Goal: Task Accomplishment & Management: Manage account settings

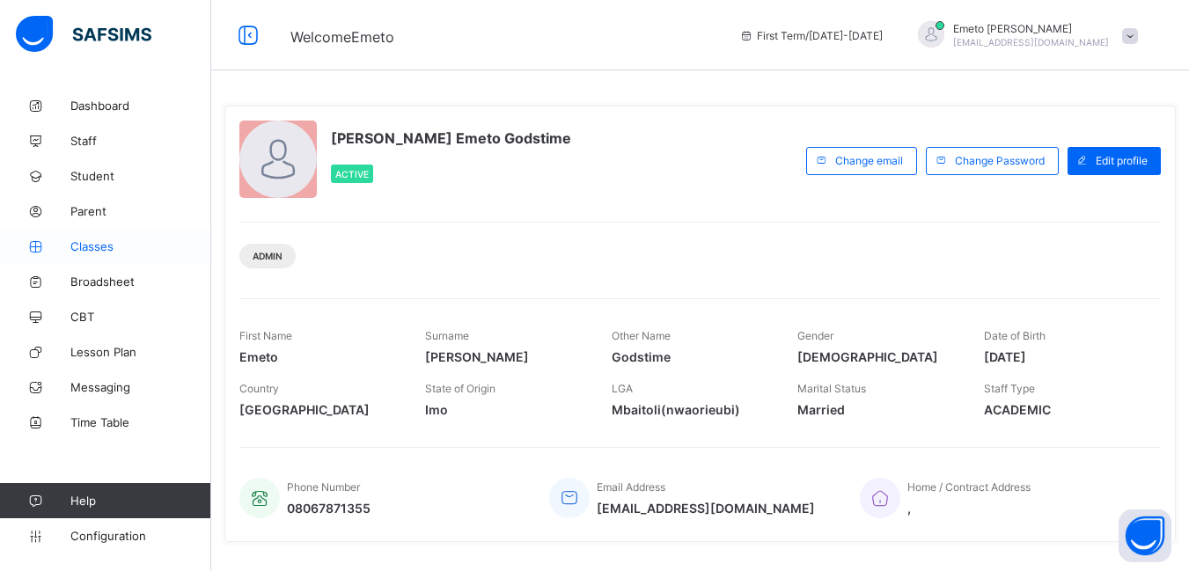
click at [91, 245] on span "Classes" at bounding box center [140, 246] width 141 height 14
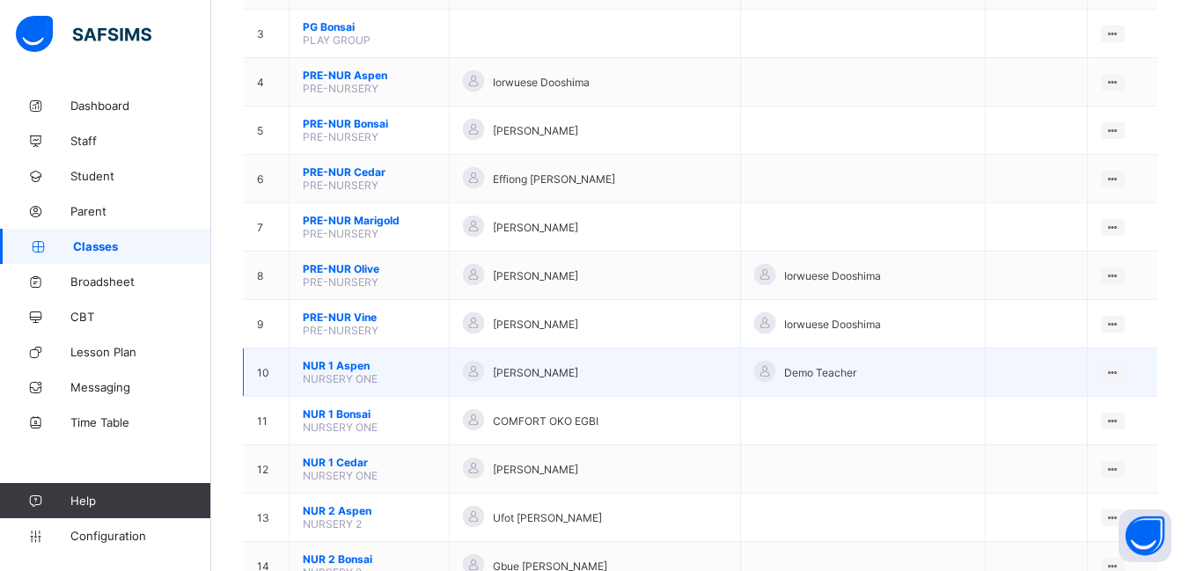
scroll to position [264, 0]
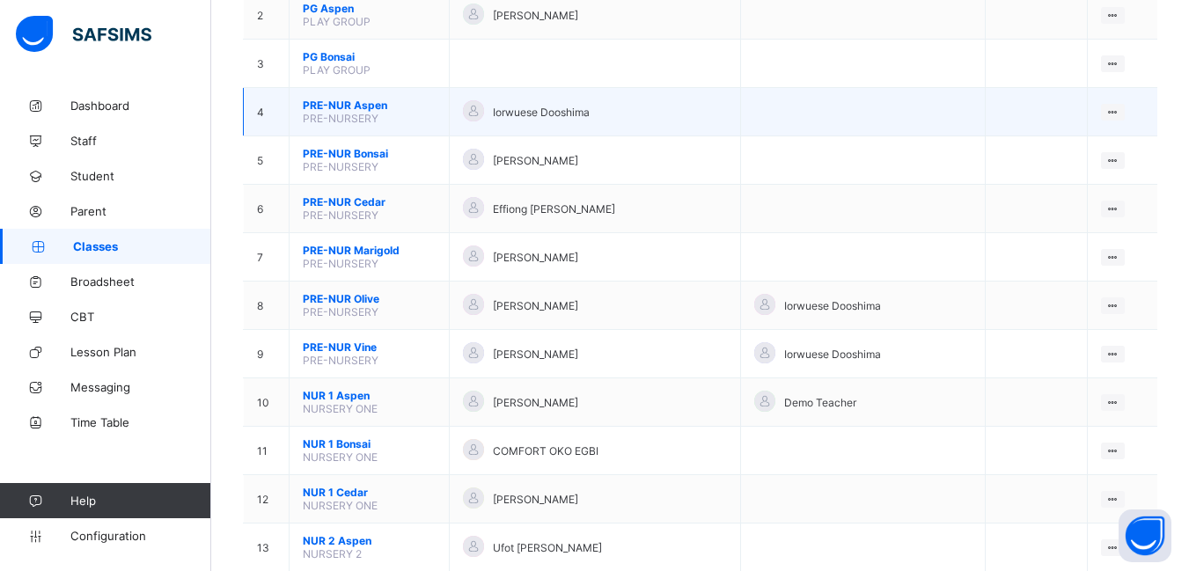
click at [365, 101] on span "PRE-NUR Aspen" at bounding box center [369, 105] width 133 height 13
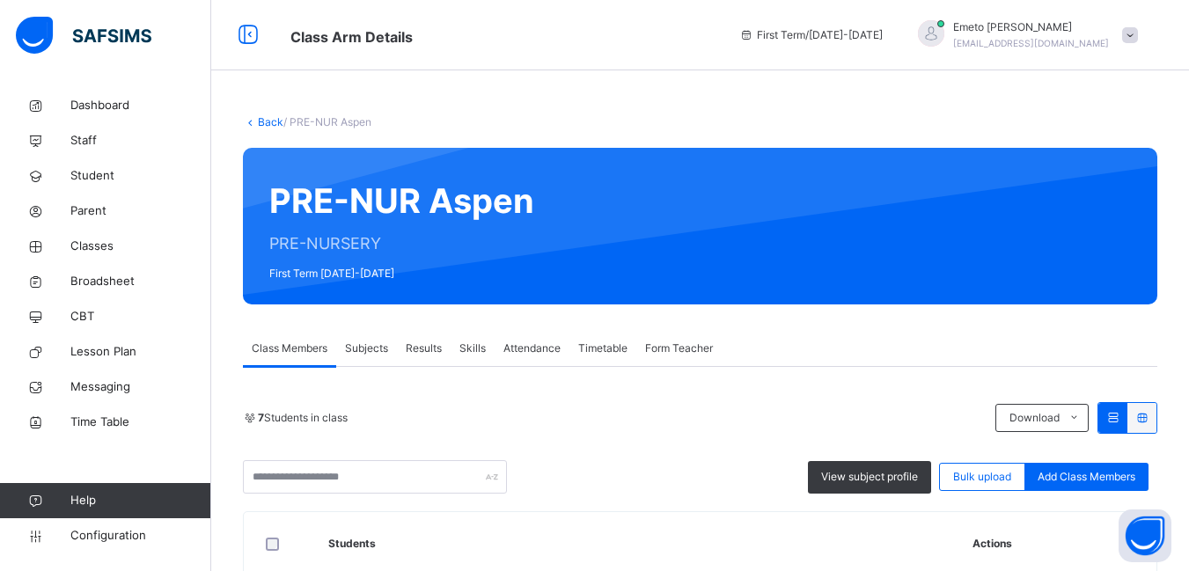
scroll to position [176, 0]
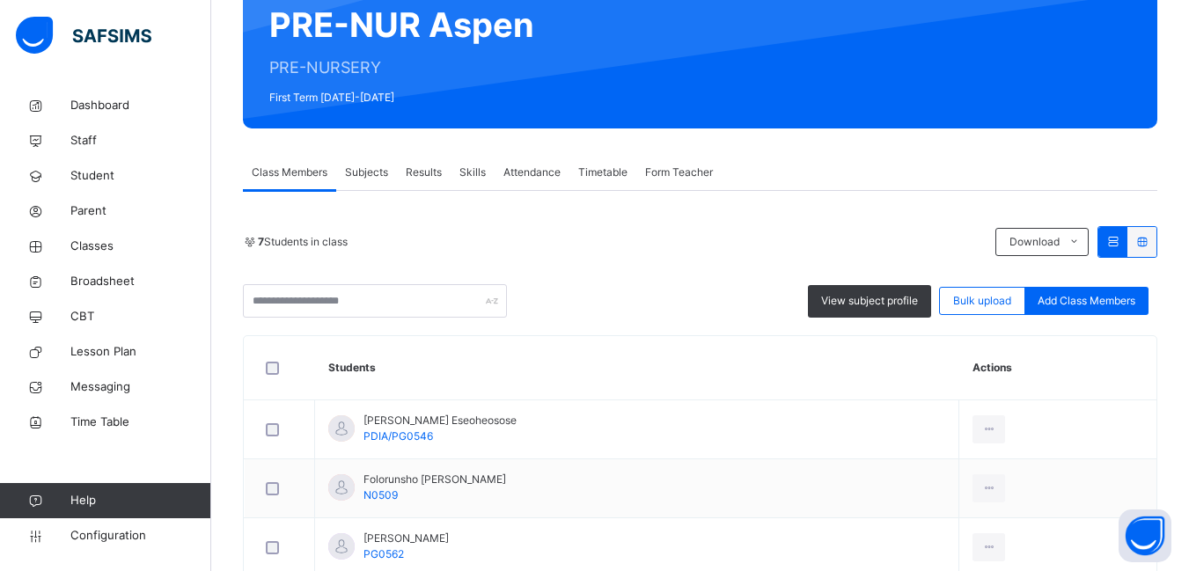
click at [667, 172] on span "Form Teacher" at bounding box center [679, 173] width 68 height 16
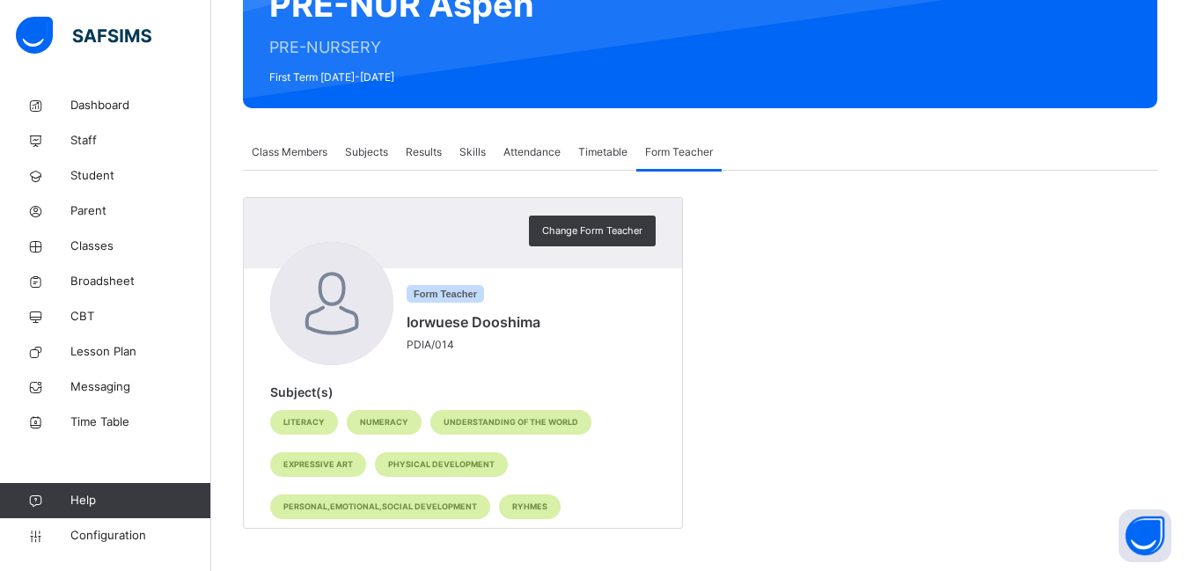
scroll to position [198, 0]
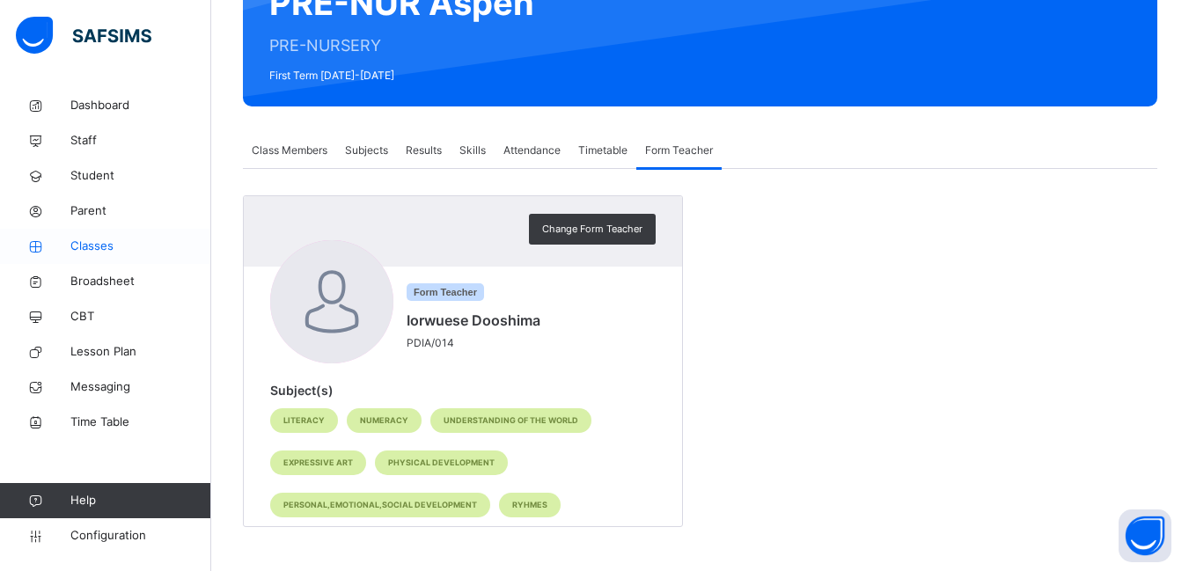
click at [89, 242] on span "Classes" at bounding box center [140, 247] width 141 height 18
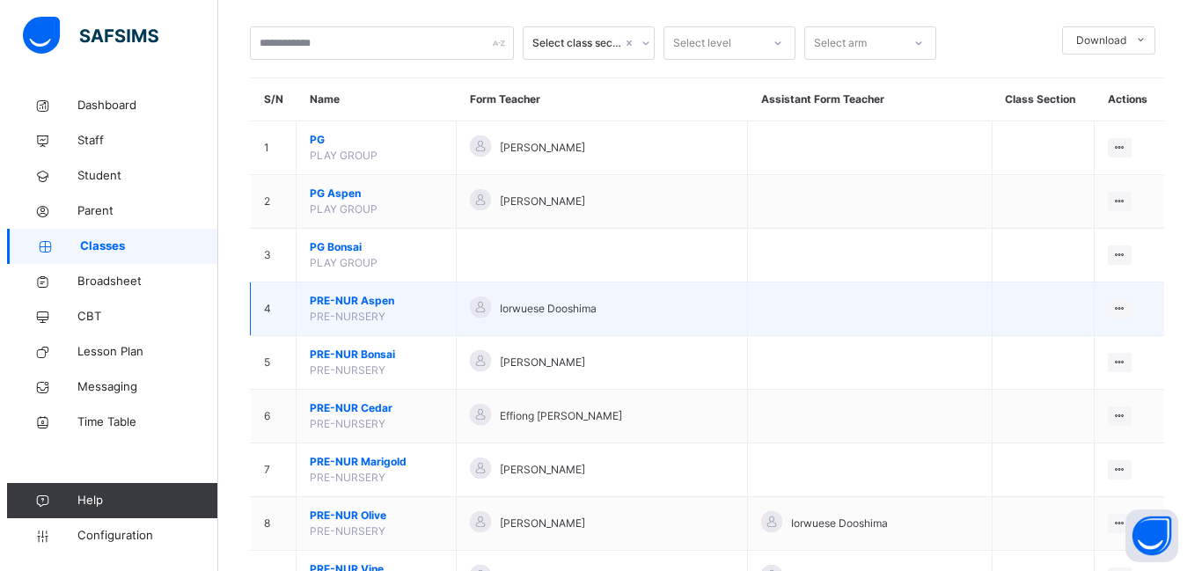
scroll to position [176, 0]
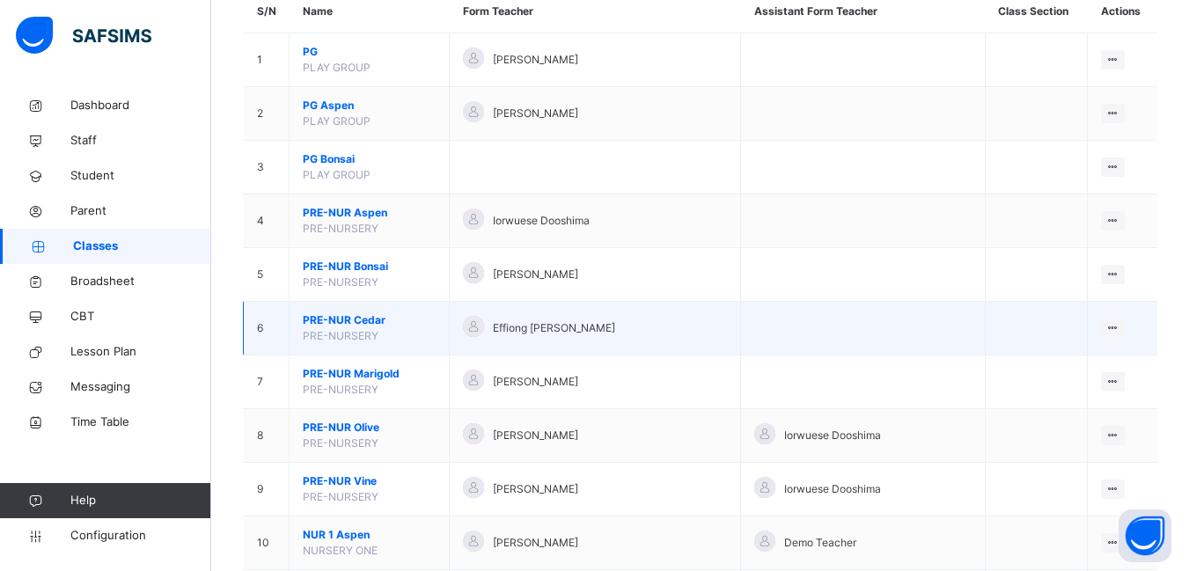
click at [546, 330] on span "Effiong [PERSON_NAME]" at bounding box center [554, 328] width 122 height 16
click at [484, 331] on div at bounding box center [473, 326] width 21 height 21
drag, startPoint x: 500, startPoint y: 328, endPoint x: 1078, endPoint y: 330, distance: 578.0
click at [1078, 330] on td at bounding box center [1036, 329] width 102 height 54
click at [1109, 326] on icon at bounding box center [1112, 327] width 15 height 13
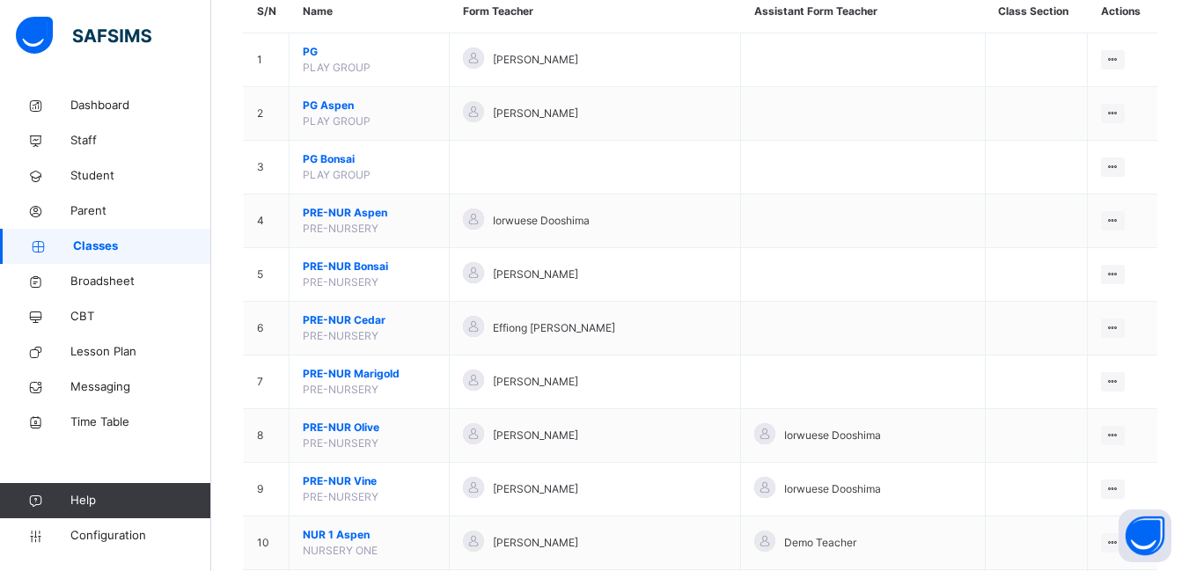
click at [0, 0] on div "Assign form Teacher" at bounding box center [0, 0] width 0 height 0
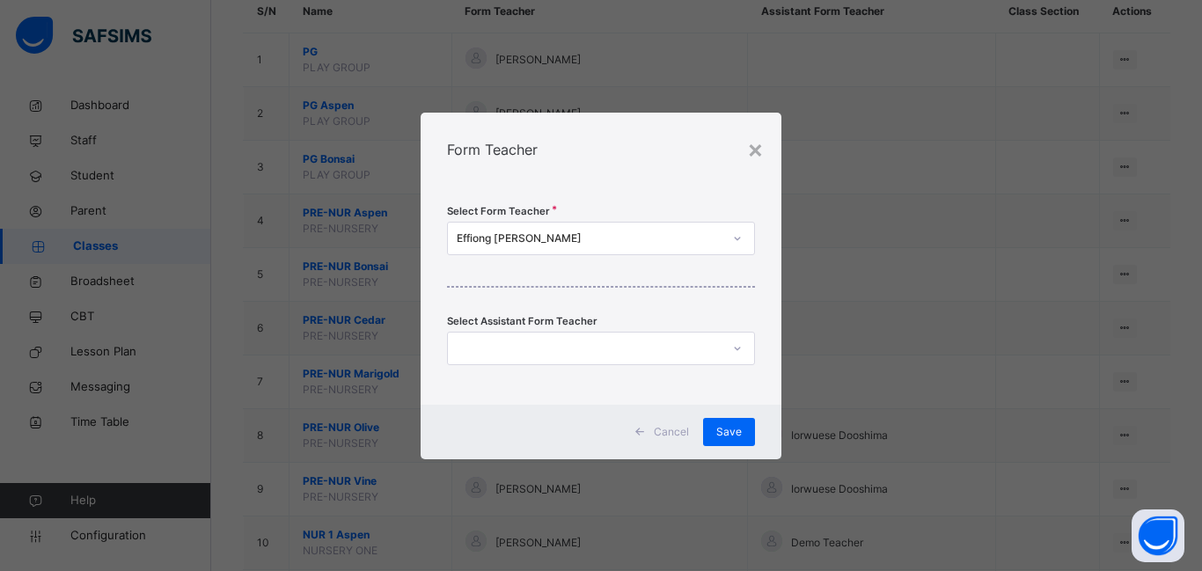
click at [736, 239] on icon at bounding box center [737, 239] width 6 height 4
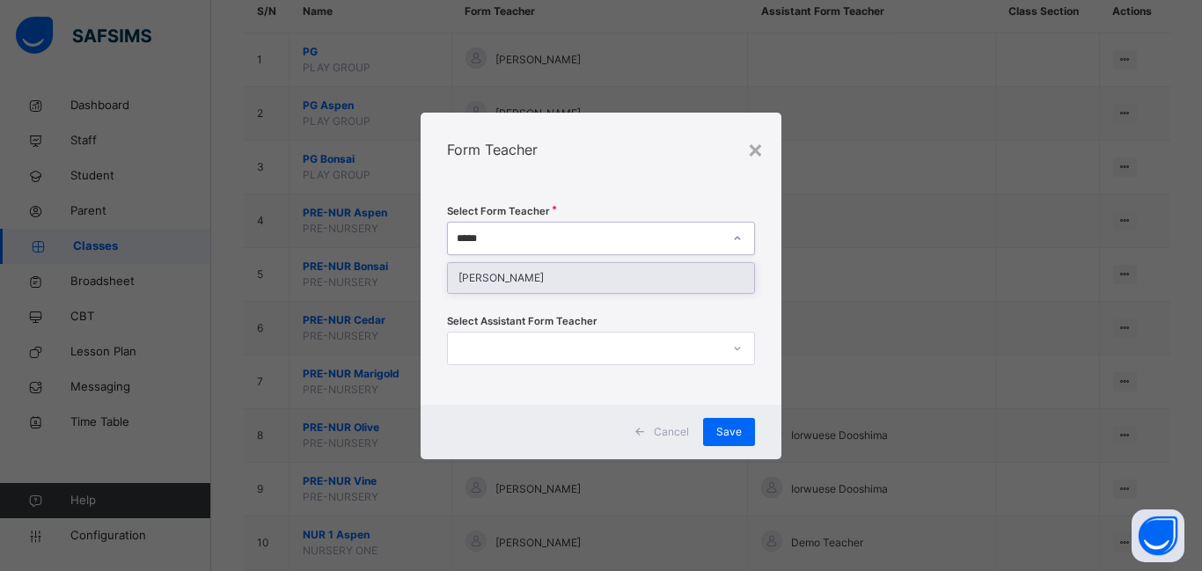
type input "******"
click at [573, 281] on div "[PERSON_NAME]" at bounding box center [601, 278] width 306 height 30
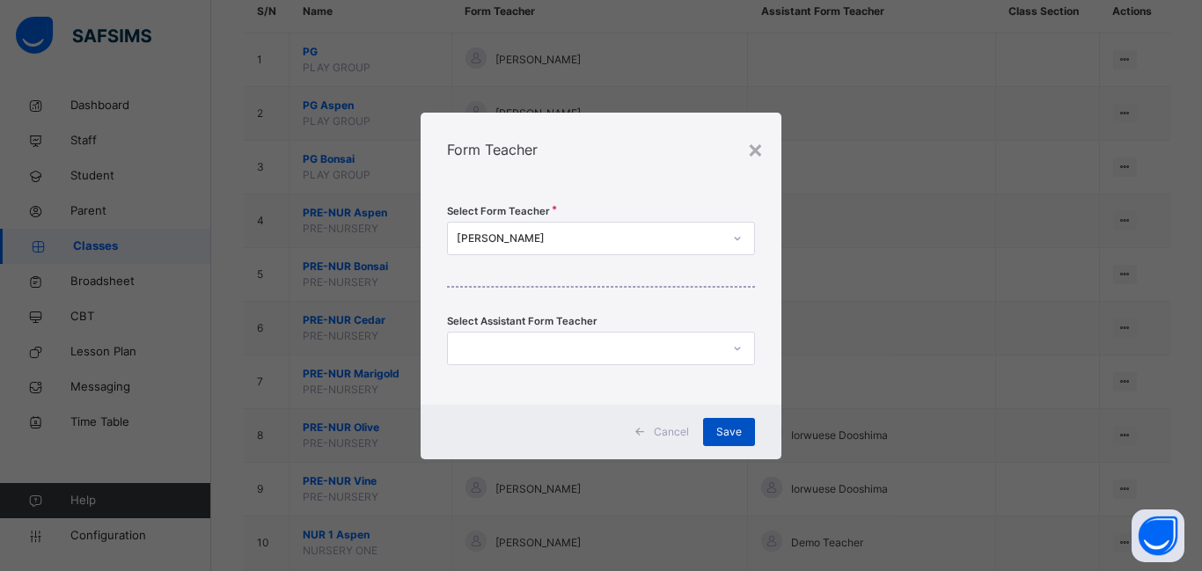
click at [725, 433] on span "Save" at bounding box center [729, 432] width 26 height 16
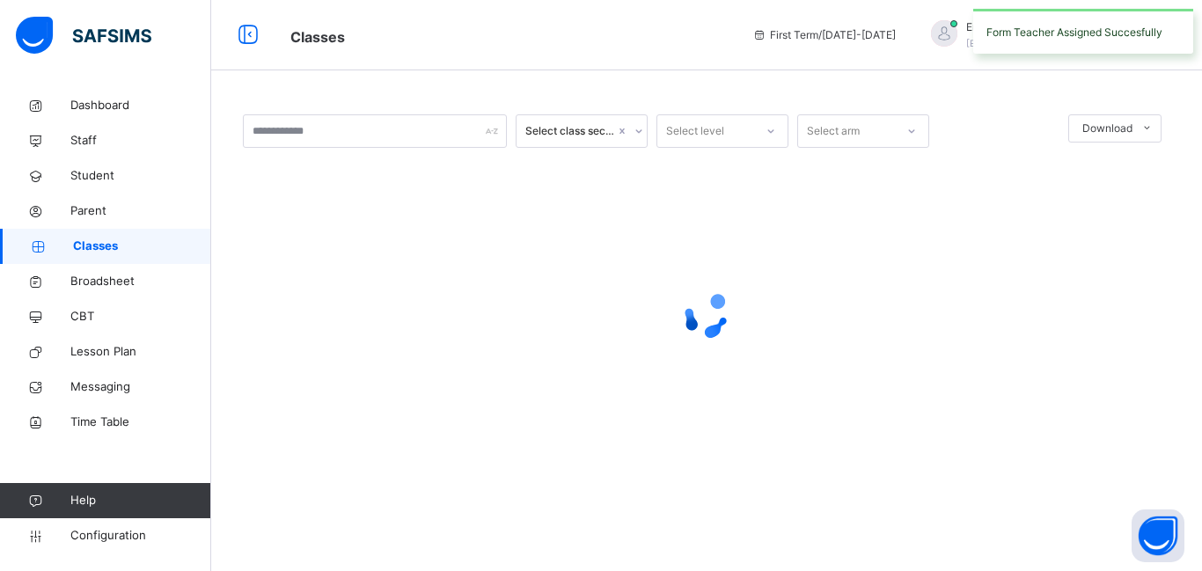
scroll to position [0, 0]
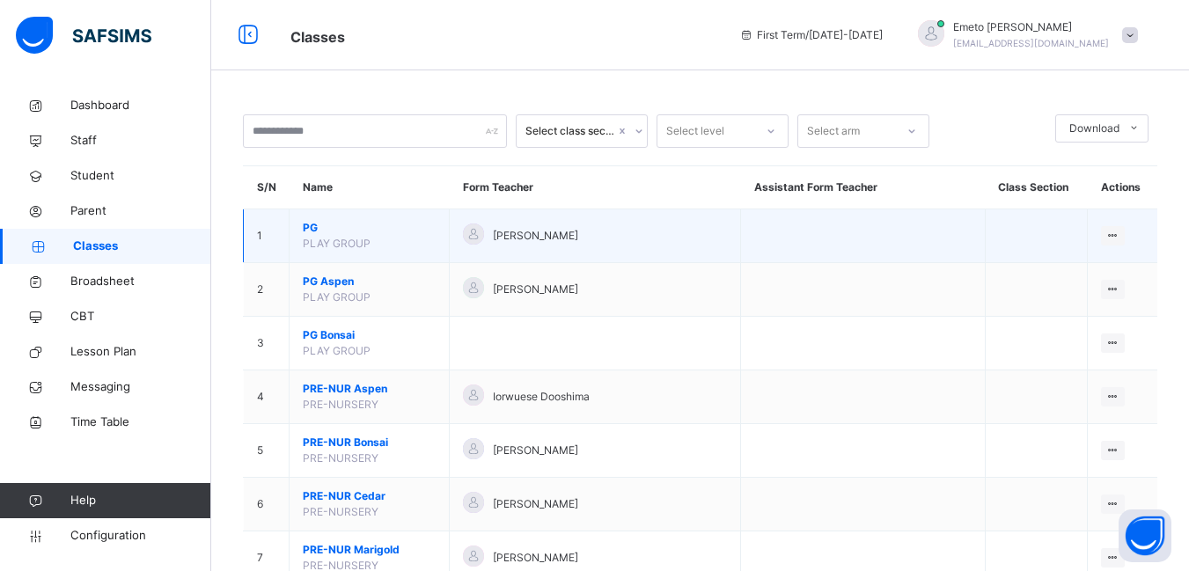
click at [549, 237] on span "[PERSON_NAME]" at bounding box center [535, 236] width 85 height 16
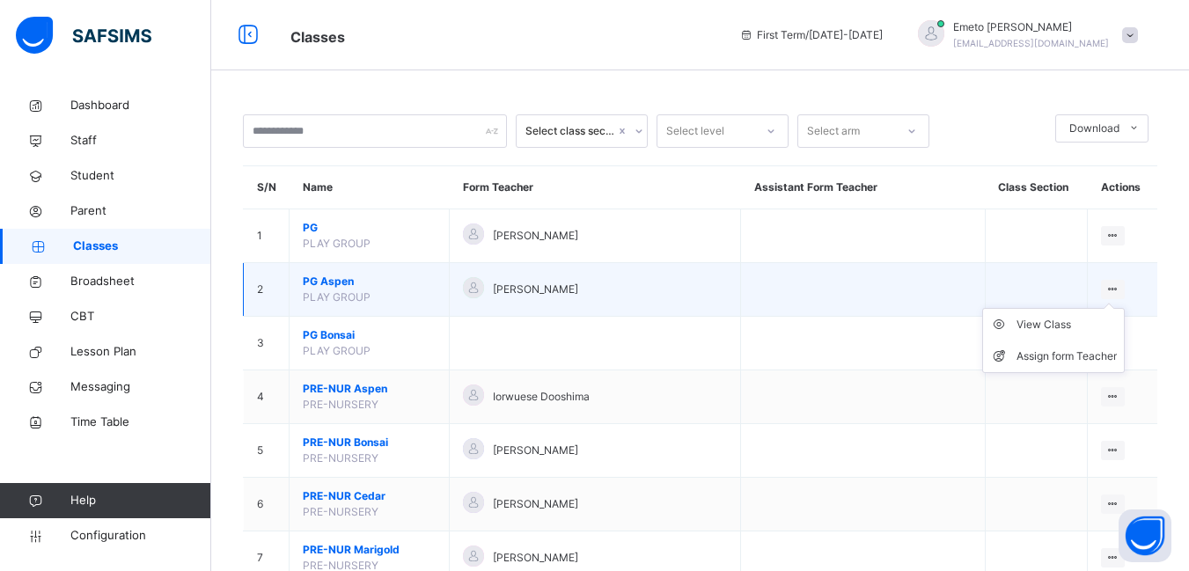
click at [1116, 287] on icon at bounding box center [1112, 288] width 15 height 13
click at [1059, 359] on div "Assign form Teacher" at bounding box center [1066, 357] width 100 height 18
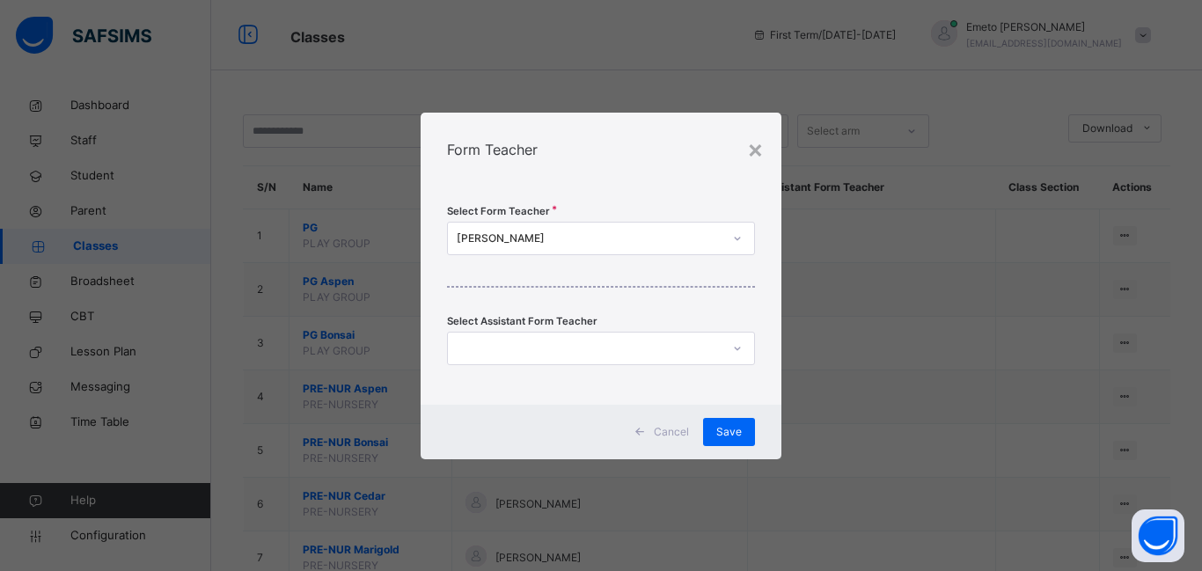
click at [531, 347] on div at bounding box center [584, 347] width 273 height 27
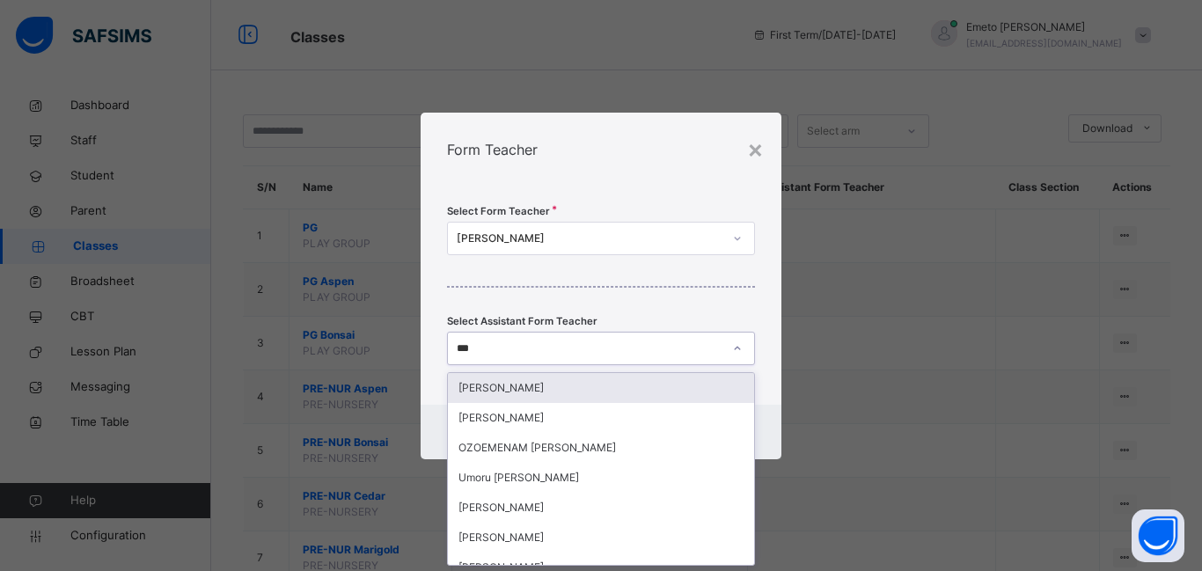
type input "****"
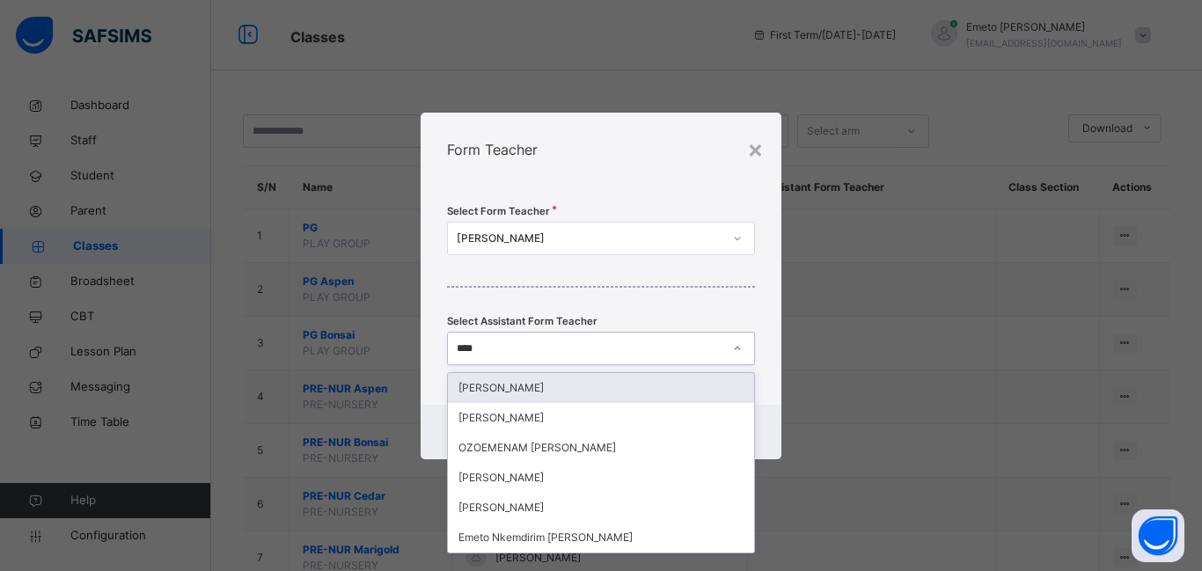
click at [492, 385] on div "[PERSON_NAME]" at bounding box center [601, 388] width 306 height 30
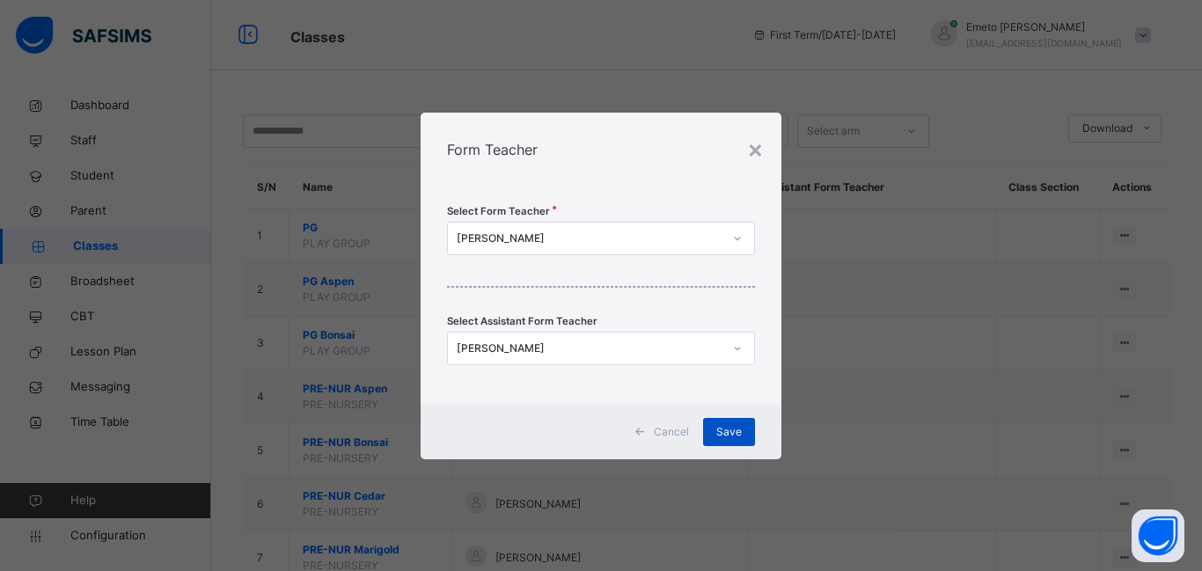
click at [726, 428] on span "Save" at bounding box center [729, 432] width 26 height 16
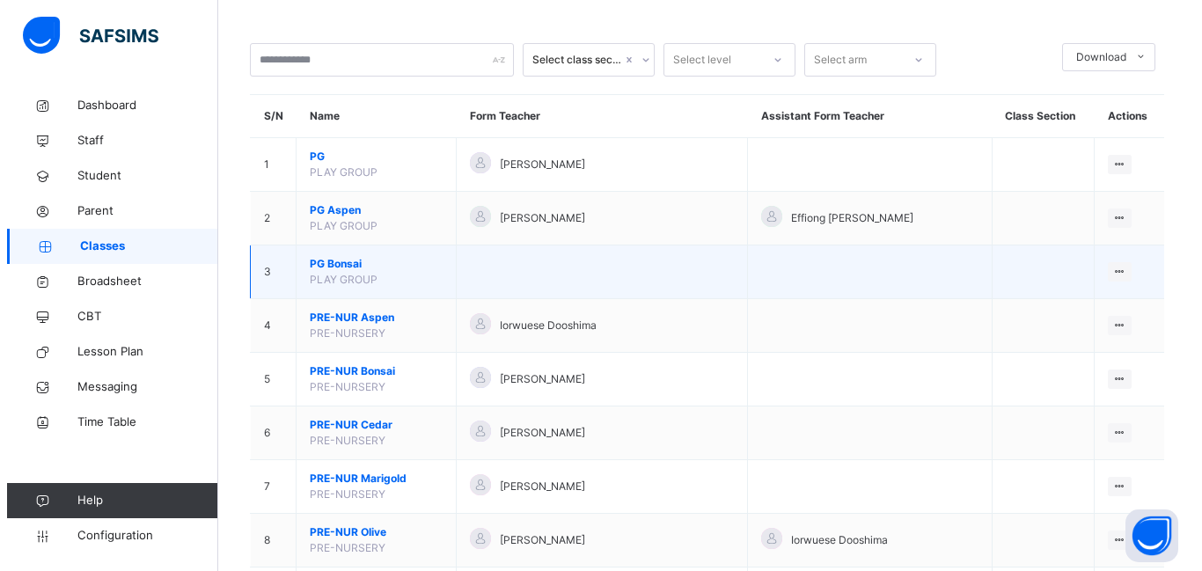
scroll to position [88, 0]
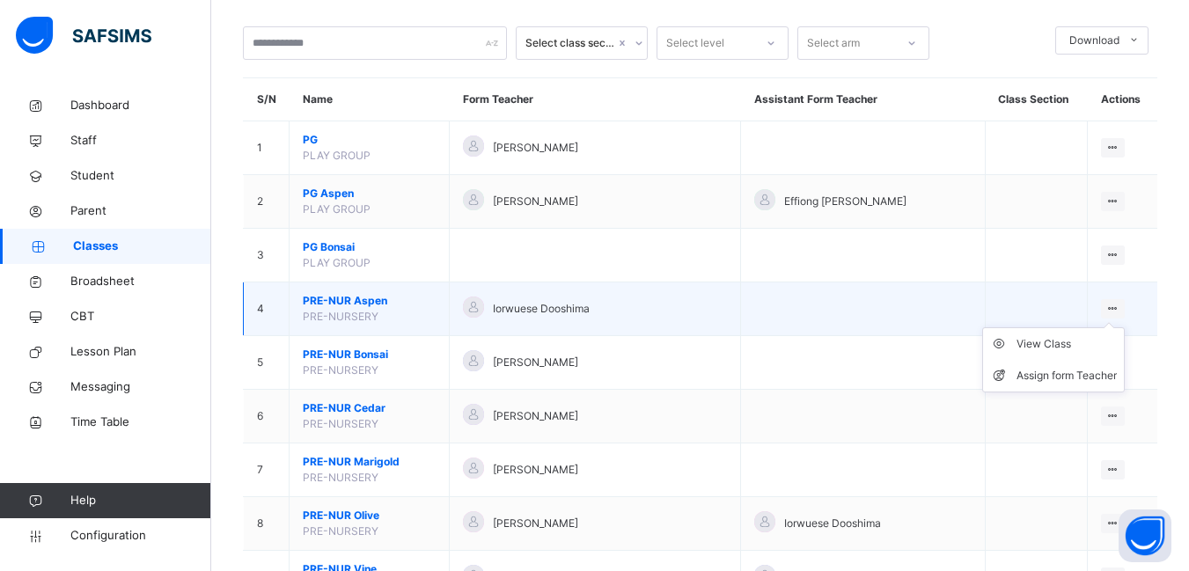
click at [1112, 327] on ul "View Class Assign form Teacher" at bounding box center [1053, 359] width 143 height 65
click at [1062, 377] on div "Assign form Teacher" at bounding box center [1066, 376] width 100 height 18
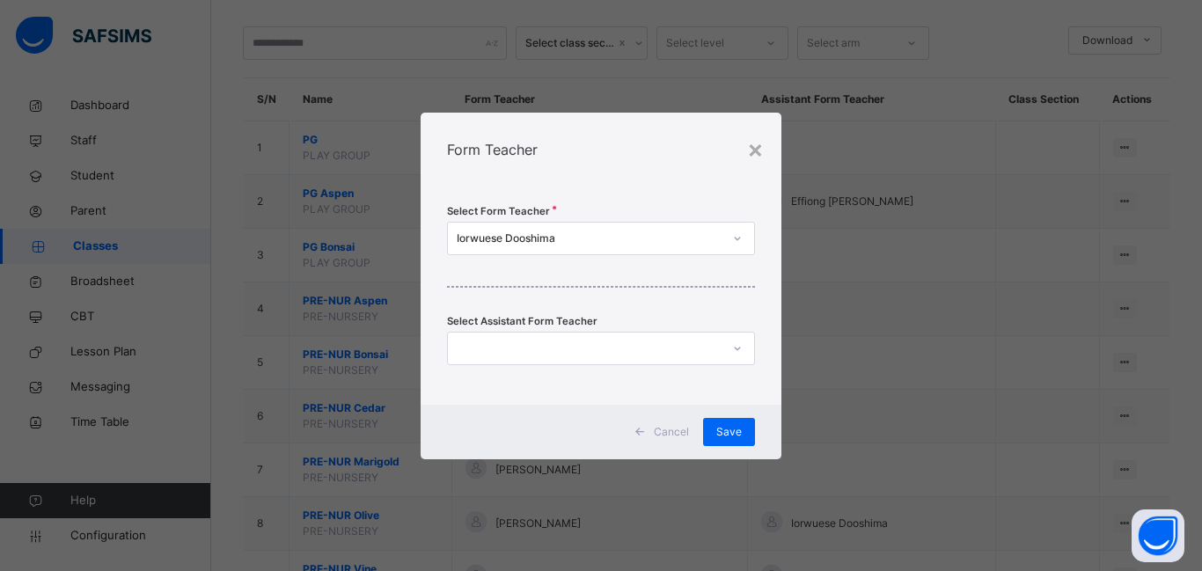
click at [477, 350] on div at bounding box center [584, 347] width 273 height 27
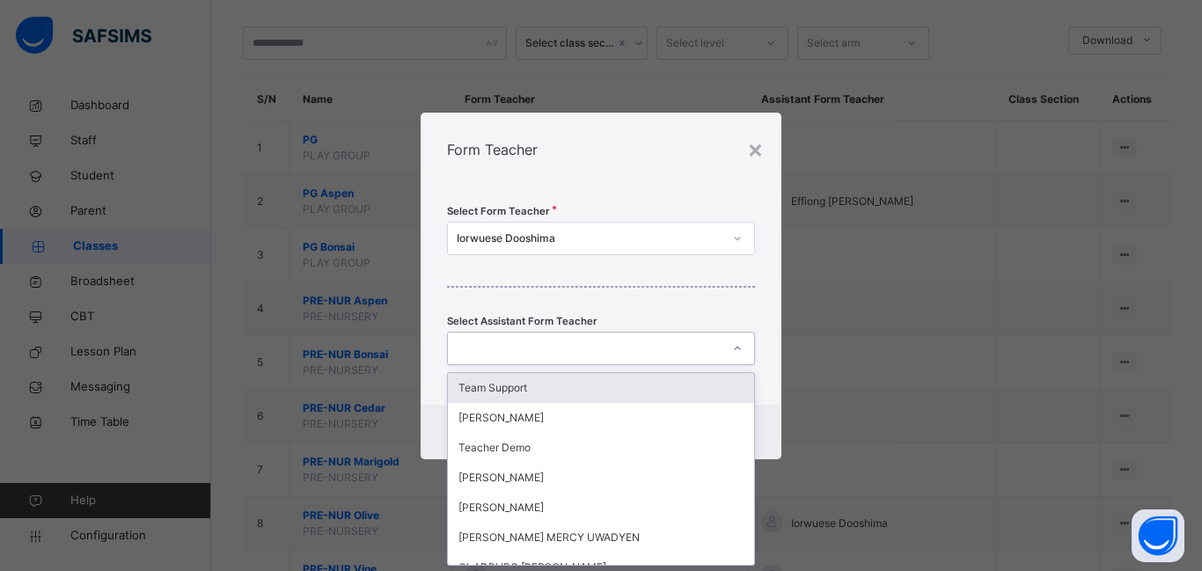
scroll to position [0, 0]
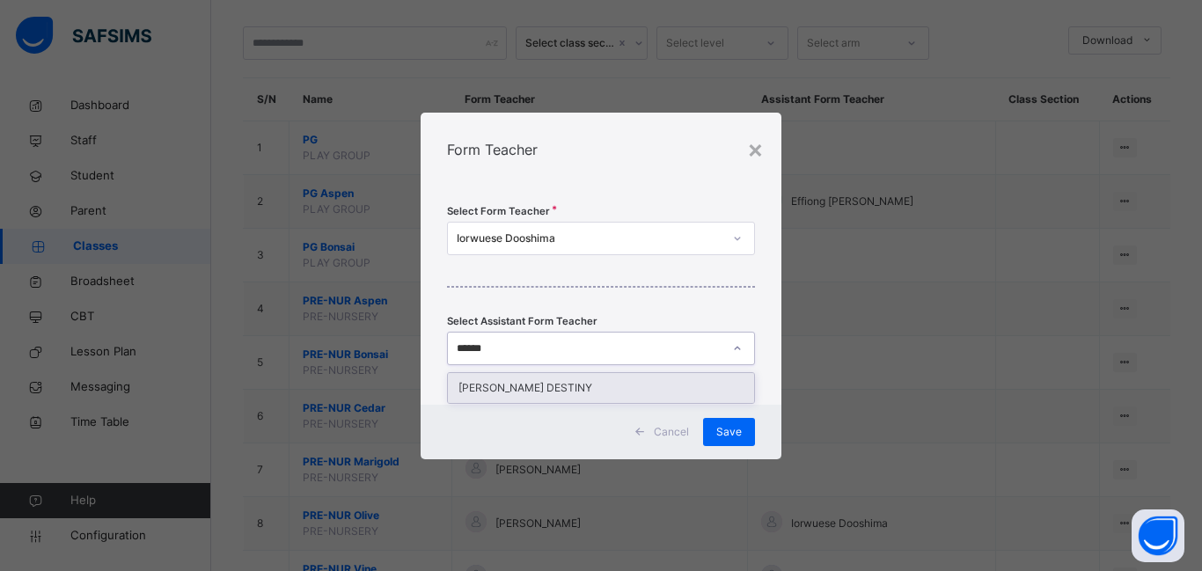
type input "*******"
click at [544, 392] on div "[PERSON_NAME] DESTINY" at bounding box center [601, 388] width 306 height 30
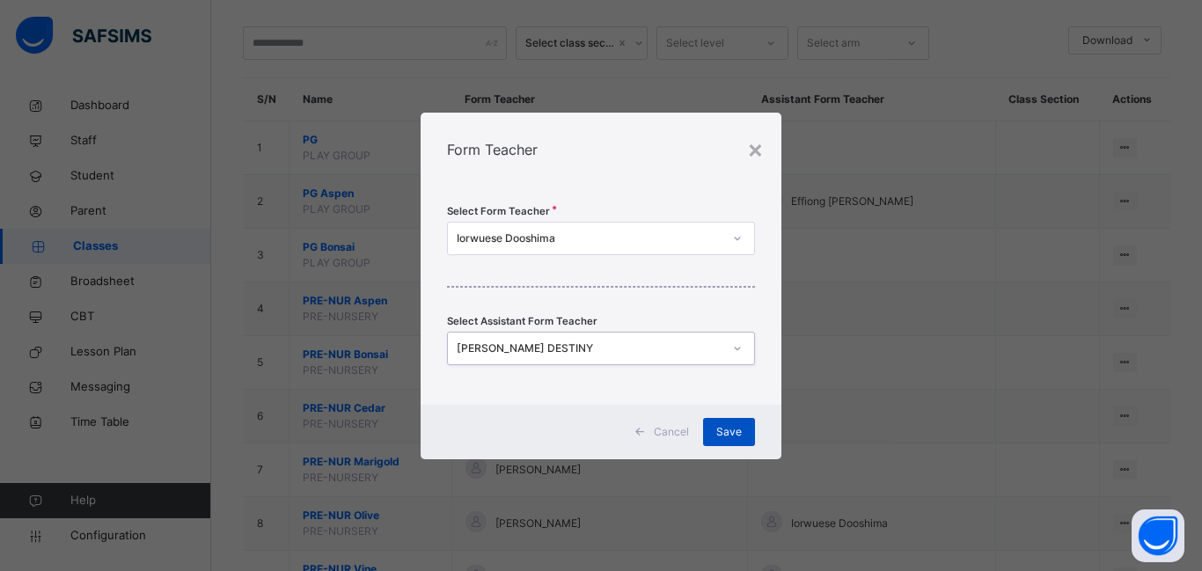
click at [729, 431] on span "Save" at bounding box center [729, 432] width 26 height 16
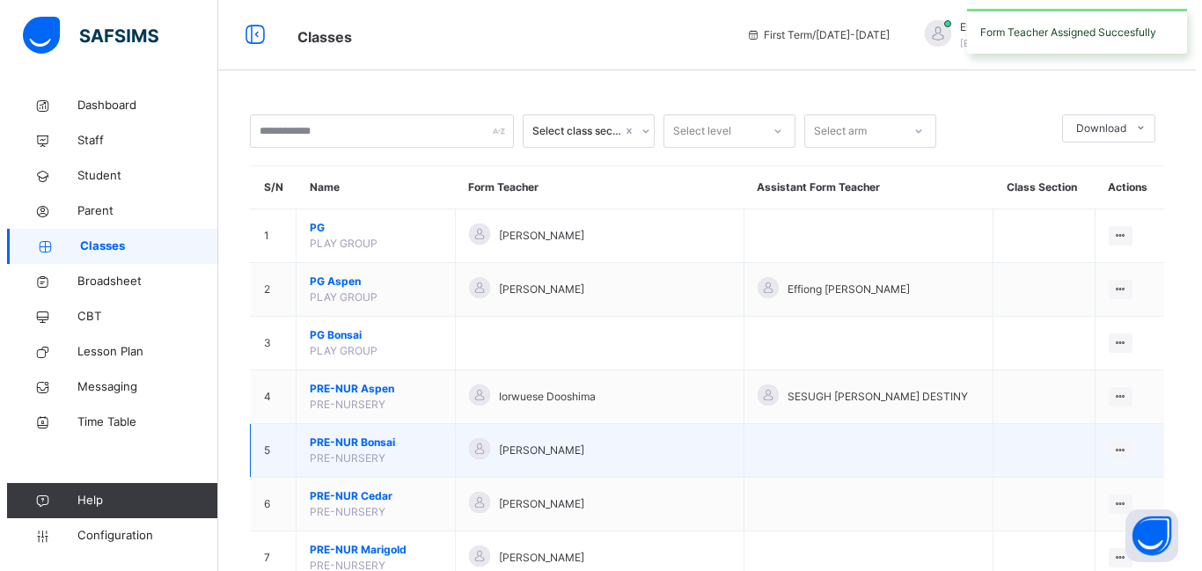
scroll to position [88, 0]
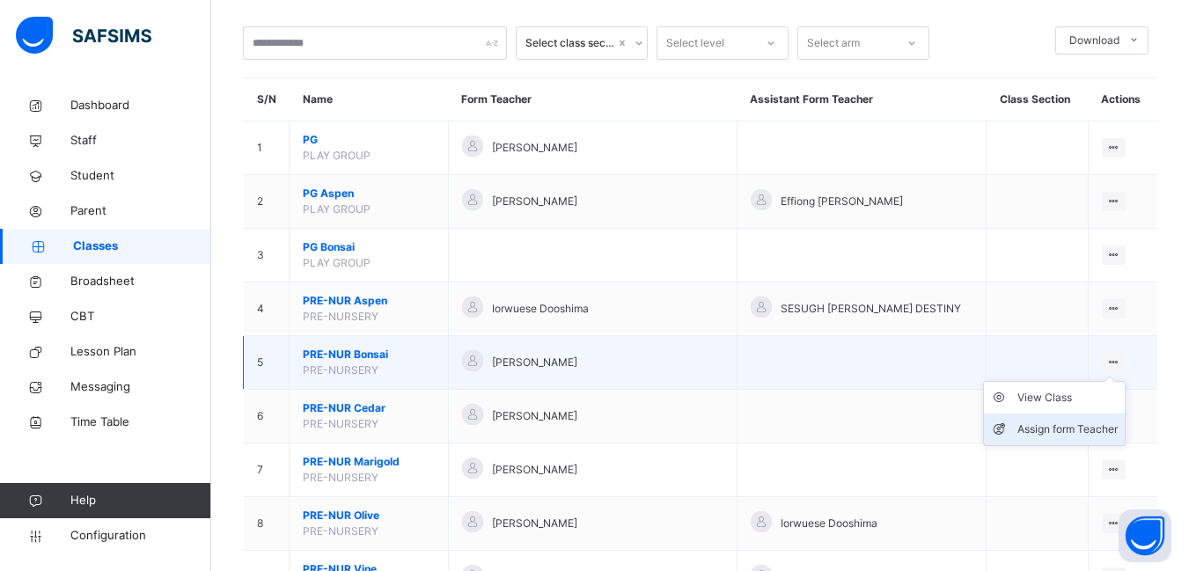
click at [1086, 424] on div "Assign form Teacher" at bounding box center [1067, 430] width 100 height 18
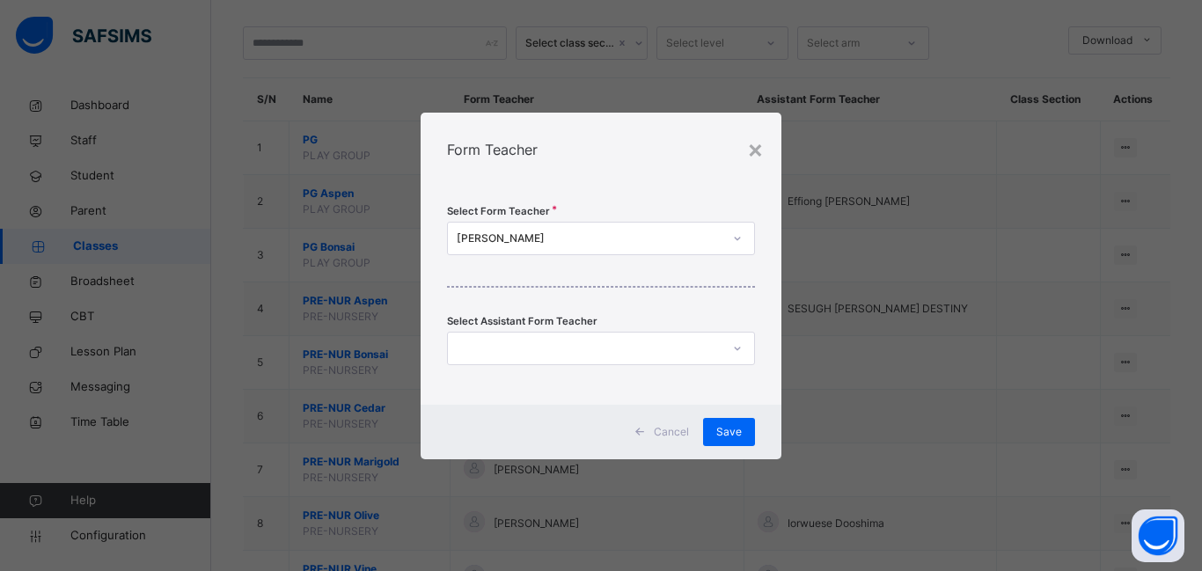
click at [495, 349] on div at bounding box center [584, 347] width 273 height 27
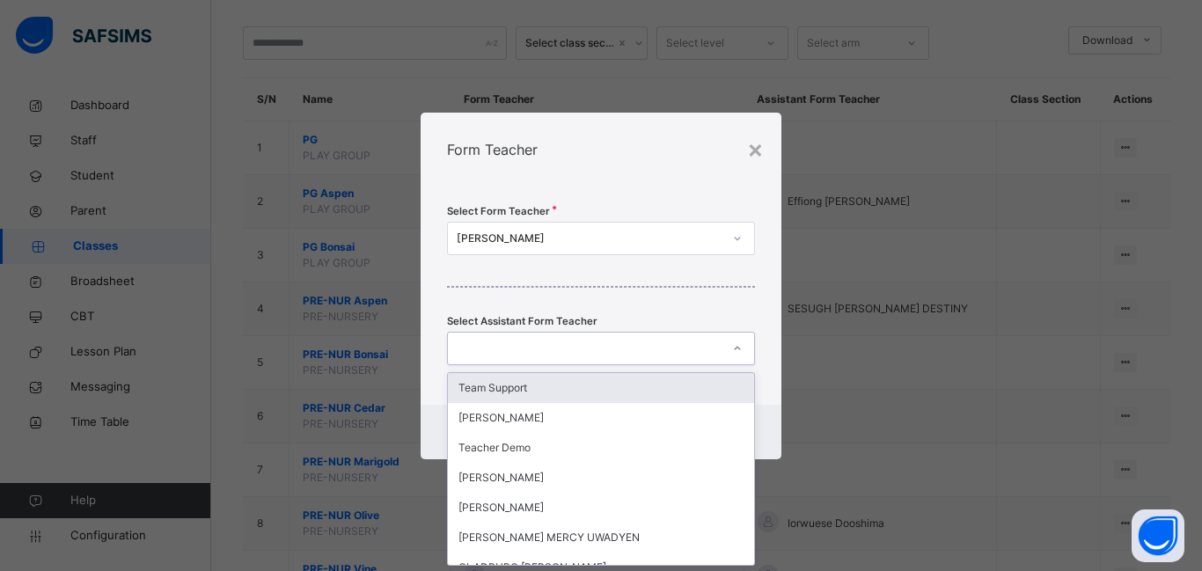
scroll to position [0, 0]
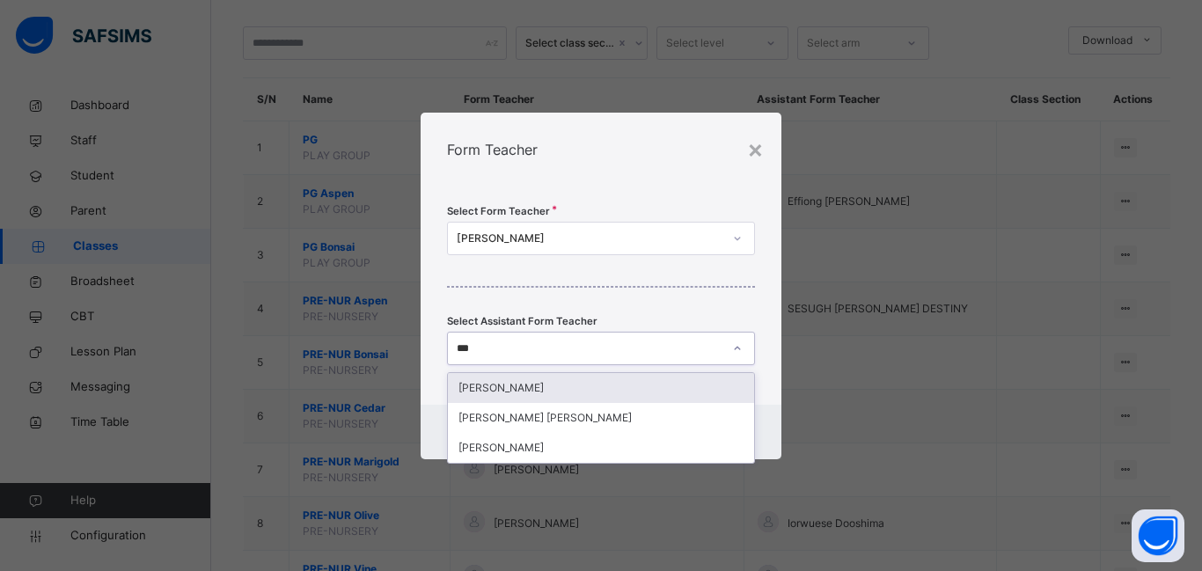
type input "****"
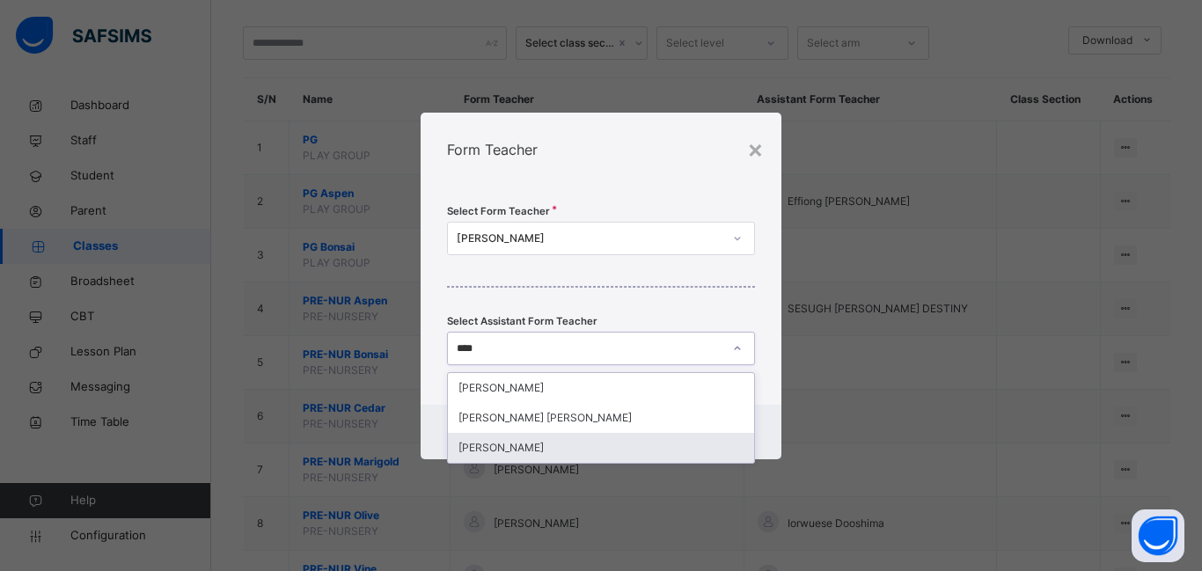
click at [520, 449] on div "[PERSON_NAME]" at bounding box center [601, 448] width 306 height 30
click at [520, 449] on div "Cancel Save" at bounding box center [601, 432] width 361 height 55
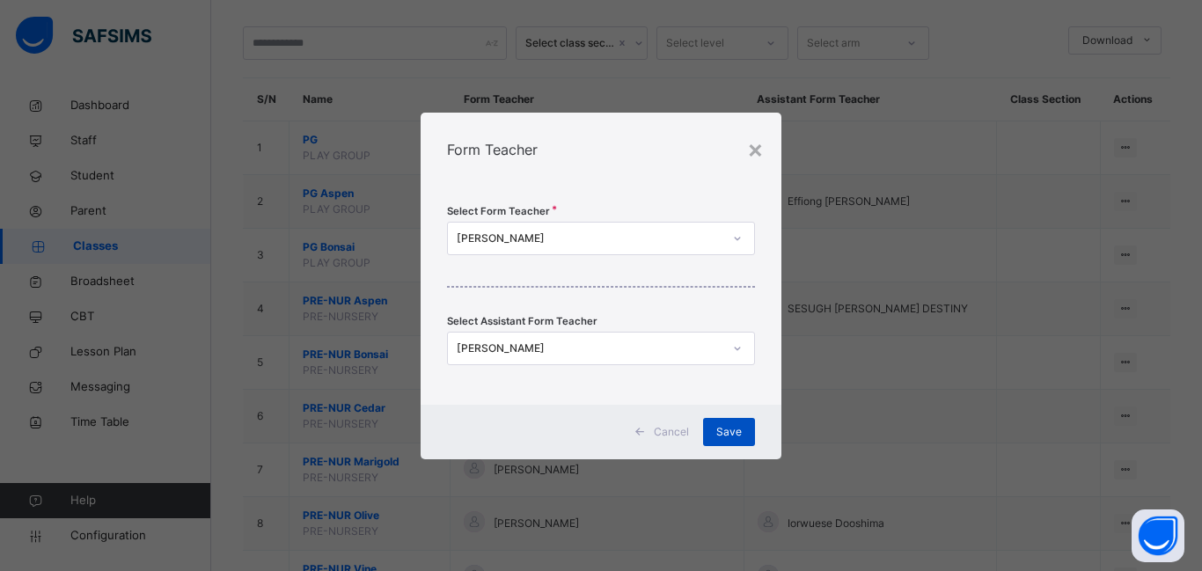
click at [721, 433] on span "Save" at bounding box center [729, 432] width 26 height 16
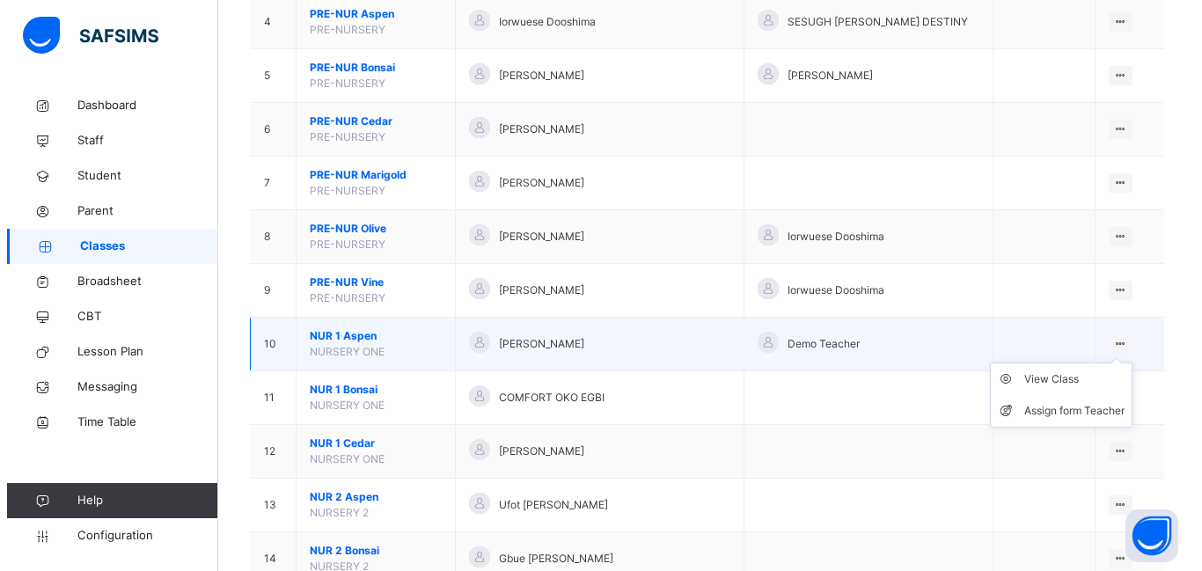
scroll to position [352, 0]
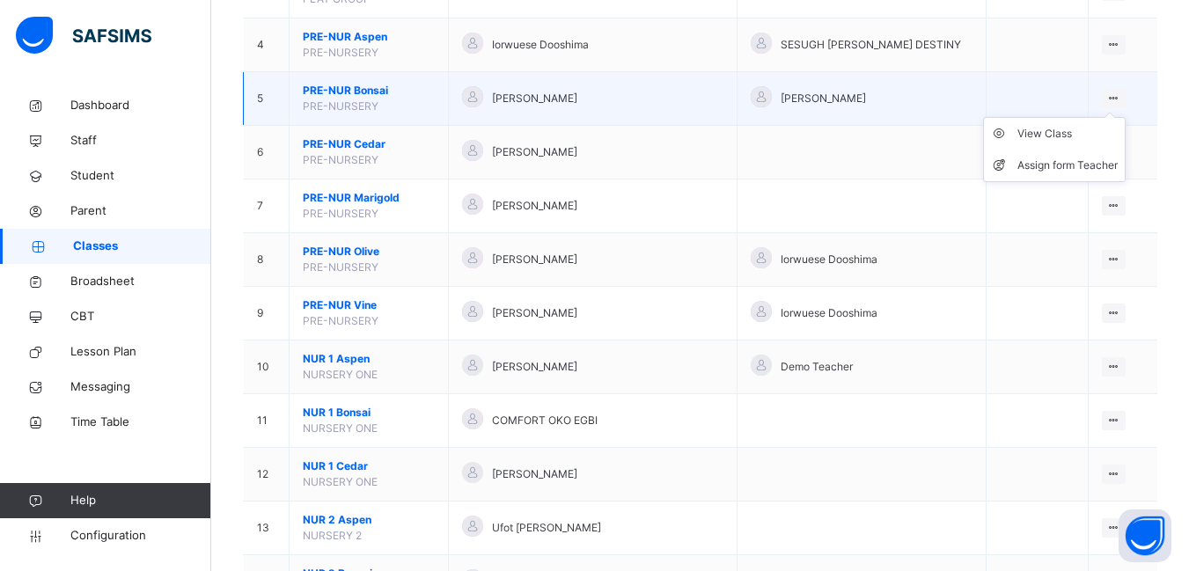
click at [1110, 97] on icon at bounding box center [1113, 98] width 15 height 13
click at [1070, 165] on div "Assign form Teacher" at bounding box center [1067, 166] width 100 height 18
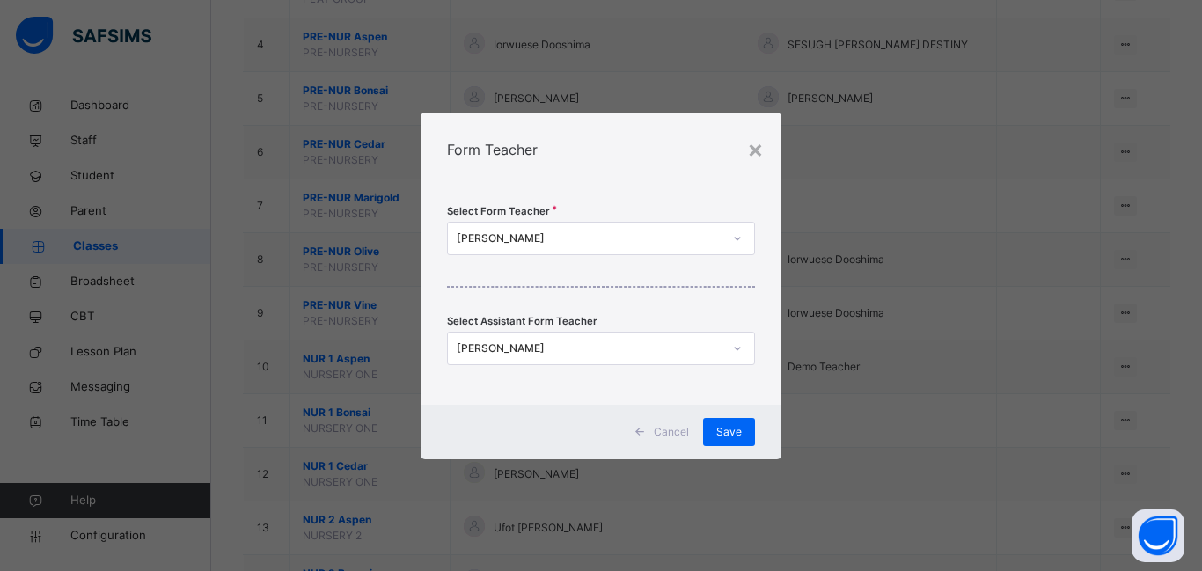
click at [737, 348] on icon at bounding box center [737, 349] width 11 height 18
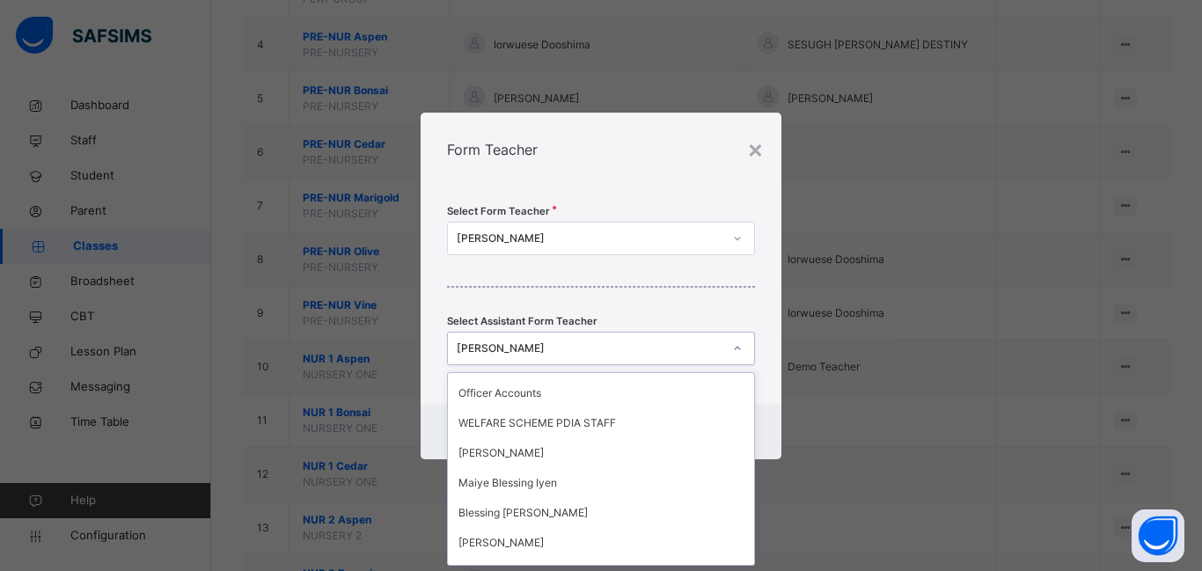
scroll to position [0, 0]
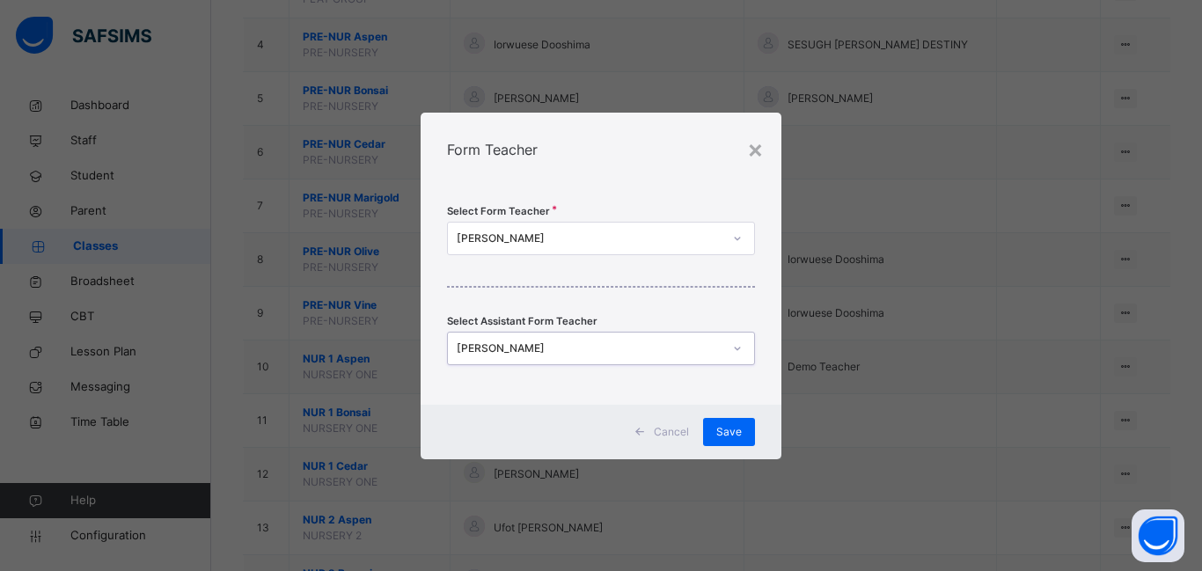
click at [580, 342] on div "[PERSON_NAME]" at bounding box center [590, 348] width 266 height 16
click at [560, 352] on div "[PERSON_NAME]" at bounding box center [590, 348] width 266 height 16
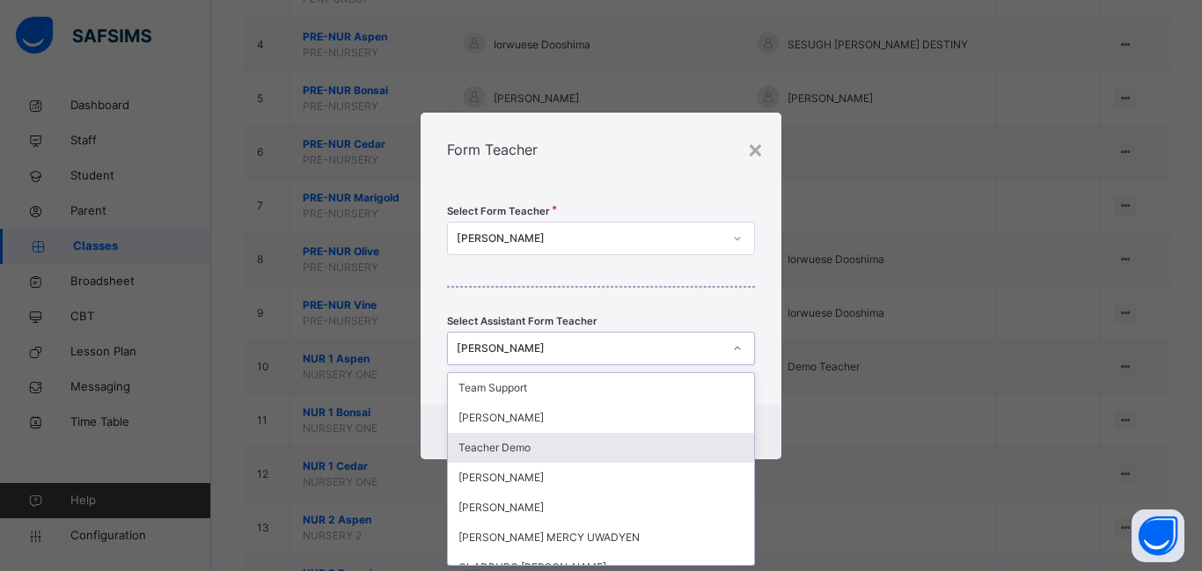
click at [631, 443] on div "Teacher Demo" at bounding box center [601, 448] width 306 height 30
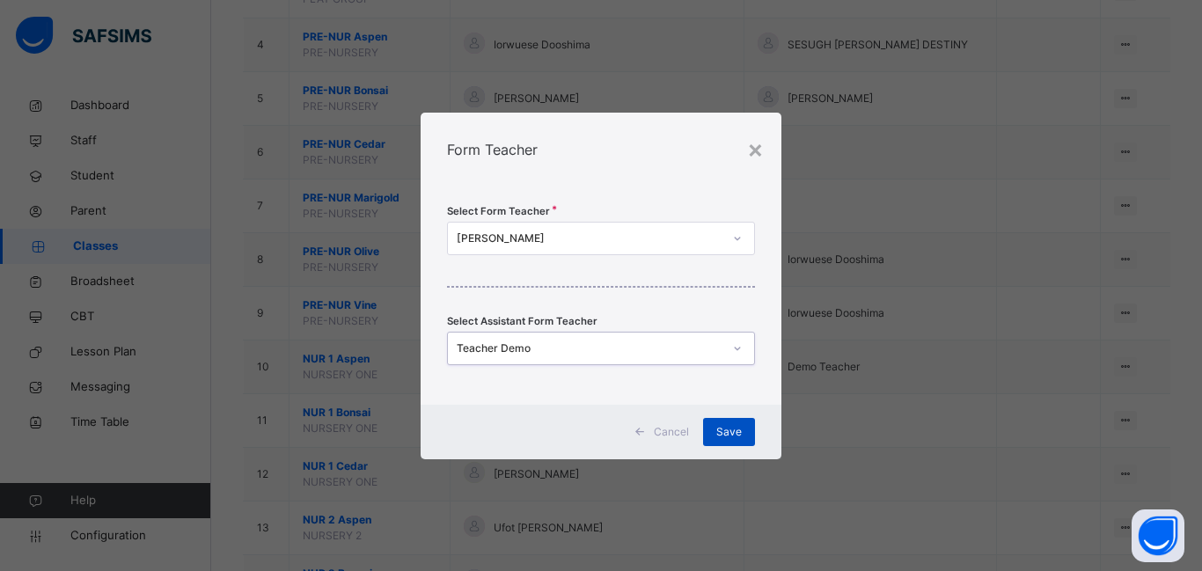
click at [736, 428] on span "Save" at bounding box center [729, 432] width 26 height 16
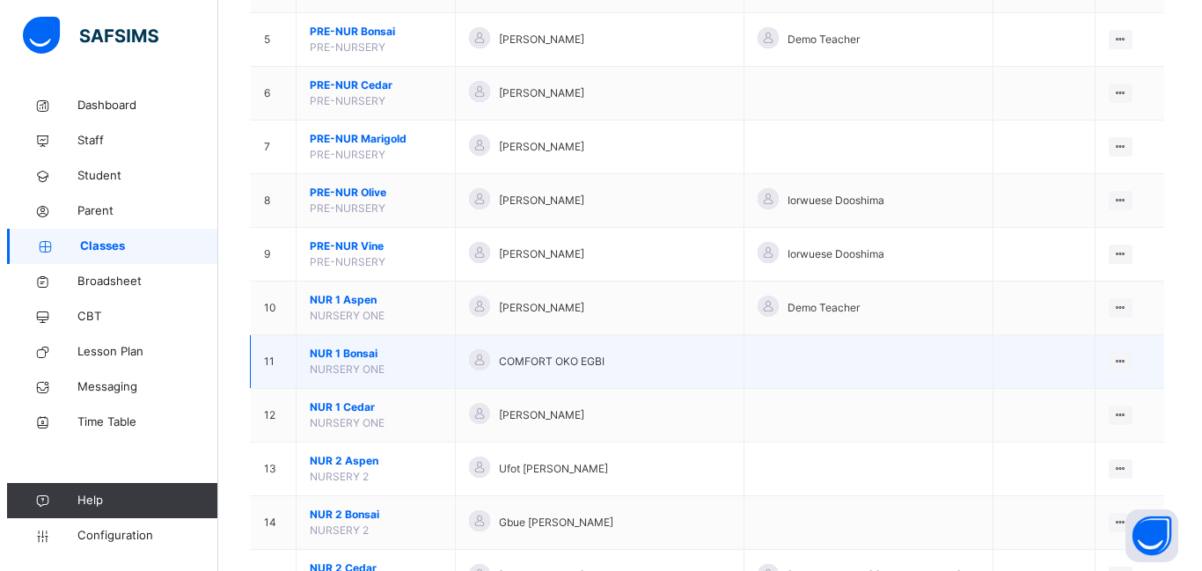
scroll to position [440, 0]
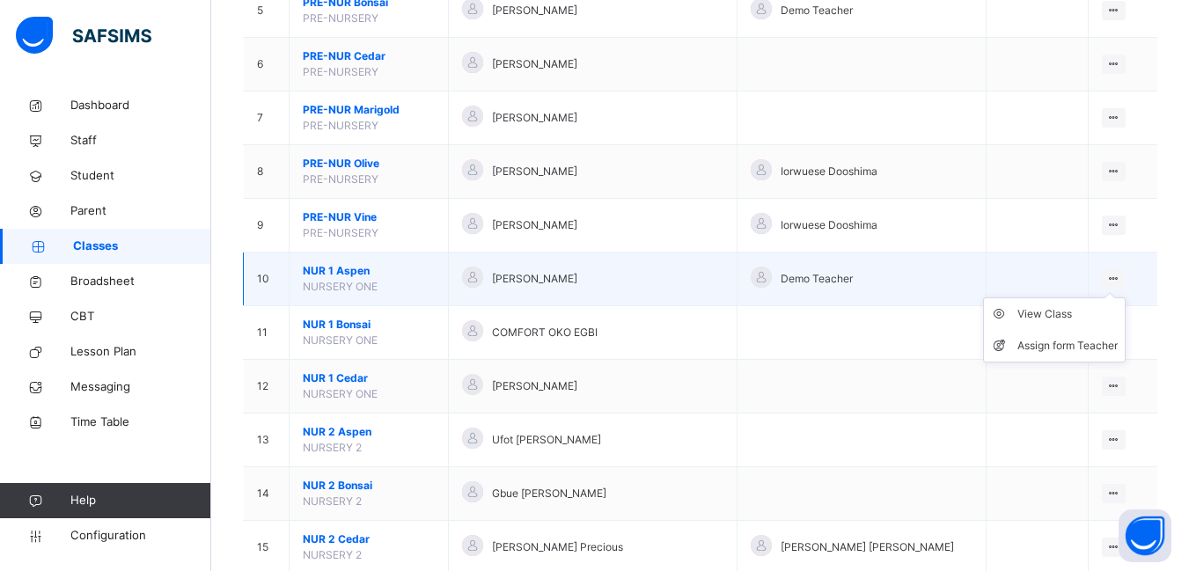
click at [1119, 277] on icon at bounding box center [1113, 278] width 15 height 13
click at [1065, 348] on div "Assign form Teacher" at bounding box center [1067, 346] width 100 height 18
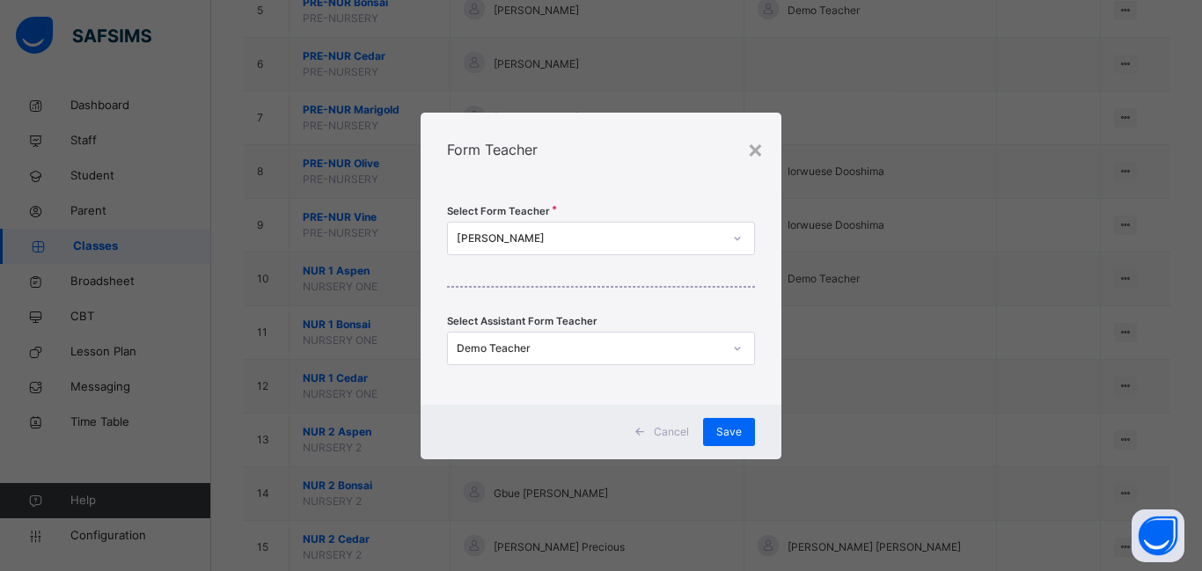
click at [736, 349] on icon at bounding box center [737, 349] width 6 height 4
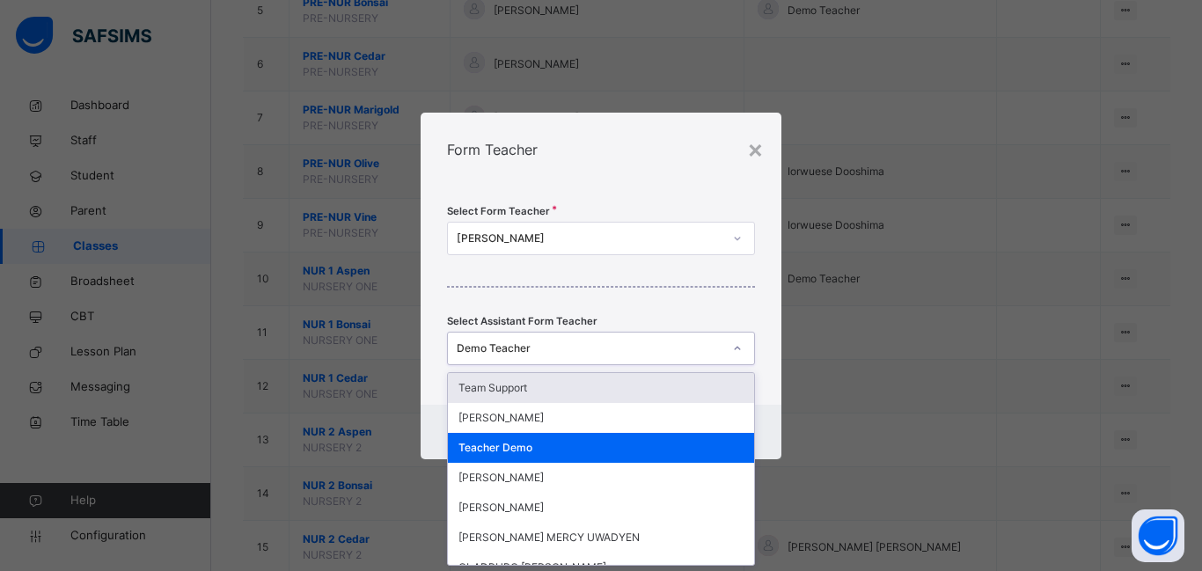
scroll to position [0, 0]
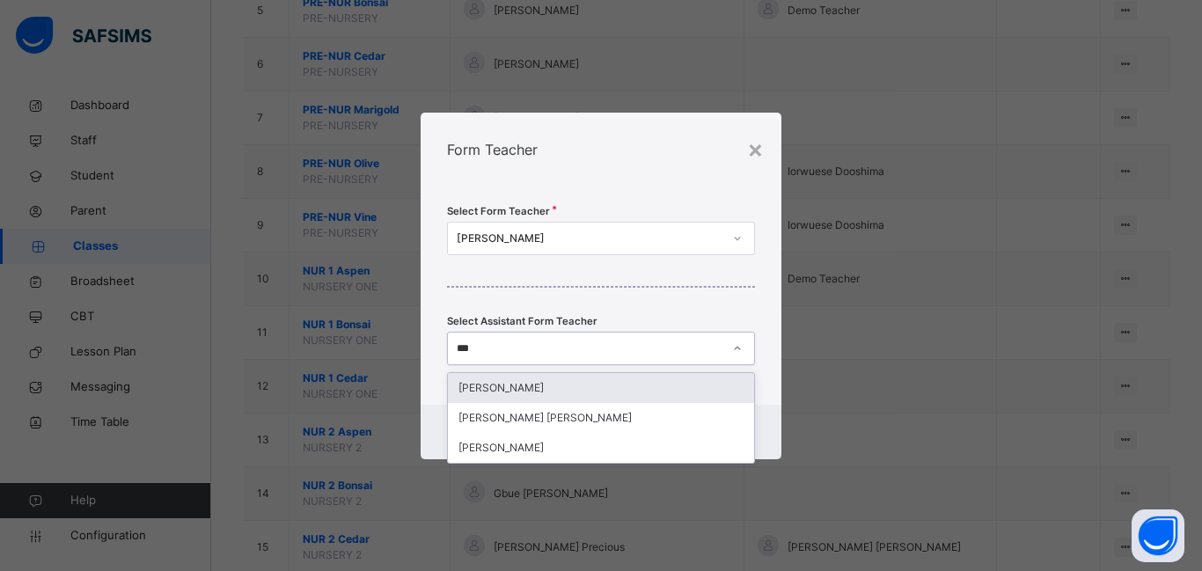
type input "****"
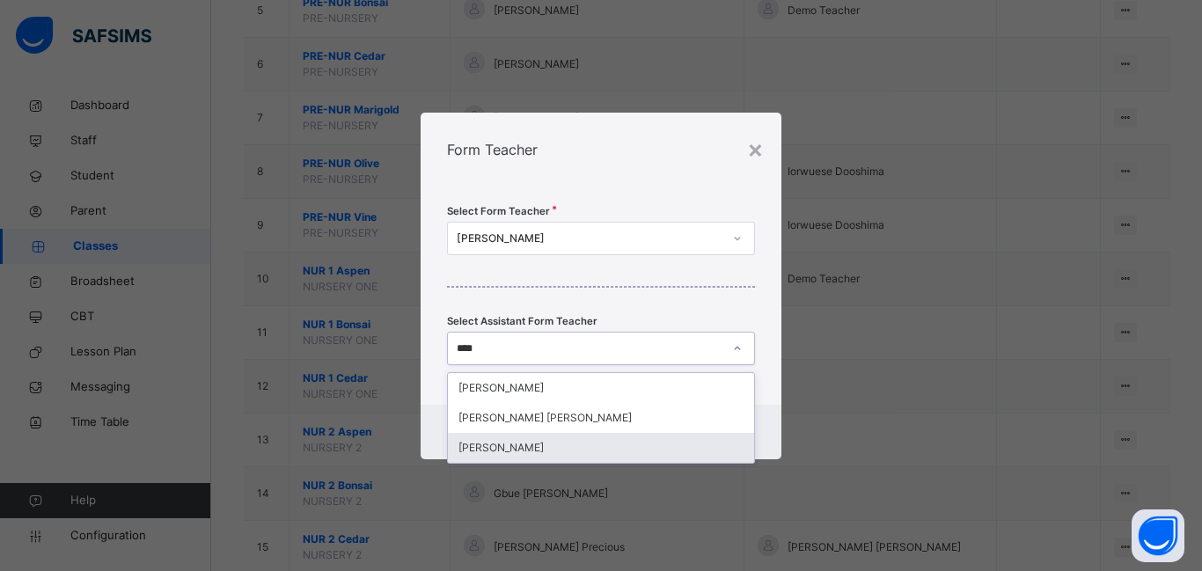
click at [523, 443] on div "[PERSON_NAME]" at bounding box center [601, 448] width 306 height 30
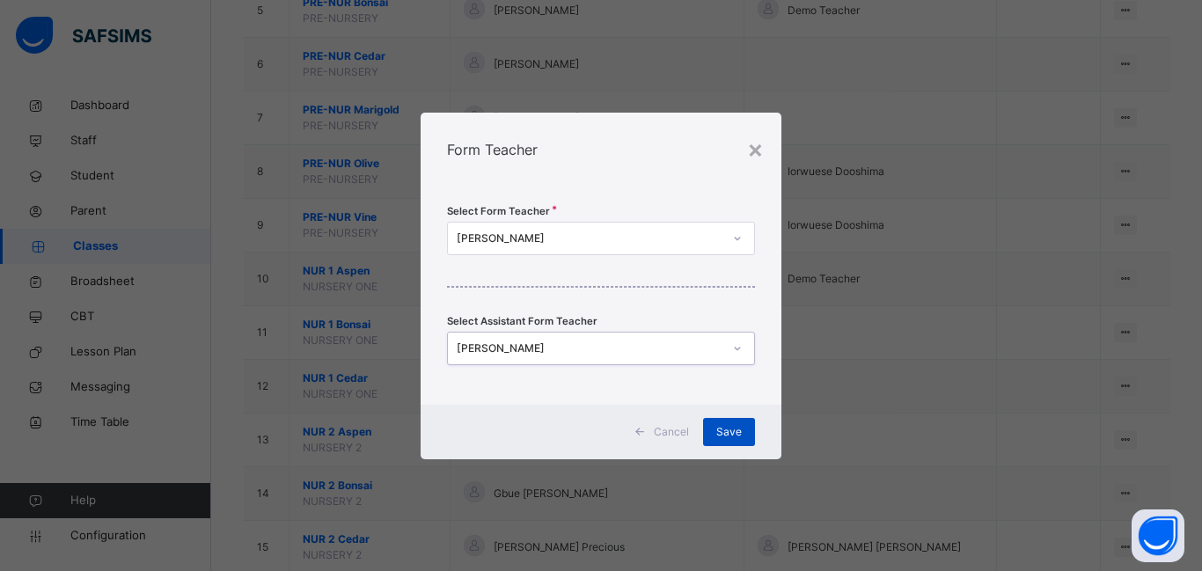
click at [736, 430] on span "Save" at bounding box center [729, 432] width 26 height 16
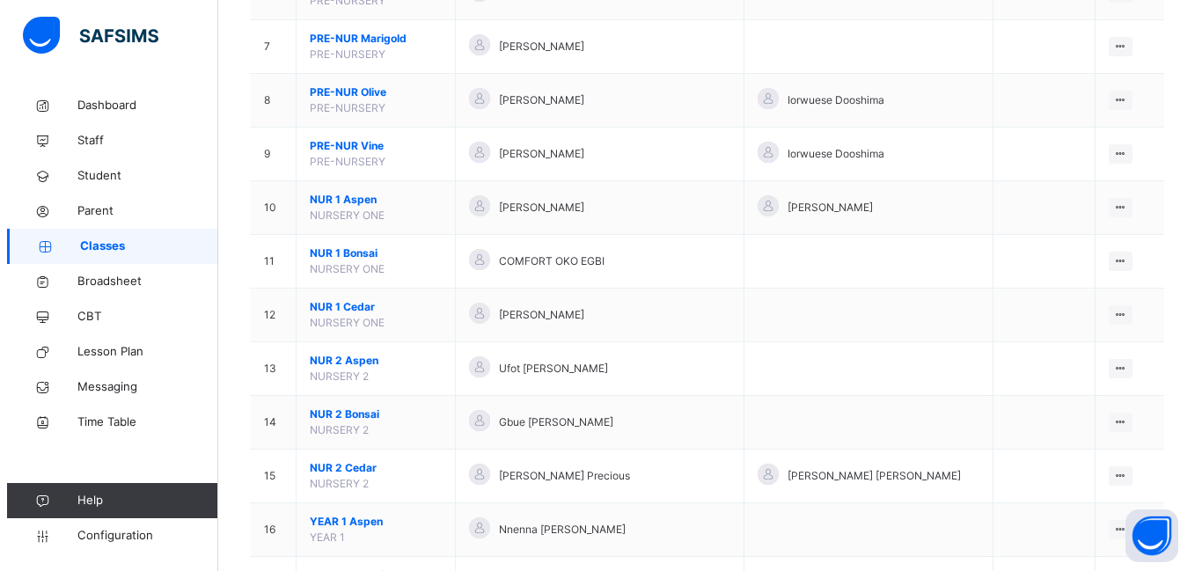
scroll to position [528, 0]
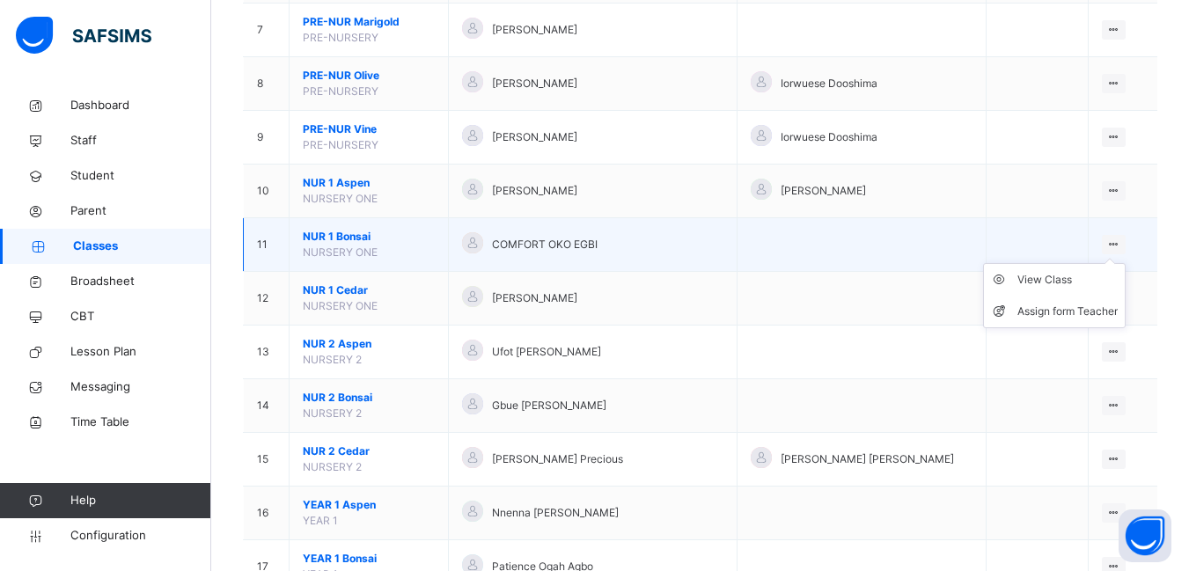
click at [1117, 245] on icon at bounding box center [1113, 244] width 15 height 13
click at [1078, 310] on div "Assign form Teacher" at bounding box center [1067, 312] width 100 height 18
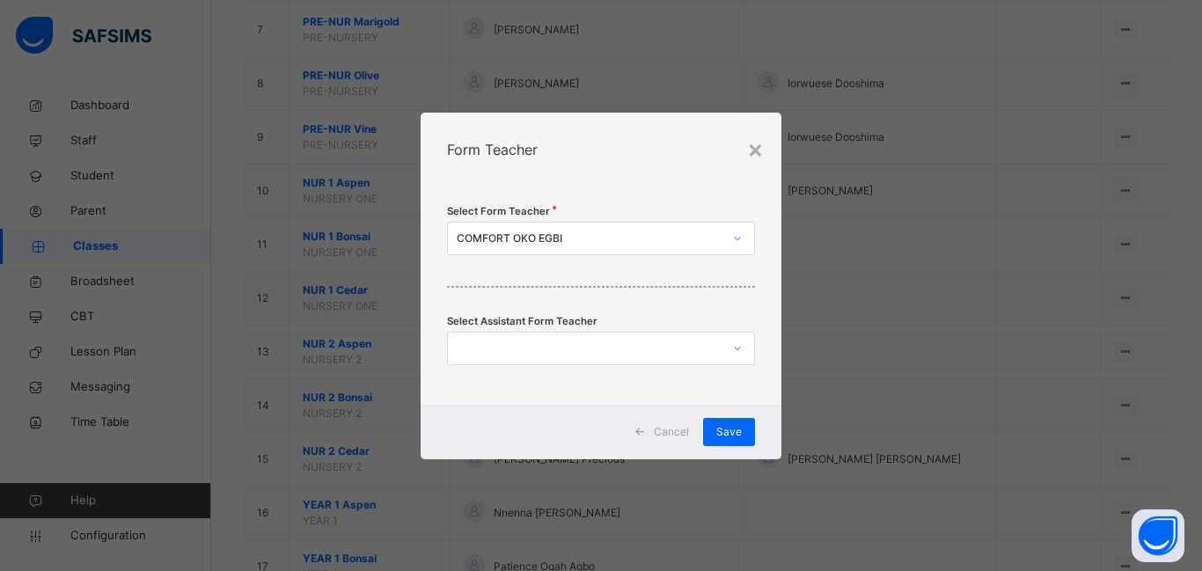
click at [739, 347] on icon at bounding box center [737, 349] width 11 height 18
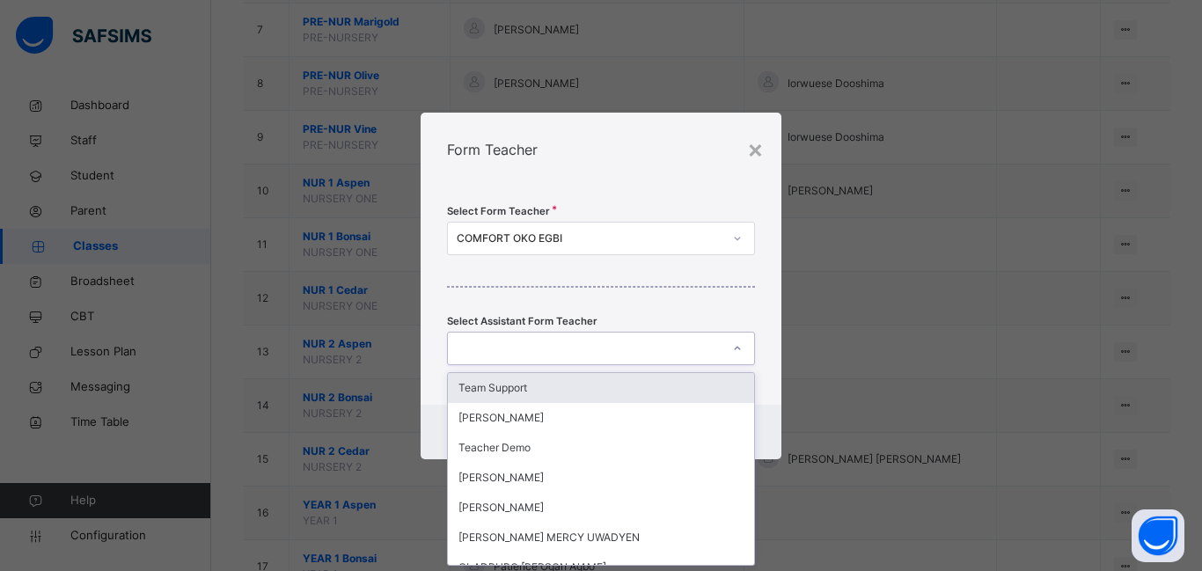
scroll to position [0, 0]
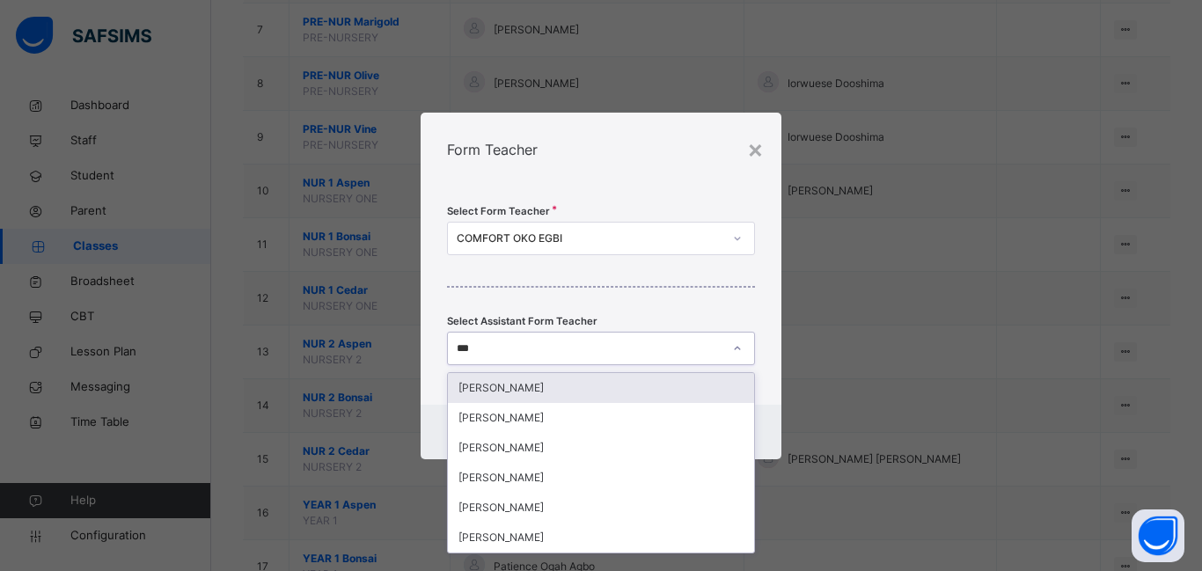
type input "****"
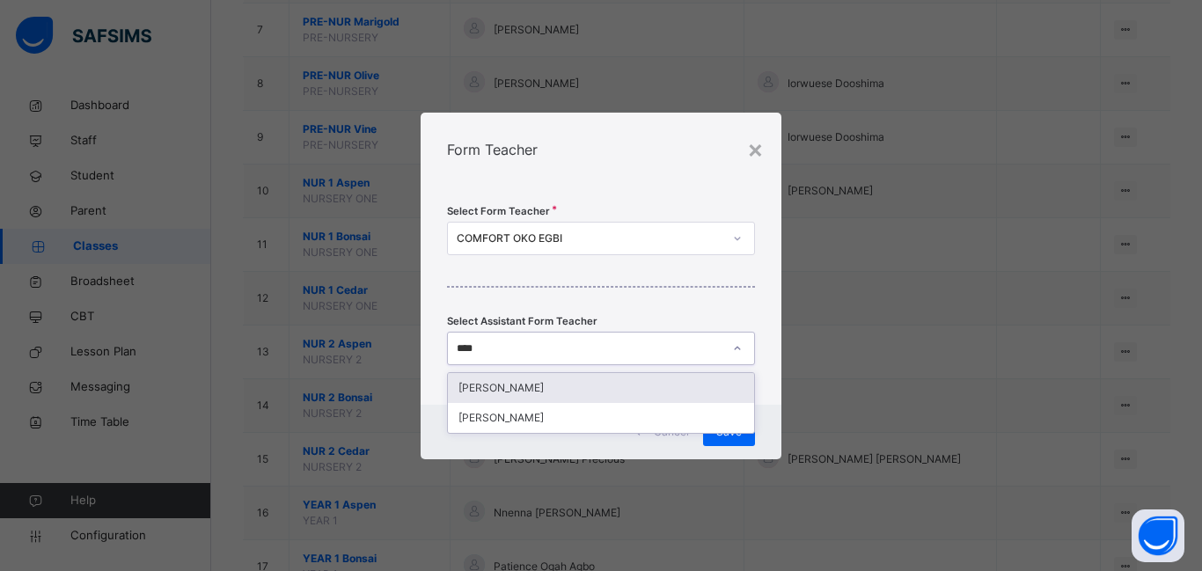
click at [507, 387] on div "[PERSON_NAME]" at bounding box center [601, 388] width 306 height 30
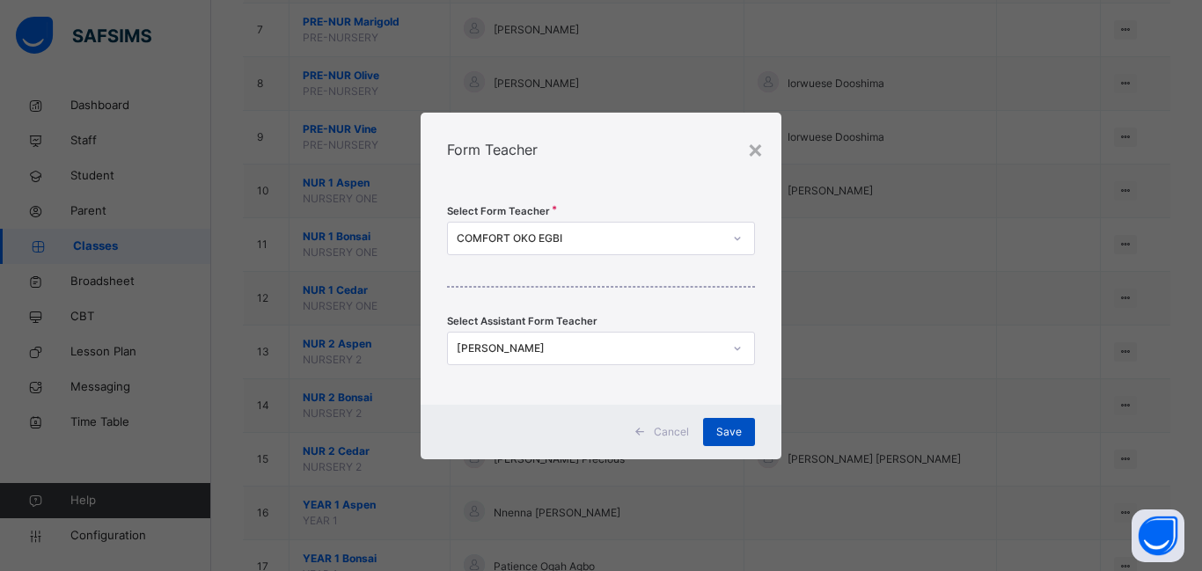
click at [733, 436] on span "Save" at bounding box center [729, 432] width 26 height 16
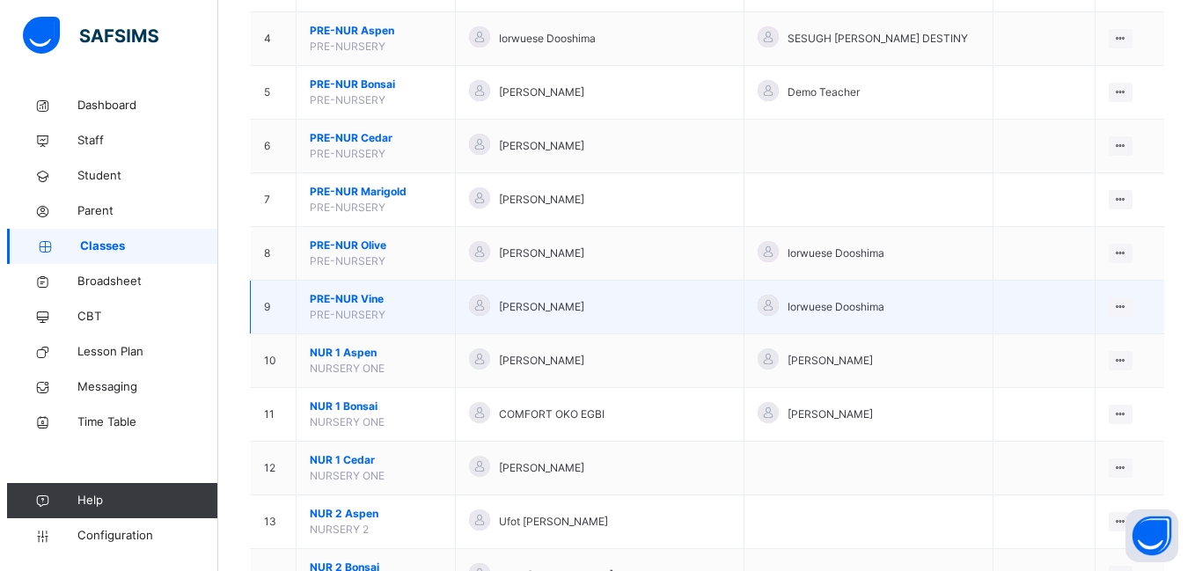
scroll to position [440, 0]
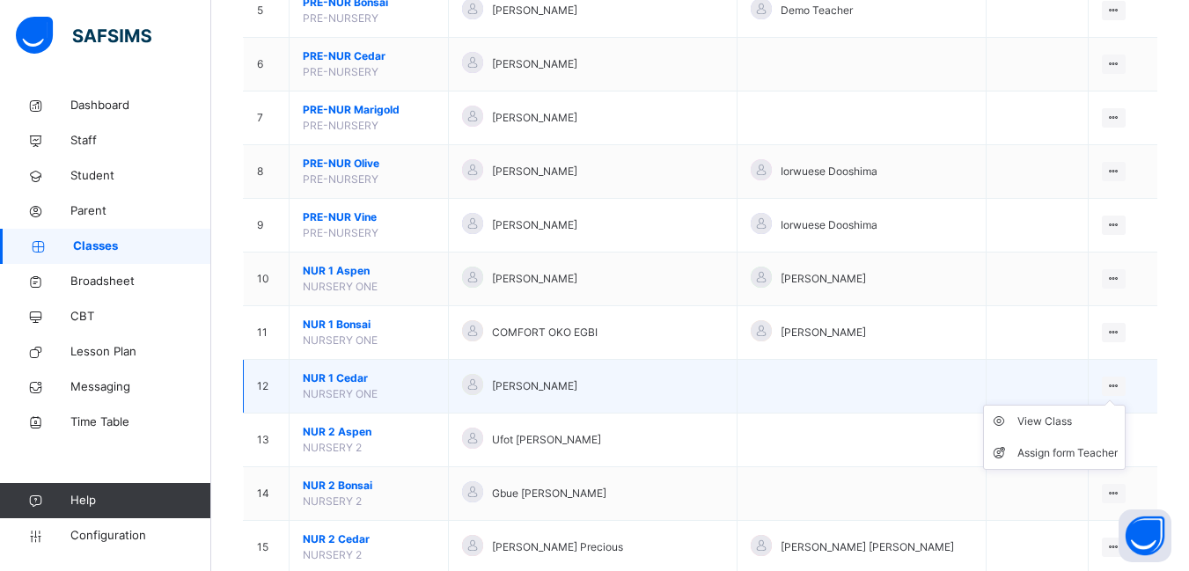
click at [1116, 386] on icon at bounding box center [1113, 385] width 15 height 13
click at [1055, 452] on div "Assign form Teacher" at bounding box center [1067, 453] width 100 height 18
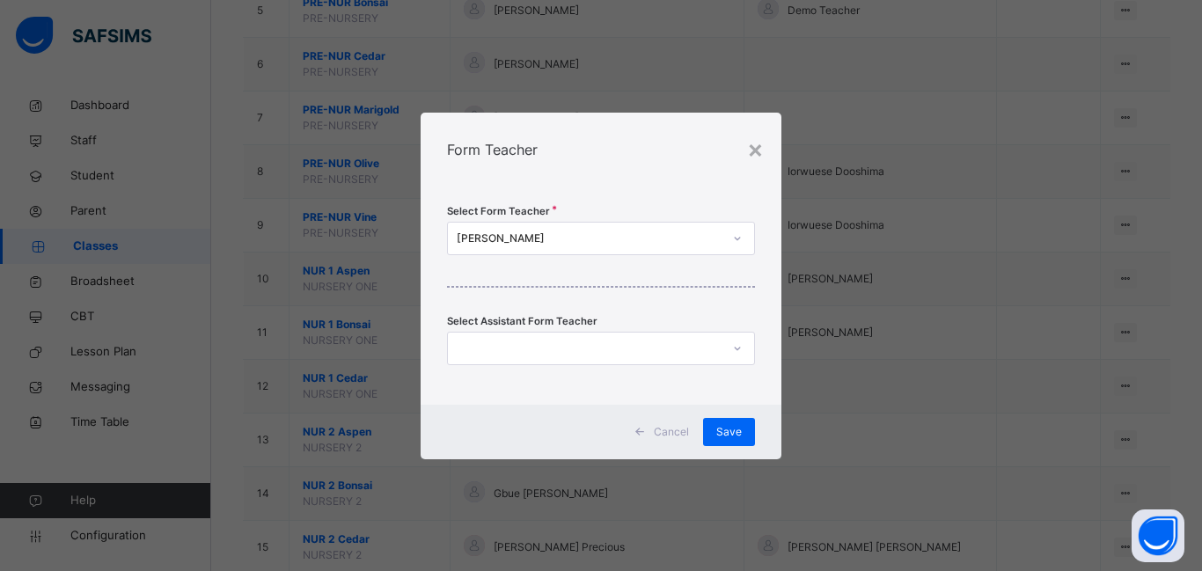
click at [500, 348] on div at bounding box center [584, 347] width 273 height 27
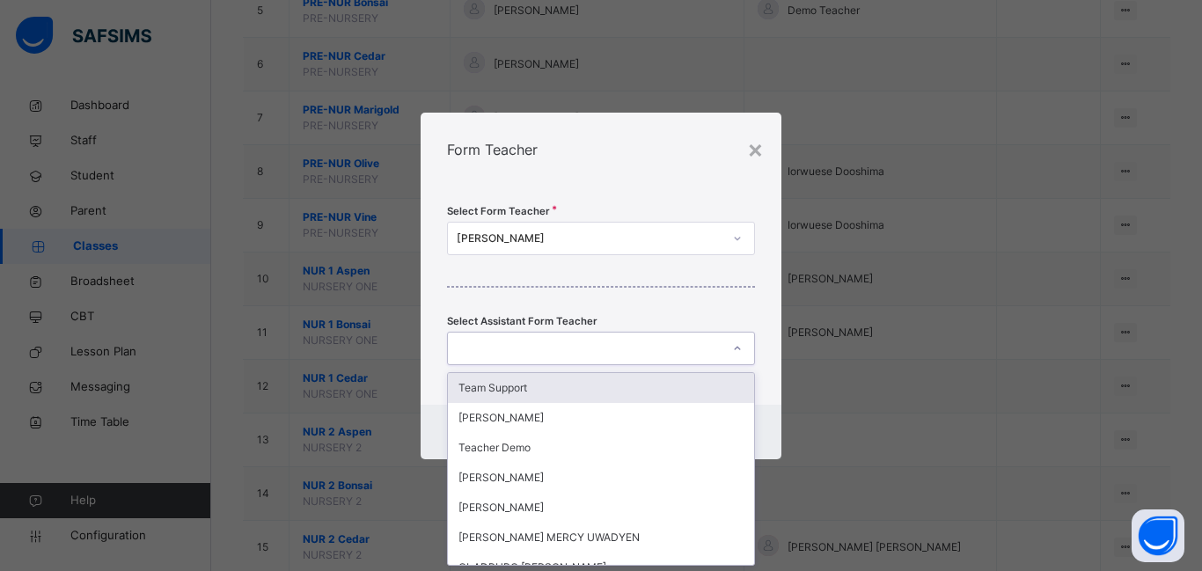
scroll to position [0, 0]
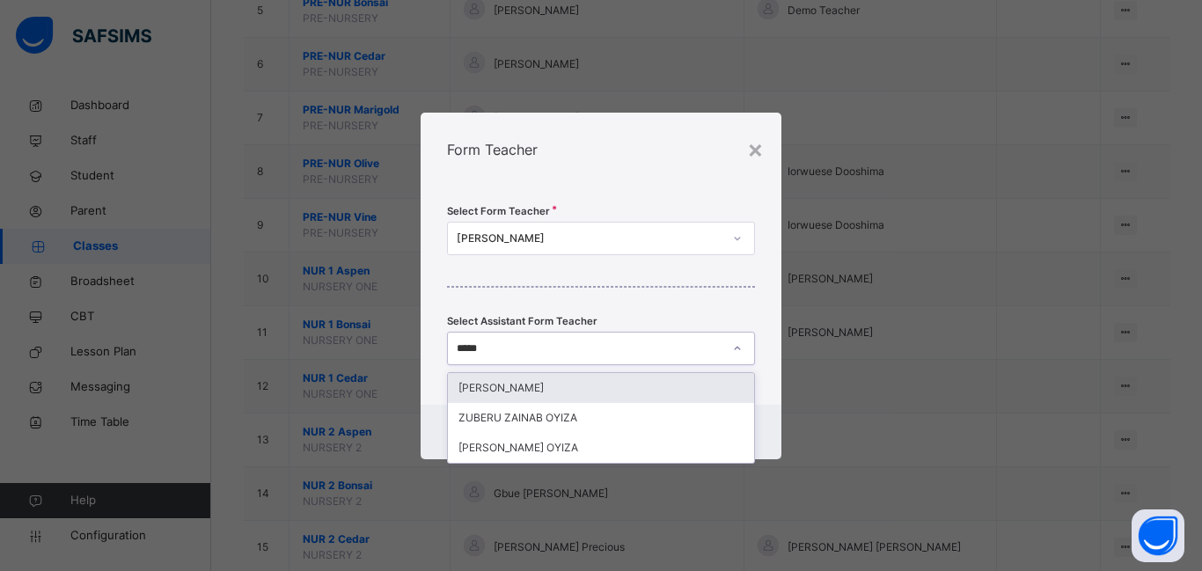
type input "******"
click at [501, 389] on div "[PERSON_NAME]" at bounding box center [601, 388] width 306 height 30
click at [501, 389] on div "Select Form Teacher [PERSON_NAME] Select Assistant Form Teacher option [PERSON_…" at bounding box center [601, 296] width 361 height 218
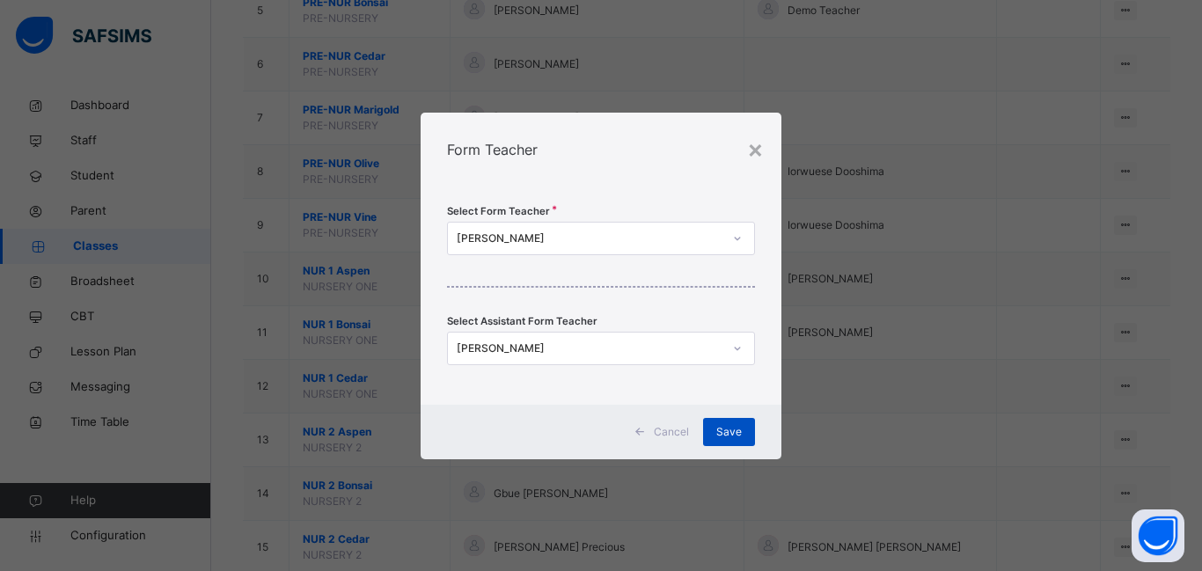
click at [725, 427] on span "Save" at bounding box center [729, 432] width 26 height 16
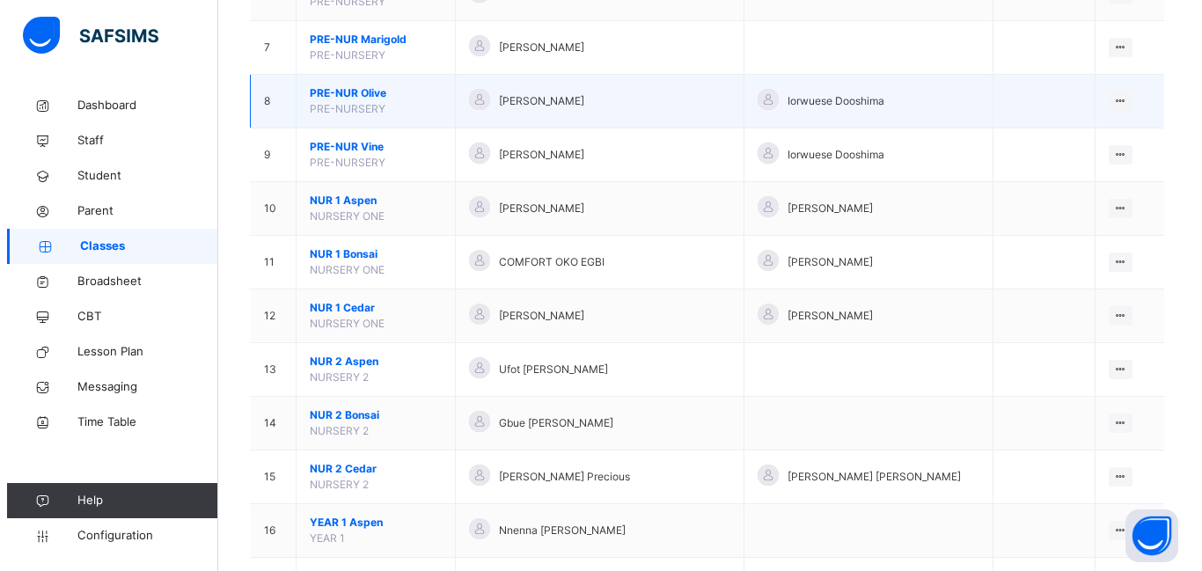
scroll to position [528, 0]
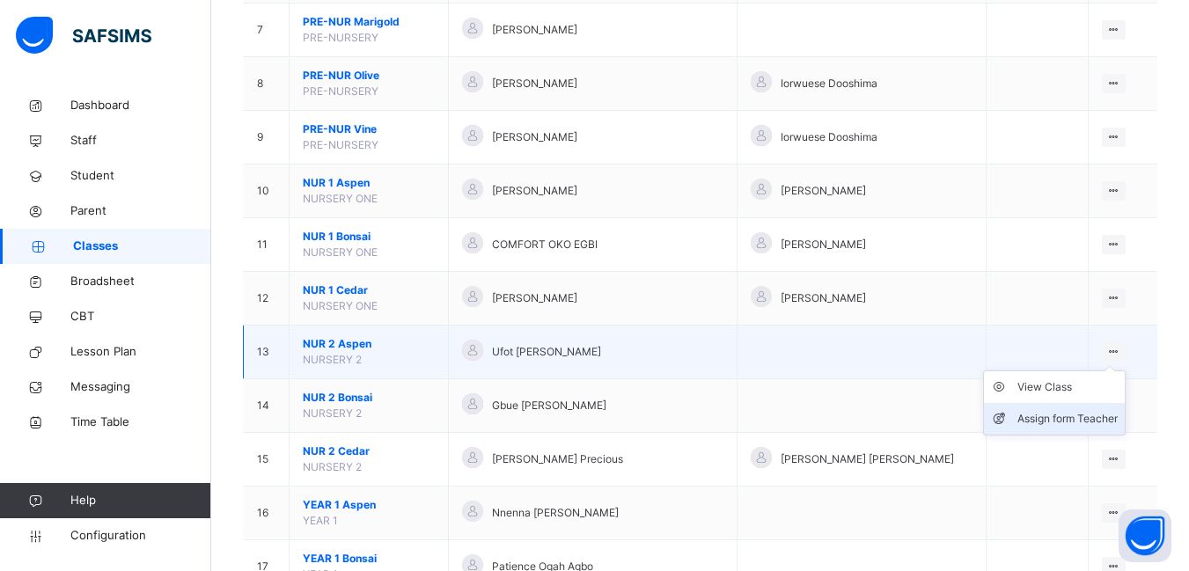
click at [1065, 418] on div "Assign form Teacher" at bounding box center [1067, 419] width 100 height 18
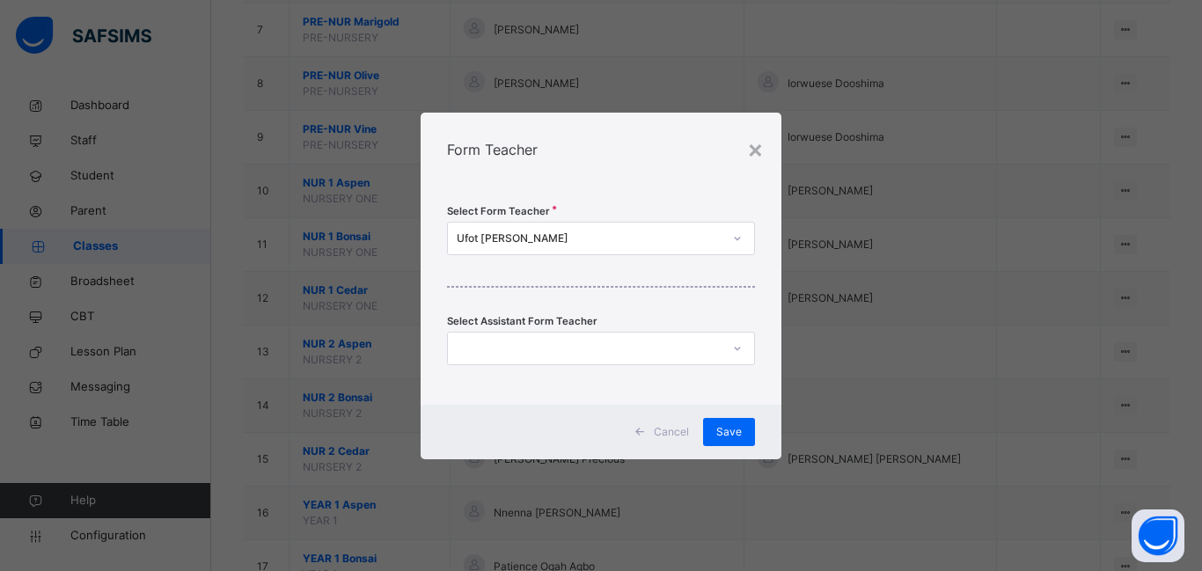
click at [481, 347] on div at bounding box center [584, 347] width 273 height 27
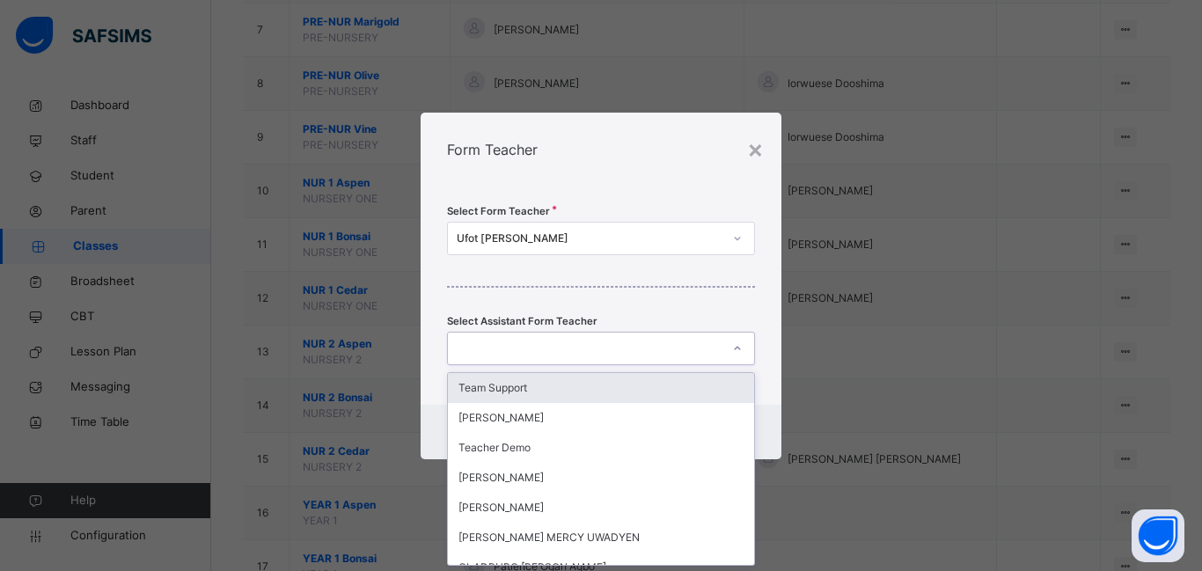
scroll to position [0, 0]
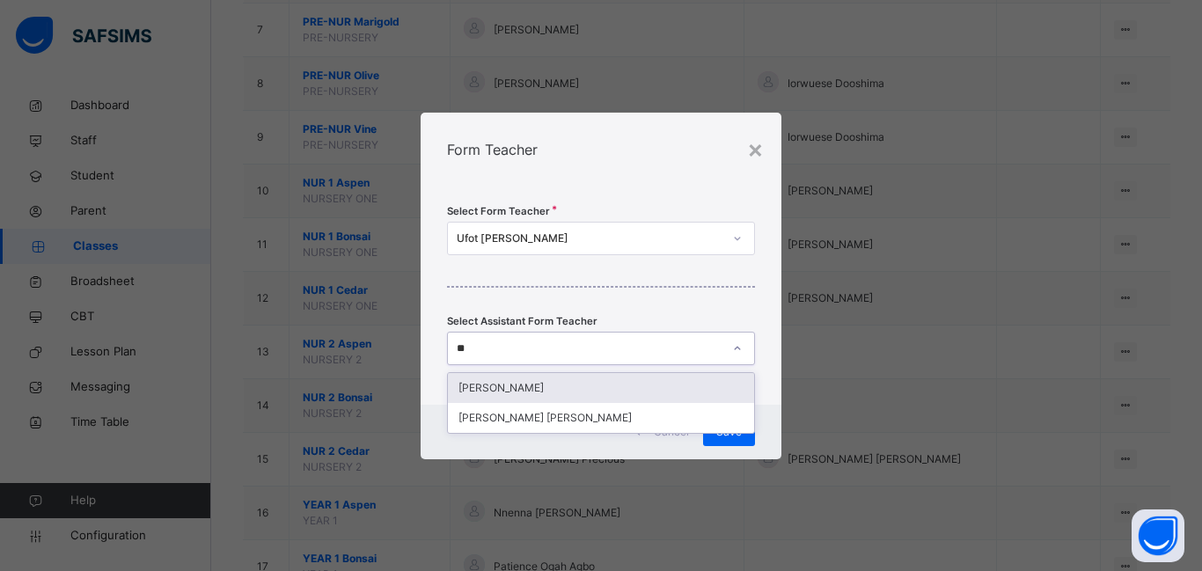
type input "***"
click at [521, 386] on div "[PERSON_NAME]" at bounding box center [601, 388] width 306 height 30
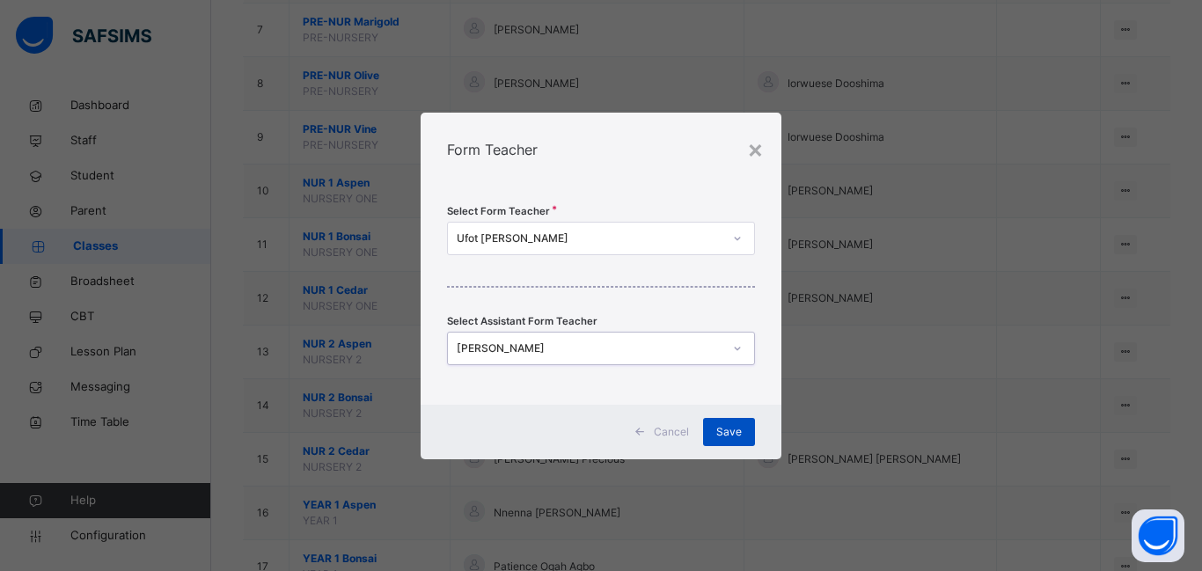
click at [724, 436] on span "Save" at bounding box center [729, 432] width 26 height 16
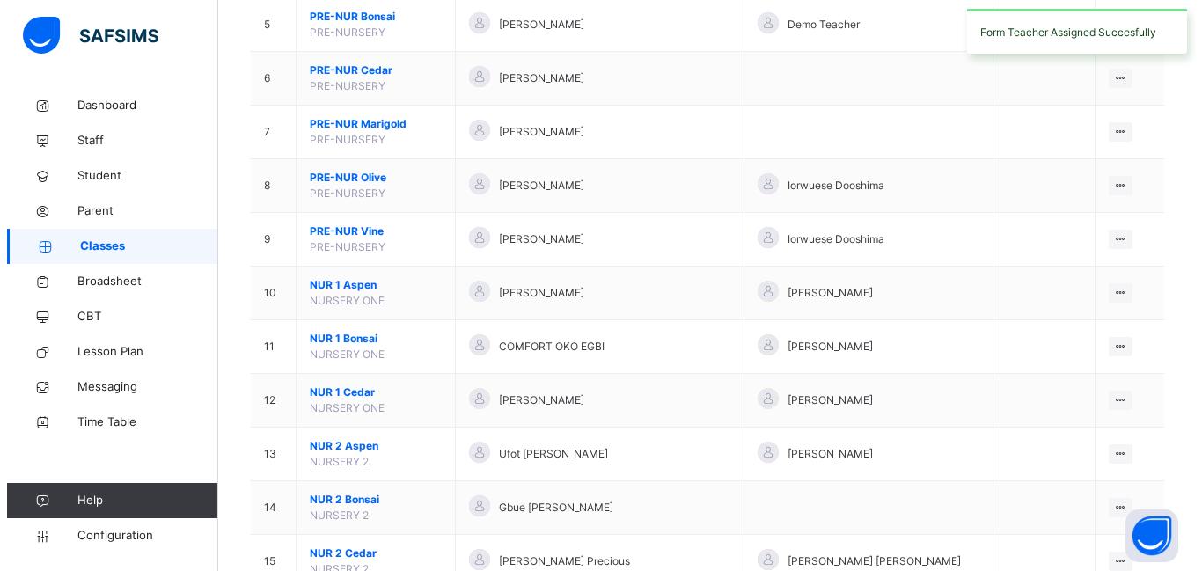
scroll to position [528, 0]
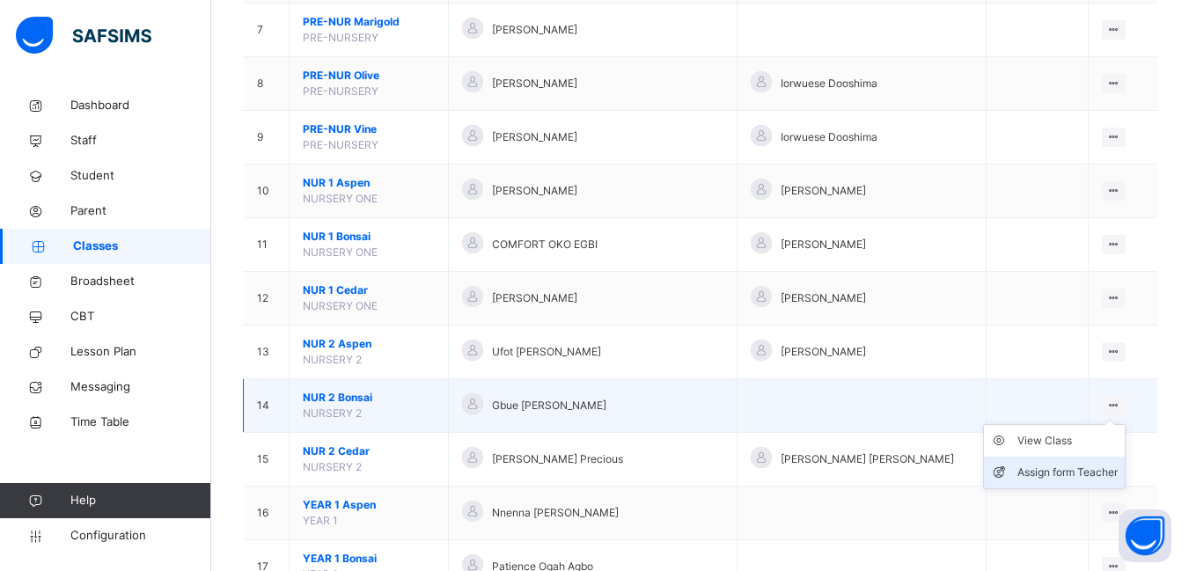
click at [1087, 466] on div "Assign form Teacher" at bounding box center [1067, 473] width 100 height 18
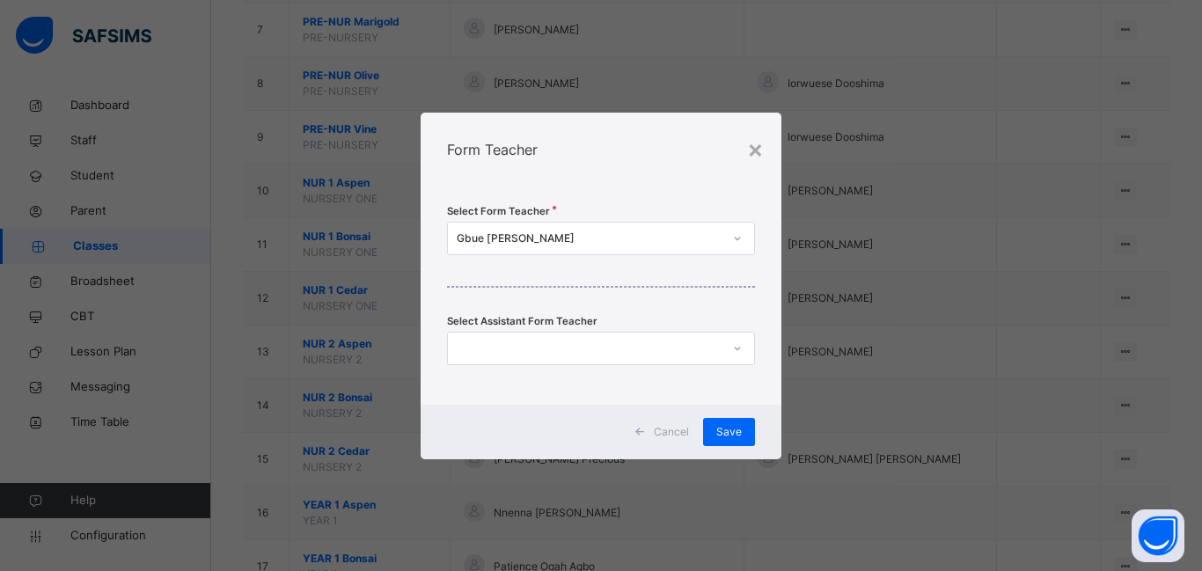
click at [487, 345] on div at bounding box center [584, 347] width 273 height 27
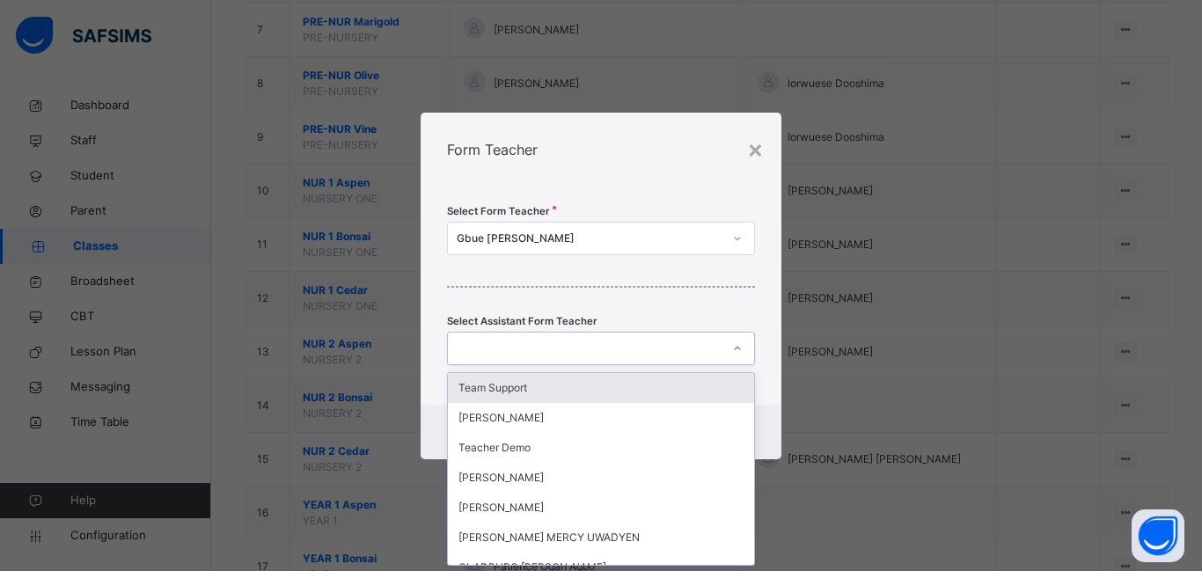
scroll to position [0, 0]
type input "*"
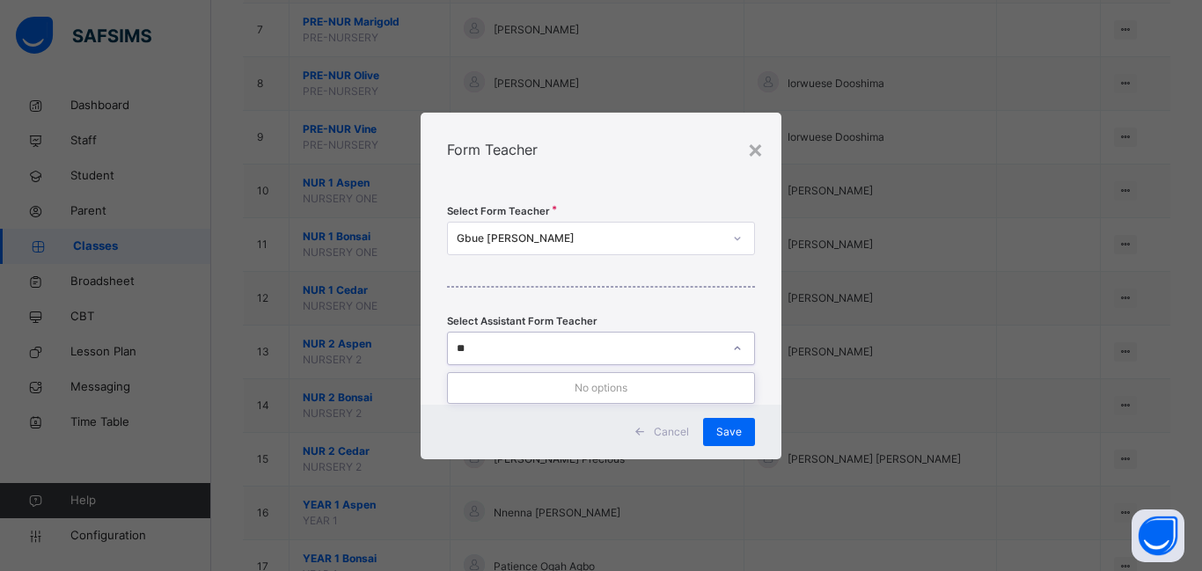
type input "*"
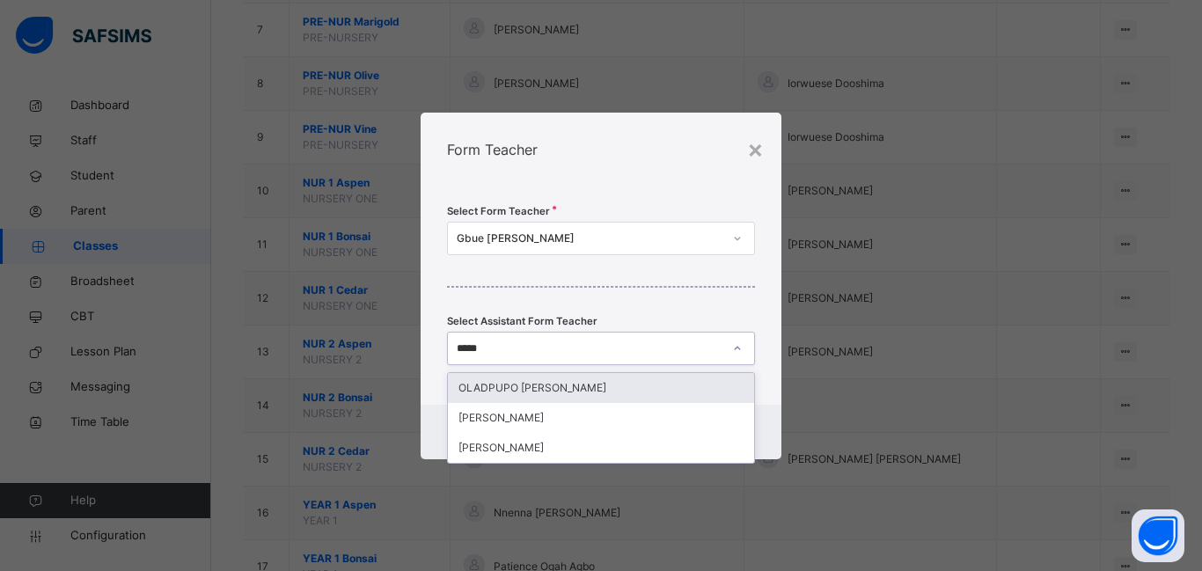
type input "******"
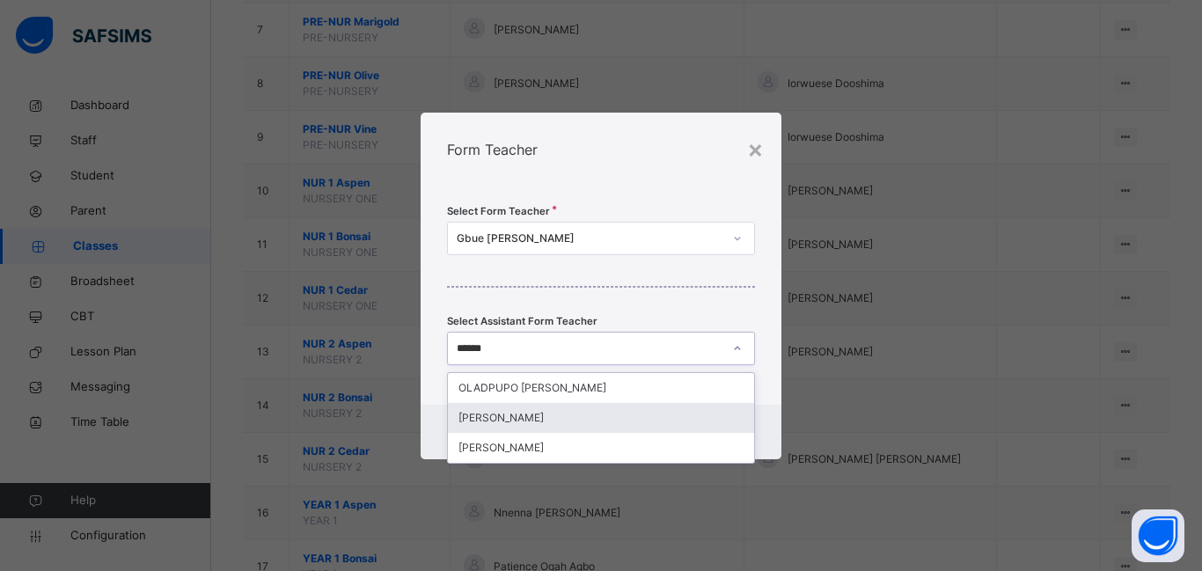
click at [494, 418] on div "[PERSON_NAME]" at bounding box center [601, 418] width 306 height 30
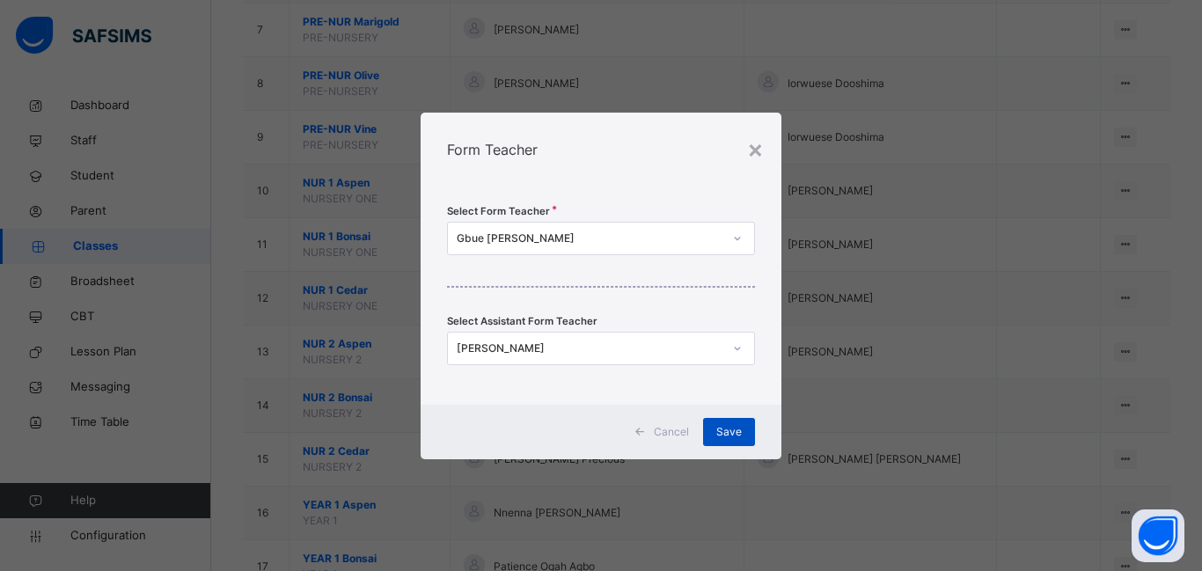
click at [734, 433] on span "Save" at bounding box center [729, 432] width 26 height 16
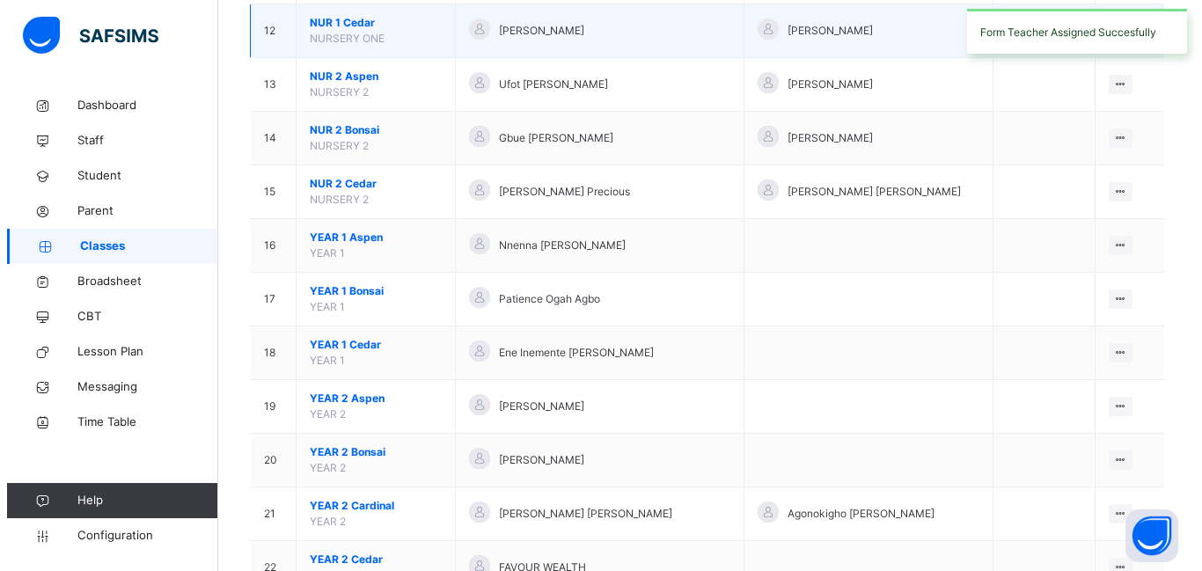
scroll to position [880, 0]
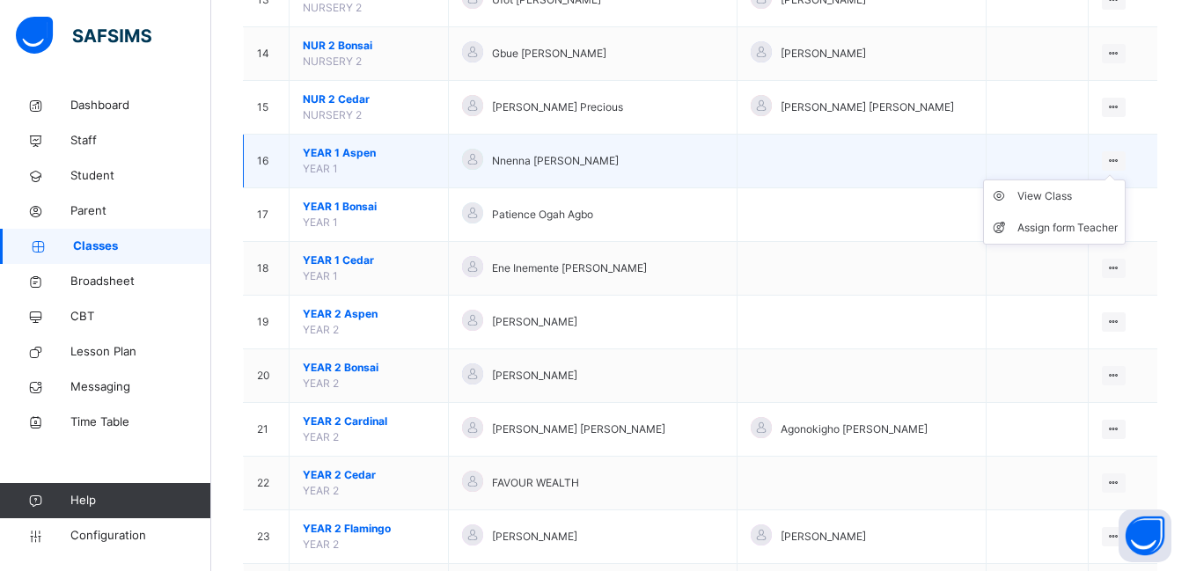
click at [1116, 159] on icon at bounding box center [1113, 160] width 15 height 13
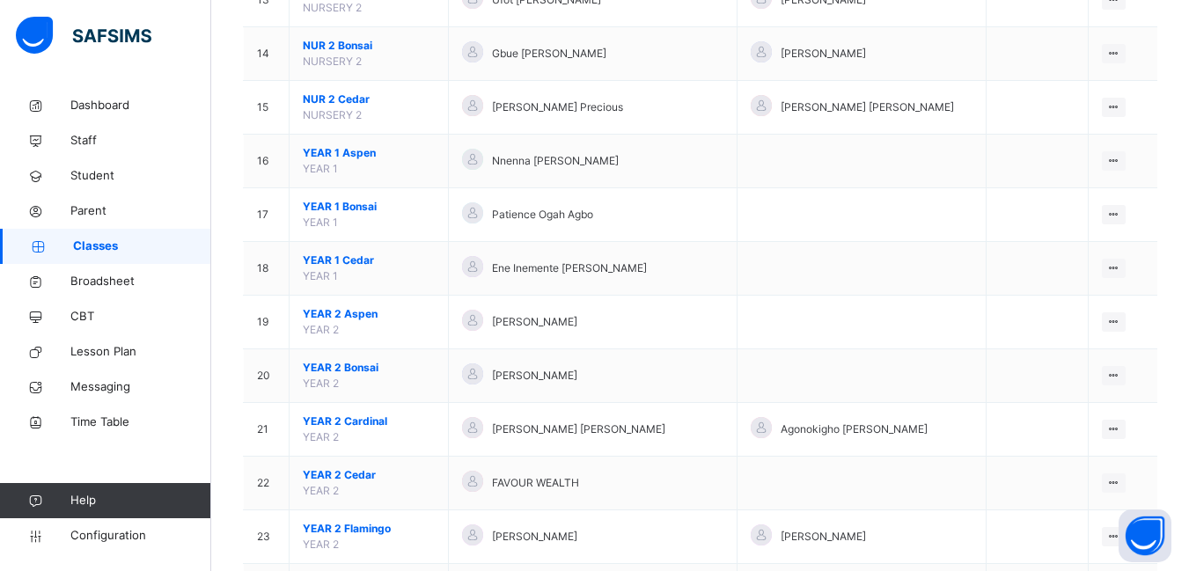
drag, startPoint x: 1088, startPoint y: 223, endPoint x: 1076, endPoint y: 225, distance: 12.4
click at [0, 0] on div "Assign form Teacher" at bounding box center [0, 0] width 0 height 0
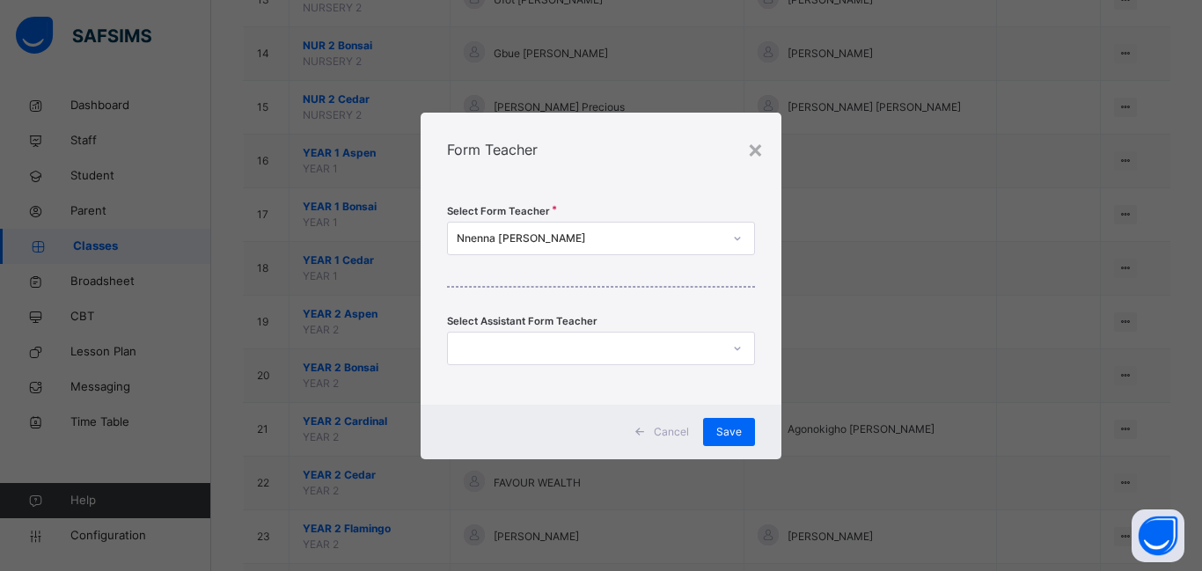
click at [738, 235] on icon at bounding box center [737, 239] width 11 height 18
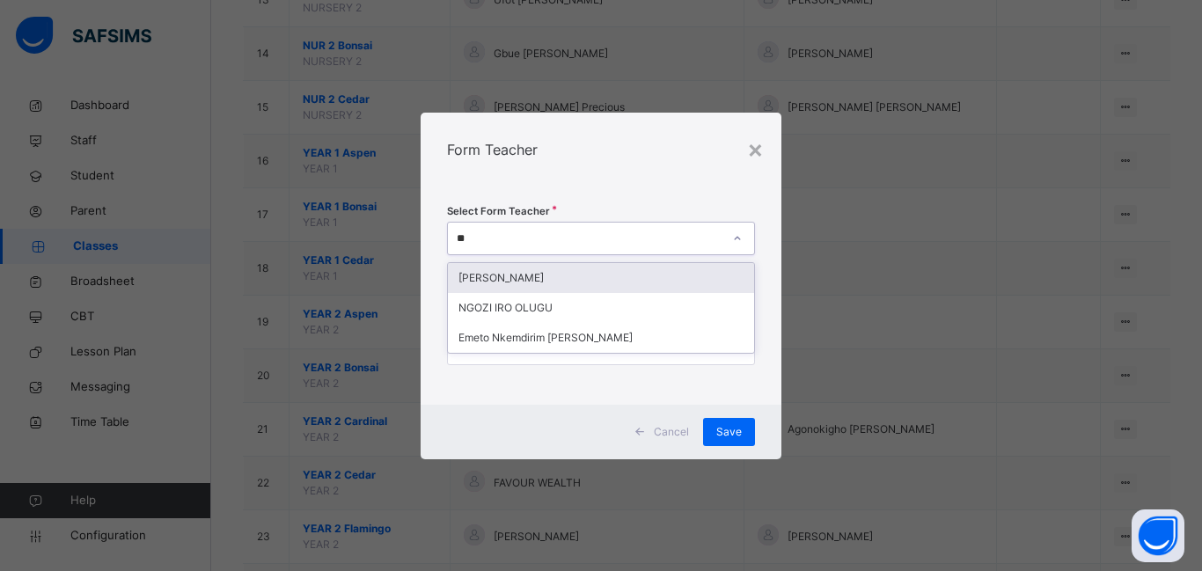
type input "***"
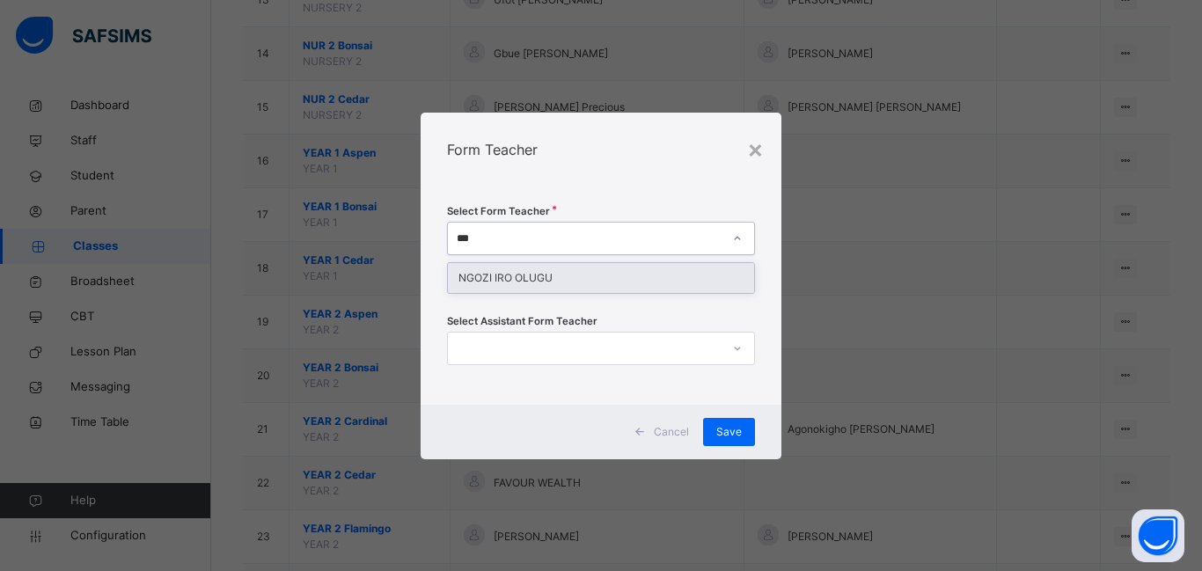
click at [518, 275] on div "NGOZI IRO OLUGU" at bounding box center [601, 278] width 306 height 30
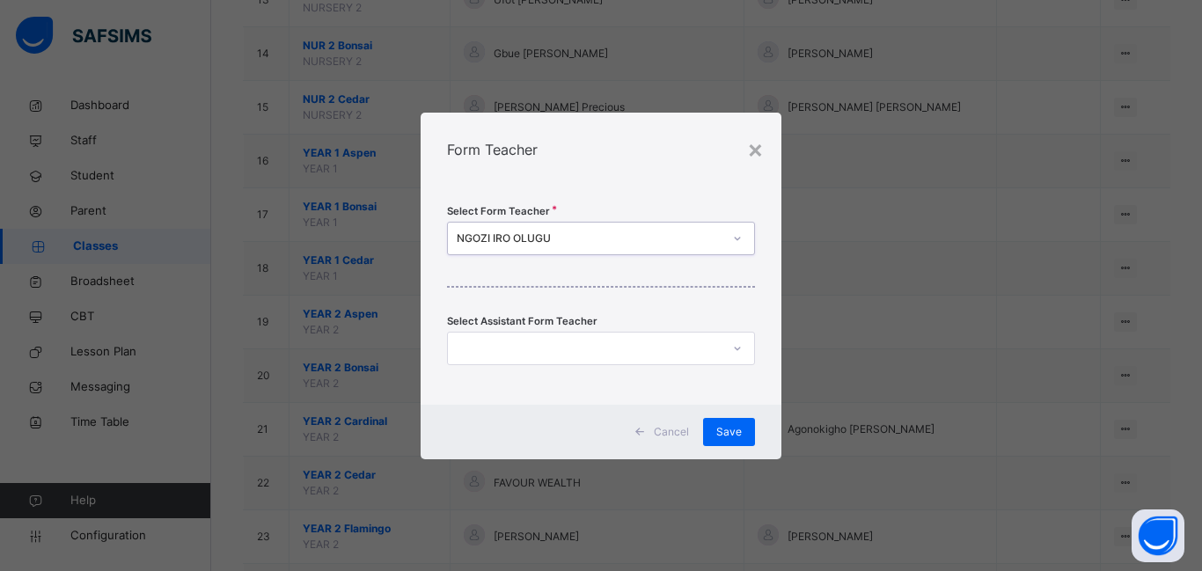
click at [497, 348] on div at bounding box center [584, 347] width 273 height 27
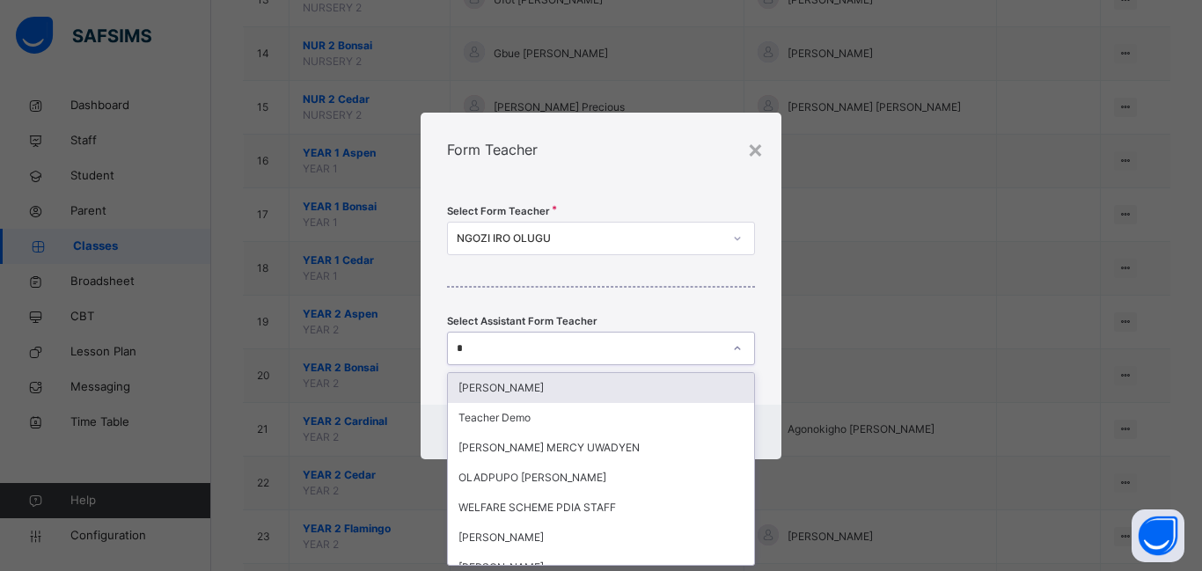
scroll to position [0, 0]
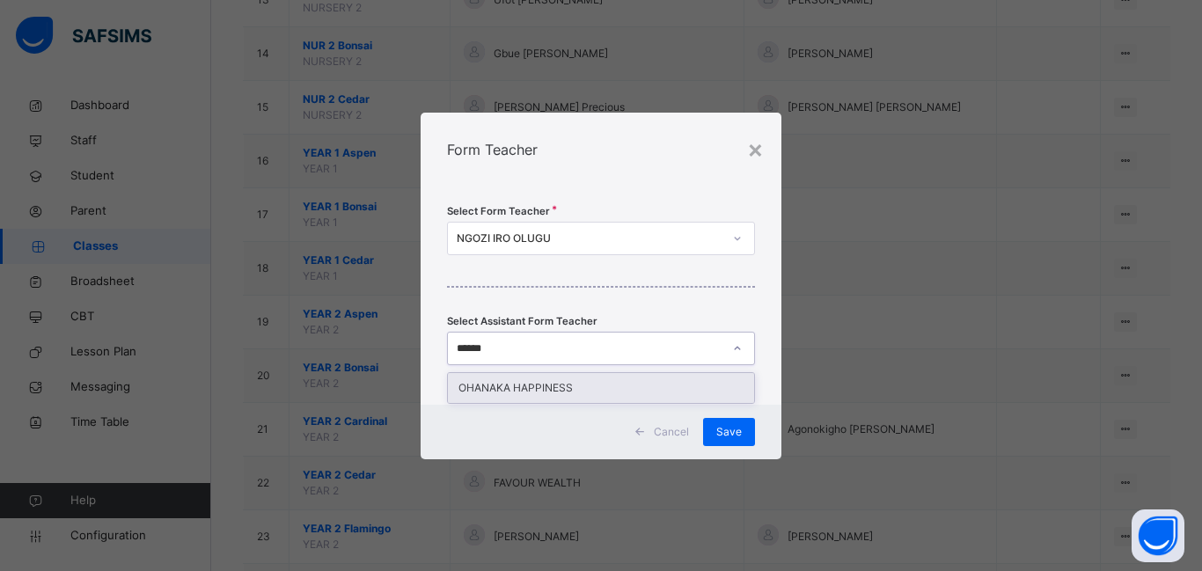
type input "*******"
click at [586, 394] on div "OHANAKA HAPPINESS" at bounding box center [601, 388] width 306 height 30
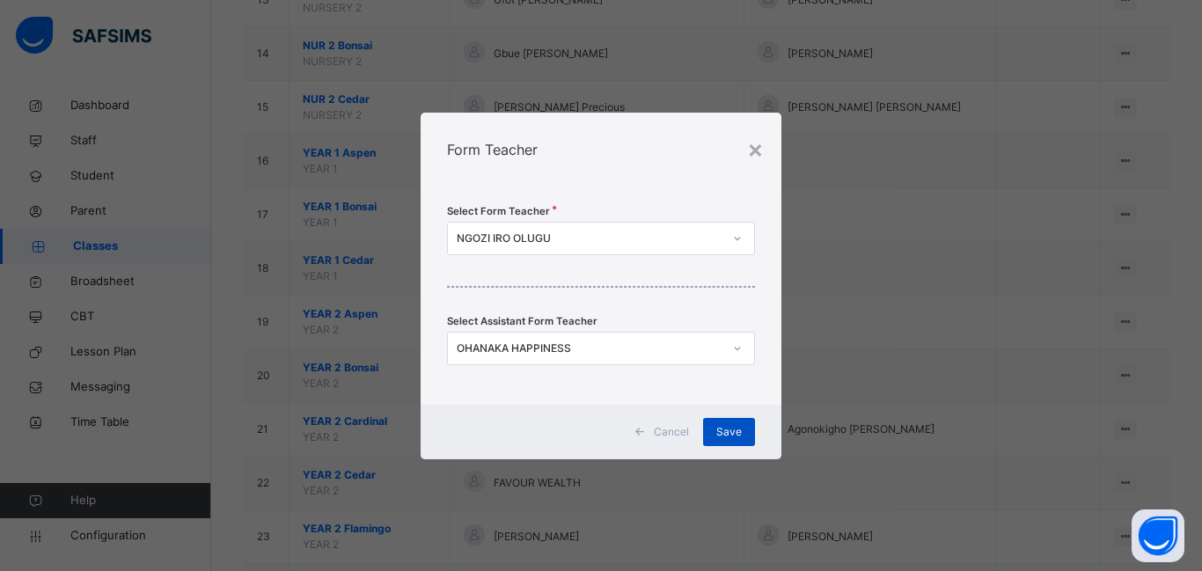
click at [731, 432] on span "Save" at bounding box center [729, 432] width 26 height 16
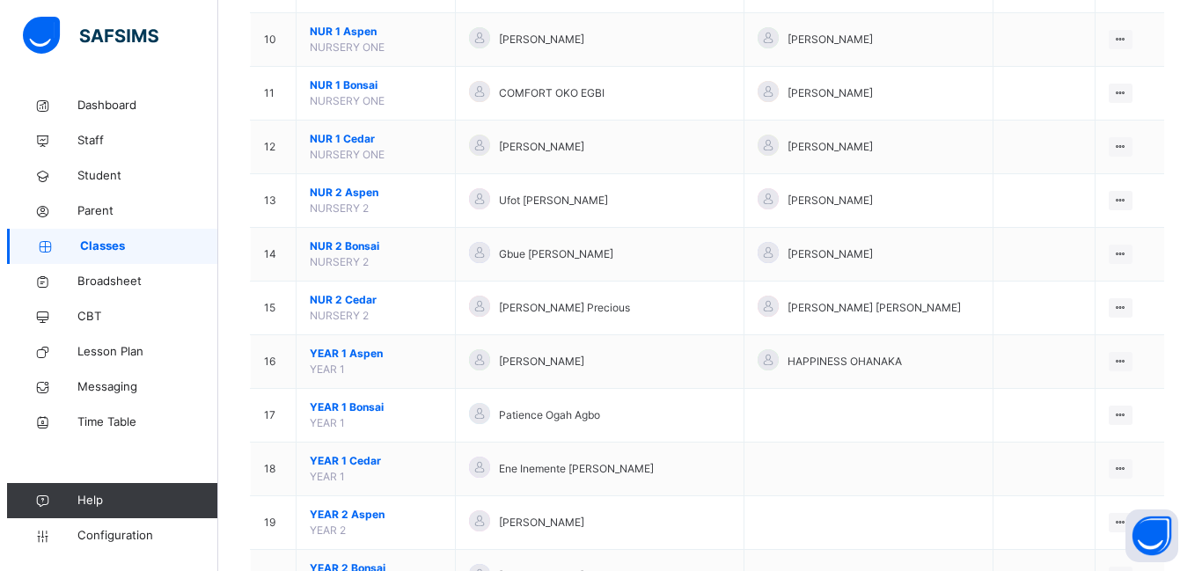
scroll to position [704, 0]
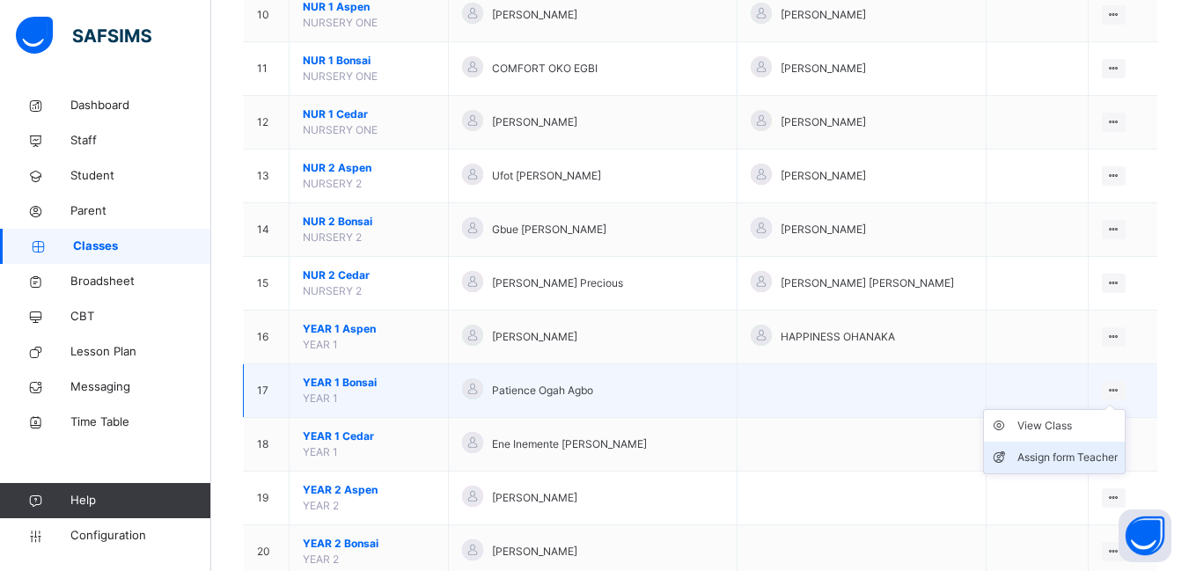
click at [1081, 454] on div "Assign form Teacher" at bounding box center [1067, 458] width 100 height 18
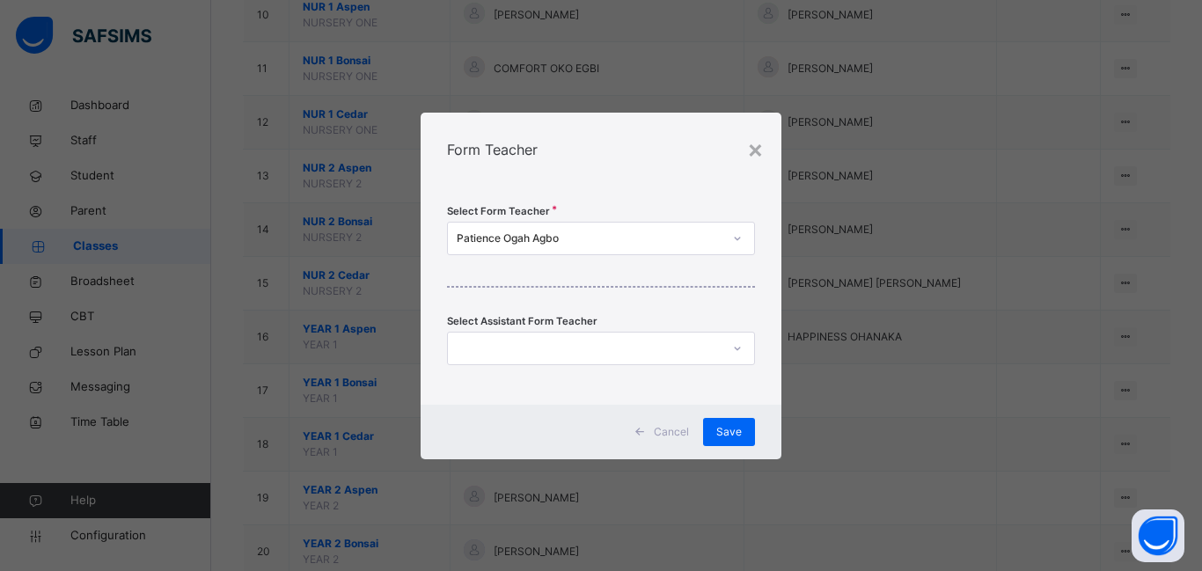
click at [481, 345] on div at bounding box center [584, 347] width 273 height 27
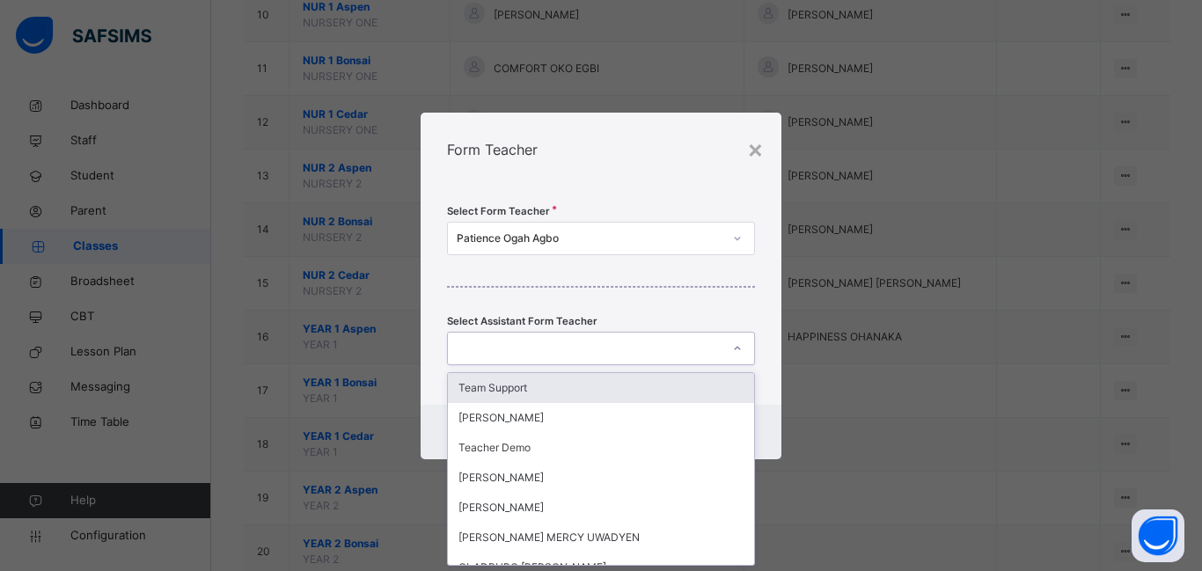
scroll to position [0, 0]
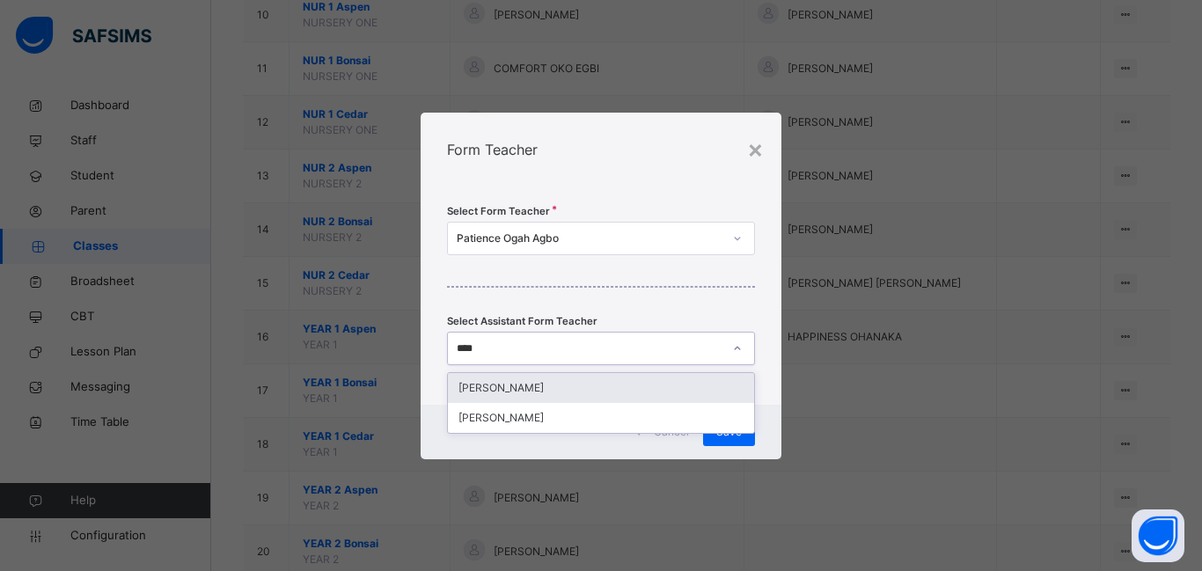
type input "*****"
click at [487, 387] on div "[PERSON_NAME]" at bounding box center [601, 388] width 306 height 30
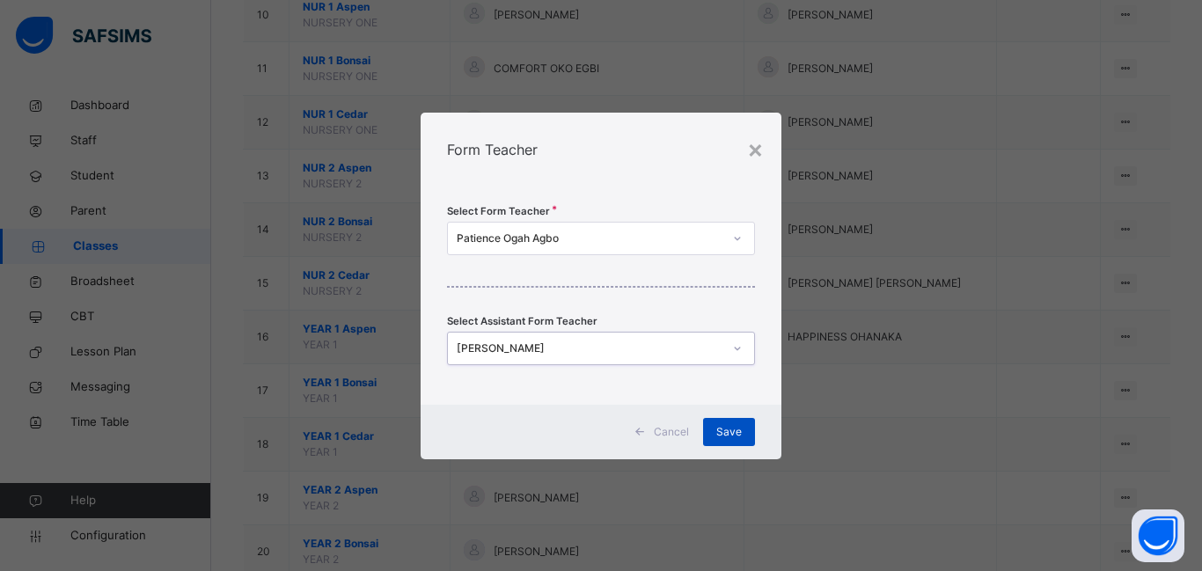
click at [720, 429] on span "Save" at bounding box center [729, 432] width 26 height 16
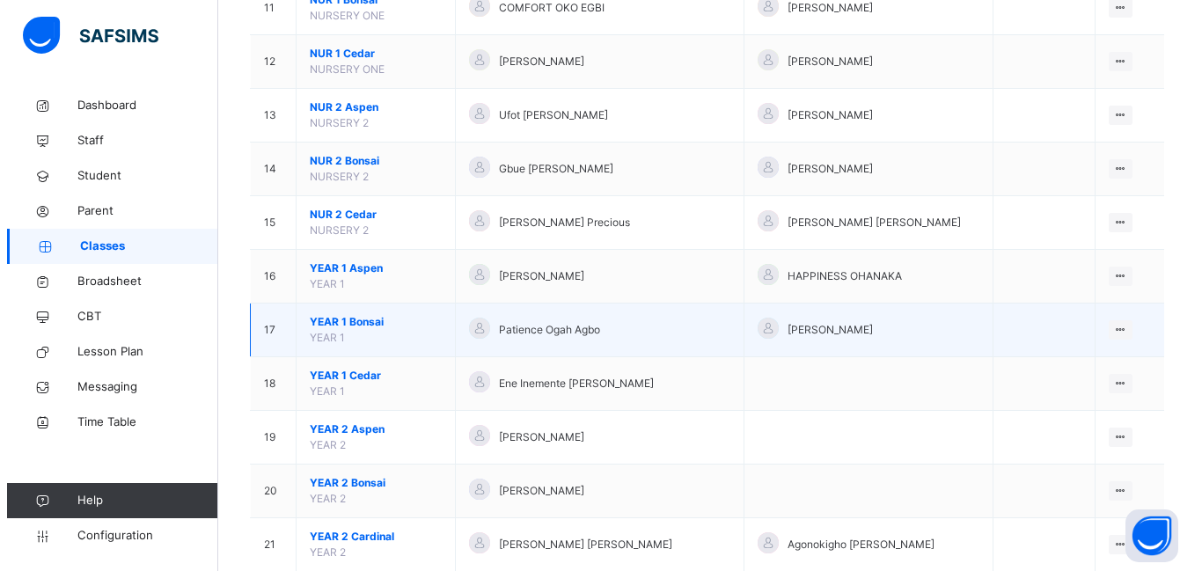
scroll to position [792, 0]
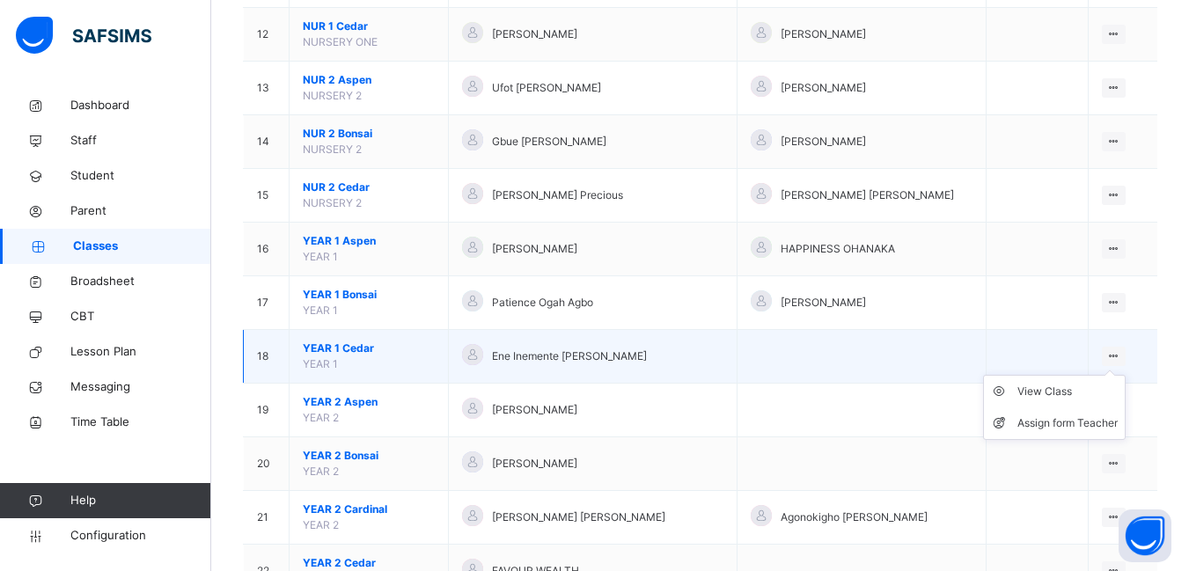
click at [1116, 357] on icon at bounding box center [1113, 355] width 15 height 13
click at [1062, 421] on div "Assign form Teacher" at bounding box center [1067, 423] width 100 height 18
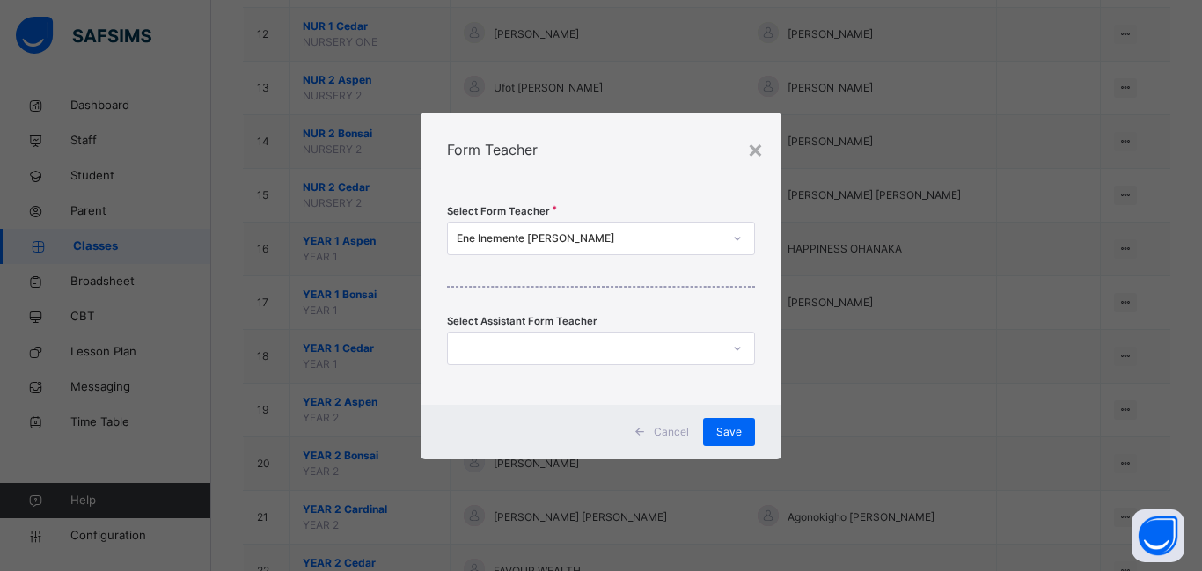
click at [737, 237] on icon at bounding box center [737, 239] width 11 height 18
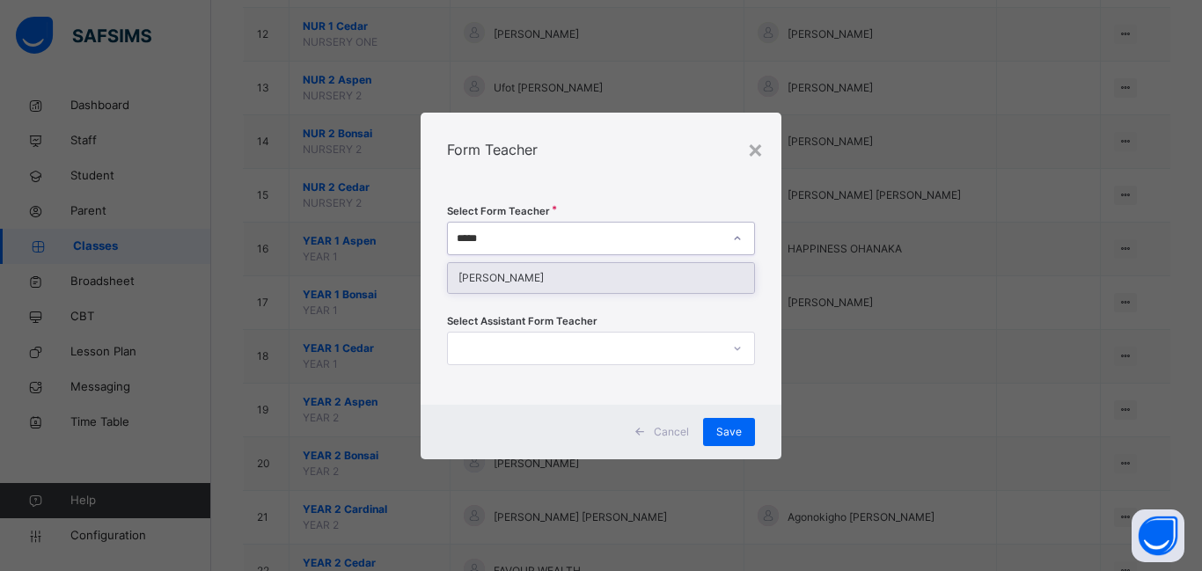
type input "******"
click at [501, 278] on div "[PERSON_NAME]" at bounding box center [601, 278] width 306 height 30
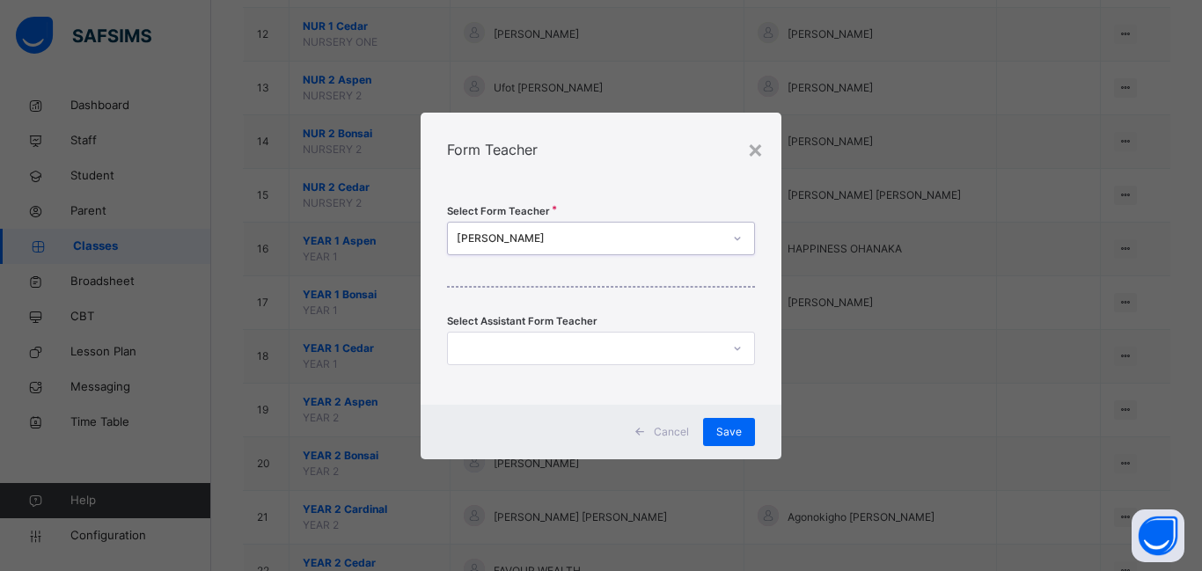
click at [737, 348] on icon at bounding box center [737, 349] width 11 height 18
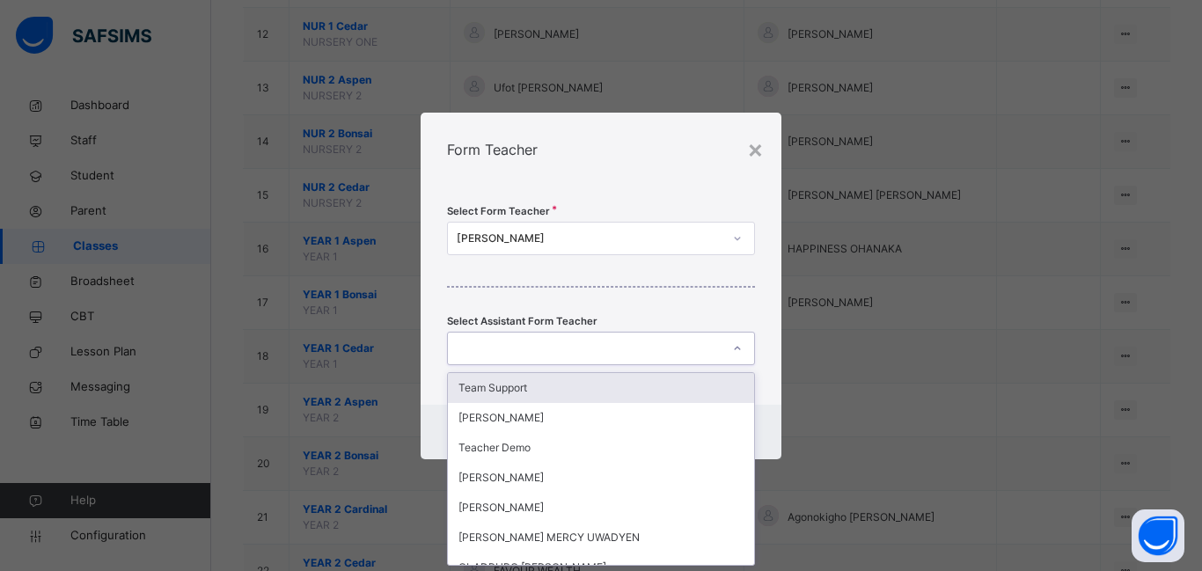
scroll to position [0, 0]
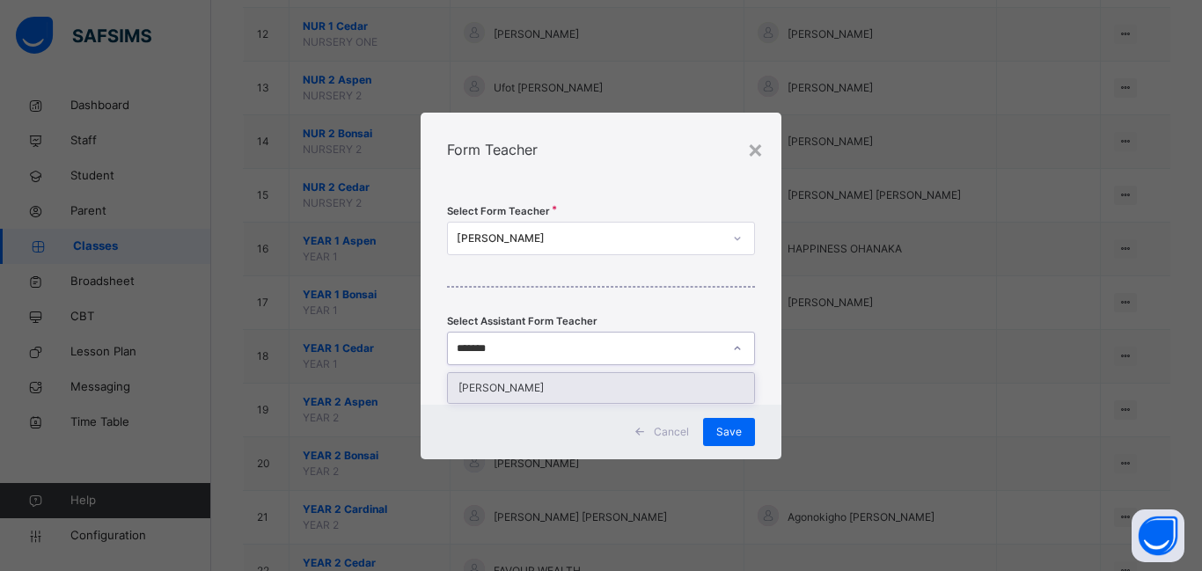
type input "********"
click at [498, 384] on div "[PERSON_NAME]" at bounding box center [601, 388] width 306 height 30
click at [498, 384] on div "Select Form Teacher [PERSON_NAME] Select Assistant Form Teacher option [PERSON_…" at bounding box center [601, 296] width 361 height 218
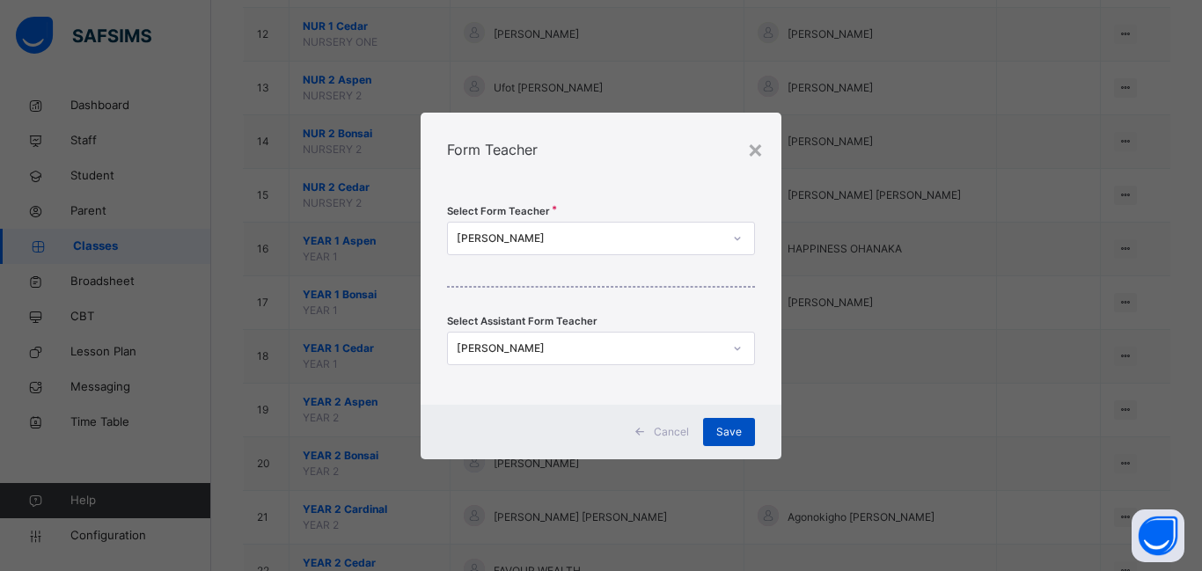
click at [726, 432] on span "Save" at bounding box center [729, 432] width 26 height 16
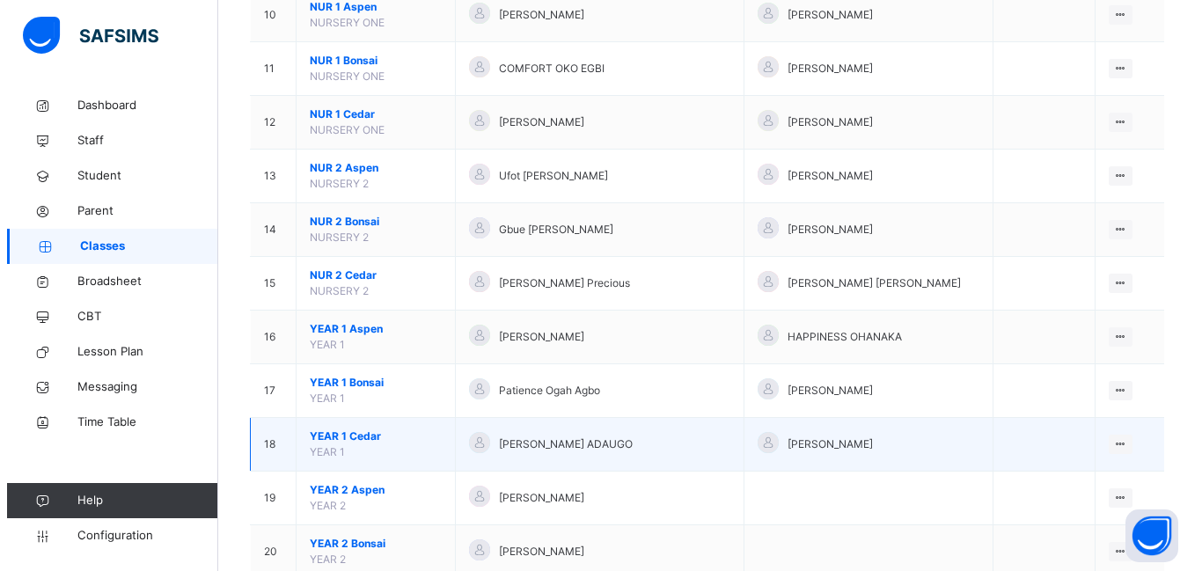
scroll to position [880, 0]
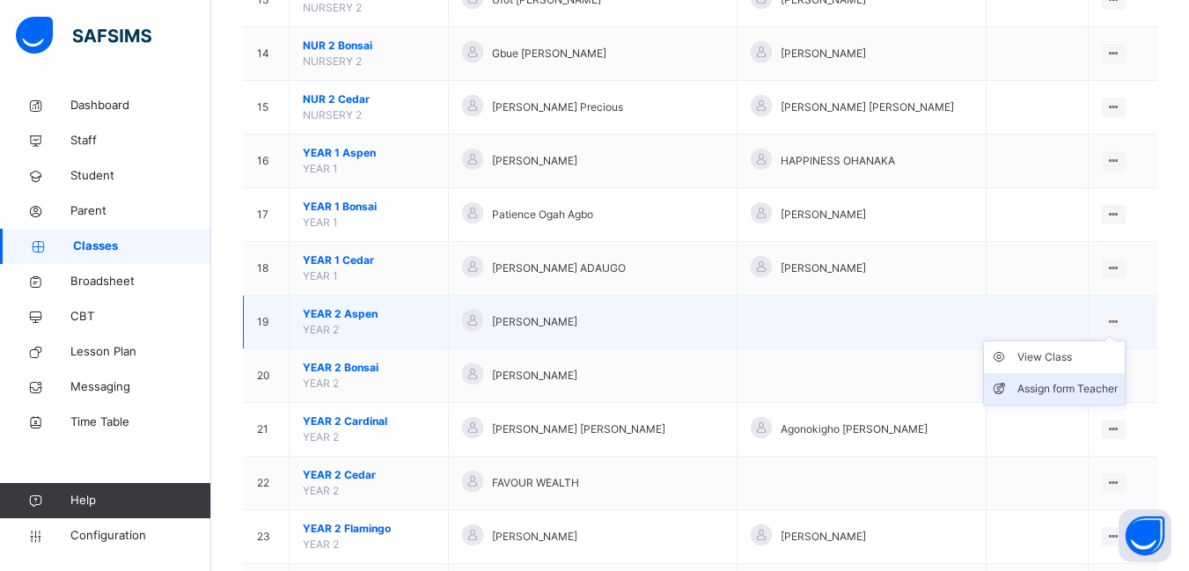
click at [1061, 387] on div "Assign form Teacher" at bounding box center [1067, 389] width 100 height 18
click at [0, 0] on div "× Form Teacher Select Form Teacher Ene Inemente [PERSON_NAME] Select Assistant …" at bounding box center [0, 0] width 0 height 0
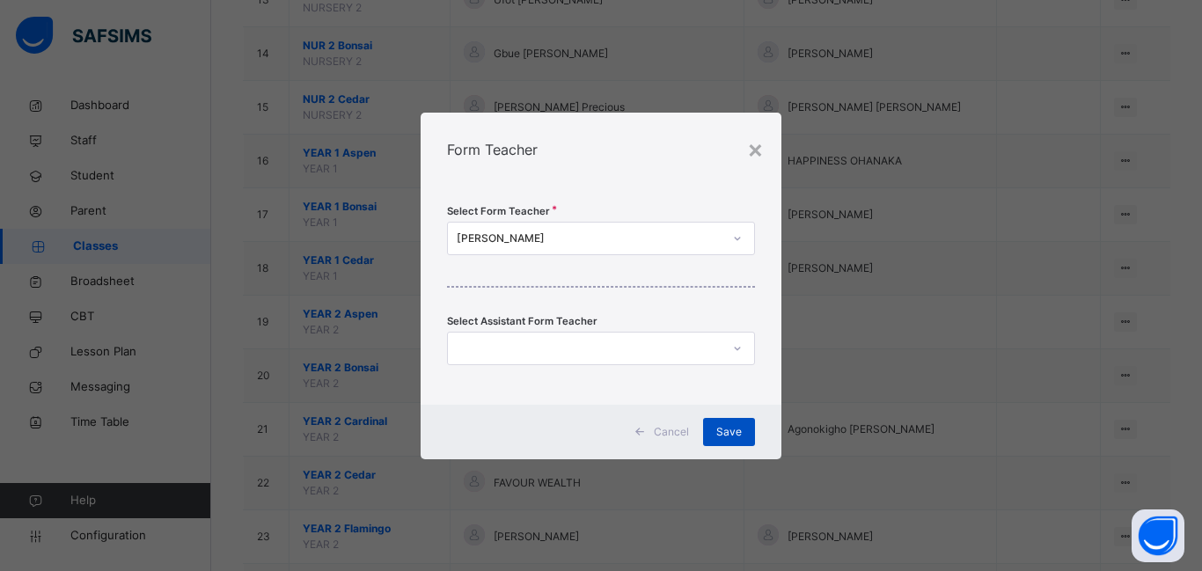
click at [735, 425] on span "Save" at bounding box center [729, 432] width 26 height 16
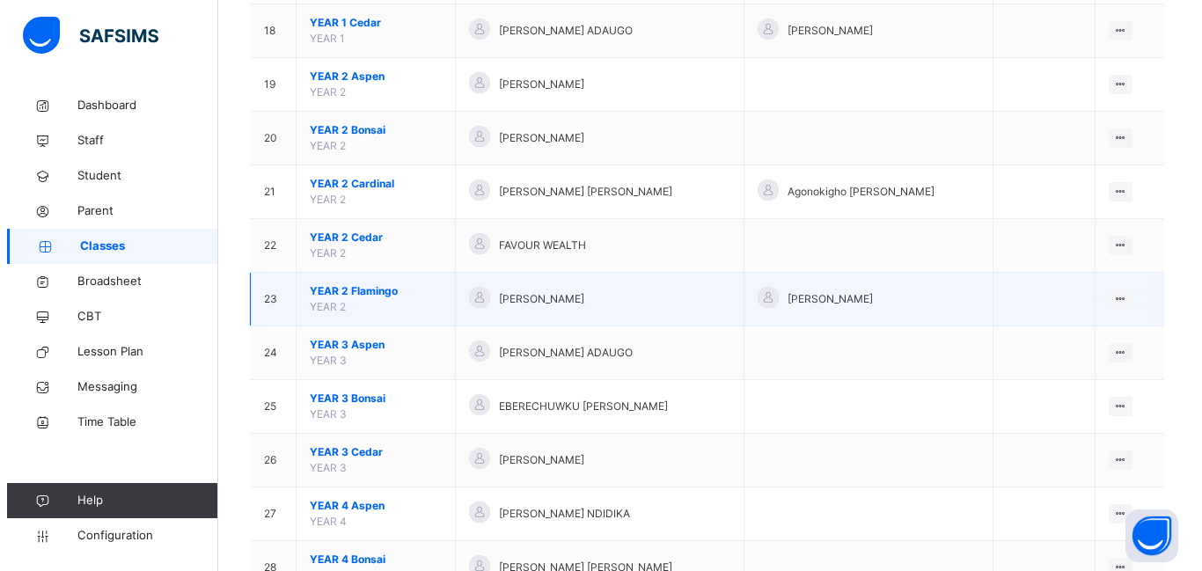
scroll to position [1144, 0]
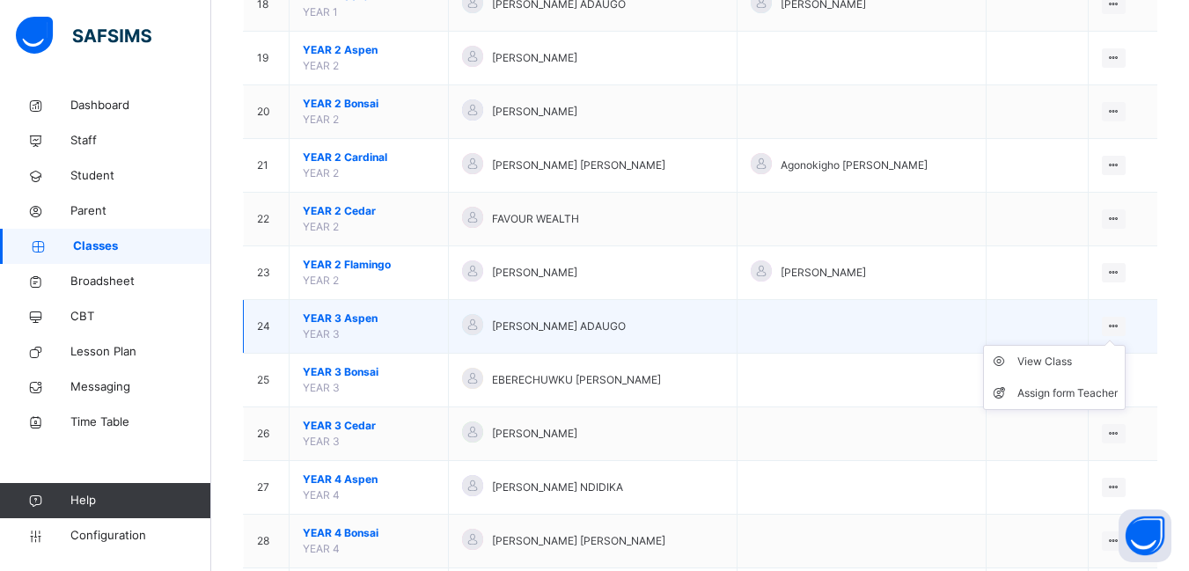
click at [1116, 326] on icon at bounding box center [1113, 325] width 15 height 13
click at [1069, 388] on div "Assign form Teacher" at bounding box center [1067, 393] width 100 height 18
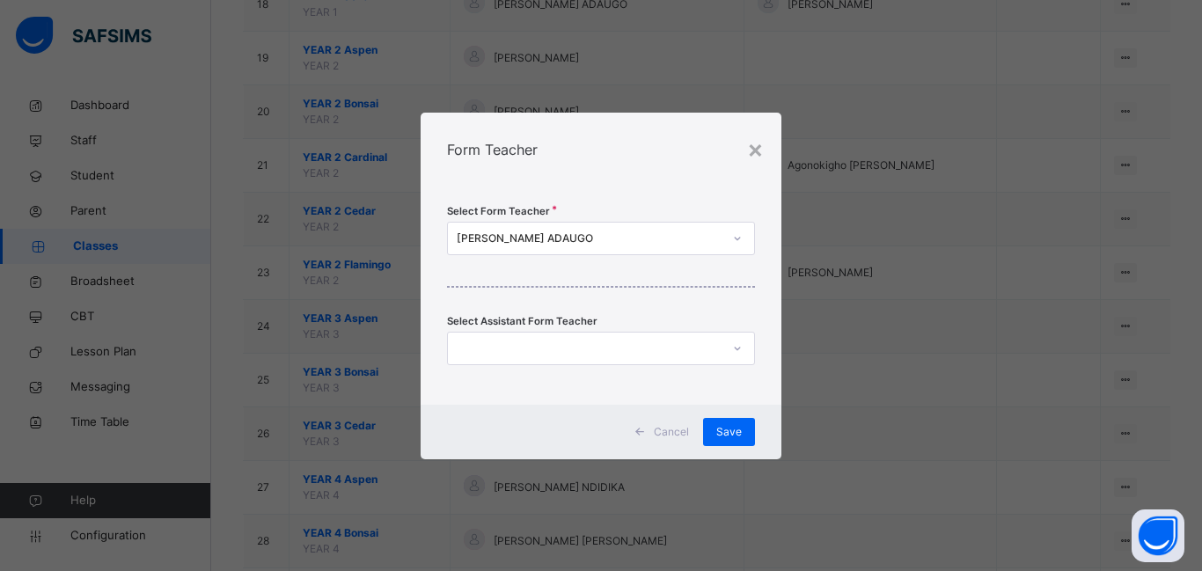
click at [738, 237] on icon at bounding box center [737, 239] width 11 height 18
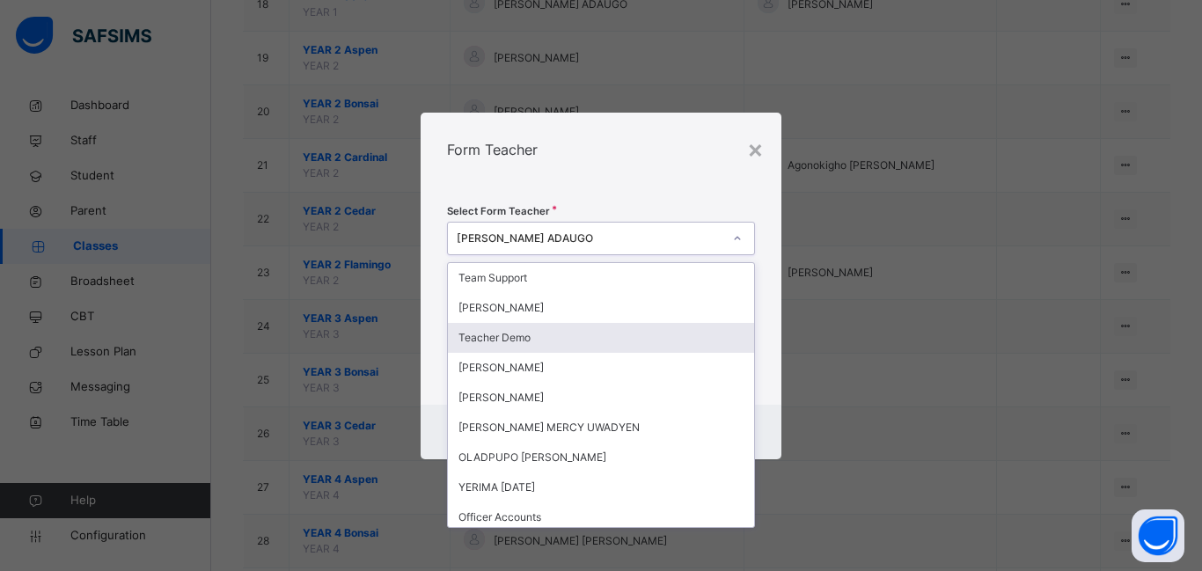
click at [489, 338] on div "Teacher Demo" at bounding box center [601, 338] width 306 height 30
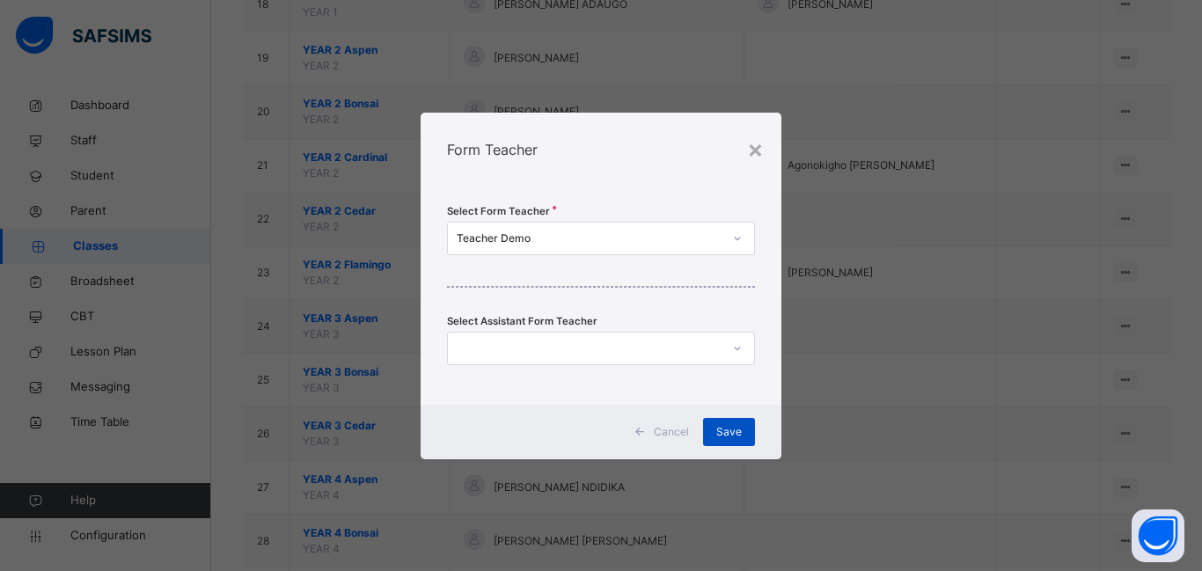
click at [725, 430] on span "Save" at bounding box center [729, 432] width 26 height 16
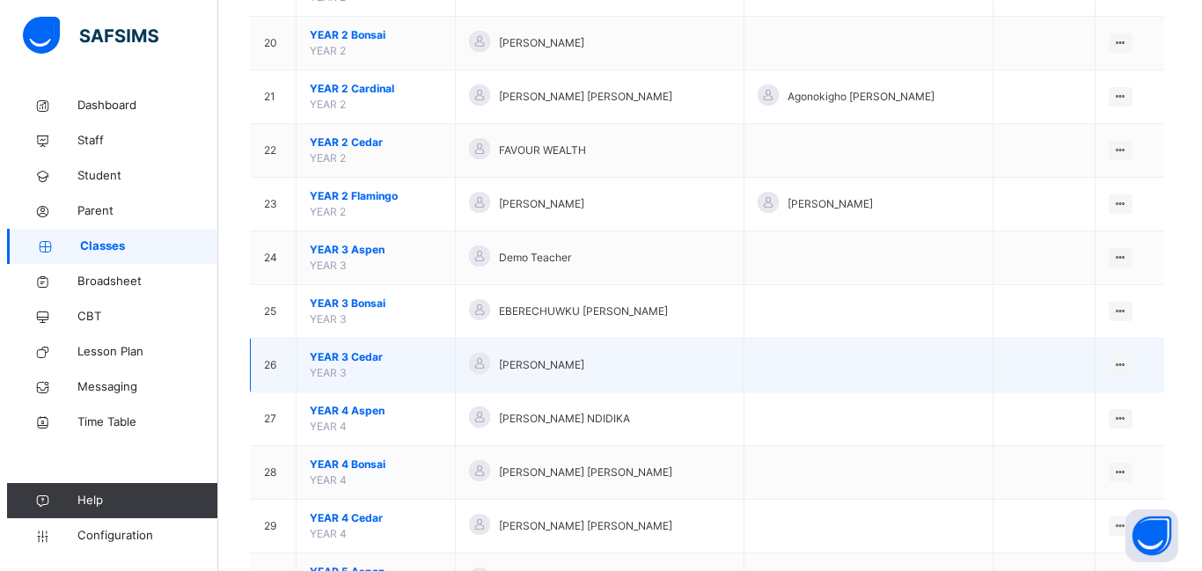
scroll to position [1232, 0]
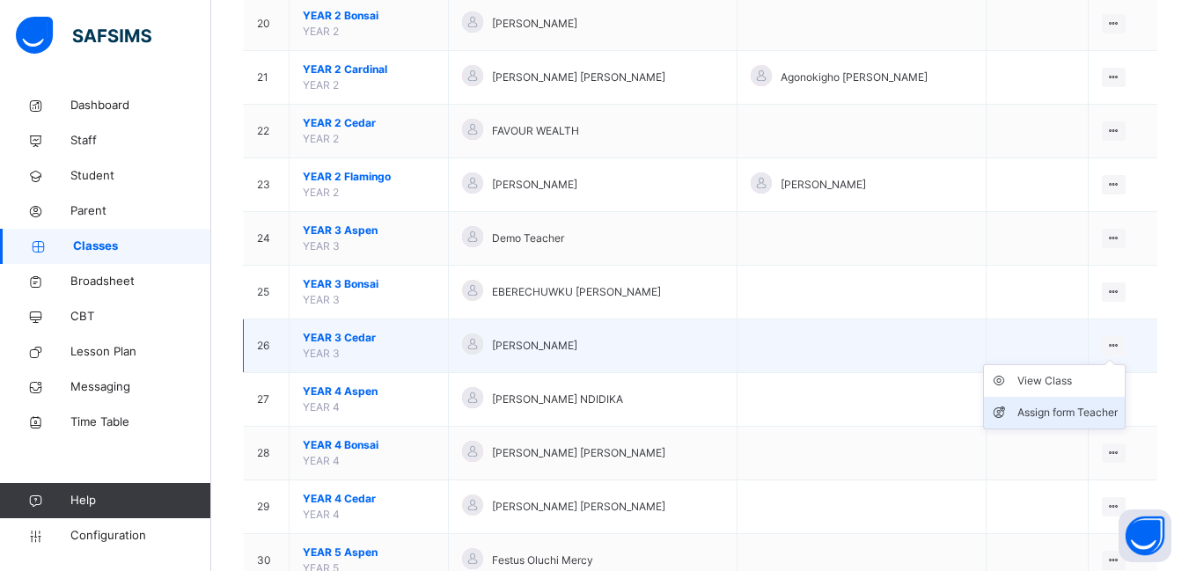
click at [1093, 407] on div "Assign form Teacher" at bounding box center [1067, 413] width 100 height 18
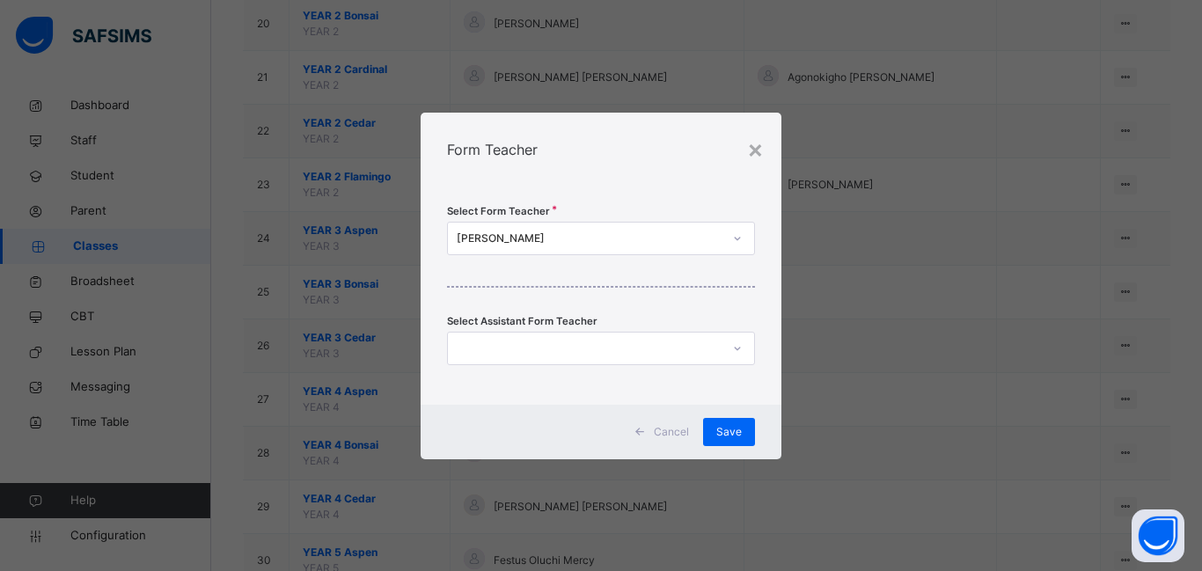
click at [737, 238] on icon at bounding box center [737, 239] width 11 height 18
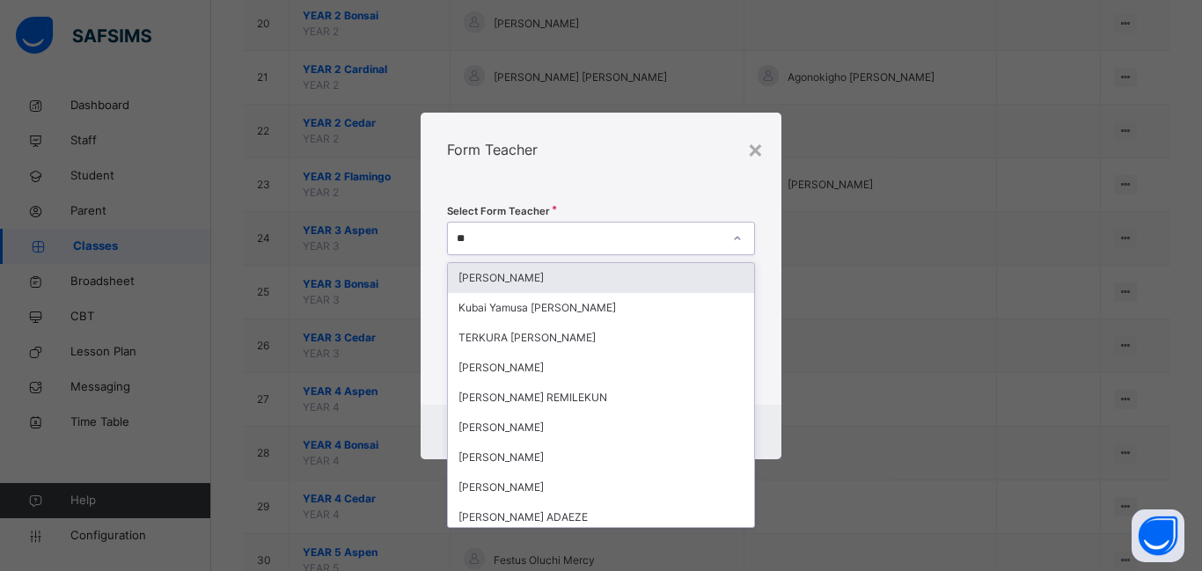
type input "*"
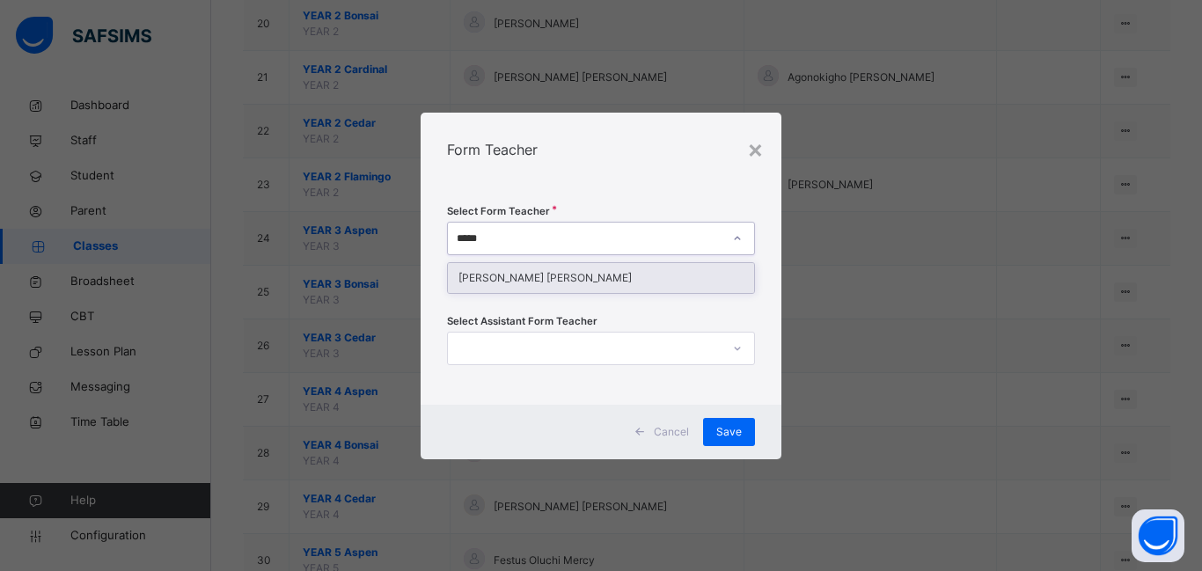
type input "******"
click at [505, 280] on div "[PERSON_NAME] [PERSON_NAME]" at bounding box center [601, 278] width 306 height 30
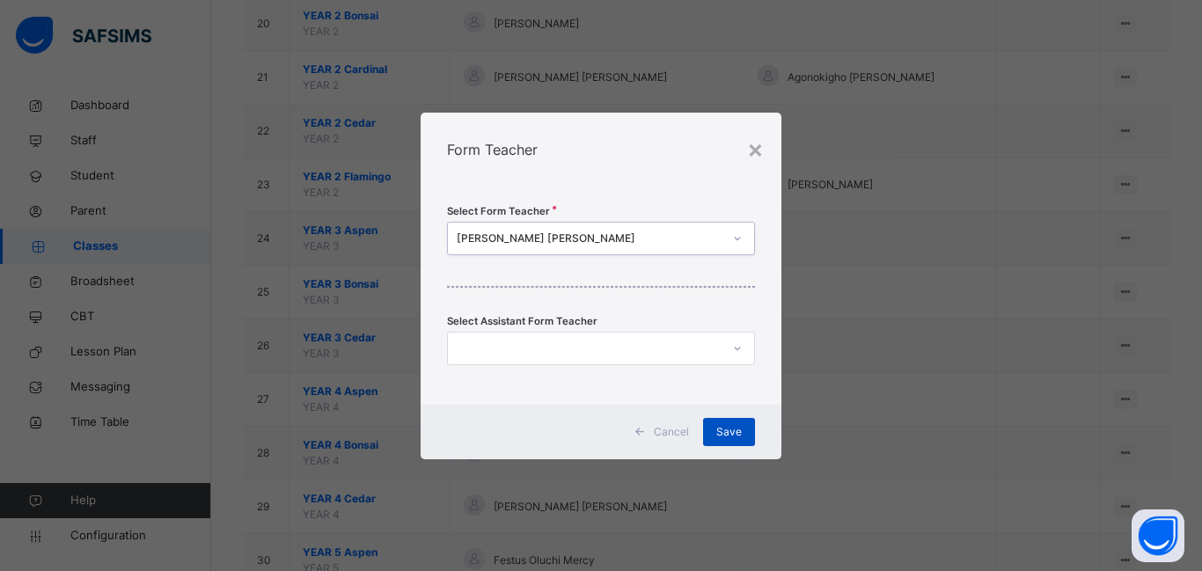
click at [736, 431] on span "Save" at bounding box center [729, 432] width 26 height 16
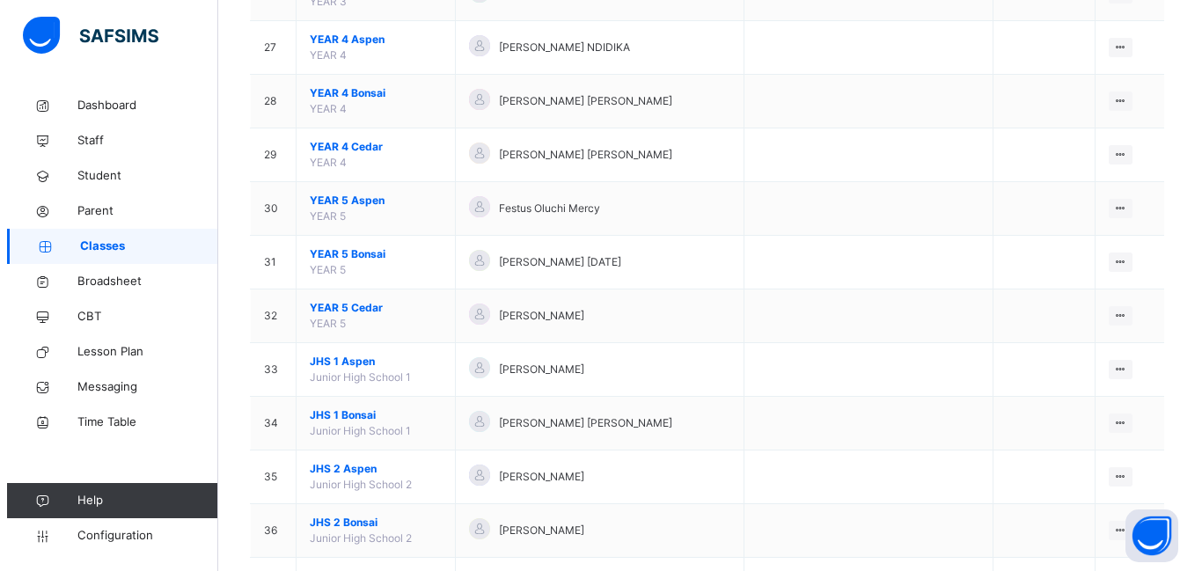
scroll to position [1672, 0]
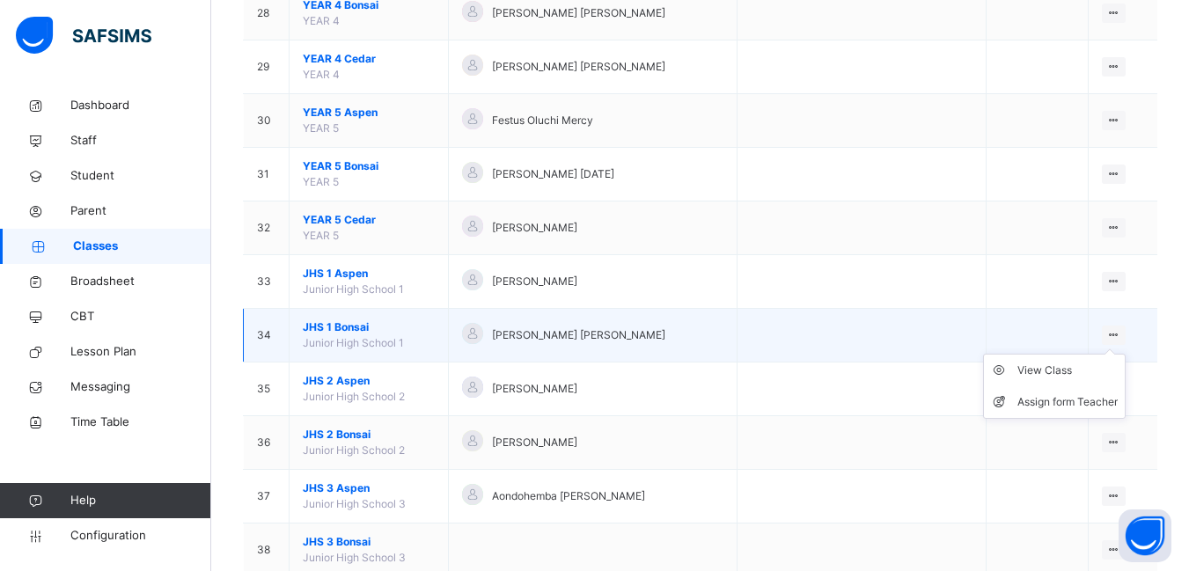
click at [1119, 333] on icon at bounding box center [1113, 334] width 15 height 13
click at [1095, 403] on div "Assign form Teacher" at bounding box center [1067, 402] width 100 height 18
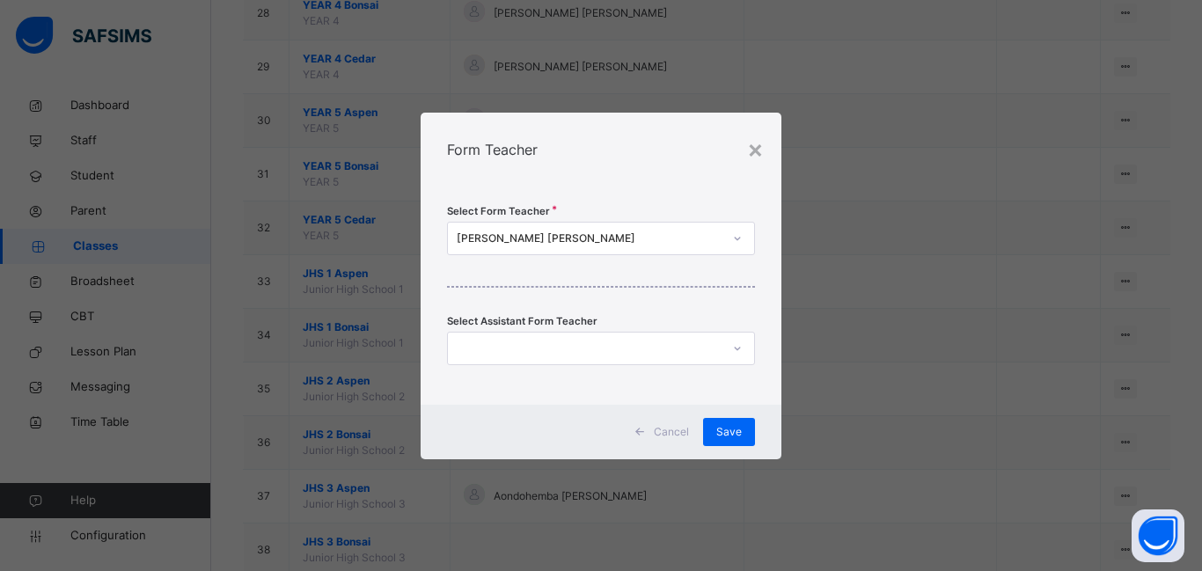
click at [735, 237] on icon at bounding box center [737, 239] width 11 height 18
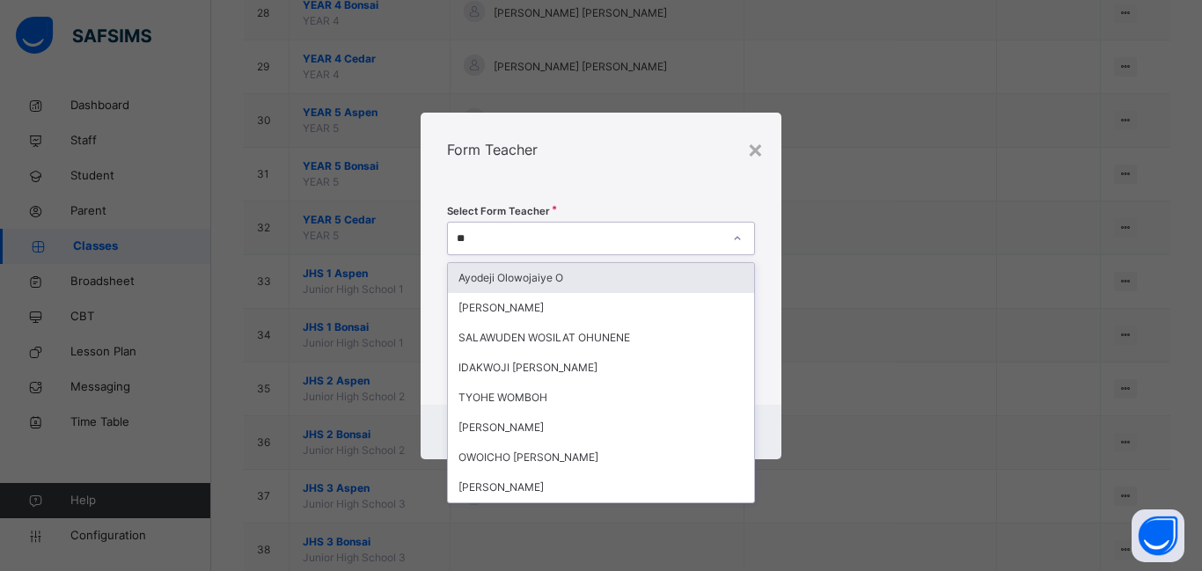
type input "***"
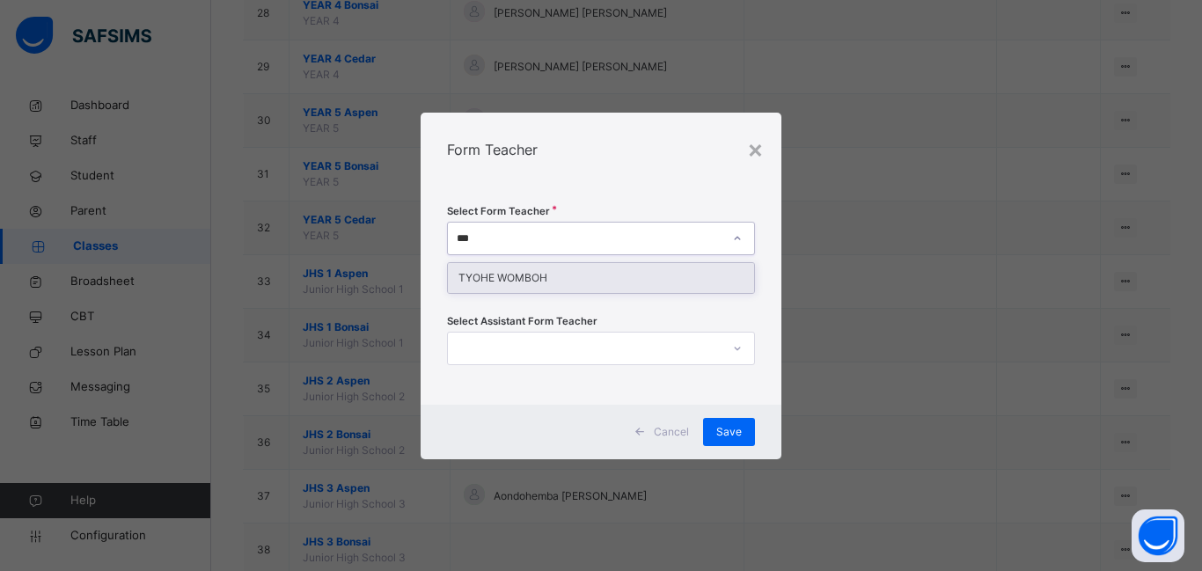
click at [560, 283] on div "TYOHE WOMBOH" at bounding box center [601, 278] width 306 height 30
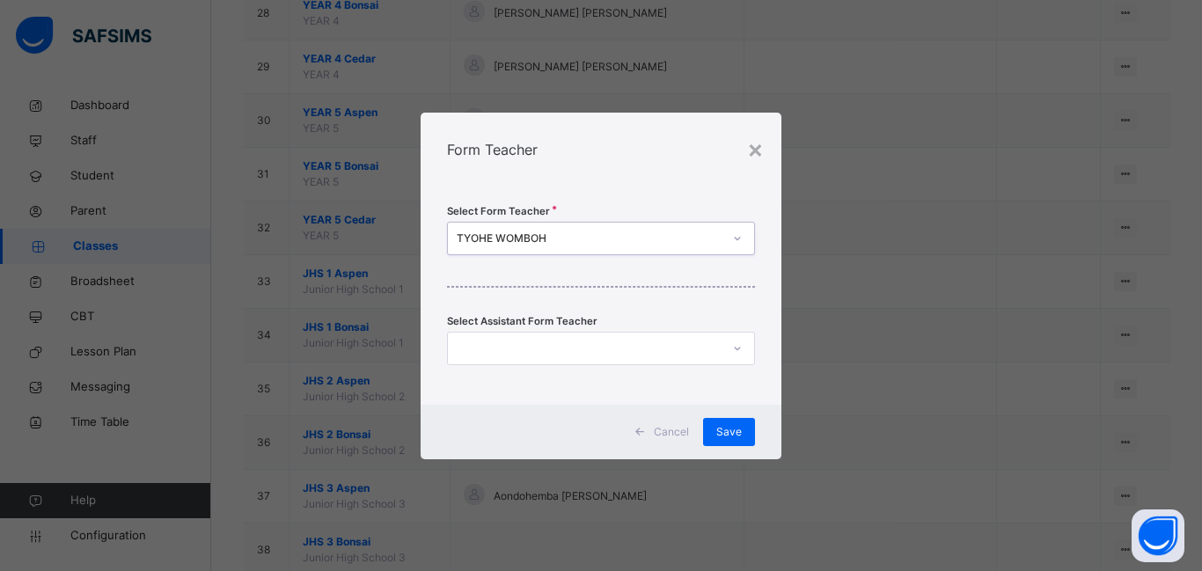
click at [739, 347] on icon at bounding box center [737, 349] width 11 height 18
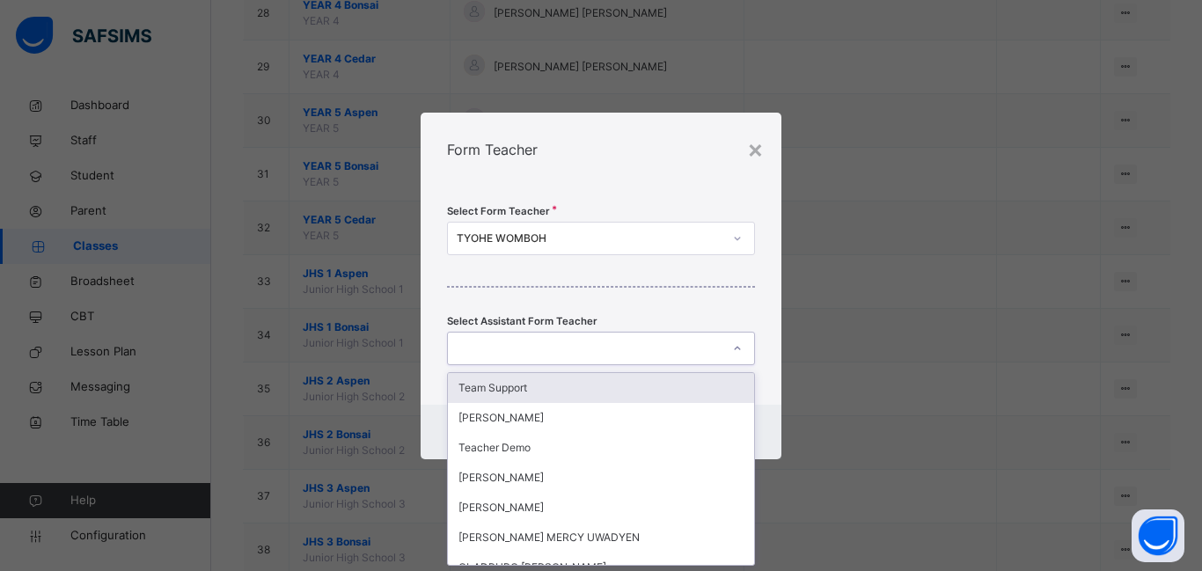
scroll to position [0, 0]
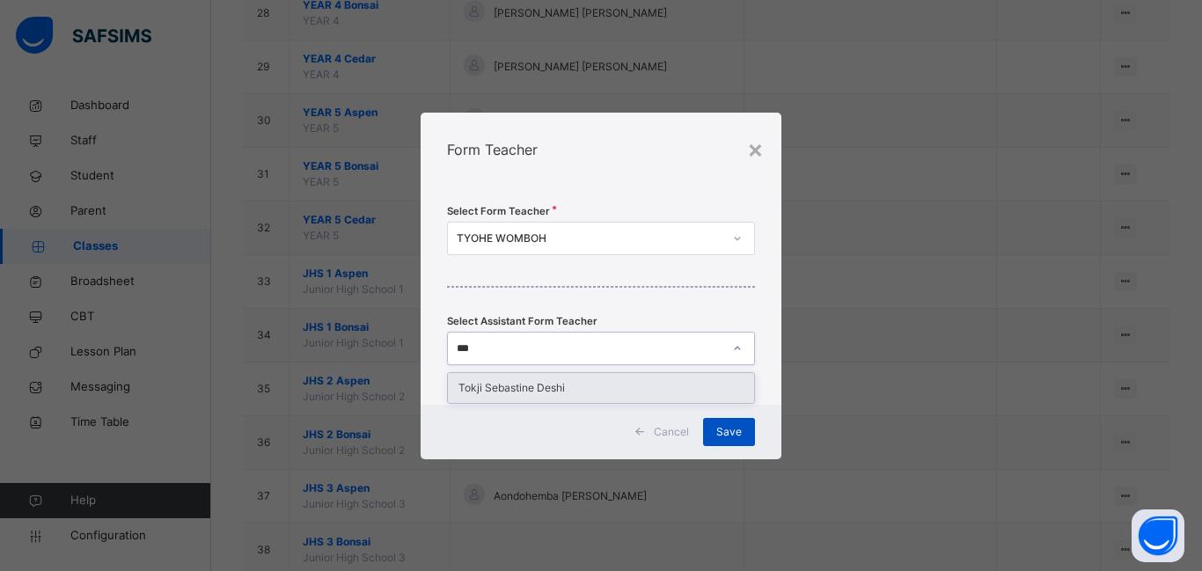
type input "***"
click at [735, 430] on span "Save" at bounding box center [729, 432] width 26 height 16
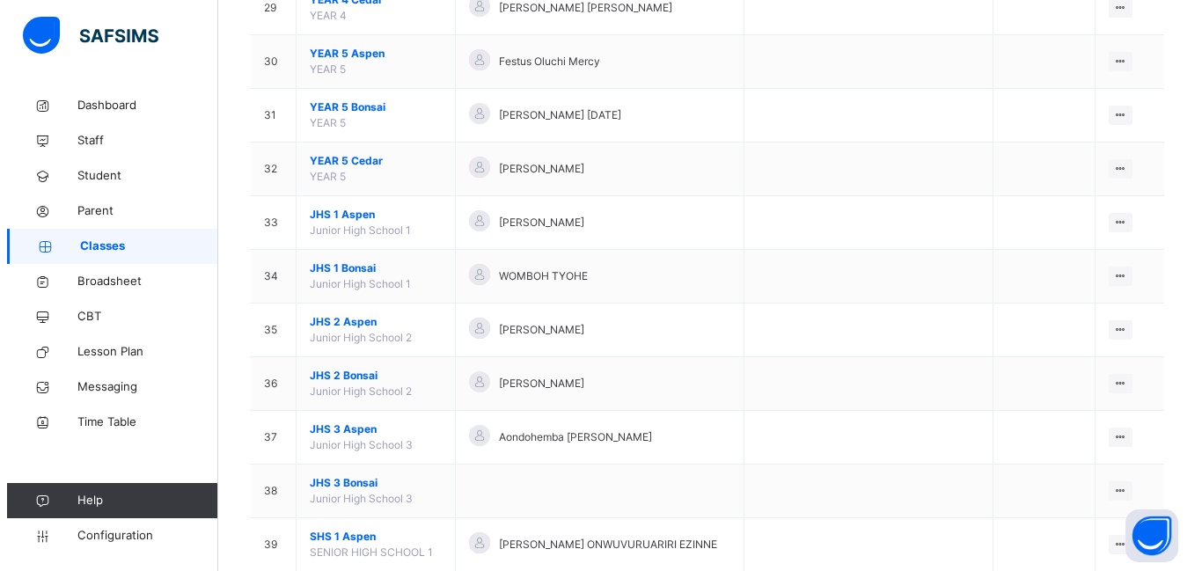
scroll to position [1760, 0]
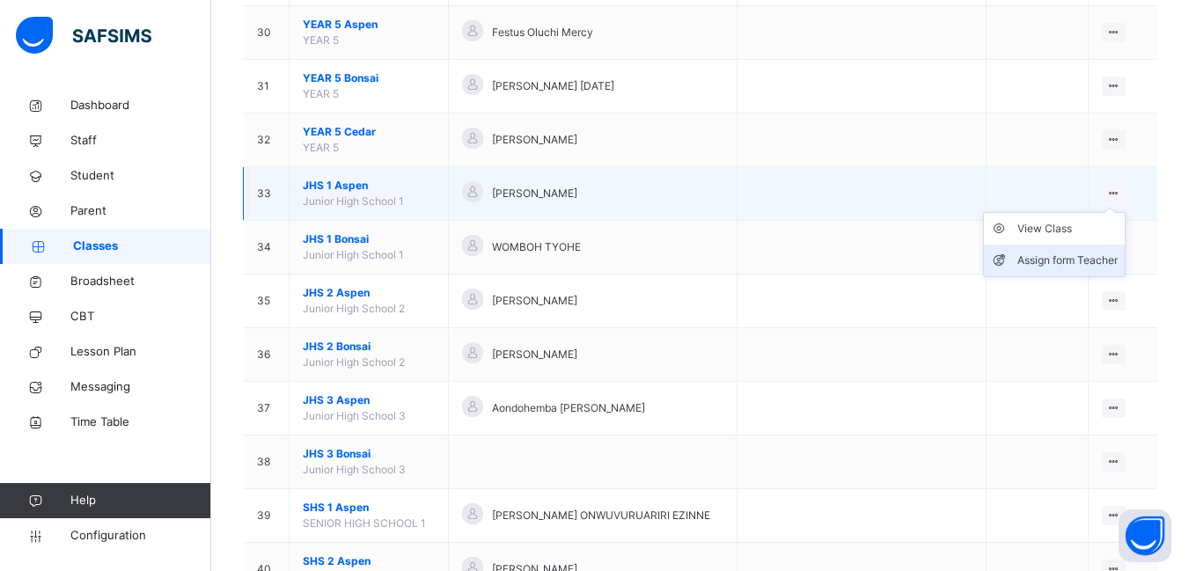
click at [1094, 267] on div "Assign form Teacher" at bounding box center [1067, 261] width 100 height 18
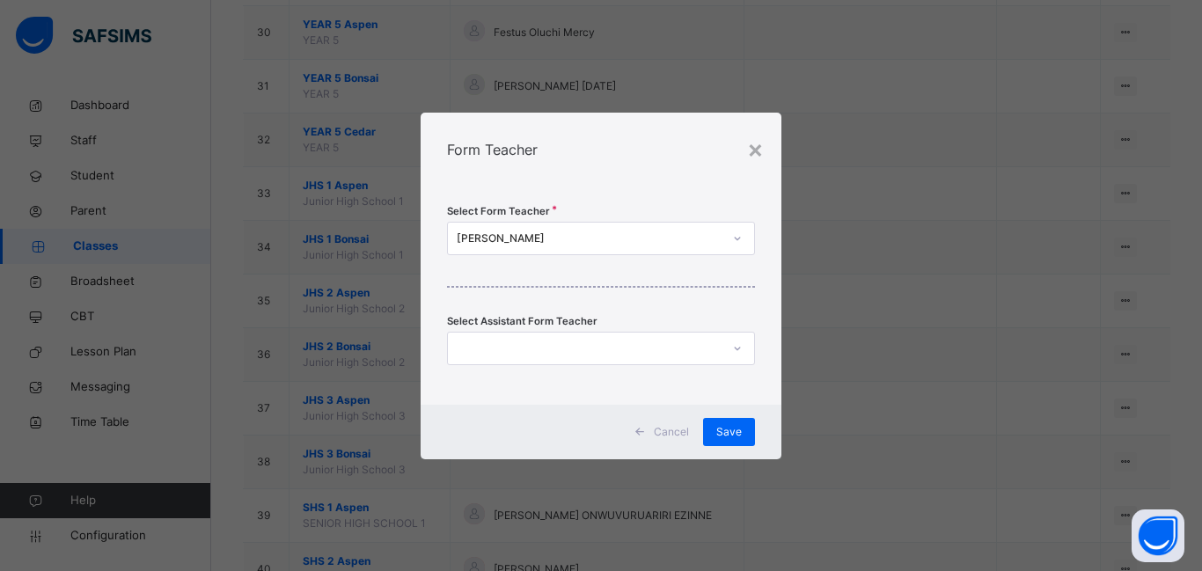
click at [492, 343] on div at bounding box center [584, 347] width 273 height 27
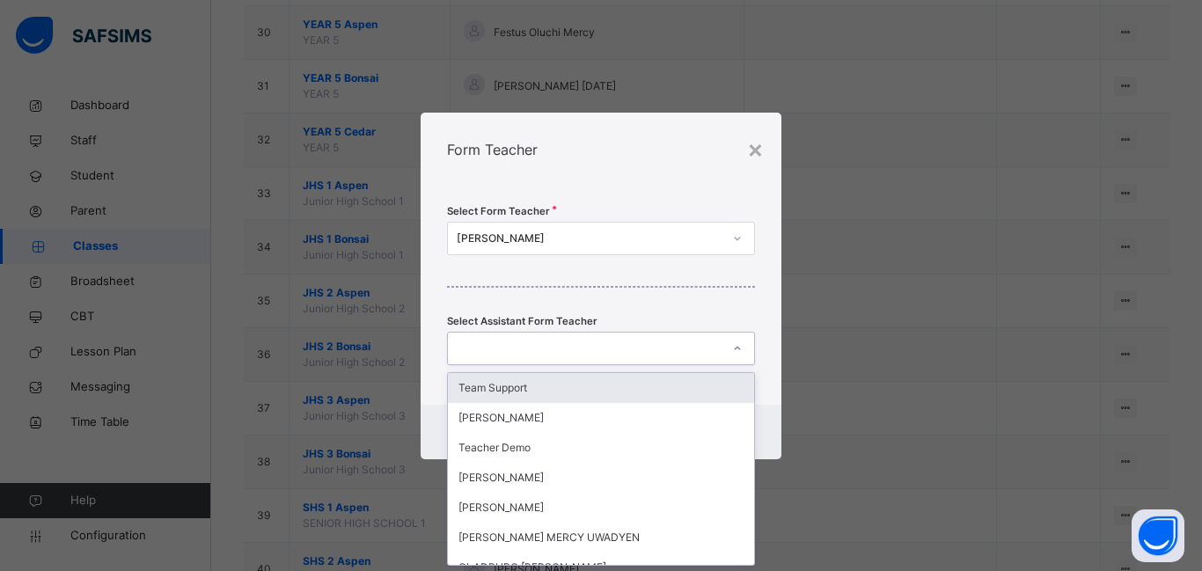
scroll to position [0, 0]
type input "**"
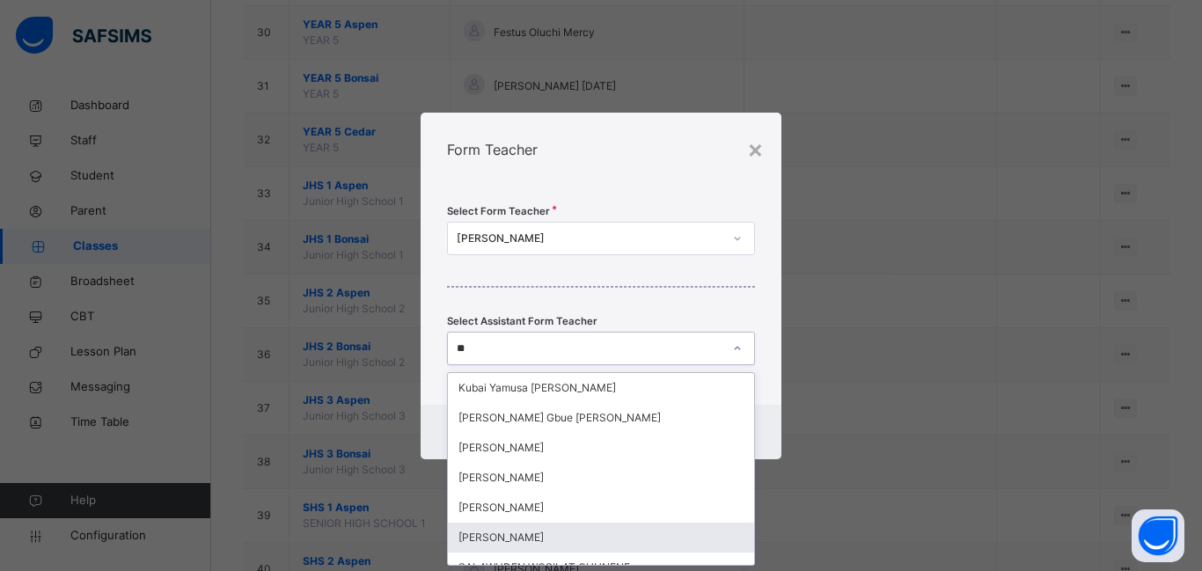
click at [525, 537] on div "[PERSON_NAME]" at bounding box center [601, 538] width 306 height 30
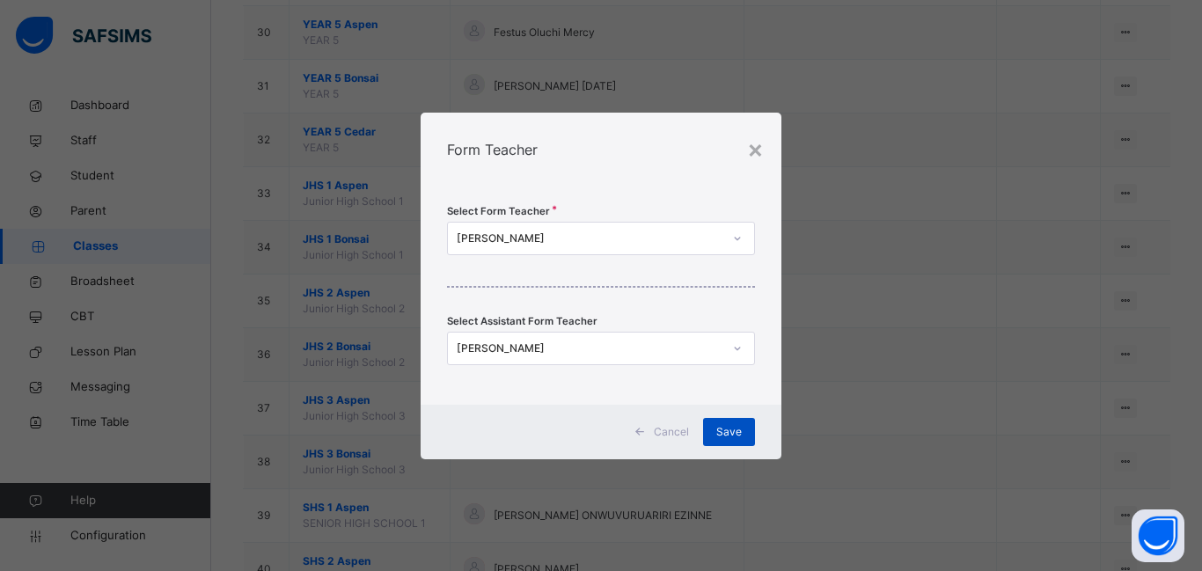
click at [732, 436] on span "Save" at bounding box center [729, 432] width 26 height 16
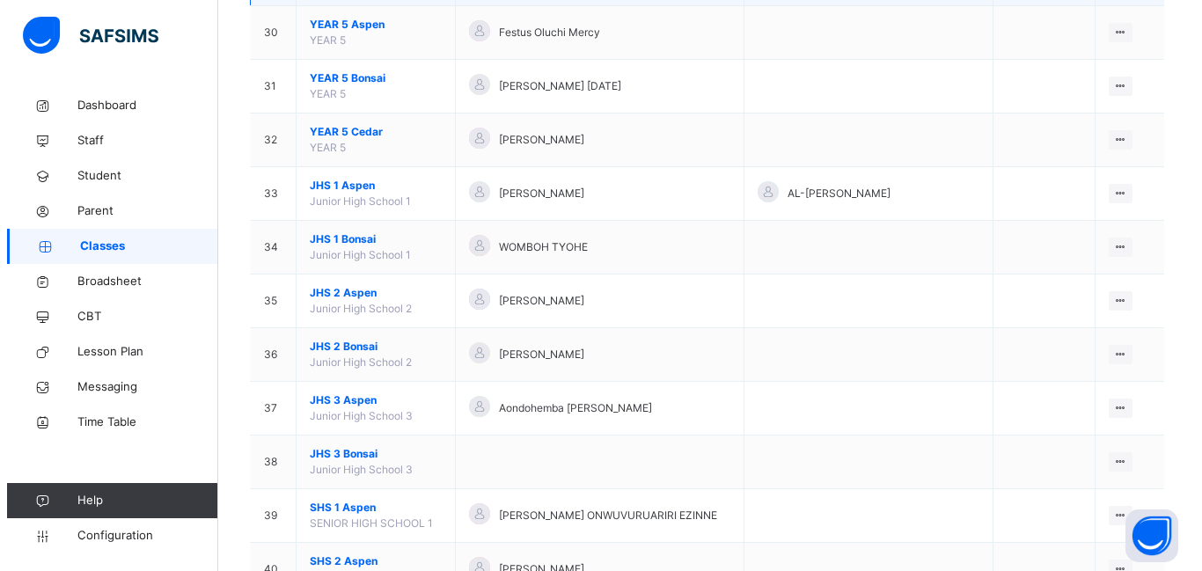
scroll to position [1848, 0]
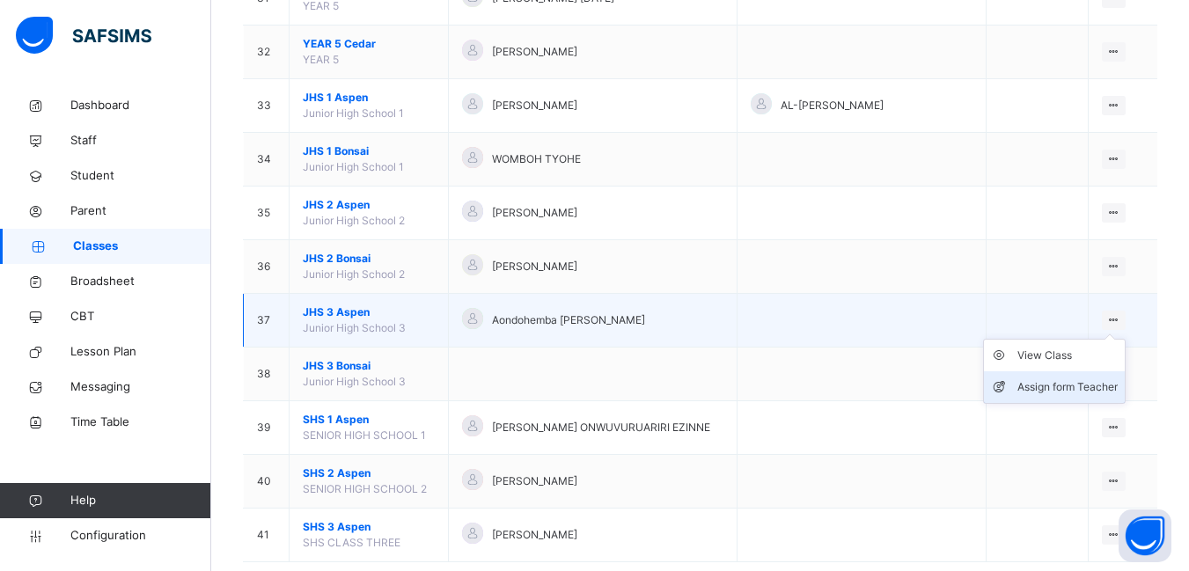
click at [1080, 384] on div "Assign form Teacher" at bounding box center [1067, 387] width 100 height 18
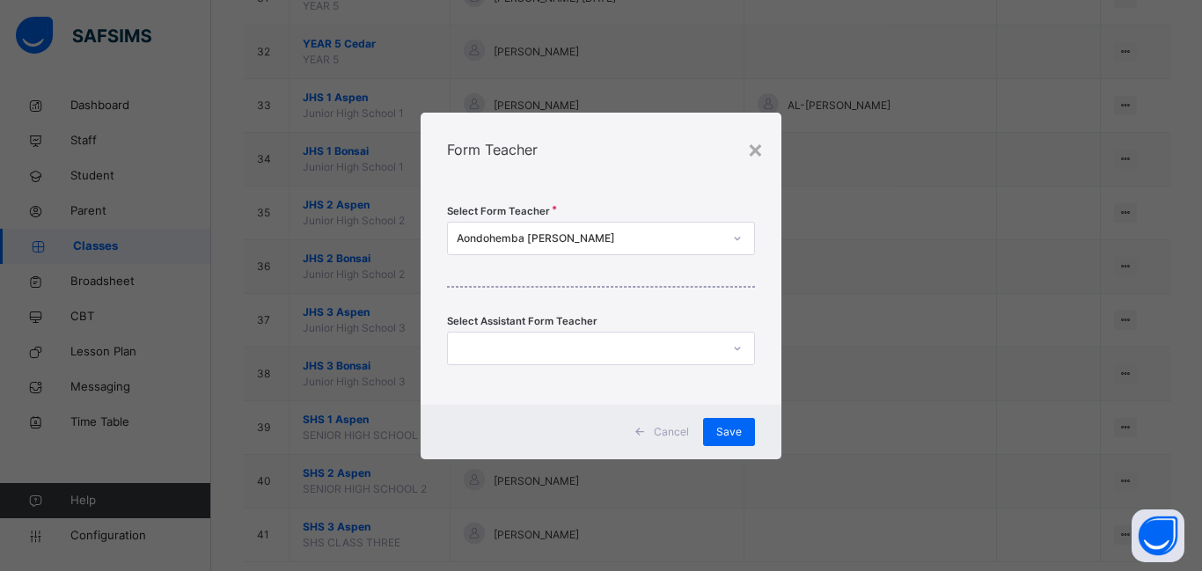
click at [740, 349] on icon at bounding box center [737, 349] width 11 height 18
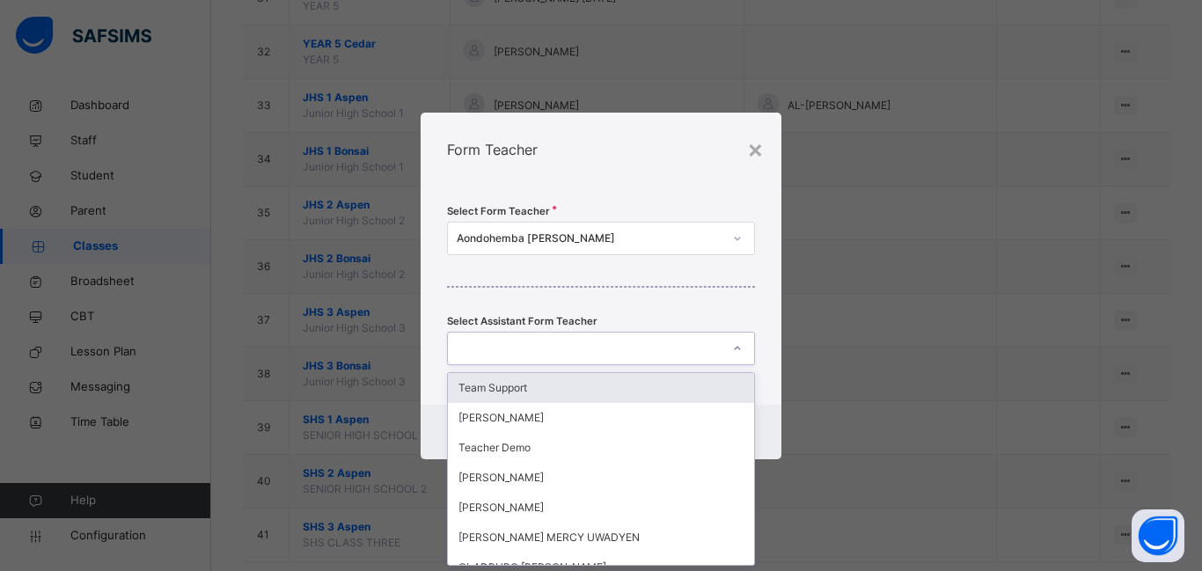
scroll to position [0, 0]
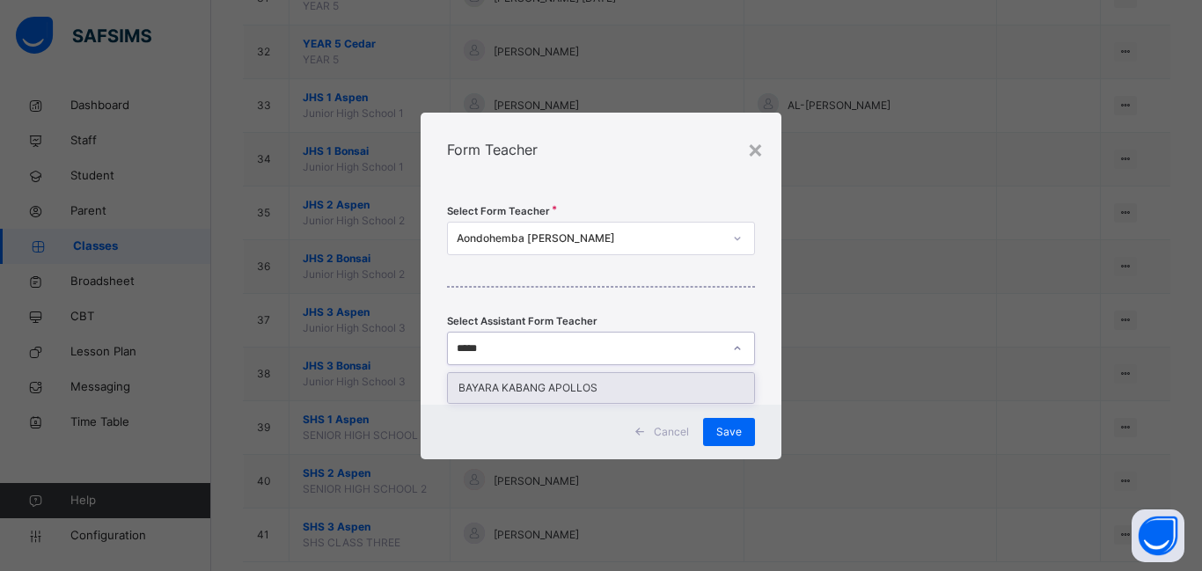
type input "******"
click at [555, 389] on div "BAYARA KABANG APOLLOS" at bounding box center [601, 388] width 306 height 30
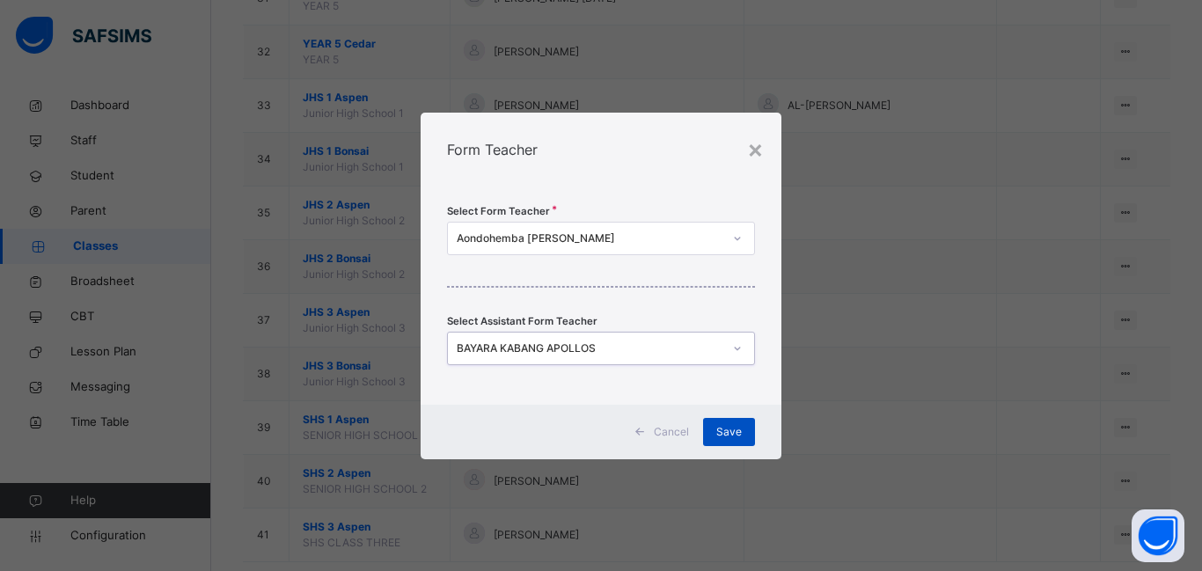
click at [732, 432] on span "Save" at bounding box center [729, 432] width 26 height 16
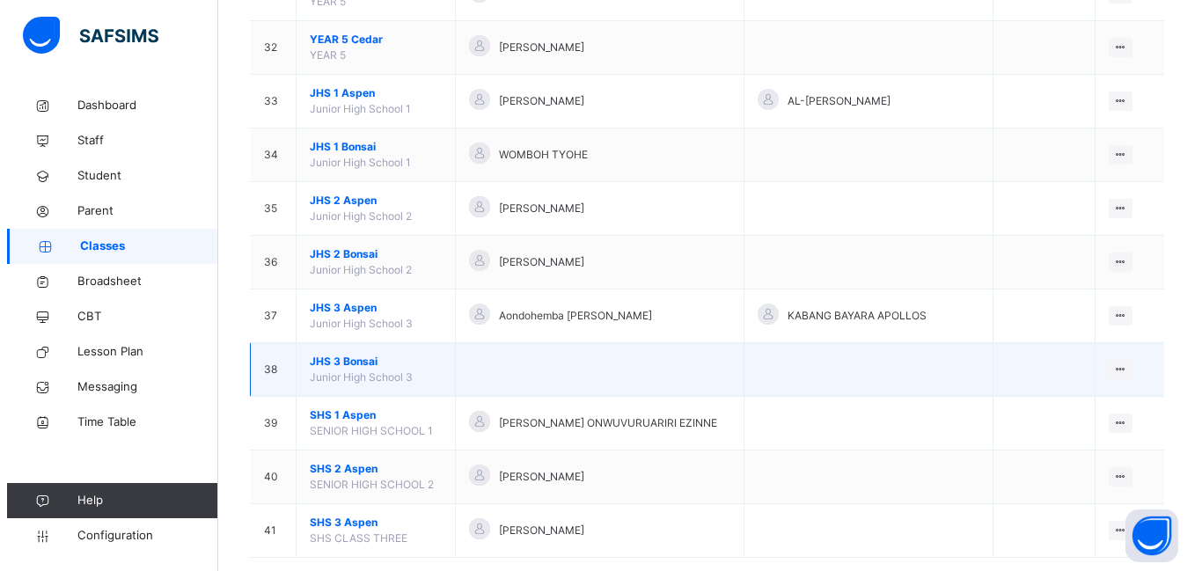
scroll to position [1883, 0]
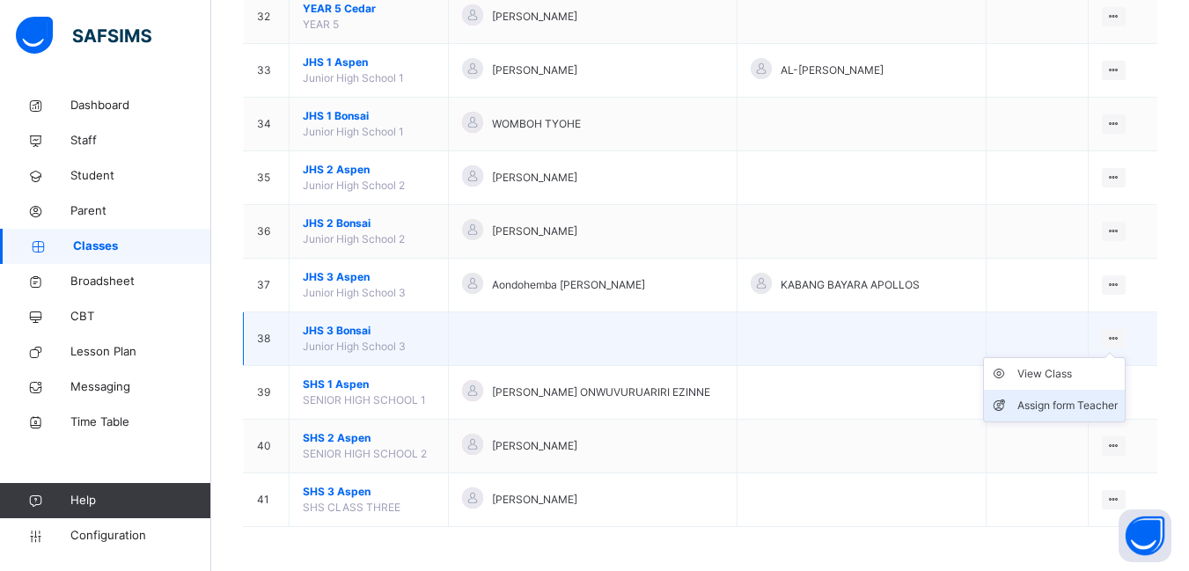
click at [1088, 407] on div "Assign form Teacher" at bounding box center [1067, 406] width 100 height 18
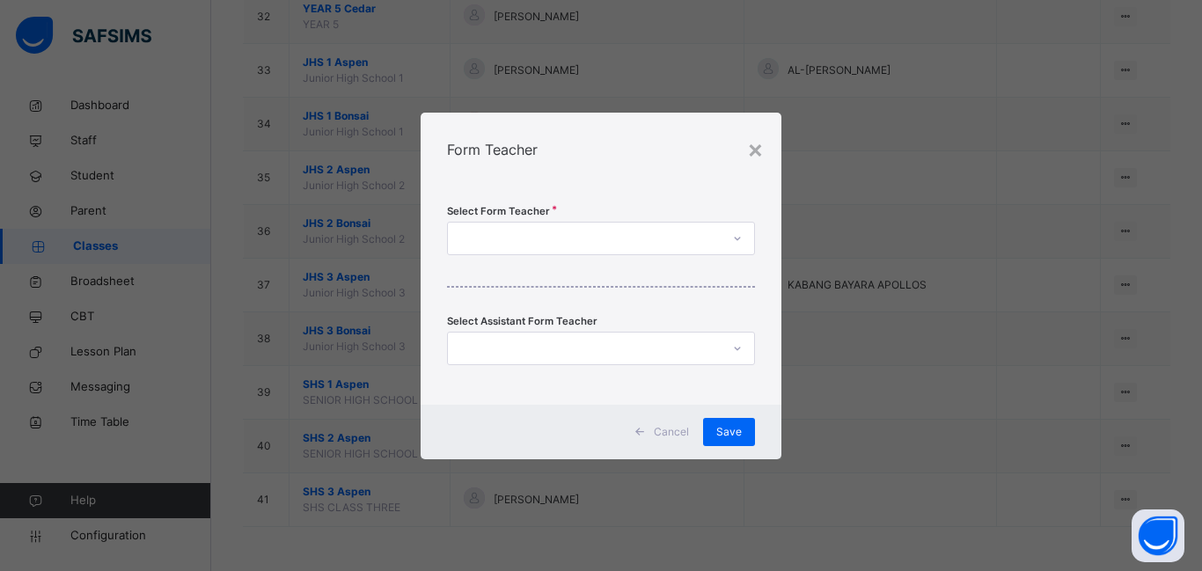
click at [737, 238] on icon at bounding box center [737, 239] width 11 height 18
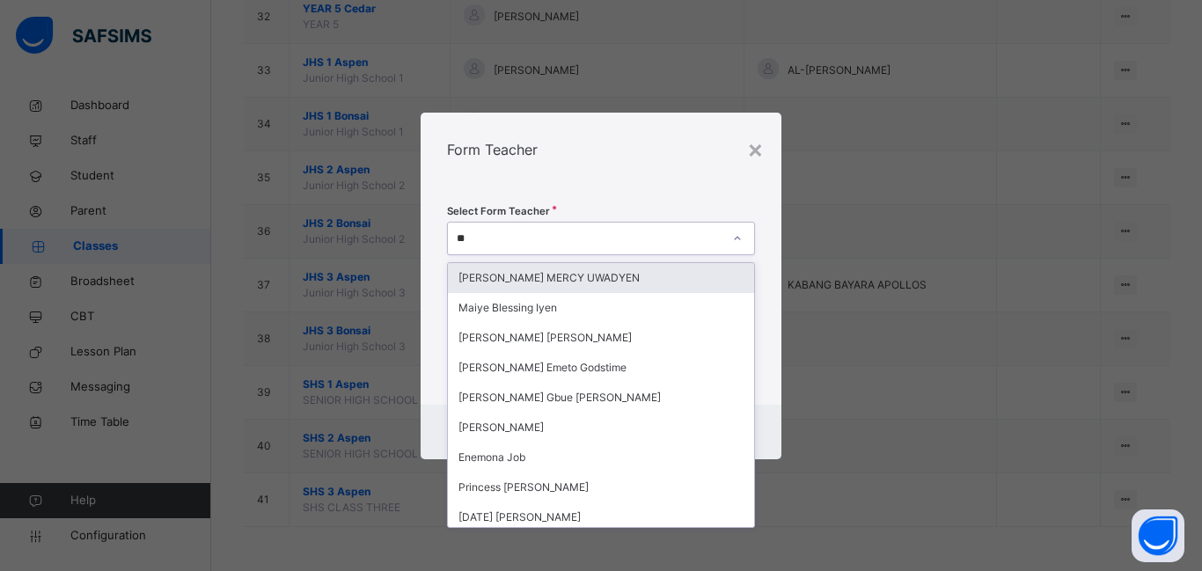
type input "***"
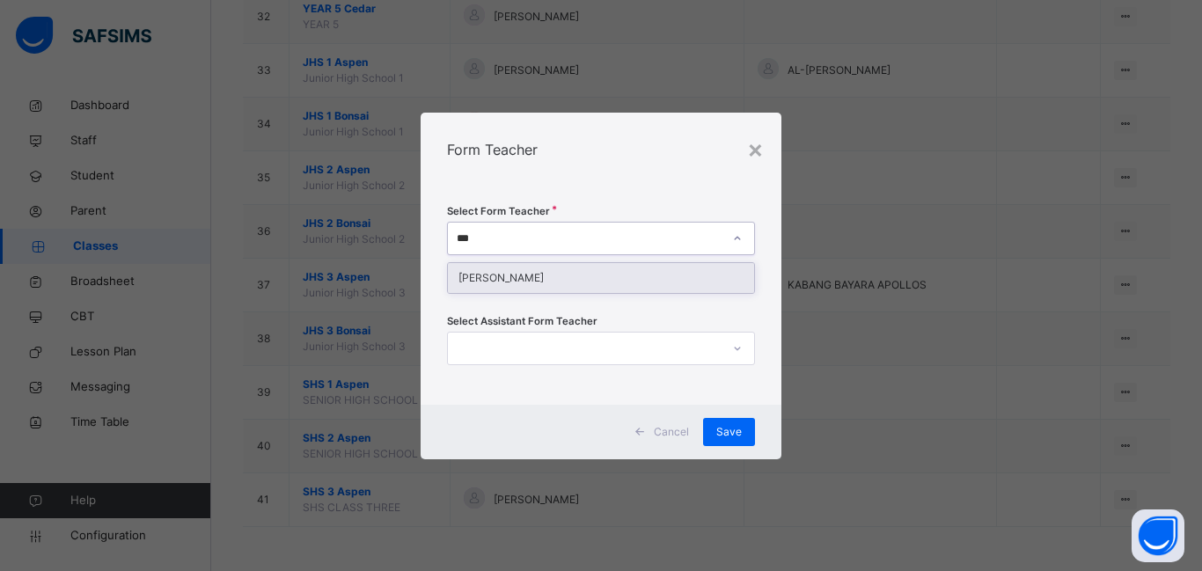
click at [573, 283] on div "[PERSON_NAME]" at bounding box center [601, 278] width 306 height 30
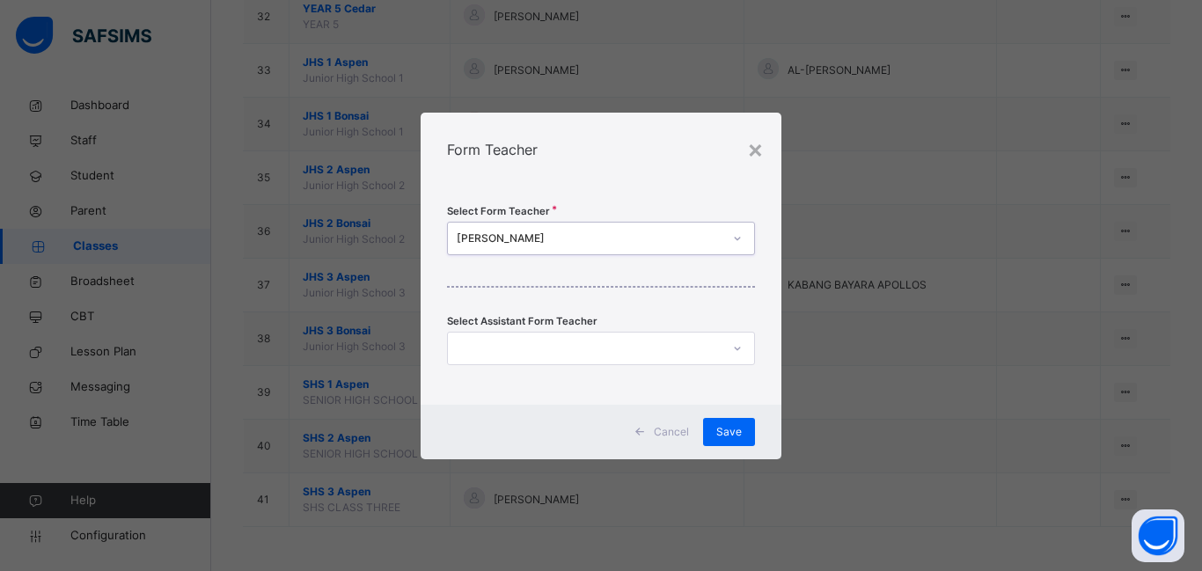
click at [736, 348] on icon at bounding box center [737, 349] width 6 height 4
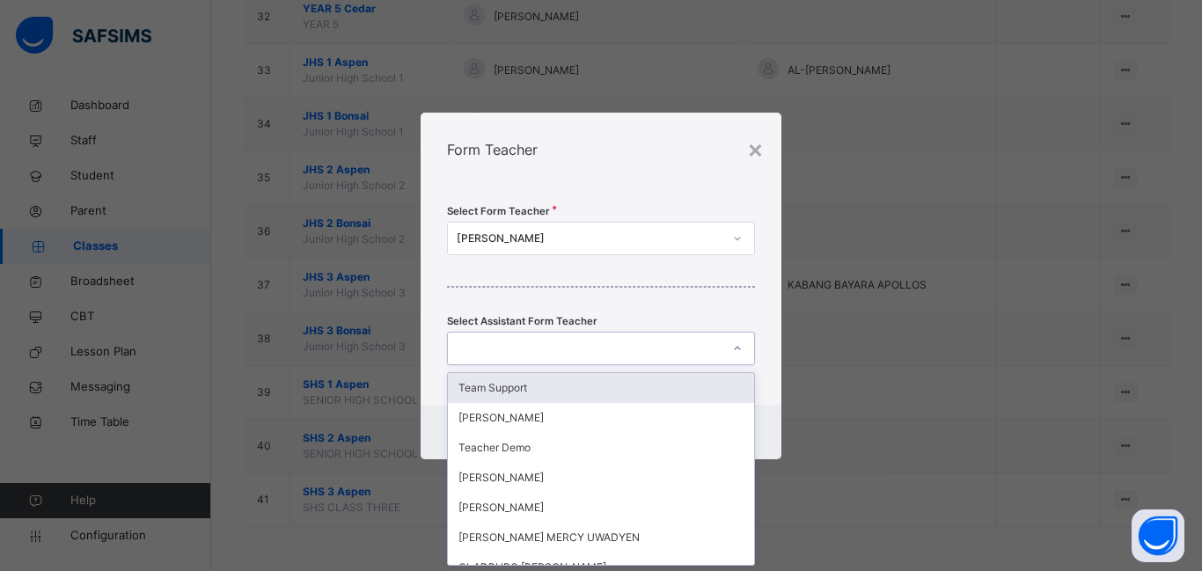
scroll to position [0, 0]
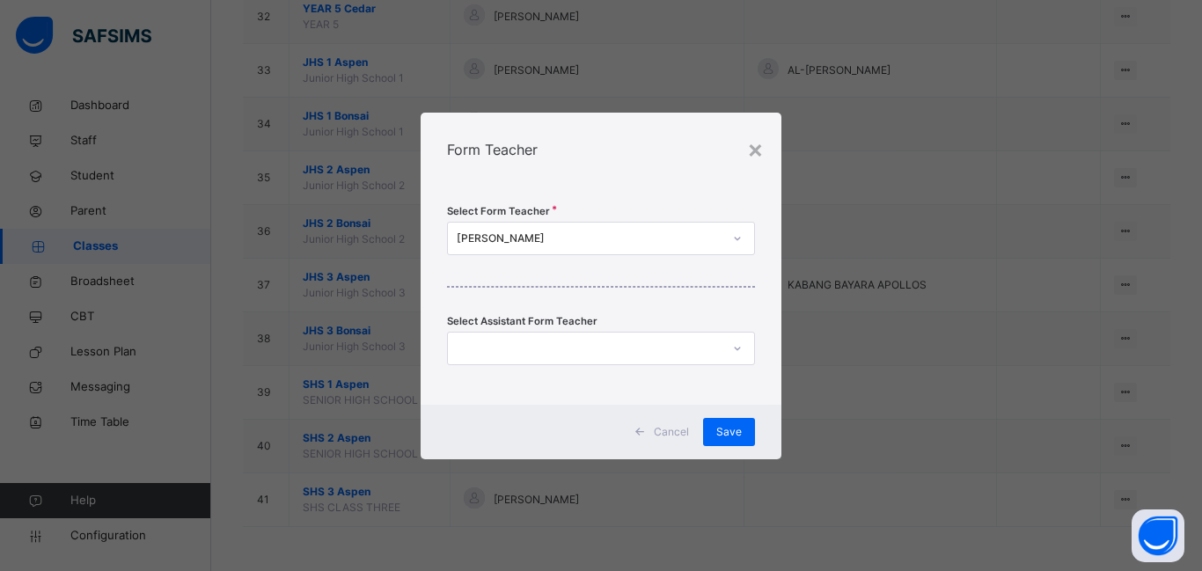
click at [818, 358] on div "× Form Teacher Select Form Teacher [PERSON_NAME] E Select Assistant Form Teache…" at bounding box center [601, 285] width 1202 height 571
click at [725, 434] on span "Save" at bounding box center [729, 432] width 26 height 16
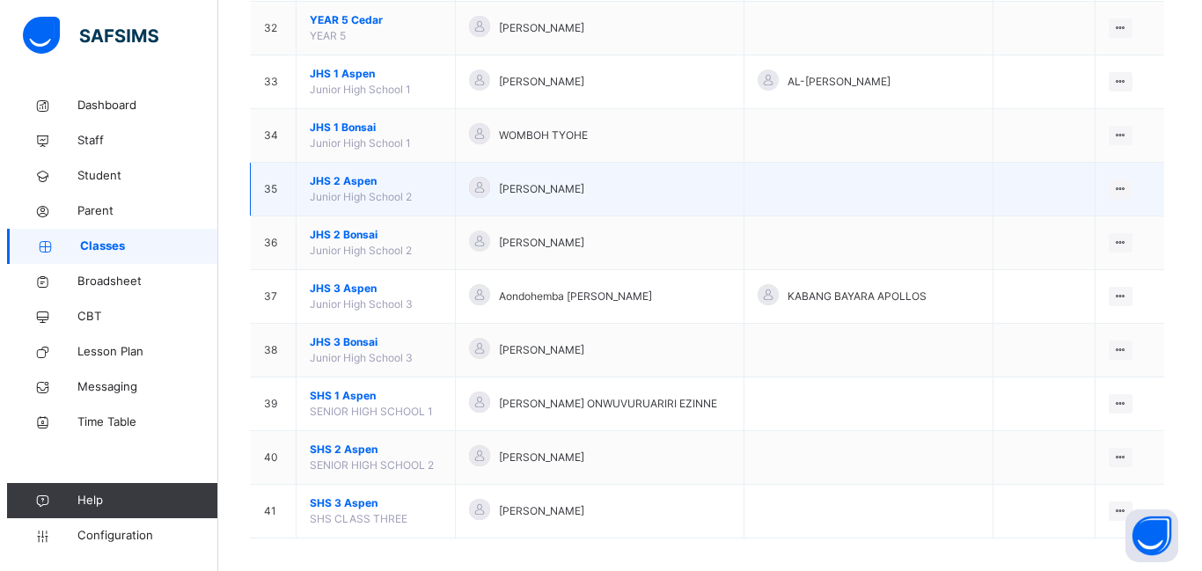
scroll to position [1883, 0]
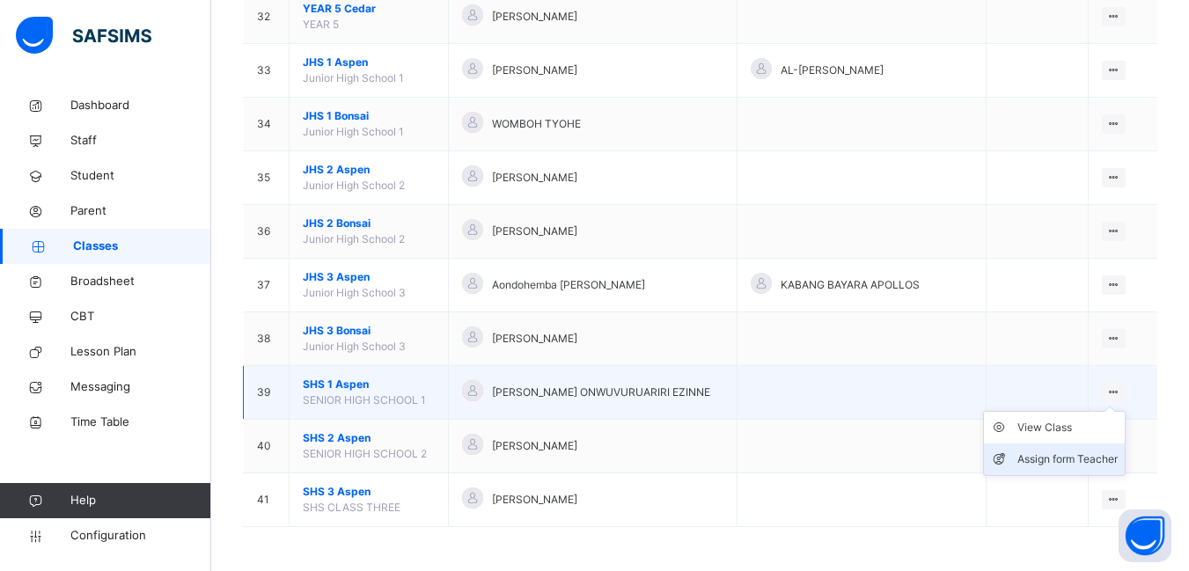
click at [1069, 460] on div "Assign form Teacher" at bounding box center [1067, 459] width 100 height 18
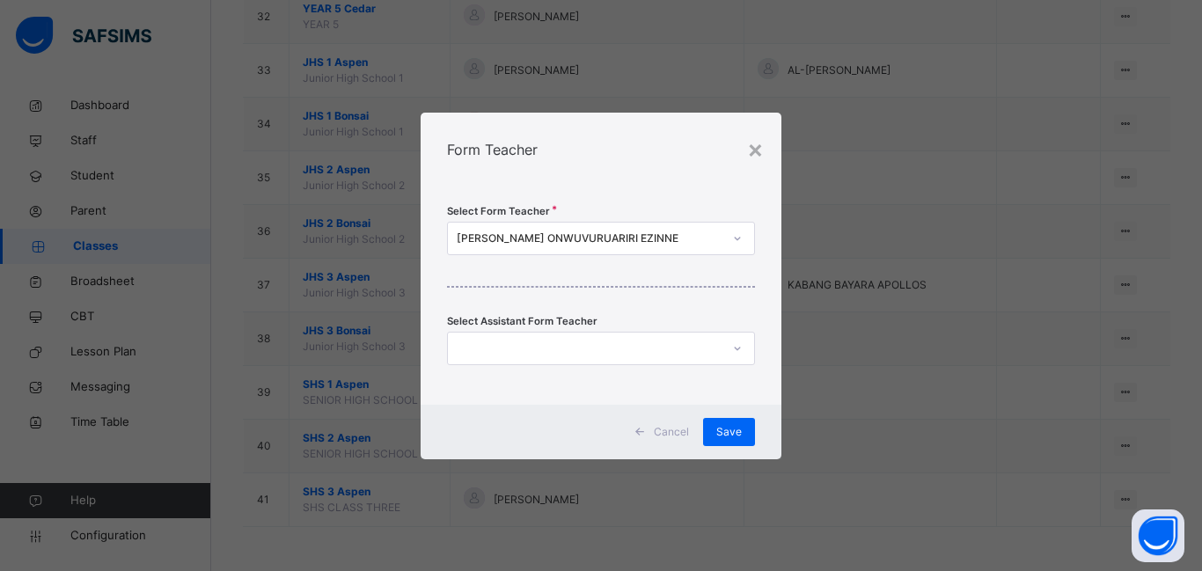
click at [736, 238] on icon at bounding box center [737, 239] width 11 height 18
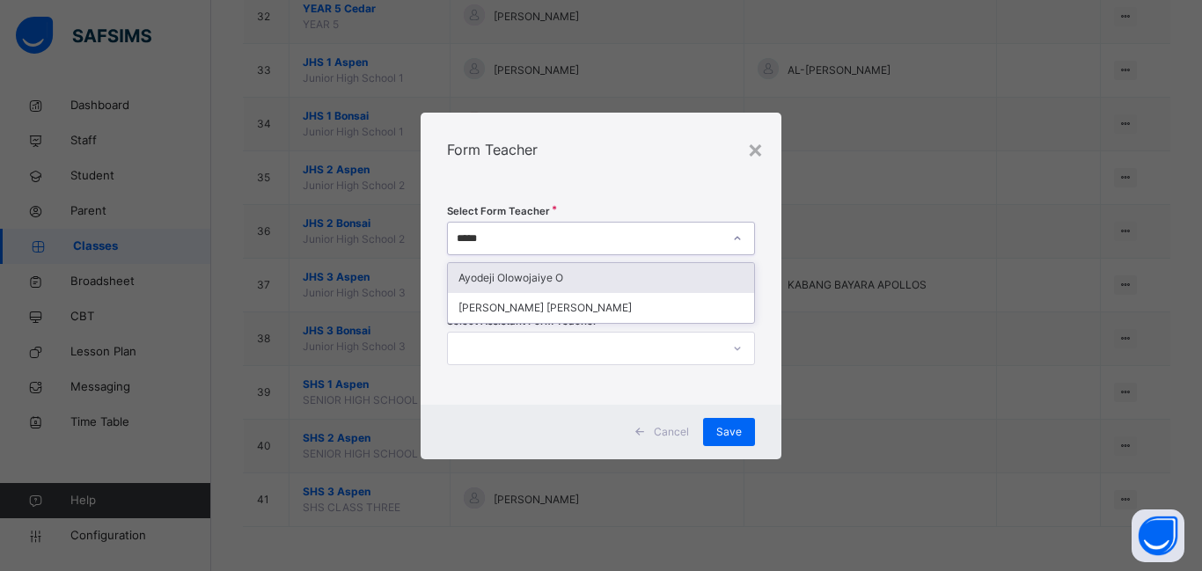
type input "******"
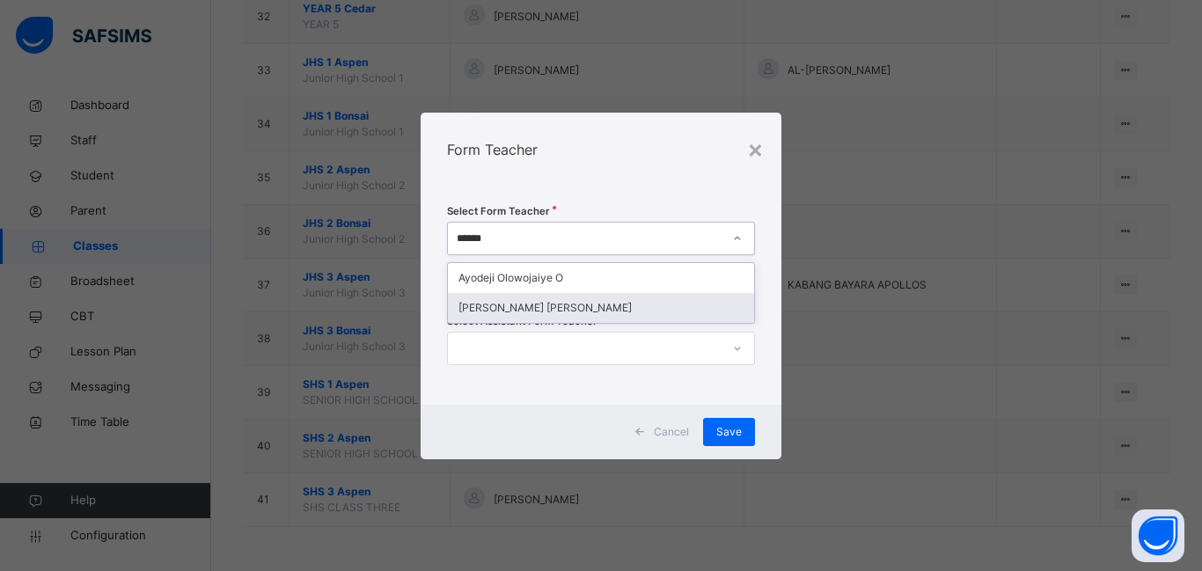
click at [521, 310] on div "[PERSON_NAME] [PERSON_NAME]" at bounding box center [601, 308] width 306 height 30
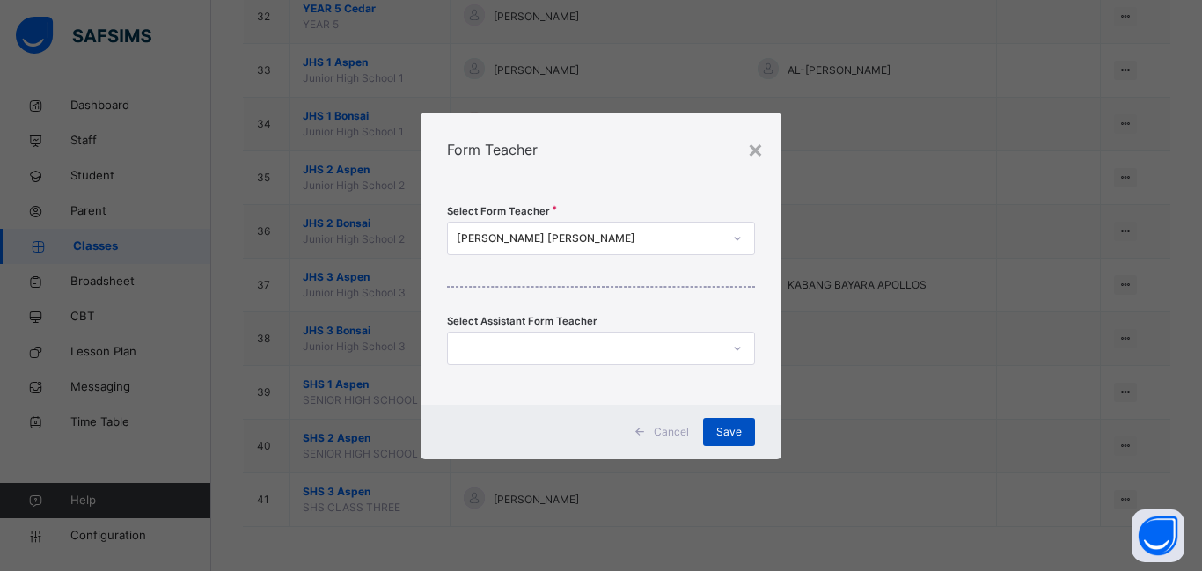
click at [727, 428] on span "Save" at bounding box center [729, 432] width 26 height 16
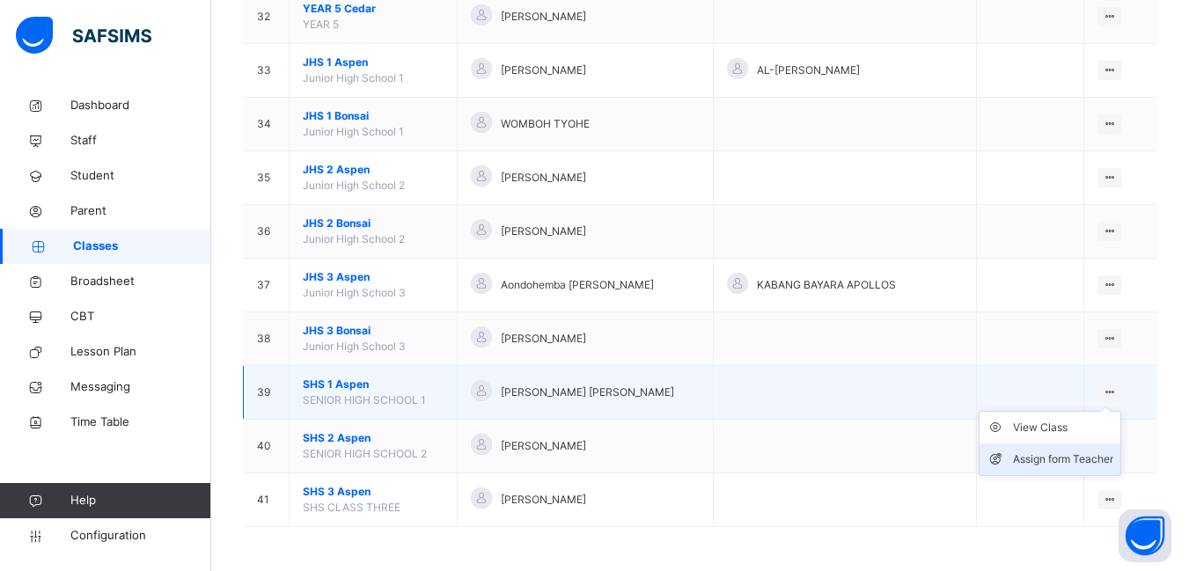
click at [1045, 456] on div "Assign form Teacher" at bounding box center [1063, 459] width 100 height 18
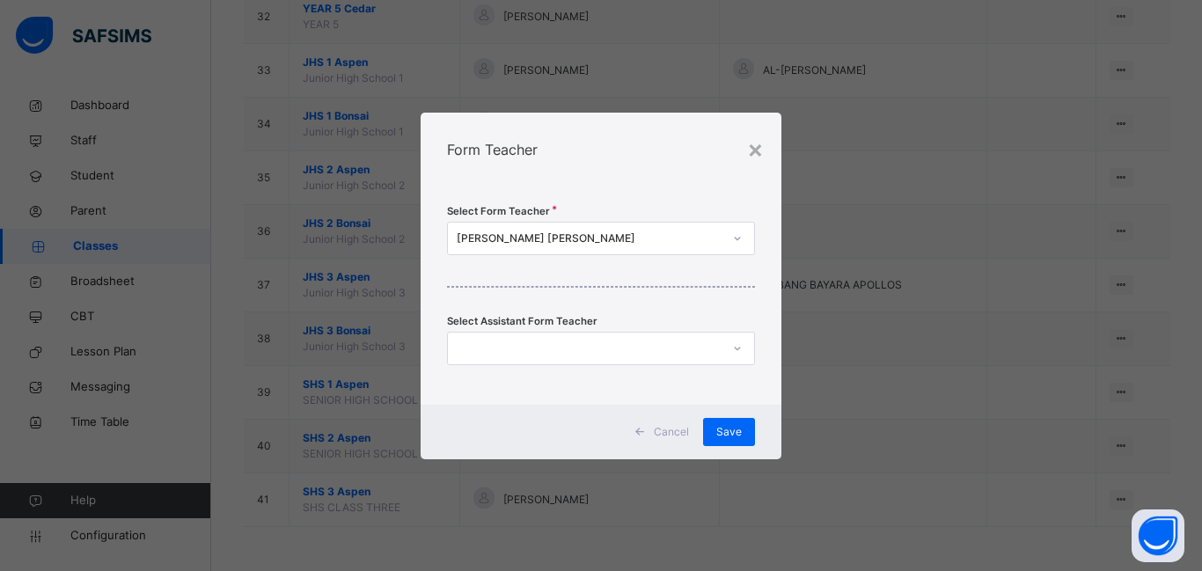
click at [822, 410] on div "× Form Teacher Select Form Teacher [PERSON_NAME] [PERSON_NAME] Select Assistant…" at bounding box center [601, 285] width 1202 height 571
click at [762, 148] on div "×" at bounding box center [755, 148] width 17 height 37
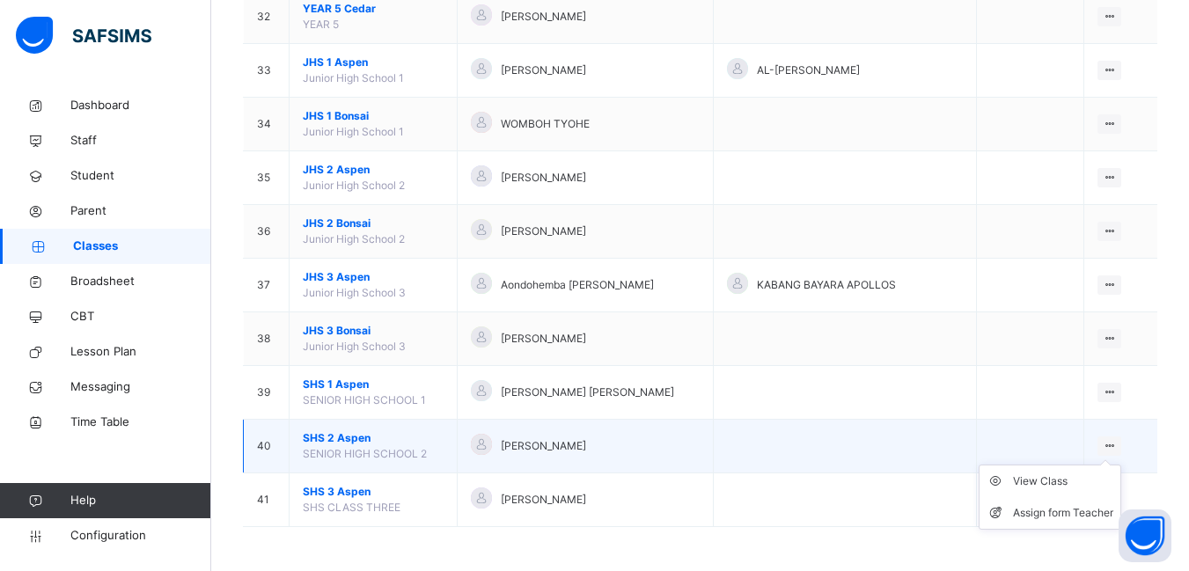
click at [1116, 444] on icon at bounding box center [1109, 445] width 15 height 13
click at [1064, 511] on div "Assign form Teacher" at bounding box center [1063, 513] width 100 height 18
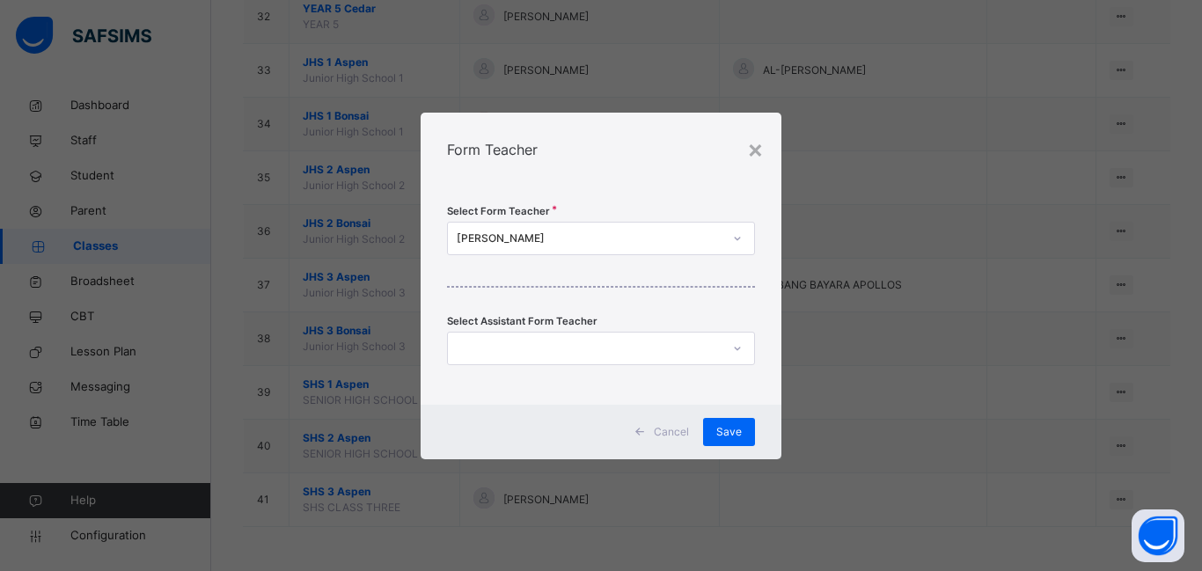
click at [732, 237] on icon at bounding box center [737, 239] width 11 height 18
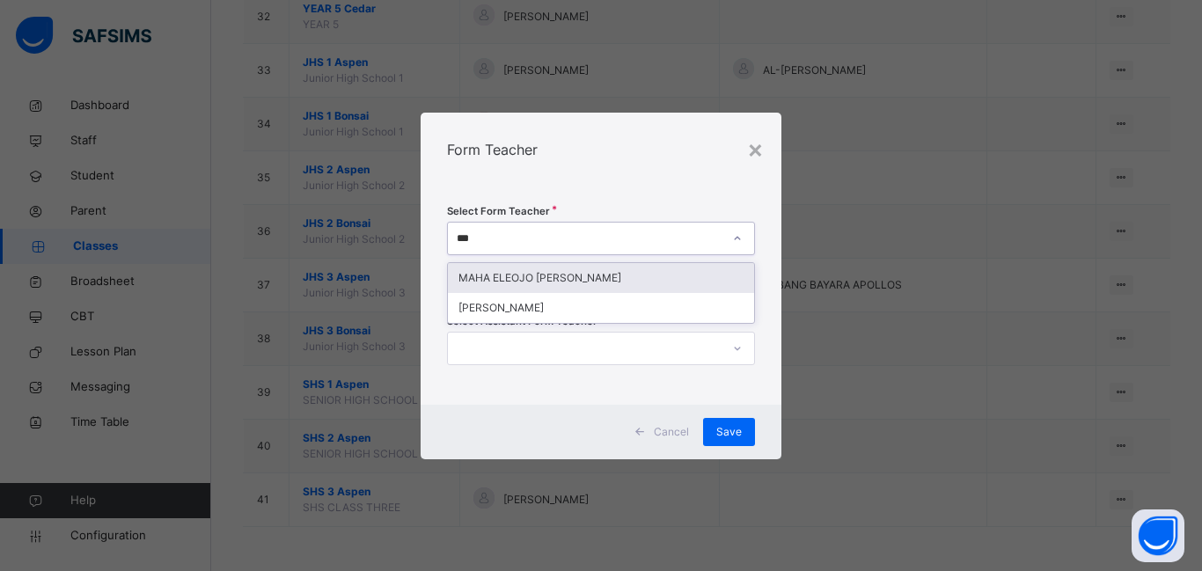
type input "****"
click at [541, 277] on div "MAHA ELEOJO [PERSON_NAME]" at bounding box center [601, 278] width 306 height 30
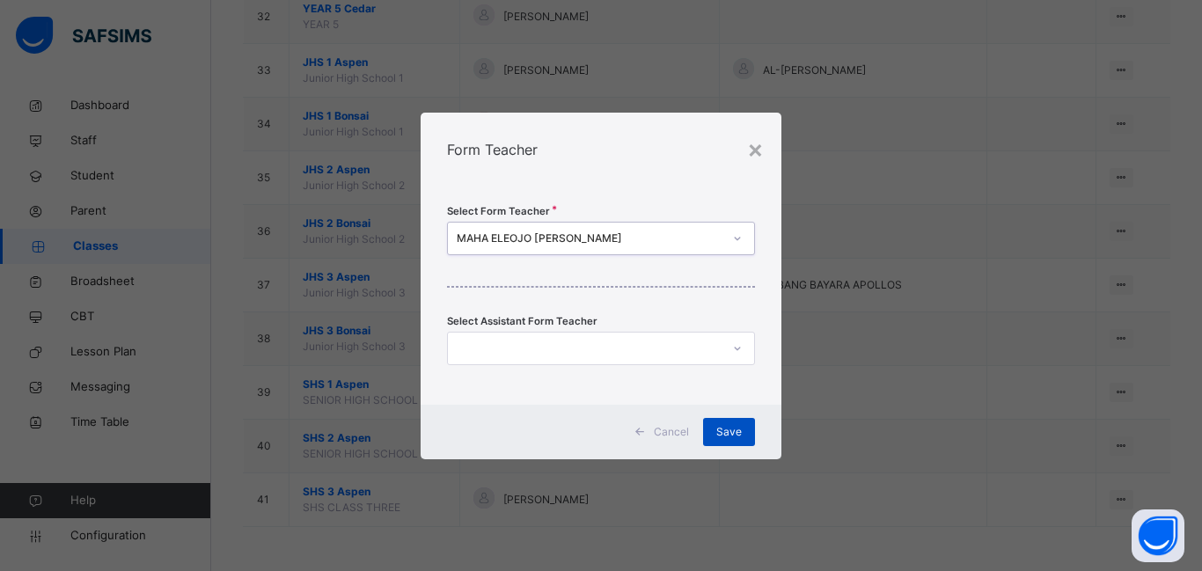
click at [735, 428] on span "Save" at bounding box center [729, 432] width 26 height 16
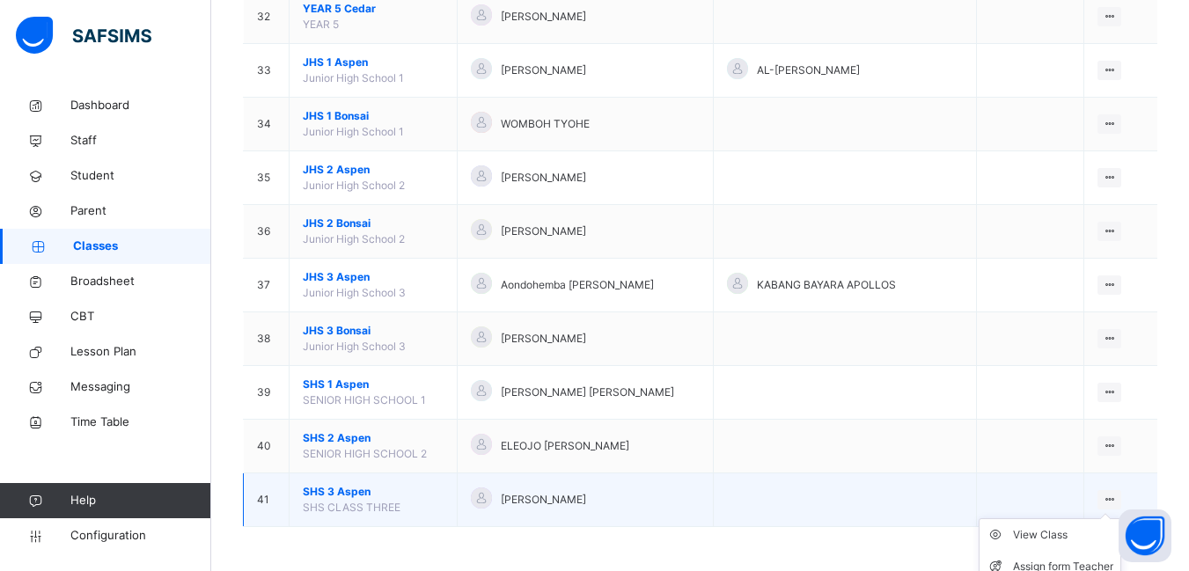
click at [1115, 498] on icon at bounding box center [1109, 499] width 15 height 13
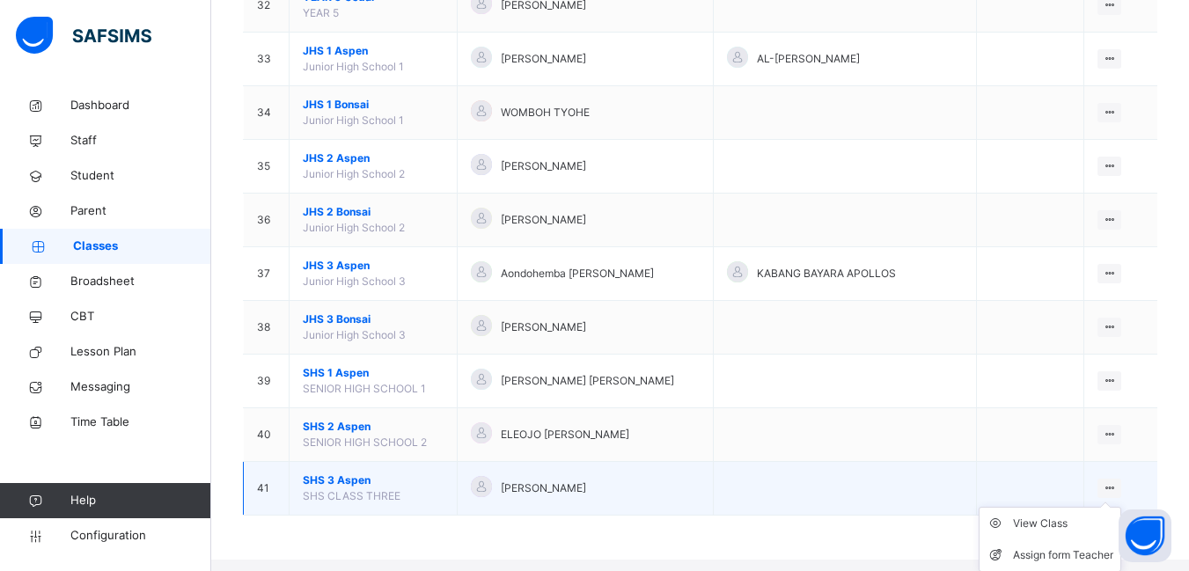
scroll to position [1895, 0]
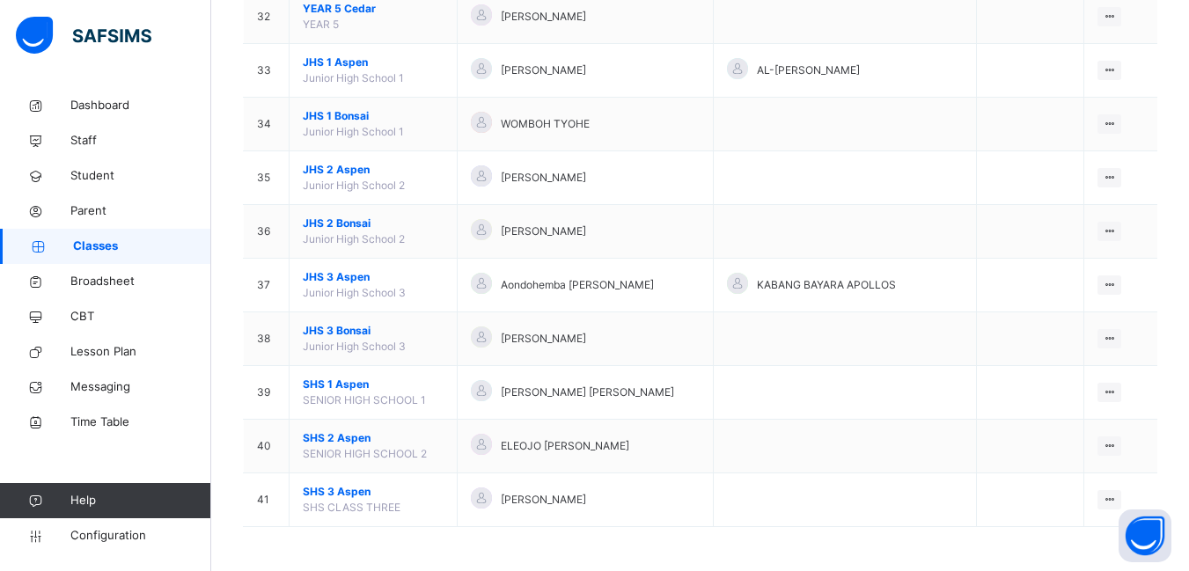
drag, startPoint x: 1073, startPoint y: 557, endPoint x: 1061, endPoint y: 552, distance: 13.4
click at [0, 0] on div "Assign form Teacher" at bounding box center [0, 0] width 0 height 0
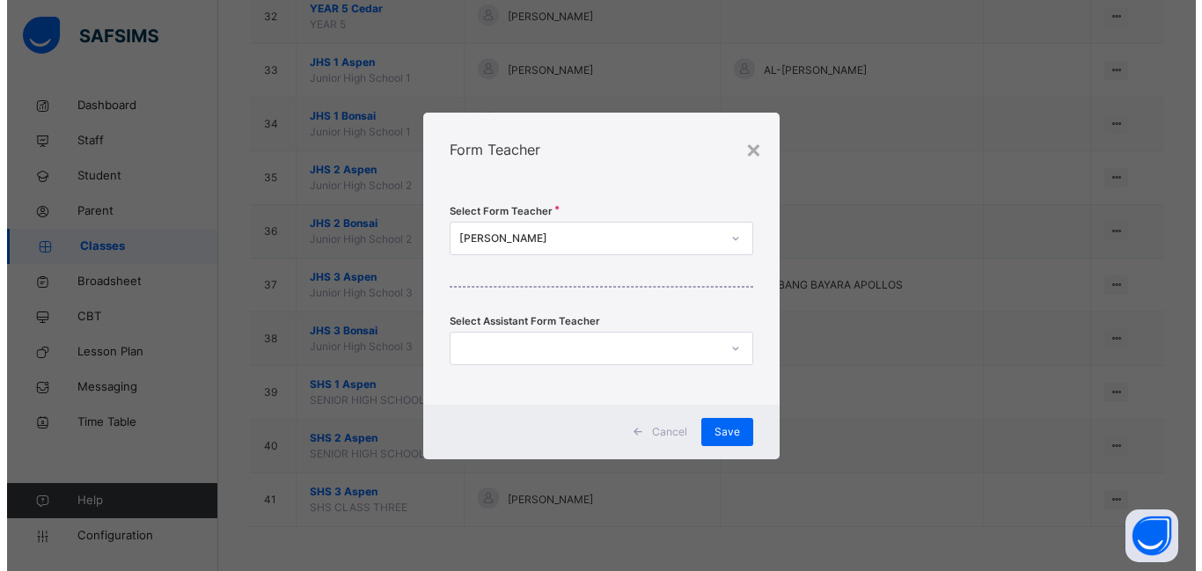
scroll to position [1883, 0]
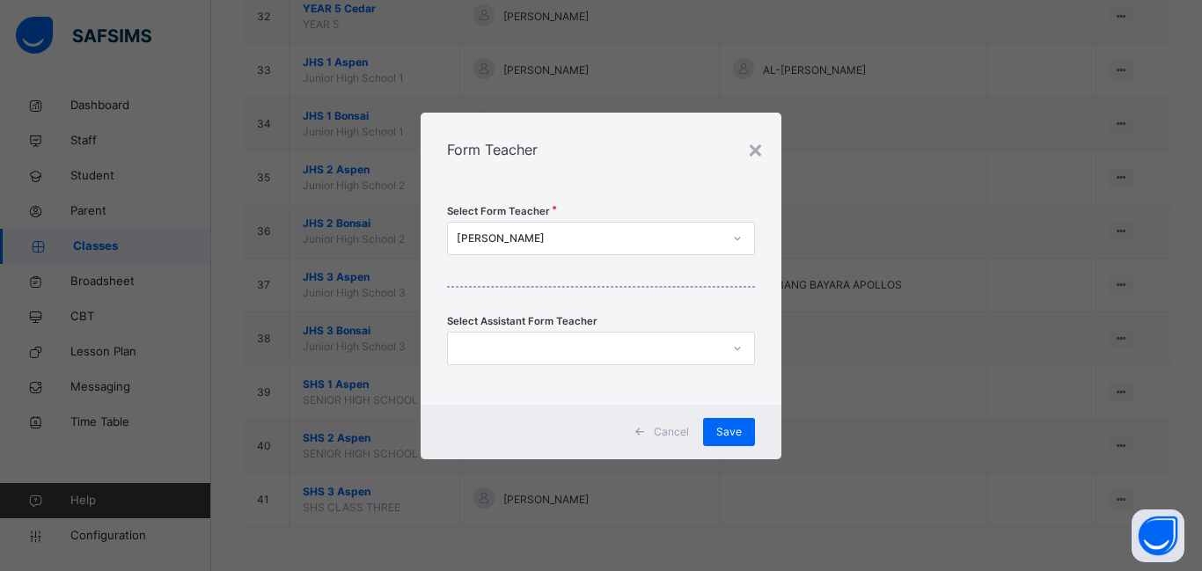
click at [736, 239] on icon at bounding box center [737, 239] width 11 height 18
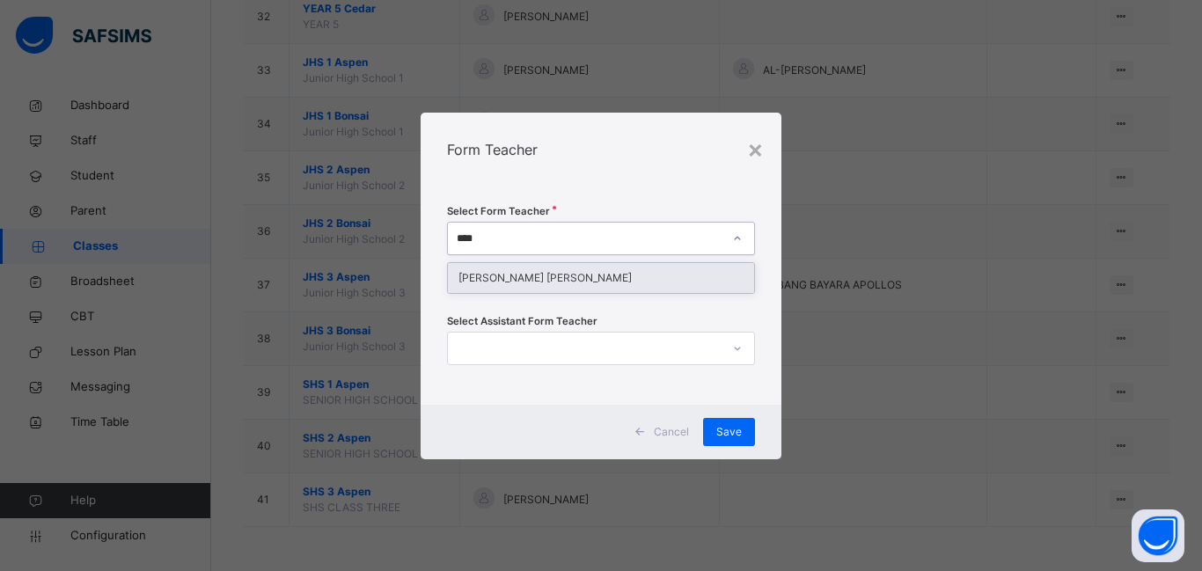
type input "*****"
click at [549, 279] on div "[PERSON_NAME] [PERSON_NAME]" at bounding box center [601, 278] width 306 height 30
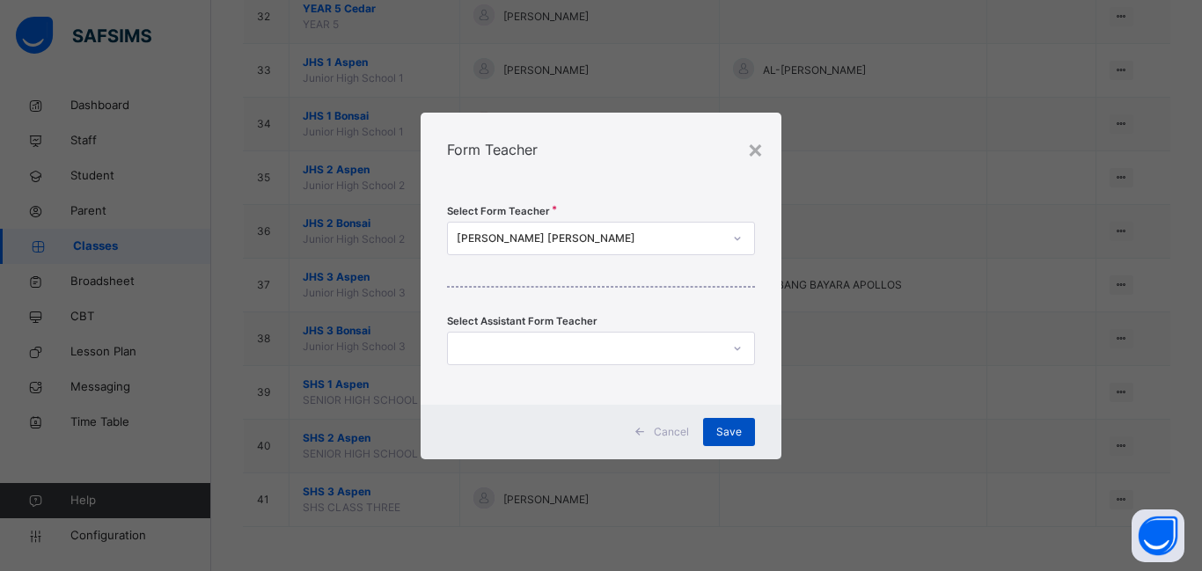
click at [729, 431] on span "Save" at bounding box center [729, 432] width 26 height 16
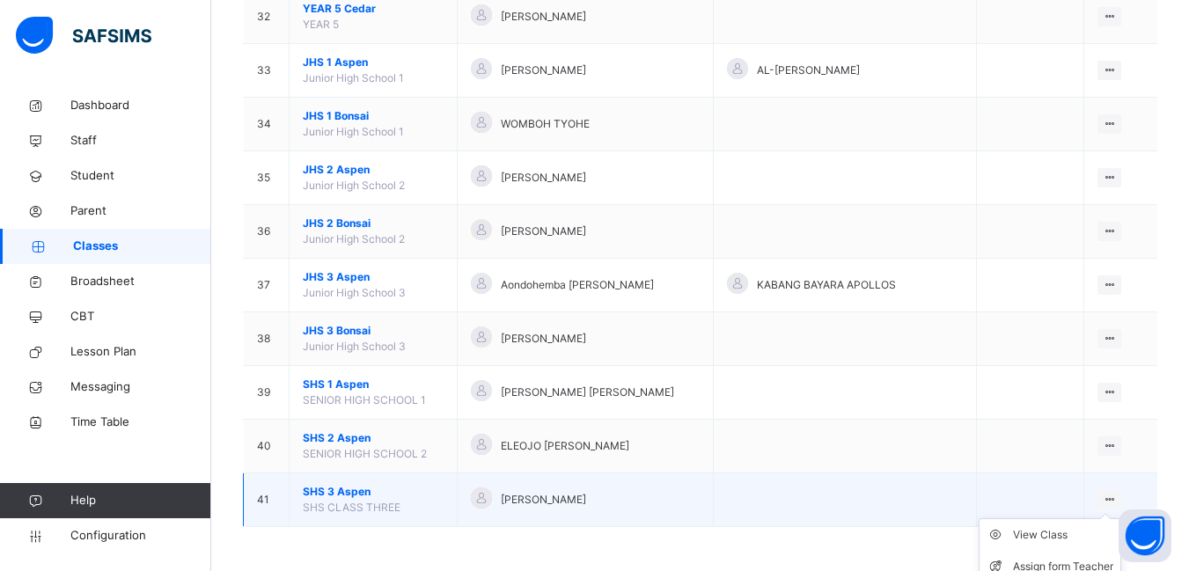
click at [1116, 499] on icon at bounding box center [1109, 499] width 15 height 13
drag, startPoint x: 1117, startPoint y: 498, endPoint x: 1109, endPoint y: 496, distance: 9.0
click at [1116, 498] on icon at bounding box center [1109, 499] width 15 height 13
click at [1080, 553] on li "Assign form Teacher" at bounding box center [1049, 567] width 141 height 32
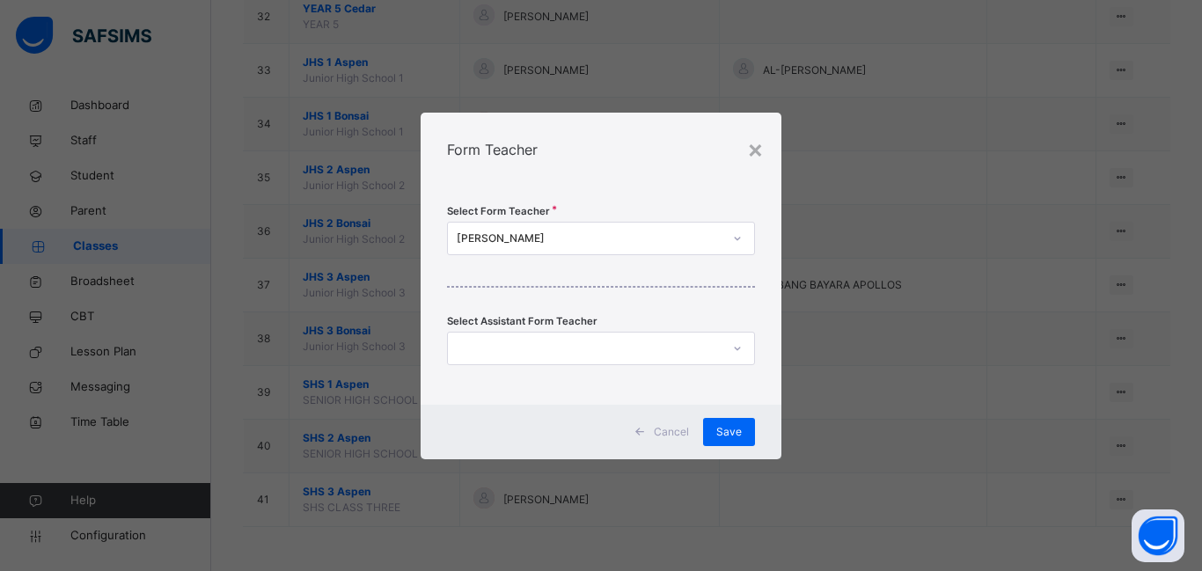
click at [736, 348] on icon at bounding box center [737, 349] width 6 height 4
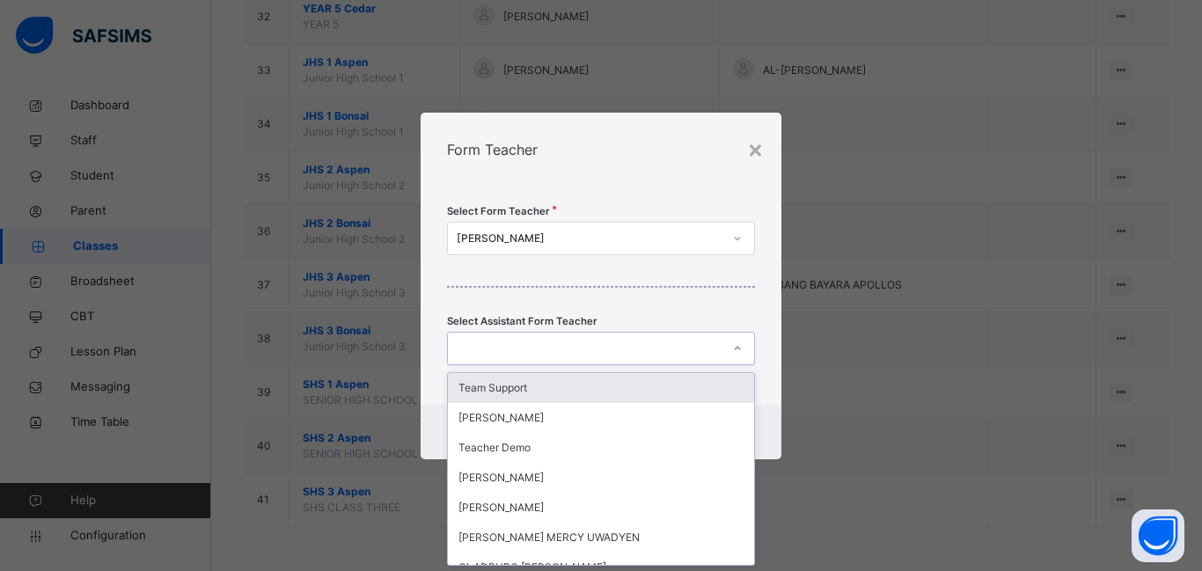
scroll to position [0, 0]
type input "***"
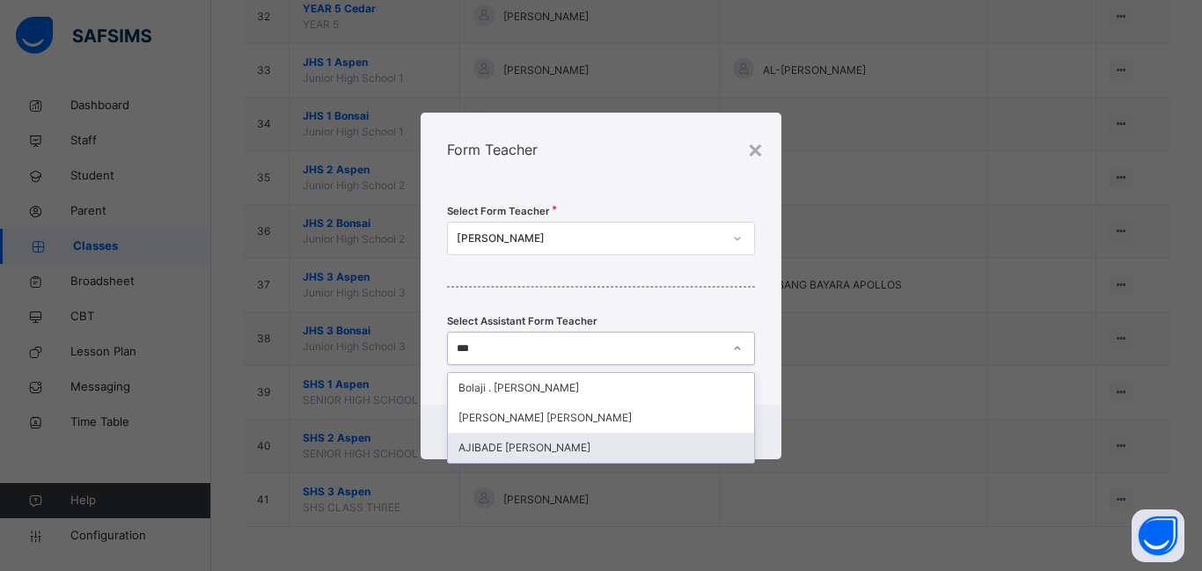
click at [509, 447] on div "AJIBADE [PERSON_NAME]" at bounding box center [601, 448] width 306 height 30
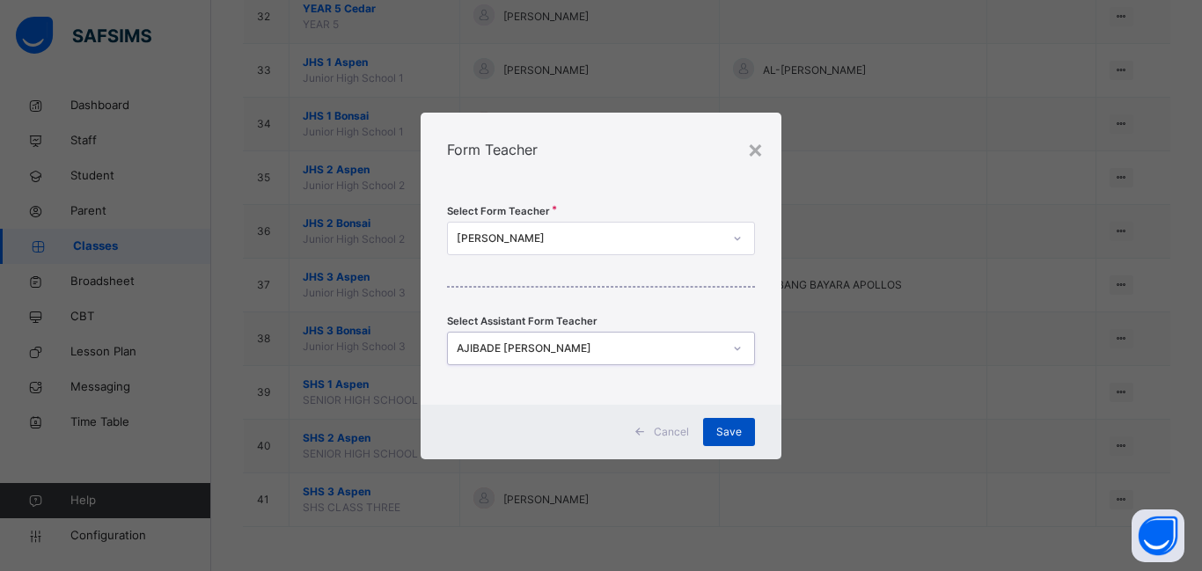
click at [728, 430] on span "Save" at bounding box center [729, 432] width 26 height 16
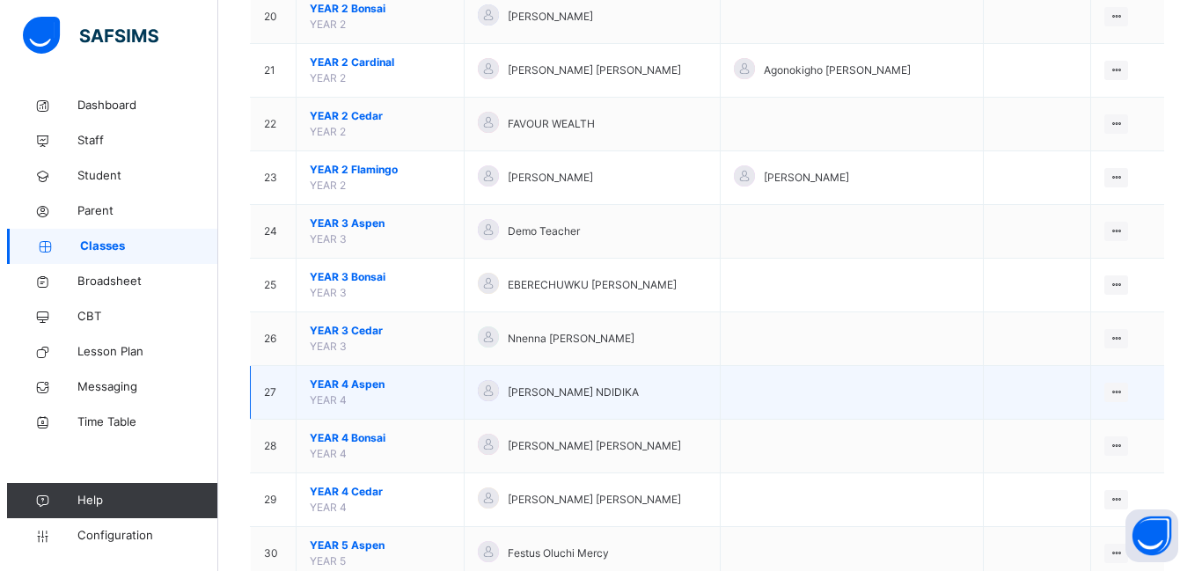
scroll to position [1232, 0]
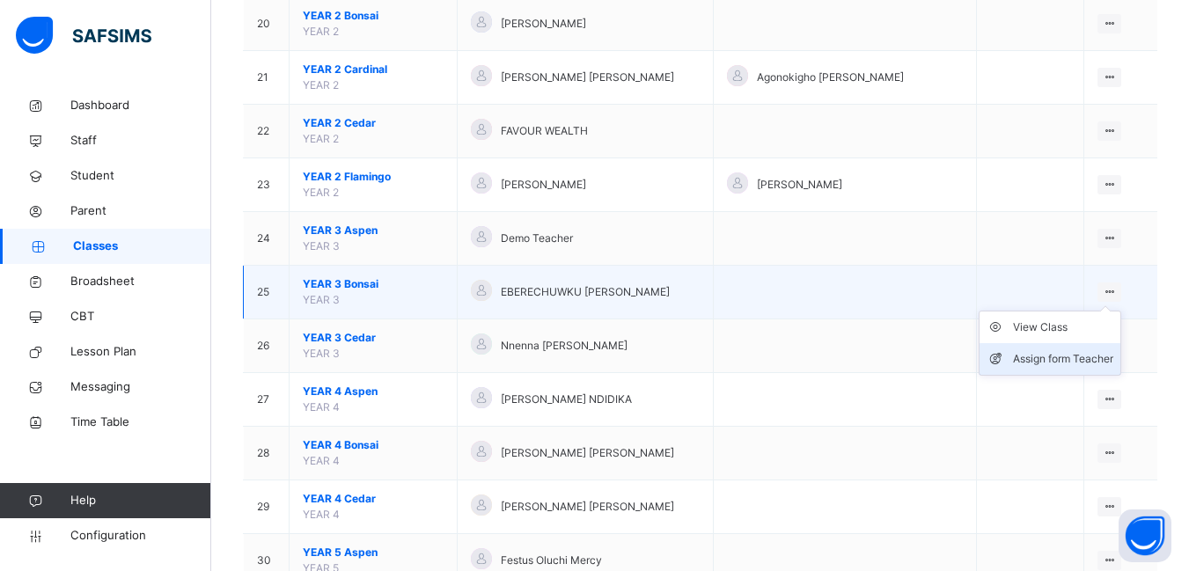
click at [1075, 355] on div "Assign form Teacher" at bounding box center [1063, 359] width 100 height 18
click at [0, 0] on div "× Form Teacher Select Form Teacher [PERSON_NAME] Select Assistant Form Teacher …" at bounding box center [0, 0] width 0 height 0
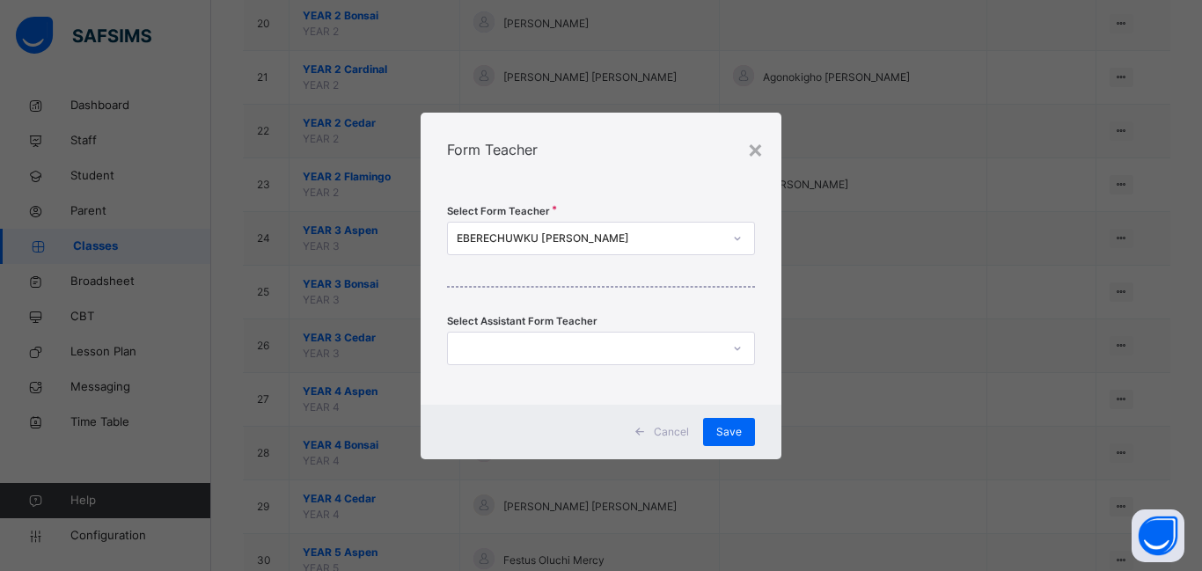
click at [735, 348] on icon at bounding box center [737, 349] width 6 height 4
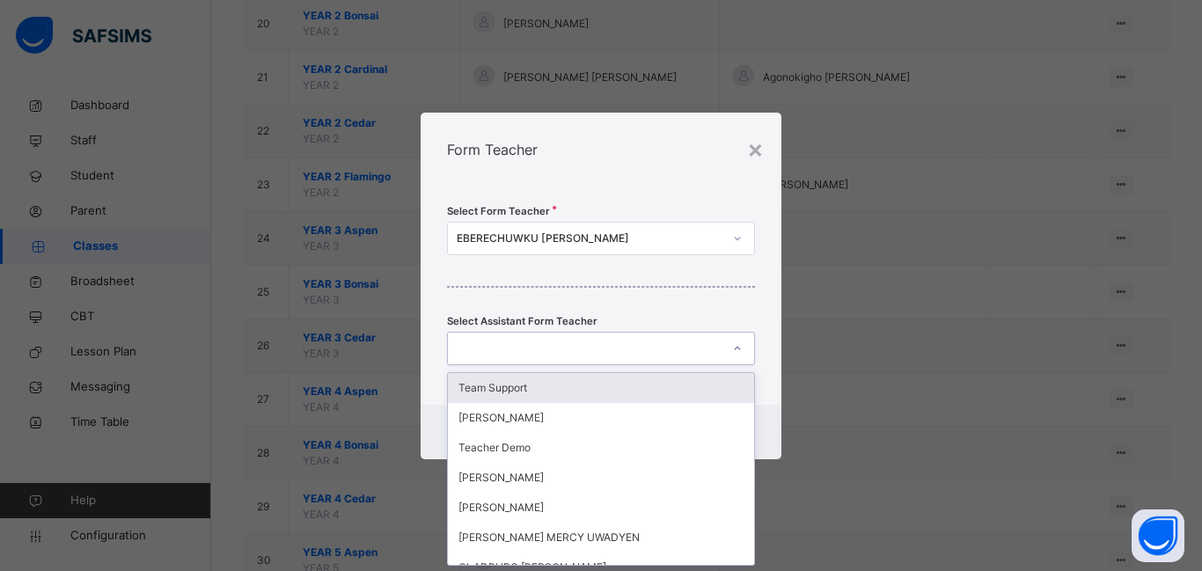
scroll to position [0, 0]
type input "***"
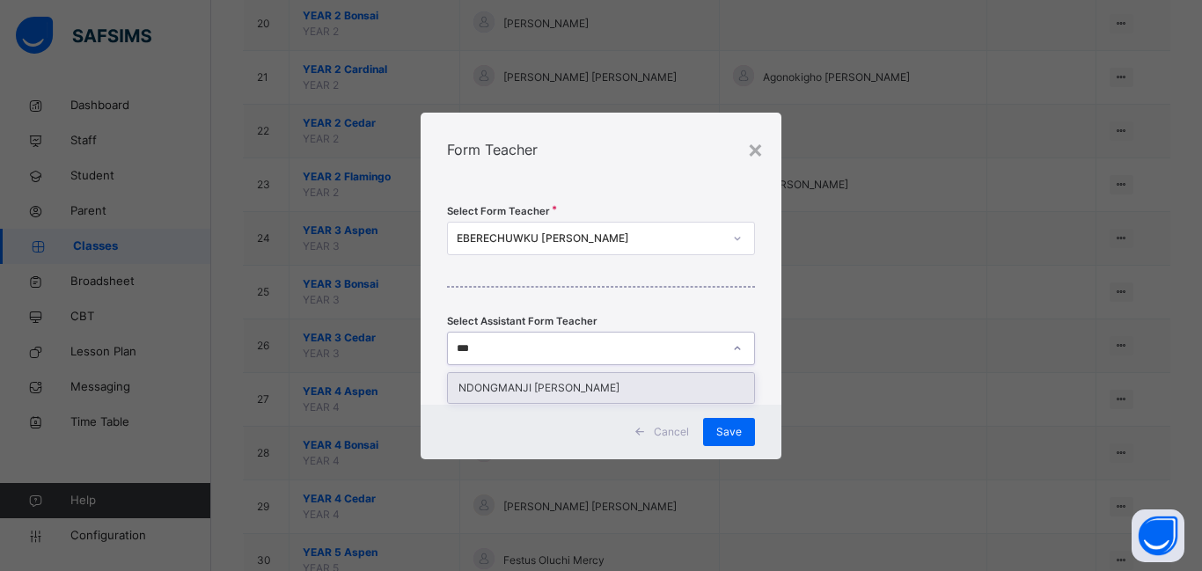
click at [593, 392] on div "NDONGMANJI [PERSON_NAME]" at bounding box center [601, 388] width 306 height 30
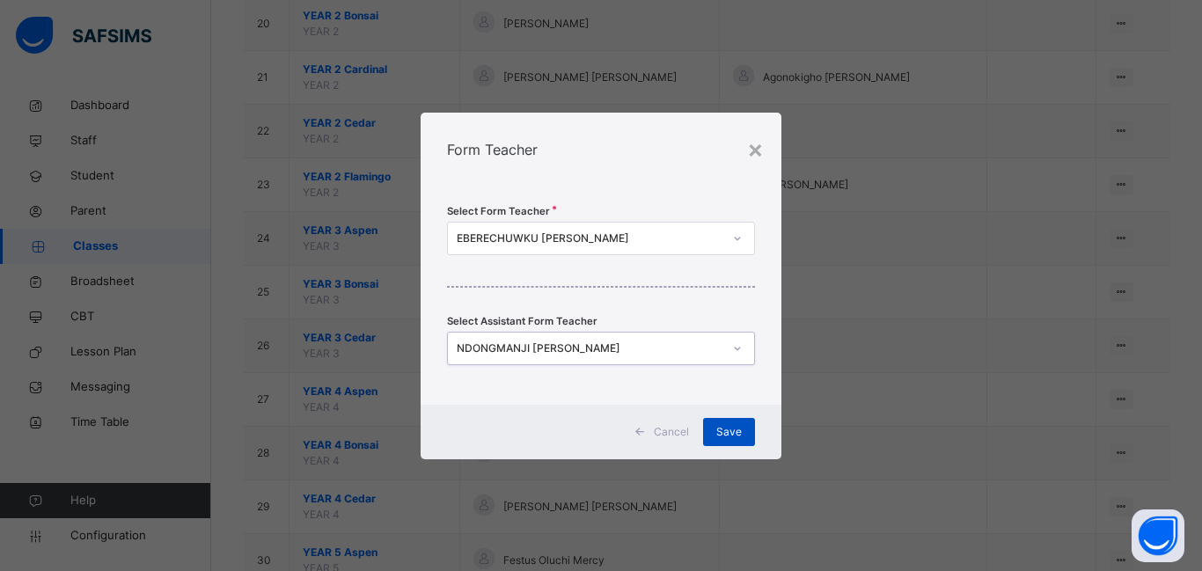
click at [727, 429] on span "Save" at bounding box center [729, 432] width 26 height 16
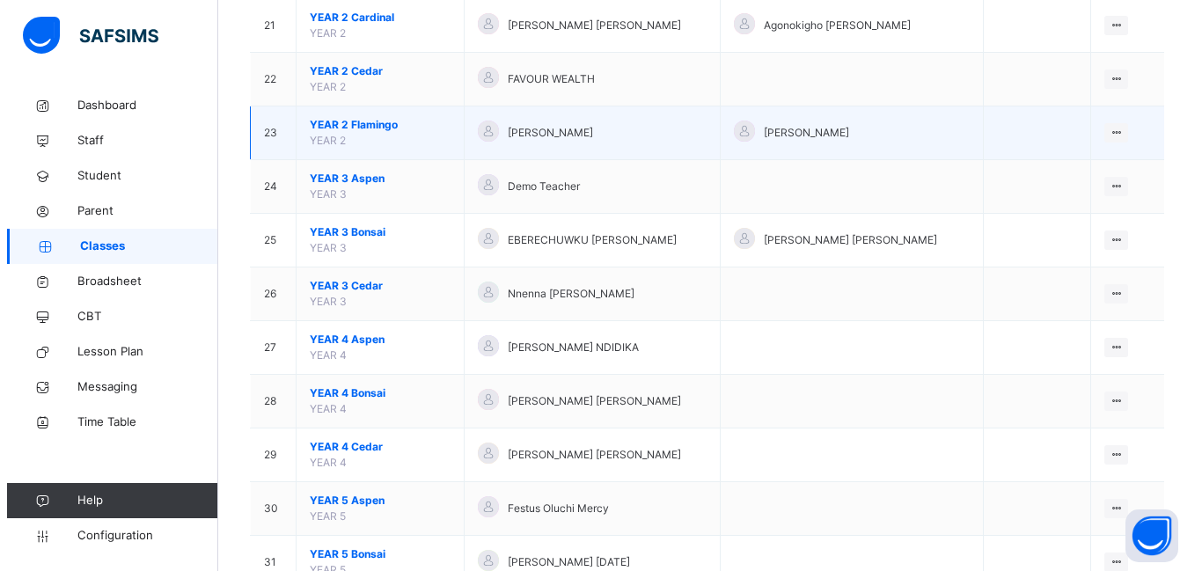
scroll to position [1320, 0]
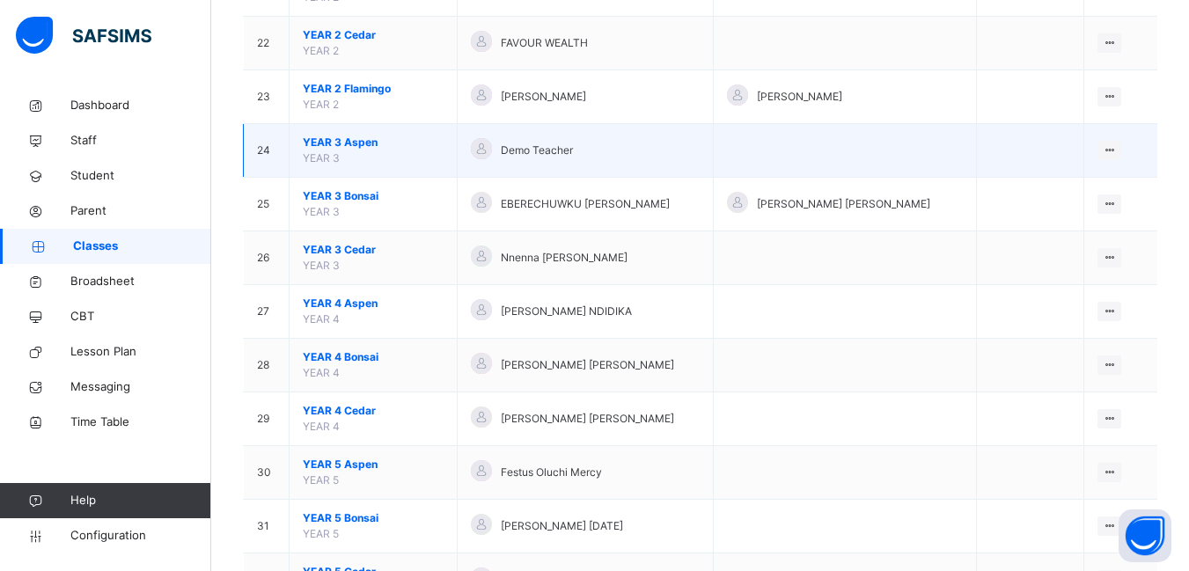
click at [345, 151] on td "YEAR 3 Aspen YEAR 3" at bounding box center [373, 151] width 168 height 54
click at [1115, 150] on icon at bounding box center [1109, 149] width 15 height 13
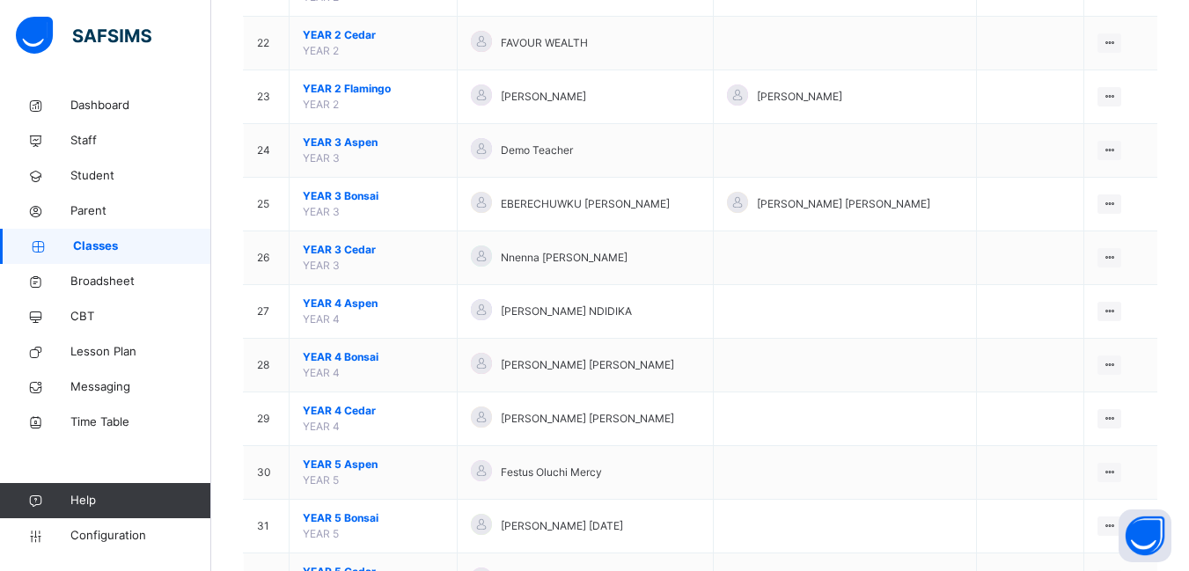
click at [0, 0] on div "Assign form Teacher" at bounding box center [0, 0] width 0 height 0
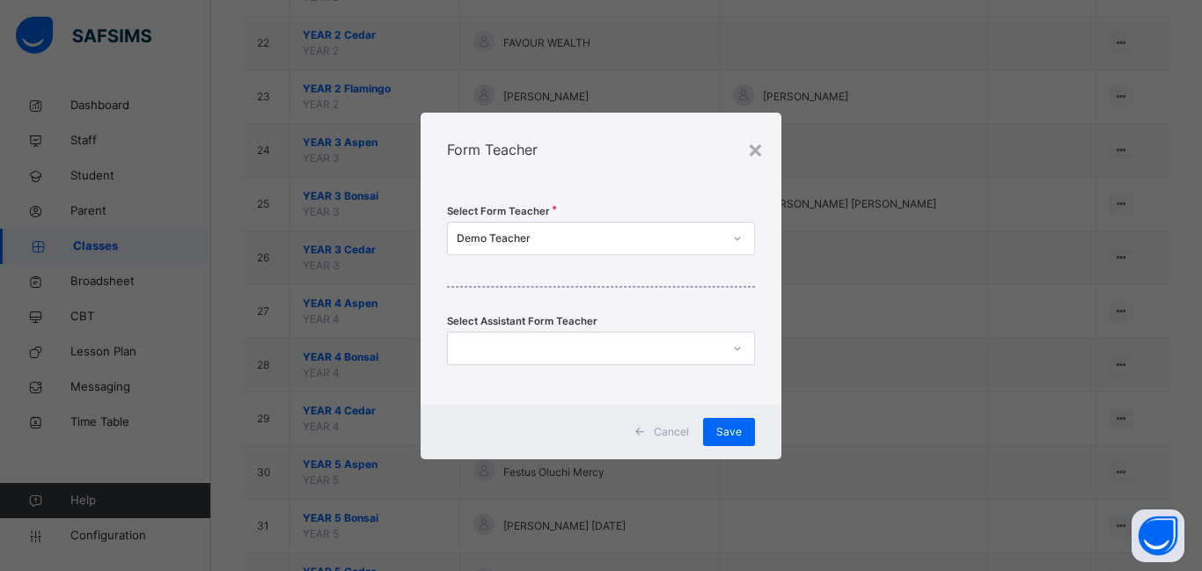
click at [739, 346] on icon at bounding box center [737, 349] width 11 height 18
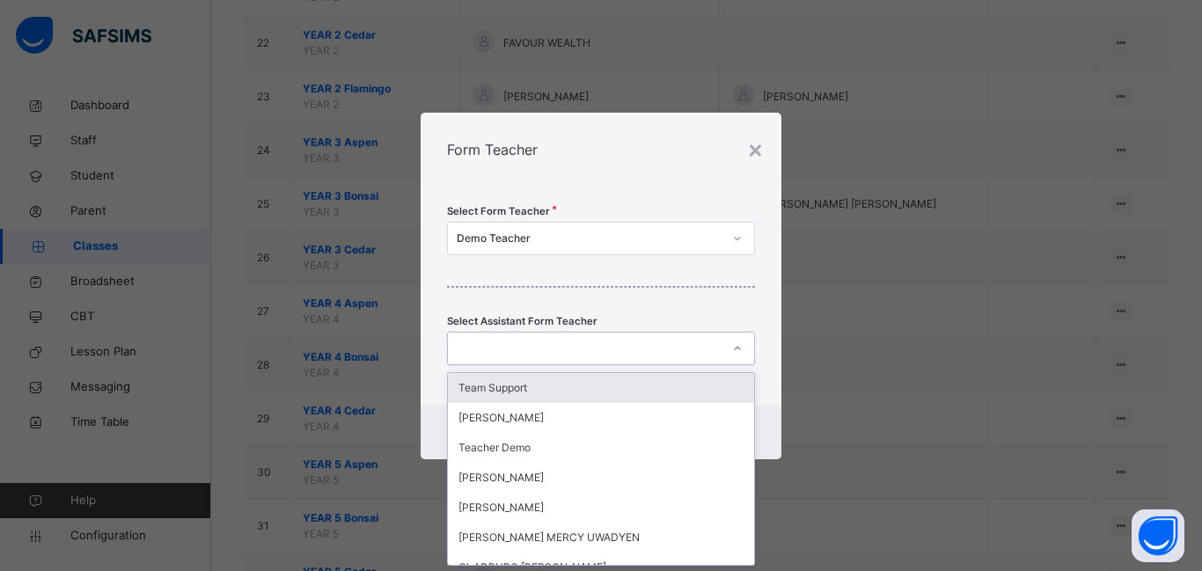
scroll to position [0, 0]
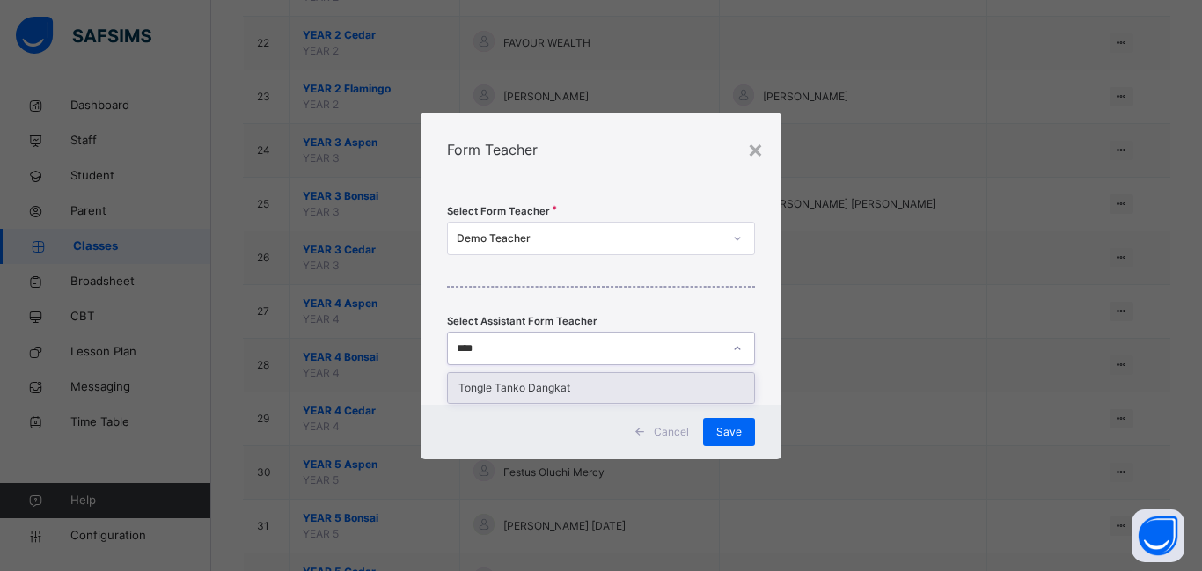
type input "*****"
click at [580, 391] on div "Tongle Tanko Dangkat" at bounding box center [601, 388] width 306 height 30
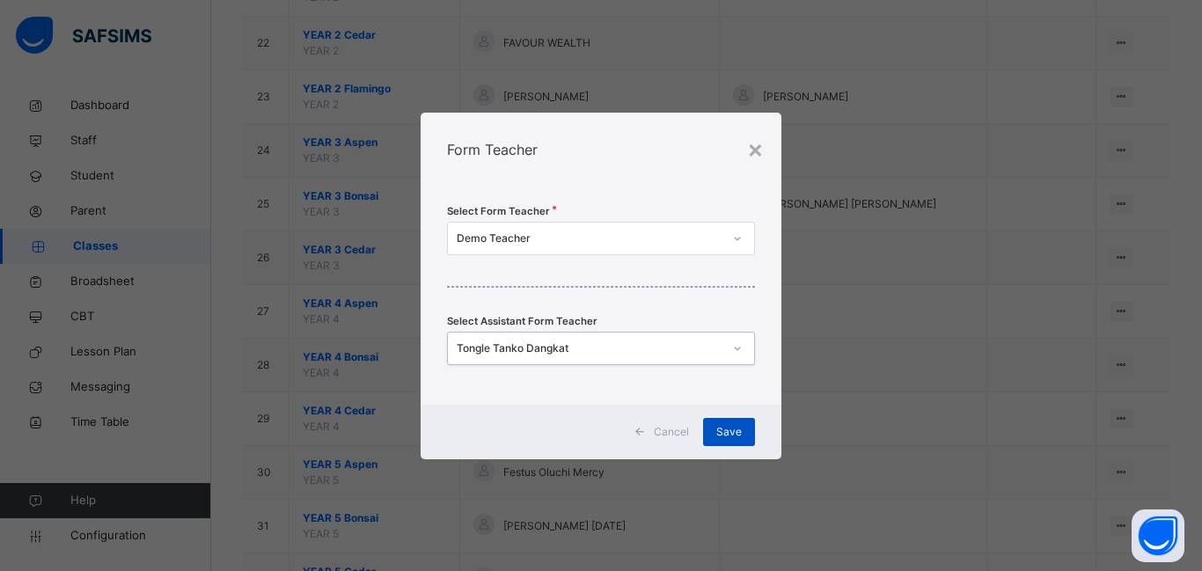
click at [729, 433] on span "Save" at bounding box center [729, 432] width 26 height 16
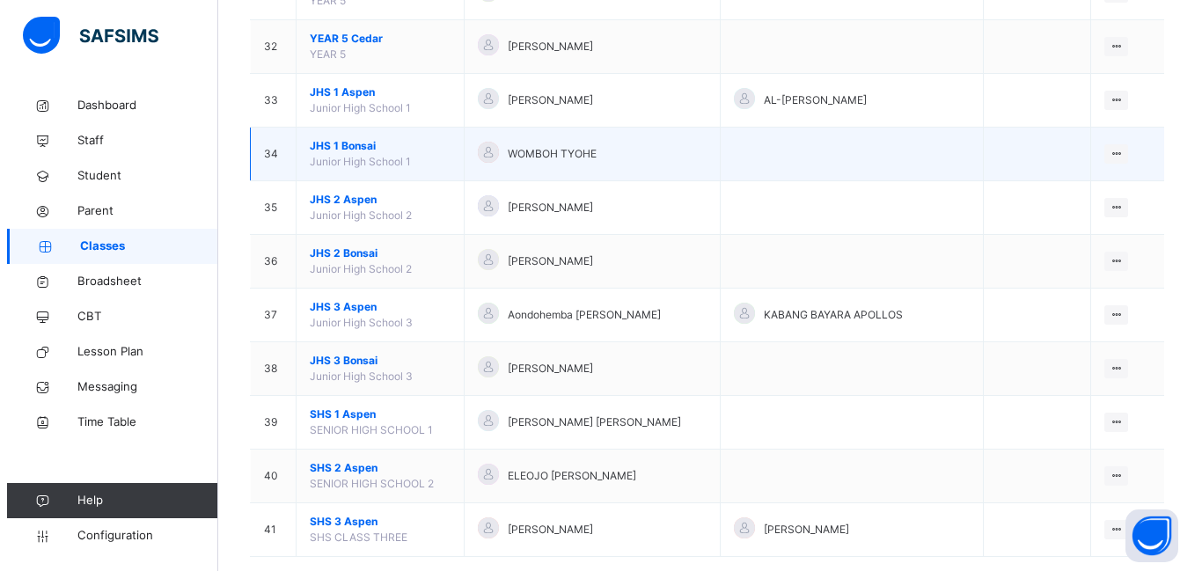
scroll to position [1883, 0]
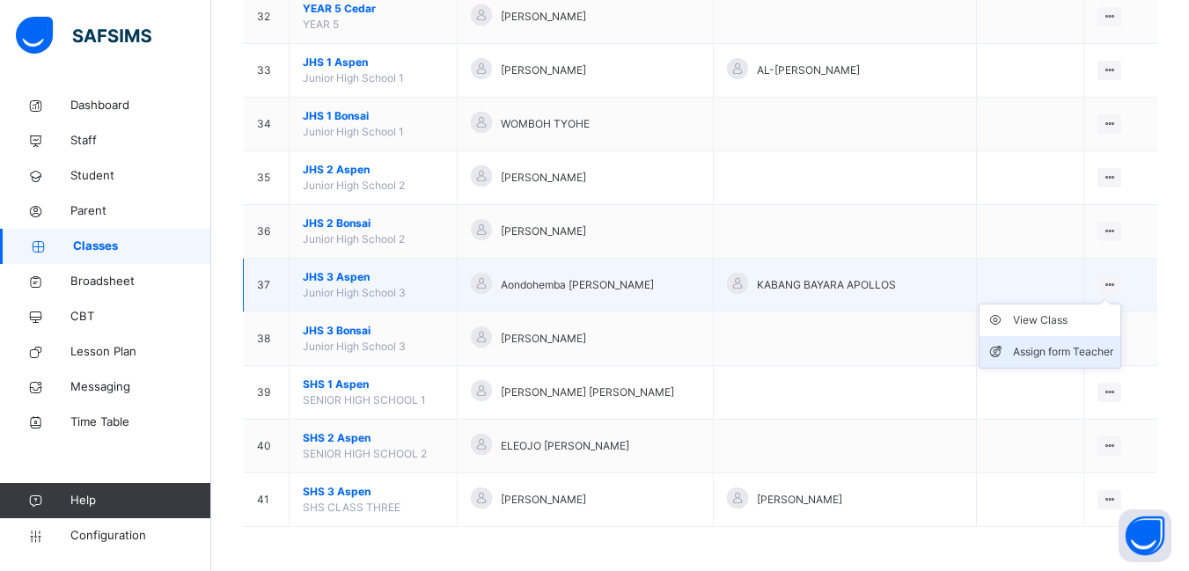
click at [1087, 350] on div "Assign form Teacher" at bounding box center [1063, 352] width 100 height 18
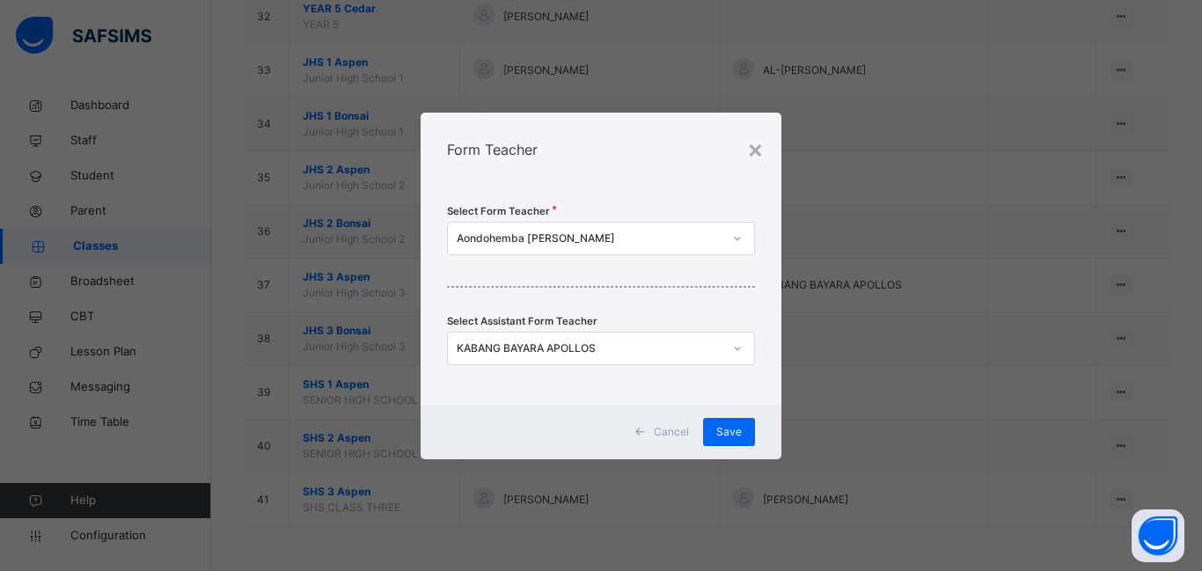
click at [736, 239] on icon at bounding box center [737, 239] width 6 height 4
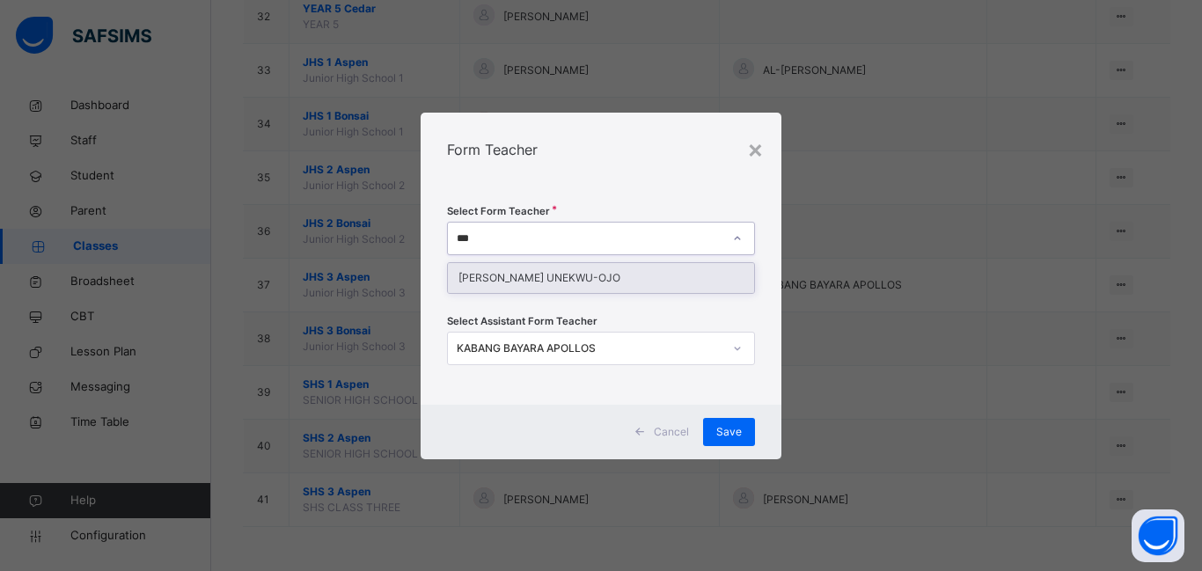
type input "****"
click at [582, 275] on div "[PERSON_NAME] UNEKWU-OJO" at bounding box center [601, 278] width 306 height 30
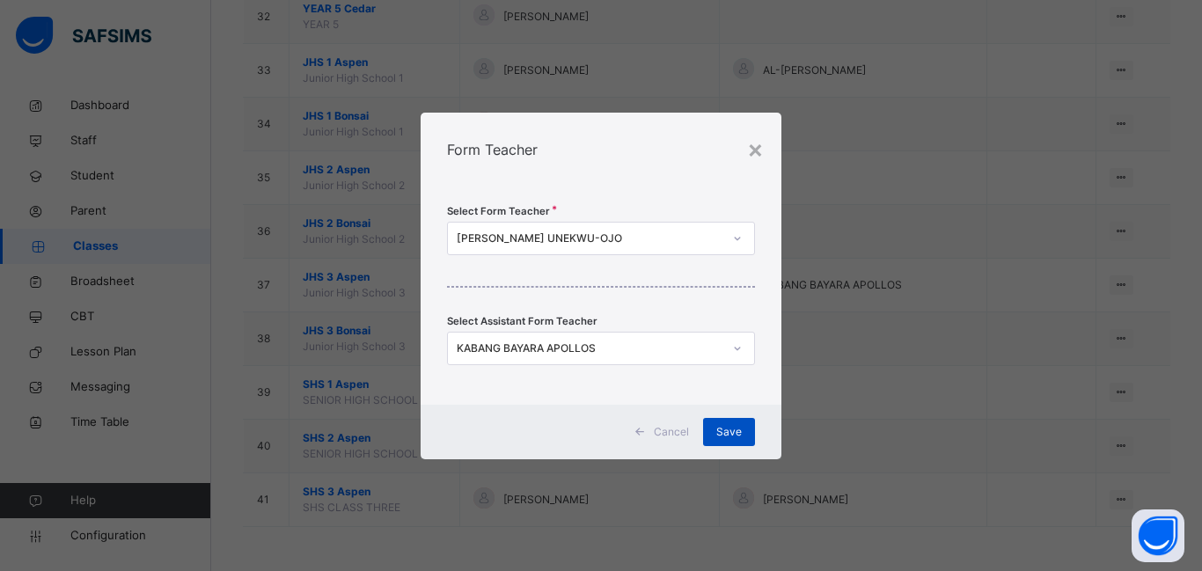
click at [728, 429] on span "Save" at bounding box center [729, 432] width 26 height 16
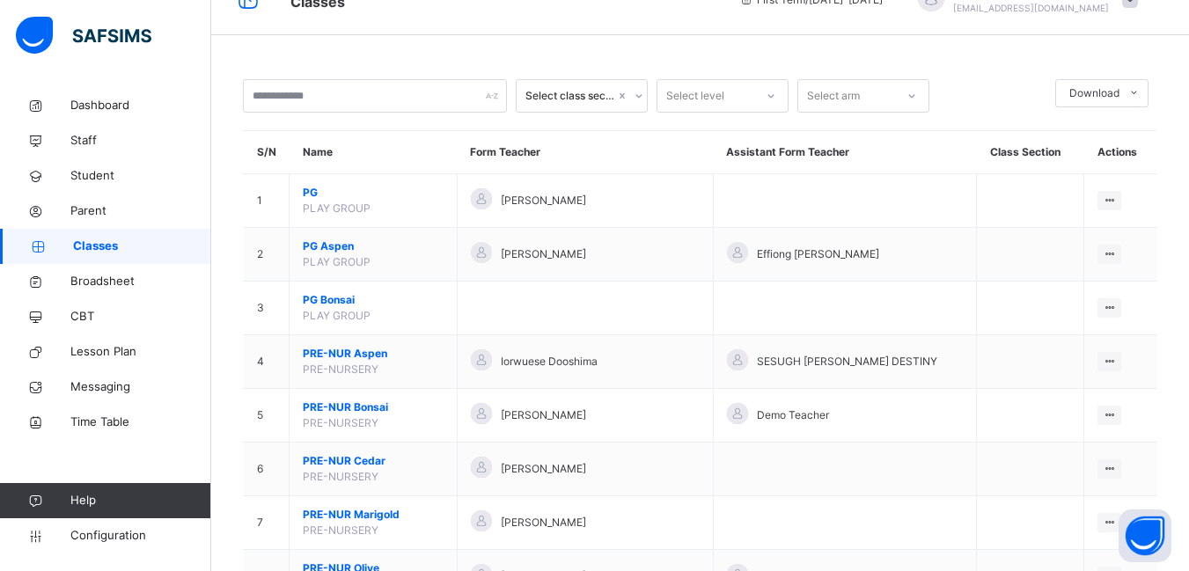
scroll to position [0, 0]
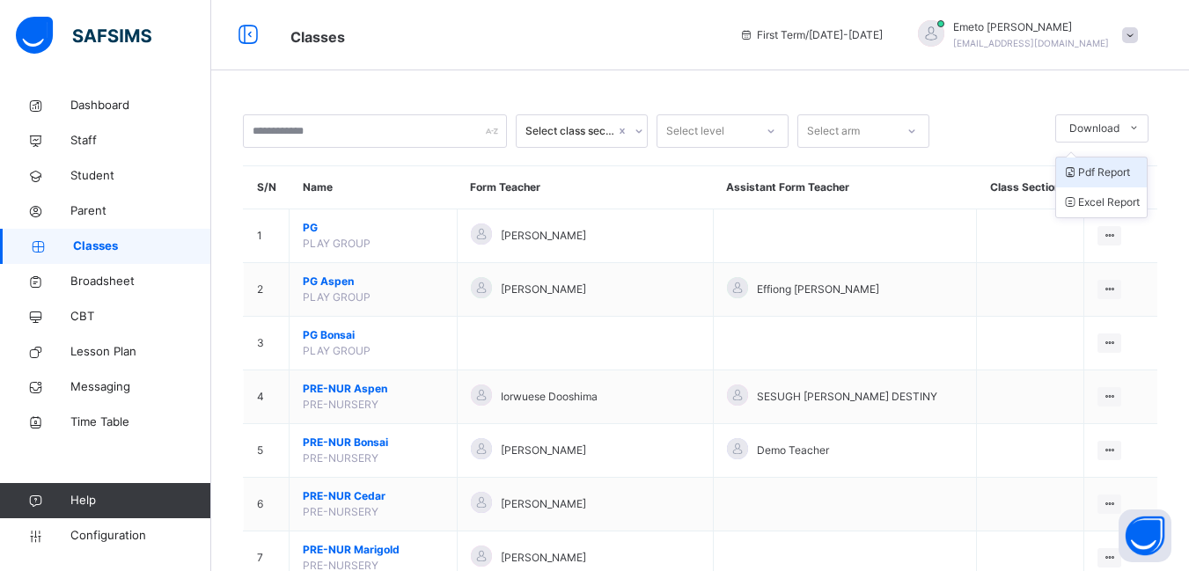
click at [1110, 171] on li "Pdf Report" at bounding box center [1101, 172] width 91 height 30
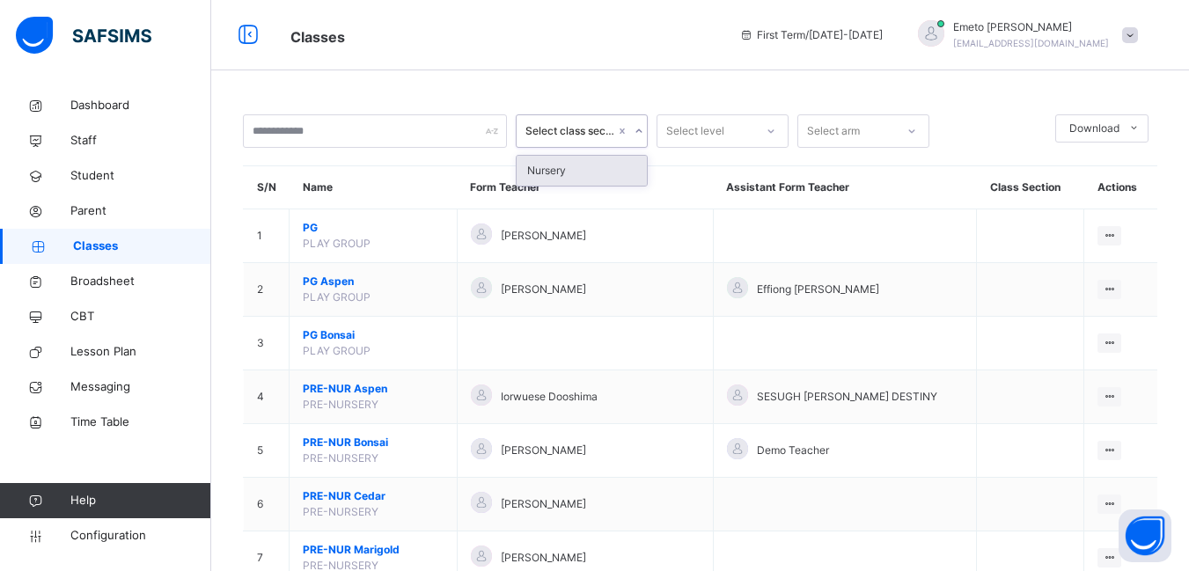
click at [641, 130] on icon at bounding box center [638, 131] width 11 height 18
click at [774, 127] on icon at bounding box center [770, 131] width 11 height 18
click at [638, 129] on icon at bounding box center [638, 131] width 11 height 18
click at [563, 173] on div "Nursery" at bounding box center [581, 171] width 130 height 30
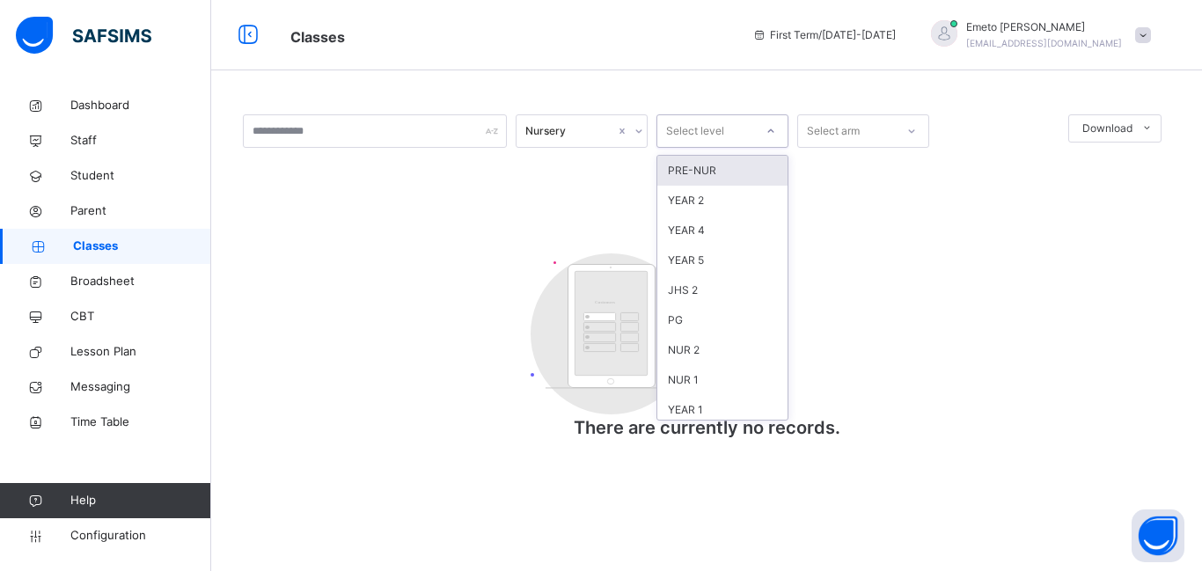
click at [770, 133] on icon at bounding box center [770, 131] width 11 height 18
click at [682, 348] on div "NUR 2" at bounding box center [722, 350] width 130 height 30
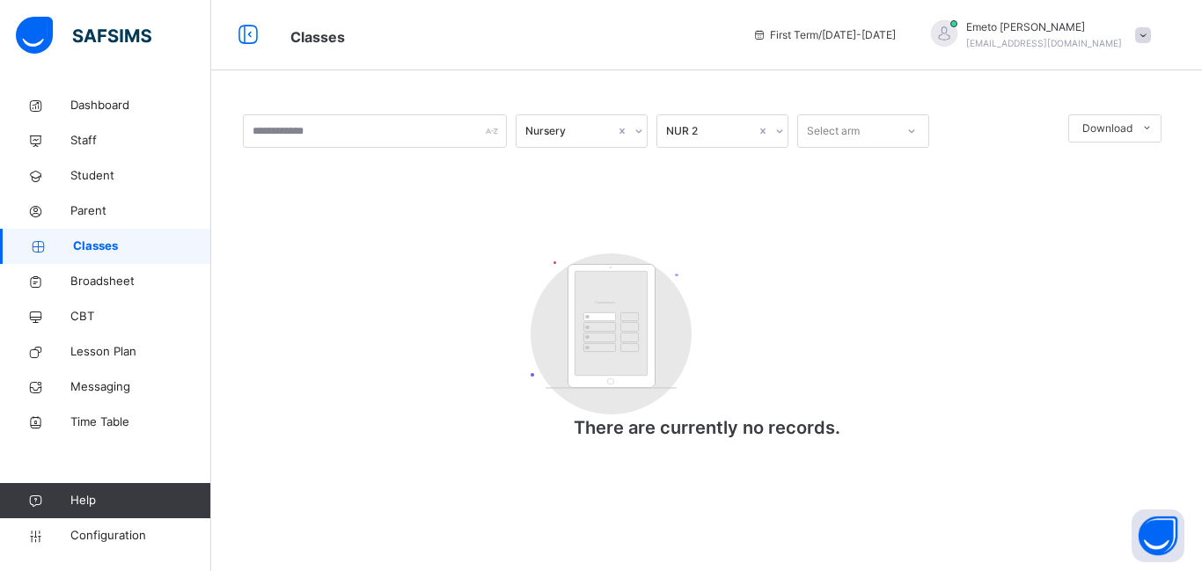
click at [97, 244] on span "Classes" at bounding box center [142, 247] width 138 height 18
click at [635, 130] on icon at bounding box center [638, 131] width 11 height 18
click at [593, 165] on div "Nursery" at bounding box center [581, 171] width 130 height 30
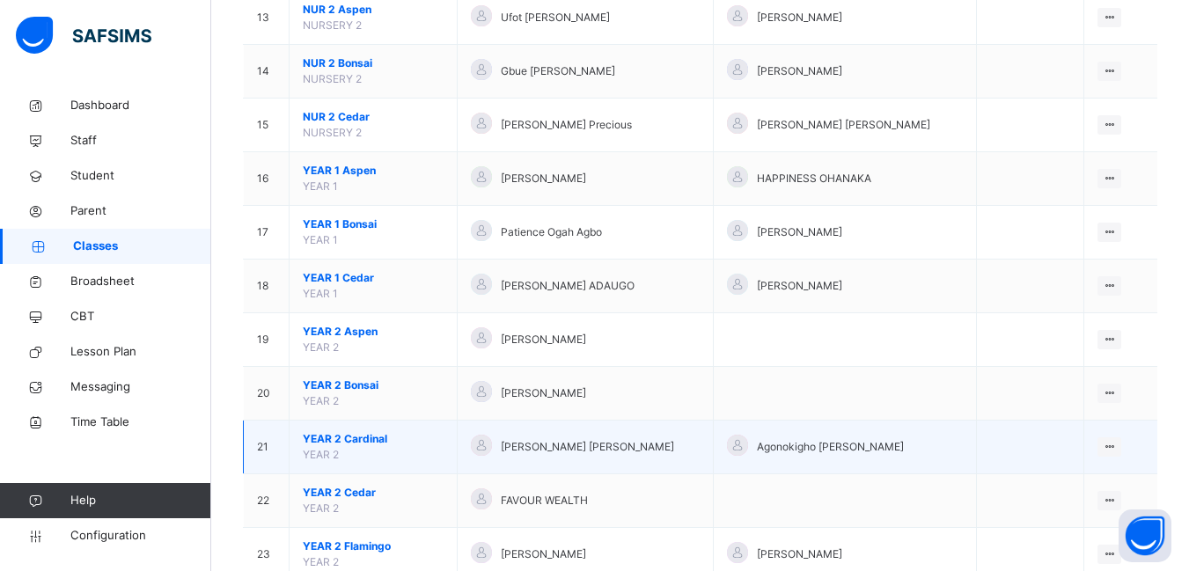
scroll to position [880, 0]
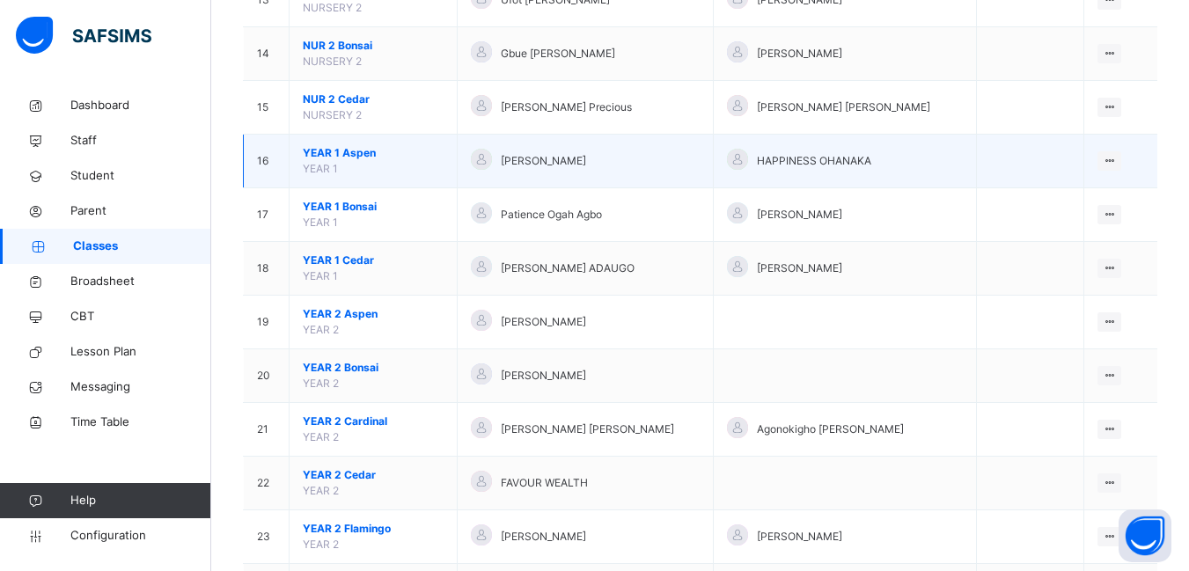
click at [348, 147] on span "YEAR 1 Aspen" at bounding box center [373, 153] width 141 height 16
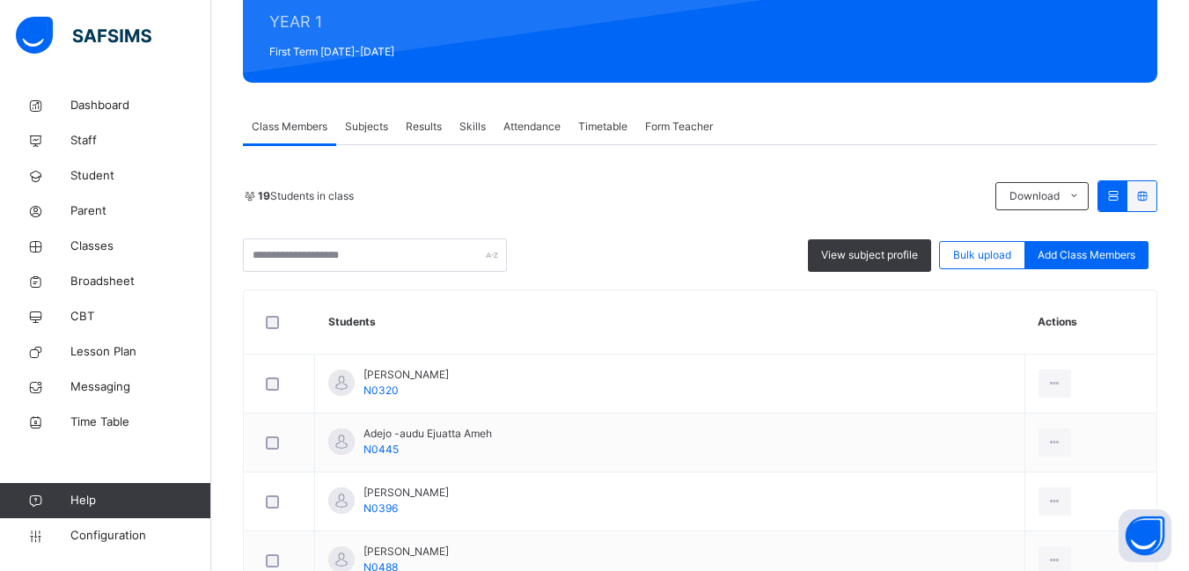
scroll to position [176, 0]
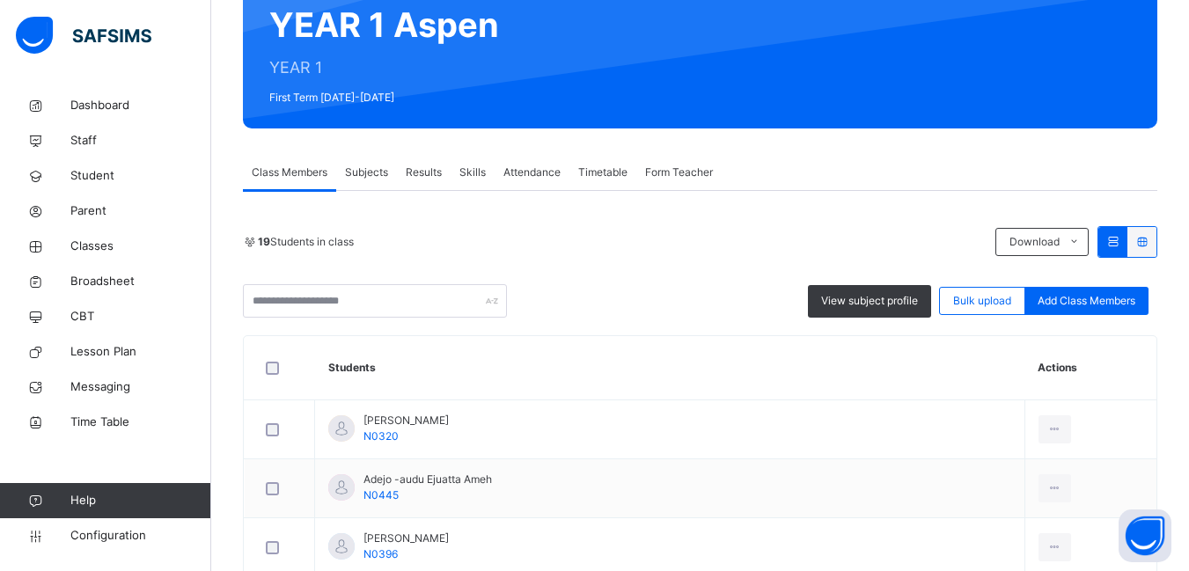
click at [363, 180] on span "Subjects" at bounding box center [366, 173] width 43 height 16
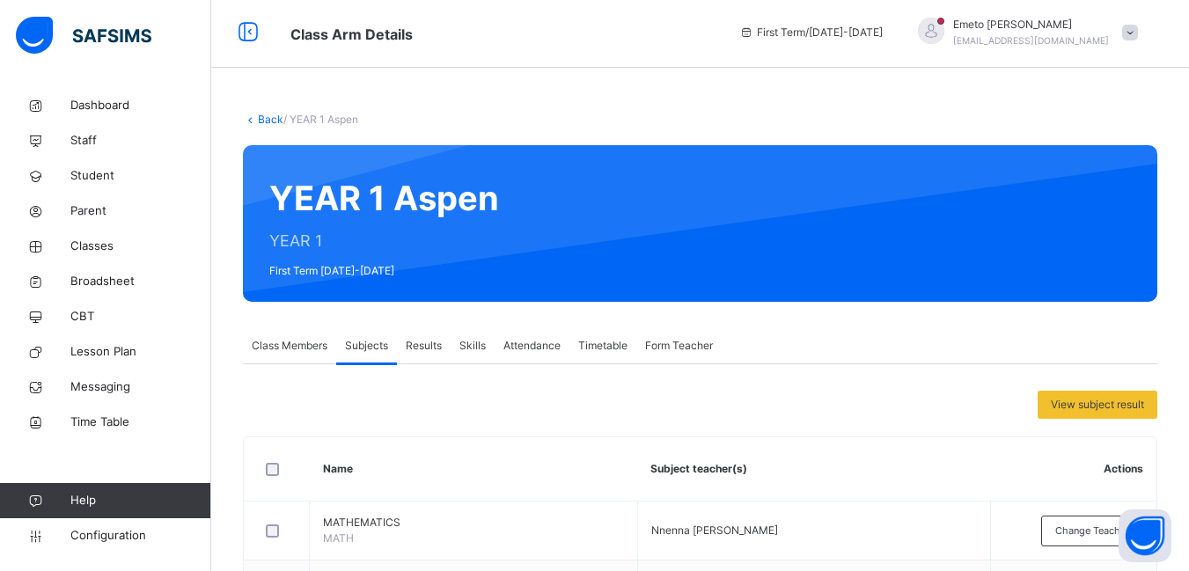
scroll to position [0, 0]
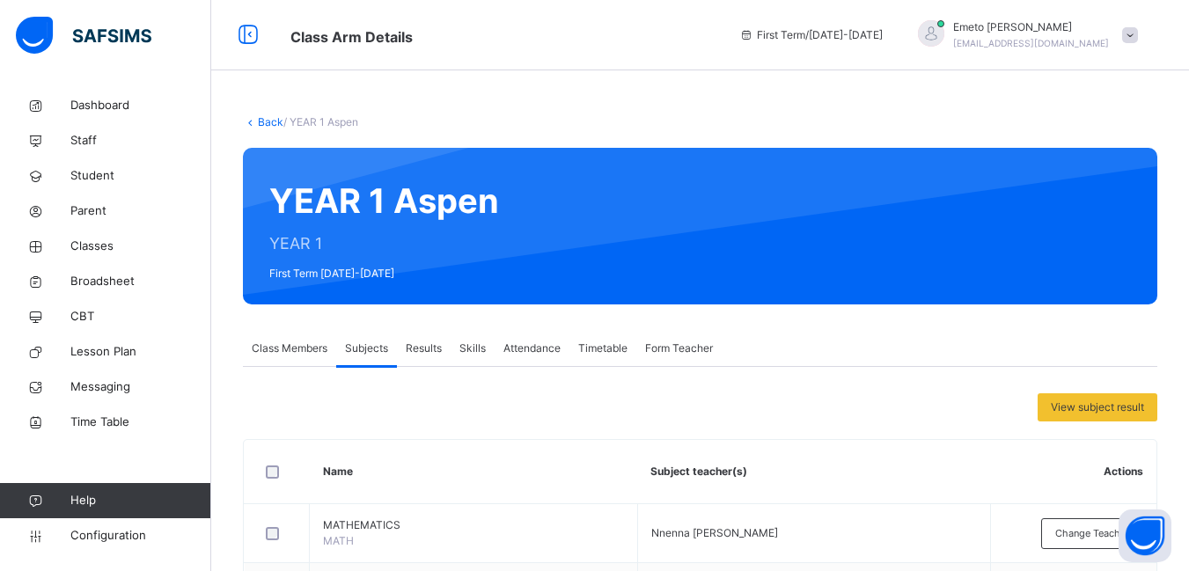
click at [267, 119] on link "Back" at bounding box center [271, 121] width 26 height 13
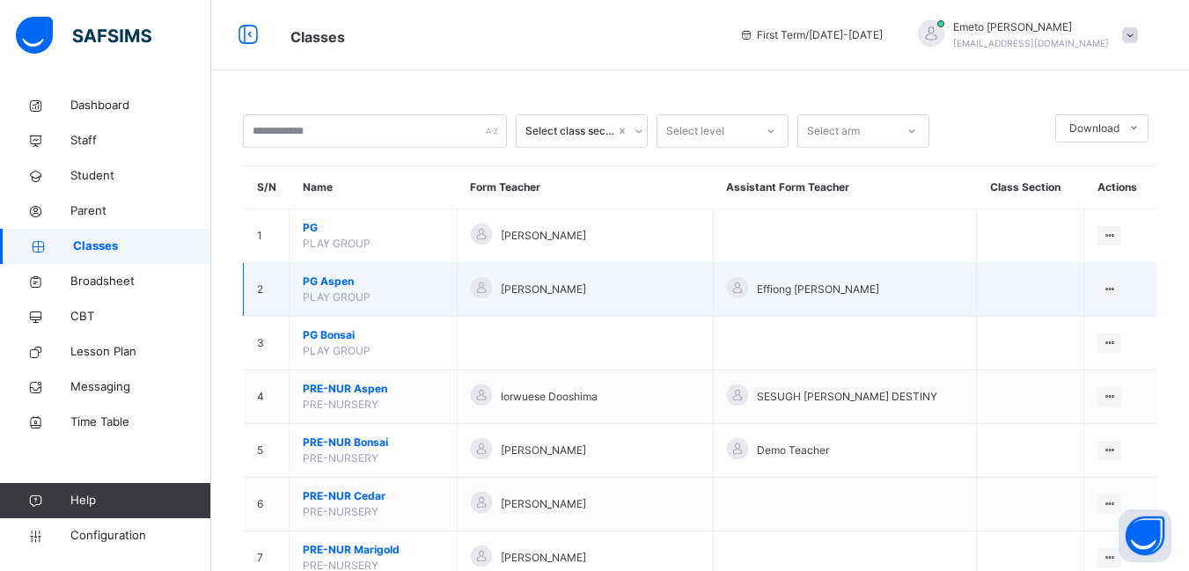
click at [340, 284] on span "PG Aspen" at bounding box center [373, 282] width 141 height 16
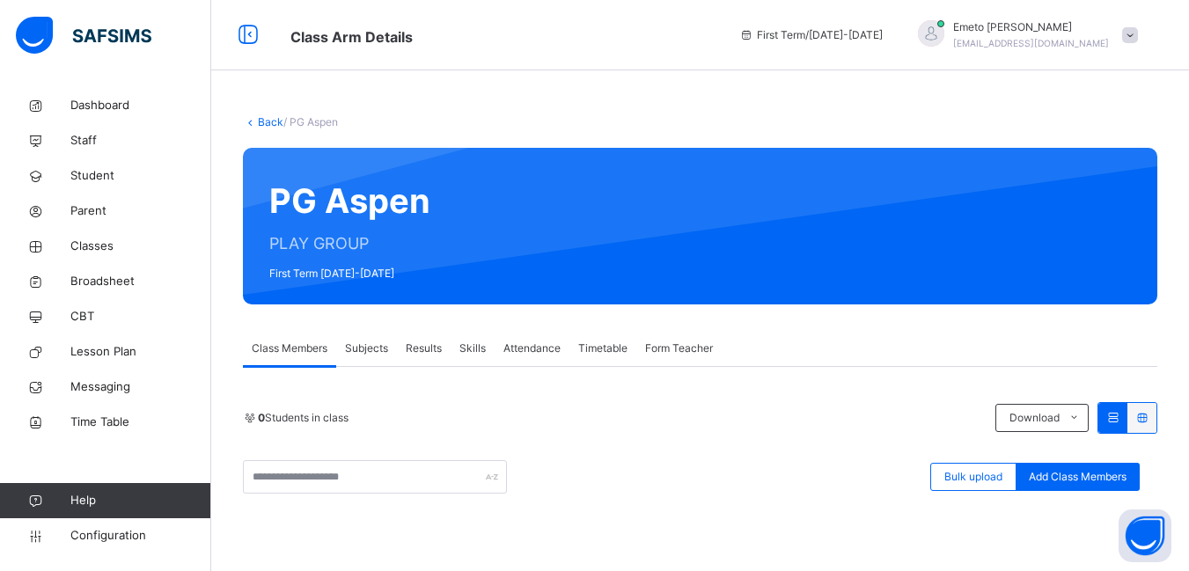
click at [370, 348] on span "Subjects" at bounding box center [366, 348] width 43 height 16
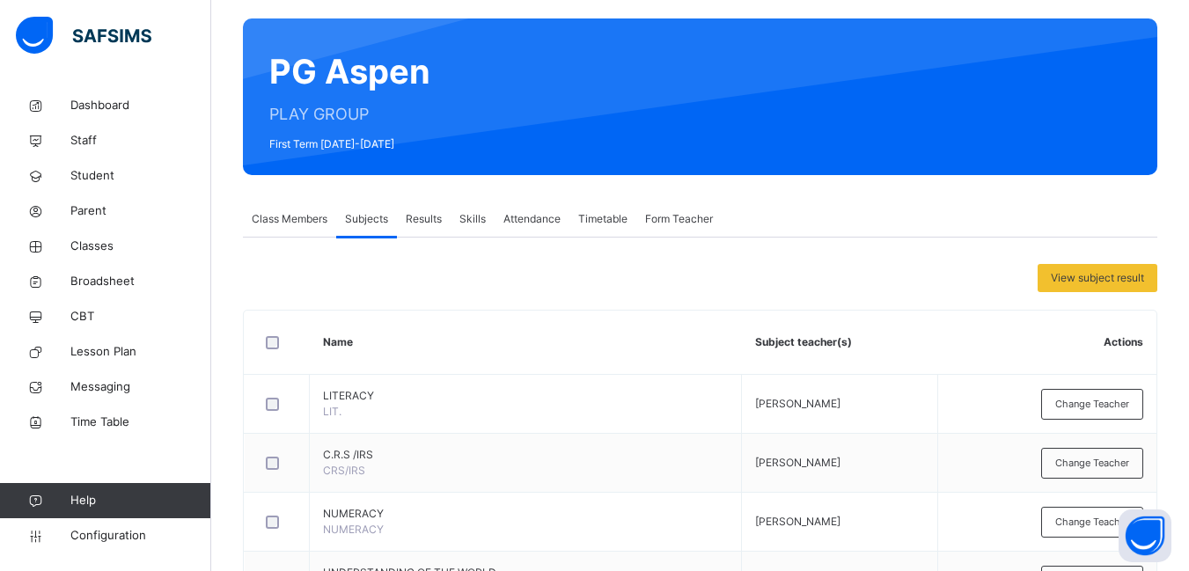
scroll to position [68, 0]
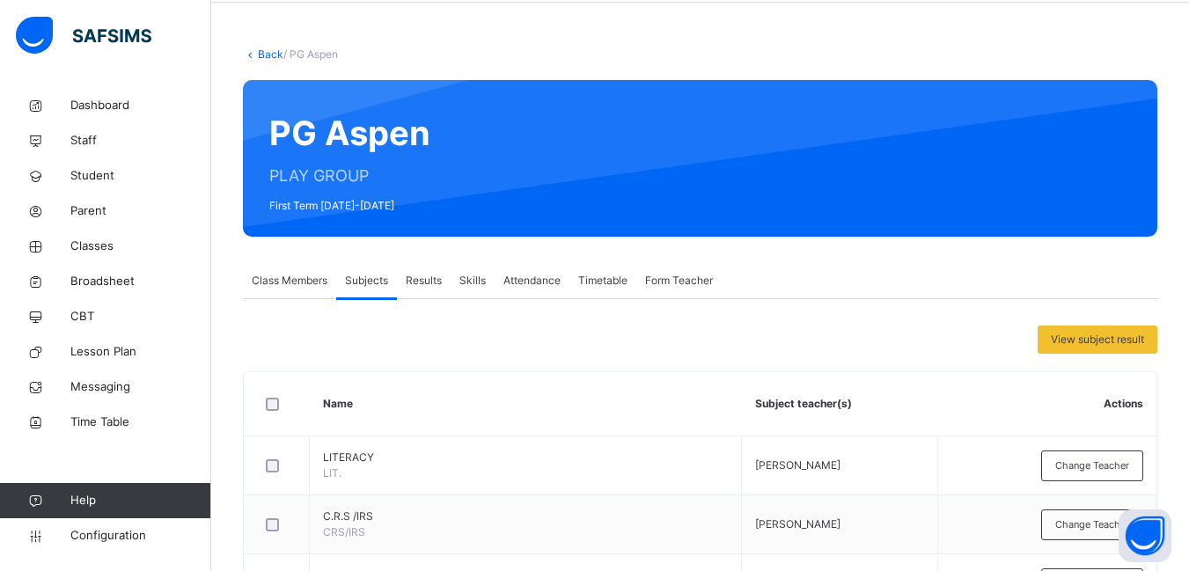
click at [266, 52] on link "Back" at bounding box center [271, 54] width 26 height 13
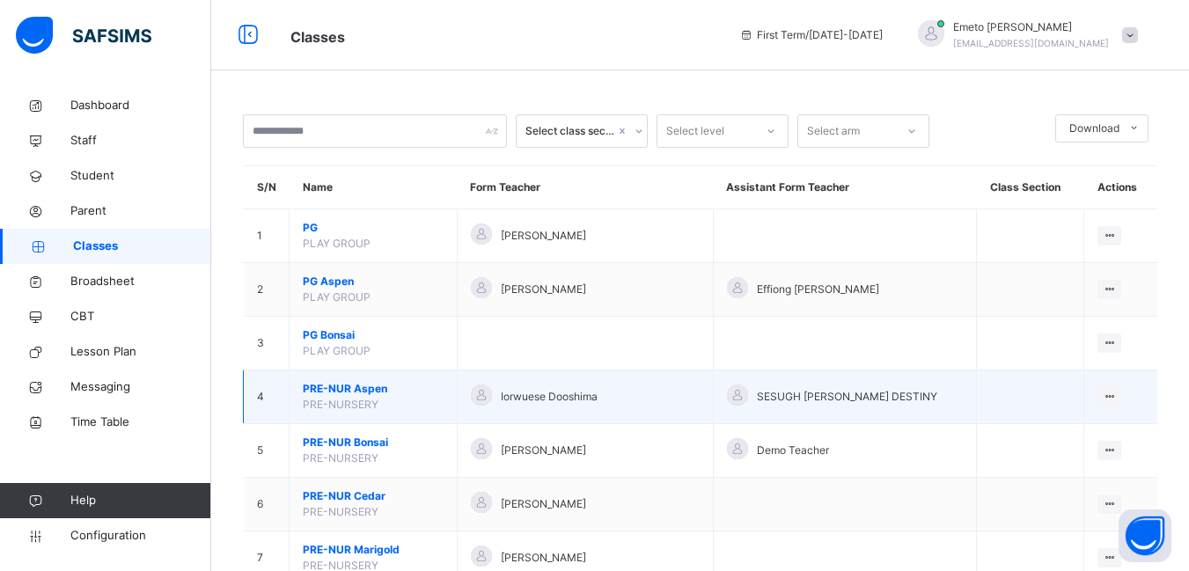
click at [351, 397] on td "PRE-NUR Aspen PRE-NURSERY" at bounding box center [373, 397] width 168 height 54
click at [351, 386] on span "PRE-NUR Aspen" at bounding box center [373, 389] width 141 height 16
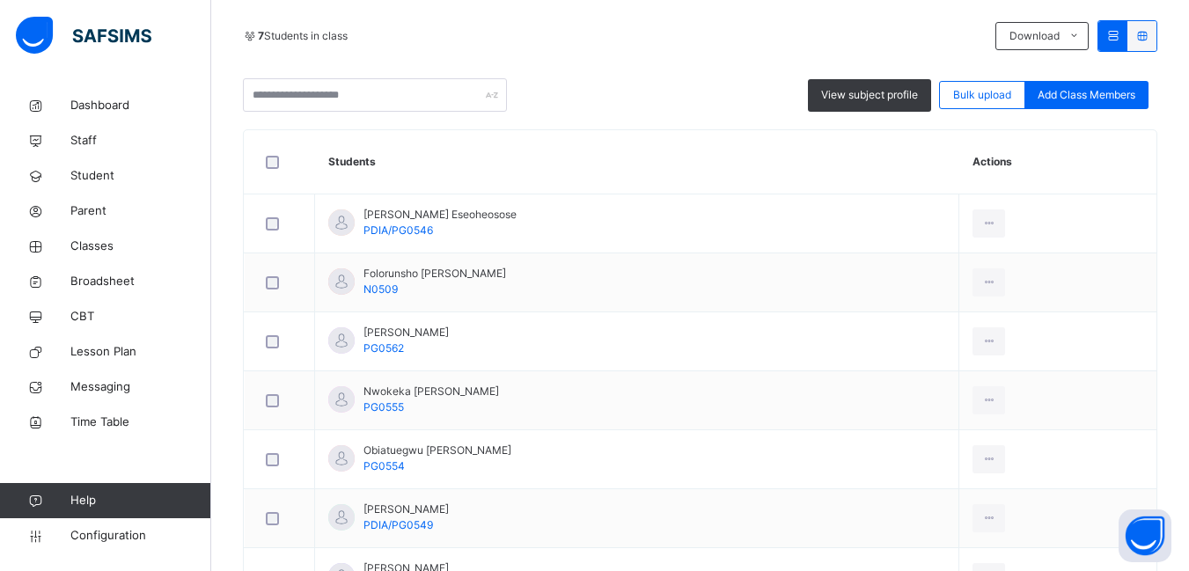
scroll to position [88, 0]
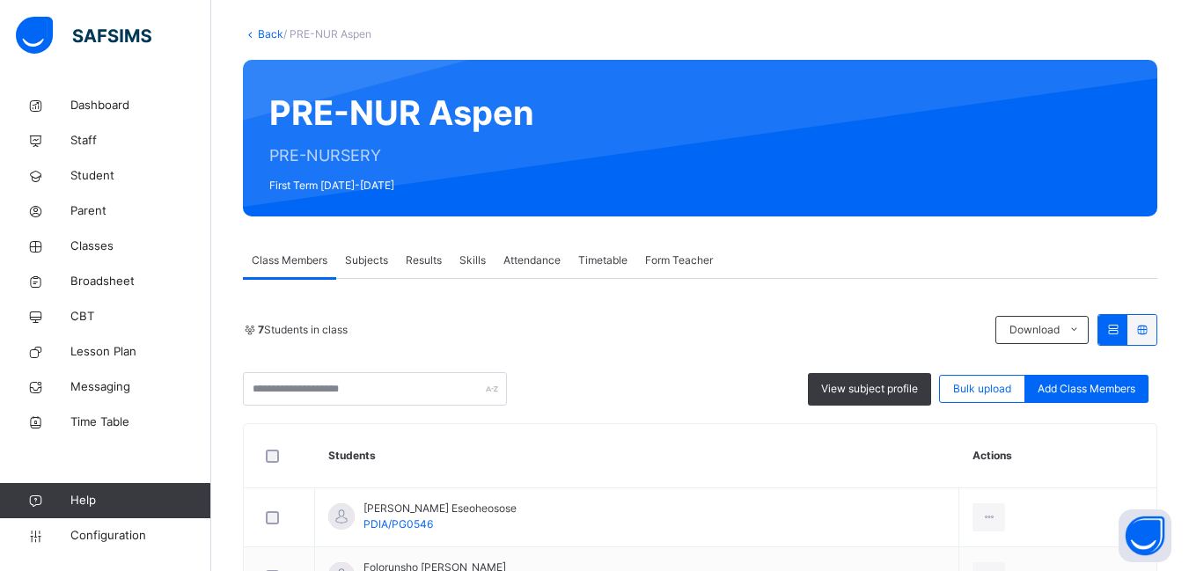
click at [364, 260] on span "Subjects" at bounding box center [366, 261] width 43 height 16
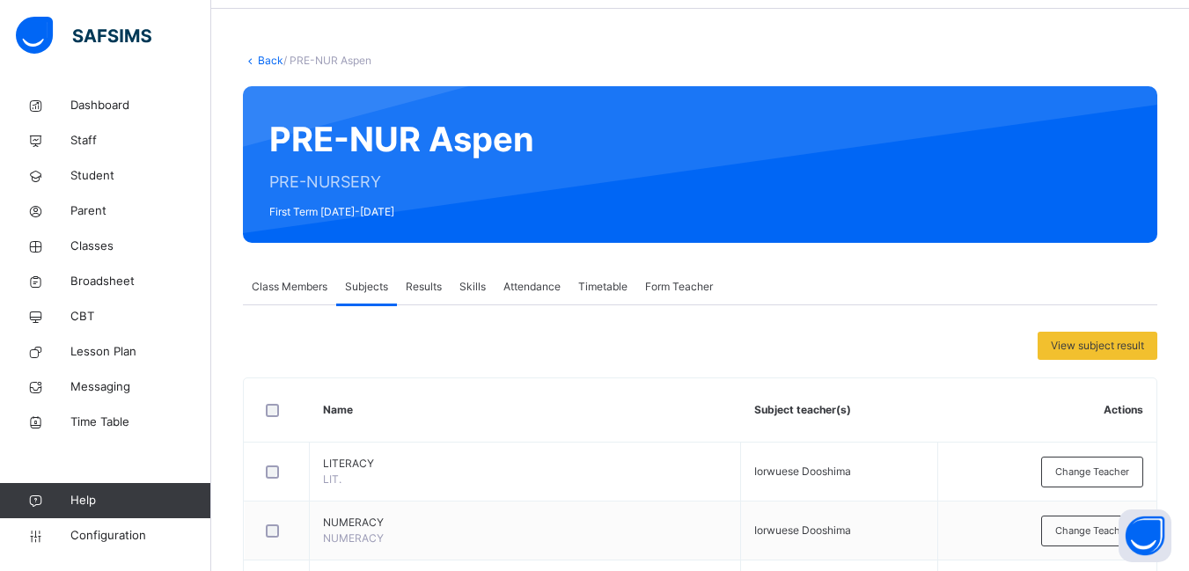
scroll to position [38, 0]
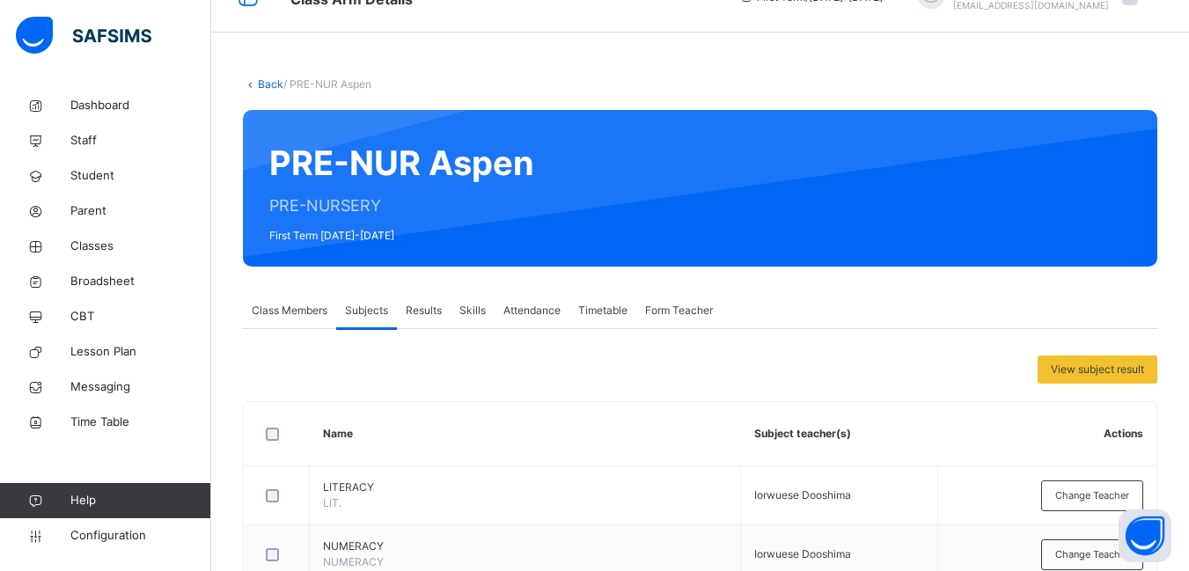
click at [267, 81] on link "Back" at bounding box center [271, 83] width 26 height 13
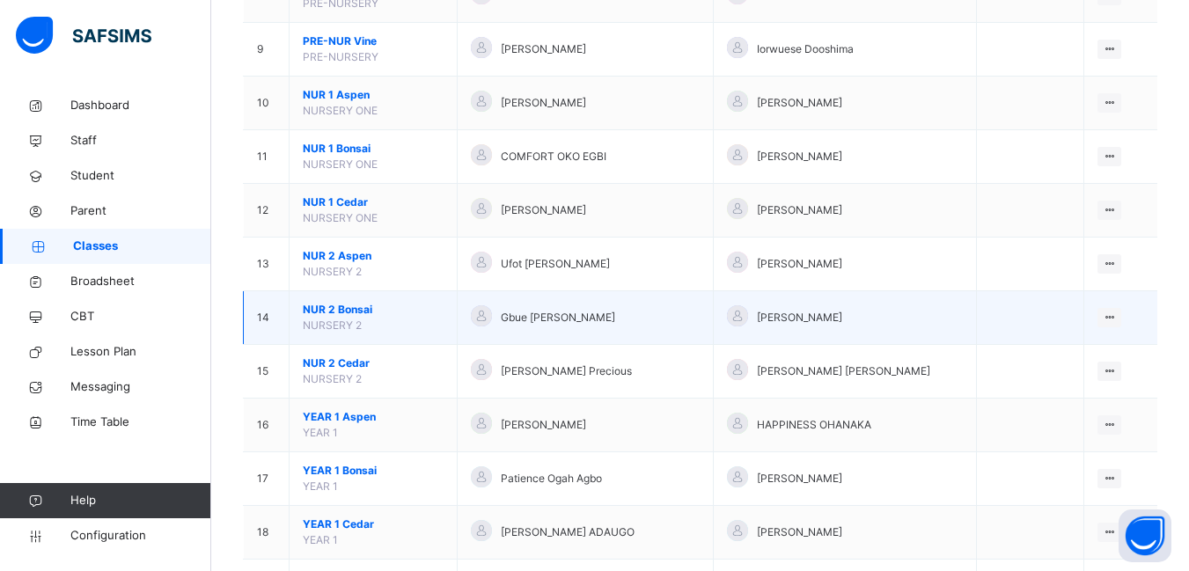
scroll to position [704, 0]
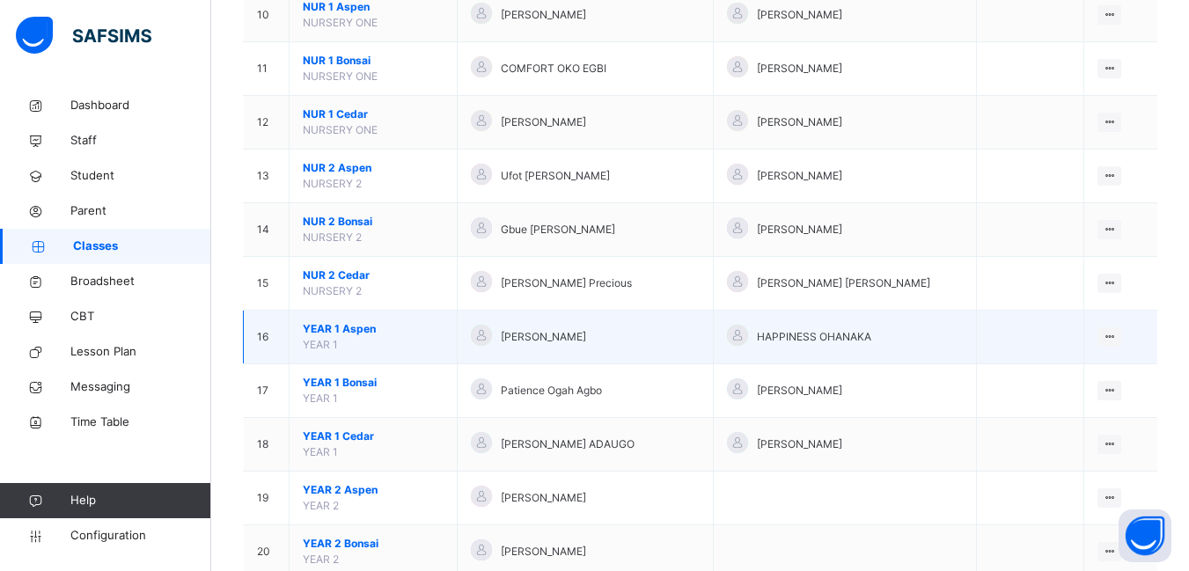
click at [355, 329] on span "YEAR 1 Aspen" at bounding box center [373, 329] width 141 height 16
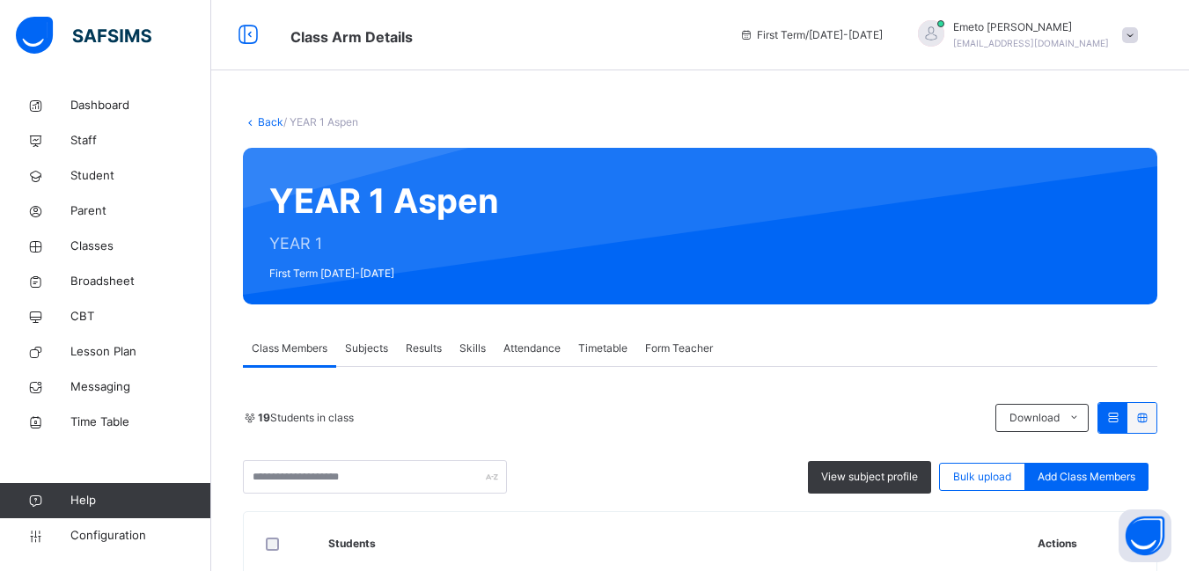
click at [367, 348] on span "Subjects" at bounding box center [366, 348] width 43 height 16
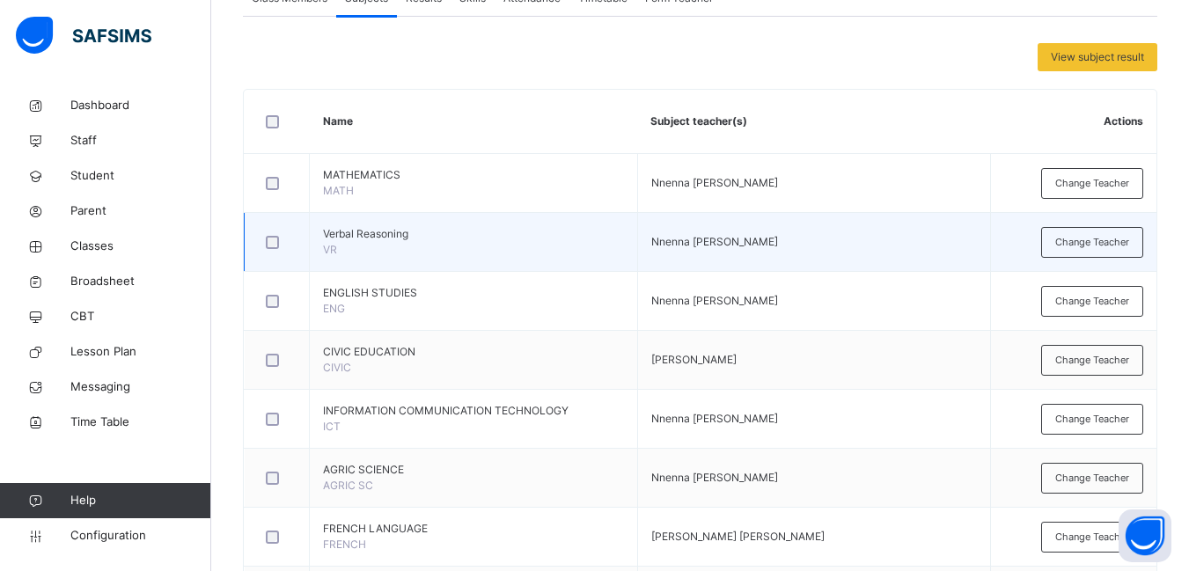
scroll to position [352, 0]
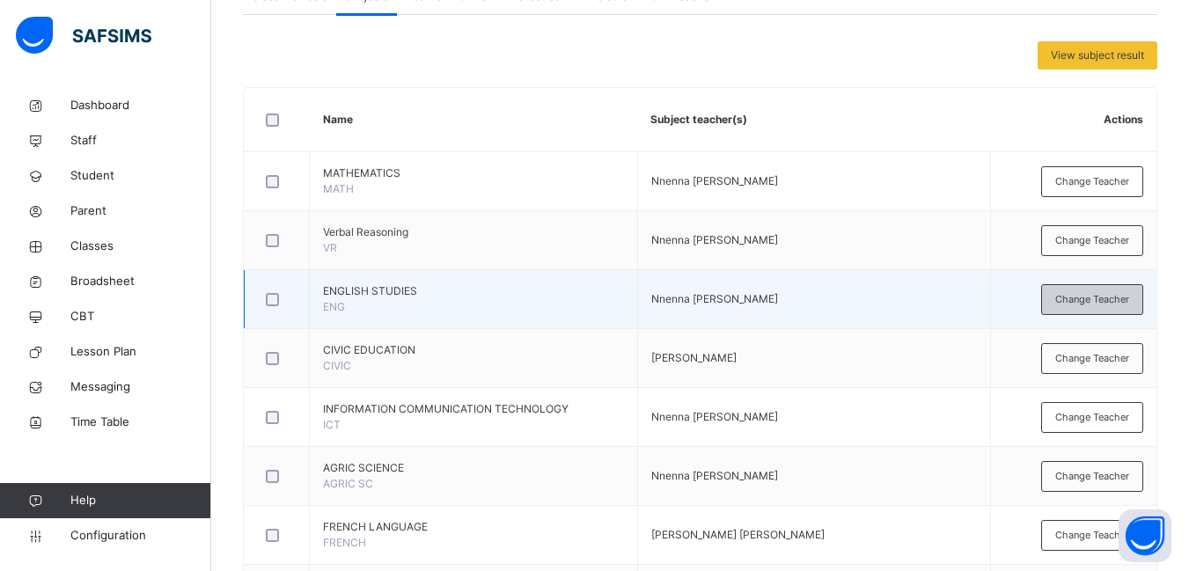
click at [1086, 299] on span "Change Teacher" at bounding box center [1092, 299] width 74 height 15
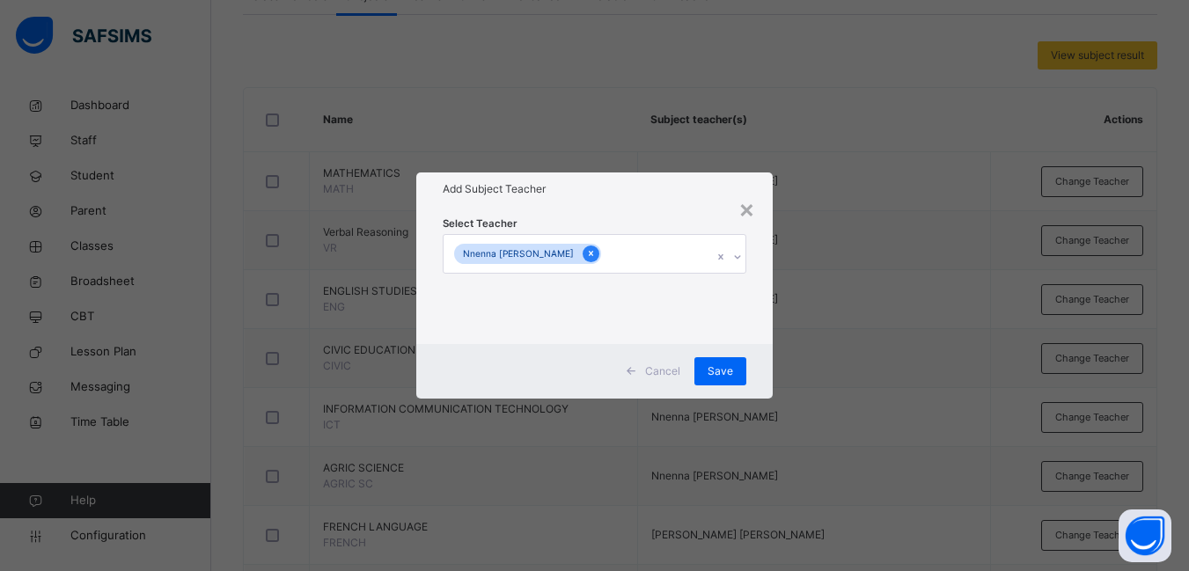
click at [586, 253] on icon at bounding box center [591, 253] width 10 height 12
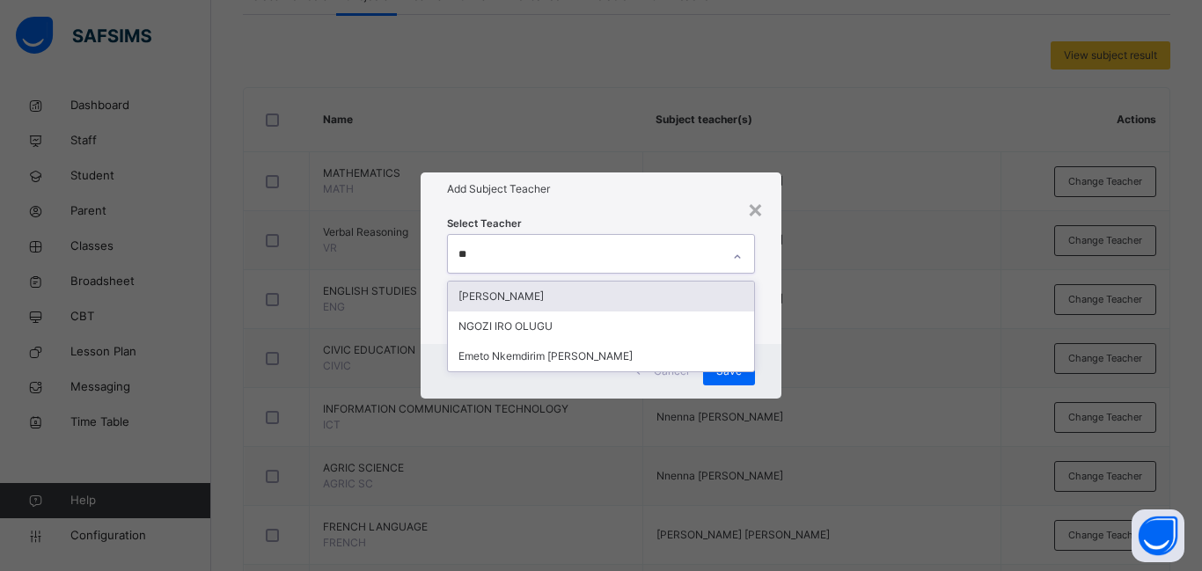
type input "***"
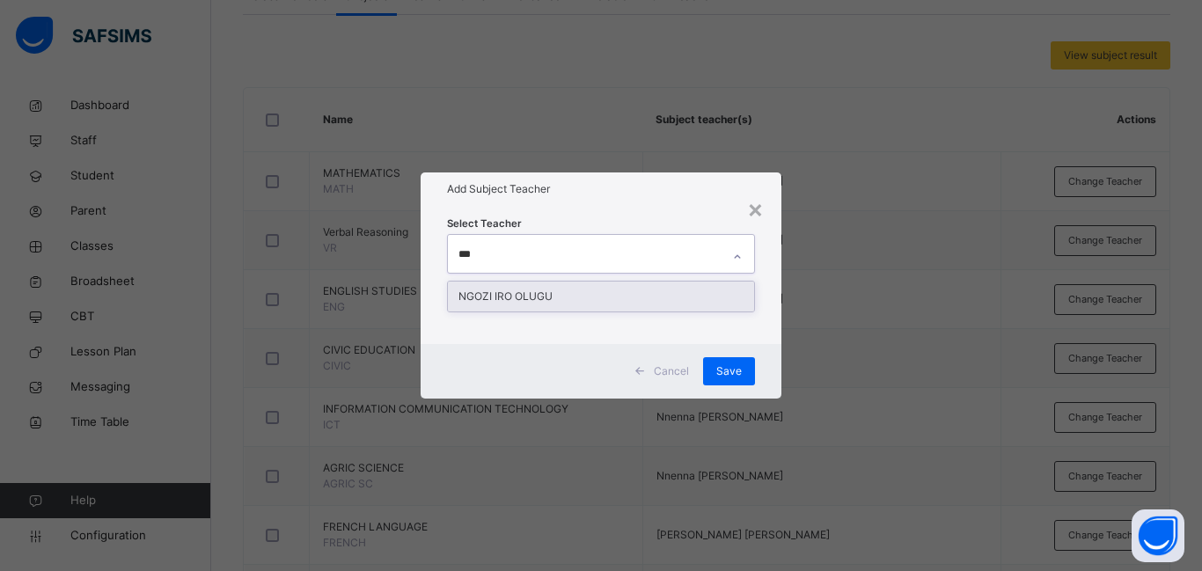
click at [543, 295] on div "NGOZI IRO OLUGU" at bounding box center [601, 297] width 306 height 30
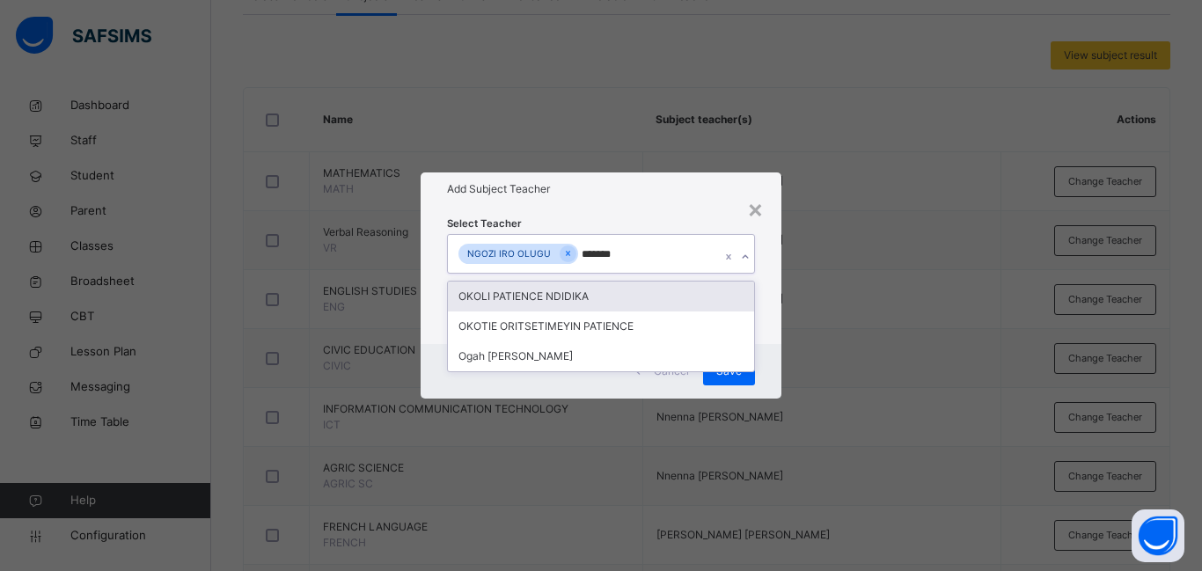
type input "********"
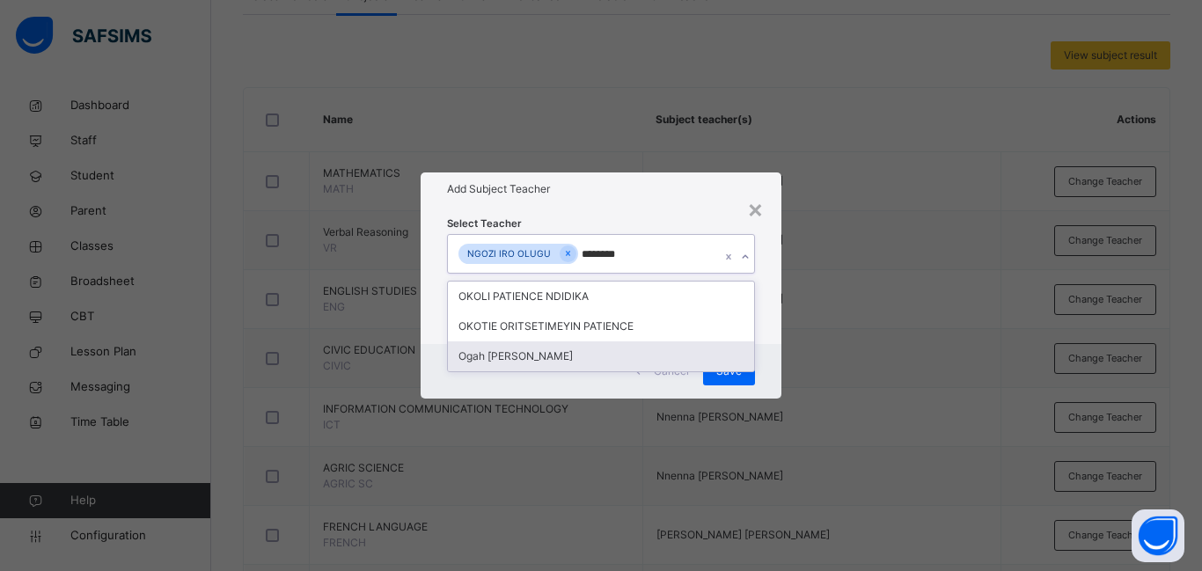
click at [521, 352] on div "Ogah [PERSON_NAME]" at bounding box center [601, 356] width 306 height 30
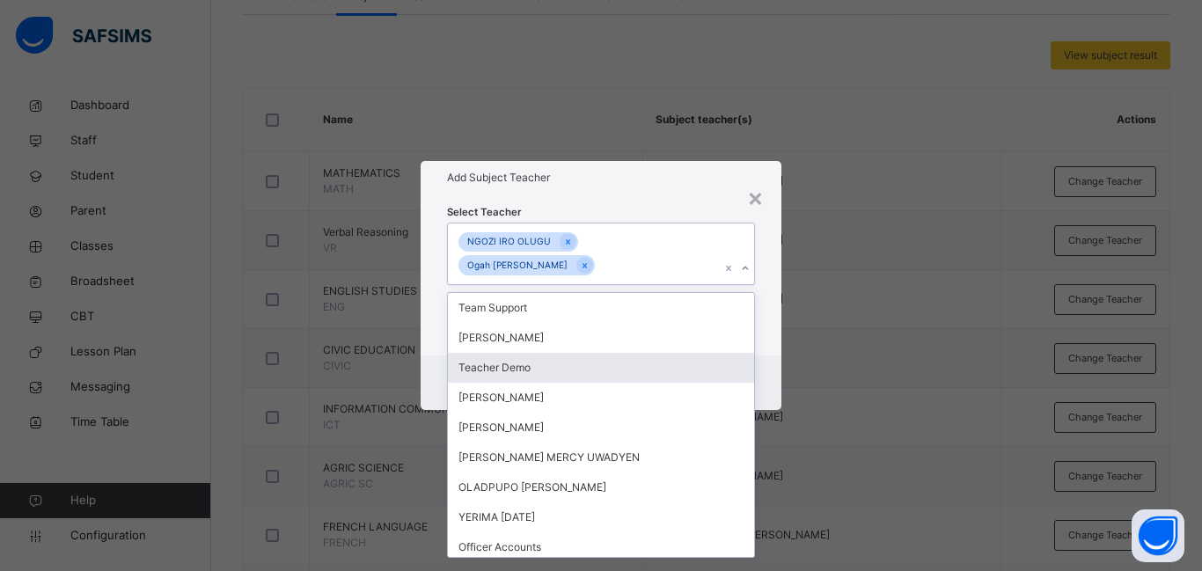
click at [776, 364] on div "Cancel Save" at bounding box center [601, 382] width 361 height 55
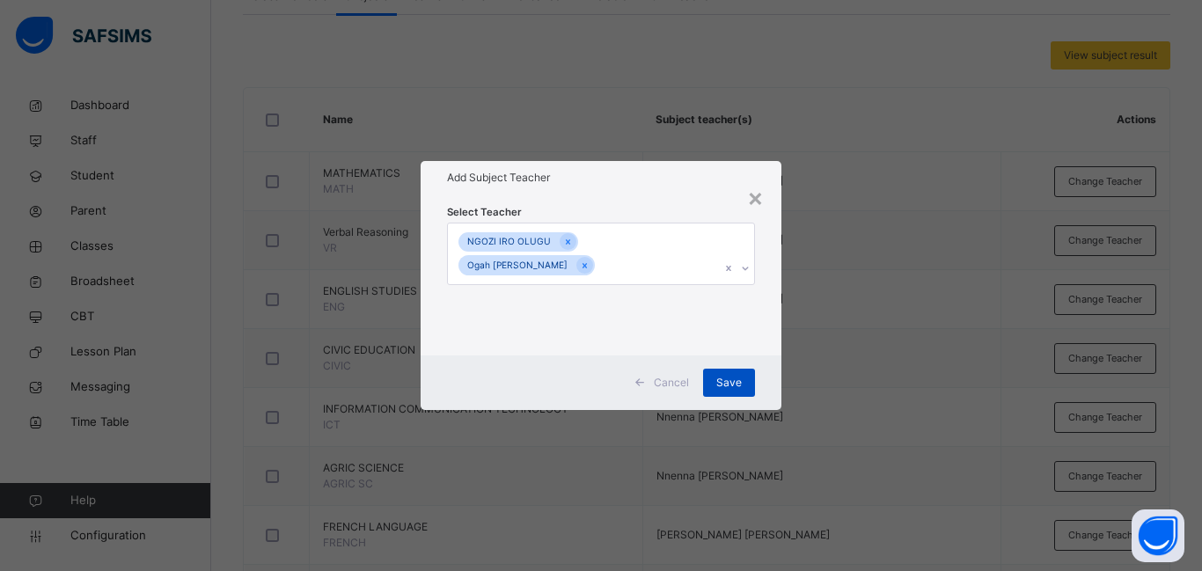
click at [732, 375] on span "Save" at bounding box center [729, 383] width 26 height 16
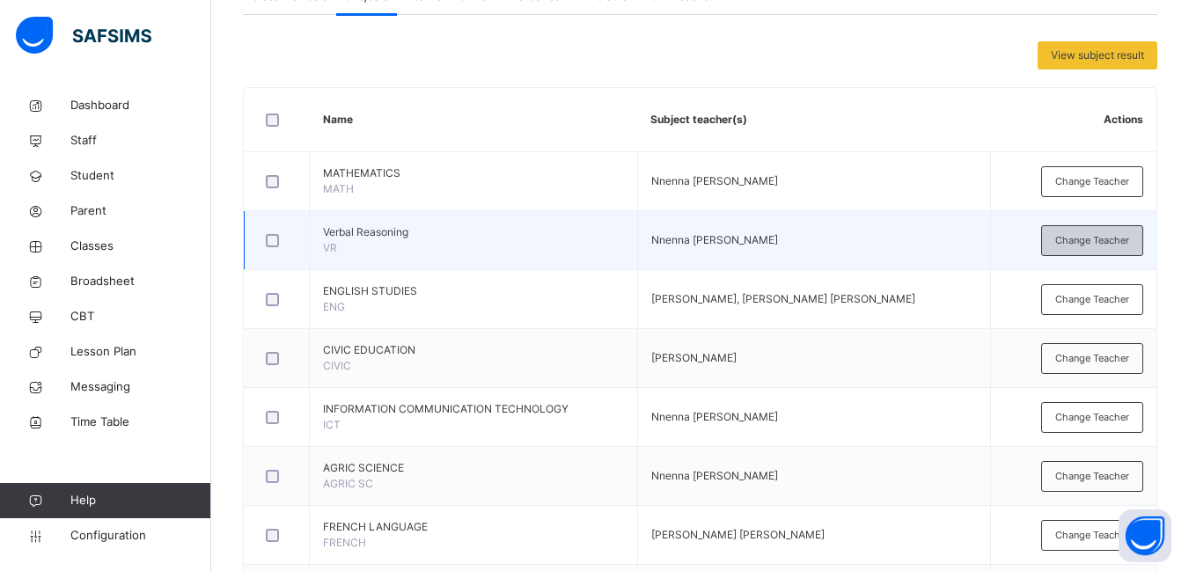
click at [1096, 239] on span "Change Teacher" at bounding box center [1092, 240] width 74 height 15
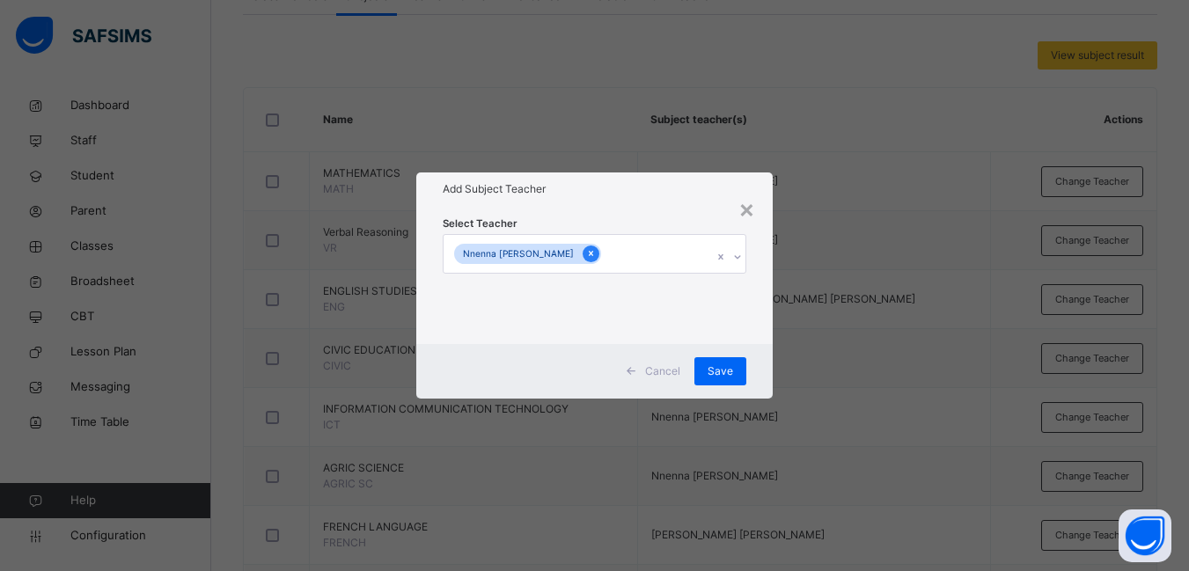
click at [589, 253] on icon at bounding box center [591, 254] width 4 height 5
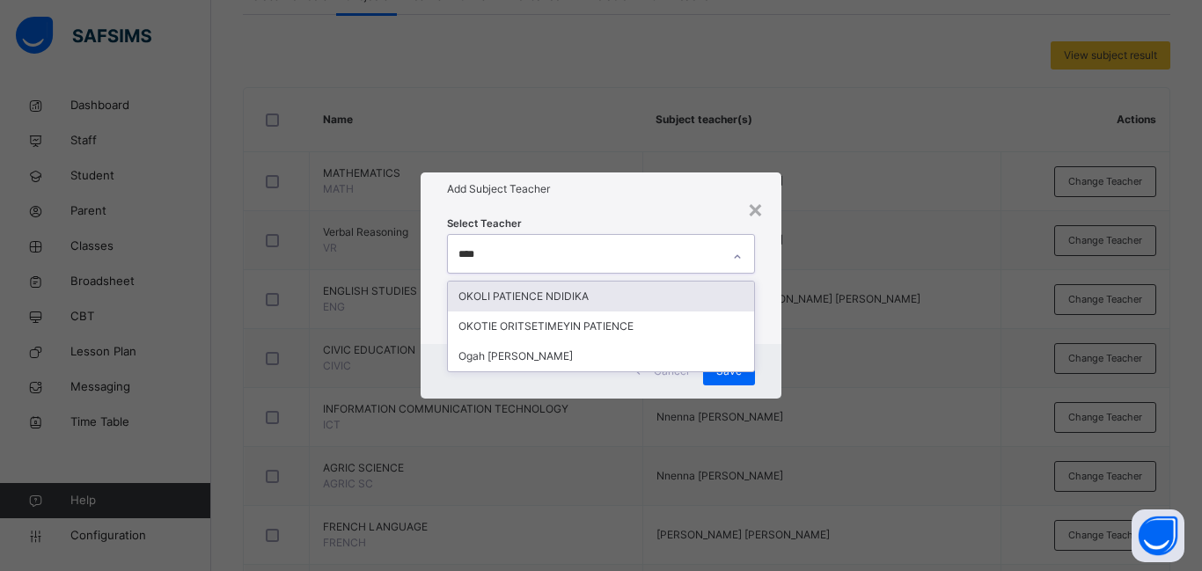
type input "*****"
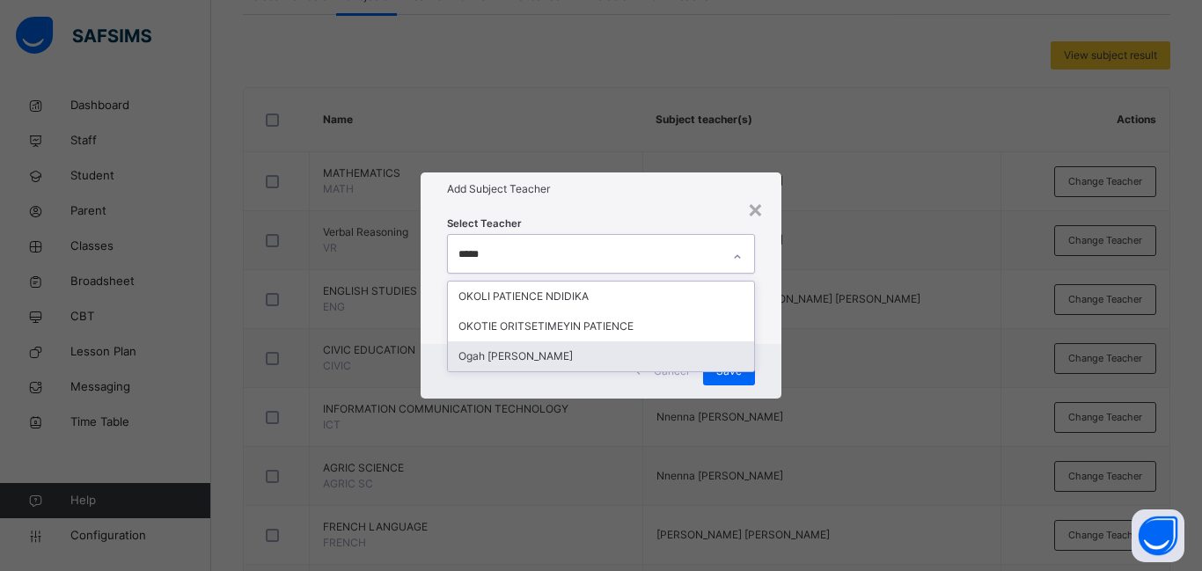
click at [536, 358] on div "Ogah [PERSON_NAME]" at bounding box center [601, 356] width 306 height 30
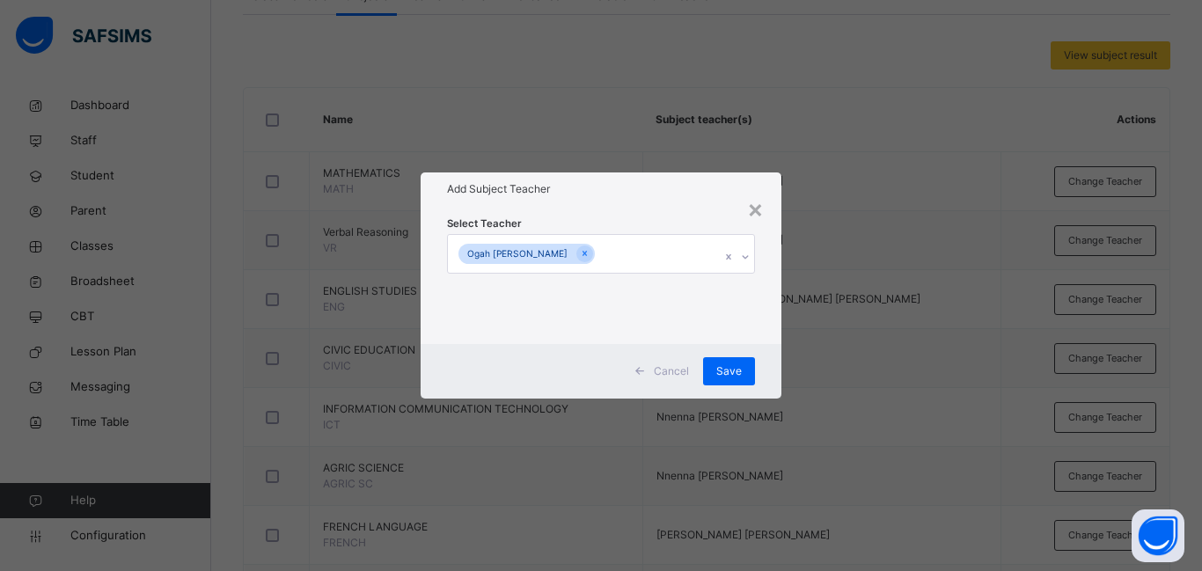
click at [851, 356] on div "× Add Subject Teacher Select Teacher Ogah [PERSON_NAME] Cancel Save" at bounding box center [601, 285] width 1202 height 571
click at [731, 369] on span "Save" at bounding box center [729, 371] width 26 height 16
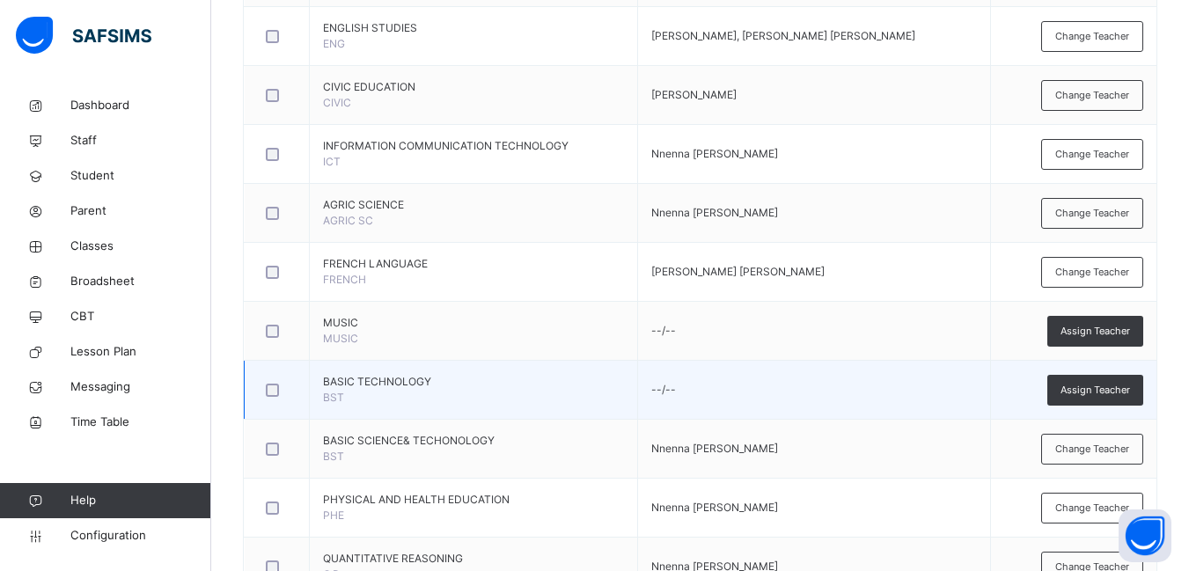
scroll to position [616, 0]
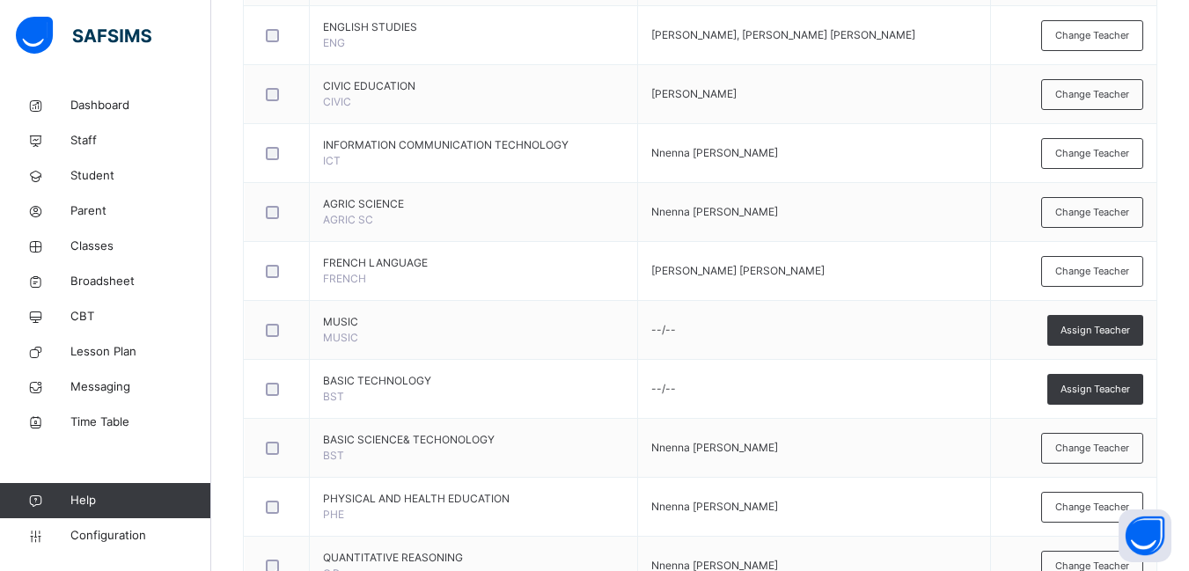
click at [1079, 448] on span "Change Teacher" at bounding box center [1092, 448] width 74 height 15
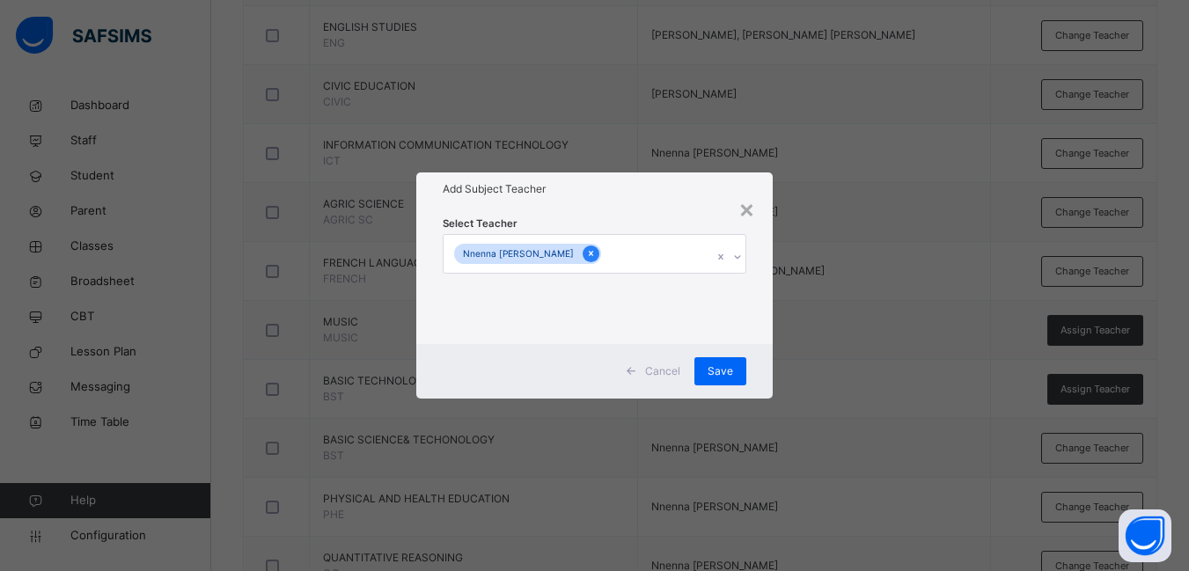
click at [586, 250] on icon at bounding box center [591, 253] width 10 height 12
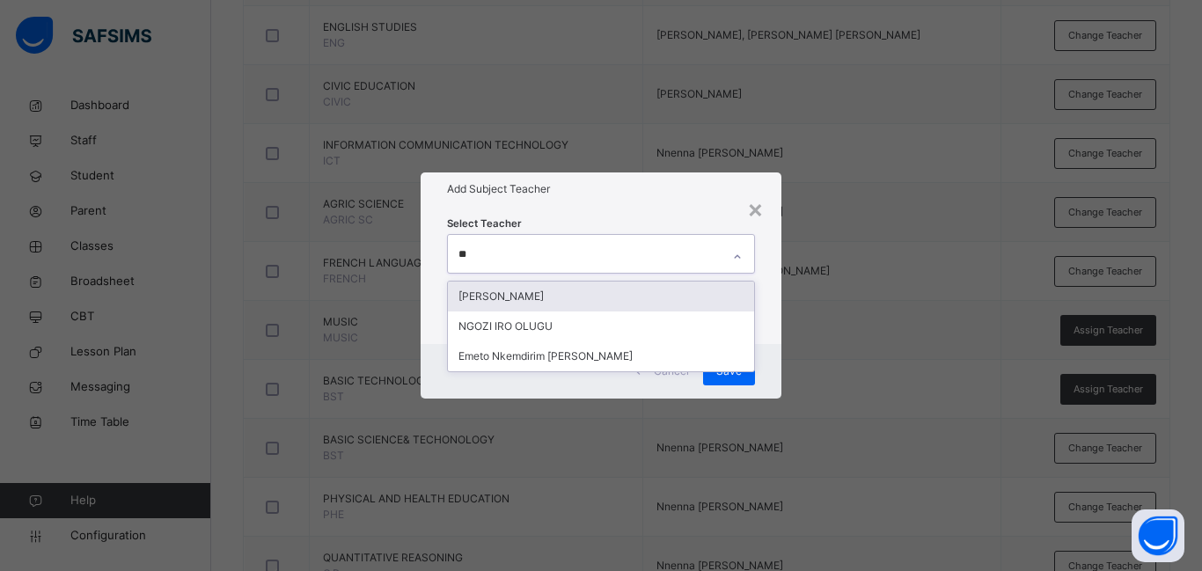
type input "***"
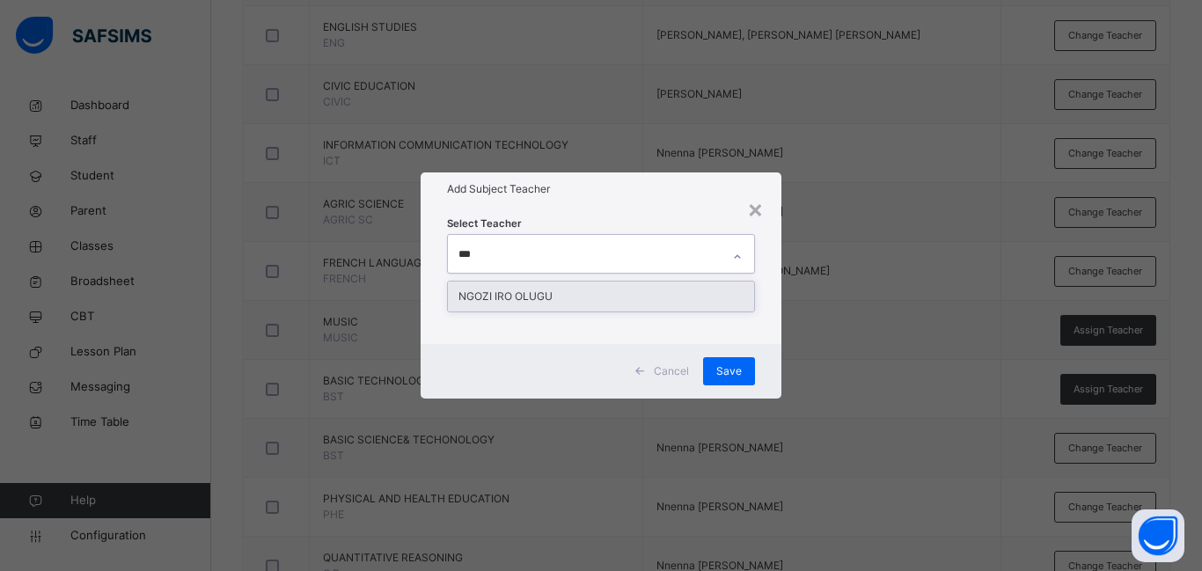
click at [556, 296] on div "NGOZI IRO OLUGU" at bounding box center [601, 297] width 306 height 30
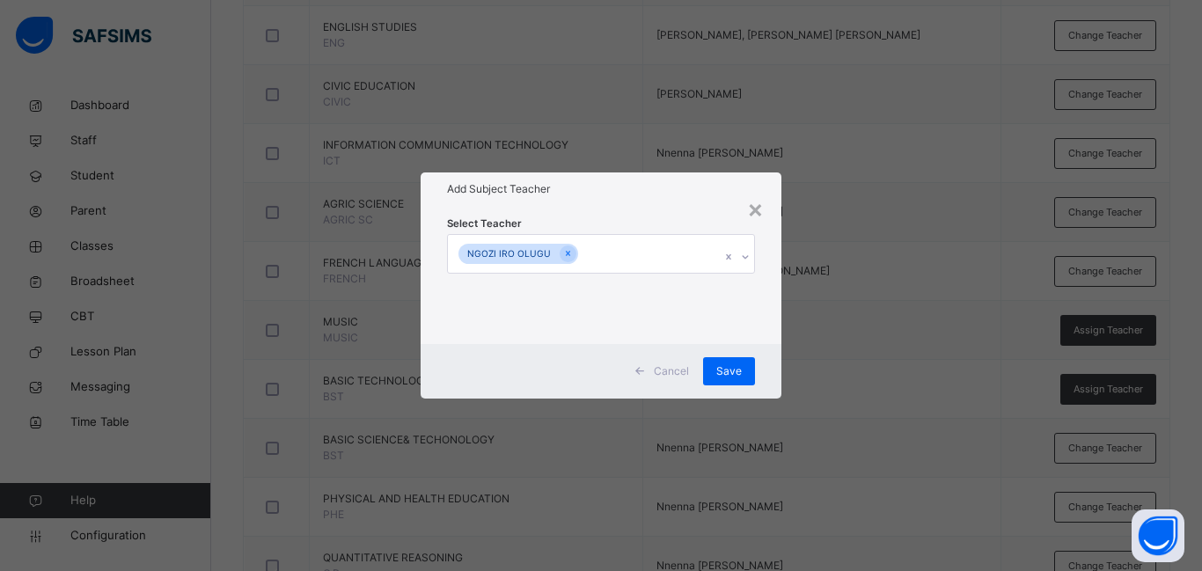
click at [830, 326] on div "× Add Subject Teacher Select Teacher NGOZI IRO OLUGU Cancel Save" at bounding box center [601, 285] width 1202 height 571
click at [726, 365] on span "Save" at bounding box center [729, 371] width 26 height 16
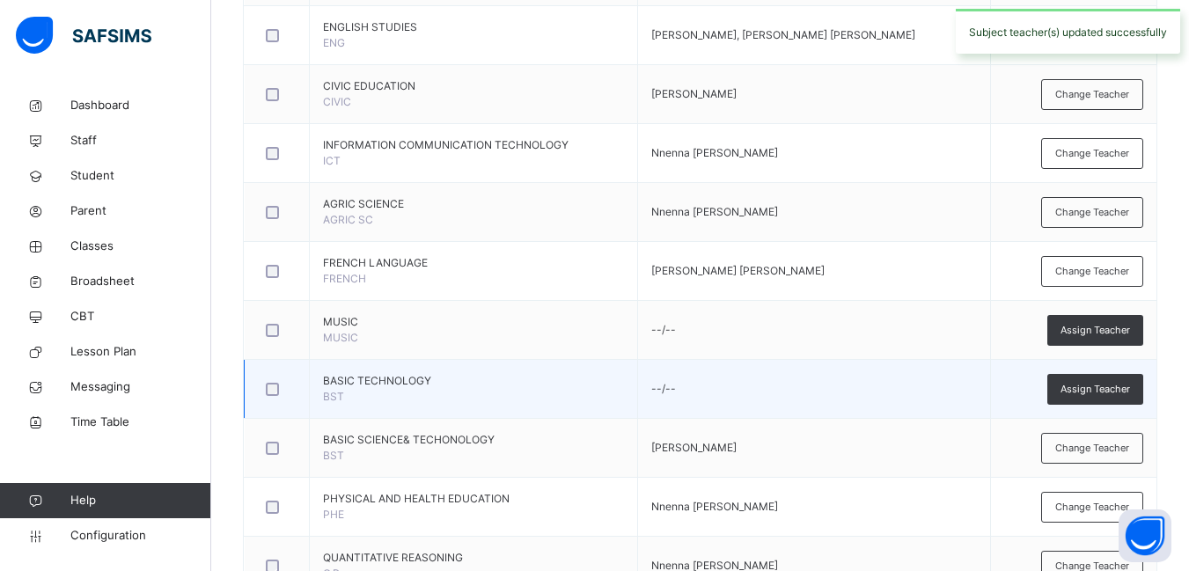
scroll to position [704, 0]
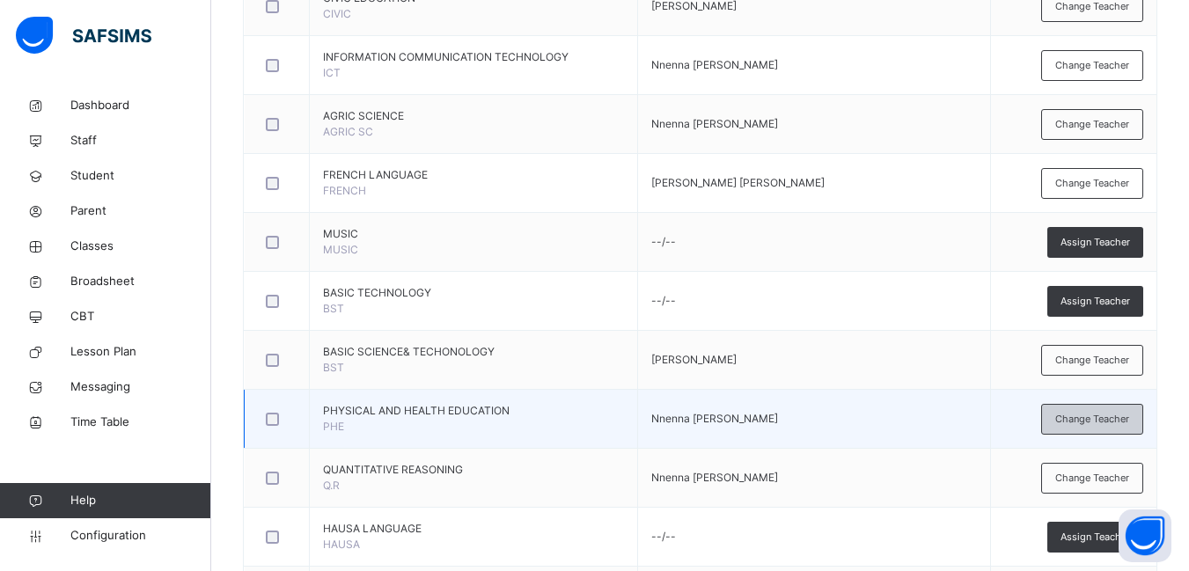
click at [1079, 421] on span "Change Teacher" at bounding box center [1092, 419] width 74 height 15
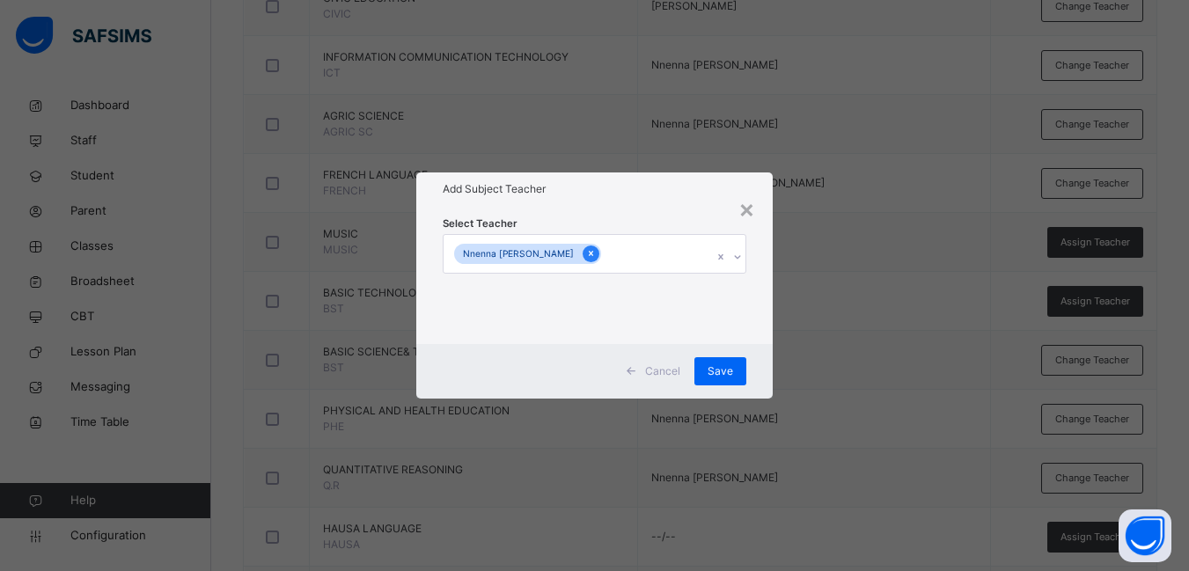
click at [589, 252] on icon at bounding box center [591, 254] width 4 height 5
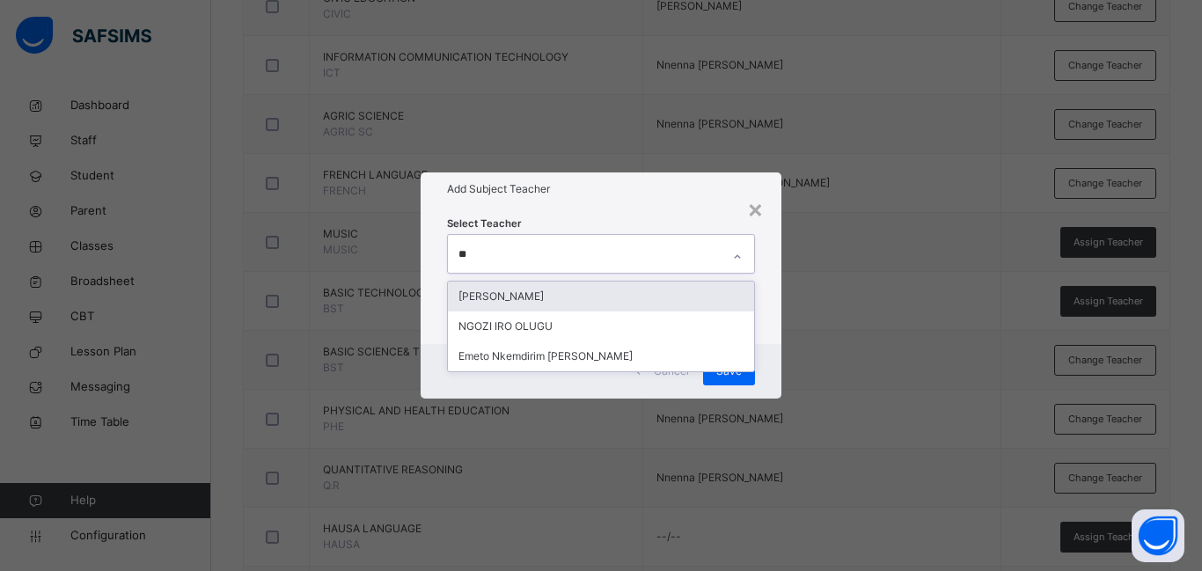
type input "***"
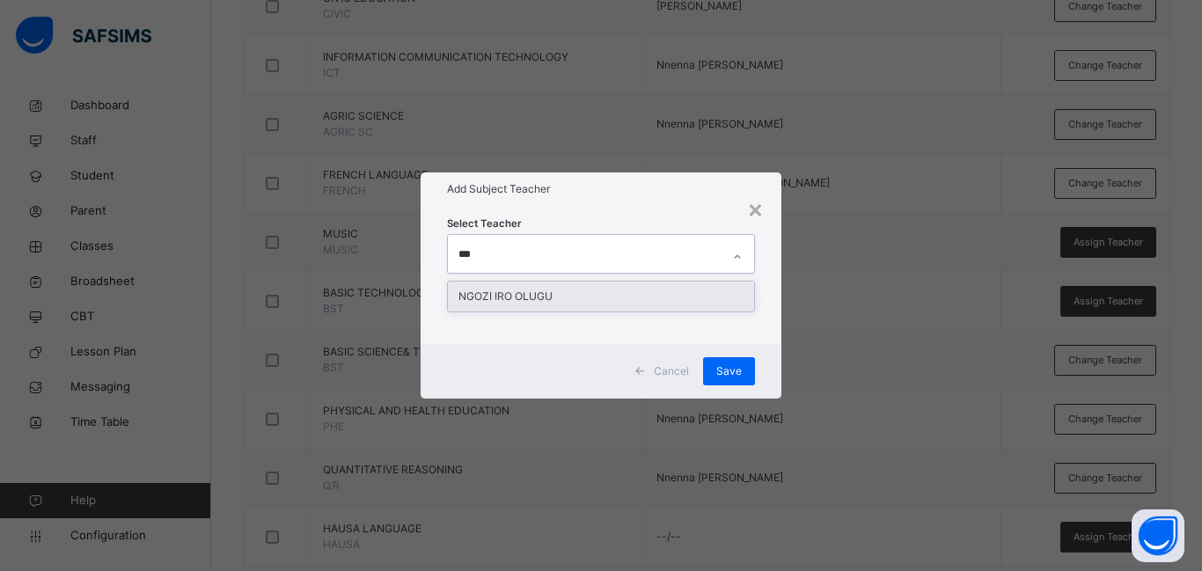
click at [550, 293] on div "NGOZI IRO OLUGU" at bounding box center [601, 297] width 306 height 30
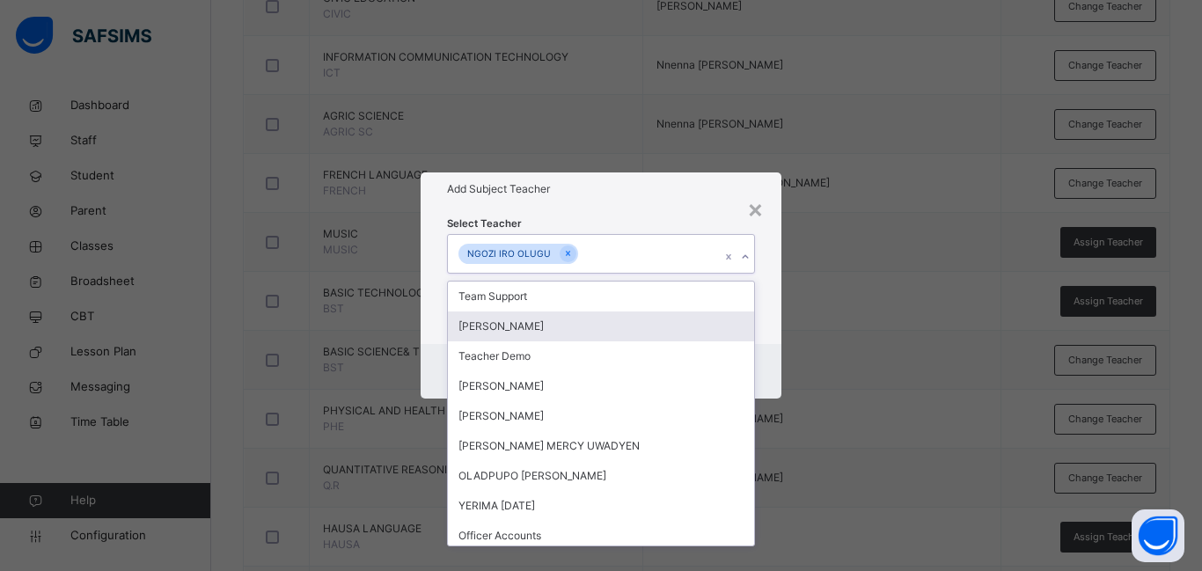
click at [861, 332] on div "× Add Subject Teacher Select Teacher option NGOZI IRO OLUGU, selected. option […" at bounding box center [601, 285] width 1202 height 571
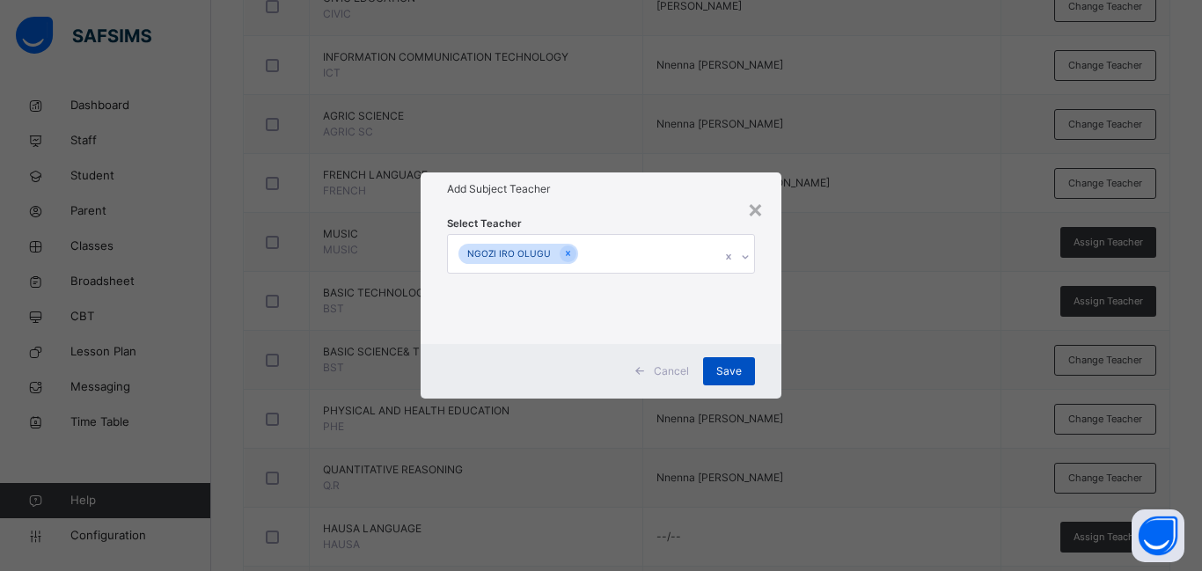
click at [735, 373] on span "Save" at bounding box center [729, 371] width 26 height 16
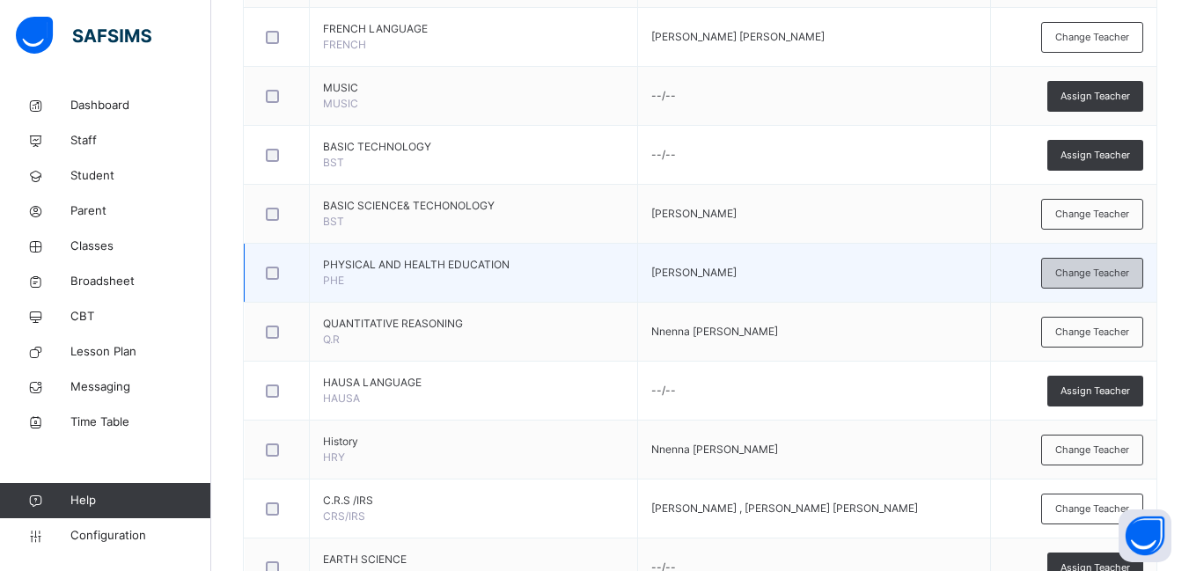
scroll to position [880, 0]
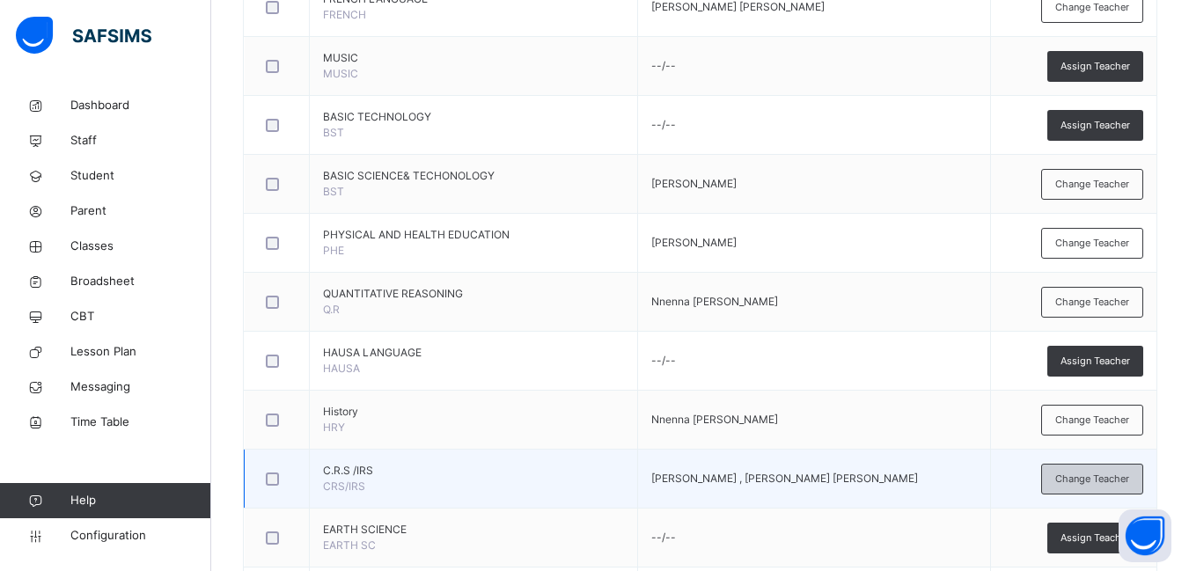
click at [1099, 479] on span "Change Teacher" at bounding box center [1092, 479] width 74 height 15
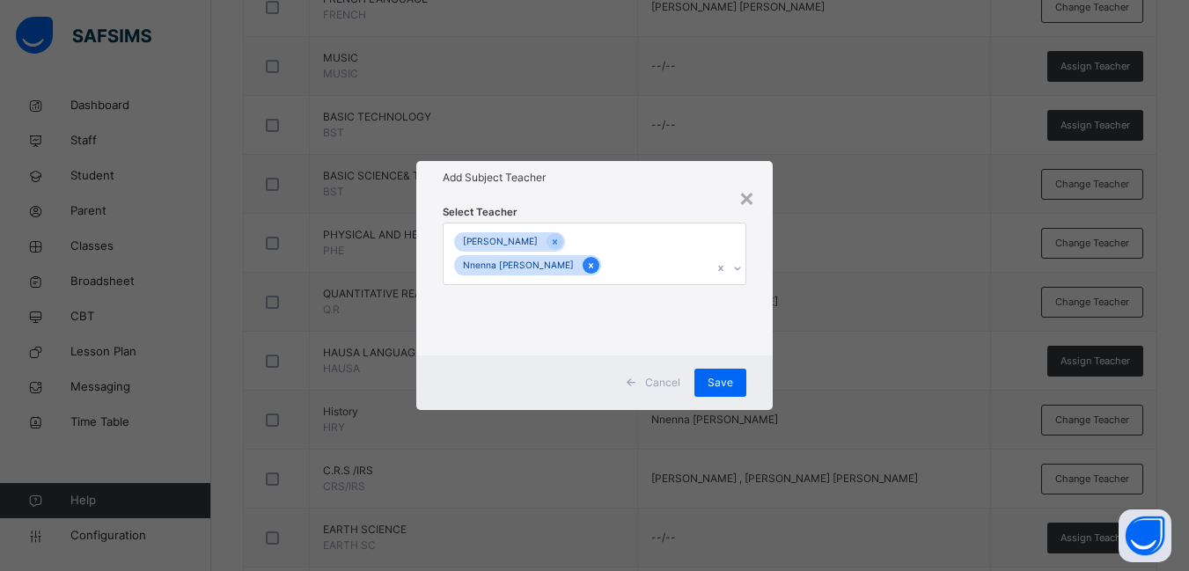
click at [586, 266] on icon at bounding box center [591, 266] width 10 height 12
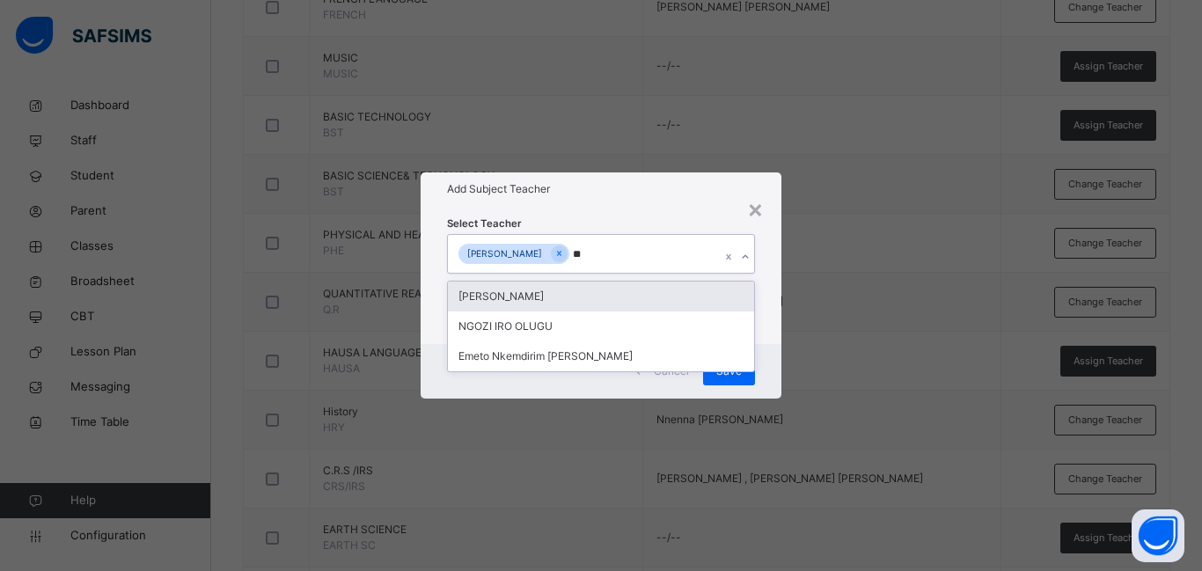
type input "***"
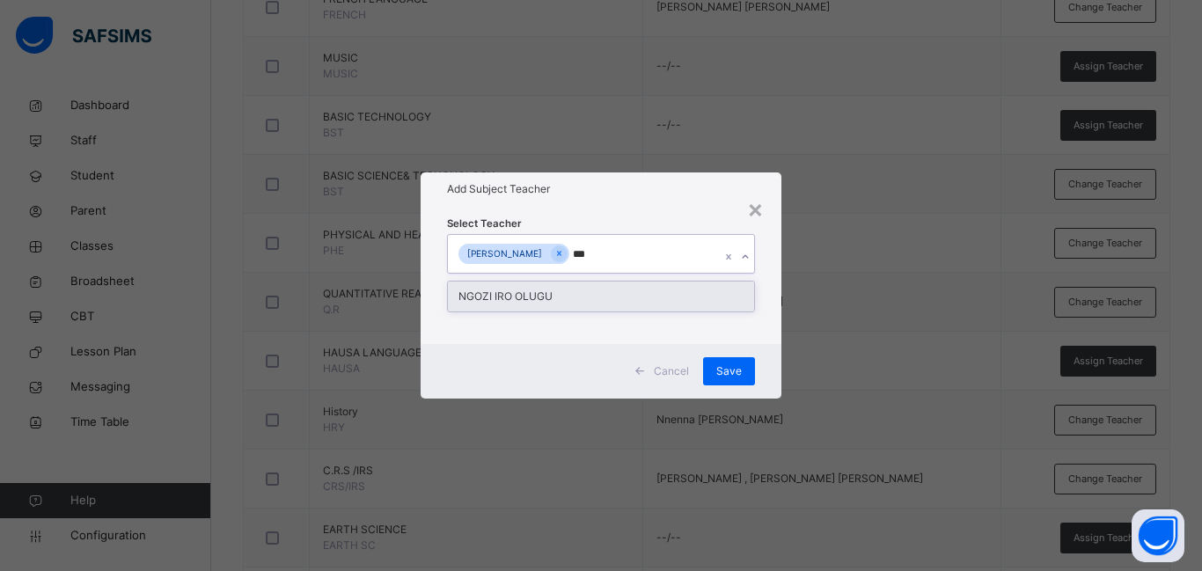
click at [611, 294] on div "NGOZI IRO OLUGU" at bounding box center [601, 297] width 306 height 30
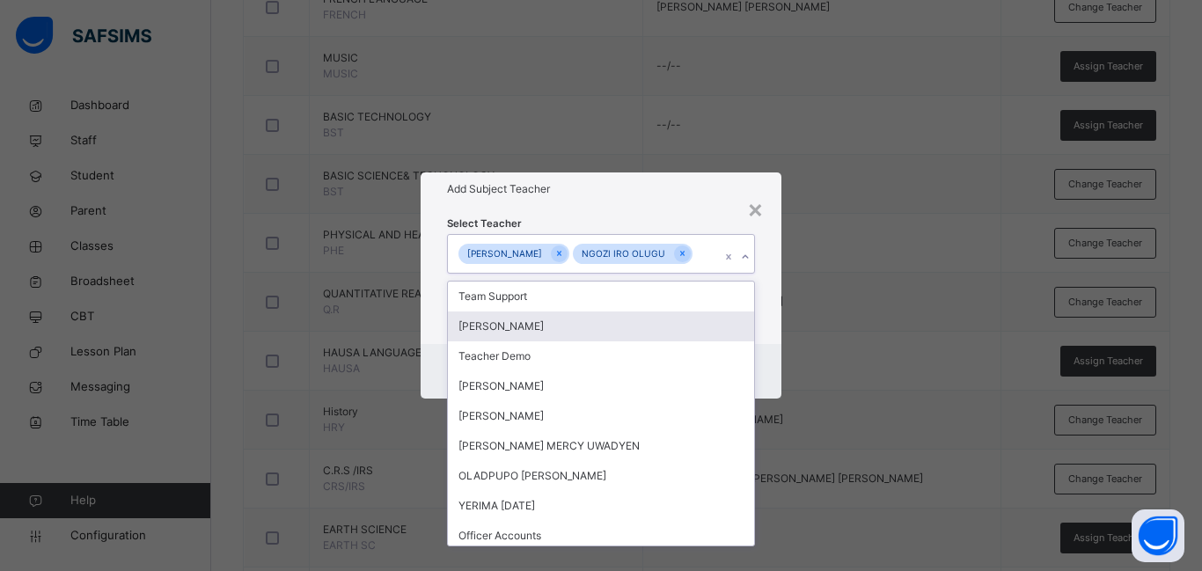
click at [770, 340] on div "Select Teacher option [PERSON_NAME], selected. option [PERSON_NAME] [PERSON_NAM…" at bounding box center [601, 274] width 361 height 137
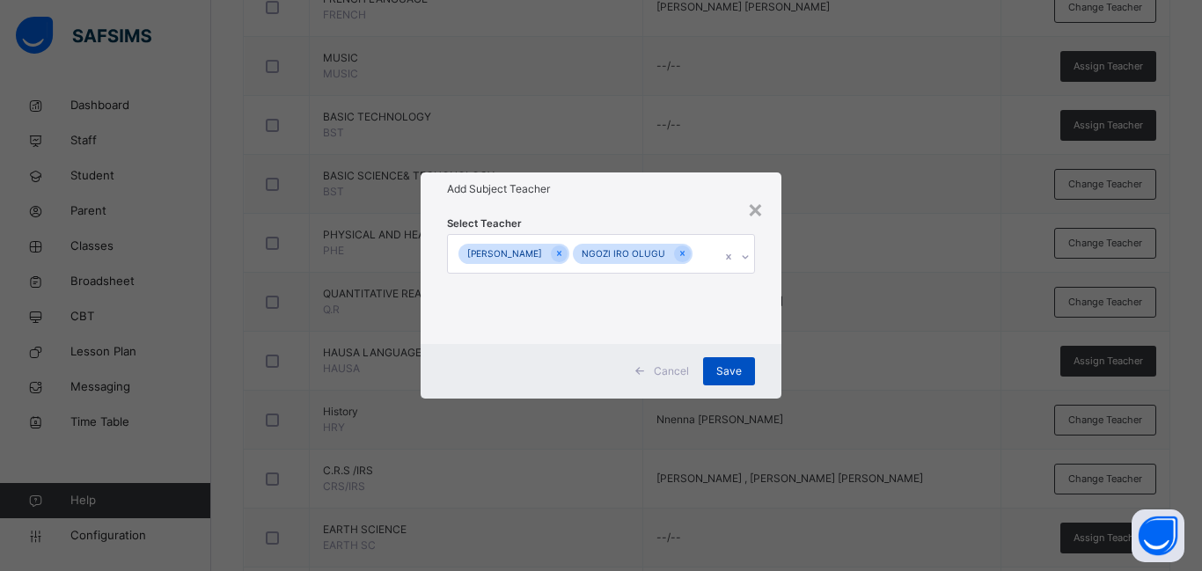
click at [736, 379] on span "Save" at bounding box center [729, 371] width 26 height 16
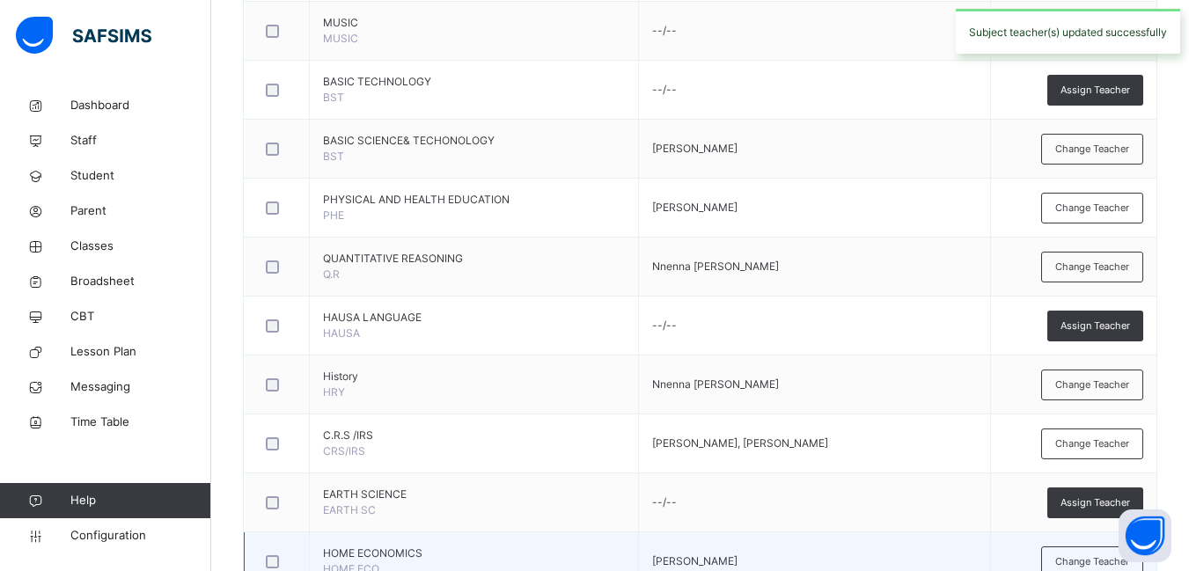
scroll to position [1144, 0]
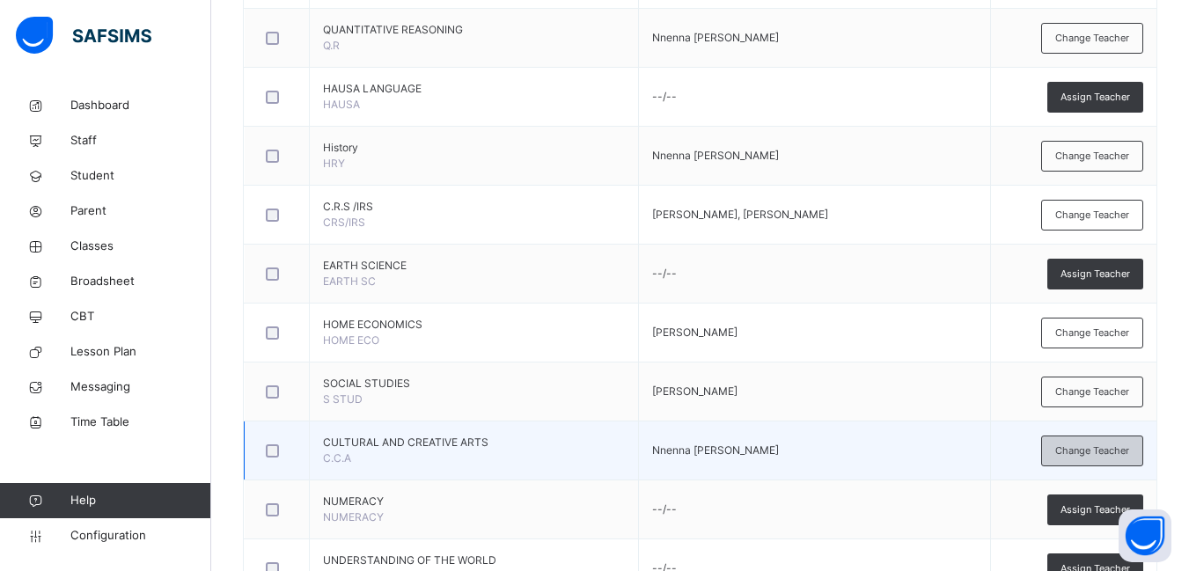
click at [1085, 446] on span "Change Teacher" at bounding box center [1092, 450] width 74 height 15
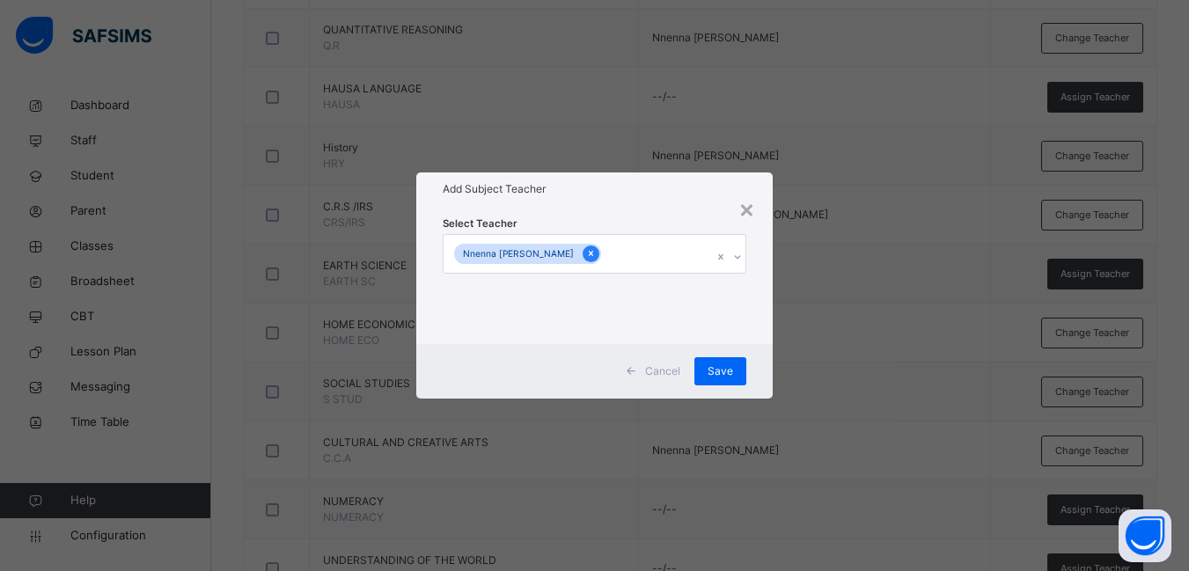
click at [586, 252] on icon at bounding box center [591, 253] width 10 height 12
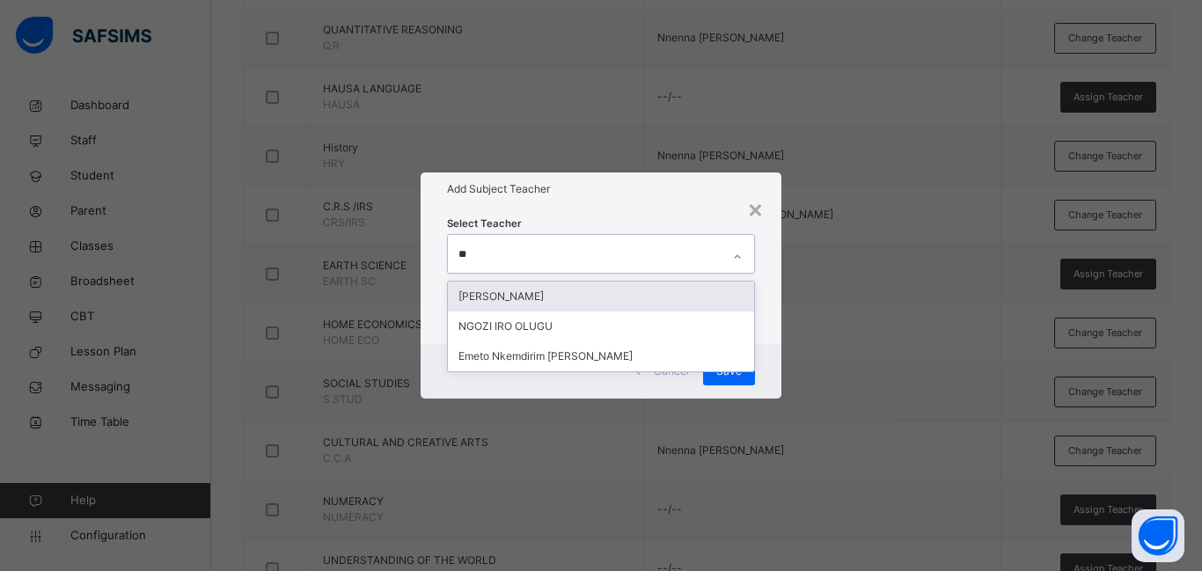
type input "***"
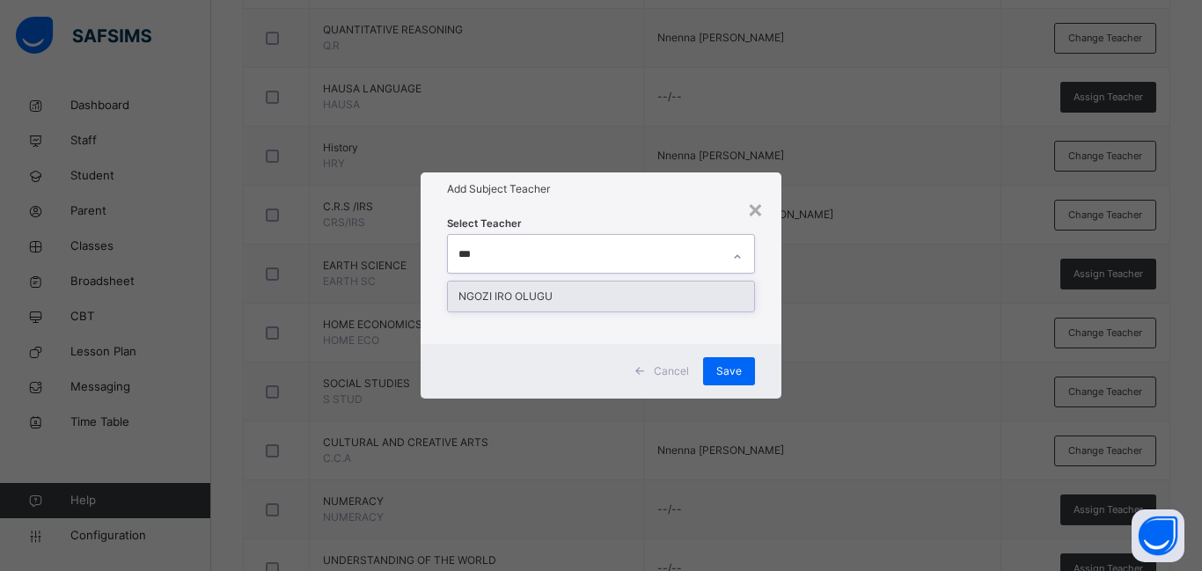
click at [561, 293] on div "NGOZI IRO OLUGU" at bounding box center [601, 297] width 306 height 30
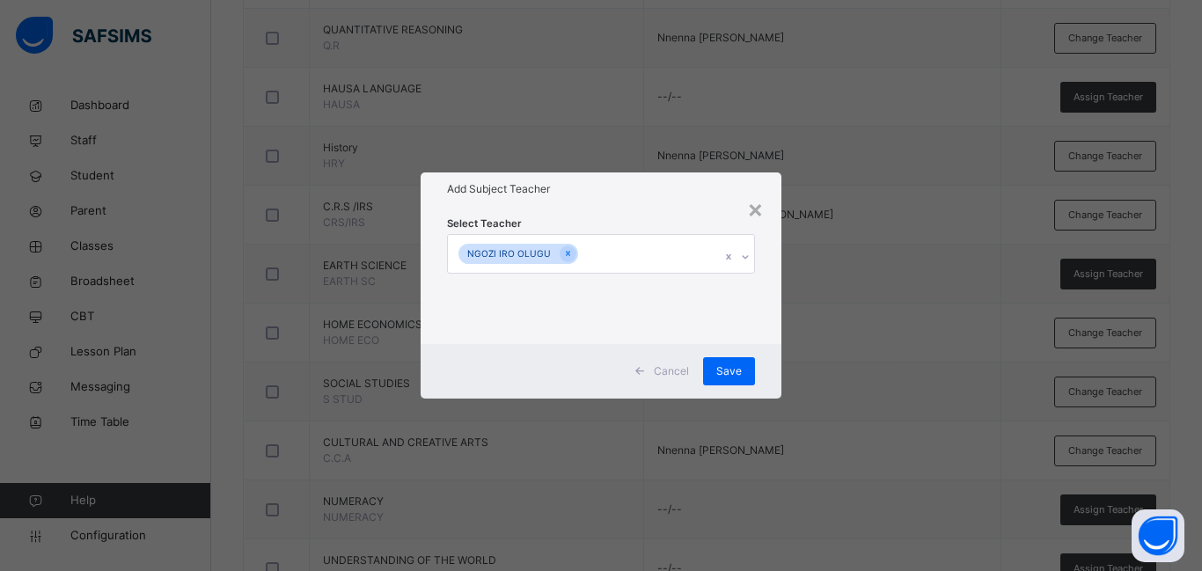
click at [765, 364] on div "Cancel Save" at bounding box center [601, 371] width 361 height 55
click at [734, 363] on span "Save" at bounding box center [729, 371] width 26 height 16
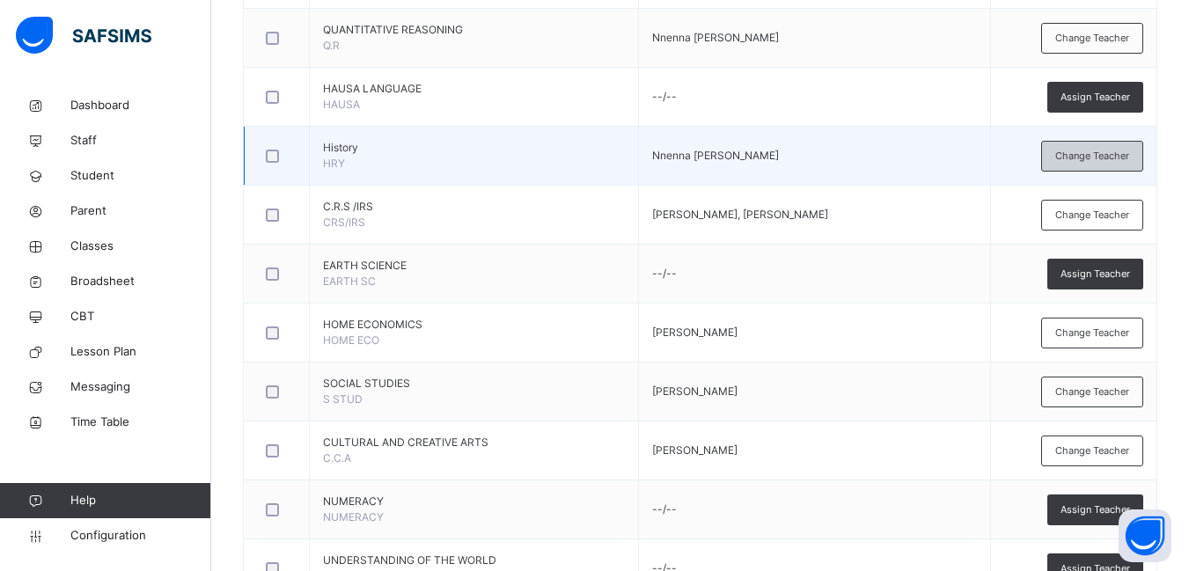
click at [1104, 157] on span "Change Teacher" at bounding box center [1092, 156] width 74 height 15
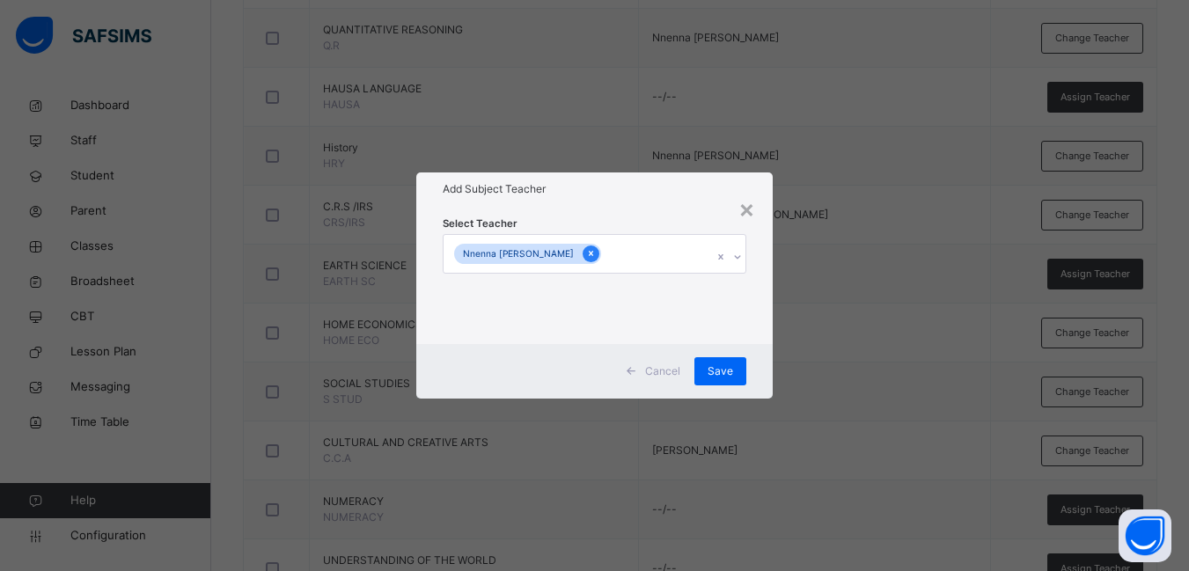
click at [589, 253] on icon at bounding box center [591, 254] width 4 height 5
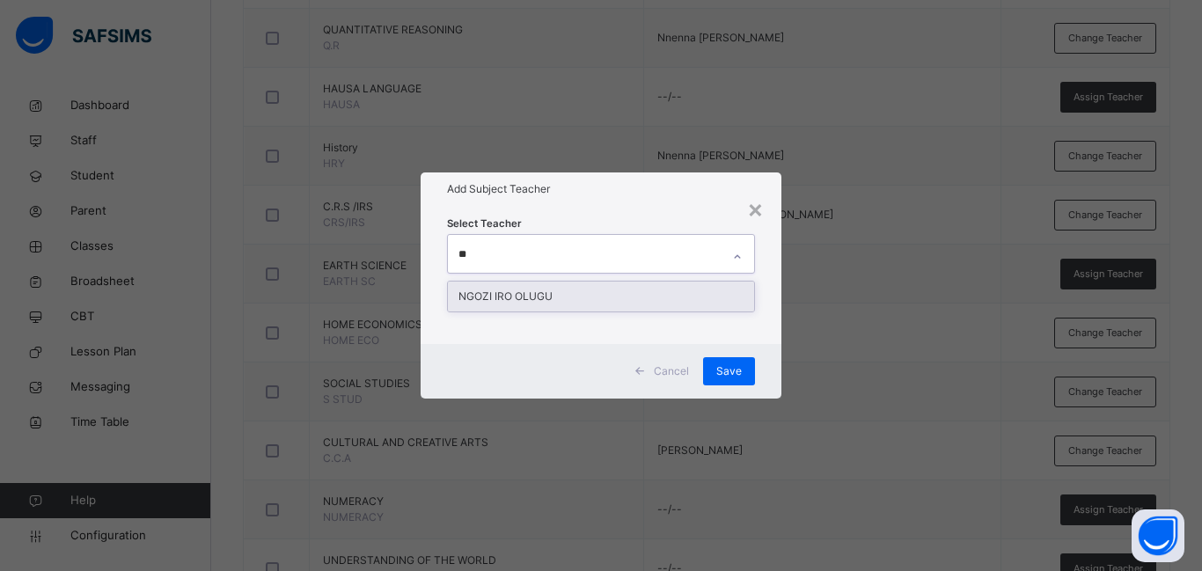
type input "***"
click at [571, 295] on div "NGOZI IRO OLUGU" at bounding box center [601, 297] width 306 height 30
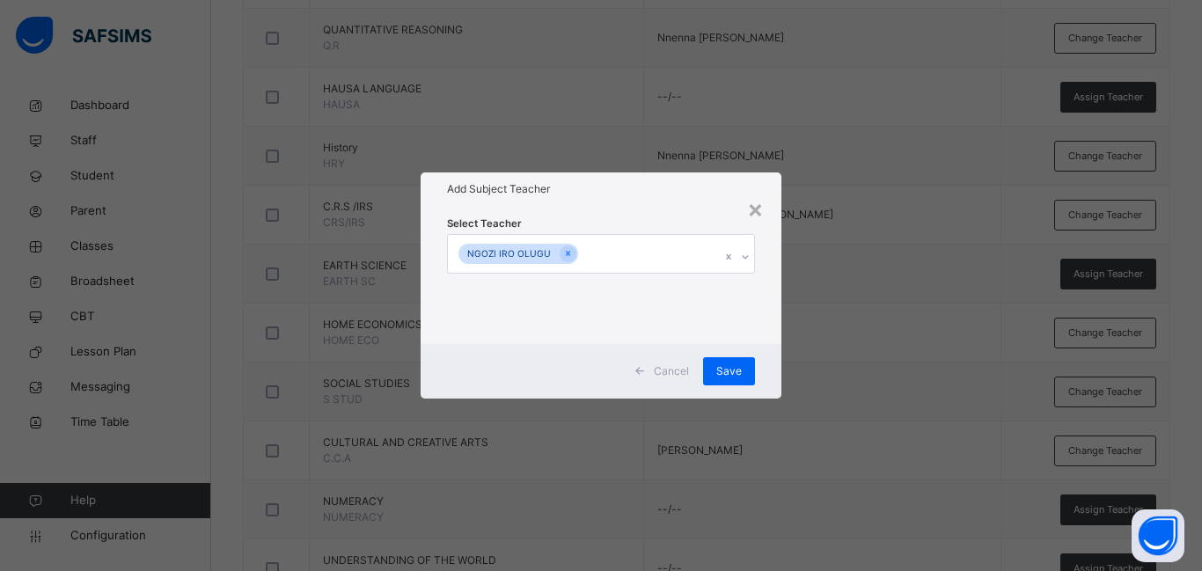
click at [771, 358] on div "Cancel Save" at bounding box center [601, 371] width 361 height 55
click at [722, 370] on span "Save" at bounding box center [729, 371] width 26 height 16
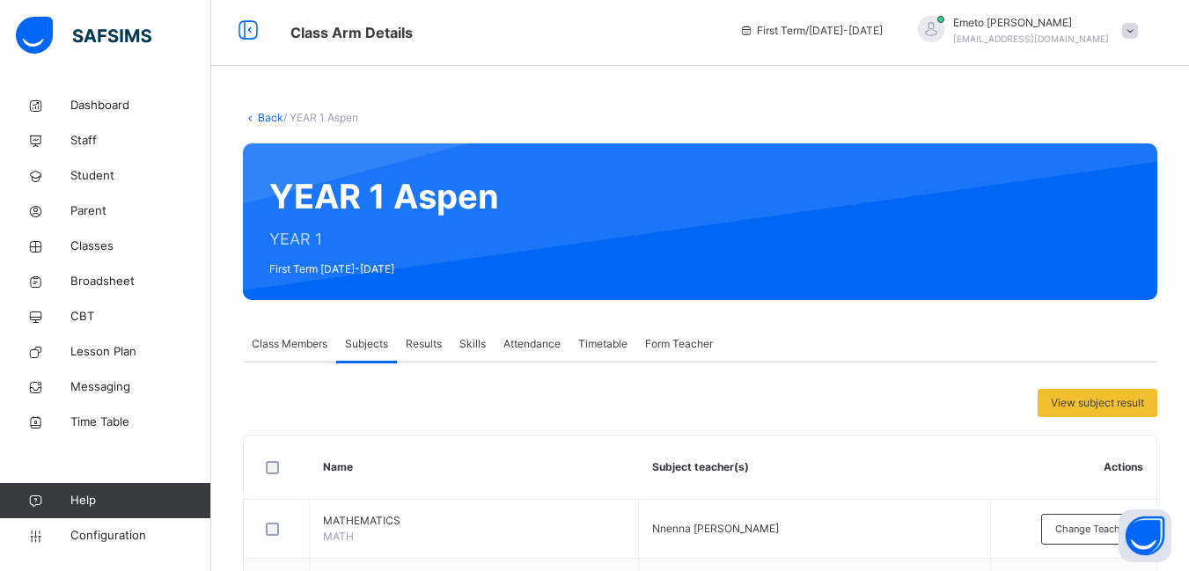
scroll to position [0, 0]
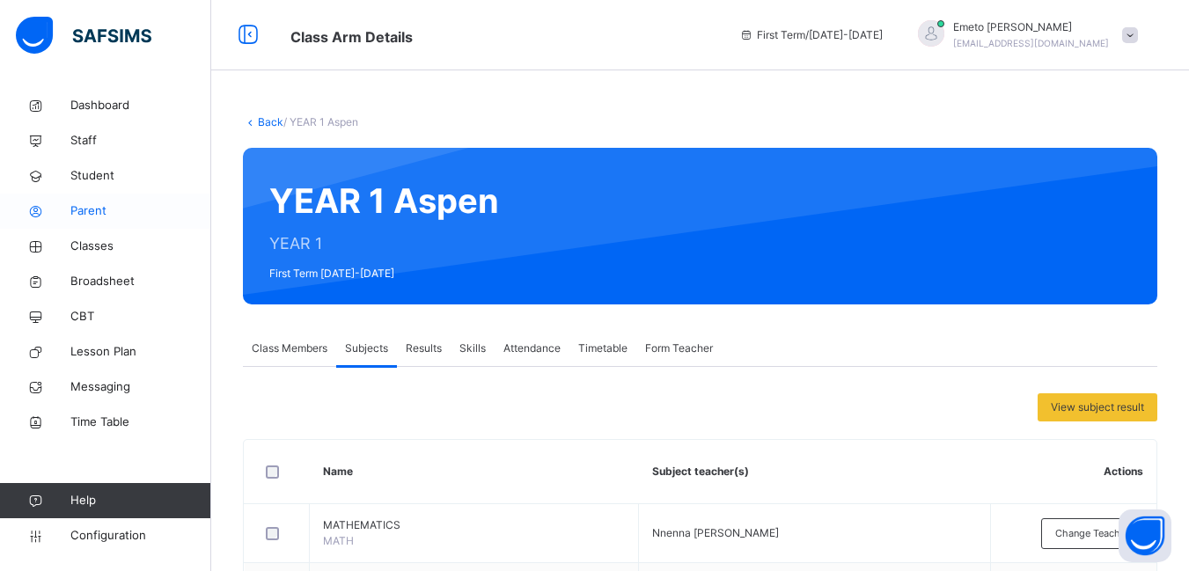
click at [84, 209] on span "Parent" at bounding box center [140, 211] width 141 height 18
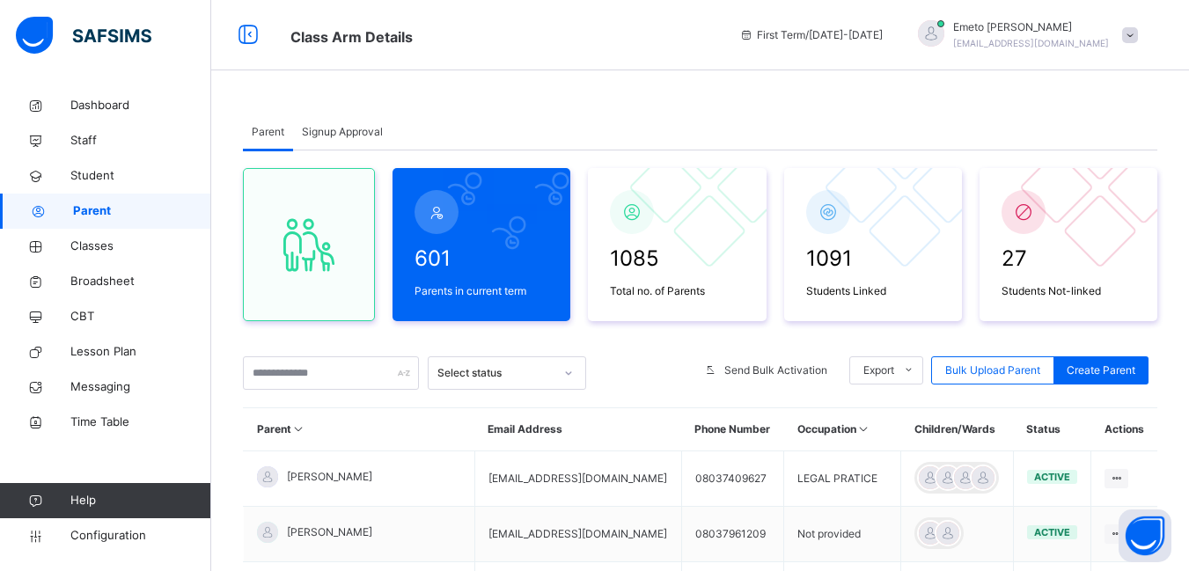
click at [341, 125] on span "Signup Approval" at bounding box center [342, 132] width 81 height 16
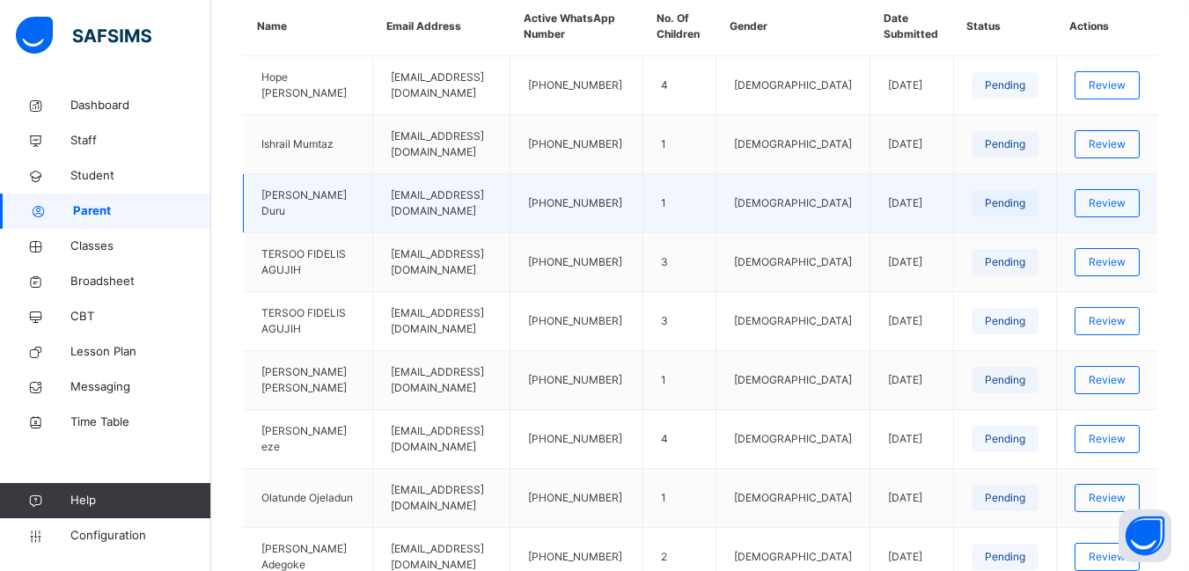
scroll to position [528, 0]
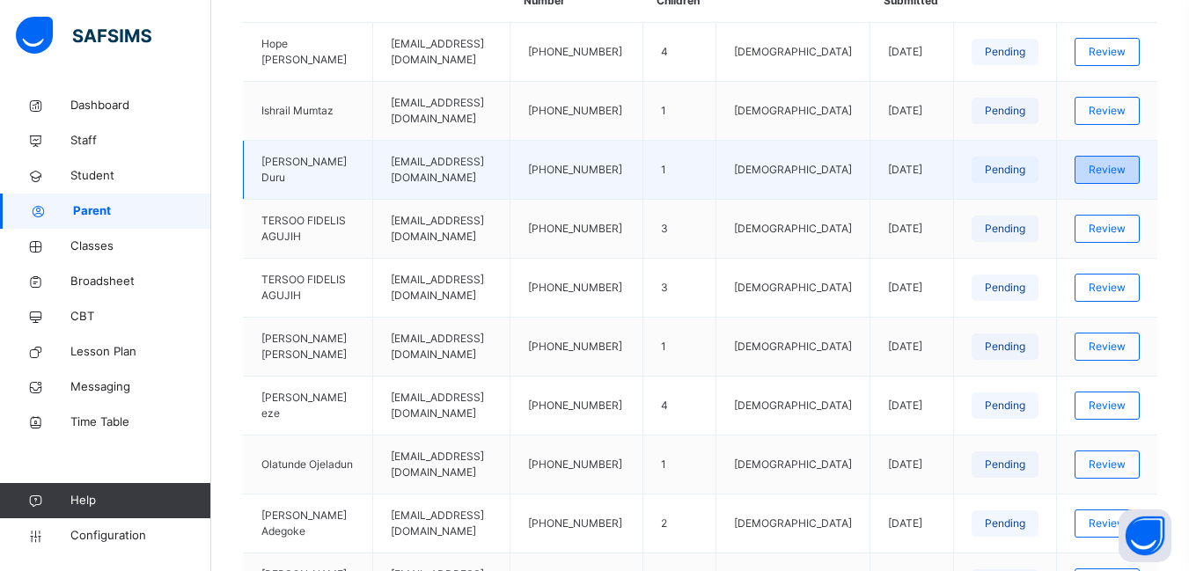
click at [1125, 162] on span "Review" at bounding box center [1106, 170] width 37 height 16
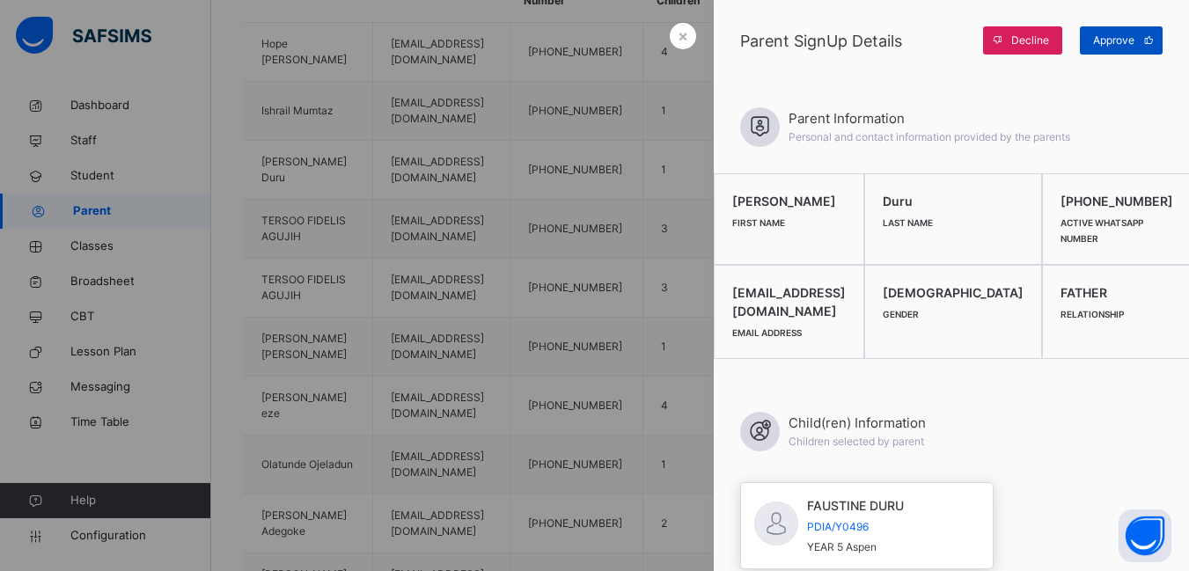
click at [1109, 38] on span "Approve" at bounding box center [1113, 41] width 41 height 16
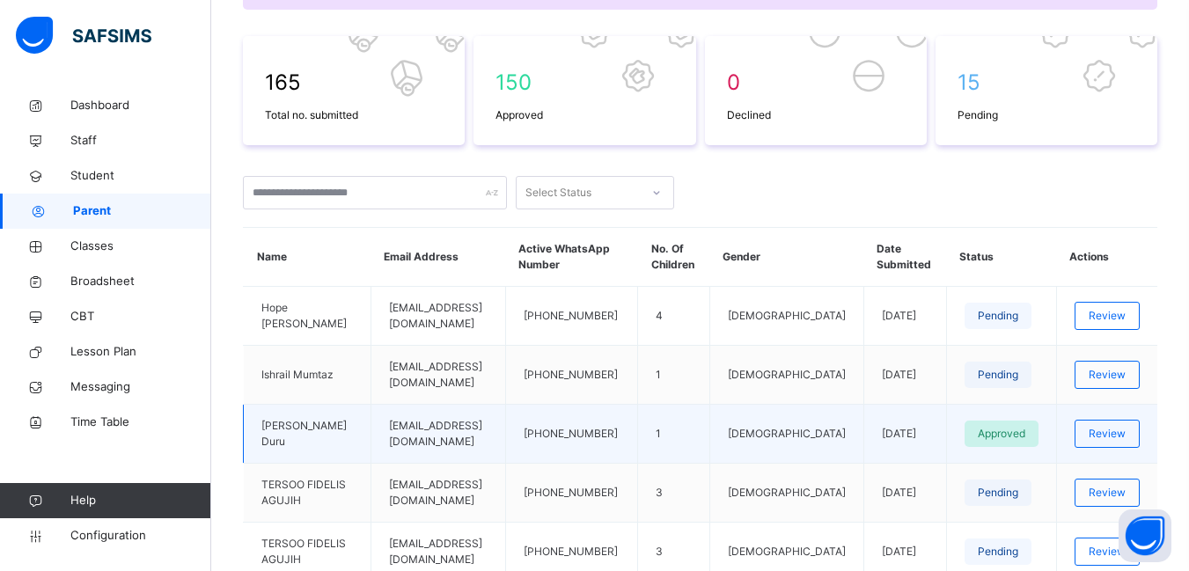
scroll to position [440, 0]
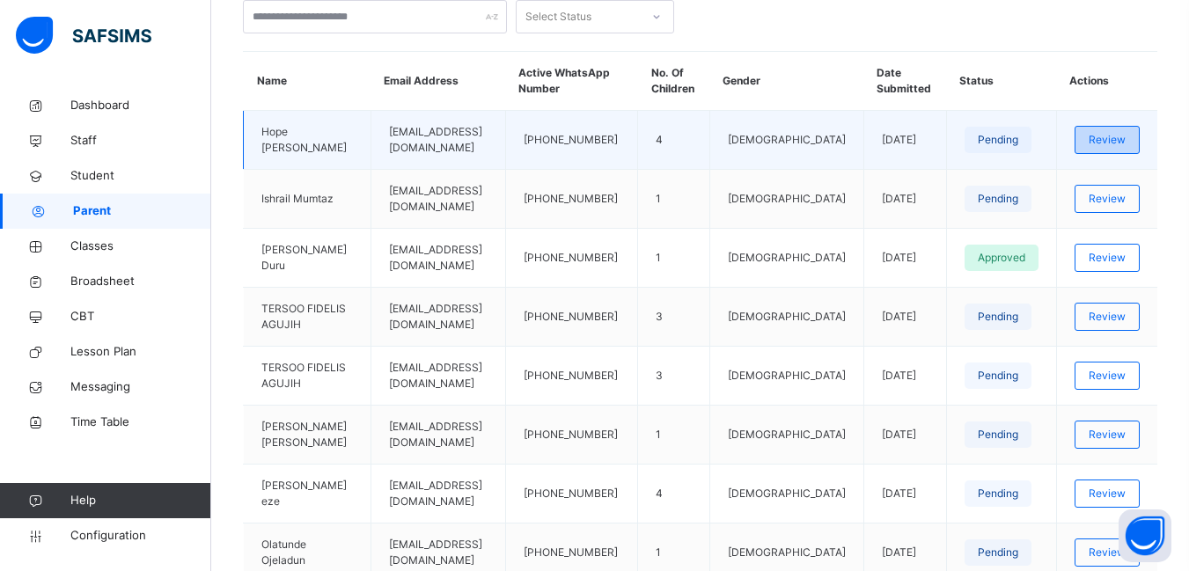
click at [1109, 140] on span "Review" at bounding box center [1106, 140] width 37 height 16
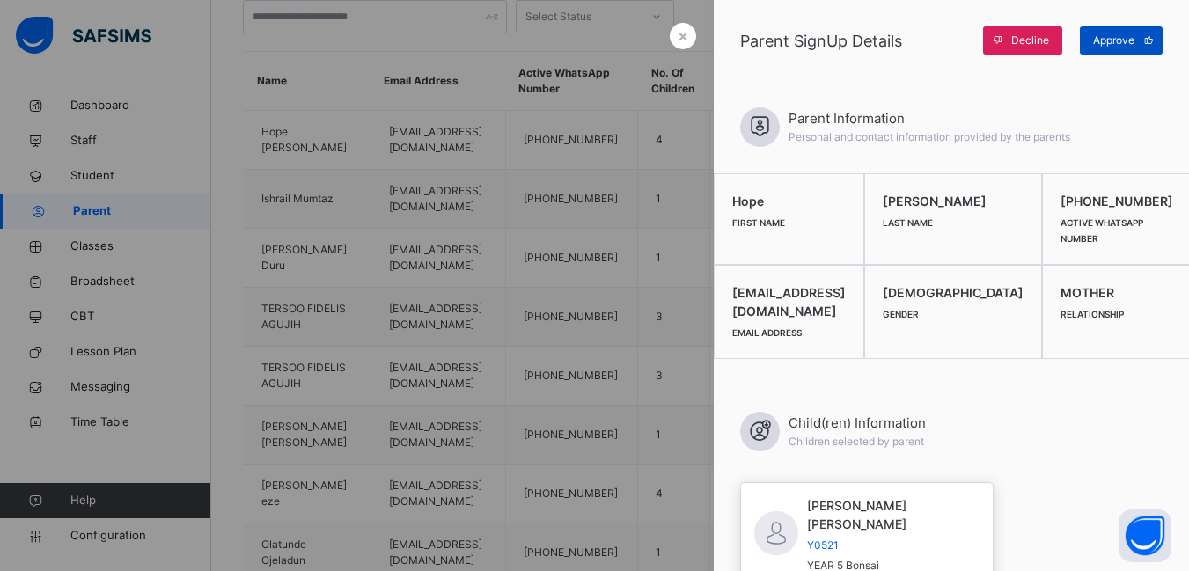
click at [1109, 33] on span "Approve" at bounding box center [1113, 41] width 41 height 16
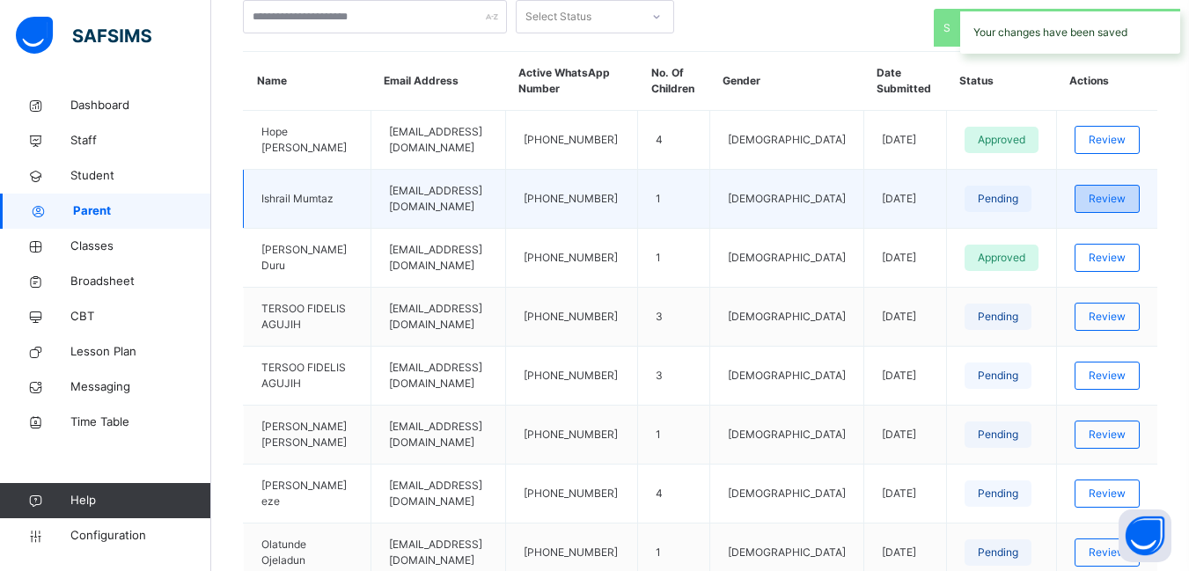
click at [1122, 191] on span "Review" at bounding box center [1106, 199] width 37 height 16
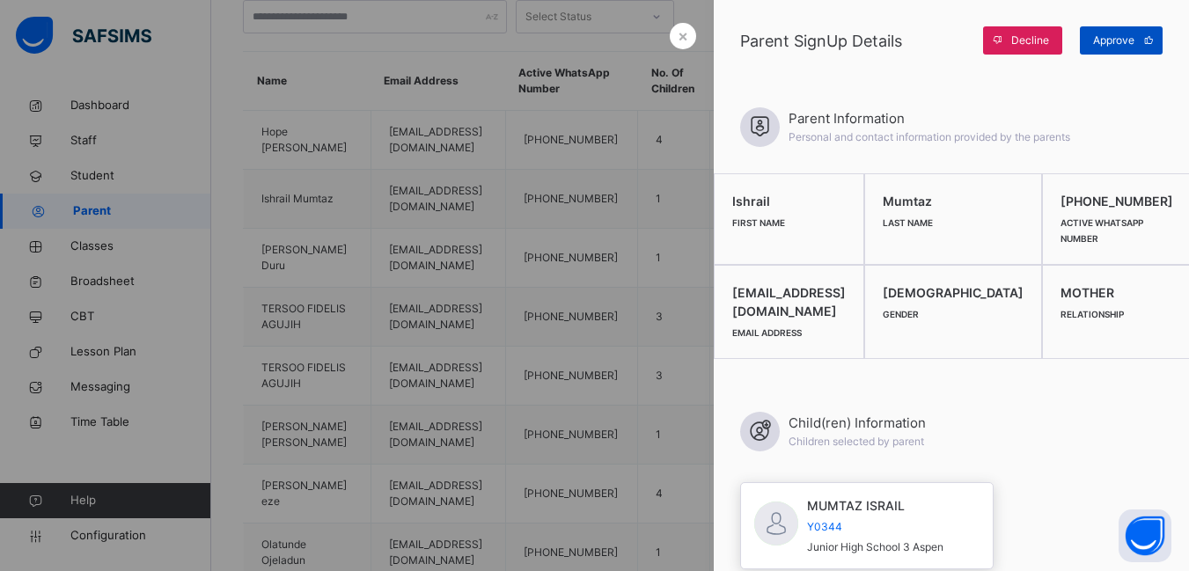
click at [1116, 40] on span "Approve" at bounding box center [1113, 41] width 41 height 16
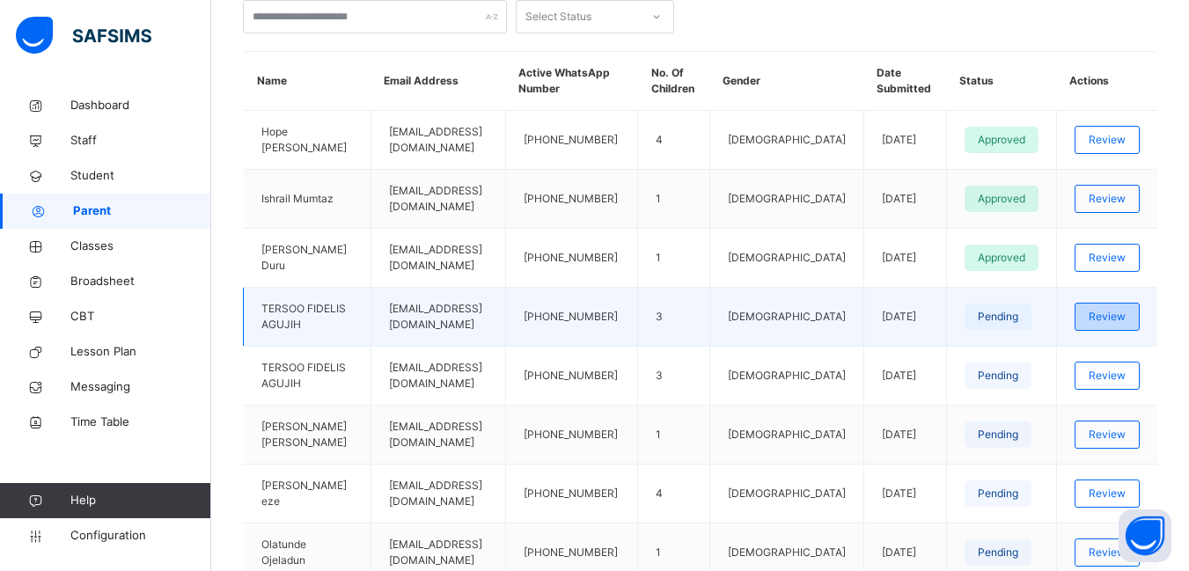
click at [1115, 309] on span "Review" at bounding box center [1106, 317] width 37 height 16
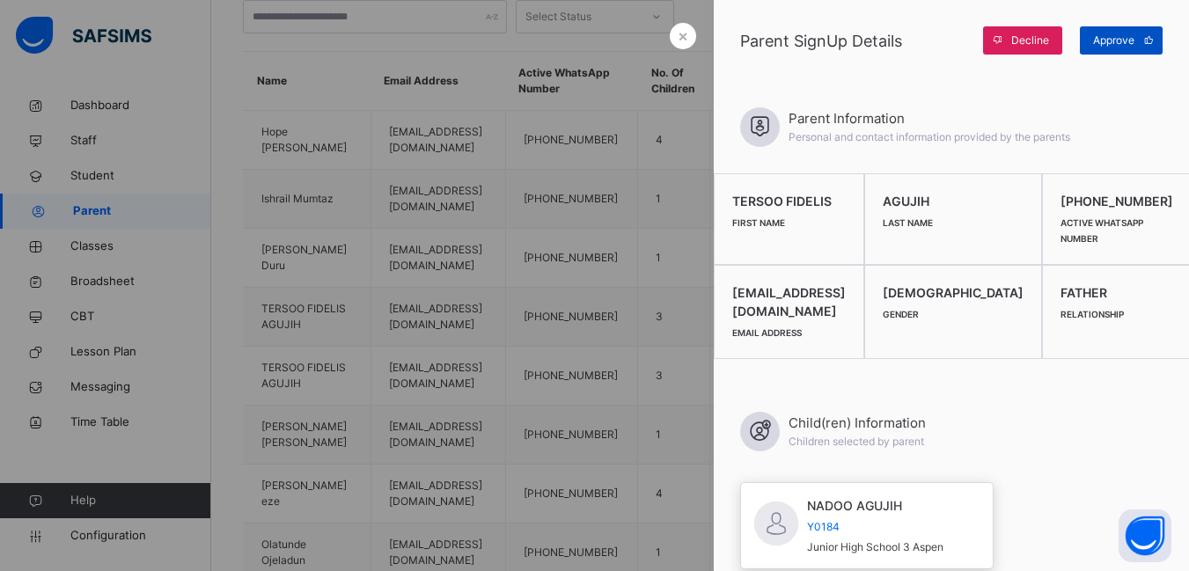
click at [1115, 40] on span "Approve" at bounding box center [1113, 41] width 41 height 16
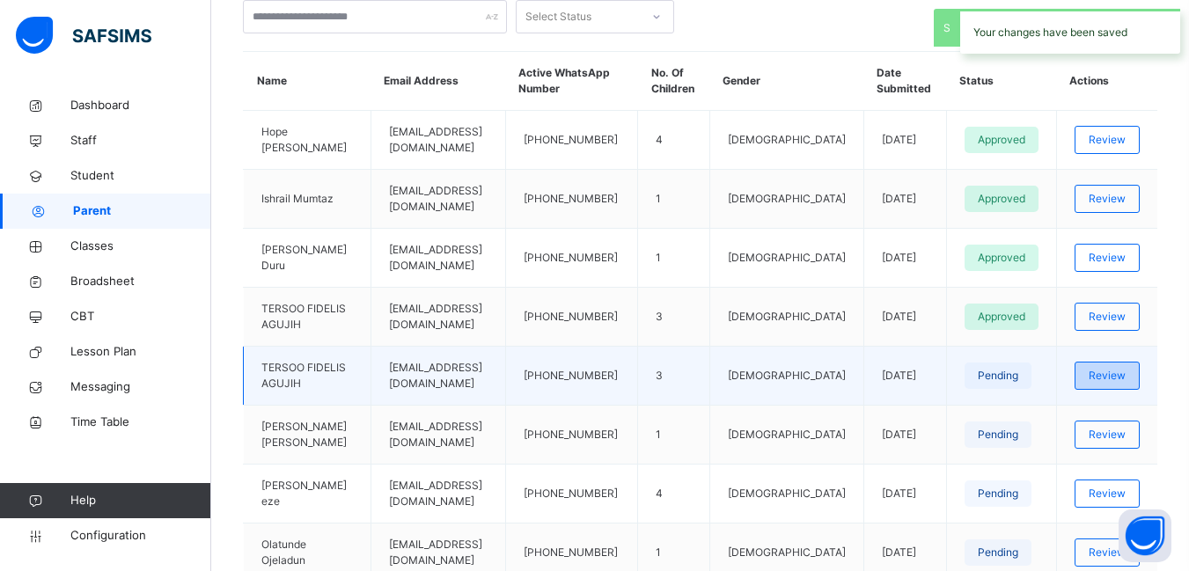
scroll to position [528, 0]
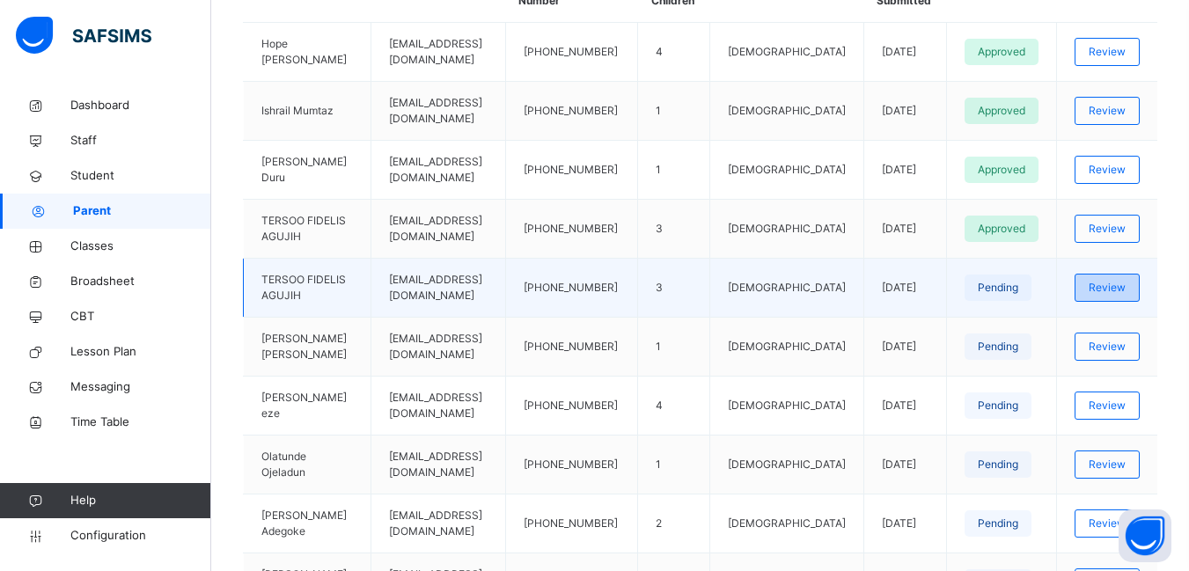
click at [1125, 280] on span "Review" at bounding box center [1106, 288] width 37 height 16
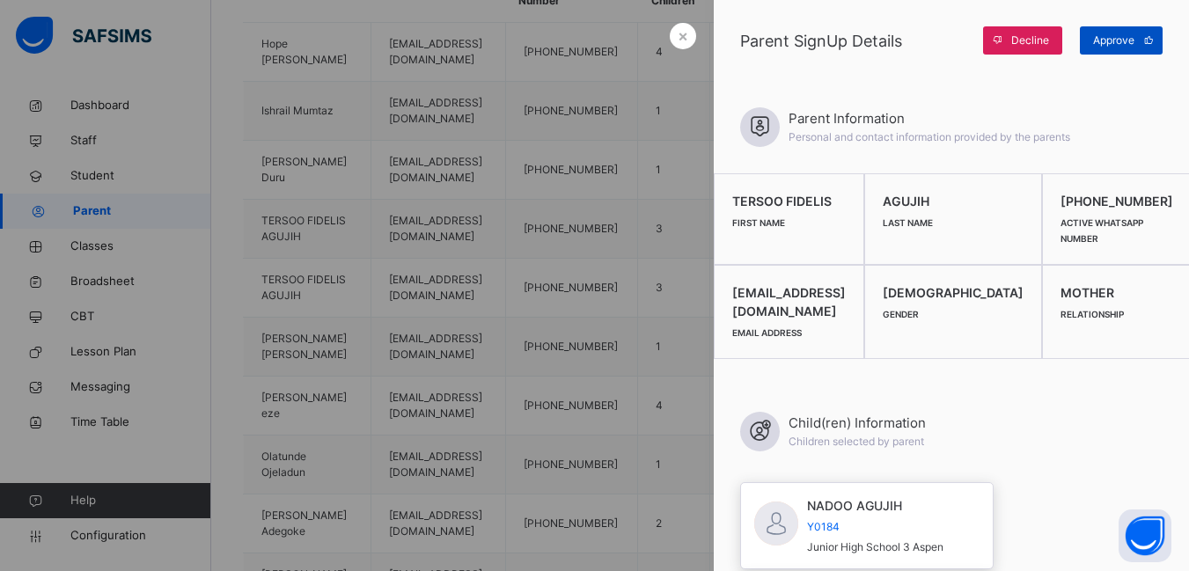
click at [1113, 39] on span "Approve" at bounding box center [1113, 41] width 41 height 16
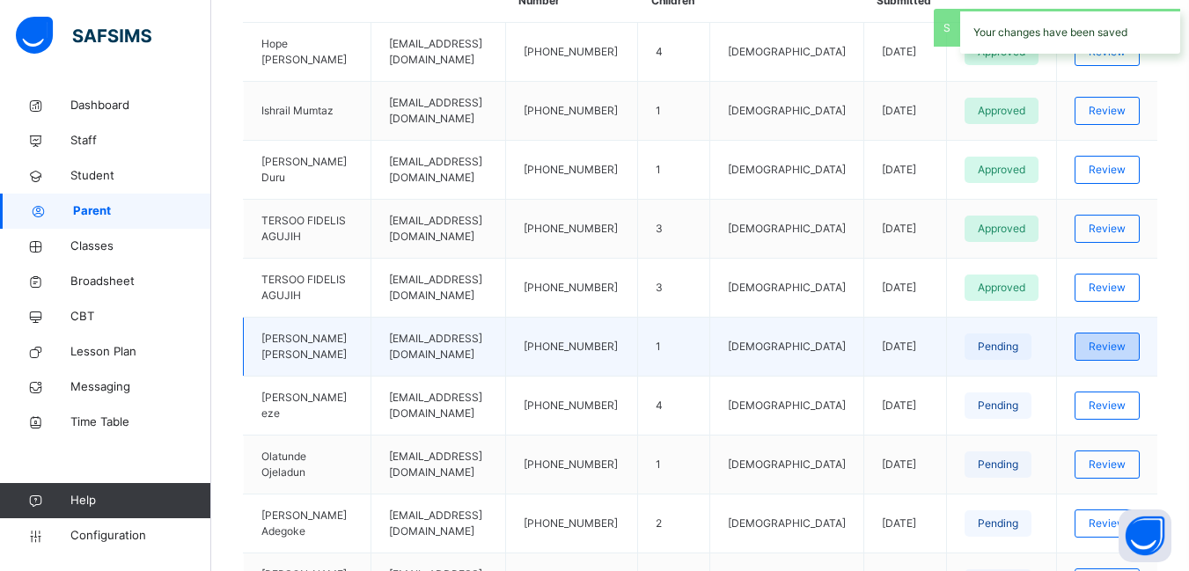
click at [1111, 339] on span "Review" at bounding box center [1106, 347] width 37 height 16
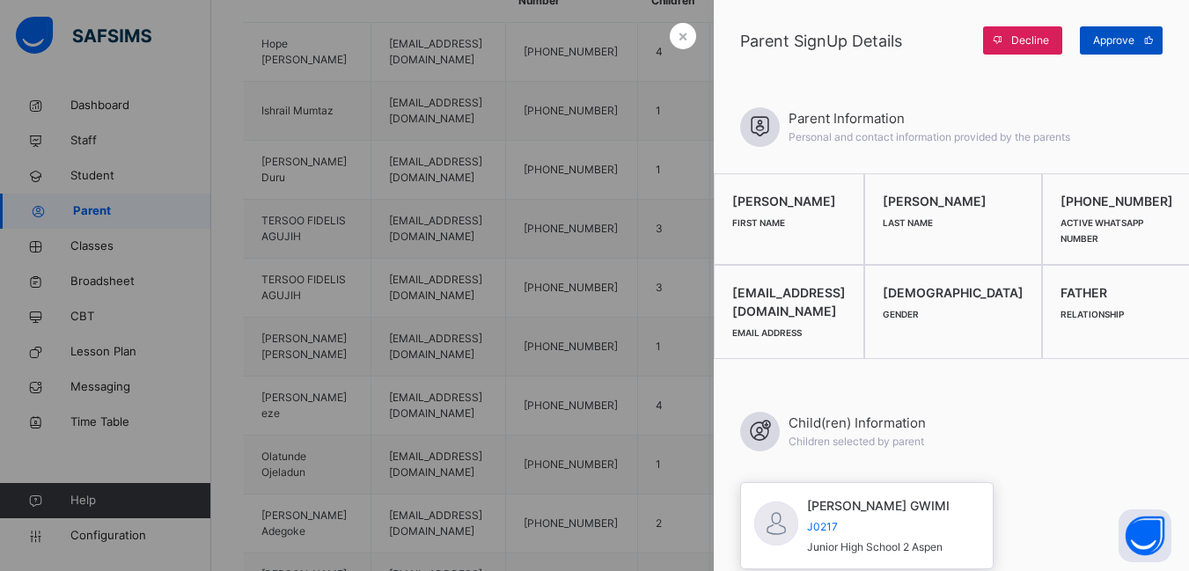
click at [1112, 41] on span "Approve" at bounding box center [1113, 41] width 41 height 16
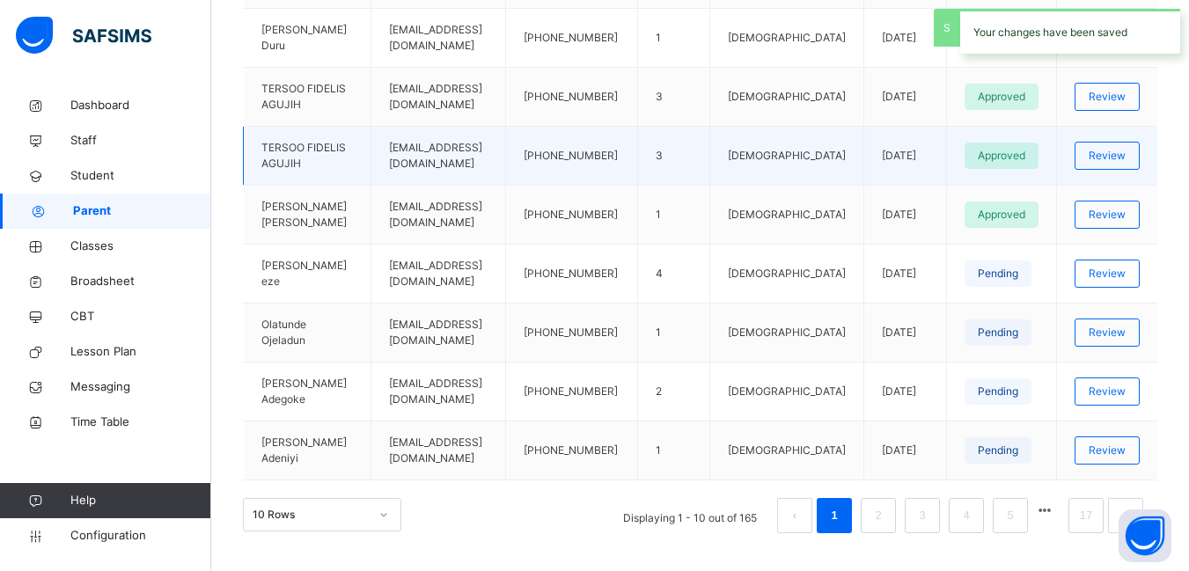
scroll to position [662, 0]
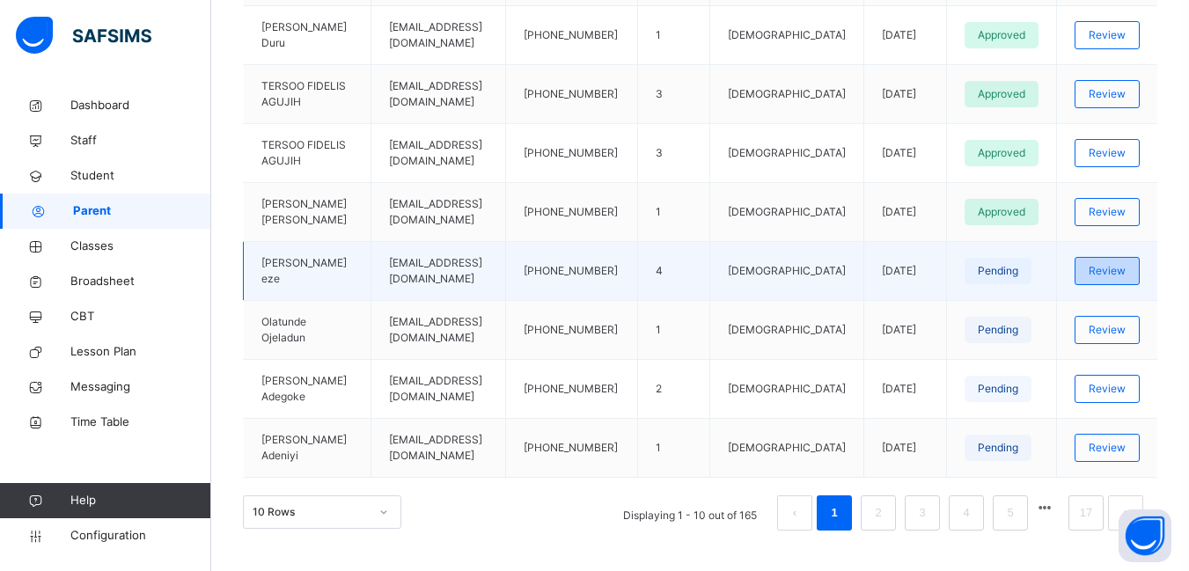
click at [1119, 257] on div "Review" at bounding box center [1106, 271] width 65 height 28
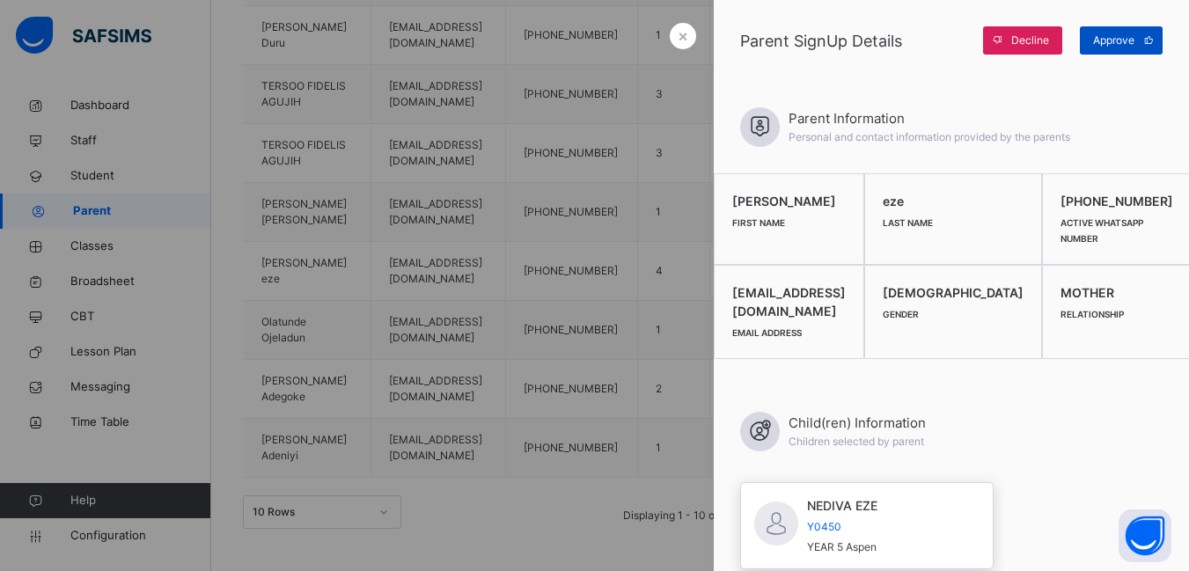
click at [1104, 33] on span "Approve" at bounding box center [1113, 41] width 41 height 16
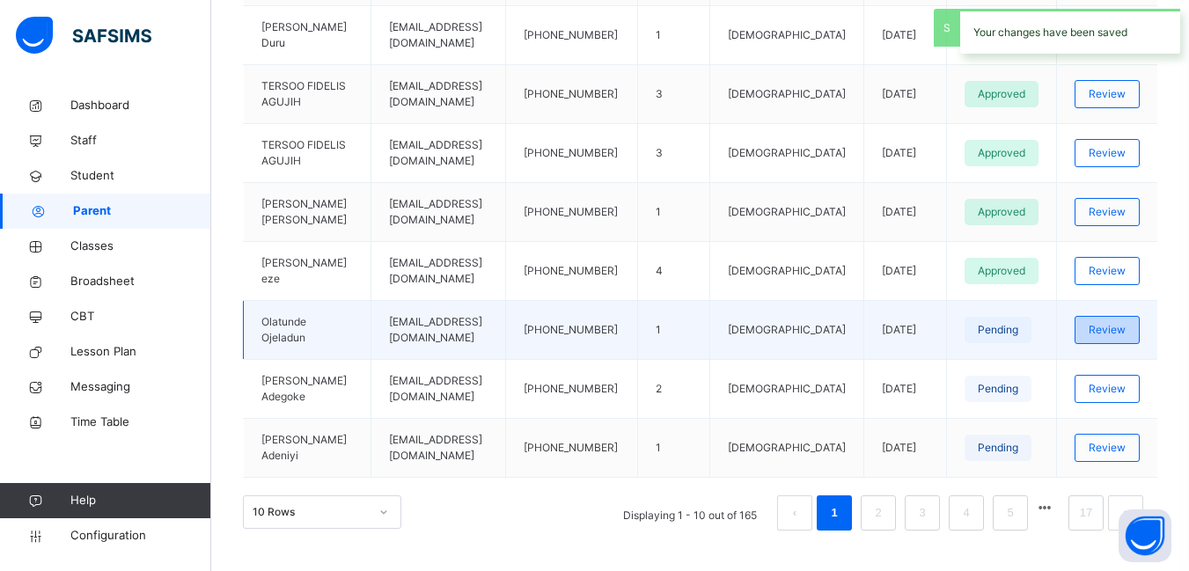
click at [1113, 322] on span "Review" at bounding box center [1106, 330] width 37 height 16
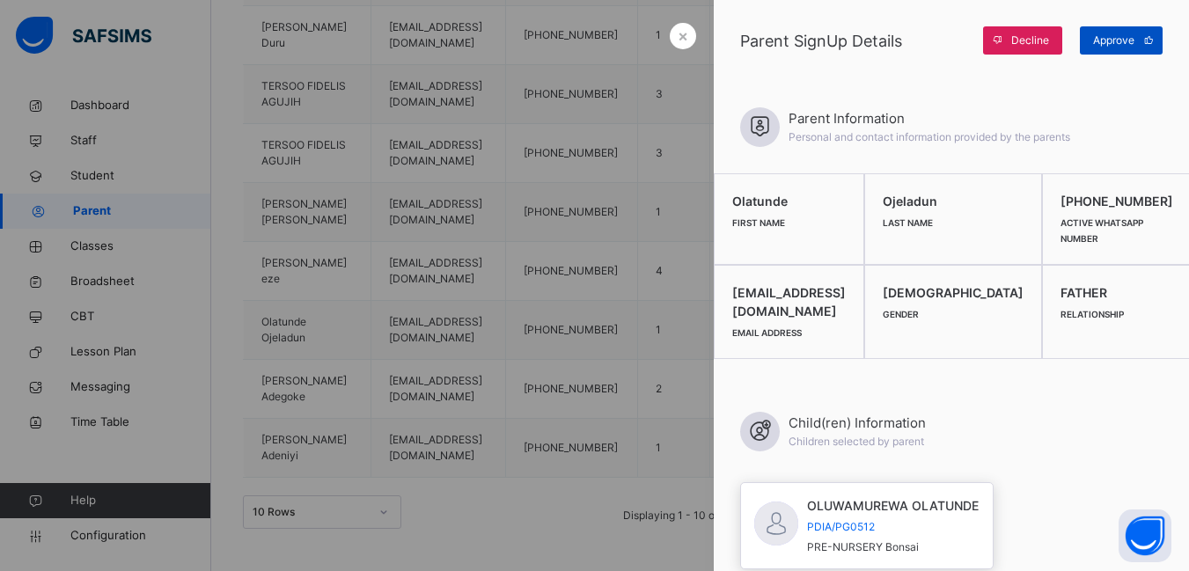
click at [1115, 42] on span "Approve" at bounding box center [1113, 41] width 41 height 16
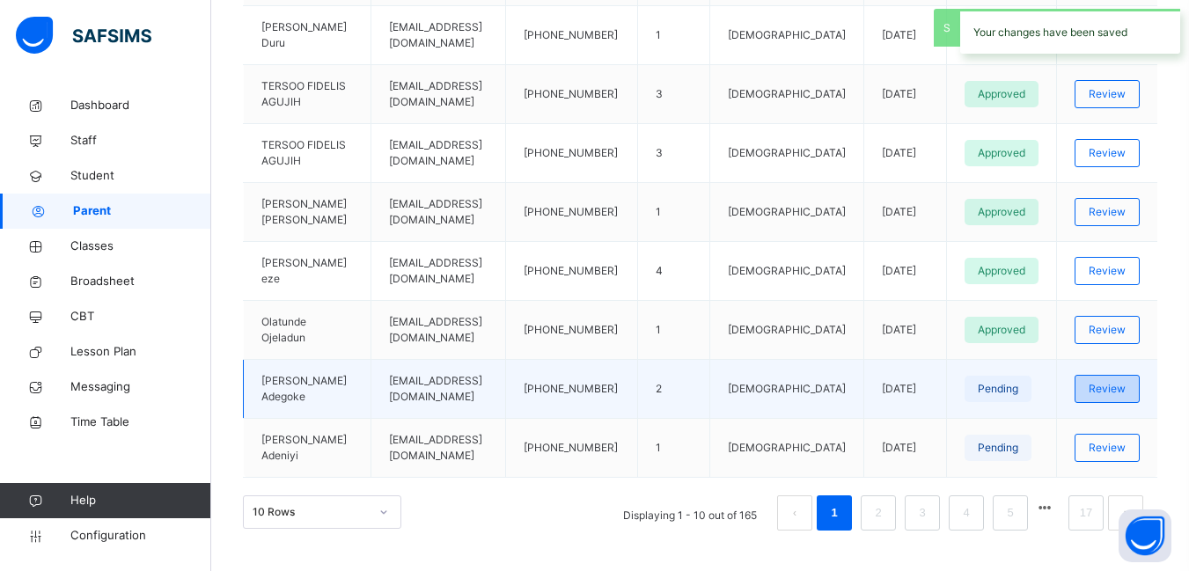
click at [1122, 381] on span "Review" at bounding box center [1106, 389] width 37 height 16
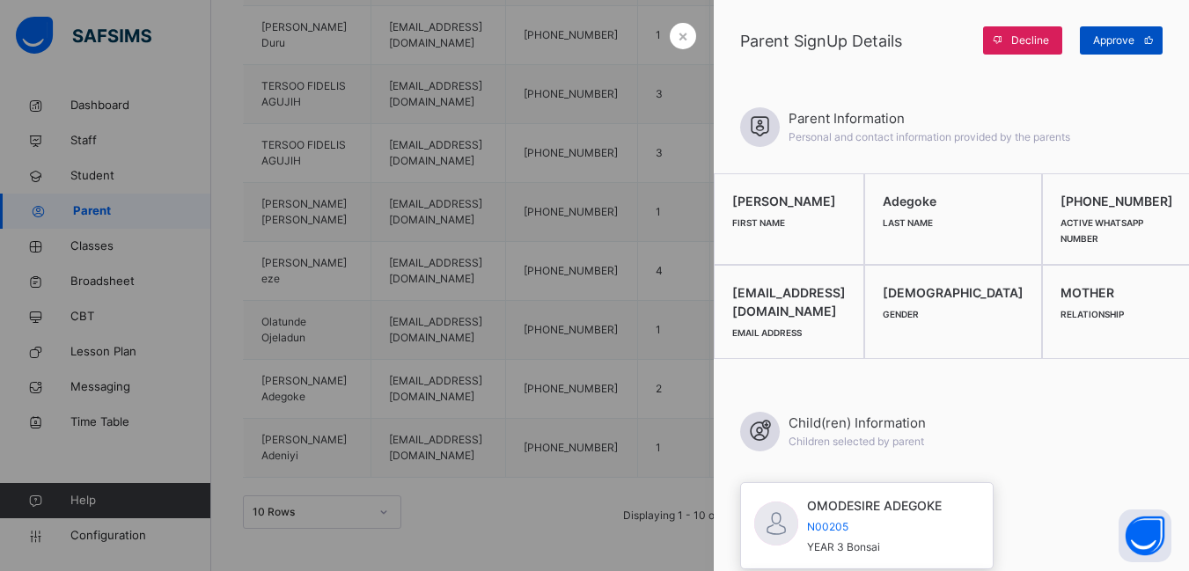
click at [1108, 43] on span "Approve" at bounding box center [1113, 41] width 41 height 16
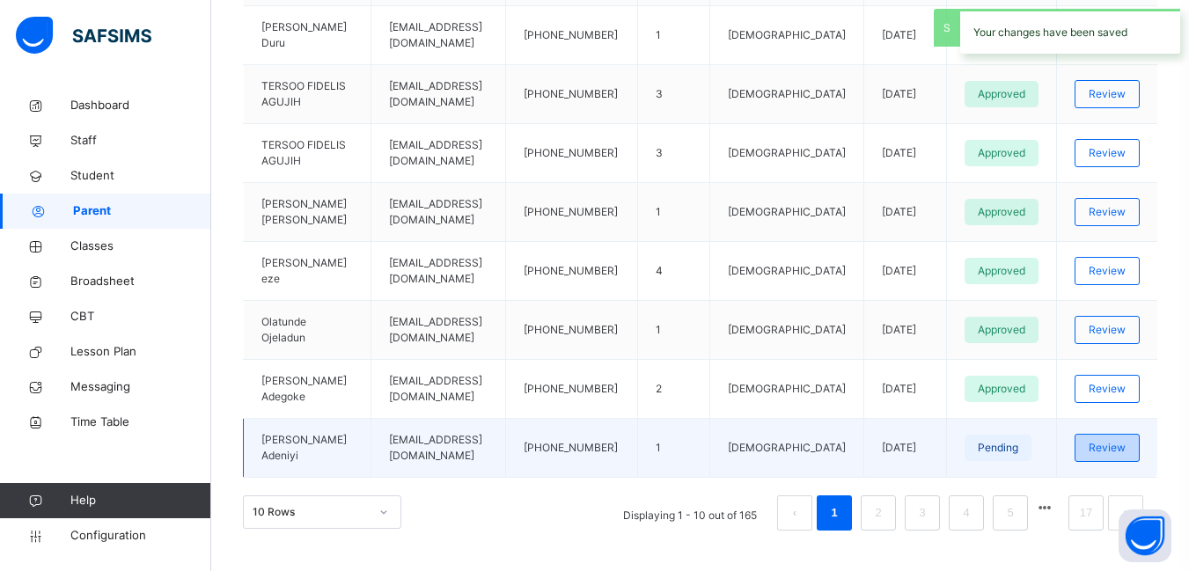
click at [1116, 440] on span "Review" at bounding box center [1106, 448] width 37 height 16
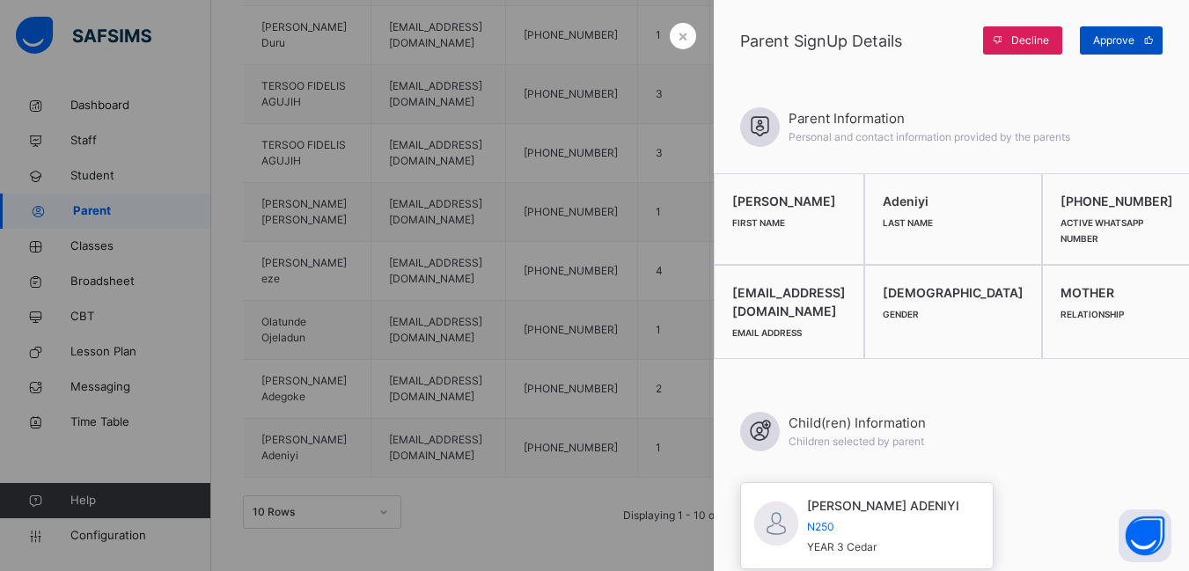
click at [1114, 40] on span "Approve" at bounding box center [1113, 41] width 41 height 16
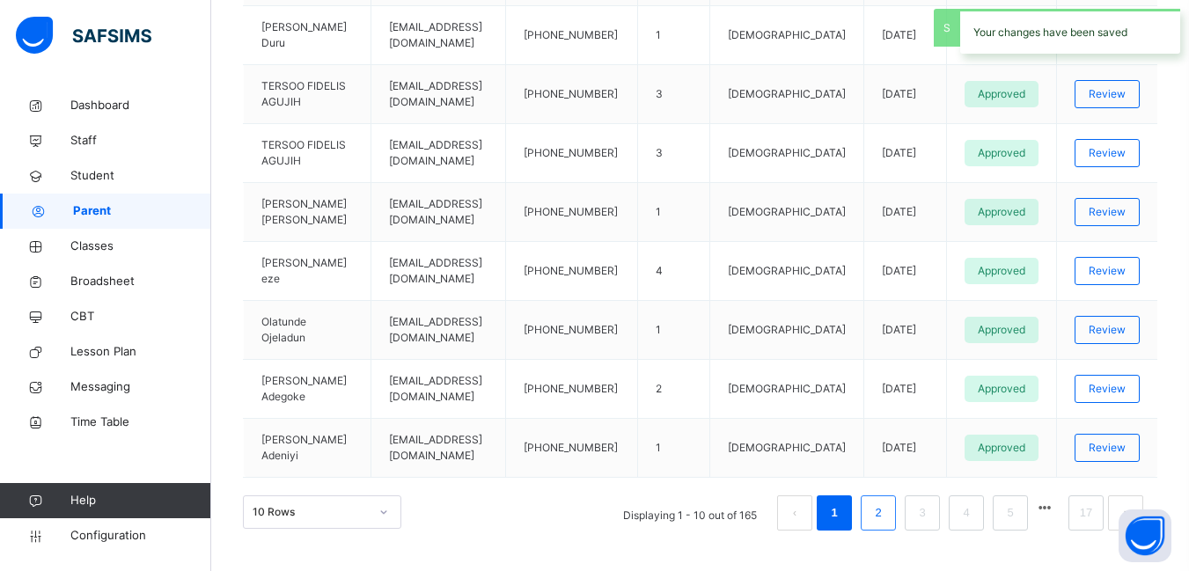
click at [884, 501] on link "2" at bounding box center [877, 512] width 17 height 23
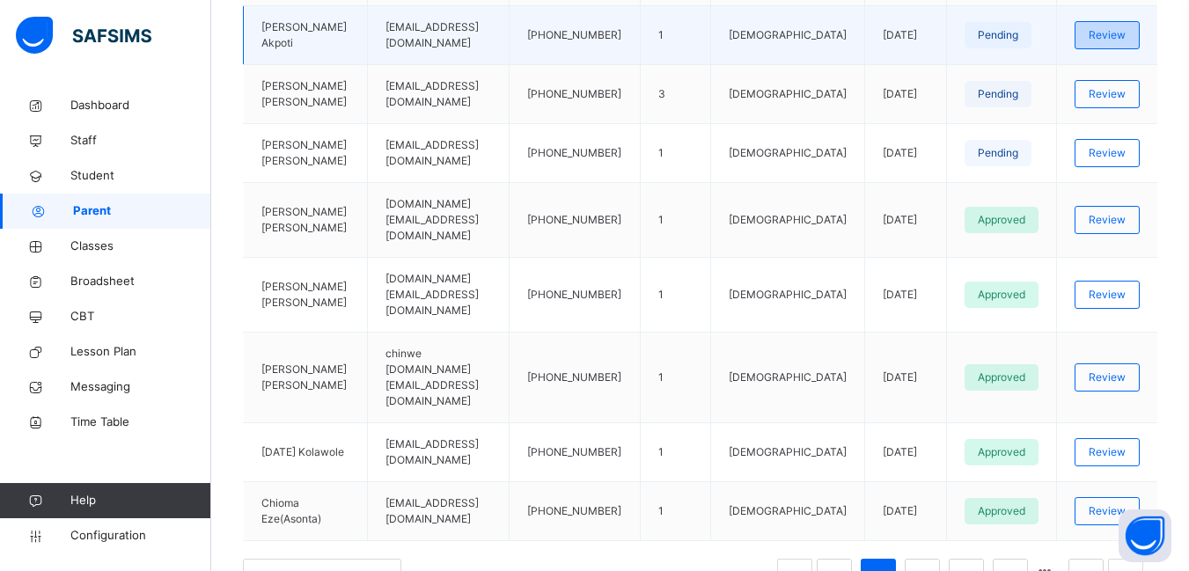
click at [1113, 34] on span "Review" at bounding box center [1106, 35] width 37 height 16
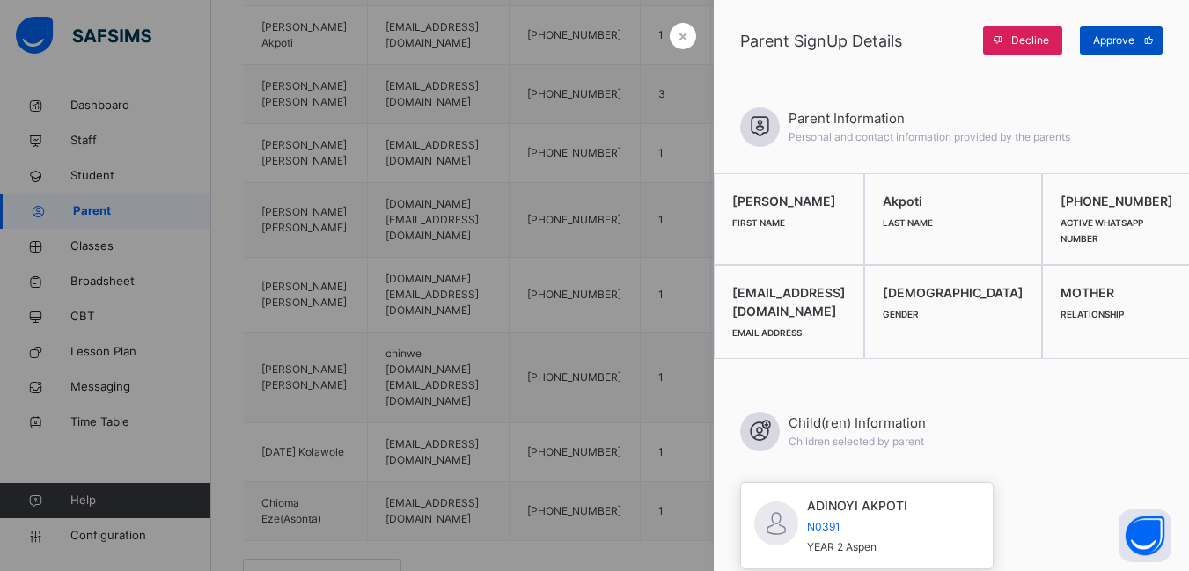
click at [1109, 40] on span "Approve" at bounding box center [1113, 41] width 41 height 16
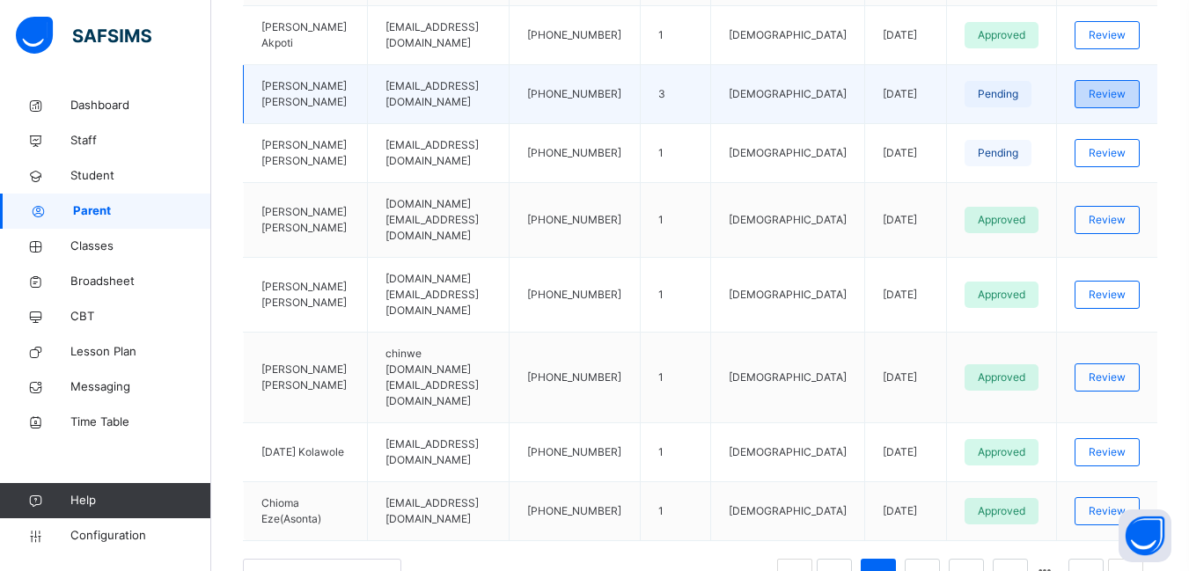
click at [1120, 102] on span "Review" at bounding box center [1106, 94] width 37 height 16
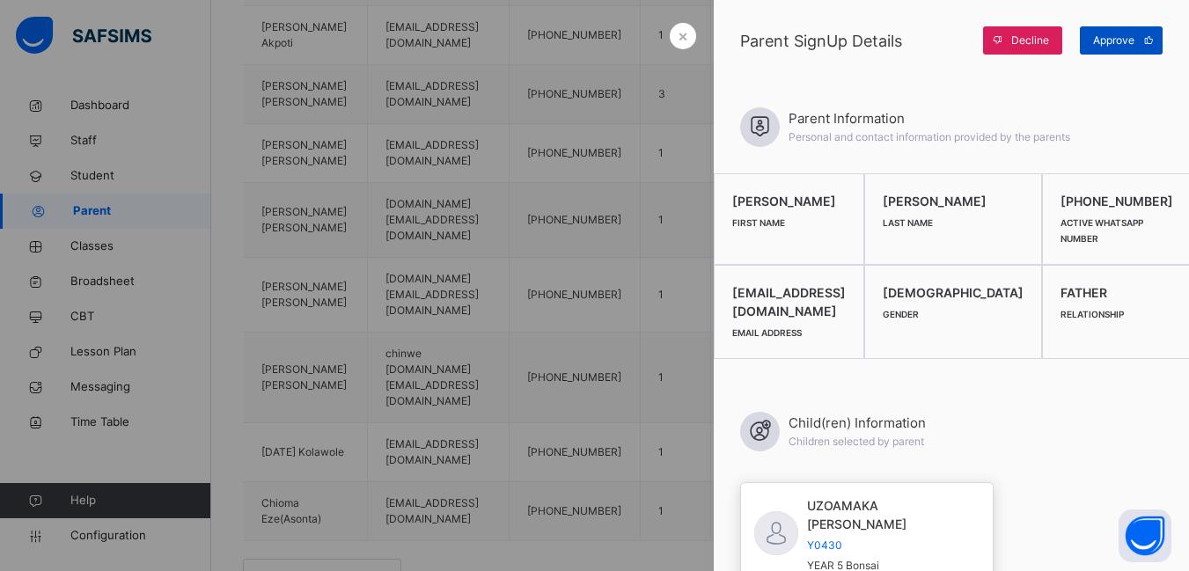
click at [1109, 38] on span "Approve" at bounding box center [1113, 41] width 41 height 16
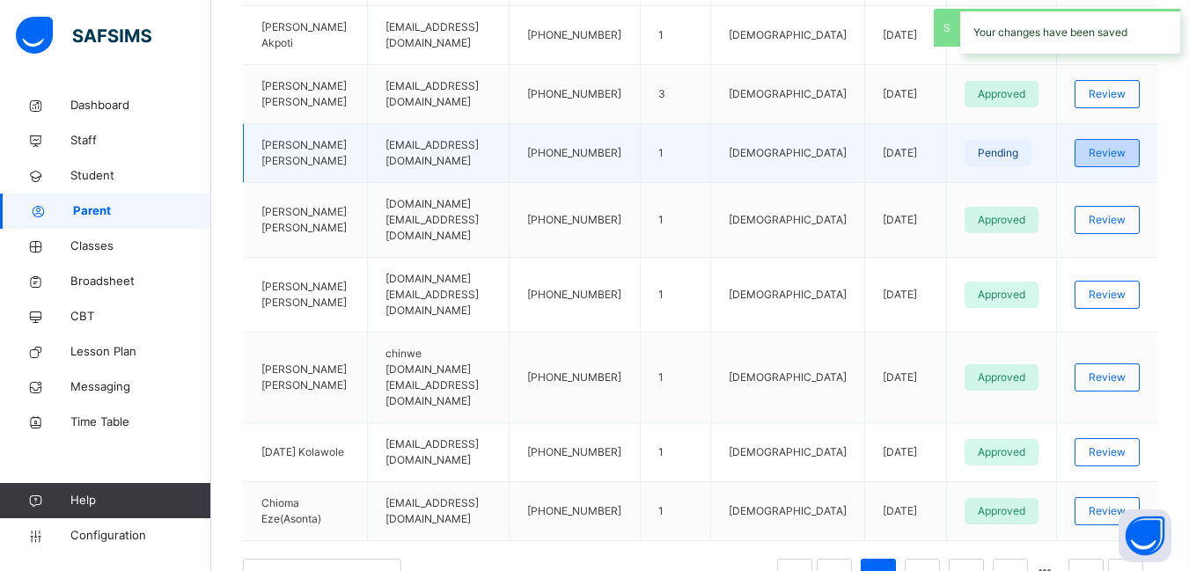
click at [1125, 159] on span "Review" at bounding box center [1106, 153] width 37 height 16
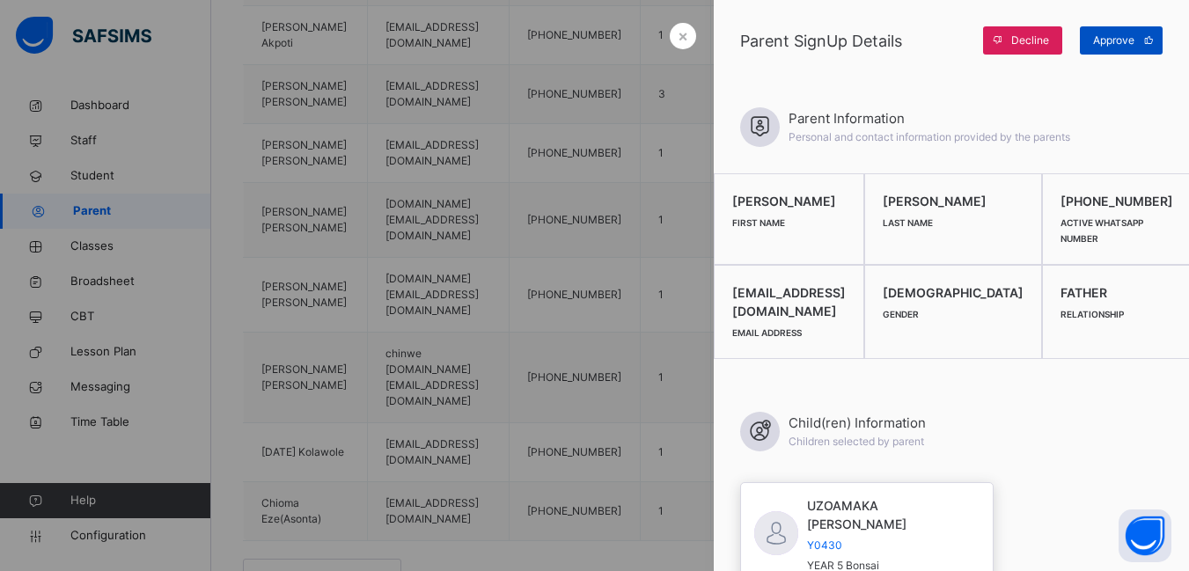
click at [1107, 44] on span "Approve" at bounding box center [1113, 41] width 41 height 16
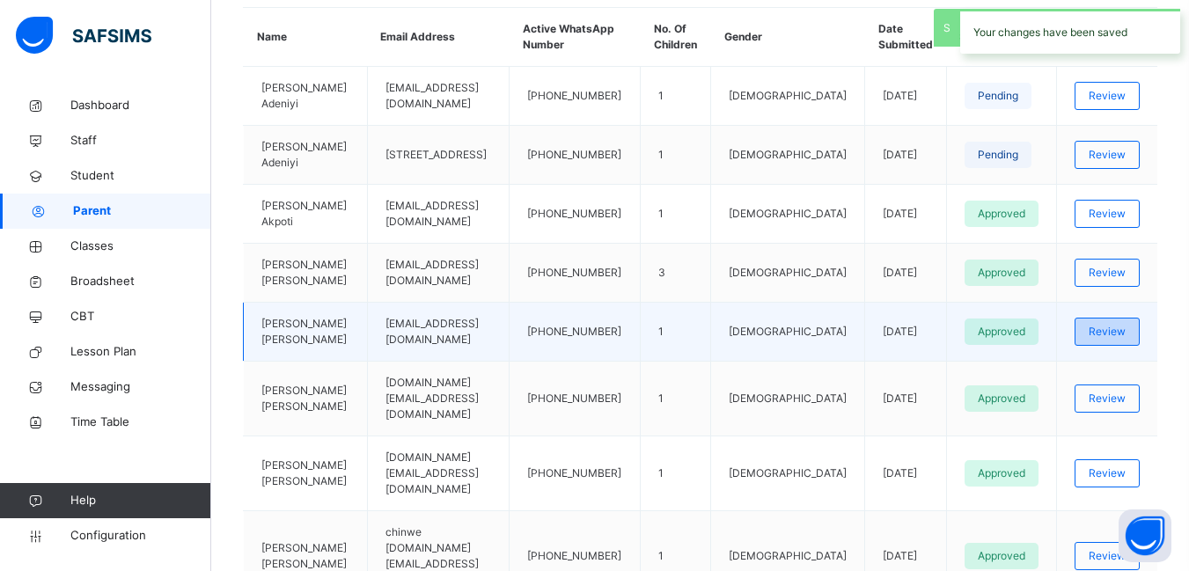
scroll to position [399, 0]
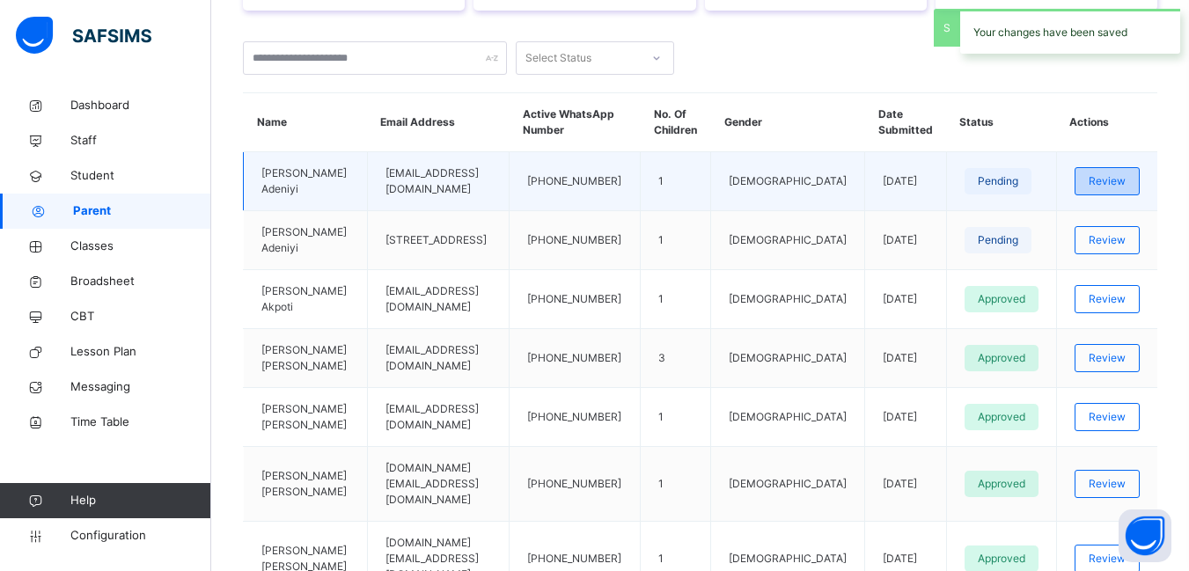
click at [1125, 179] on span "Review" at bounding box center [1106, 181] width 37 height 16
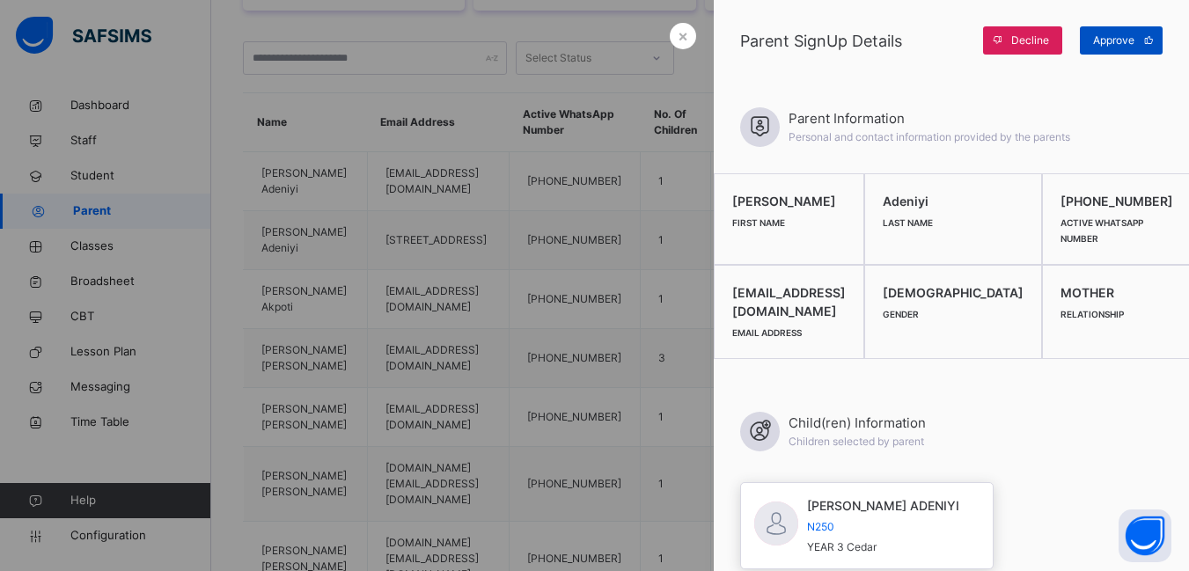
click at [1113, 36] on span "Approve" at bounding box center [1113, 41] width 41 height 16
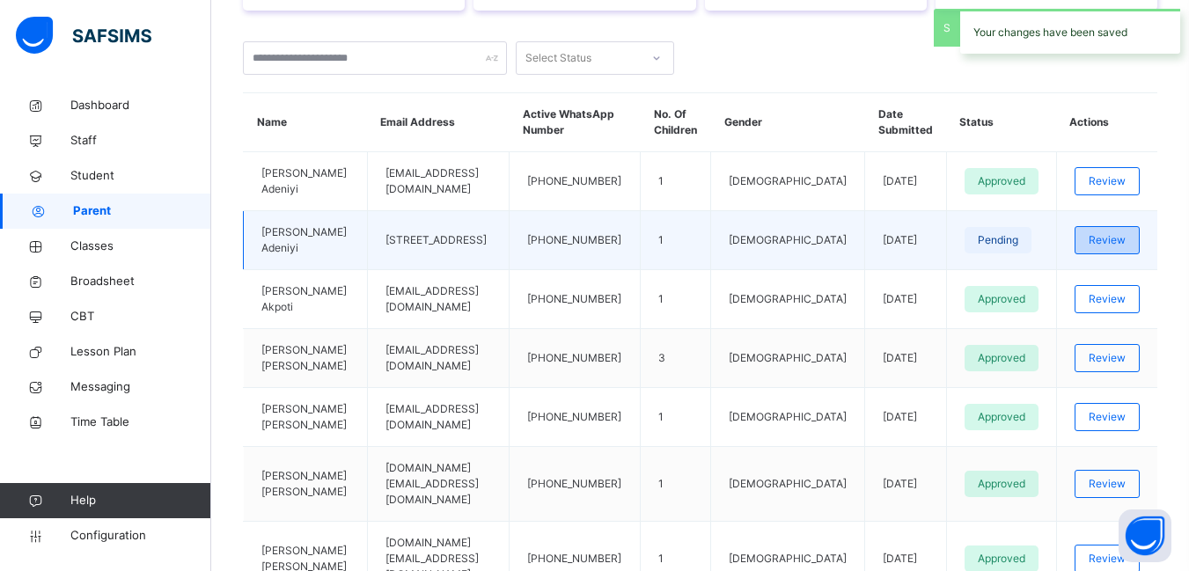
click at [1114, 235] on span "Review" at bounding box center [1106, 240] width 37 height 16
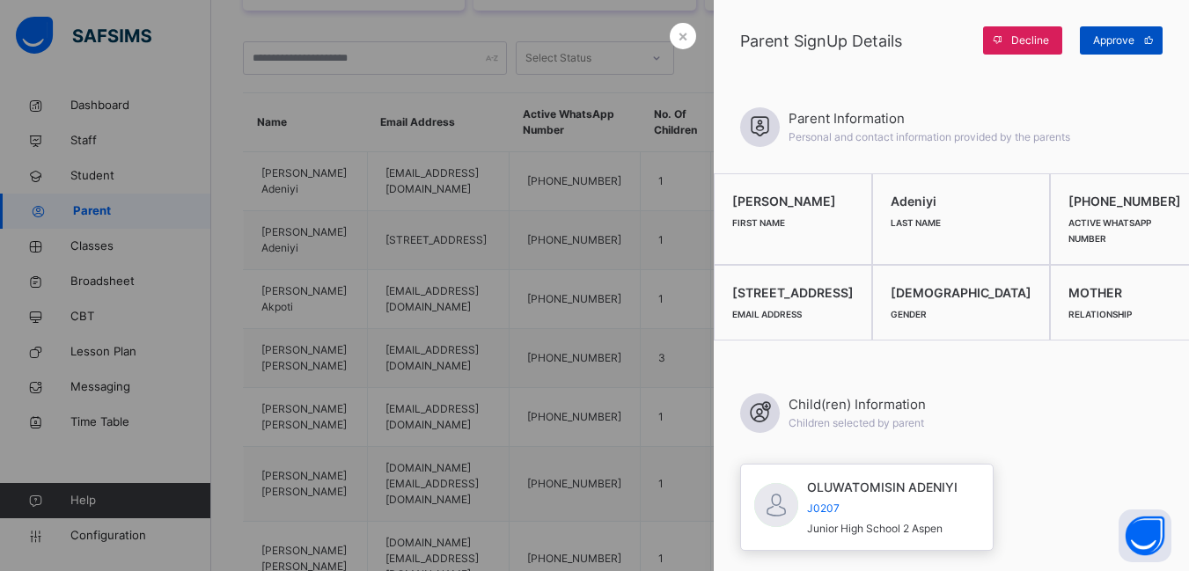
click at [1110, 38] on span "Approve" at bounding box center [1113, 41] width 41 height 16
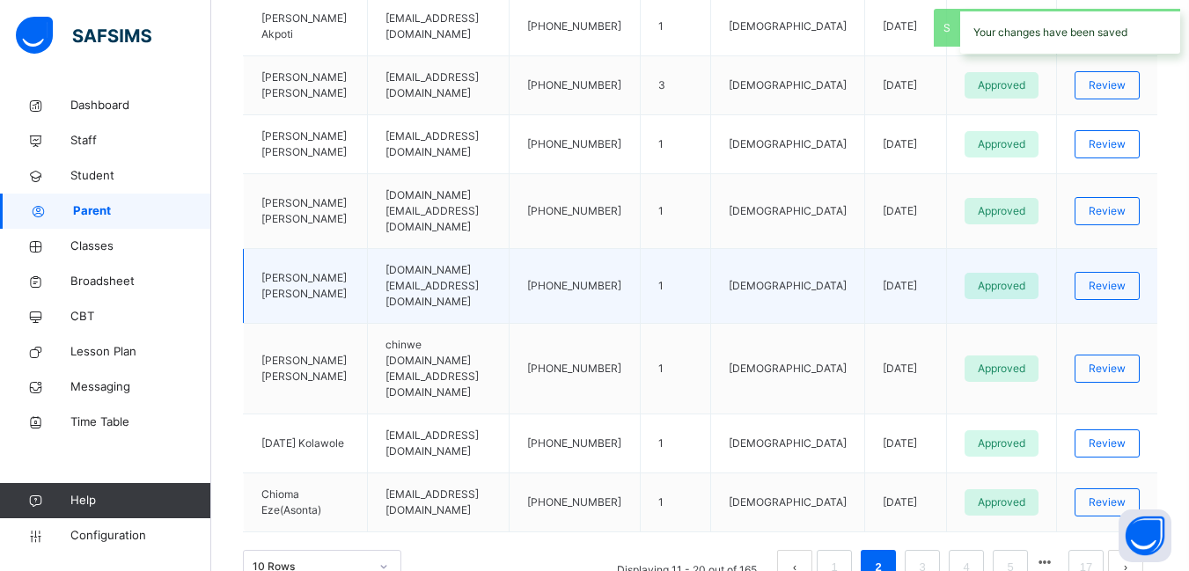
scroll to position [678, 0]
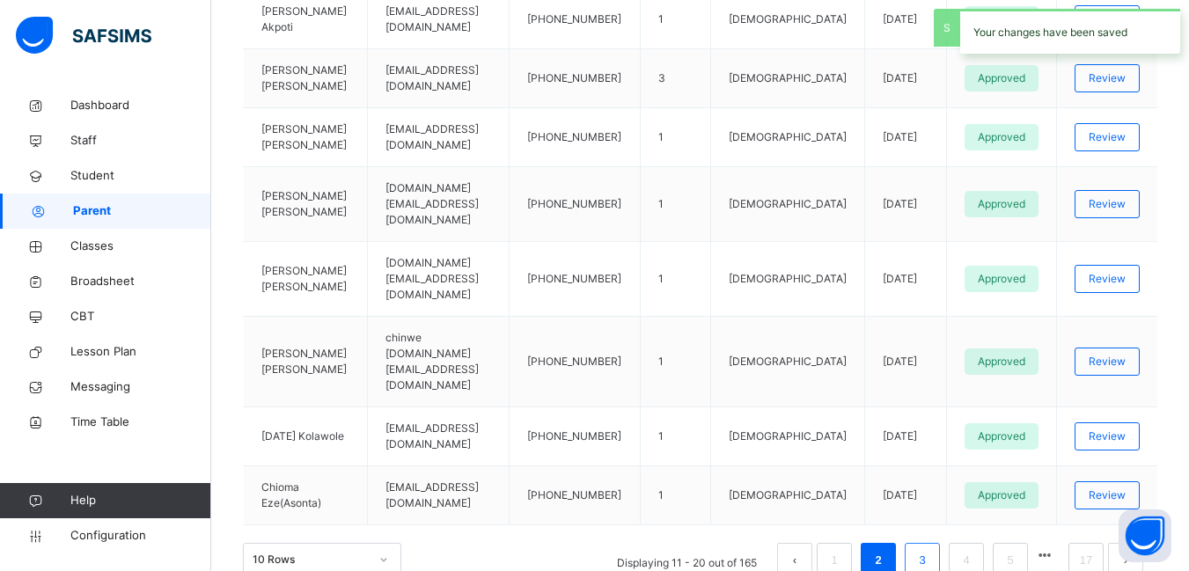
click at [930, 549] on link "3" at bounding box center [921, 560] width 17 height 23
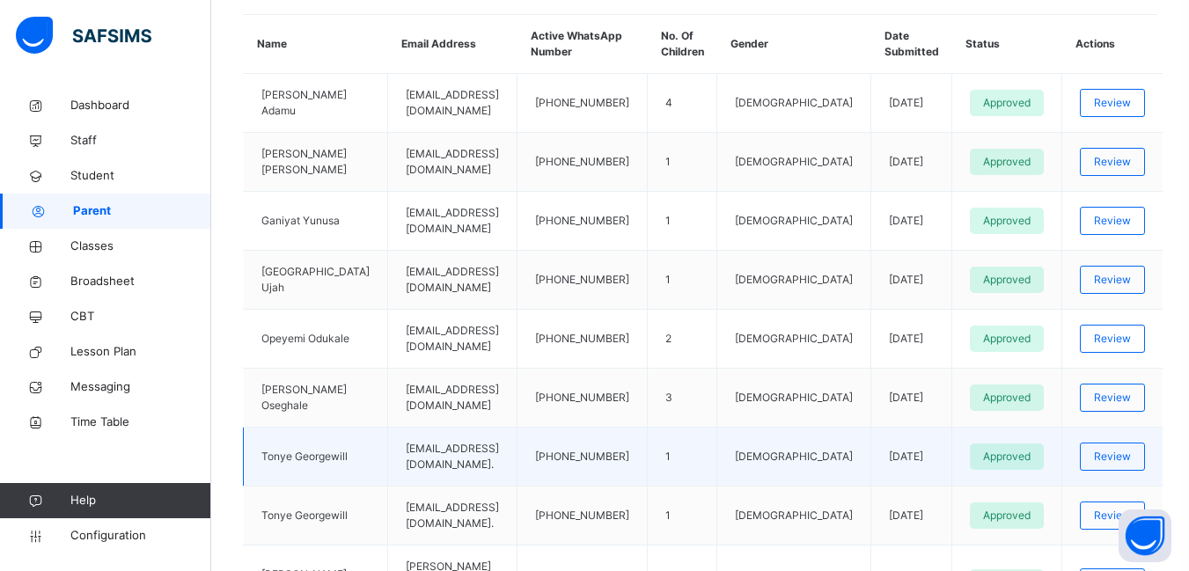
scroll to position [476, 0]
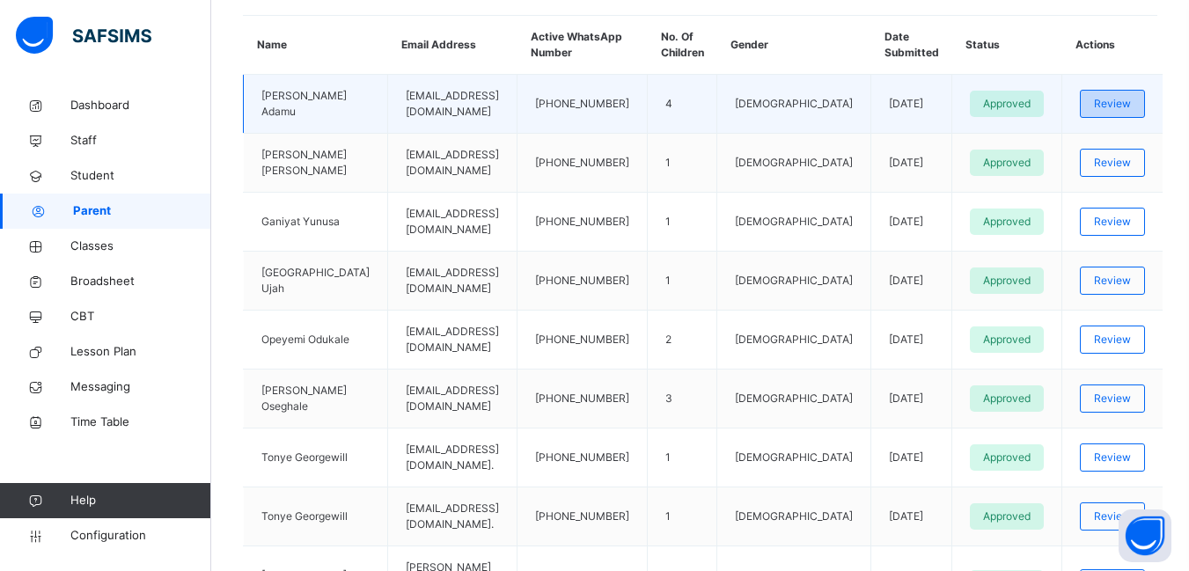
click at [1119, 102] on span "Review" at bounding box center [1112, 104] width 37 height 16
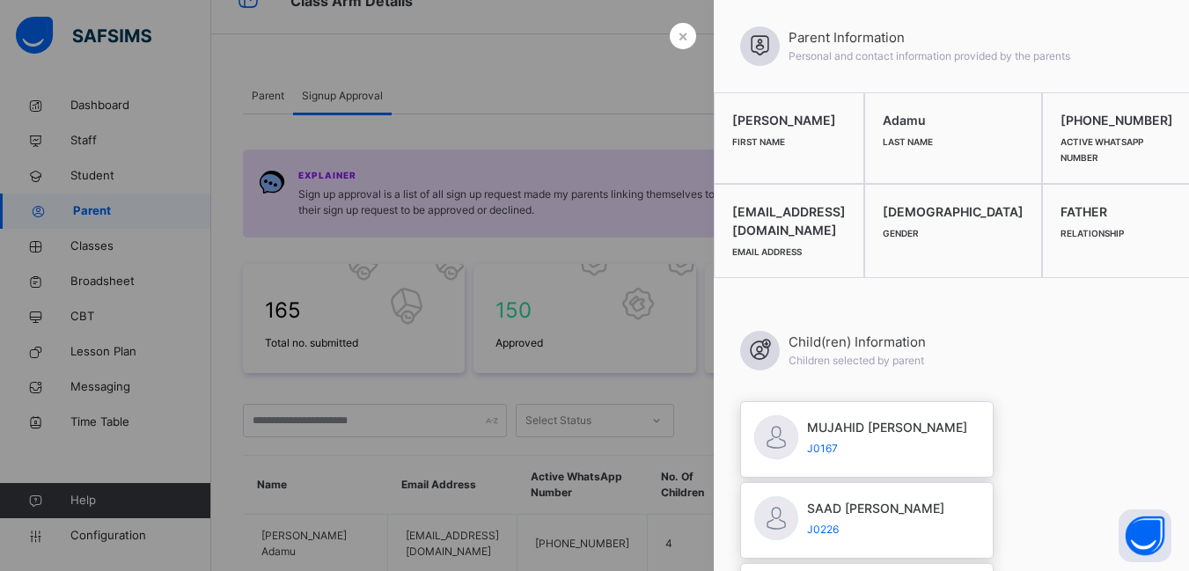
scroll to position [0, 0]
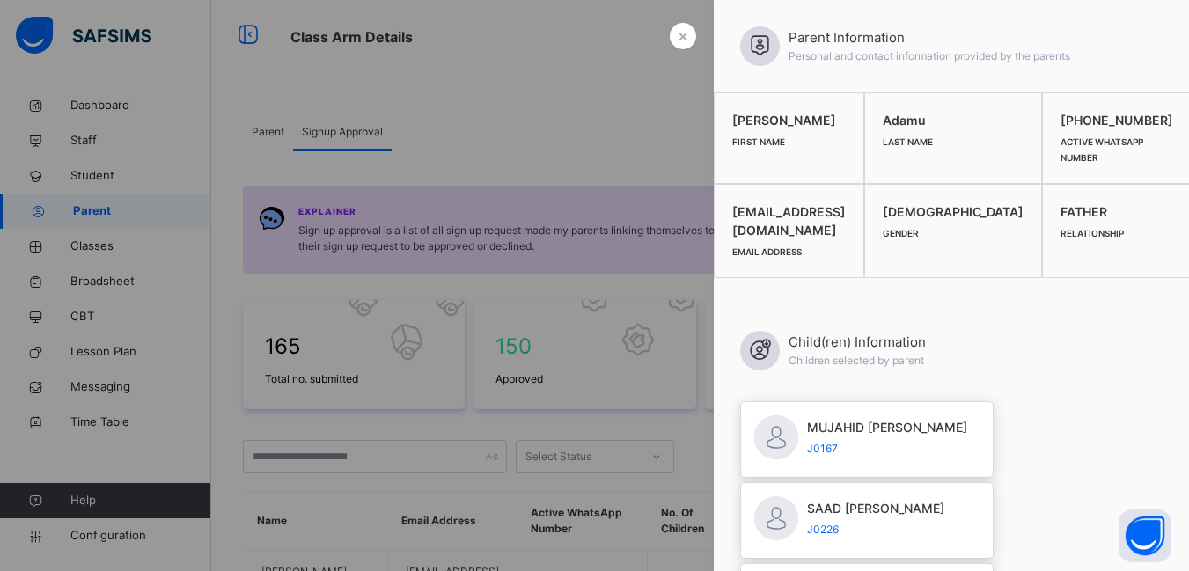
click at [677, 35] on span "×" at bounding box center [682, 36] width 11 height 24
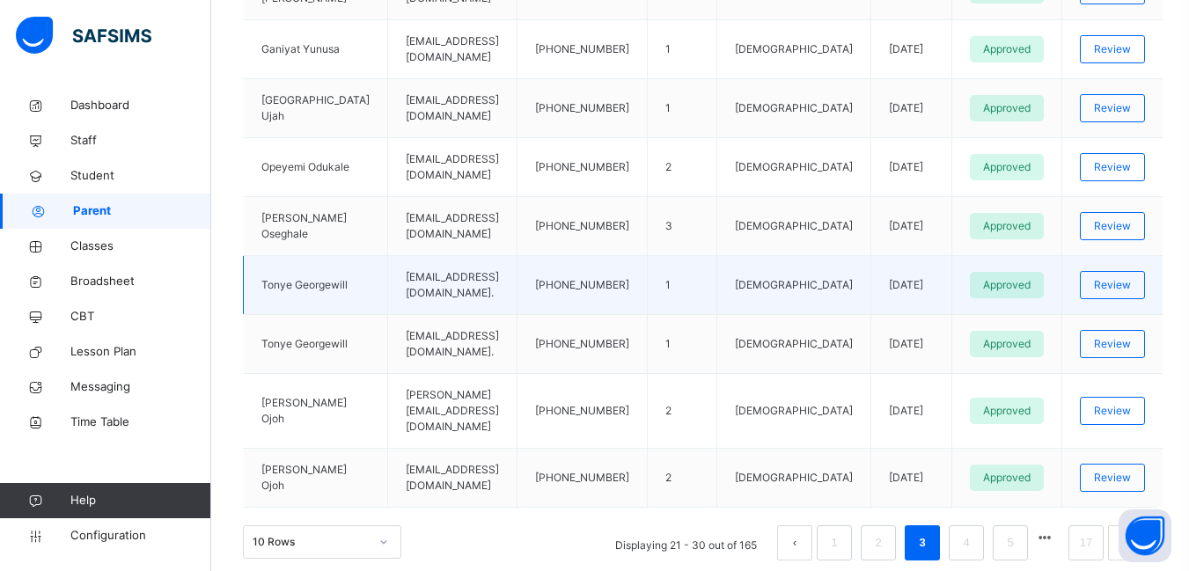
scroll to position [652, 0]
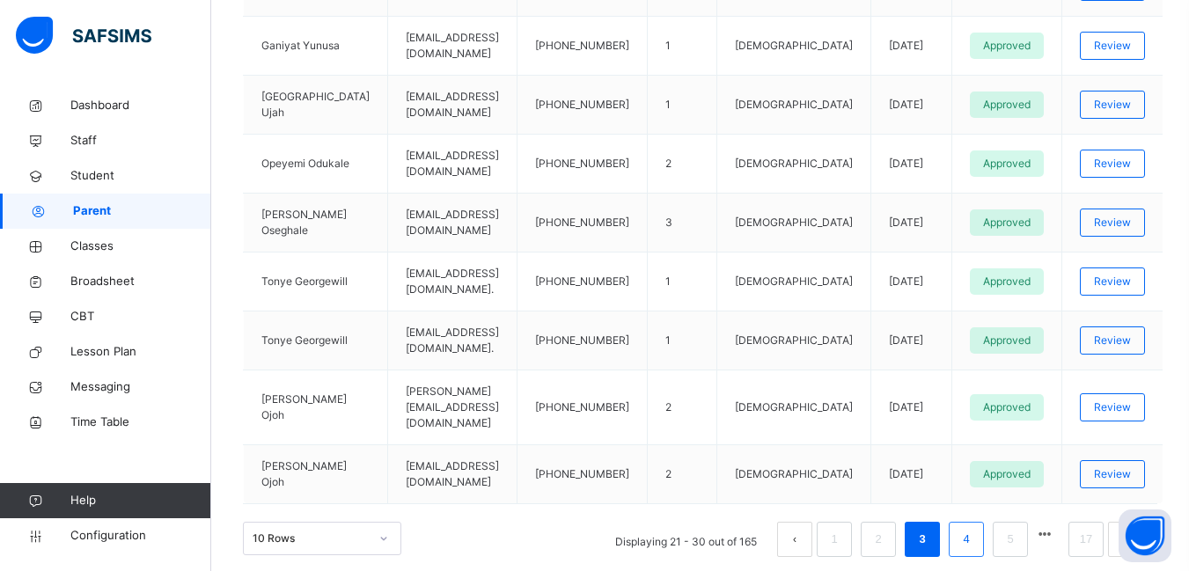
click at [974, 528] on link "4" at bounding box center [965, 539] width 17 height 23
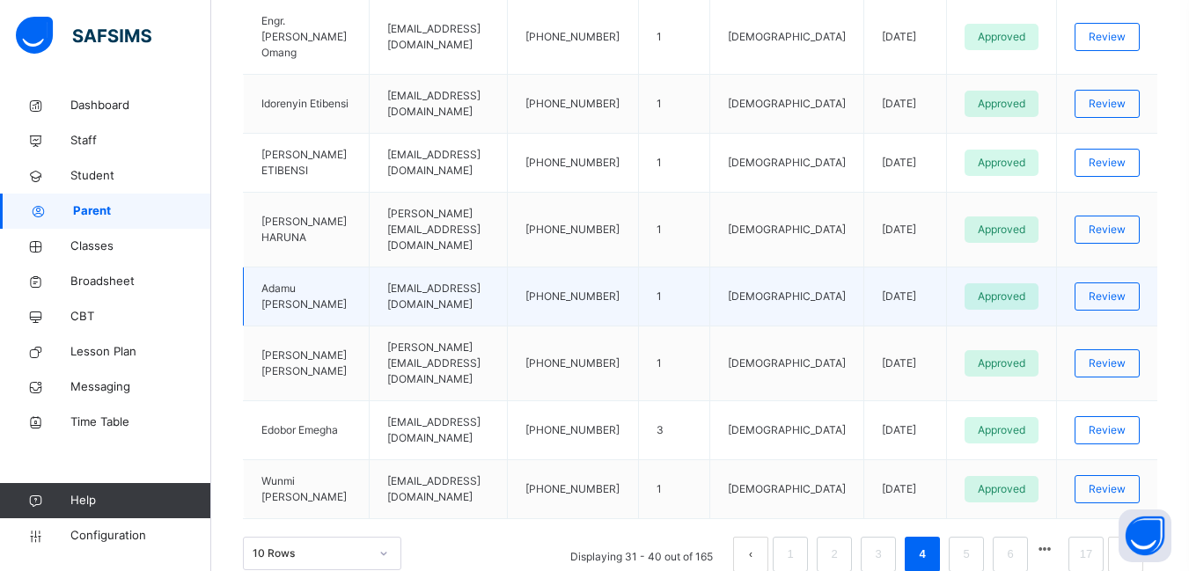
scroll to position [670, 0]
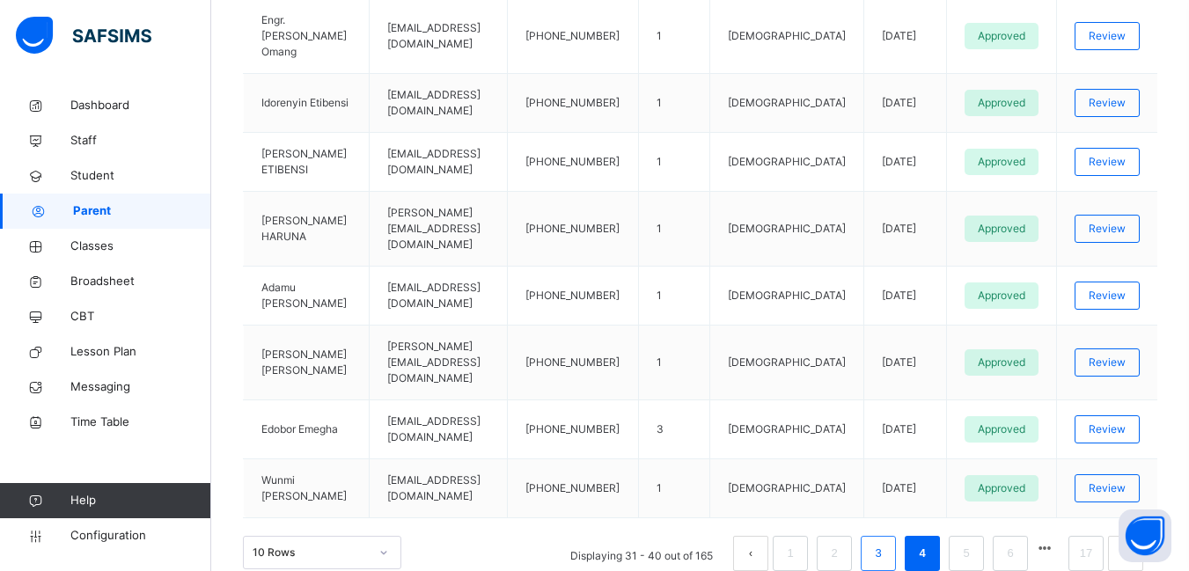
click at [886, 542] on link "3" at bounding box center [877, 553] width 17 height 23
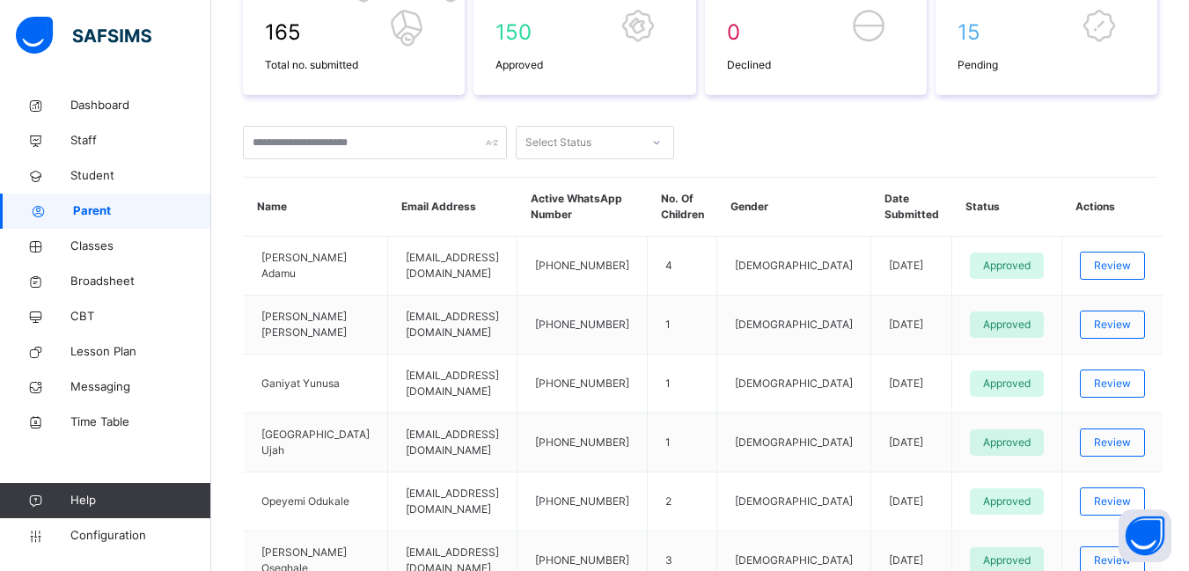
scroll to position [300, 0]
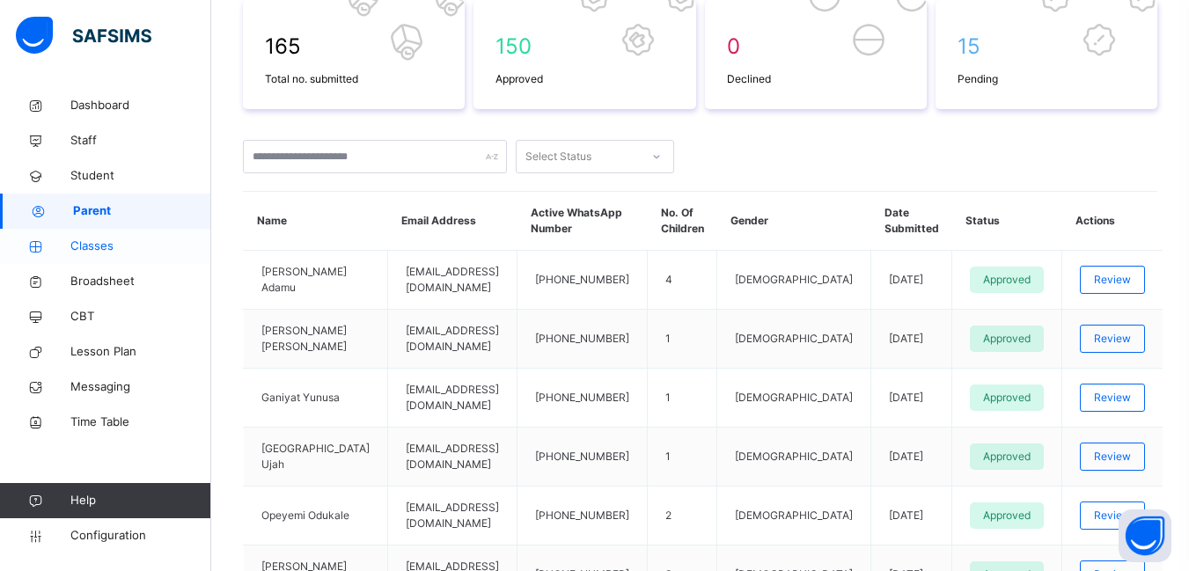
click at [100, 248] on span "Classes" at bounding box center [140, 247] width 141 height 18
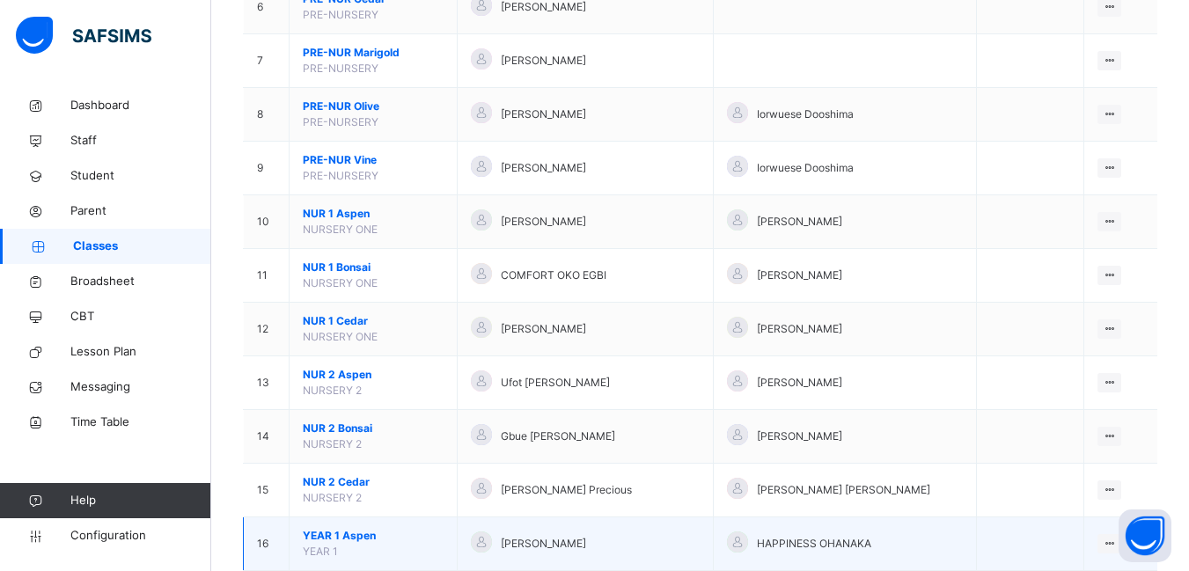
scroll to position [704, 0]
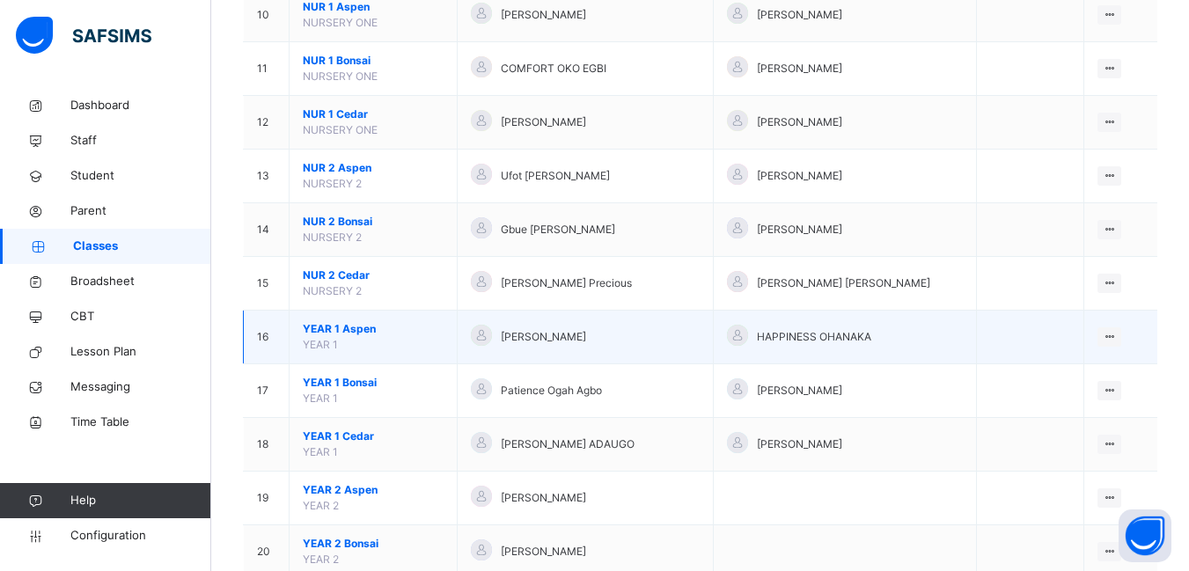
click at [340, 332] on span "YEAR 1 Aspen" at bounding box center [373, 329] width 141 height 16
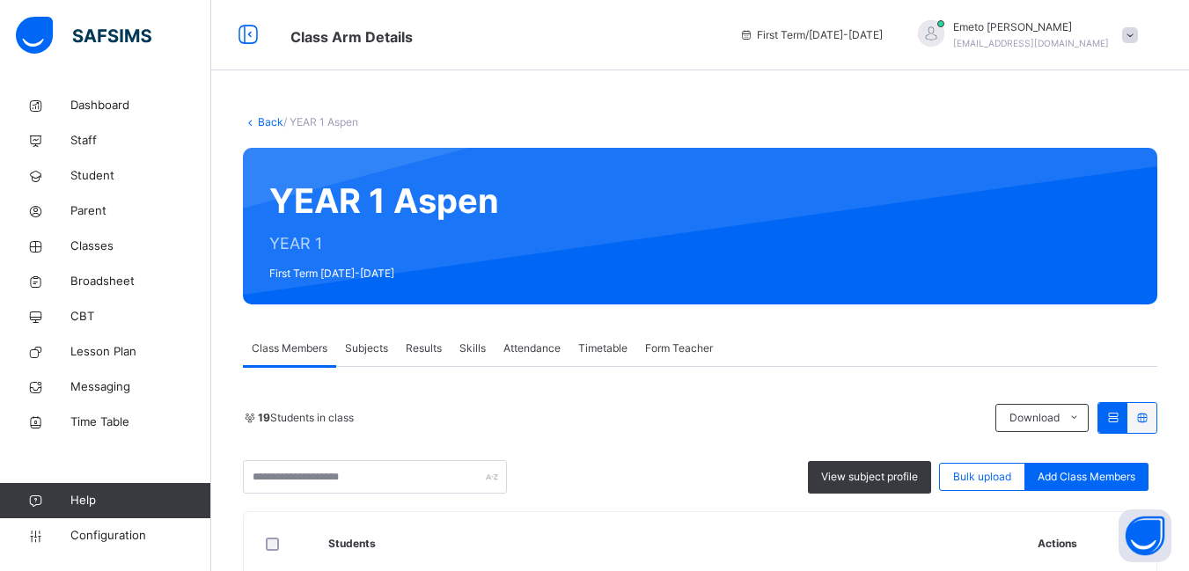
click at [377, 347] on span "Subjects" at bounding box center [366, 348] width 43 height 16
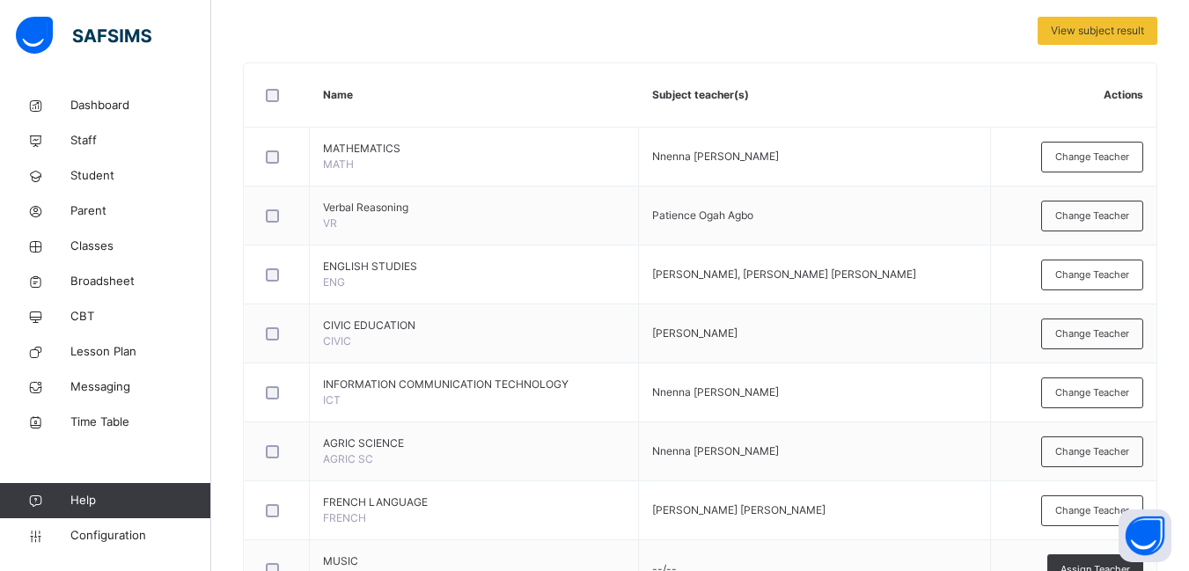
scroll to position [264, 0]
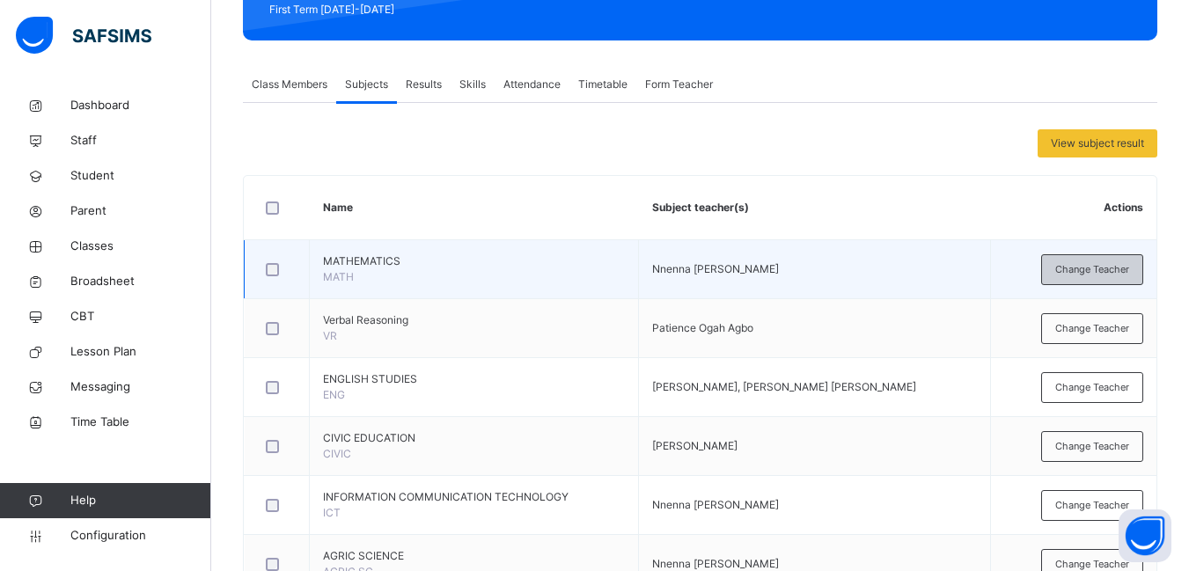
click at [1102, 265] on span "Change Teacher" at bounding box center [1092, 269] width 74 height 15
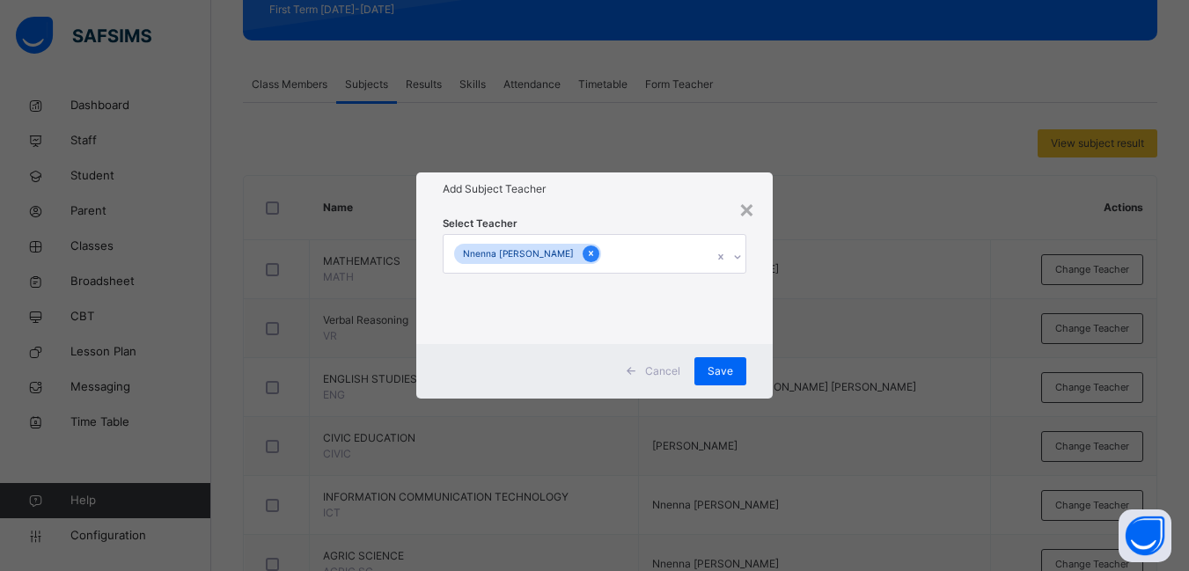
click at [586, 253] on icon at bounding box center [591, 253] width 10 height 12
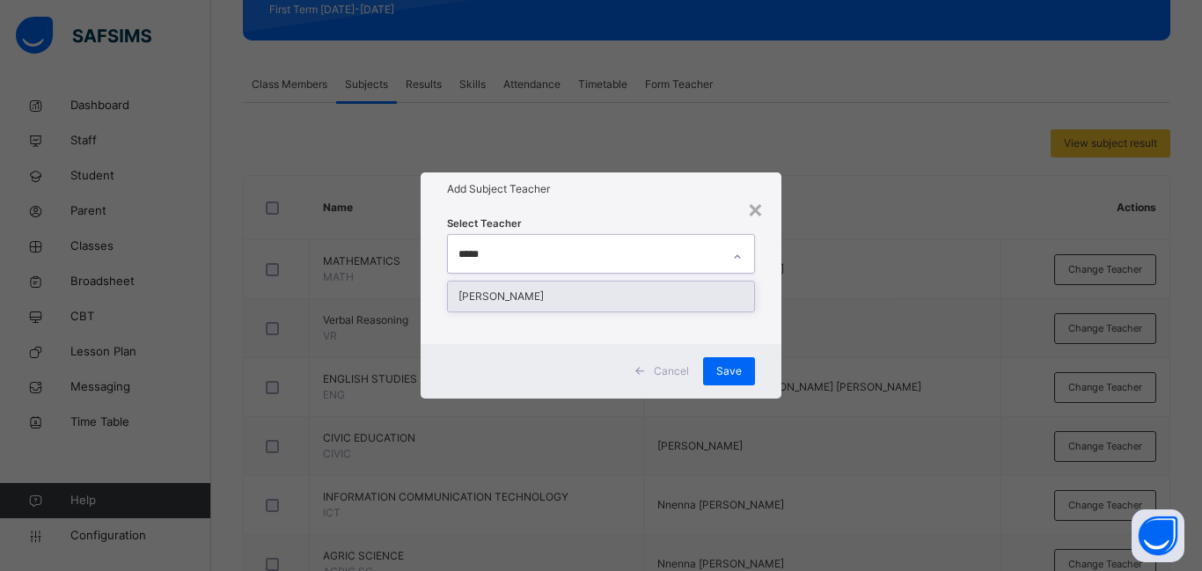
type input "******"
click at [541, 296] on div "[PERSON_NAME]" at bounding box center [601, 297] width 306 height 30
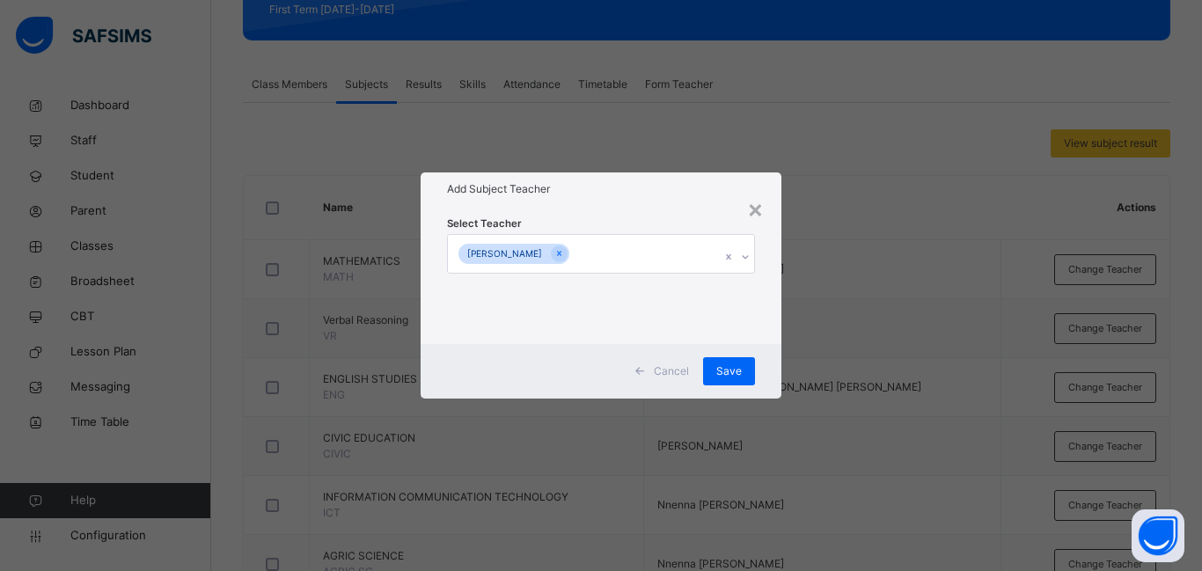
click at [774, 365] on div "Cancel Save" at bounding box center [601, 371] width 361 height 55
click at [728, 371] on span "Save" at bounding box center [729, 371] width 26 height 16
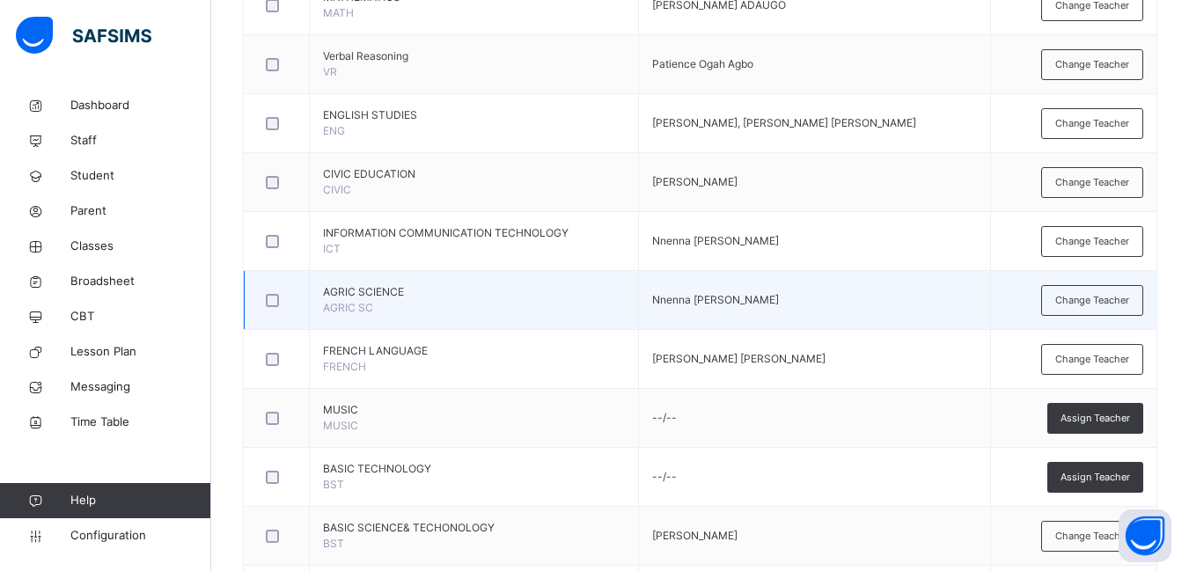
scroll to position [616, 0]
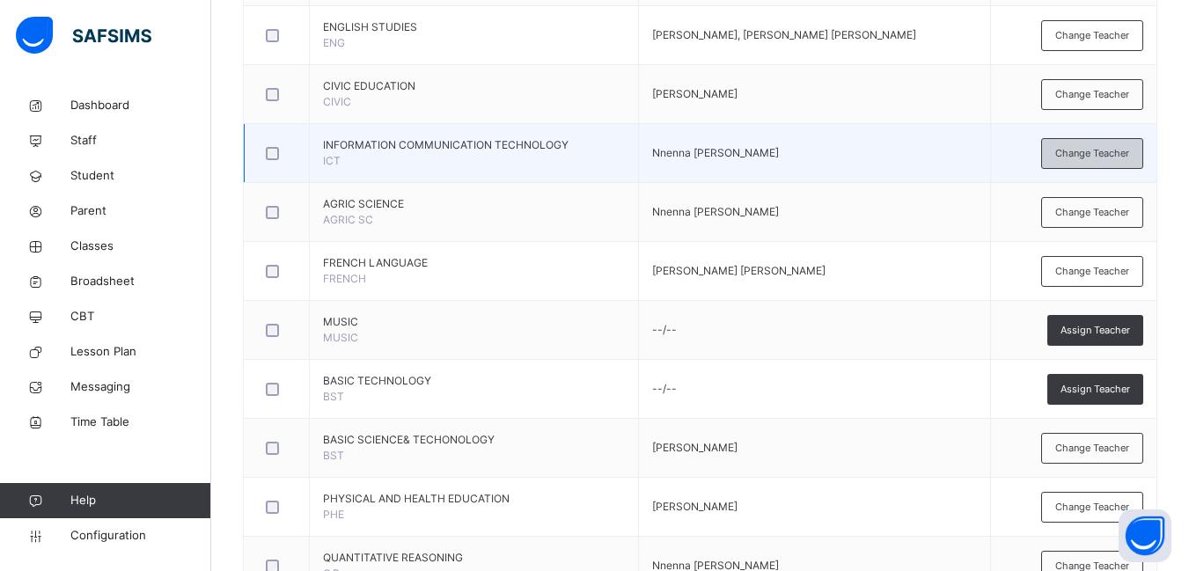
click at [1091, 159] on span "Change Teacher" at bounding box center [1092, 153] width 74 height 15
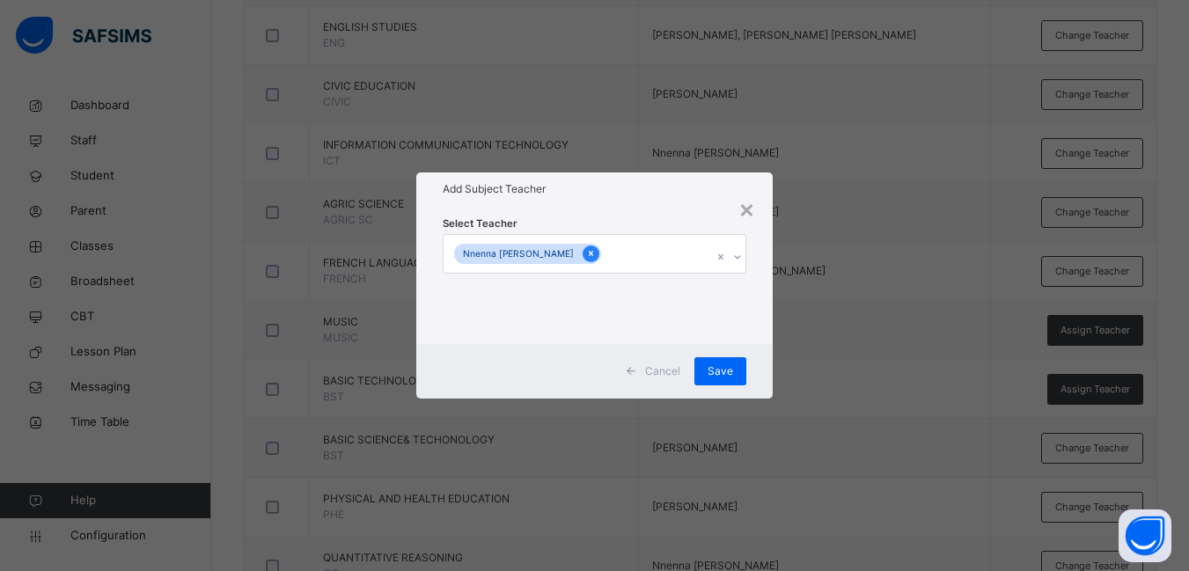
click at [586, 250] on icon at bounding box center [591, 253] width 10 height 12
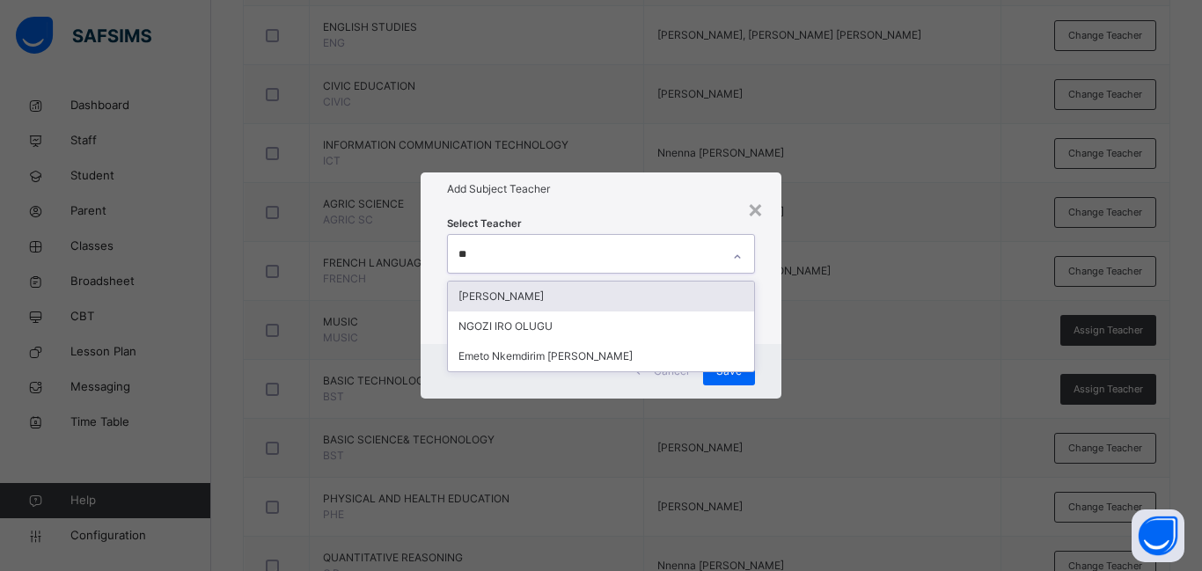
type input "***"
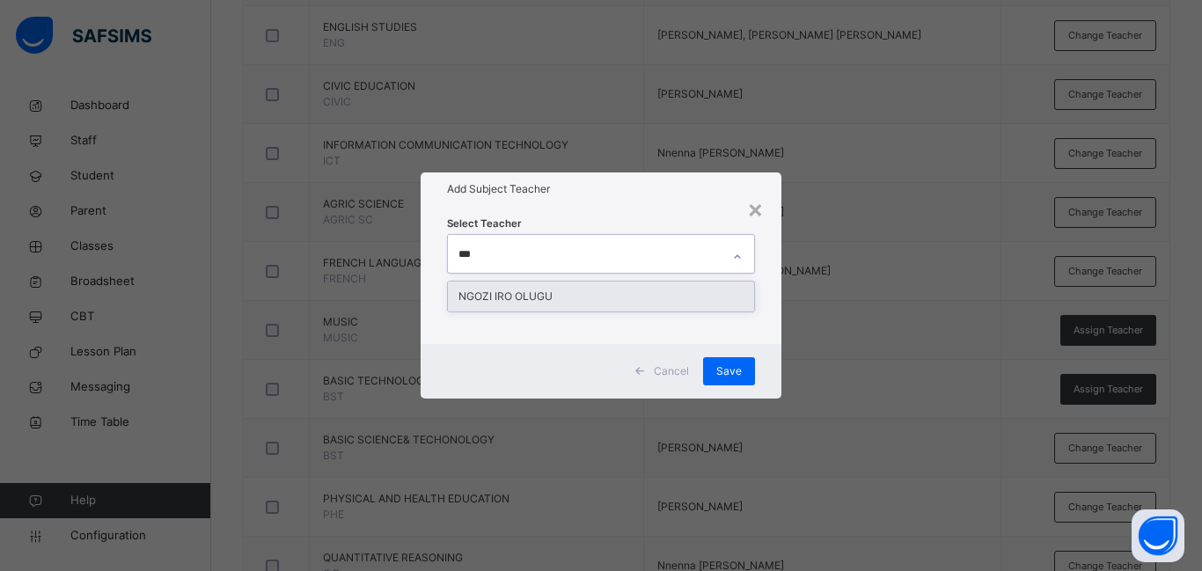
click at [521, 290] on div "NGOZI IRO OLUGU" at bounding box center [601, 297] width 306 height 30
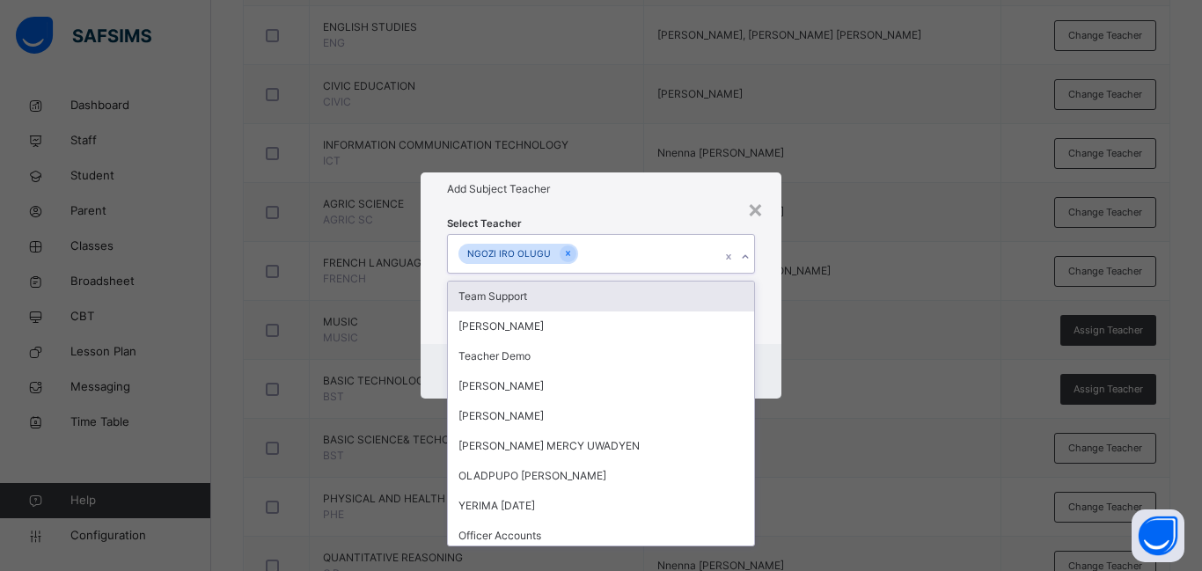
click at [764, 334] on div "Select Teacher option [PERSON_NAME], selected. option Team Support focused, 1 o…" at bounding box center [601, 274] width 361 height 137
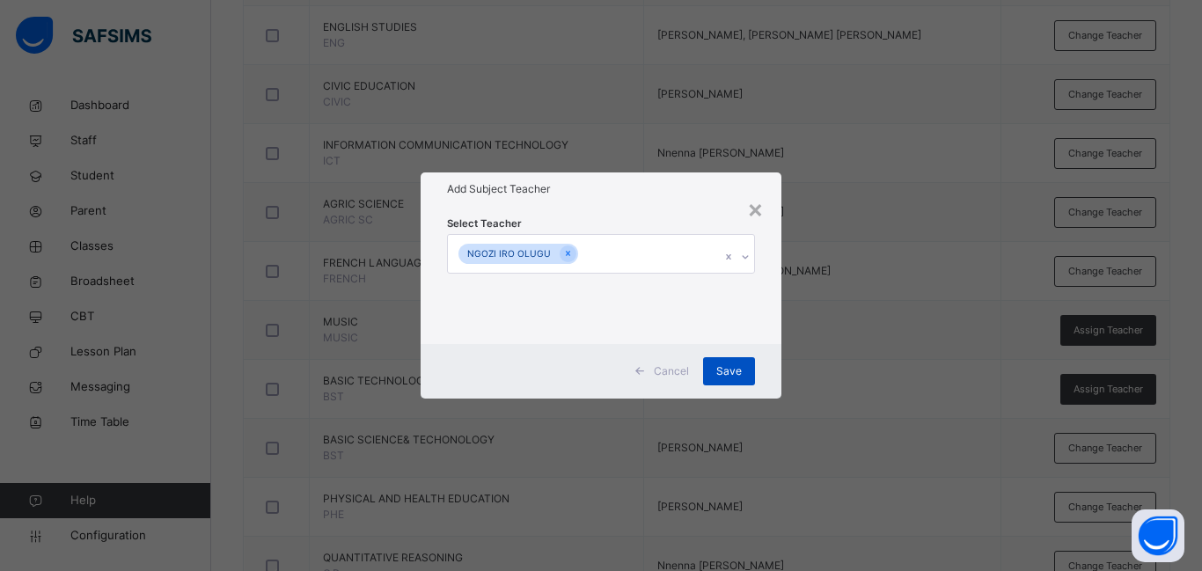
click at [734, 372] on span "Save" at bounding box center [729, 371] width 26 height 16
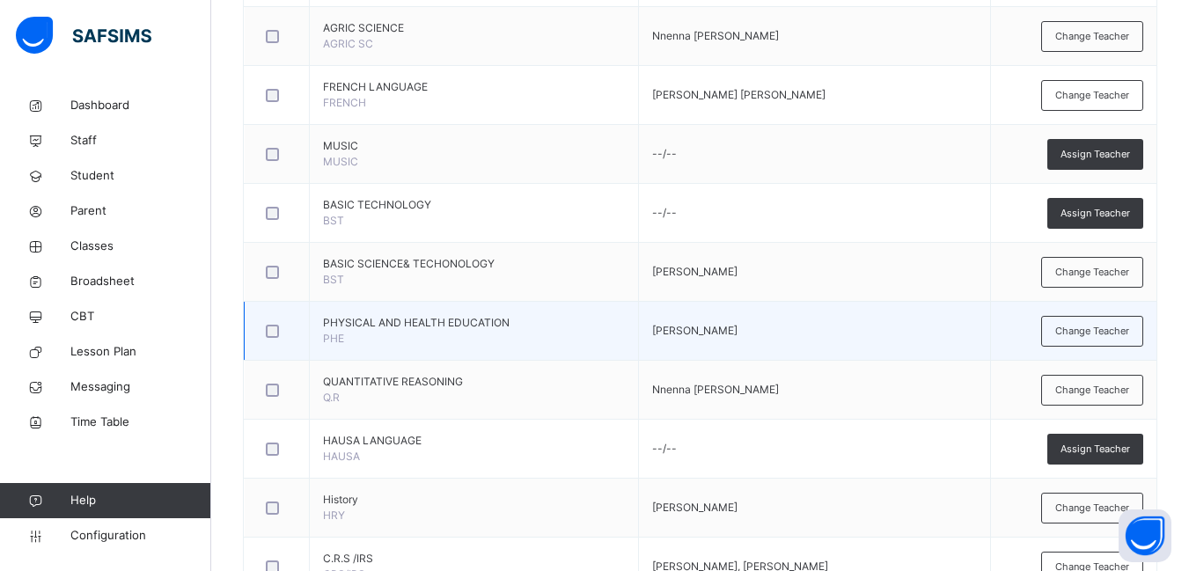
scroll to position [880, 0]
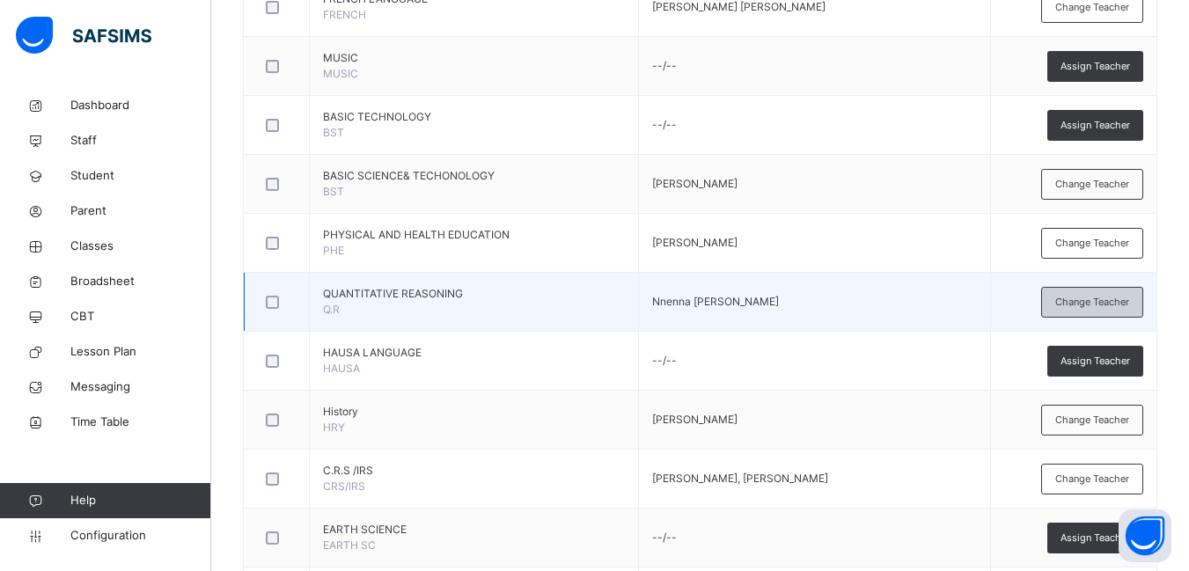
click at [1091, 302] on span "Change Teacher" at bounding box center [1092, 302] width 74 height 15
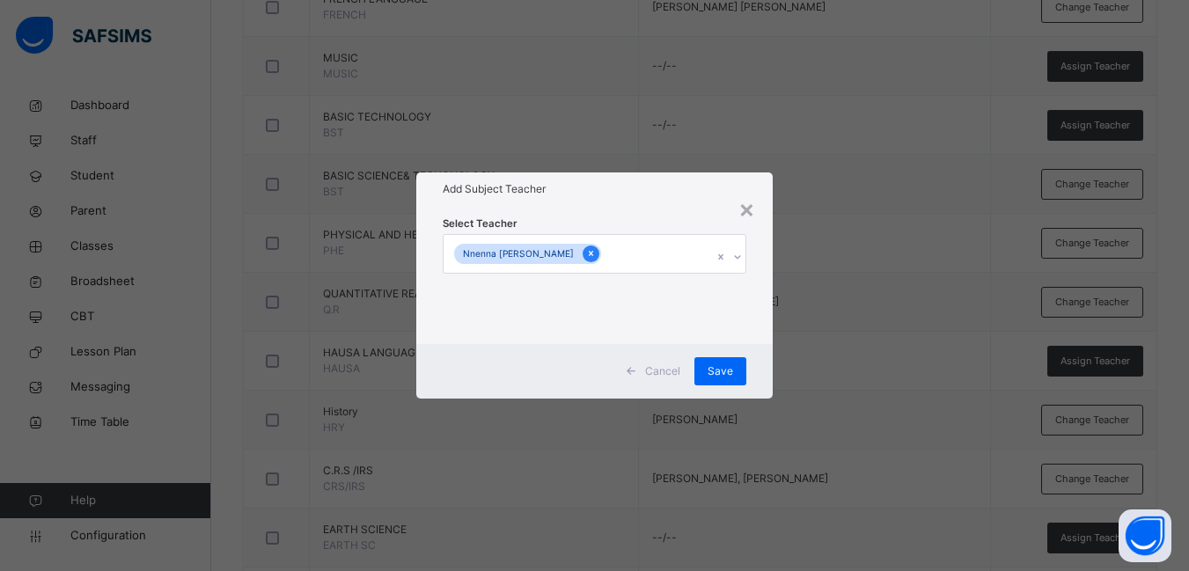
click at [586, 251] on icon at bounding box center [591, 253] width 10 height 12
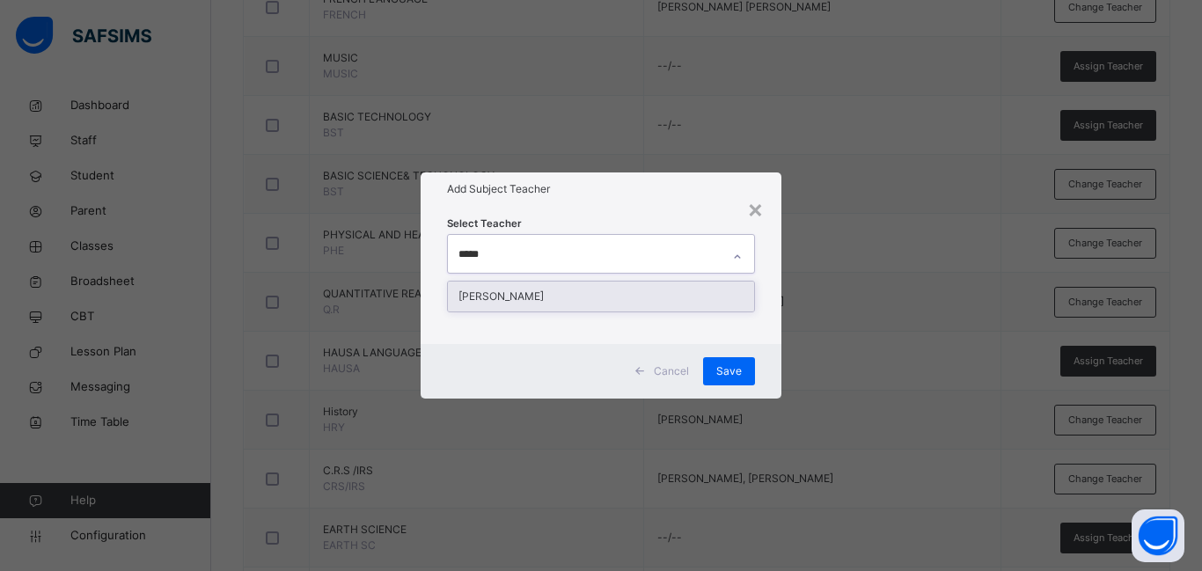
type input "******"
click at [556, 297] on div "[PERSON_NAME]" at bounding box center [601, 297] width 306 height 30
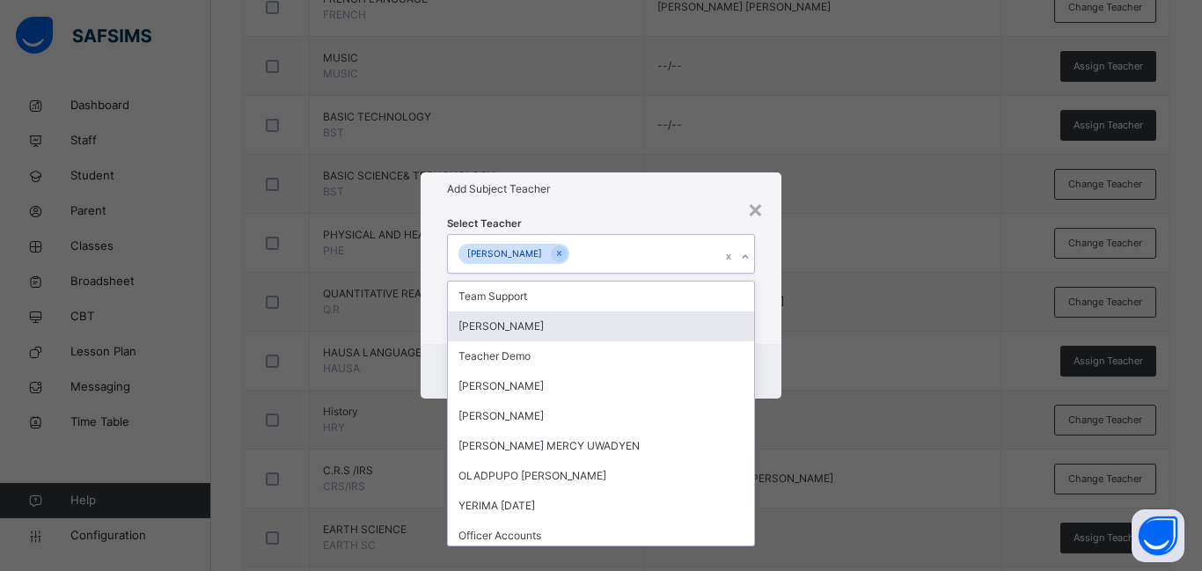
click at [772, 344] on div "Cancel Save" at bounding box center [601, 371] width 361 height 55
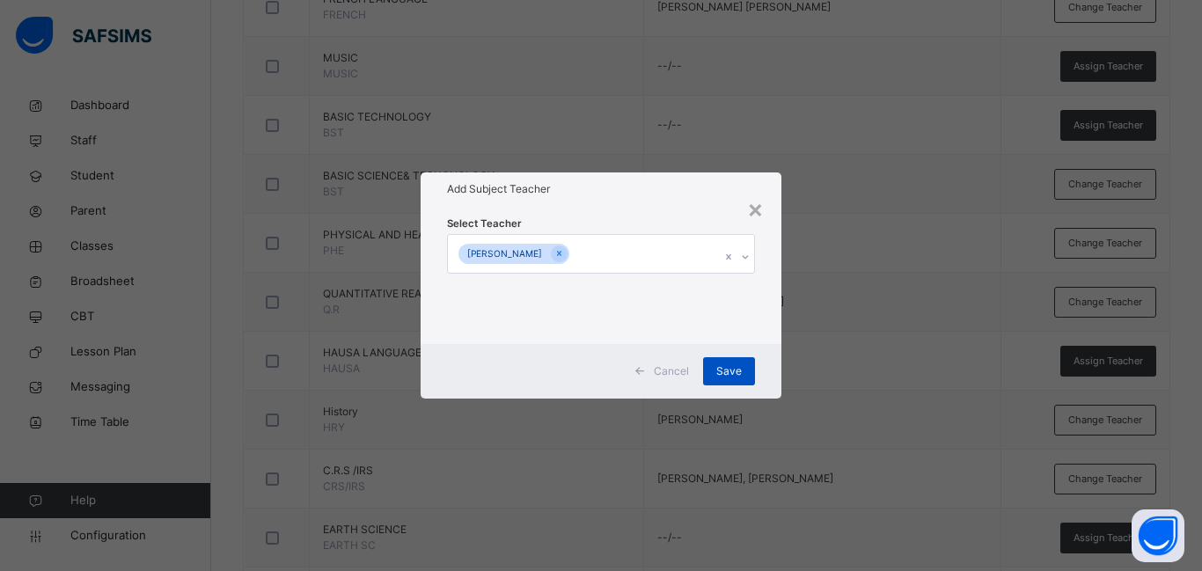
click at [733, 370] on span "Save" at bounding box center [729, 371] width 26 height 16
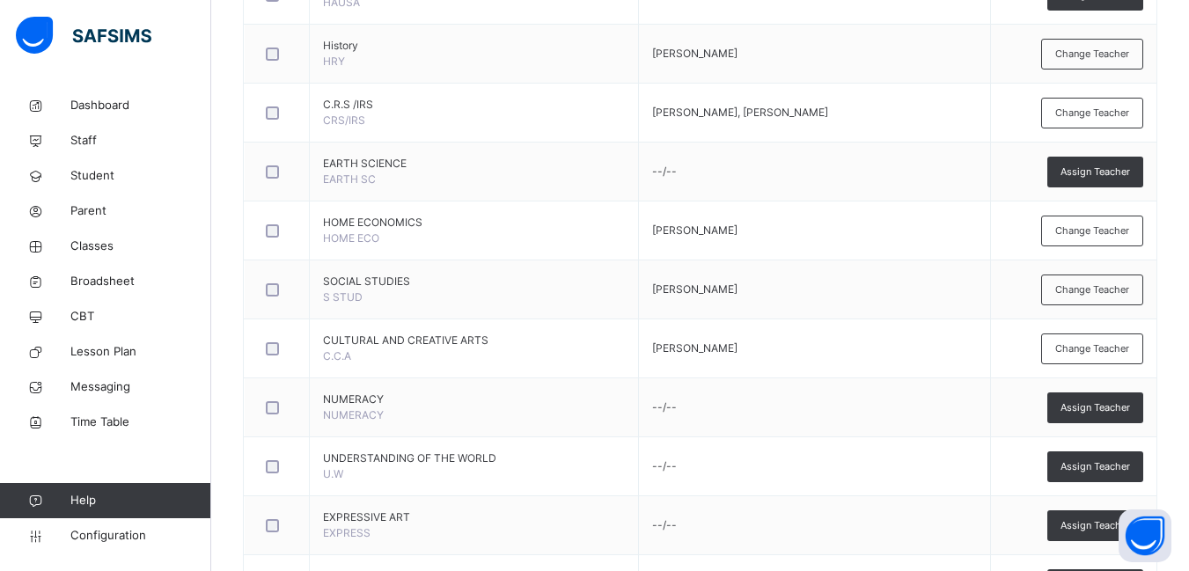
scroll to position [1158, 0]
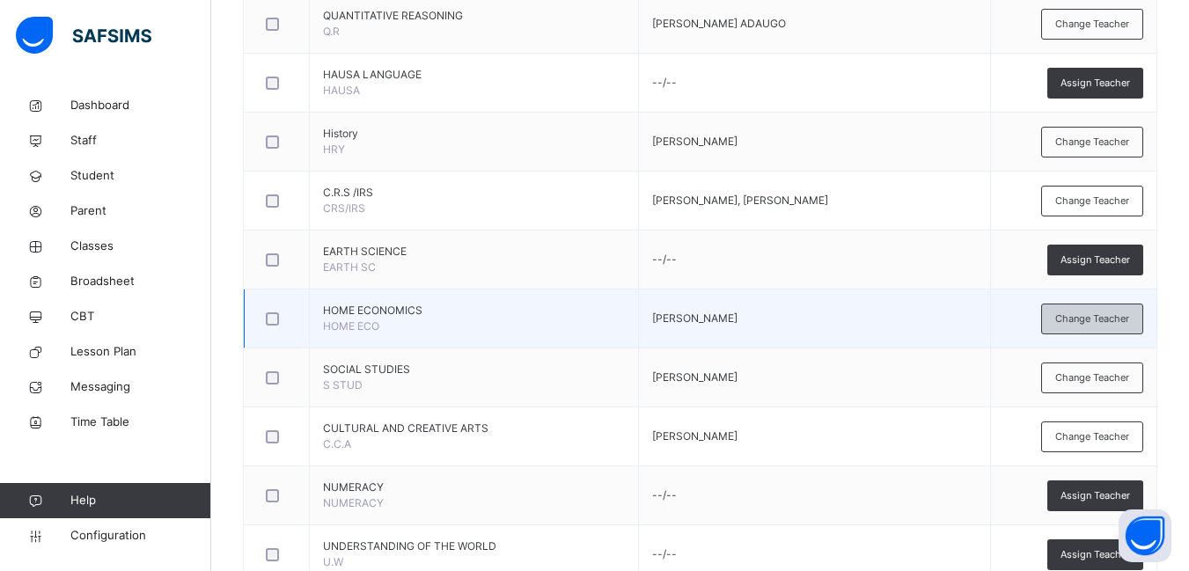
click at [1109, 323] on span "Change Teacher" at bounding box center [1092, 318] width 74 height 15
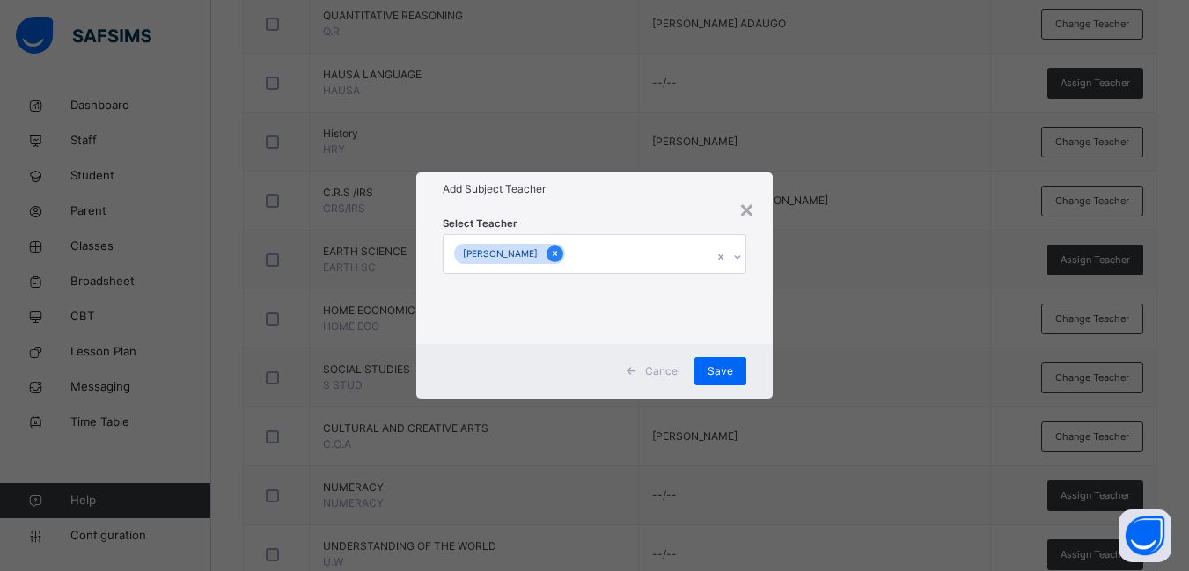
click at [550, 252] on icon at bounding box center [555, 253] width 10 height 12
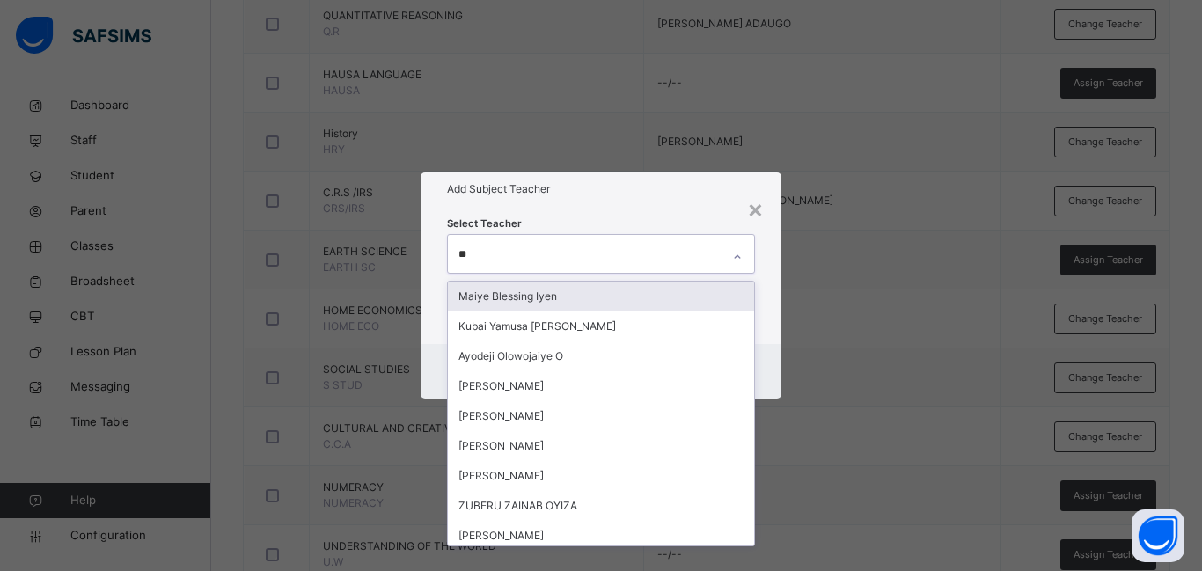
type input "***"
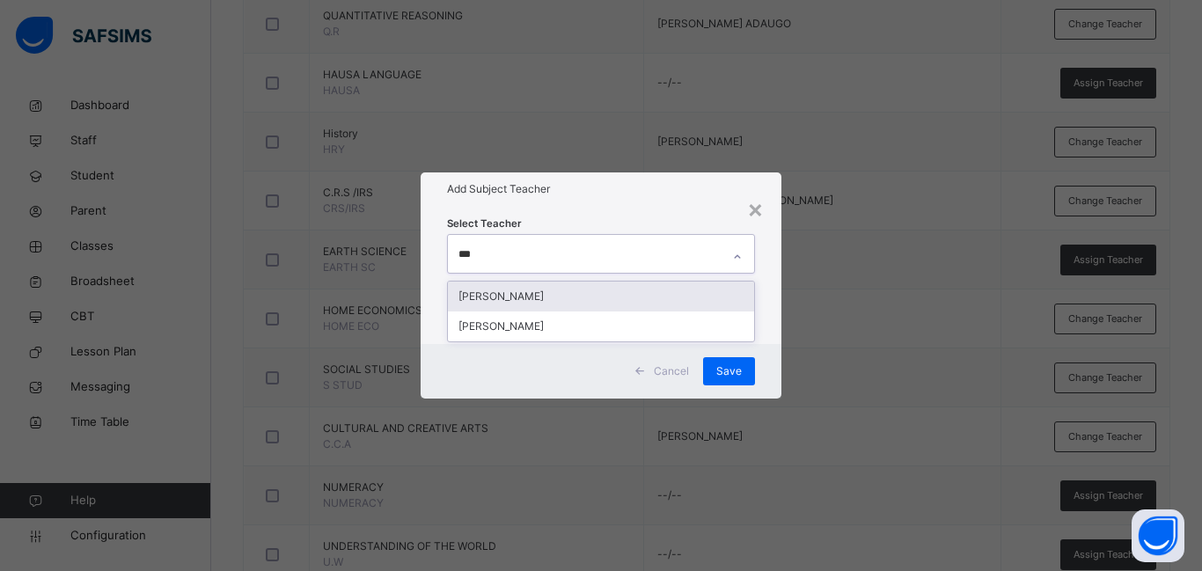
click at [523, 289] on div "[PERSON_NAME]" at bounding box center [601, 297] width 306 height 30
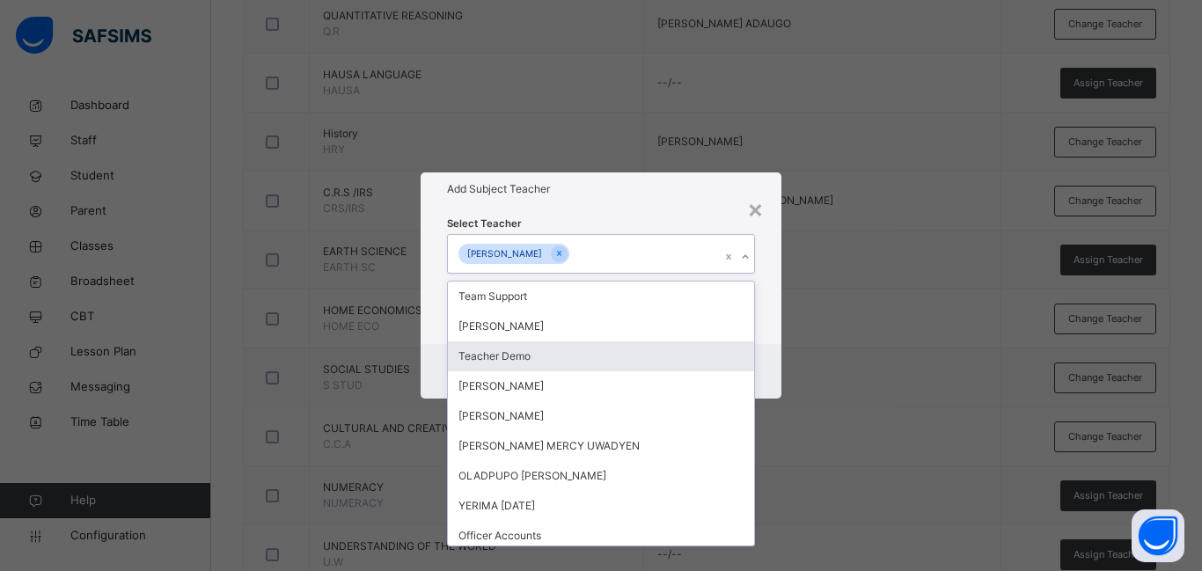
click at [765, 345] on div "Cancel Save" at bounding box center [601, 371] width 361 height 55
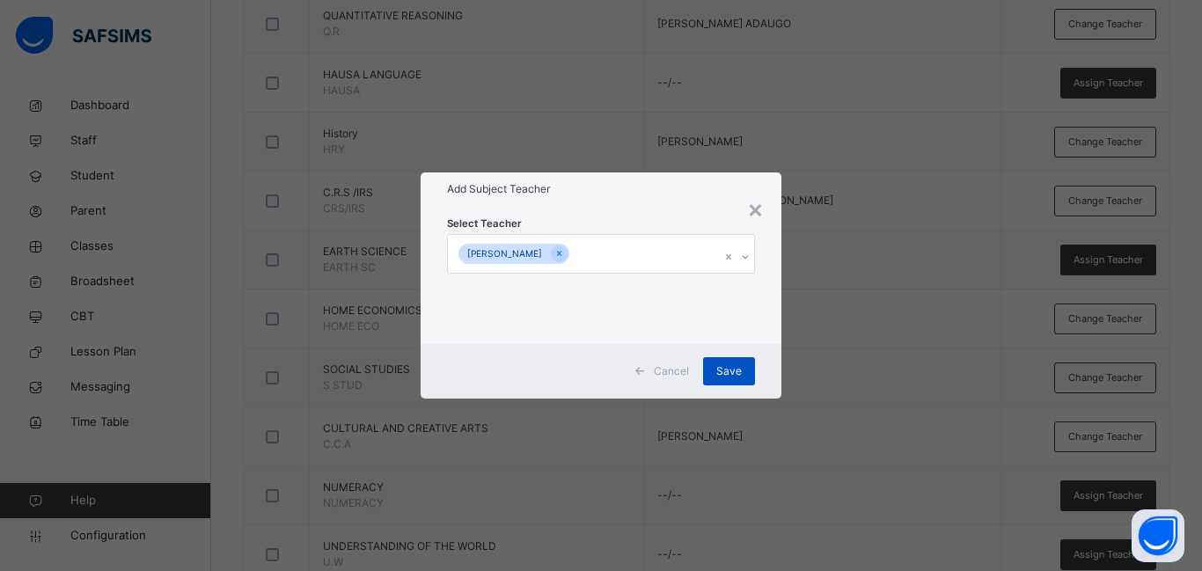
click at [730, 366] on span "Save" at bounding box center [729, 371] width 26 height 16
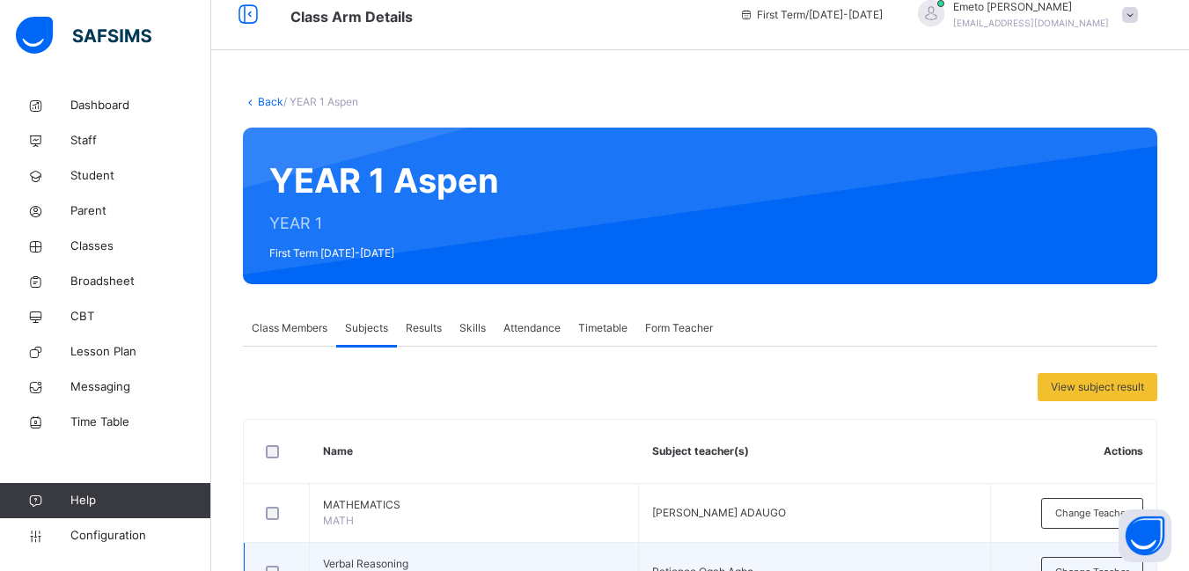
scroll to position [14, 0]
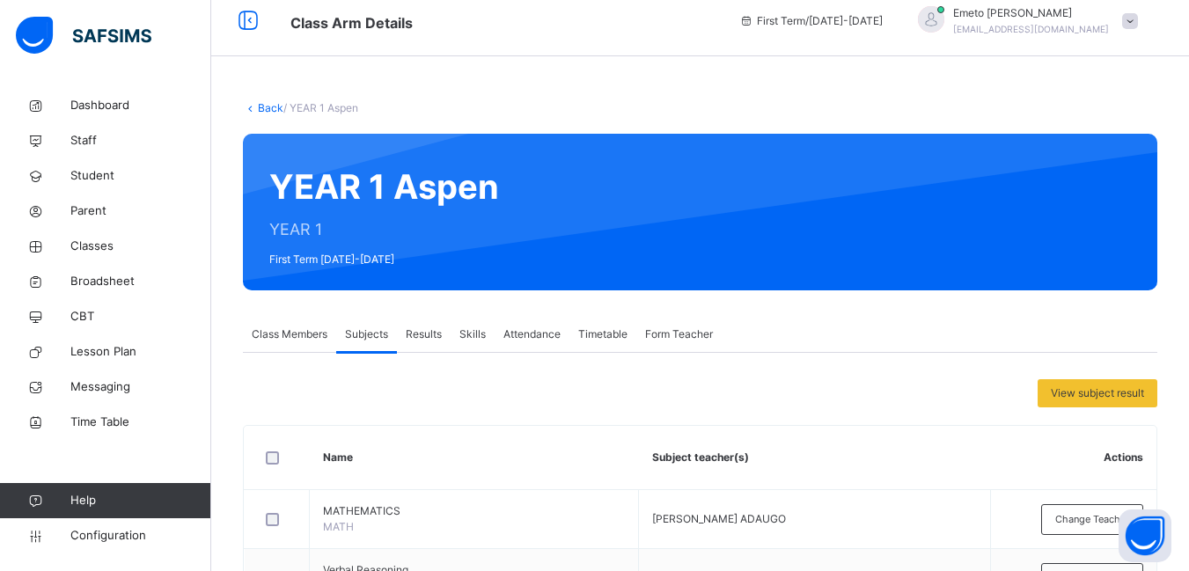
click at [267, 108] on link "Back" at bounding box center [271, 107] width 26 height 13
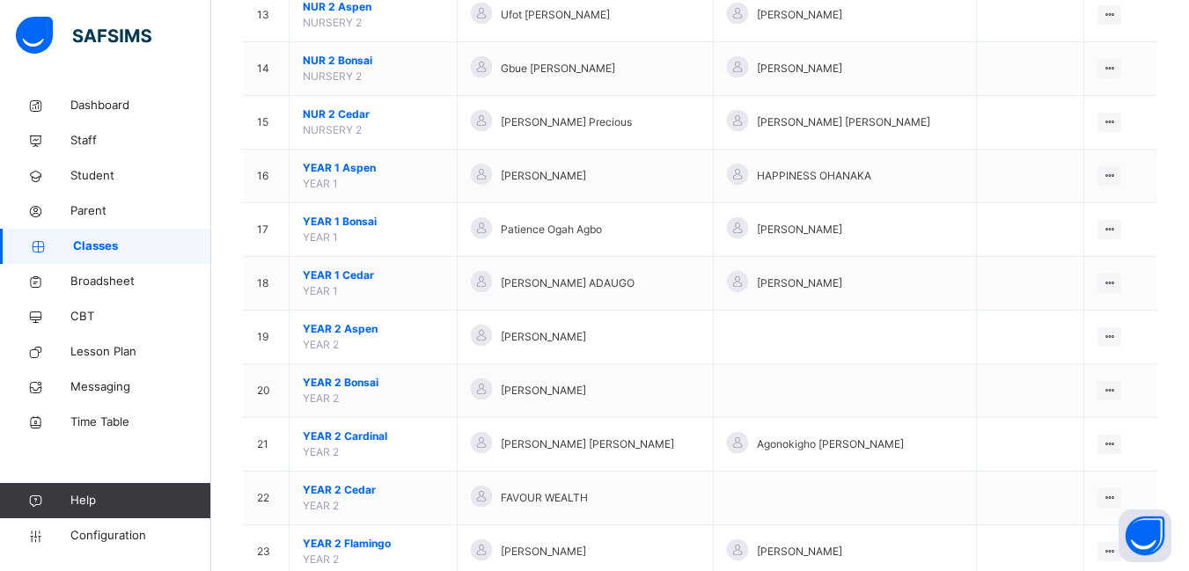
scroll to position [880, 0]
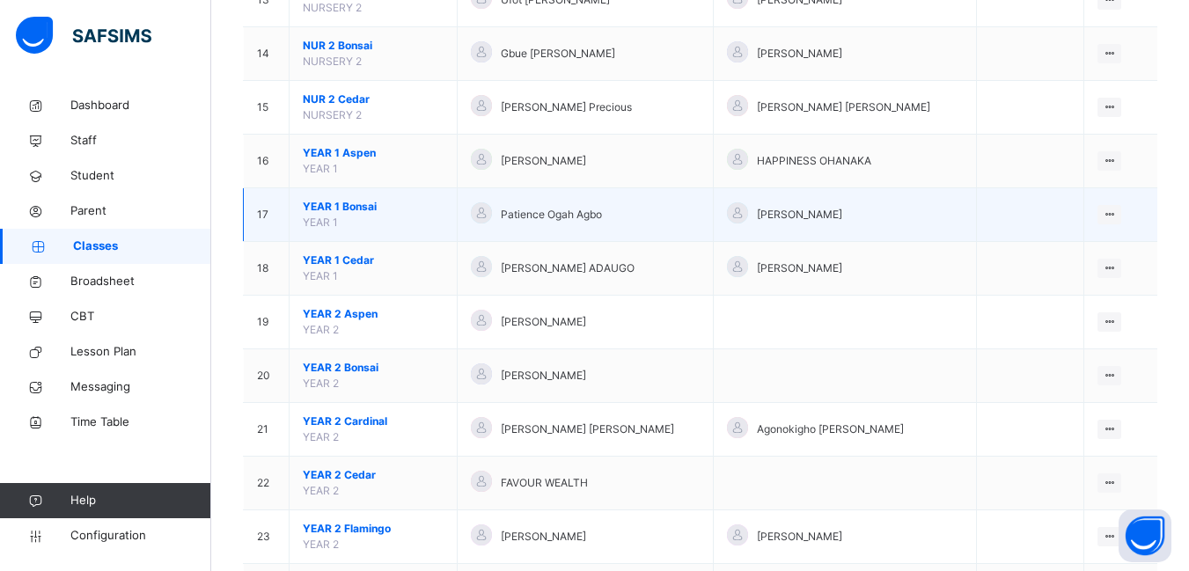
click at [351, 212] on span "YEAR 1 Bonsai" at bounding box center [373, 207] width 141 height 16
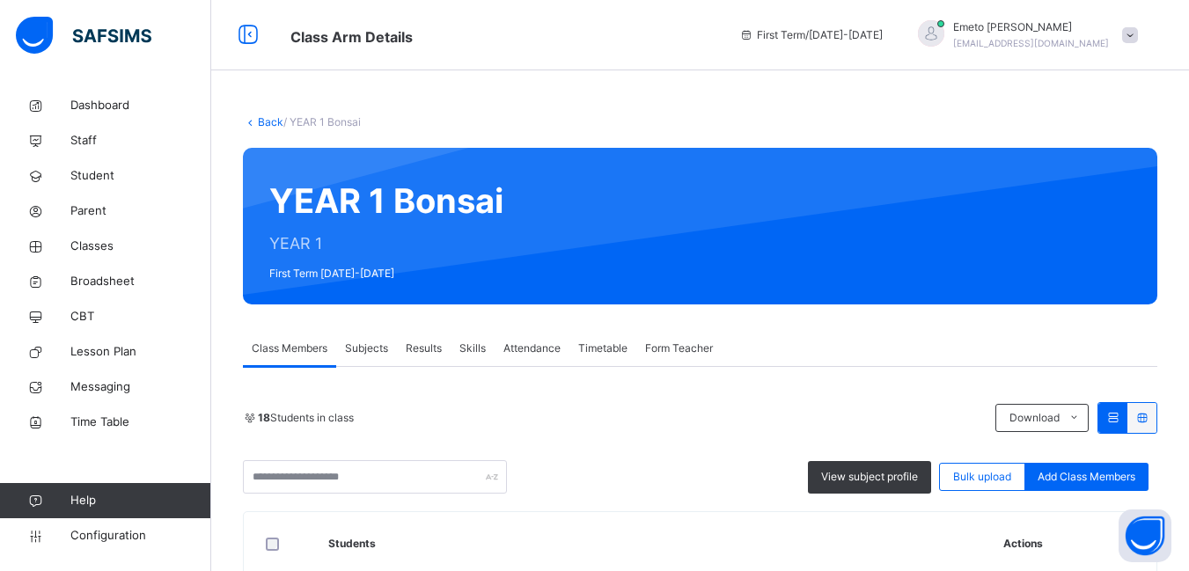
click at [366, 348] on span "Subjects" at bounding box center [366, 348] width 43 height 16
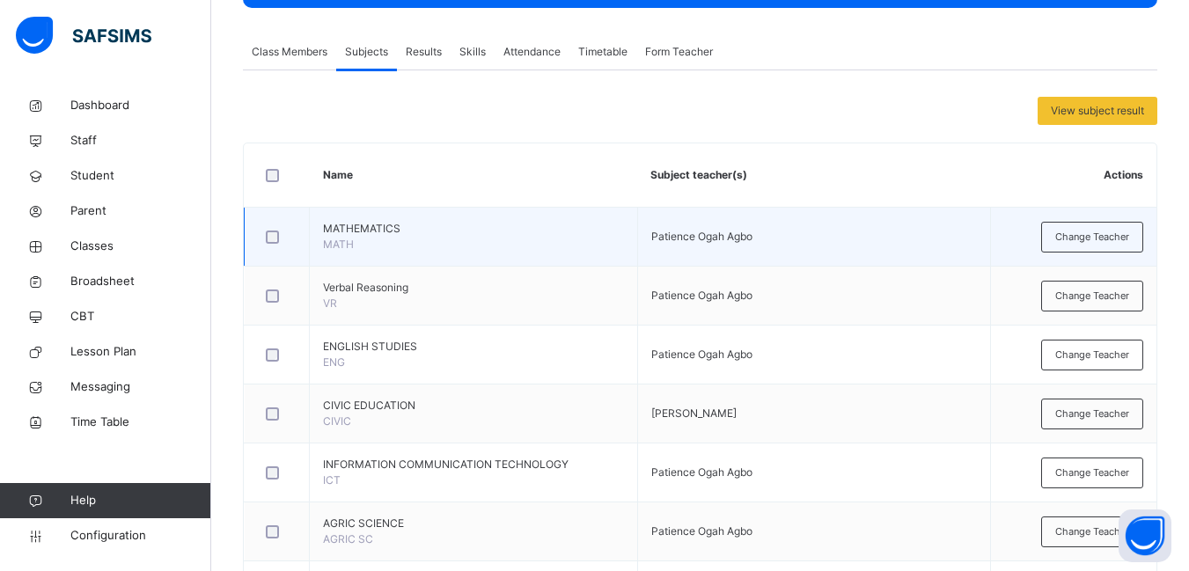
scroll to position [352, 0]
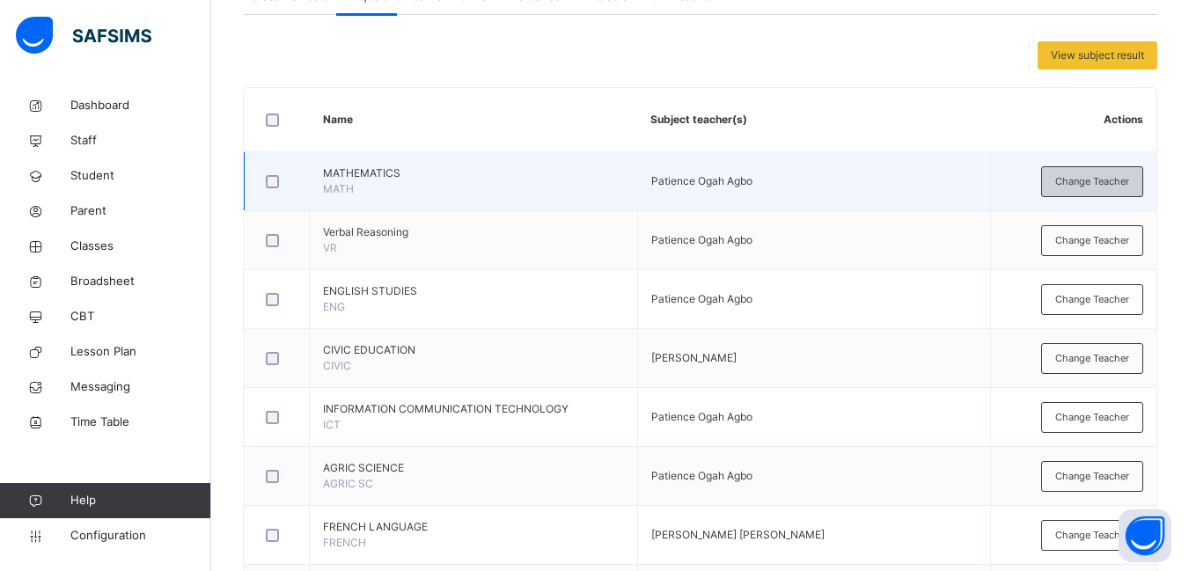
click at [1099, 181] on span "Change Teacher" at bounding box center [1092, 181] width 74 height 15
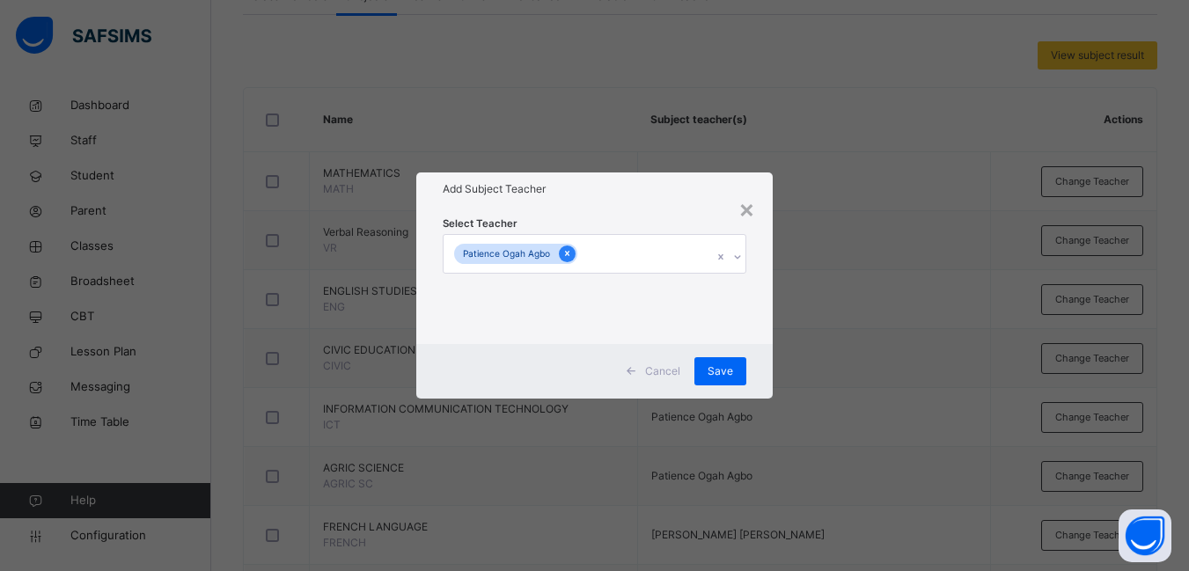
click at [566, 253] on icon at bounding box center [567, 254] width 4 height 5
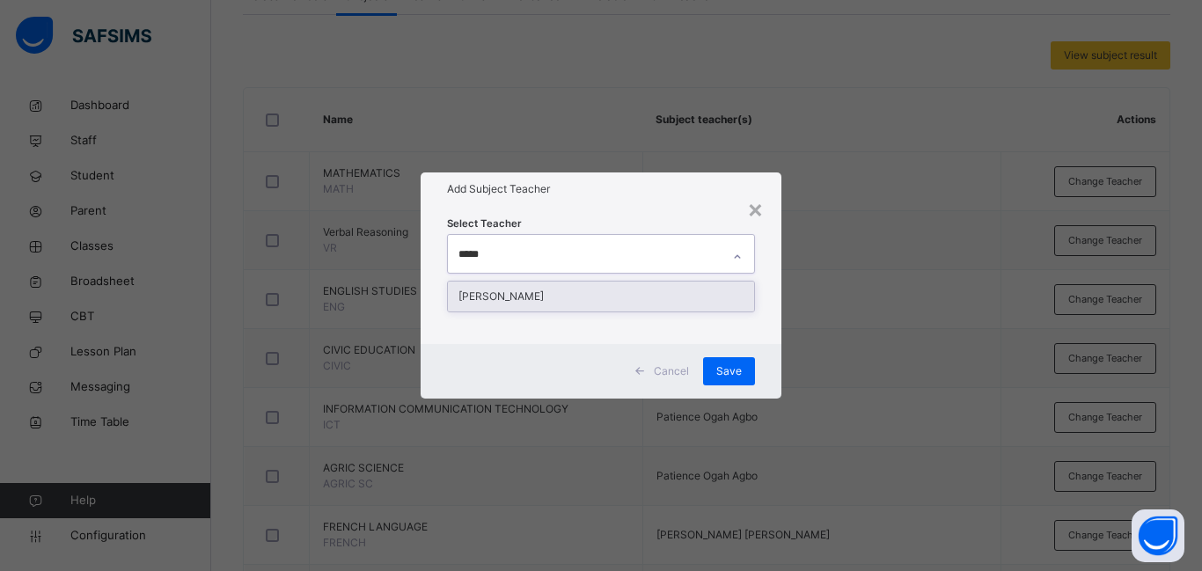
type input "******"
click at [494, 294] on div "[PERSON_NAME]" at bounding box center [601, 297] width 306 height 30
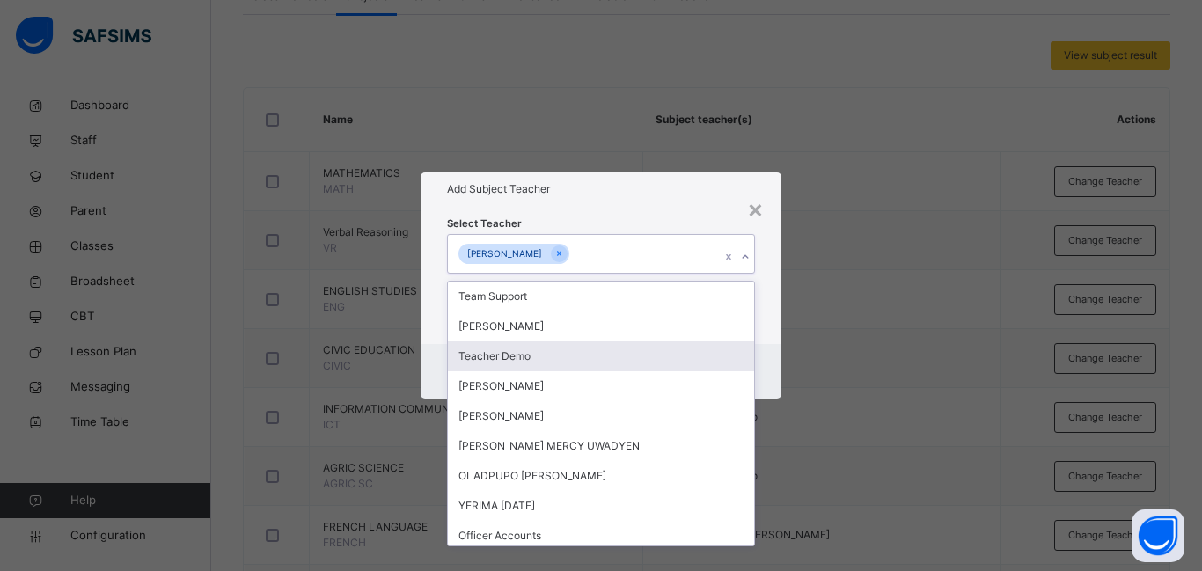
click at [769, 267] on div "Select Teacher option [PERSON_NAME], selected. option Teacher Demo focused, 3 o…" at bounding box center [601, 274] width 361 height 137
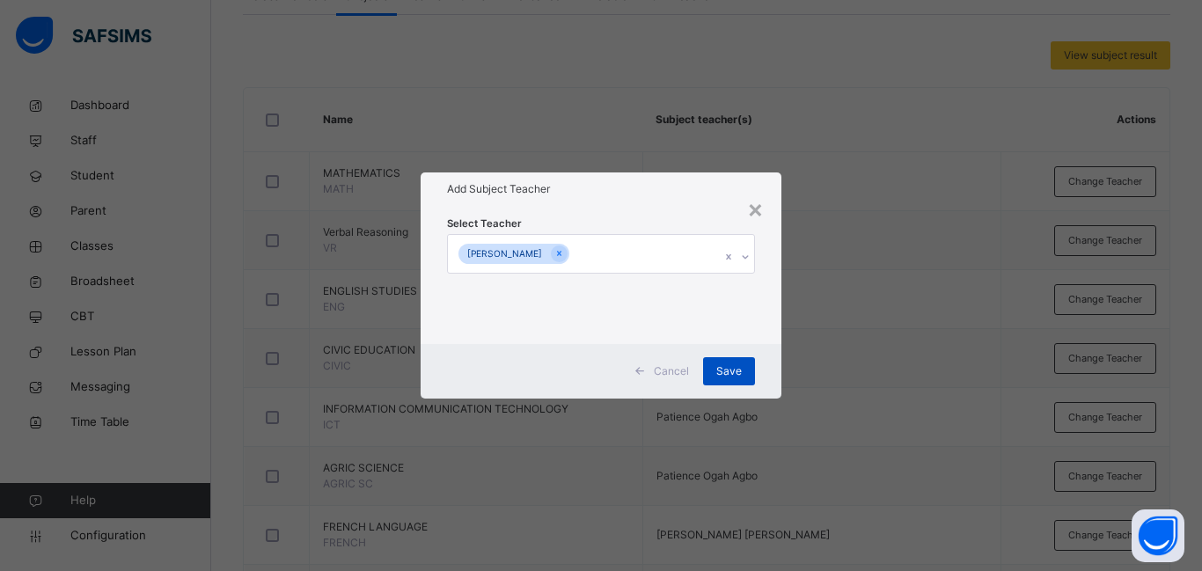
click at [733, 367] on span "Save" at bounding box center [729, 371] width 26 height 16
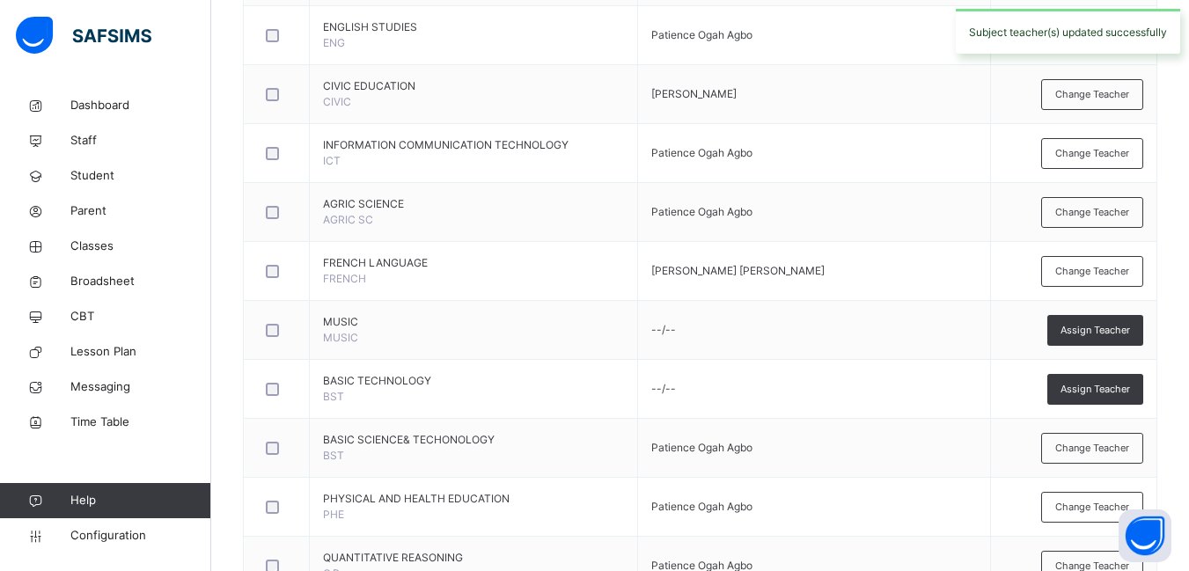
scroll to position [792, 0]
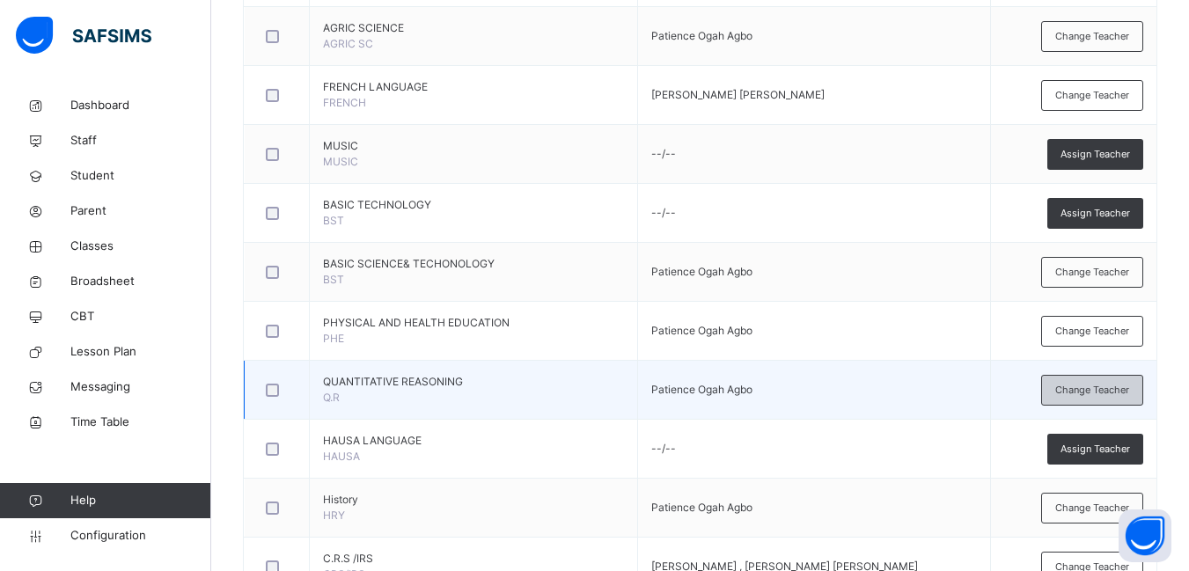
click at [1087, 391] on span "Change Teacher" at bounding box center [1092, 390] width 74 height 15
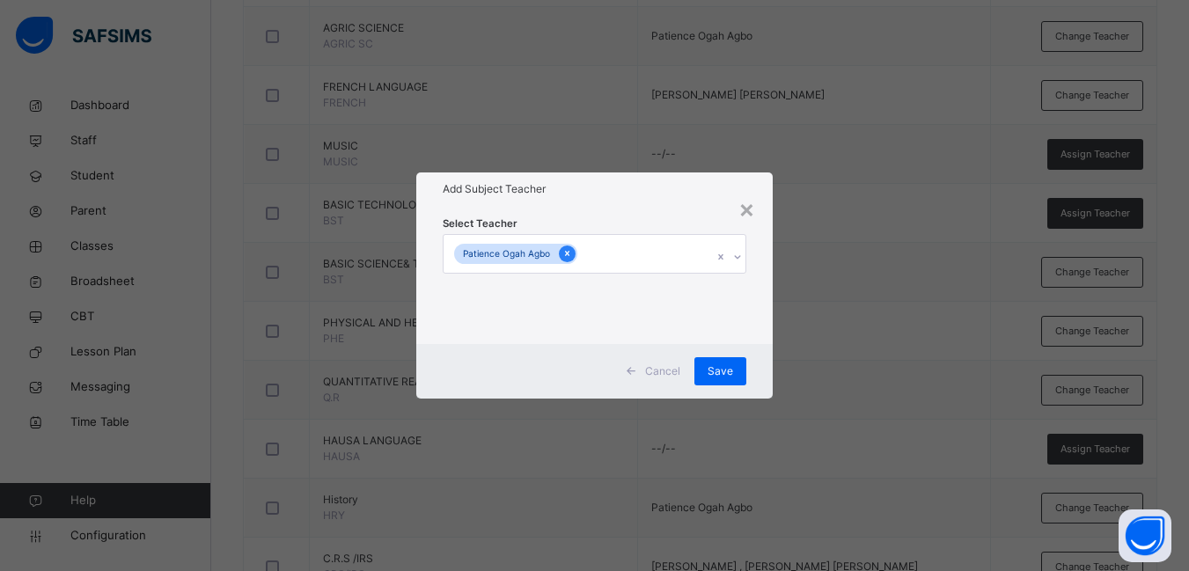
click at [567, 255] on icon at bounding box center [567, 254] width 4 height 5
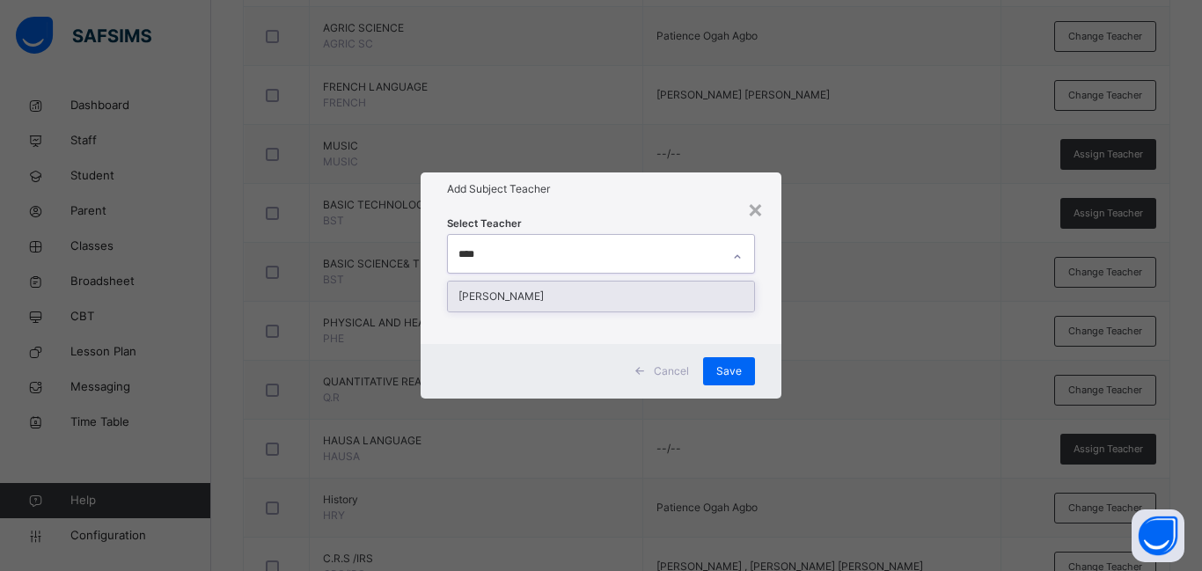
type input "*****"
click at [558, 297] on div "[PERSON_NAME]" at bounding box center [601, 297] width 306 height 30
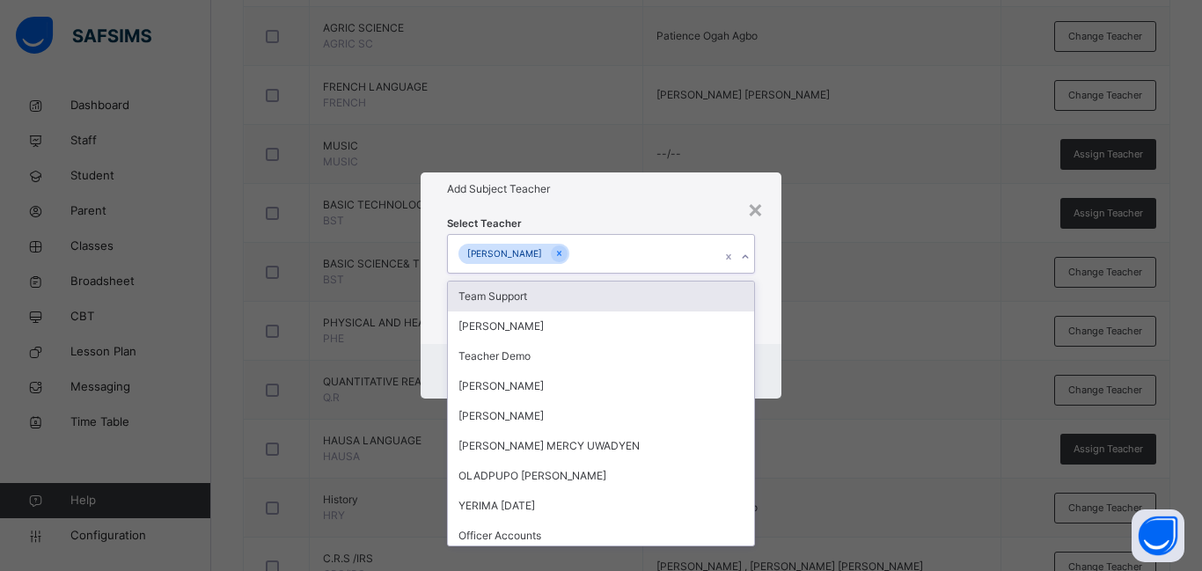
click at [776, 279] on div "Select Teacher option [PERSON_NAME], selected. option Team Support focused, 1 o…" at bounding box center [601, 274] width 361 height 137
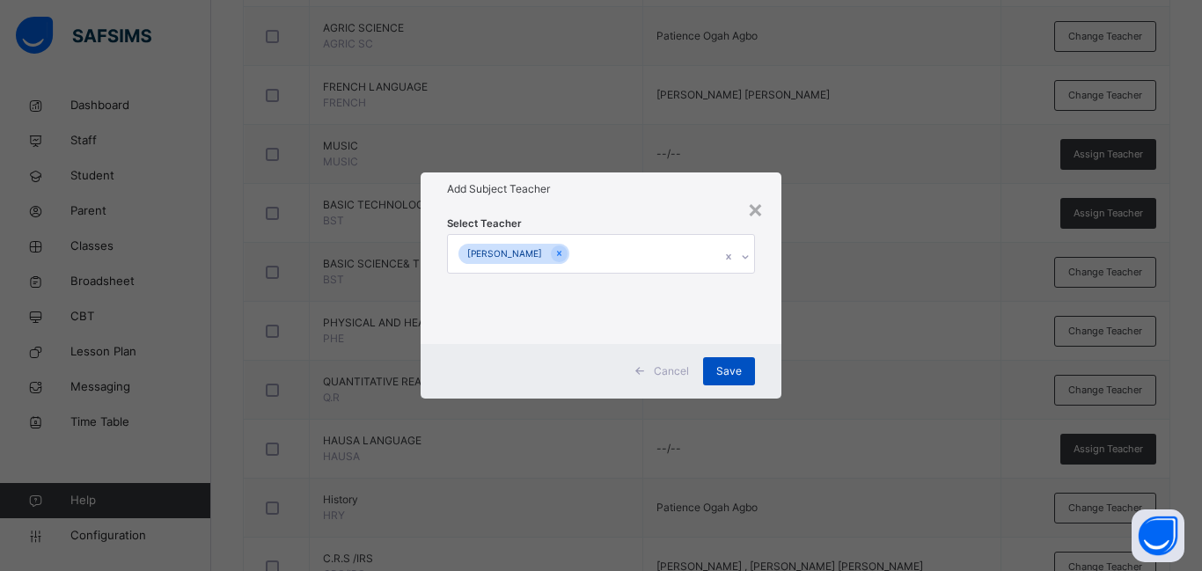
click at [729, 370] on span "Save" at bounding box center [729, 371] width 26 height 16
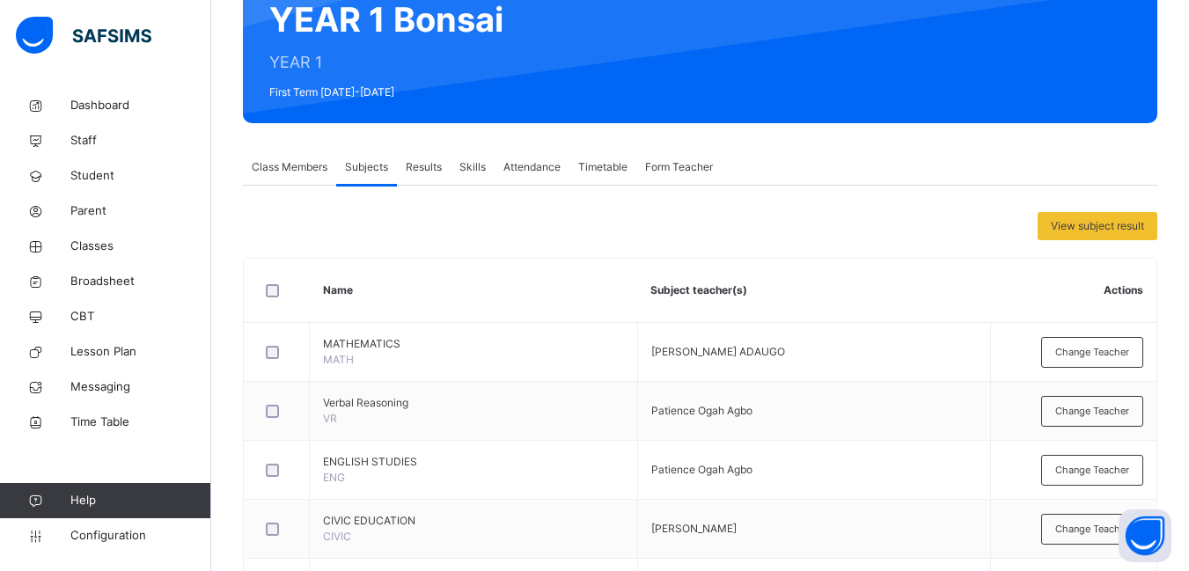
scroll to position [440, 0]
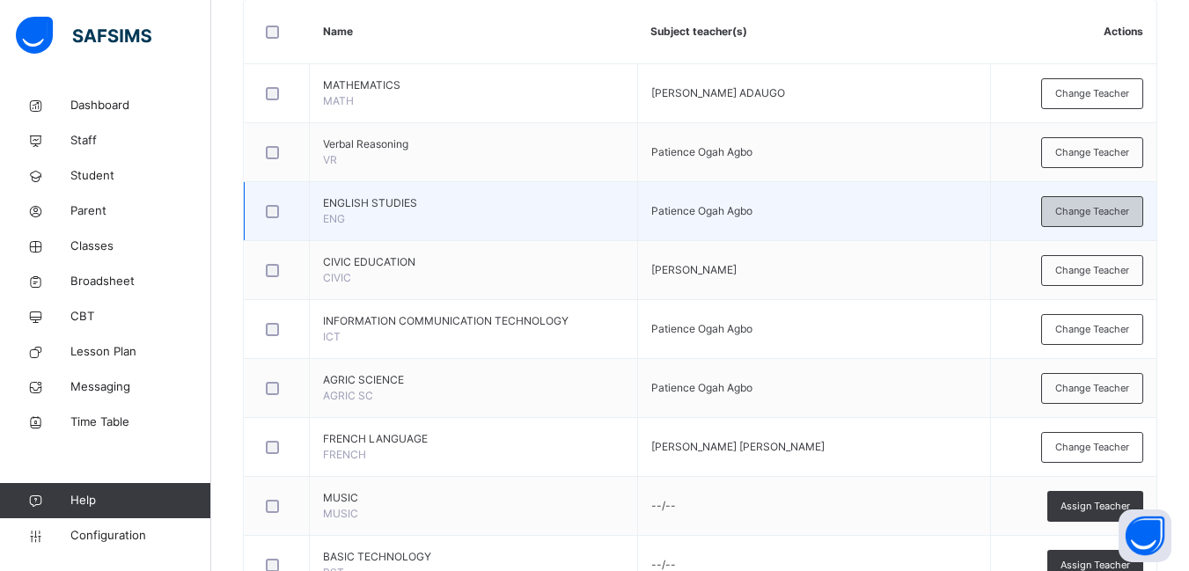
click at [1090, 210] on span "Change Teacher" at bounding box center [1092, 211] width 74 height 15
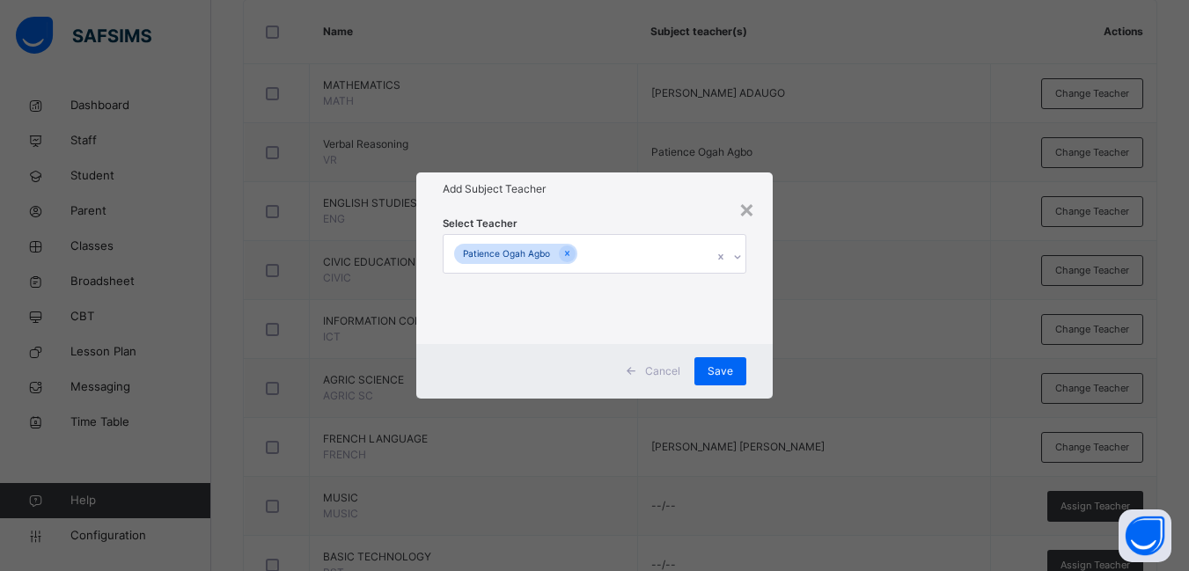
click at [600, 251] on div "Patience Ogah Agbo" at bounding box center [577, 253] width 268 height 37
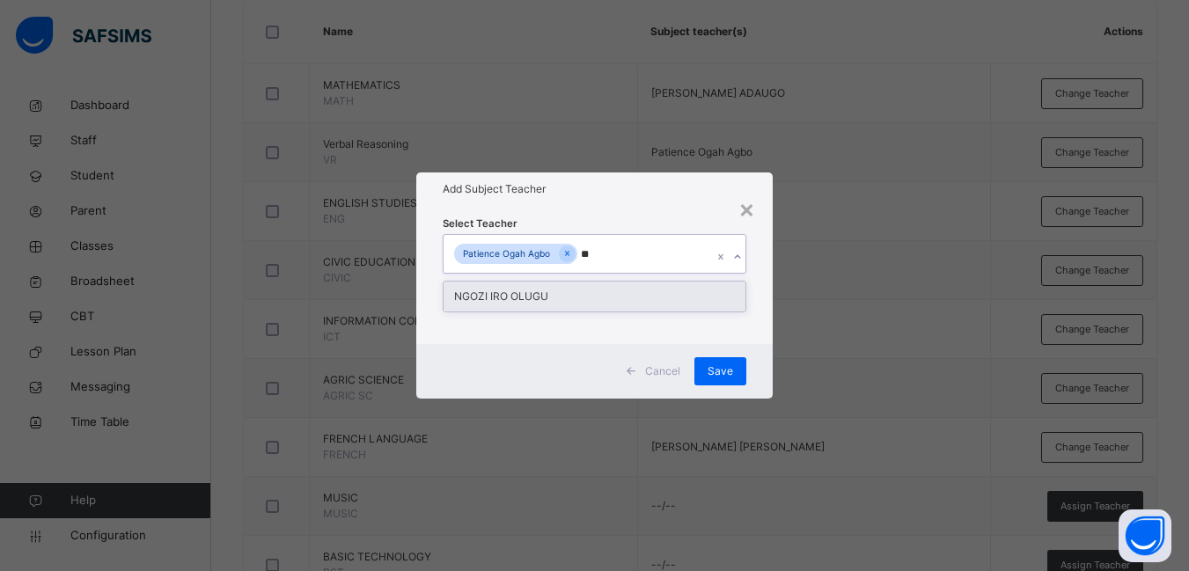
type input "***"
click at [544, 300] on div "NGOZI IRO OLUGU" at bounding box center [594, 297] width 302 height 30
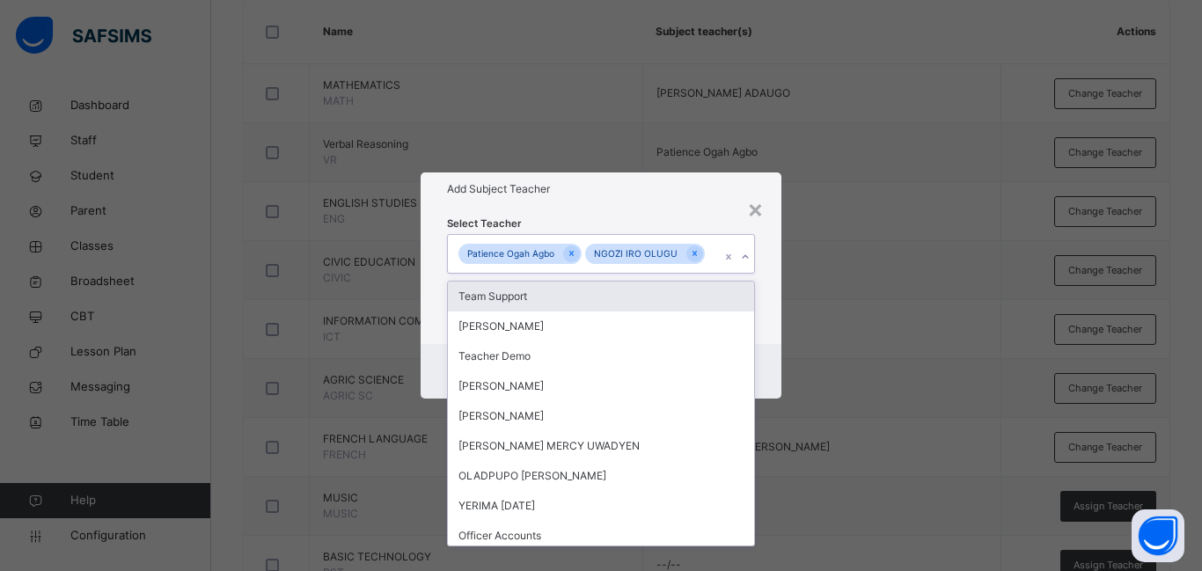
click at [763, 300] on div "Select Teacher option [PERSON_NAME], selected. option Team Support focused, 1 o…" at bounding box center [601, 274] width 361 height 137
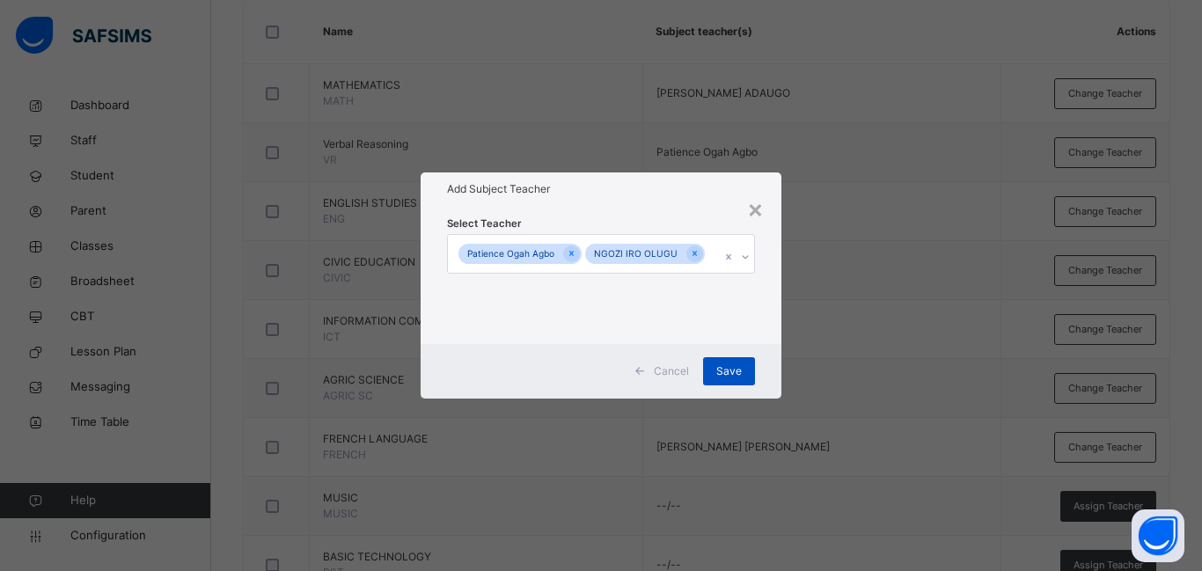
click at [728, 371] on span "Save" at bounding box center [729, 371] width 26 height 16
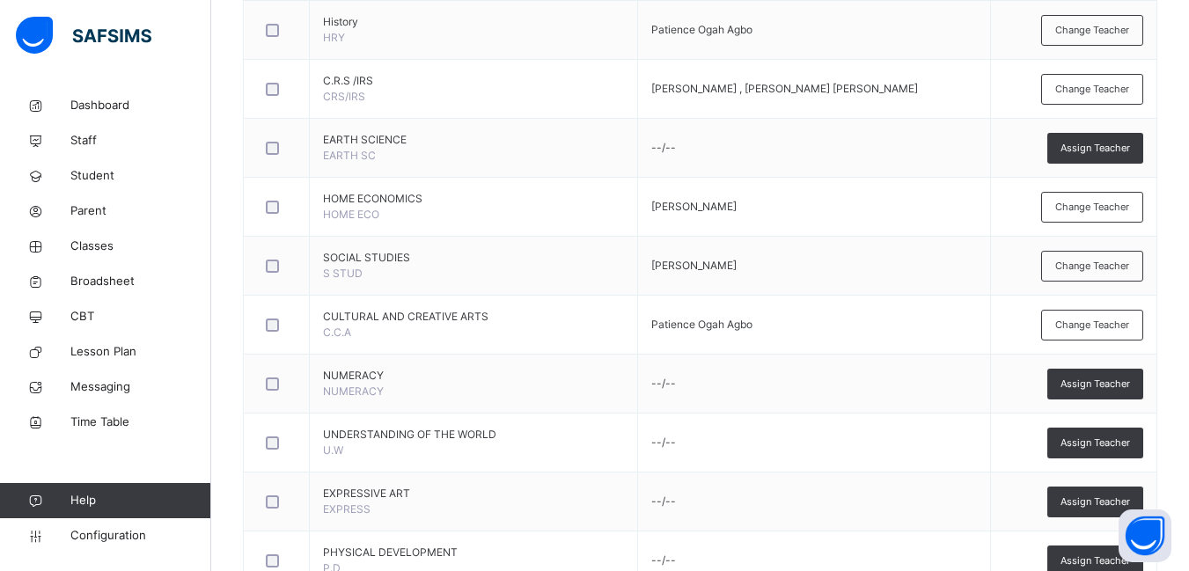
scroll to position [1320, 0]
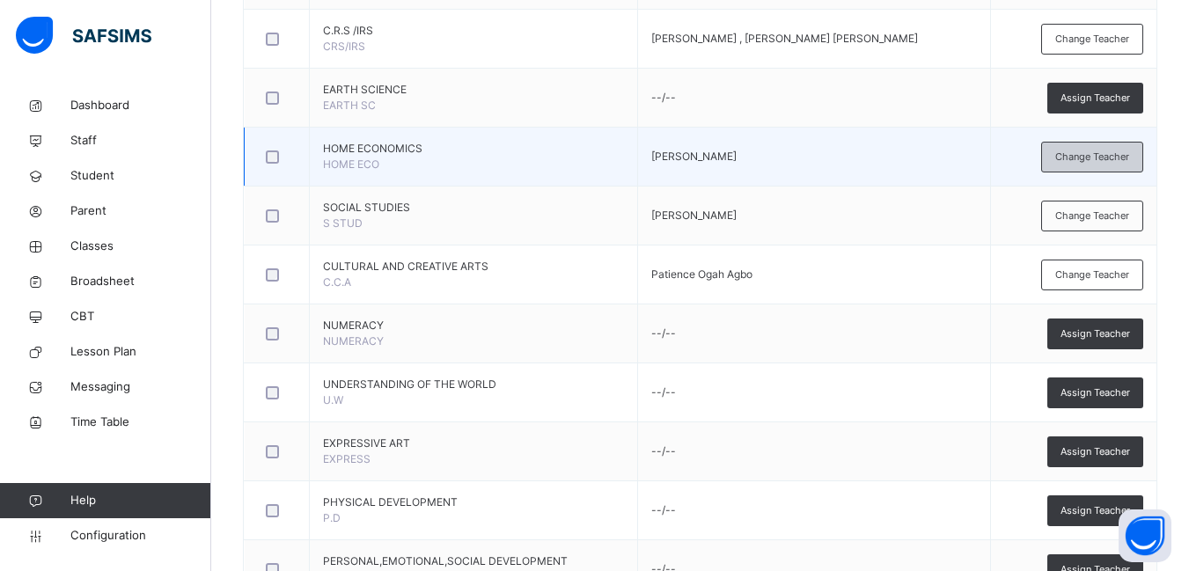
click at [1099, 159] on span "Change Teacher" at bounding box center [1092, 157] width 74 height 15
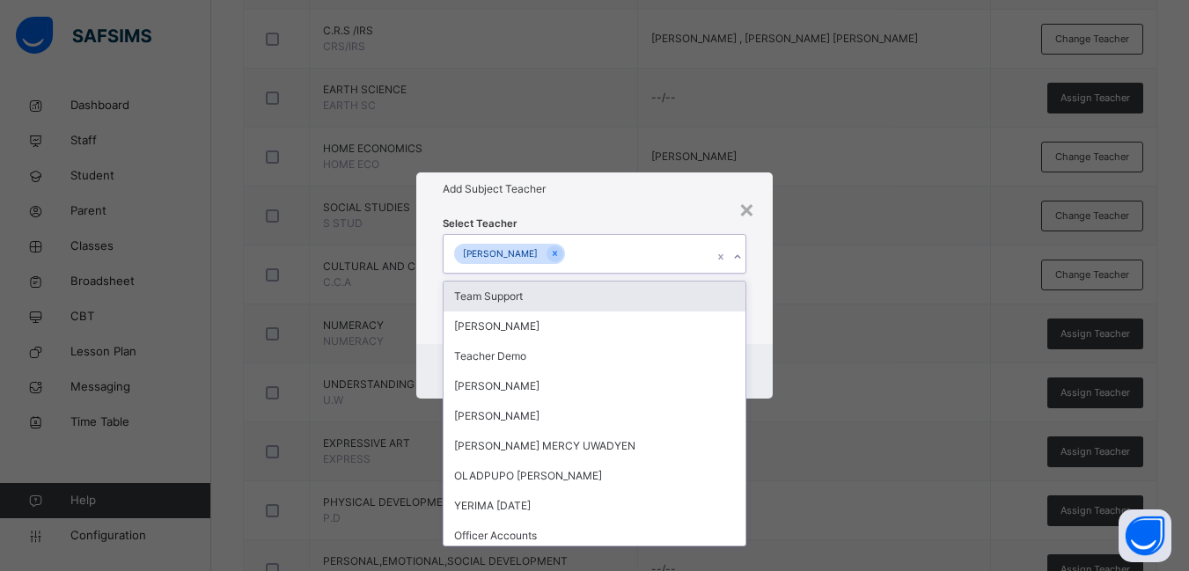
click at [589, 256] on div "[PERSON_NAME]" at bounding box center [577, 253] width 268 height 37
click at [550, 249] on icon at bounding box center [555, 253] width 10 height 12
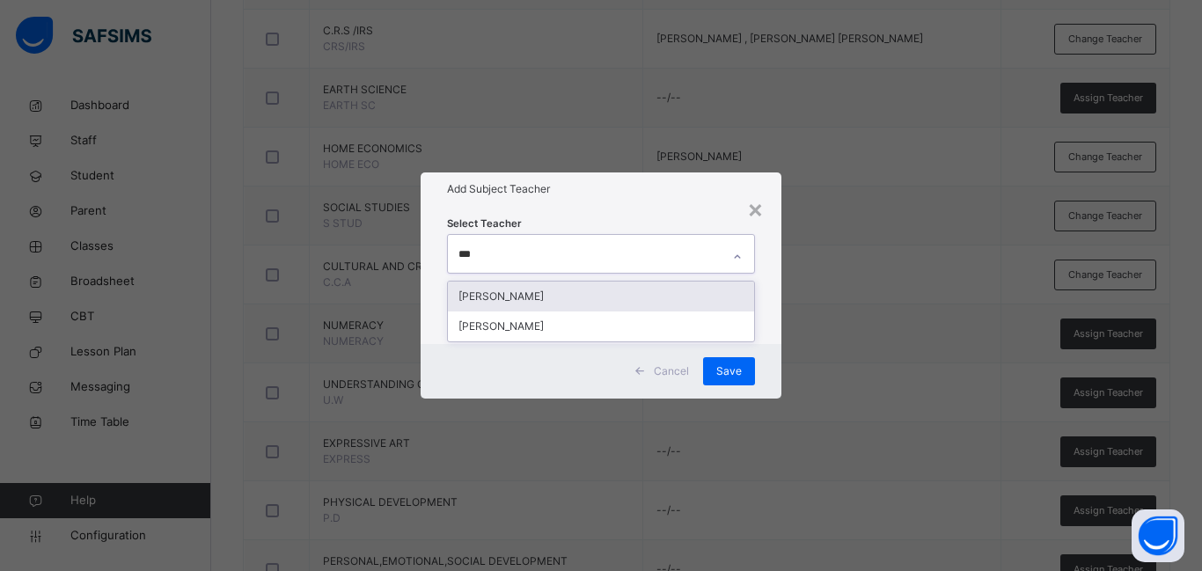
type input "****"
click at [526, 297] on div "[PERSON_NAME]" at bounding box center [601, 297] width 306 height 30
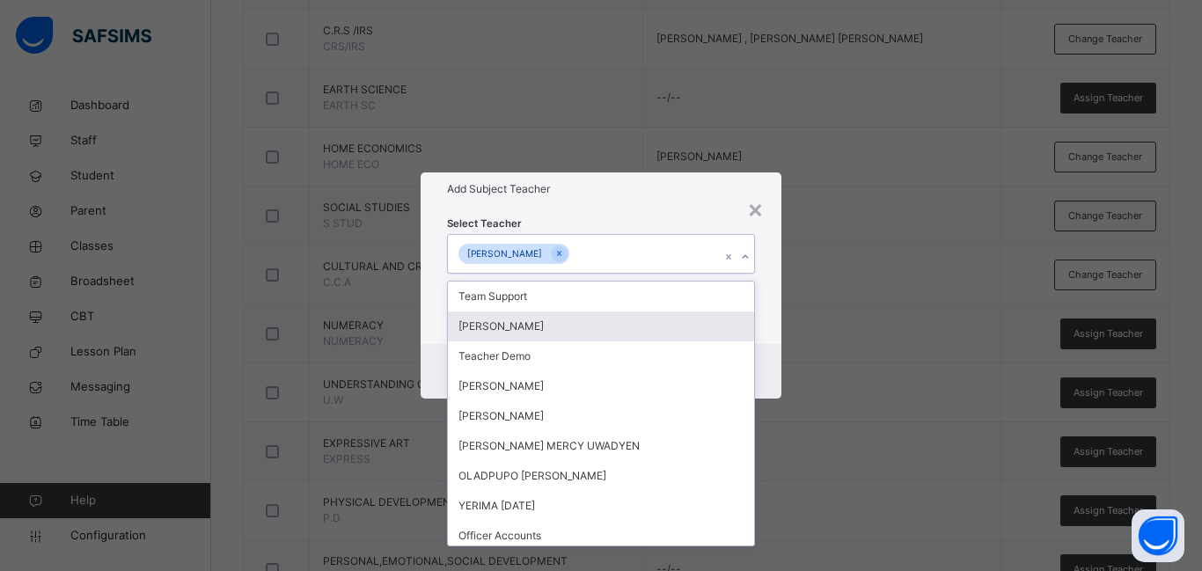
click at [767, 348] on div "Cancel Save" at bounding box center [601, 371] width 361 height 55
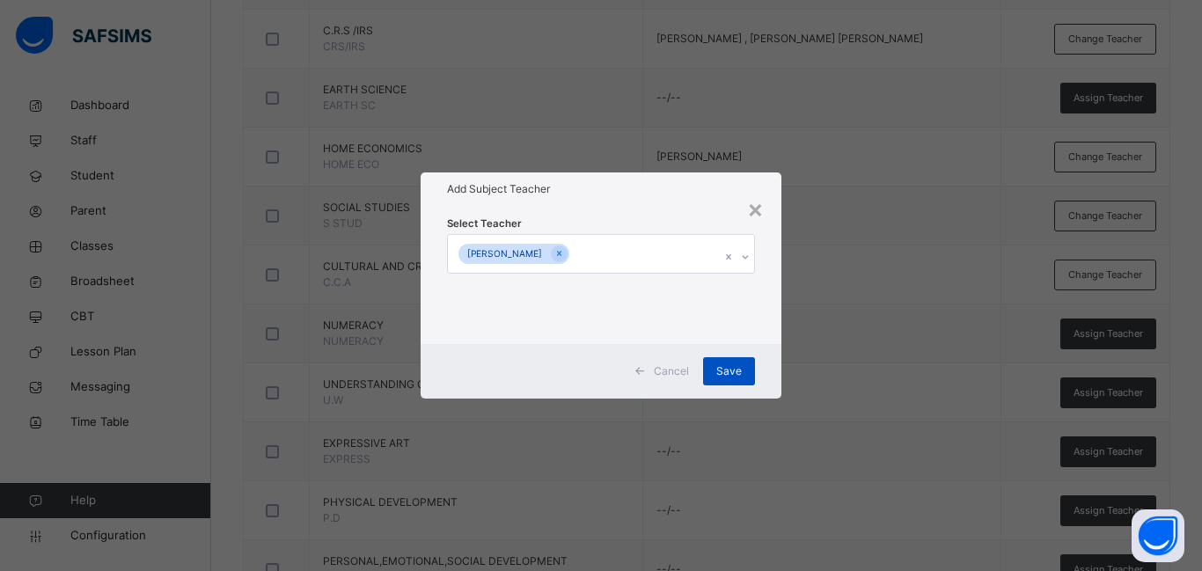
click at [738, 371] on span "Save" at bounding box center [729, 371] width 26 height 16
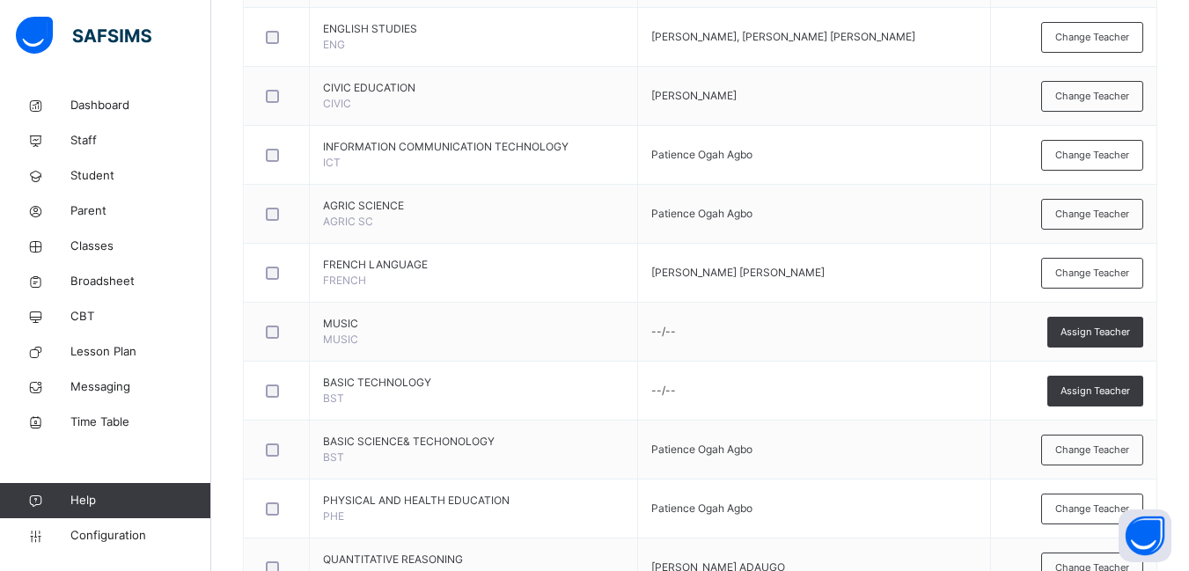
scroll to position [0, 0]
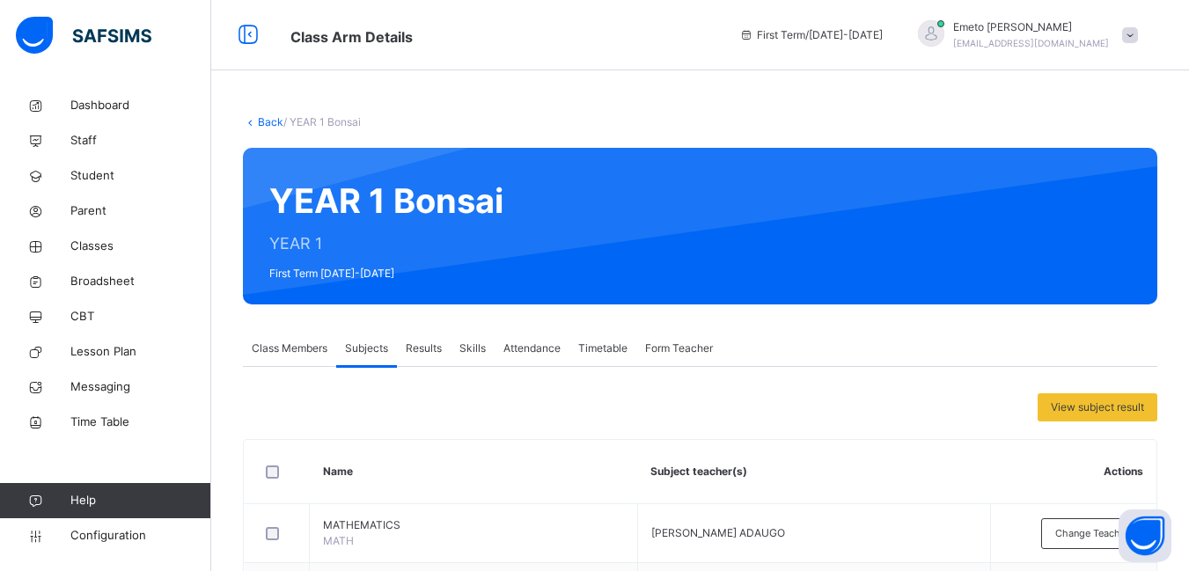
click at [259, 121] on link "Back" at bounding box center [271, 121] width 26 height 13
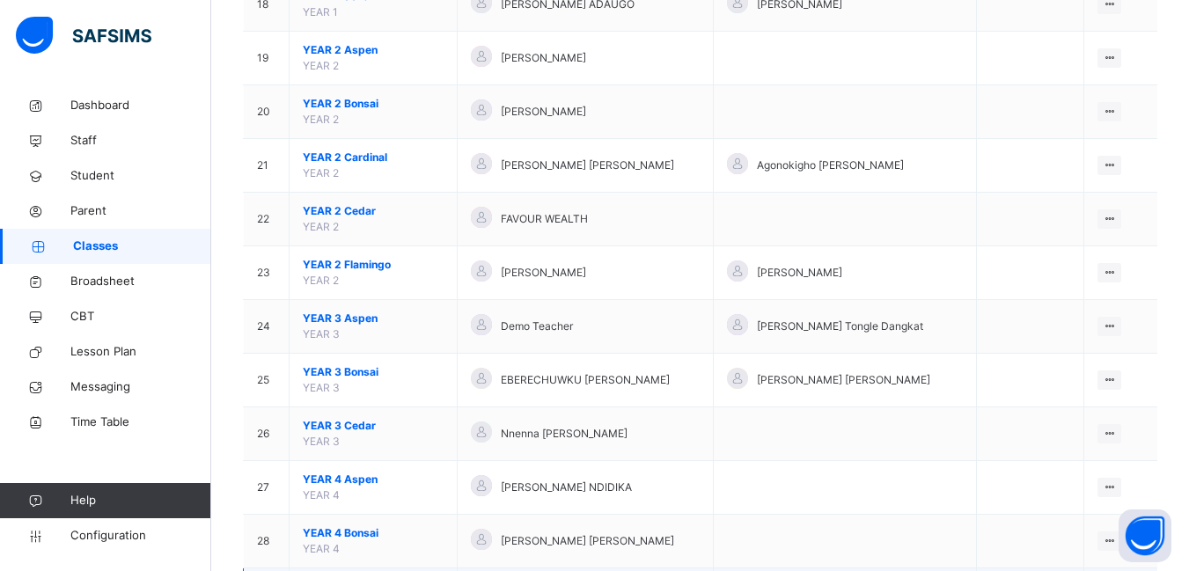
scroll to position [1056, 0]
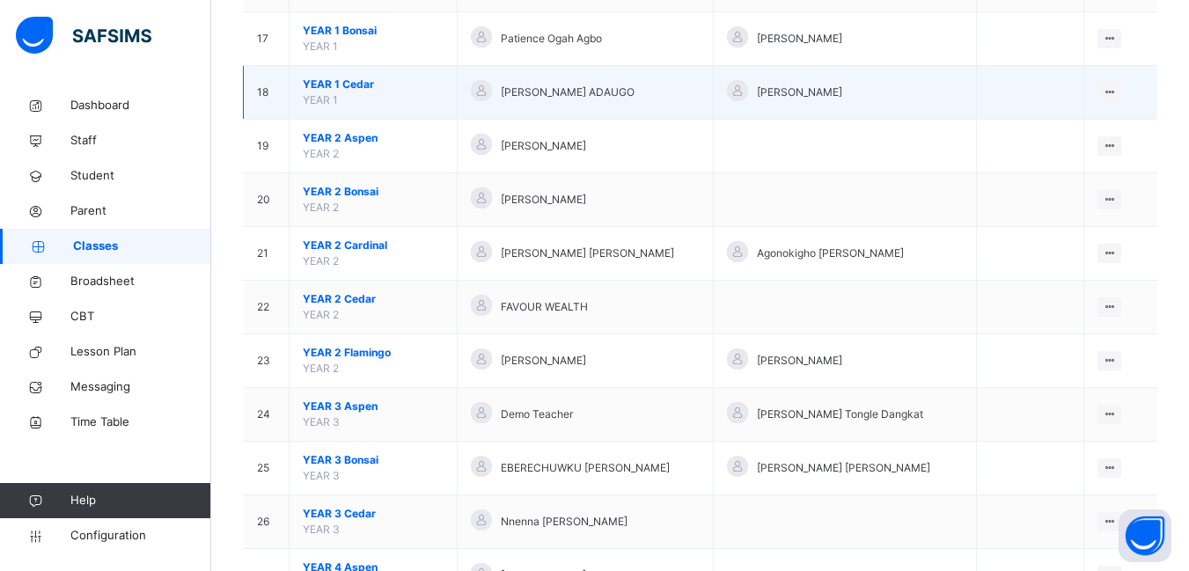
click at [359, 81] on span "YEAR 1 Cedar" at bounding box center [373, 85] width 141 height 16
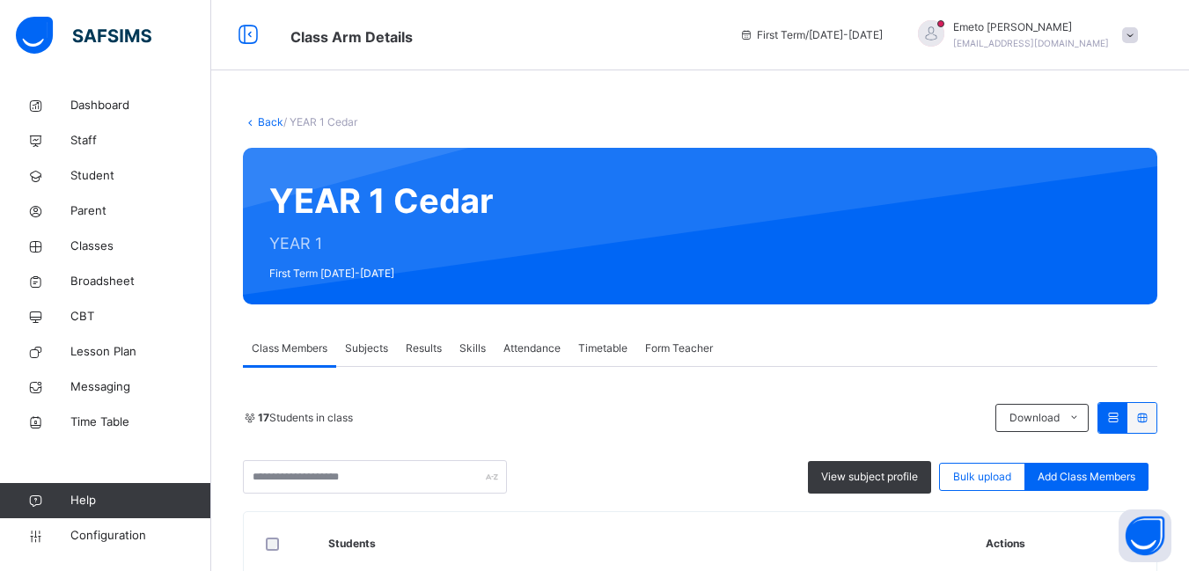
click at [368, 344] on span "Subjects" at bounding box center [366, 348] width 43 height 16
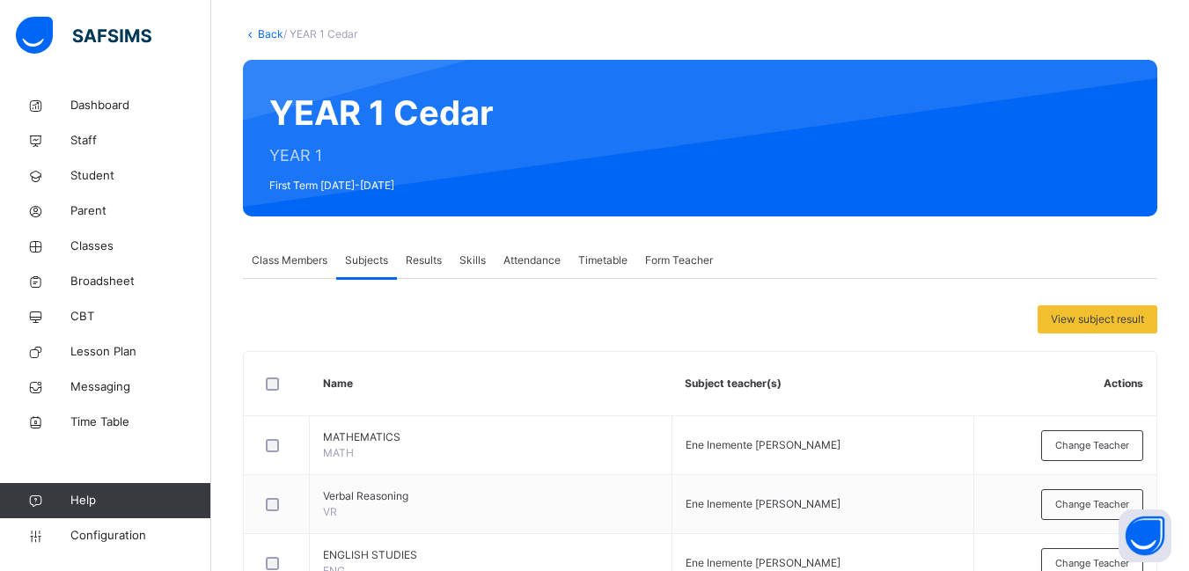
scroll to position [352, 0]
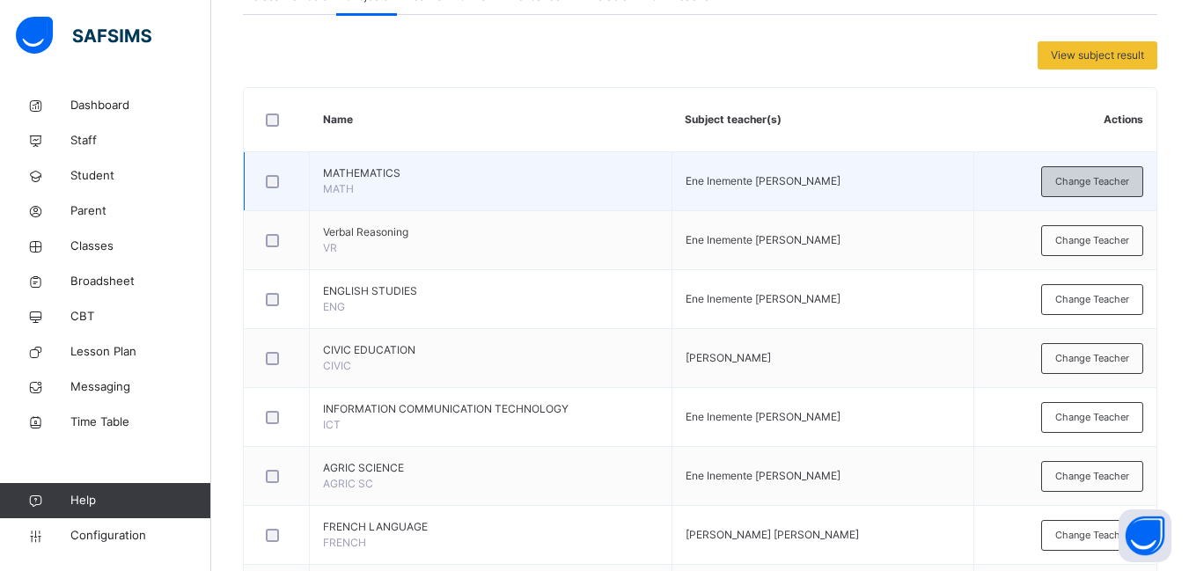
click at [1114, 178] on span "Change Teacher" at bounding box center [1092, 181] width 74 height 15
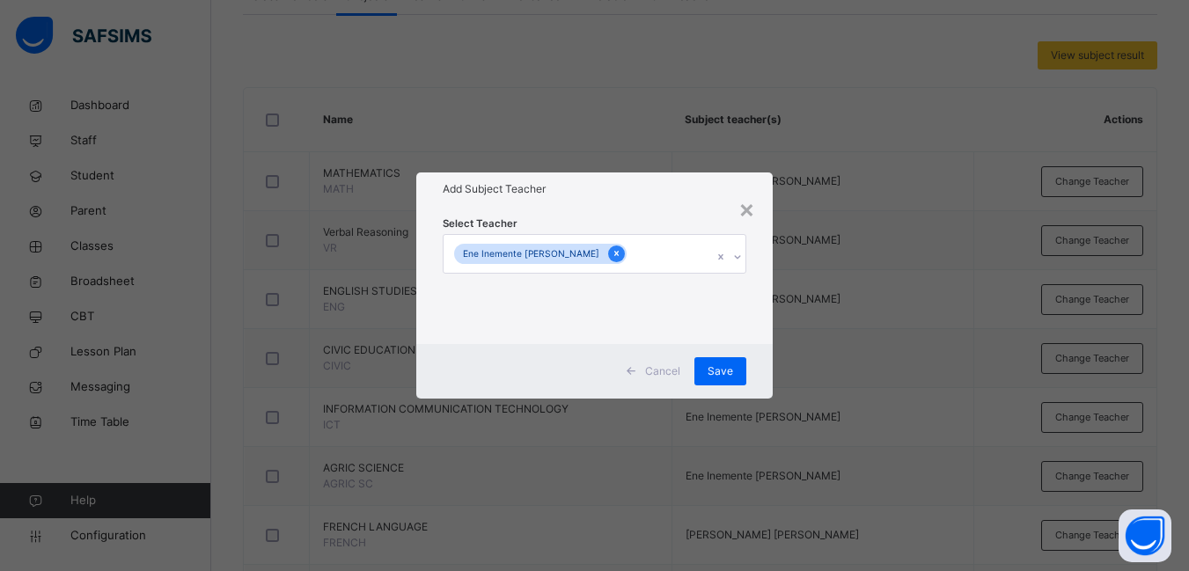
click at [611, 253] on icon at bounding box center [616, 253] width 10 height 12
click at [668, 373] on span "Cancel" at bounding box center [671, 371] width 35 height 16
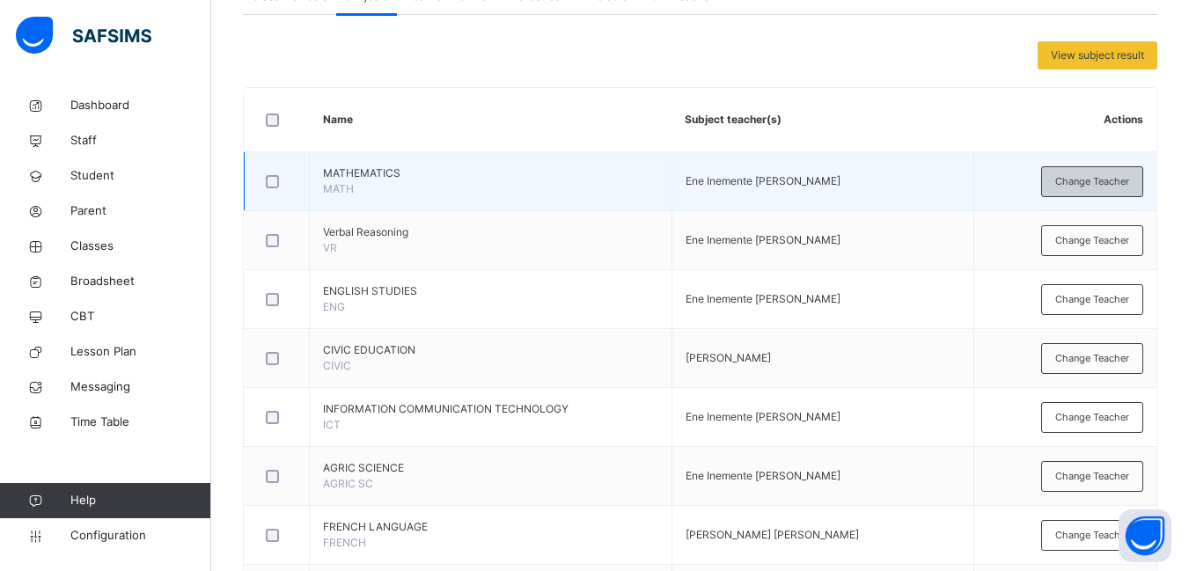
click at [1100, 179] on span "Change Teacher" at bounding box center [1092, 181] width 74 height 15
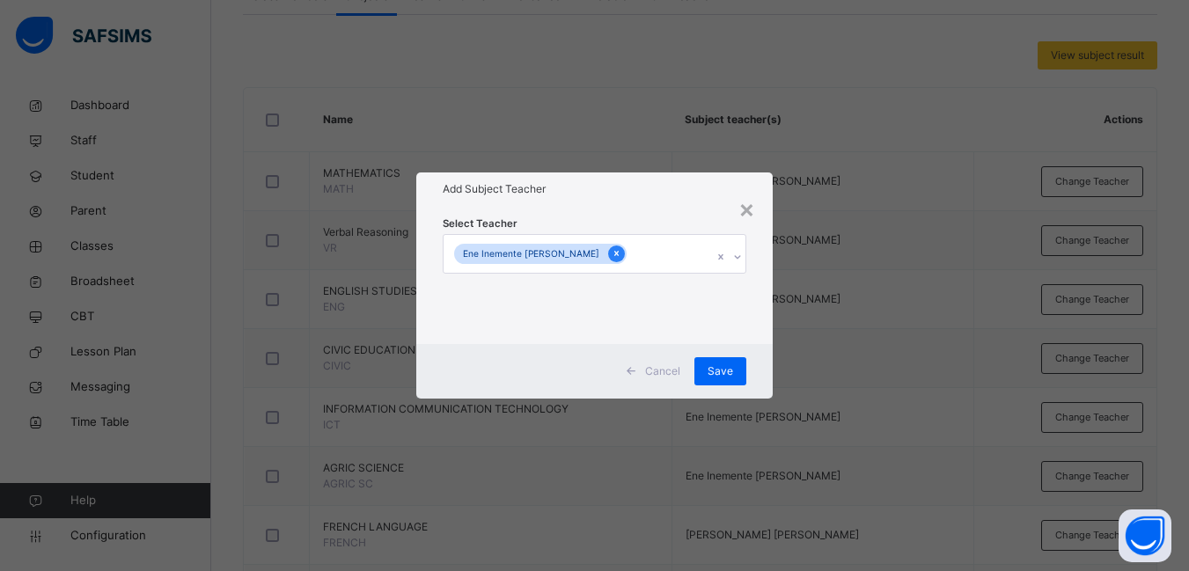
click at [611, 252] on icon at bounding box center [616, 253] width 10 height 12
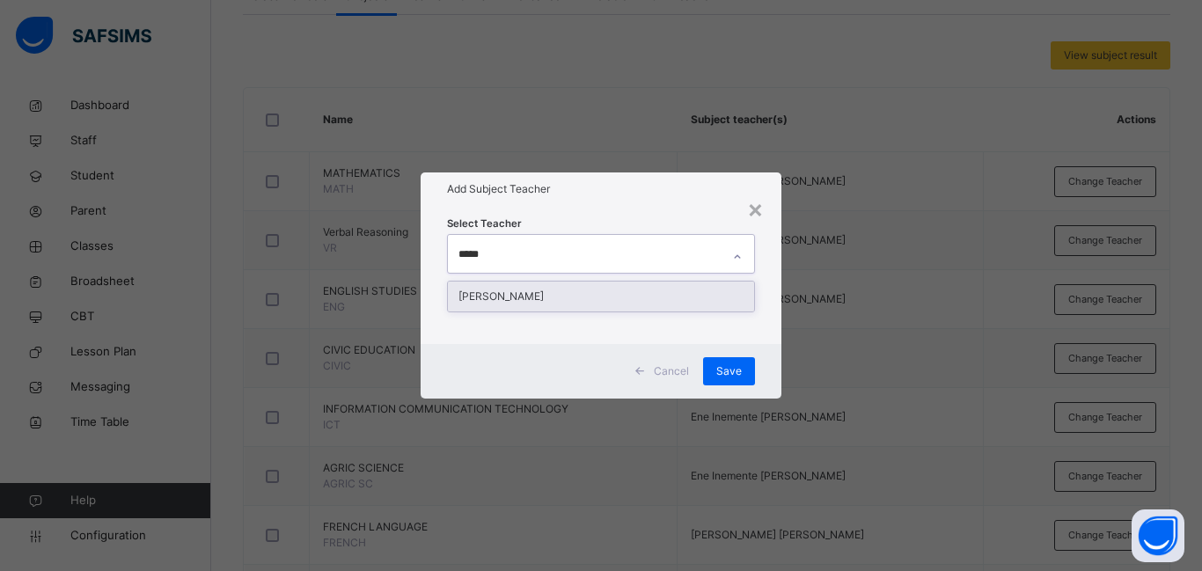
type input "******"
click at [538, 289] on div "[PERSON_NAME]" at bounding box center [601, 297] width 306 height 30
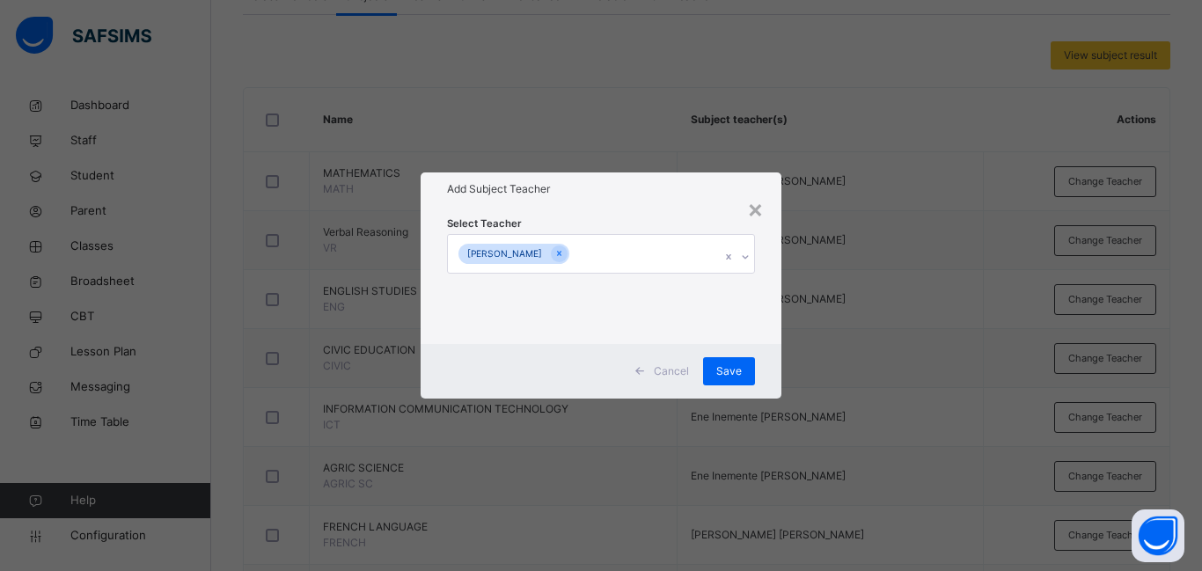
click at [773, 331] on div "Select Teacher [PERSON_NAME]" at bounding box center [601, 274] width 361 height 137
click at [733, 370] on span "Save" at bounding box center [729, 371] width 26 height 16
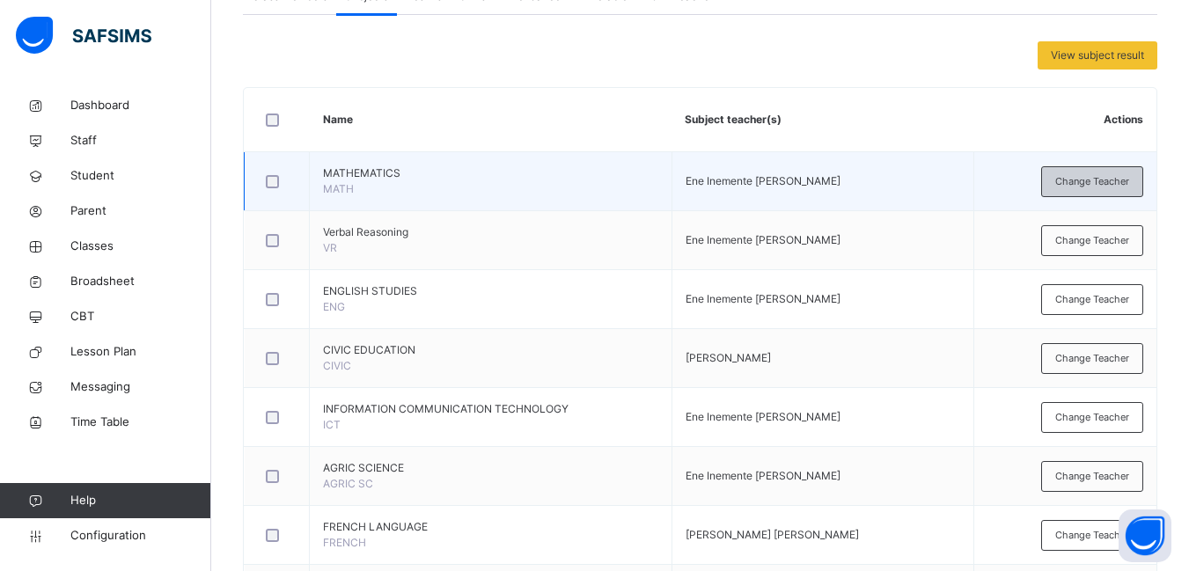
click at [1104, 180] on span "Change Teacher" at bounding box center [1092, 181] width 74 height 15
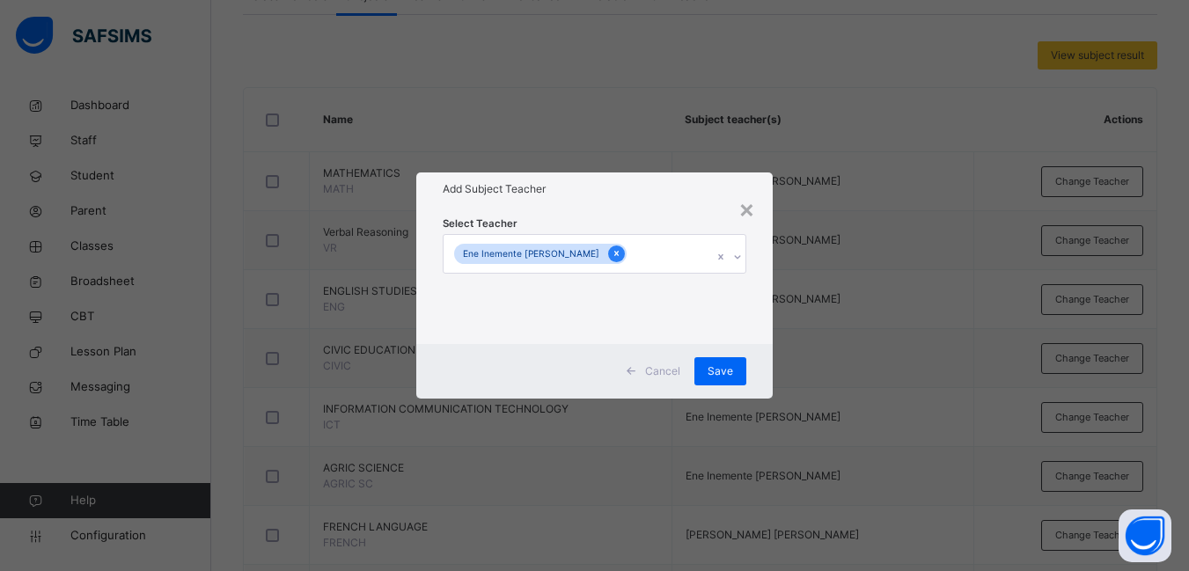
click at [611, 253] on icon at bounding box center [616, 253] width 10 height 12
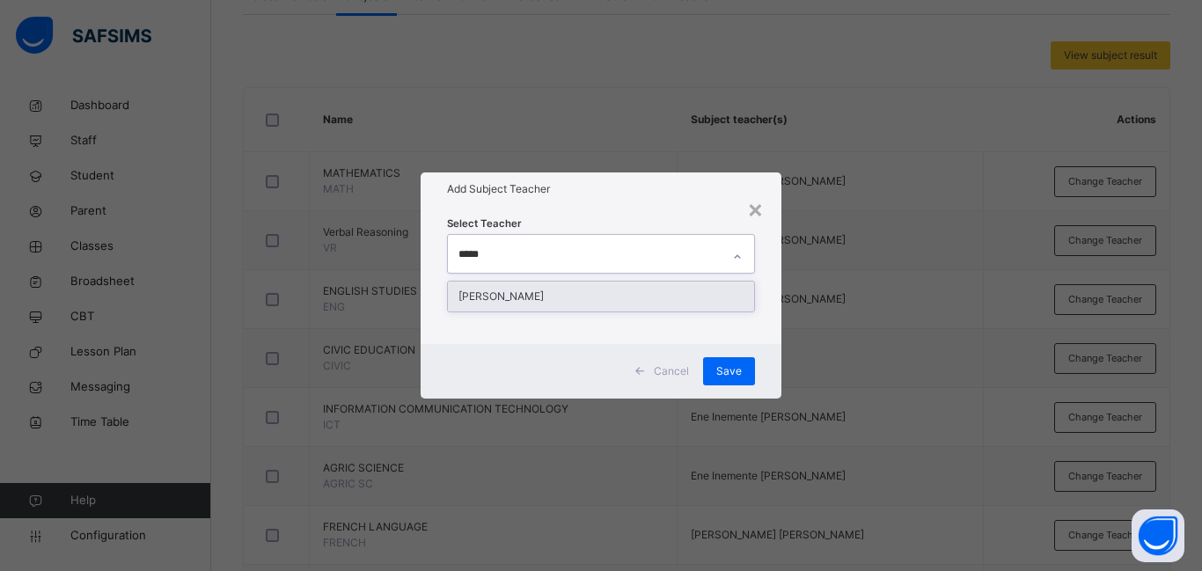
type input "******"
click at [479, 299] on div "[PERSON_NAME]" at bounding box center [601, 297] width 306 height 30
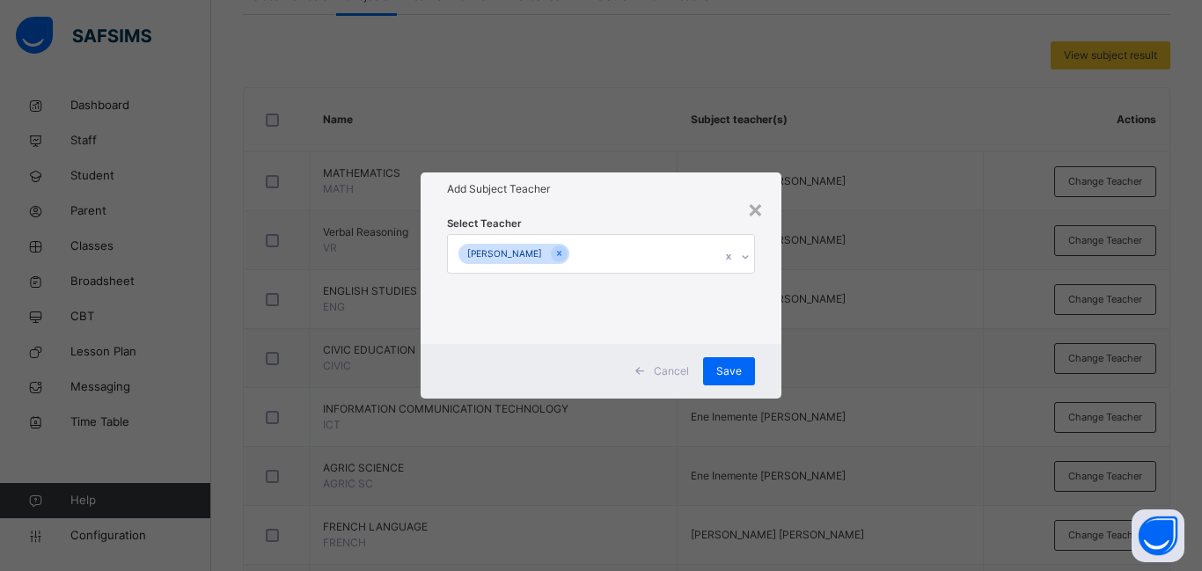
click at [780, 351] on div "Cancel Save" at bounding box center [601, 371] width 361 height 55
click at [737, 368] on span "Save" at bounding box center [729, 371] width 26 height 16
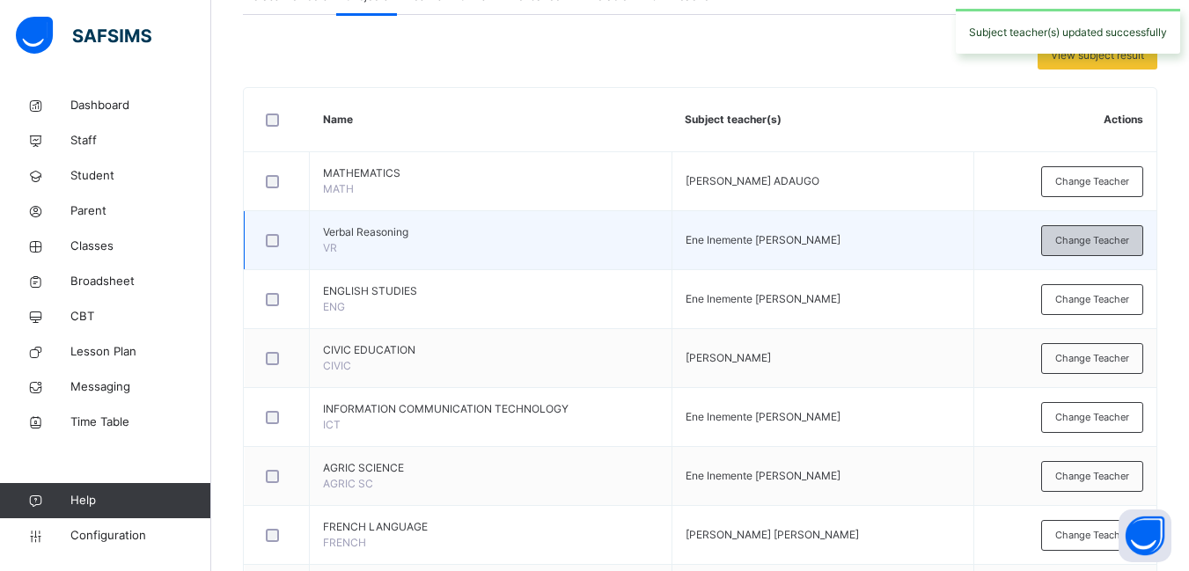
click at [1109, 236] on span "Change Teacher" at bounding box center [1092, 240] width 74 height 15
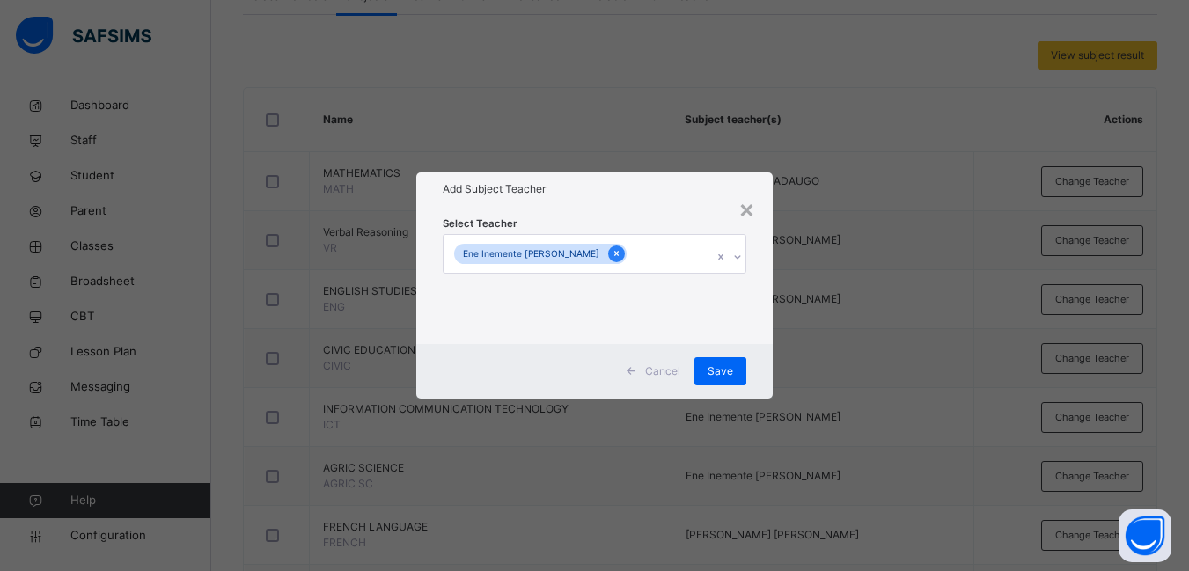
click at [614, 252] on icon at bounding box center [616, 254] width 4 height 5
type input "****"
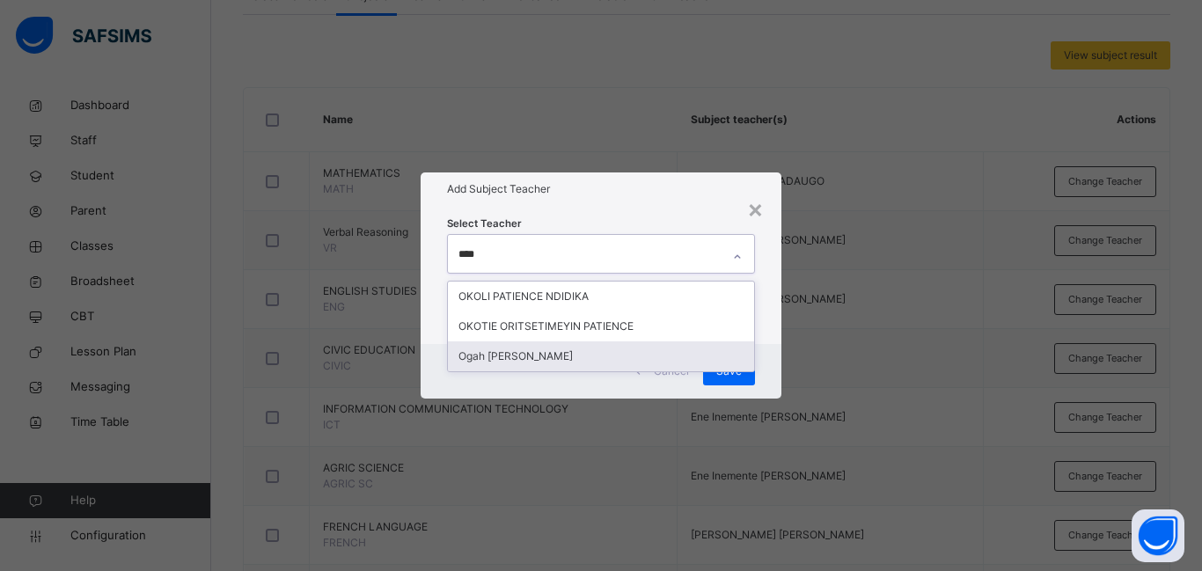
click at [551, 353] on div "Ogah [PERSON_NAME]" at bounding box center [601, 356] width 306 height 30
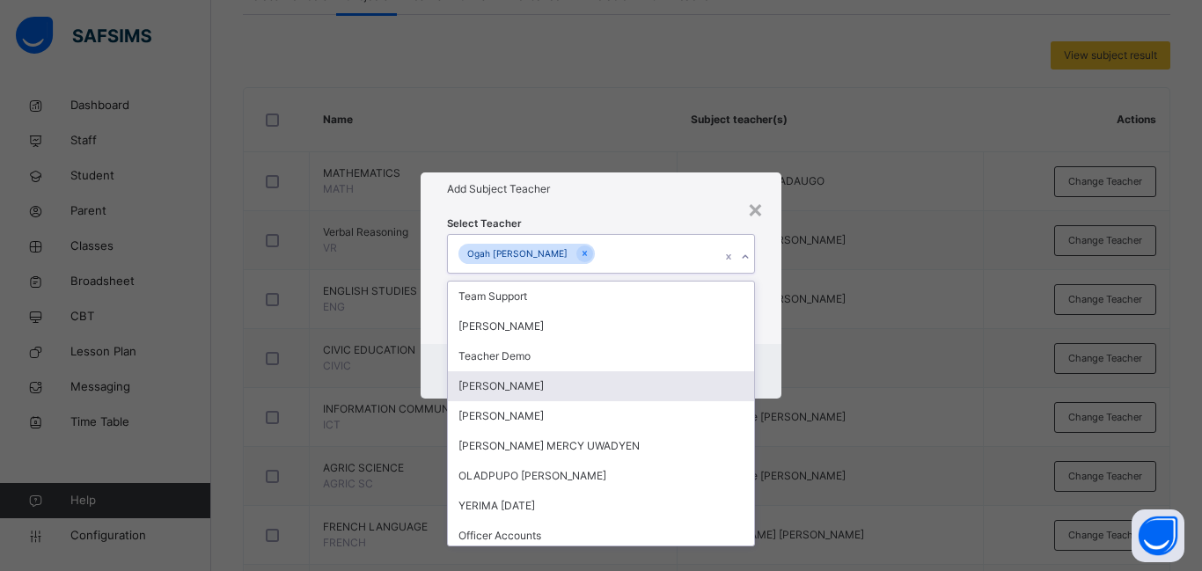
click at [780, 369] on div "Cancel Save" at bounding box center [601, 371] width 361 height 55
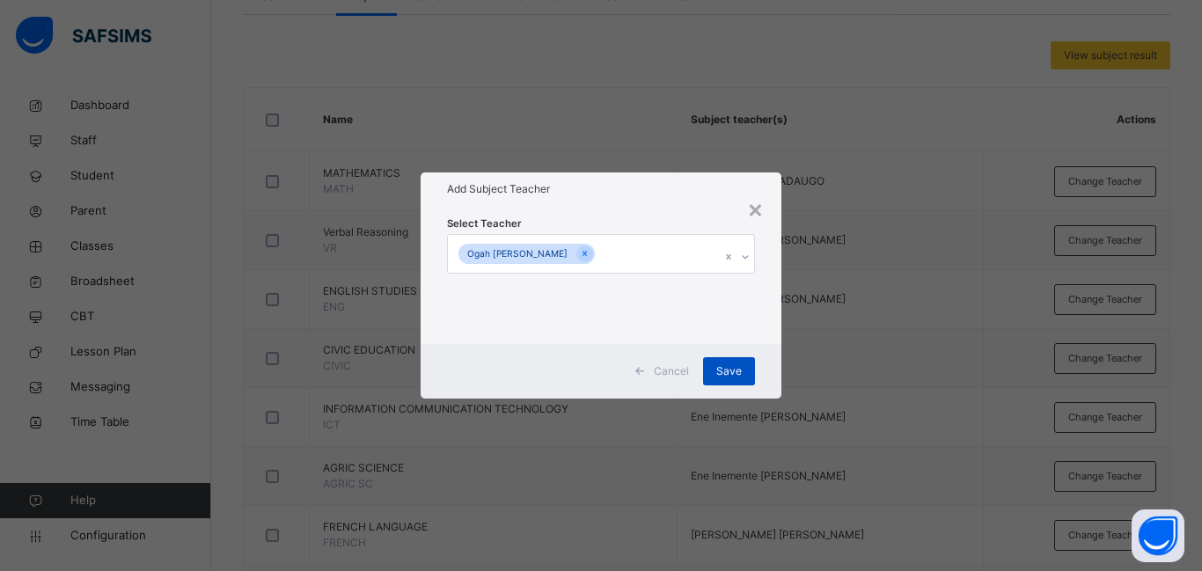
click at [727, 367] on span "Save" at bounding box center [729, 371] width 26 height 16
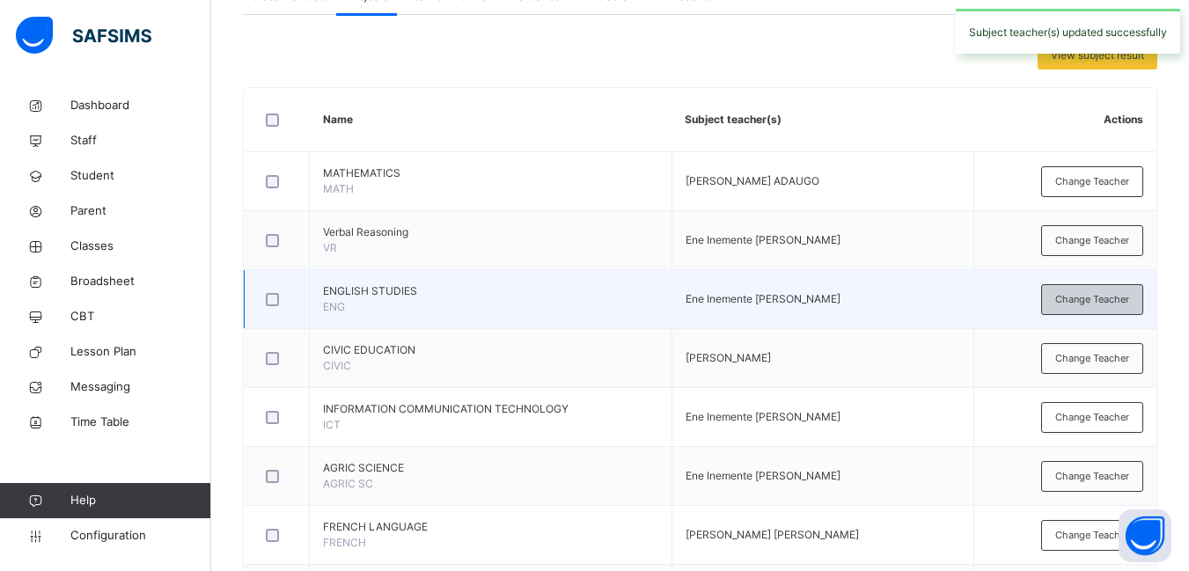
click at [1098, 303] on span "Change Teacher" at bounding box center [1092, 299] width 74 height 15
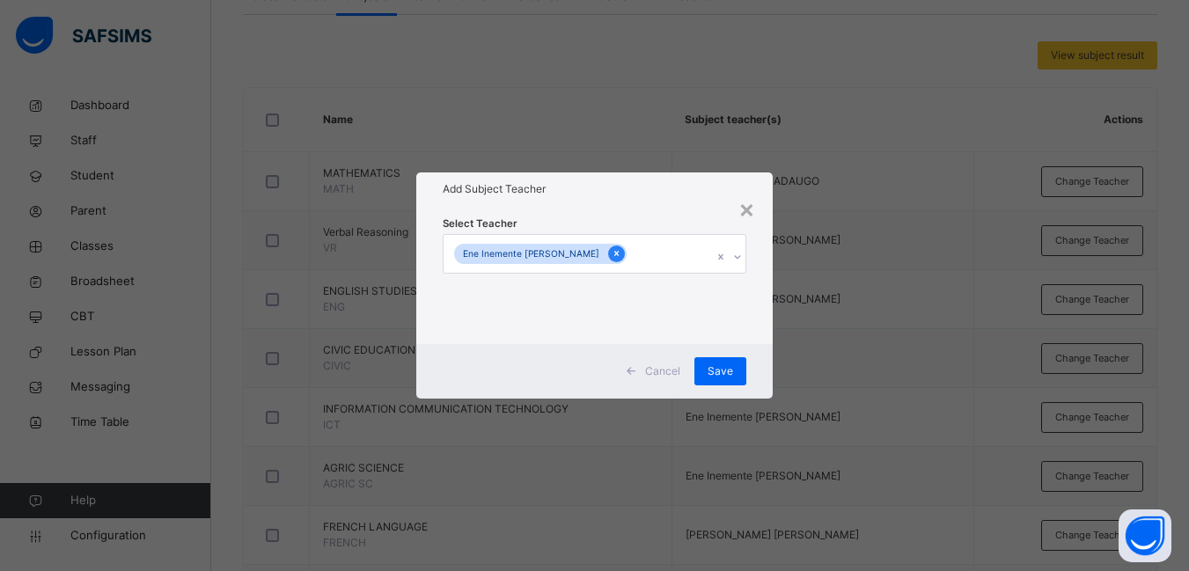
click at [614, 253] on icon at bounding box center [616, 254] width 4 height 5
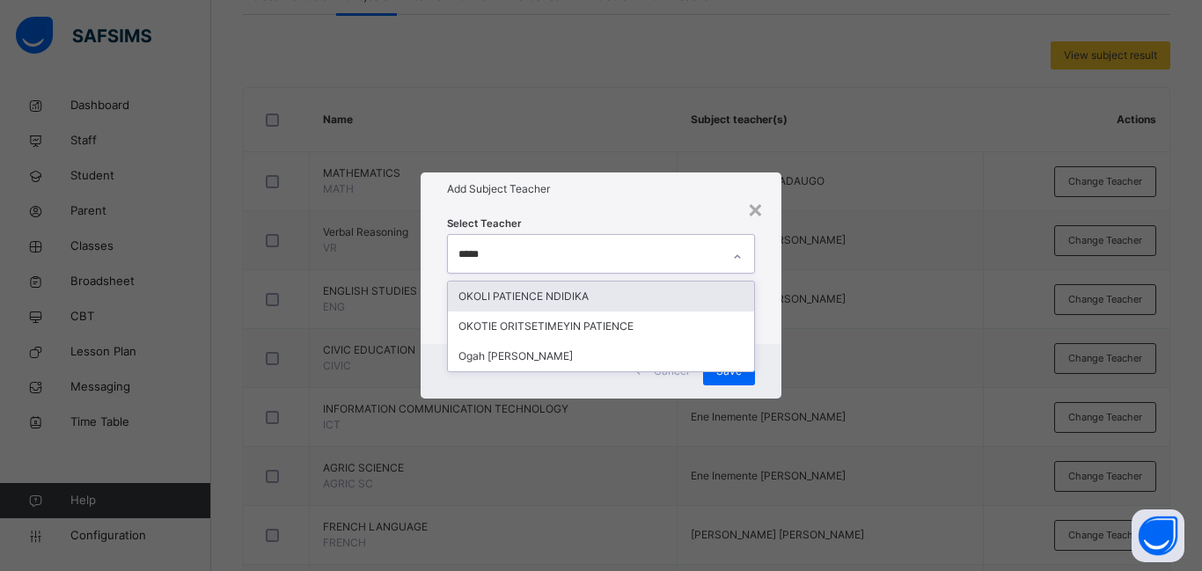
type input "******"
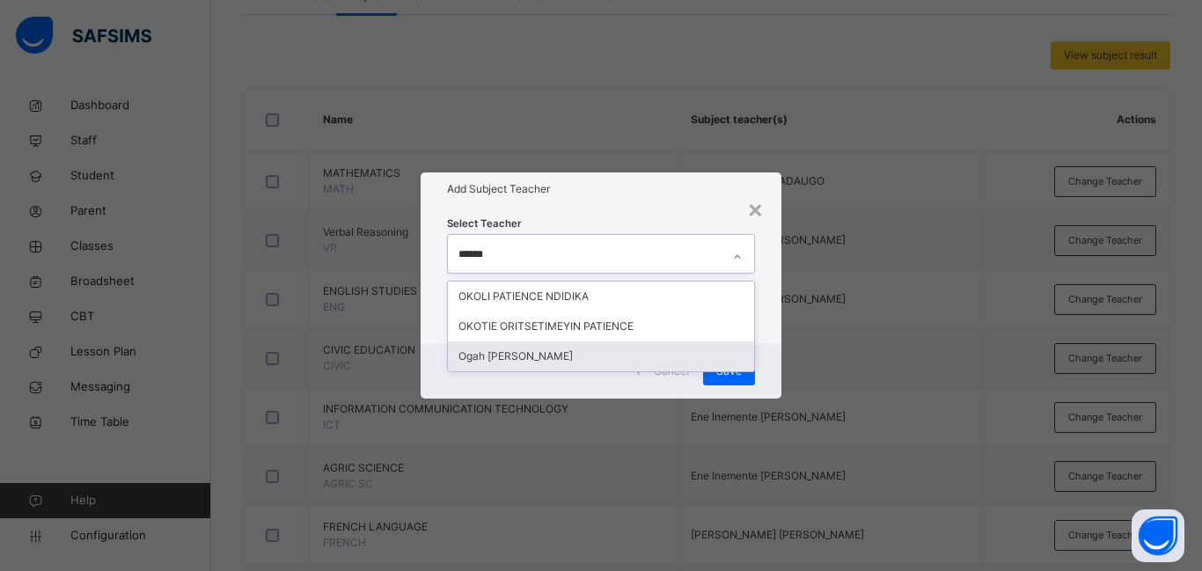
click at [487, 358] on div "Ogah [PERSON_NAME]" at bounding box center [601, 356] width 306 height 30
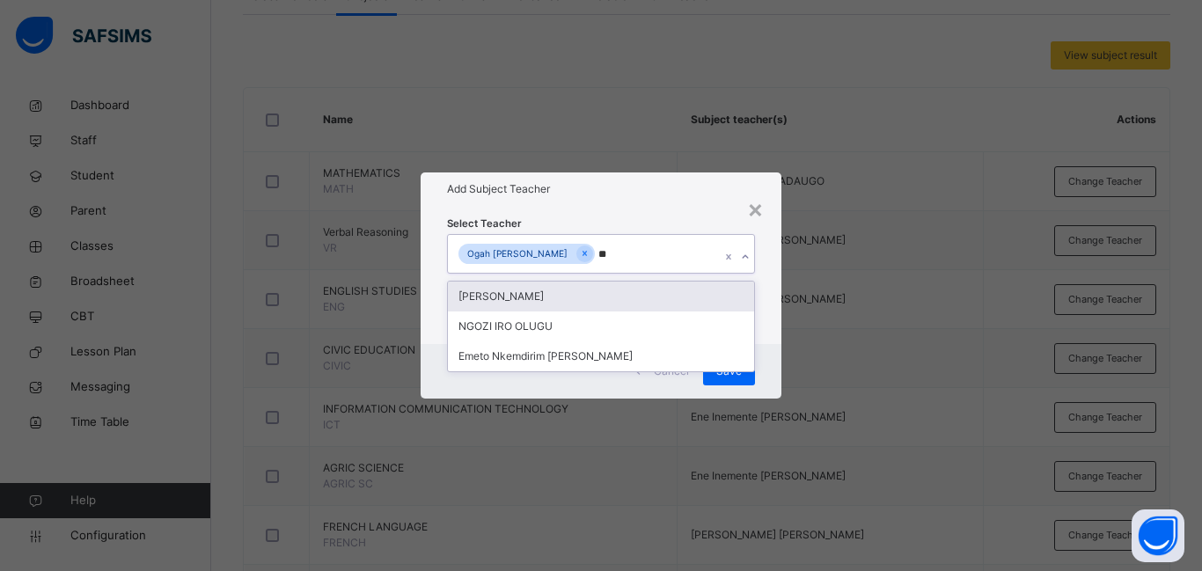
type input "***"
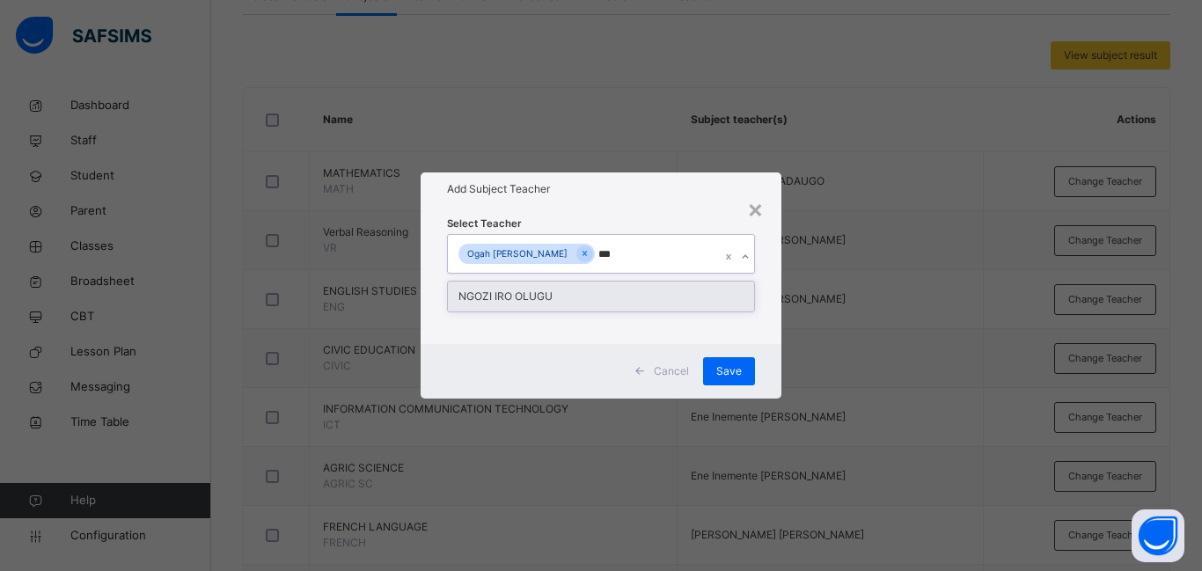
click at [619, 303] on div "NGOZI IRO OLUGU" at bounding box center [601, 297] width 306 height 30
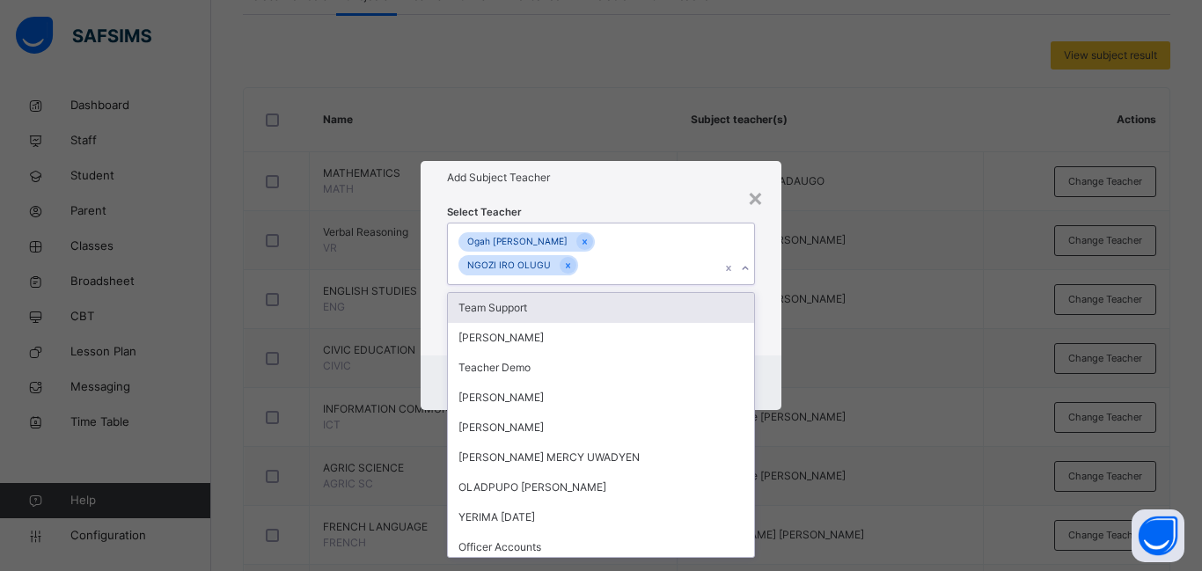
click at [767, 338] on div "Select Teacher option [PERSON_NAME], selected. option Team Support focused, 1 o…" at bounding box center [601, 274] width 361 height 161
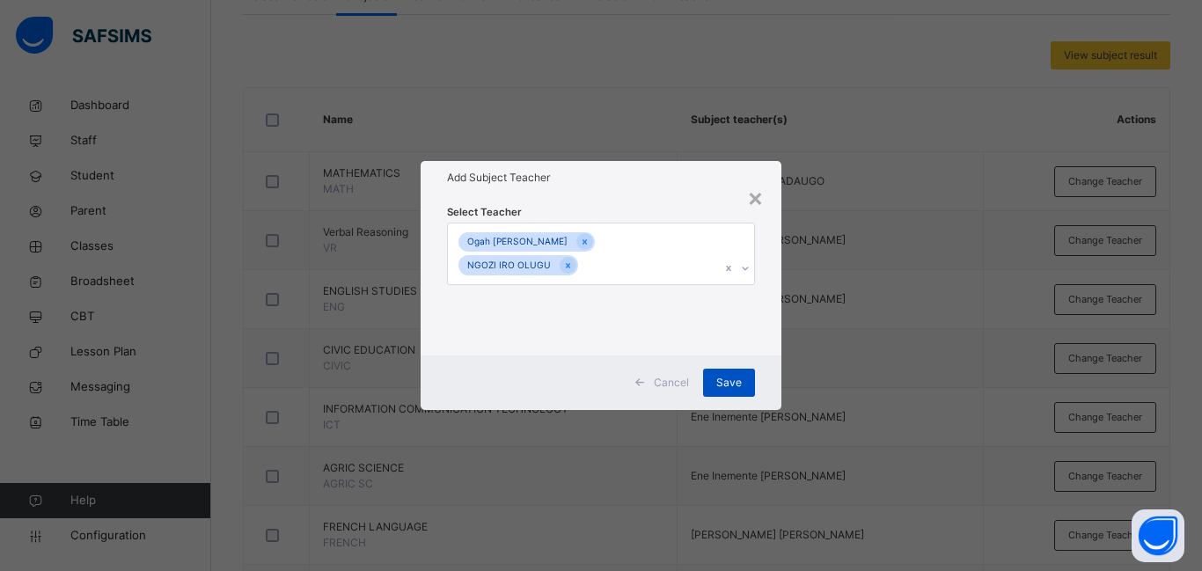
click at [728, 375] on span "Save" at bounding box center [729, 383] width 26 height 16
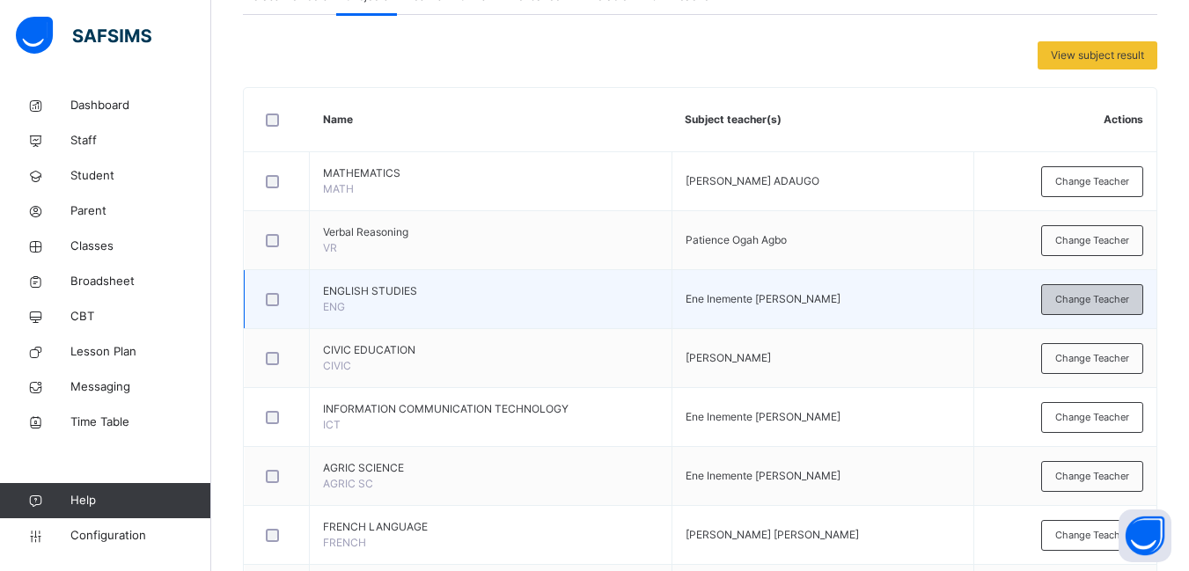
click at [1097, 294] on span "Change Teacher" at bounding box center [1092, 299] width 74 height 15
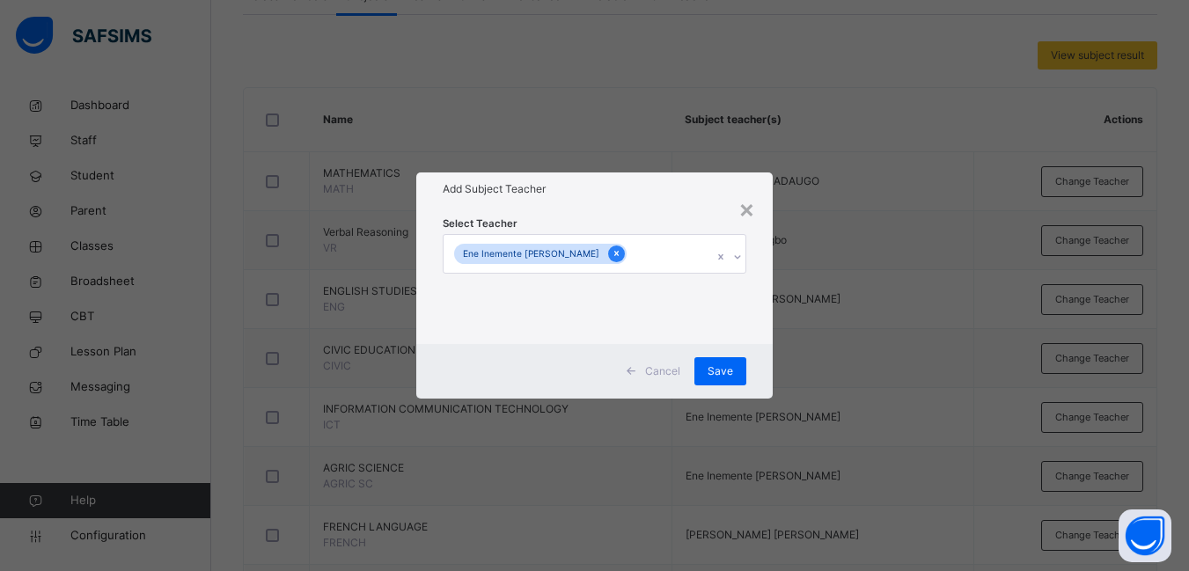
click at [614, 254] on icon at bounding box center [616, 254] width 4 height 5
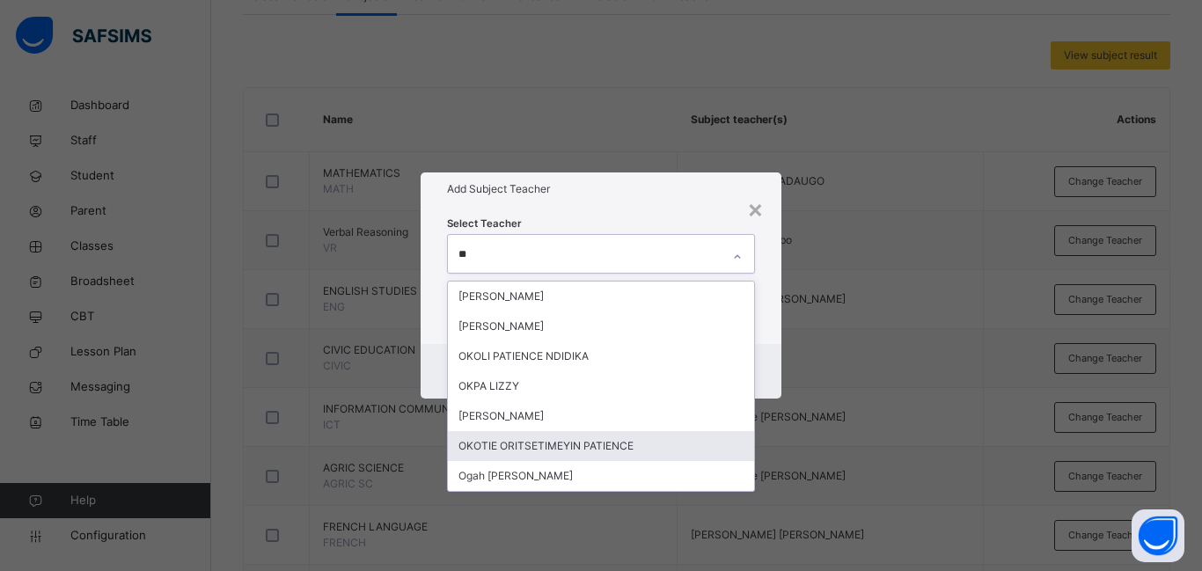
type input "*"
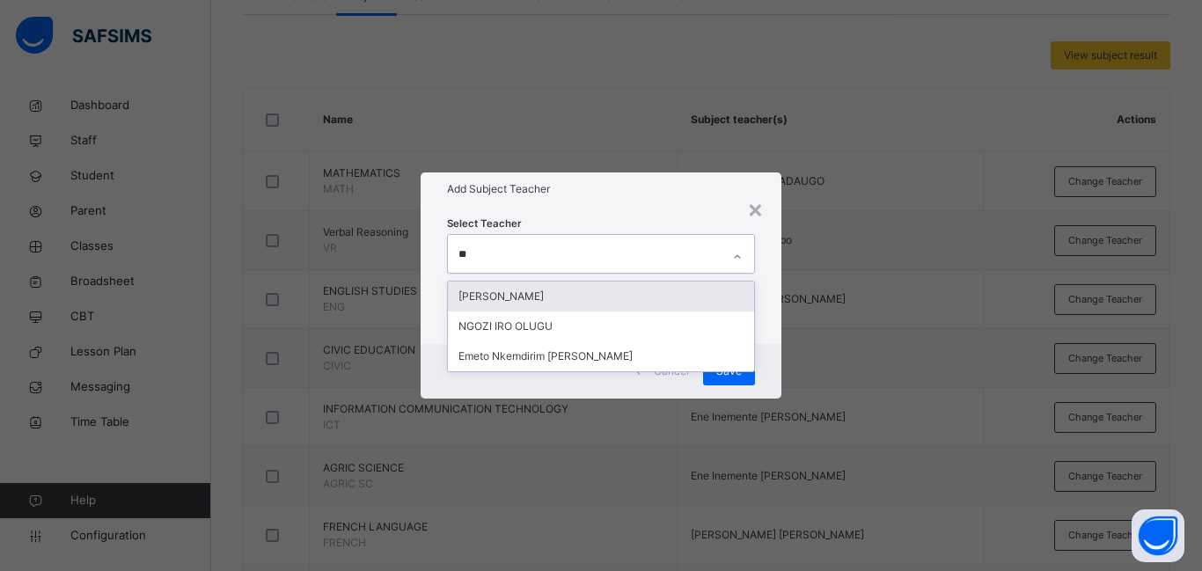
type input "***"
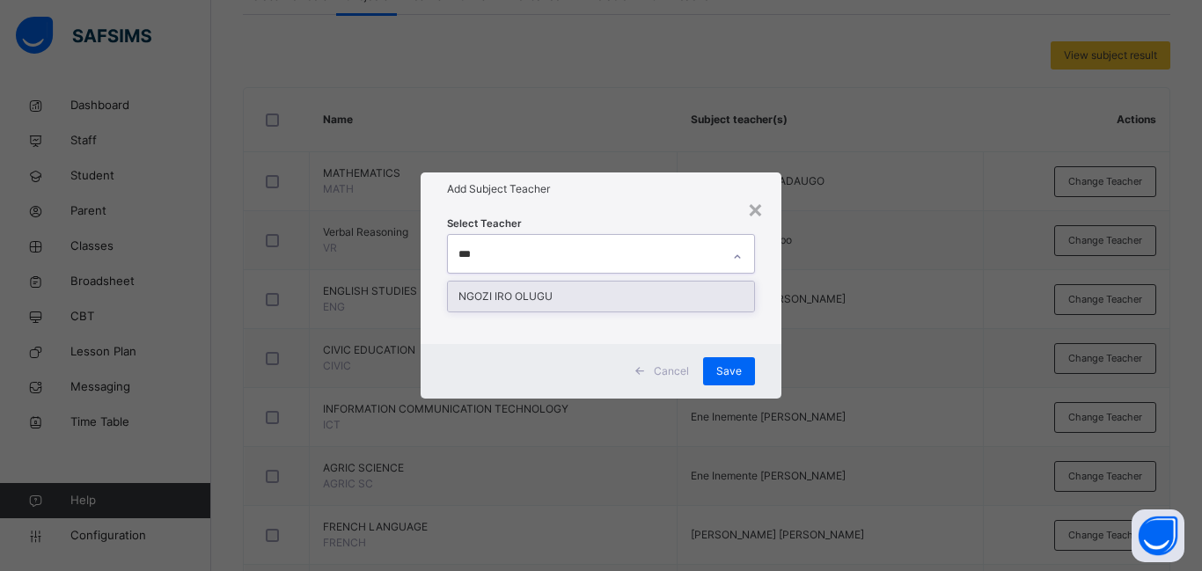
click at [493, 296] on div "NGOZI IRO OLUGU" at bounding box center [601, 297] width 306 height 30
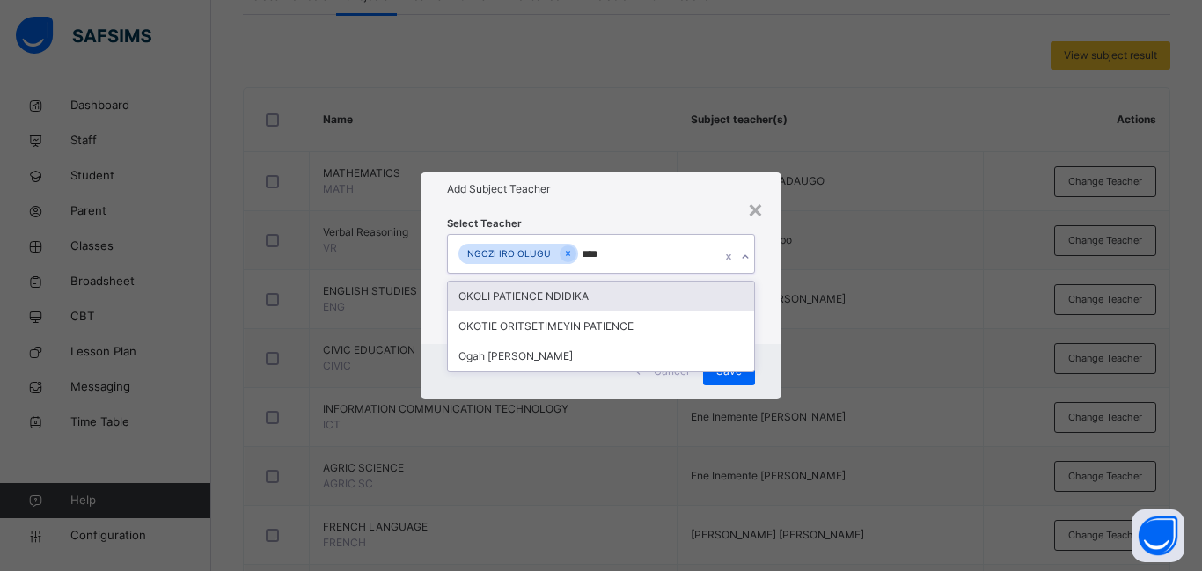
type input "*****"
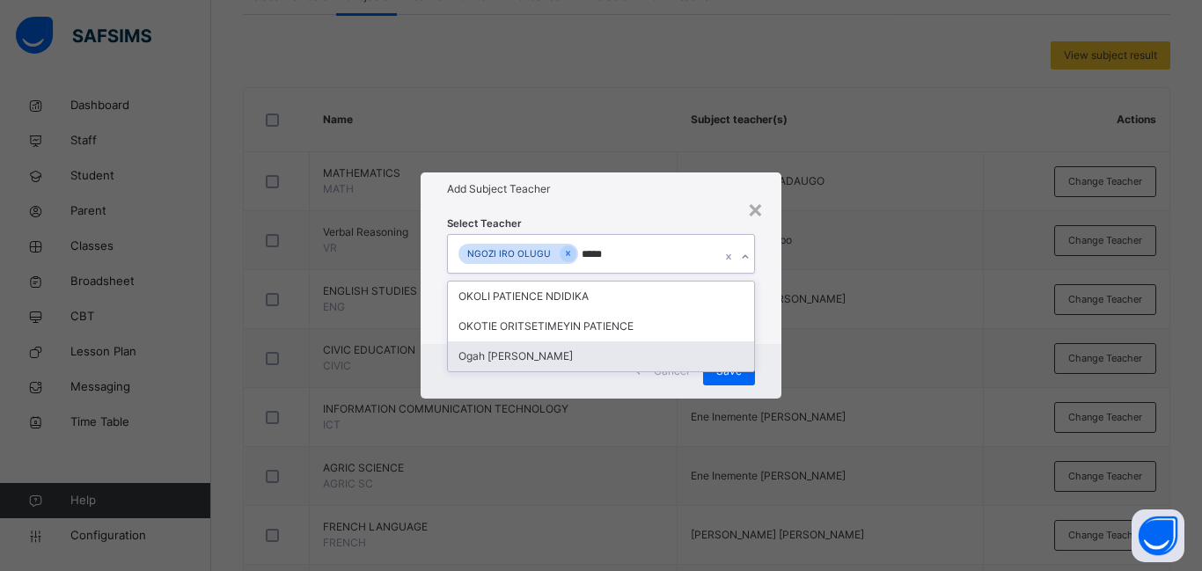
click at [487, 354] on div "Ogah [PERSON_NAME]" at bounding box center [601, 356] width 306 height 30
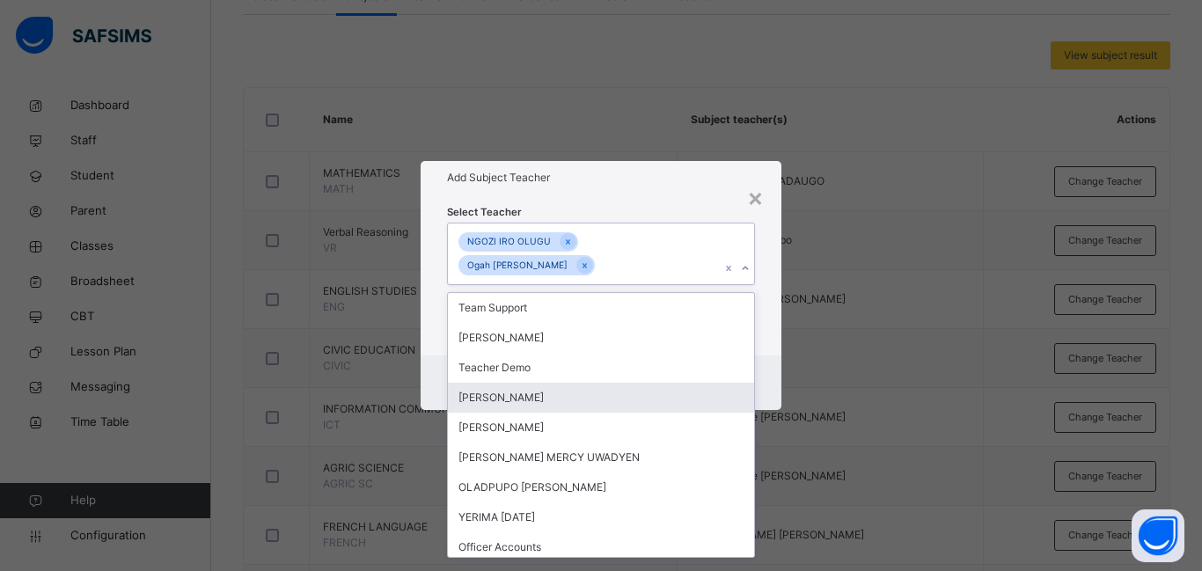
click at [772, 360] on div "Cancel Save" at bounding box center [601, 382] width 361 height 55
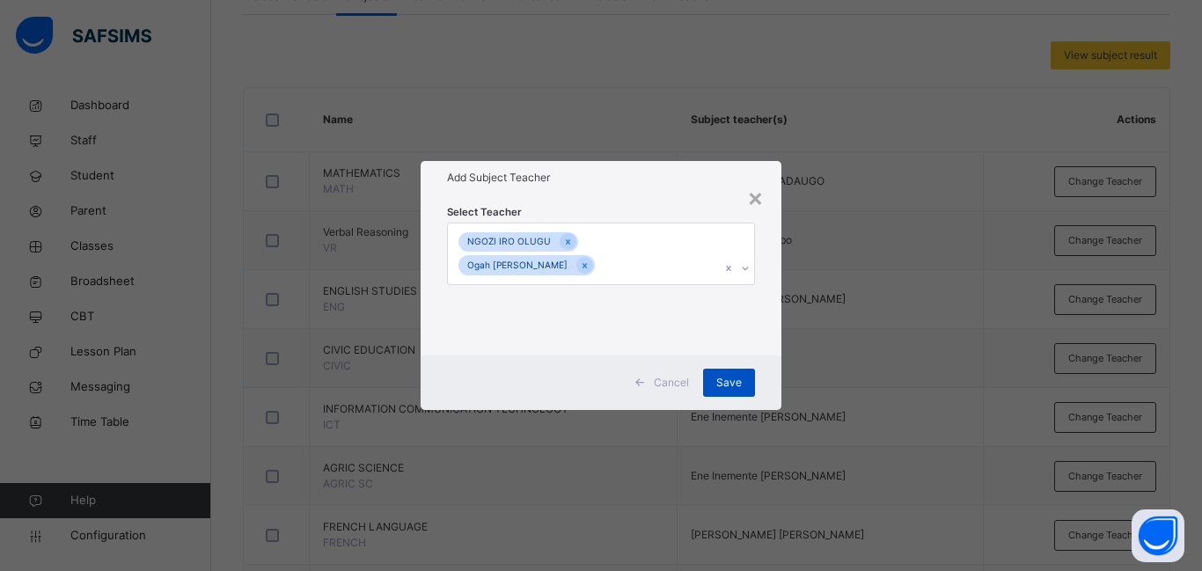
click at [736, 375] on span "Save" at bounding box center [729, 383] width 26 height 16
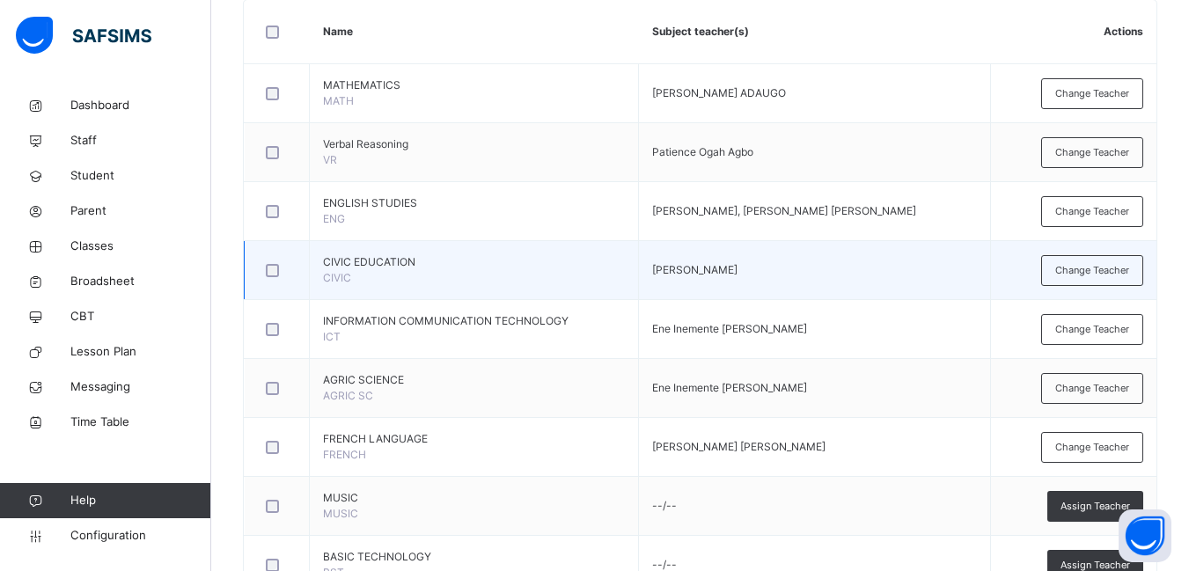
scroll to position [528, 0]
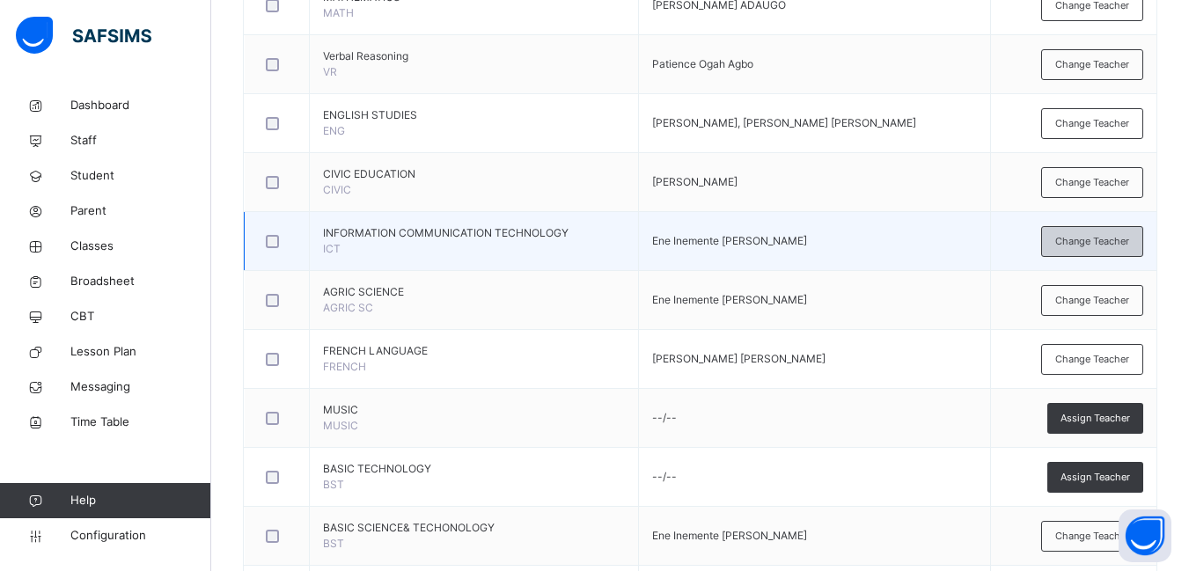
click at [1094, 245] on span "Change Teacher" at bounding box center [1092, 241] width 74 height 15
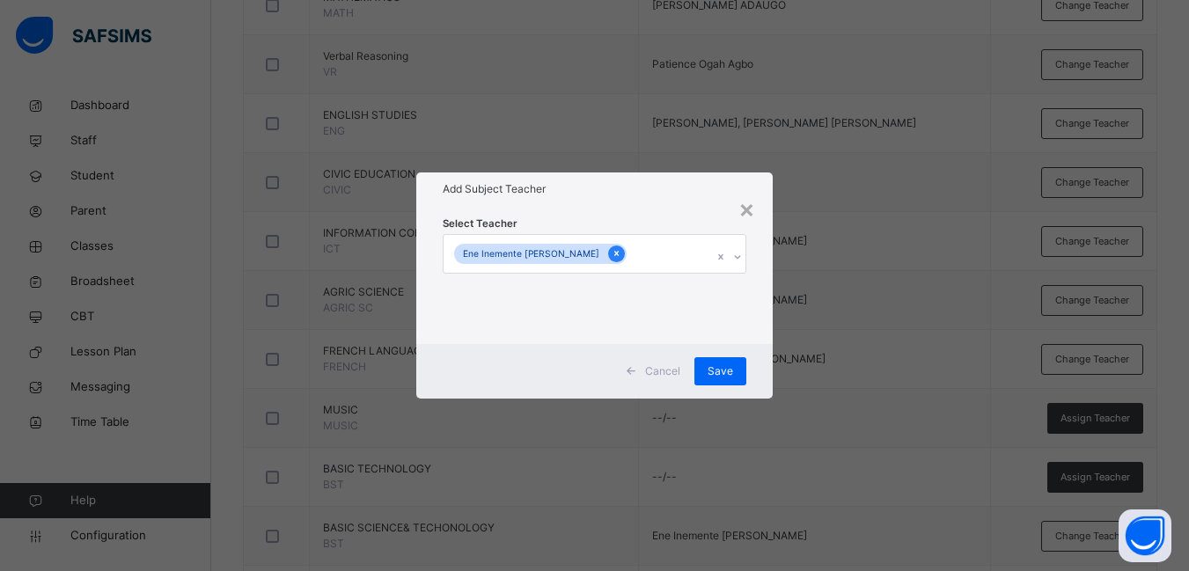
click at [611, 252] on icon at bounding box center [616, 253] width 10 height 12
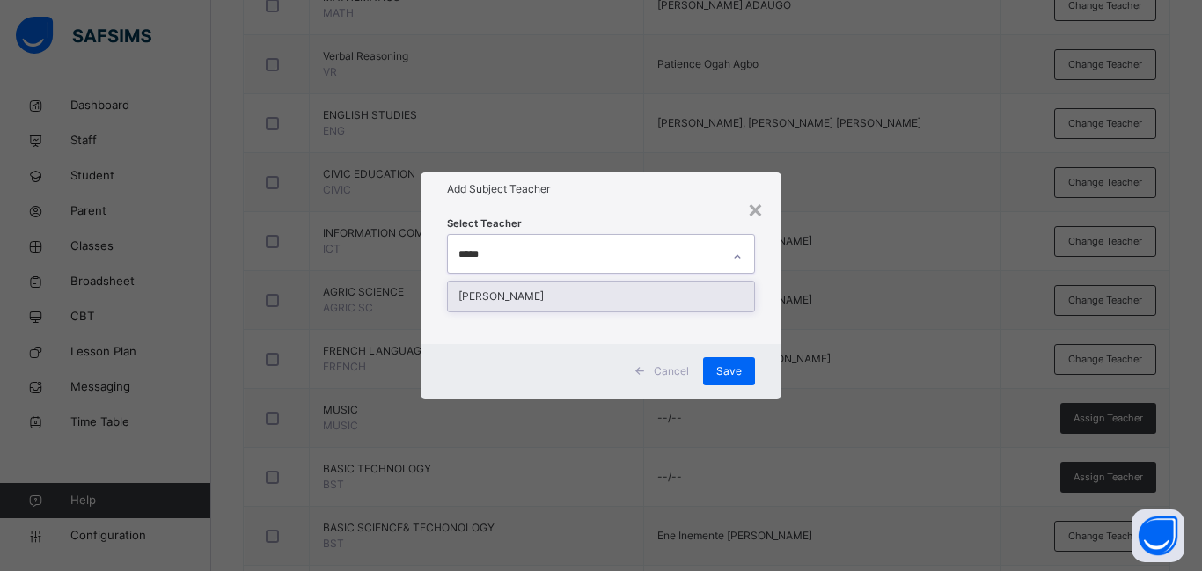
type input "******"
click at [582, 298] on div "[PERSON_NAME]" at bounding box center [601, 297] width 306 height 30
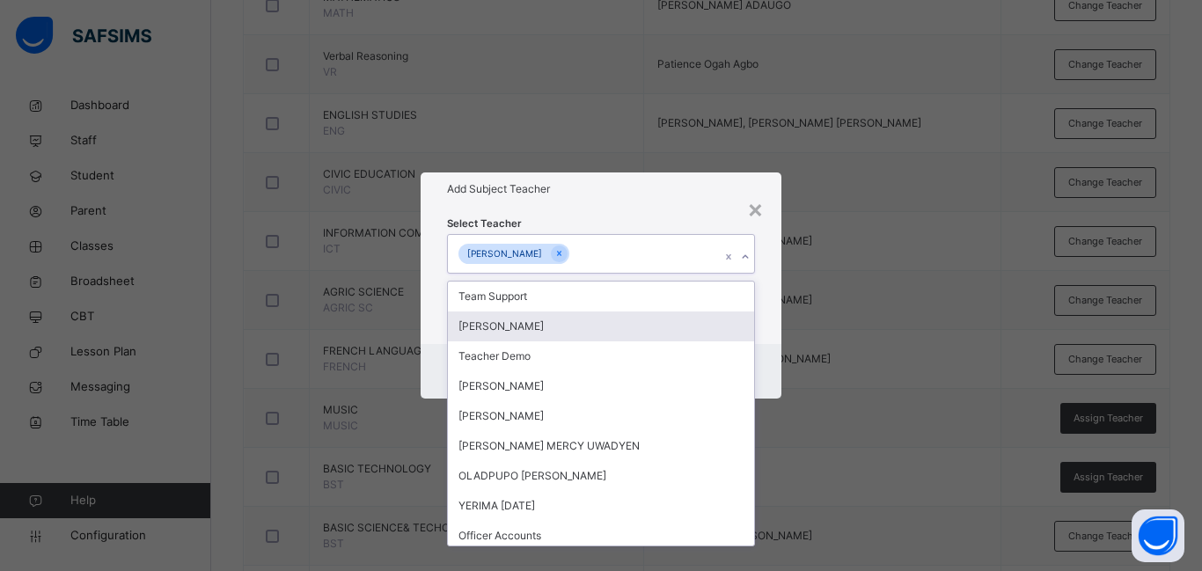
click at [772, 335] on div "Select Teacher option [PERSON_NAME], selected. option [PERSON_NAME] [PERSON_NAM…" at bounding box center [601, 274] width 361 height 137
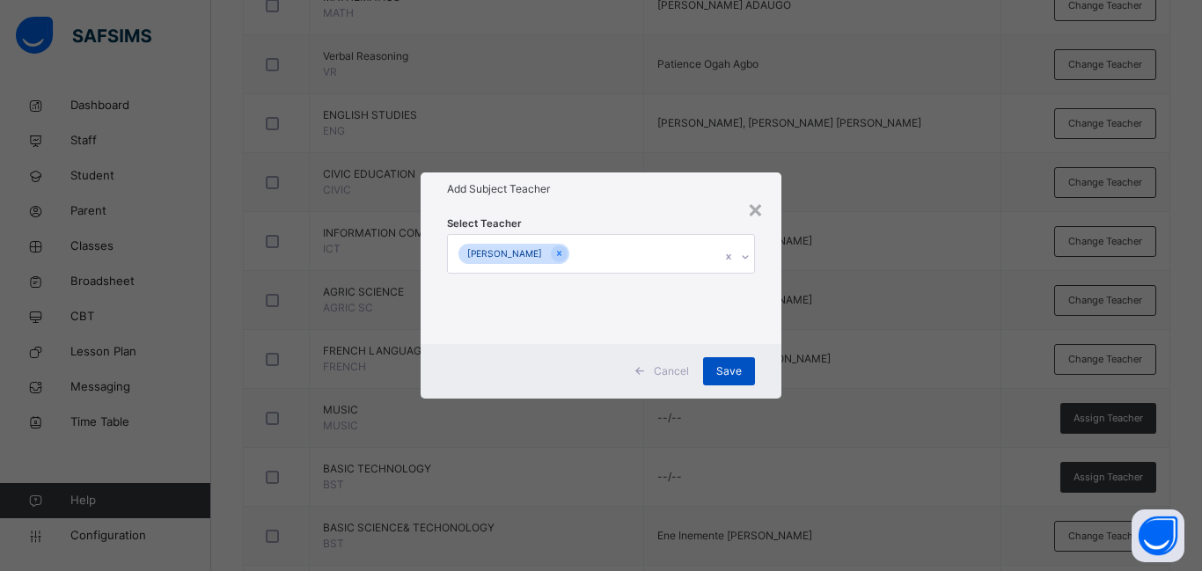
click at [728, 366] on span "Save" at bounding box center [729, 371] width 26 height 16
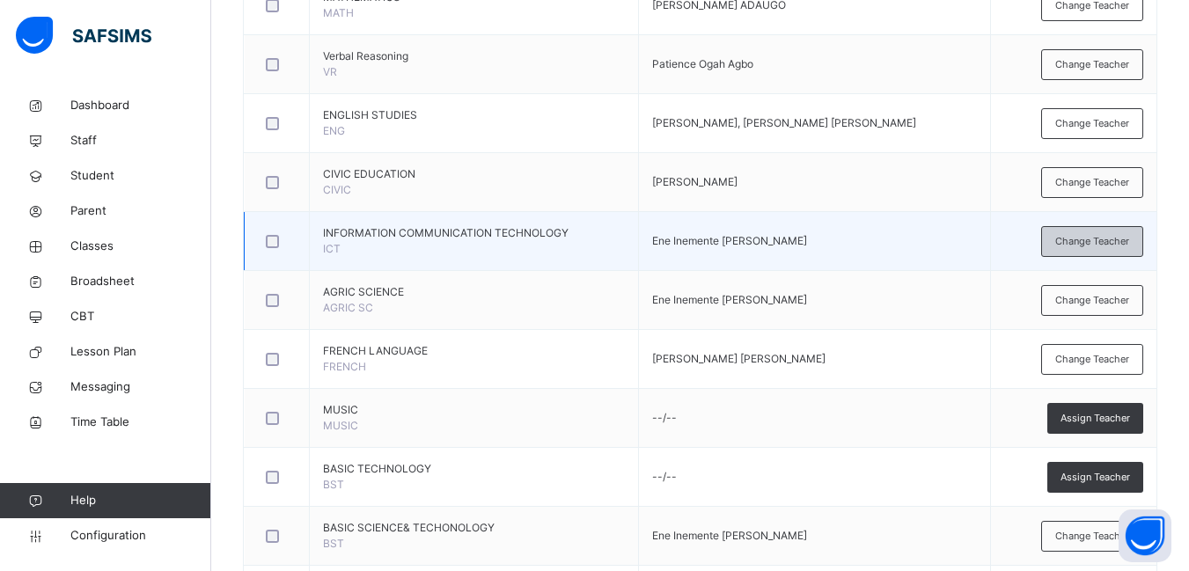
click at [1106, 239] on span "Change Teacher" at bounding box center [1092, 241] width 74 height 15
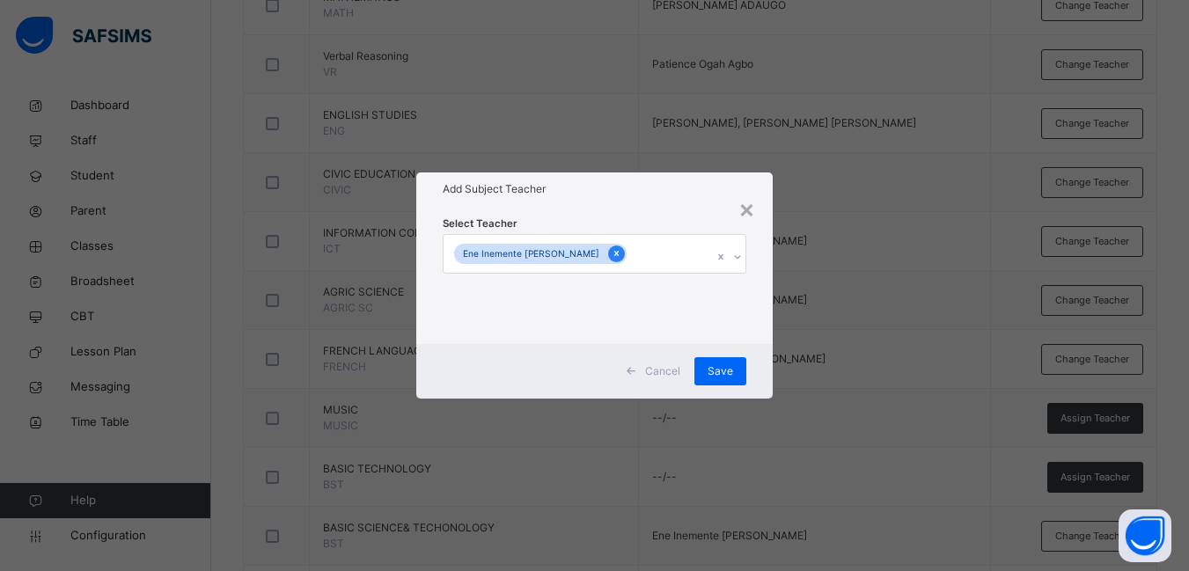
click at [608, 251] on div at bounding box center [616, 253] width 17 height 17
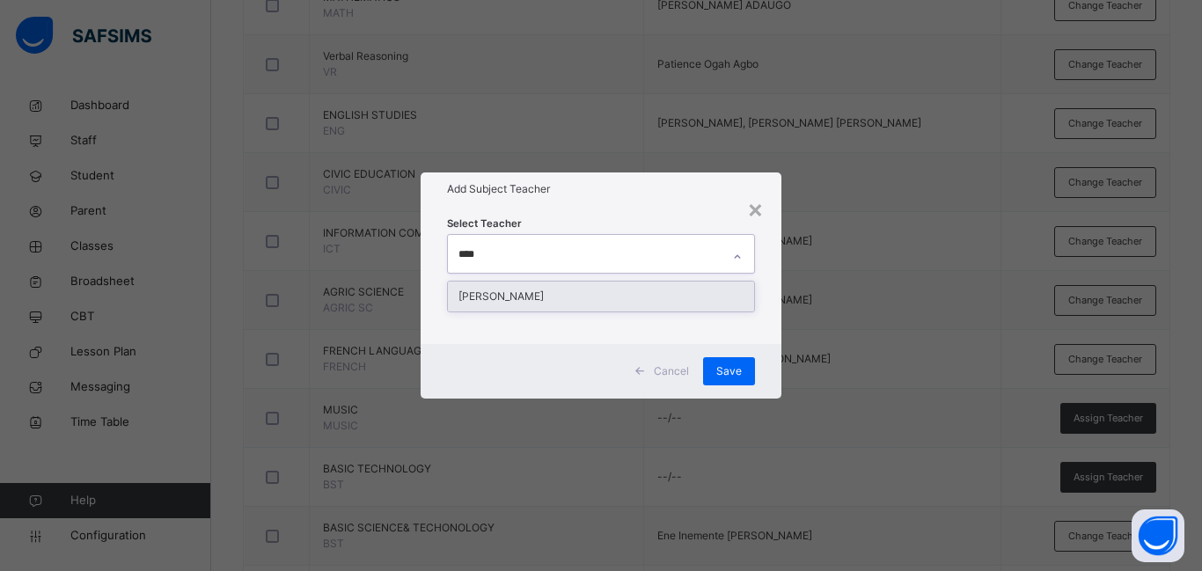
type input "*****"
click at [567, 301] on div "[PERSON_NAME]" at bounding box center [601, 297] width 306 height 30
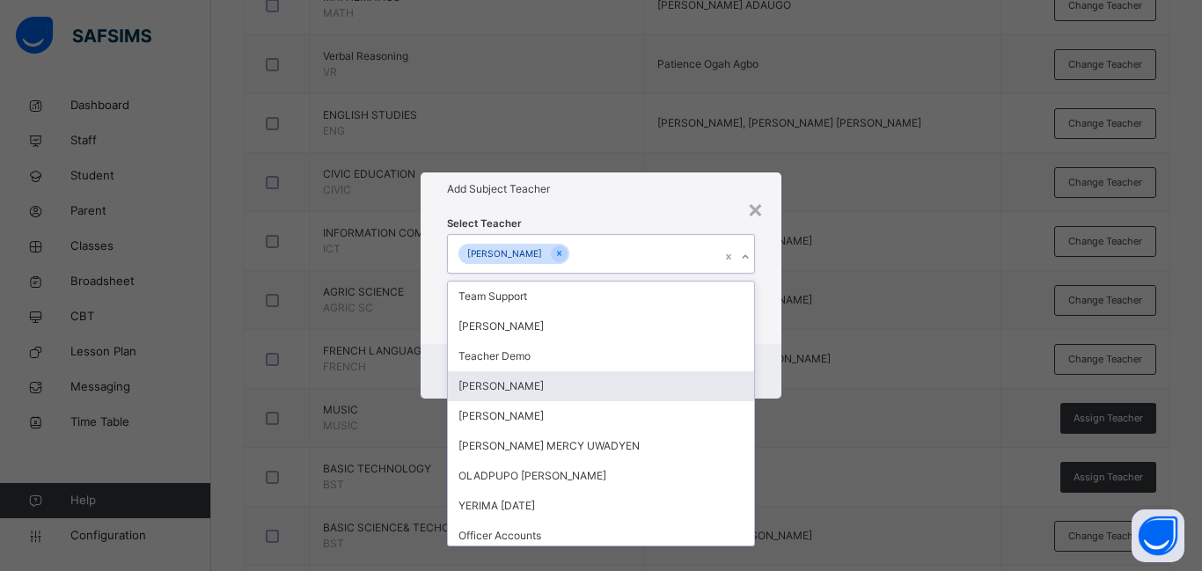
click at [780, 356] on div "Cancel Save" at bounding box center [601, 371] width 361 height 55
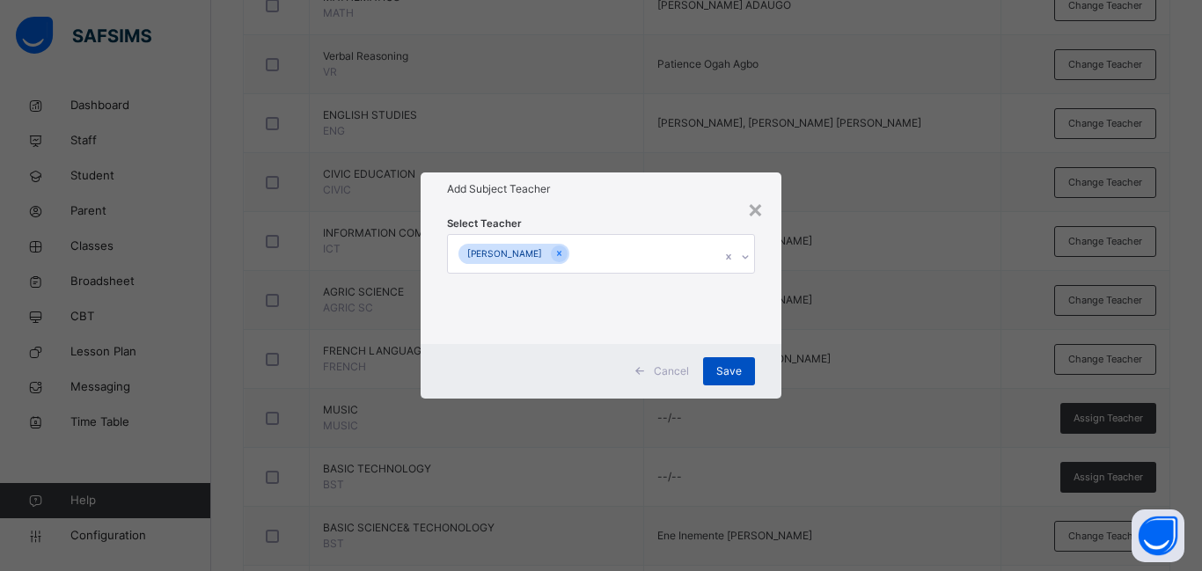
click at [736, 369] on span "Save" at bounding box center [729, 371] width 26 height 16
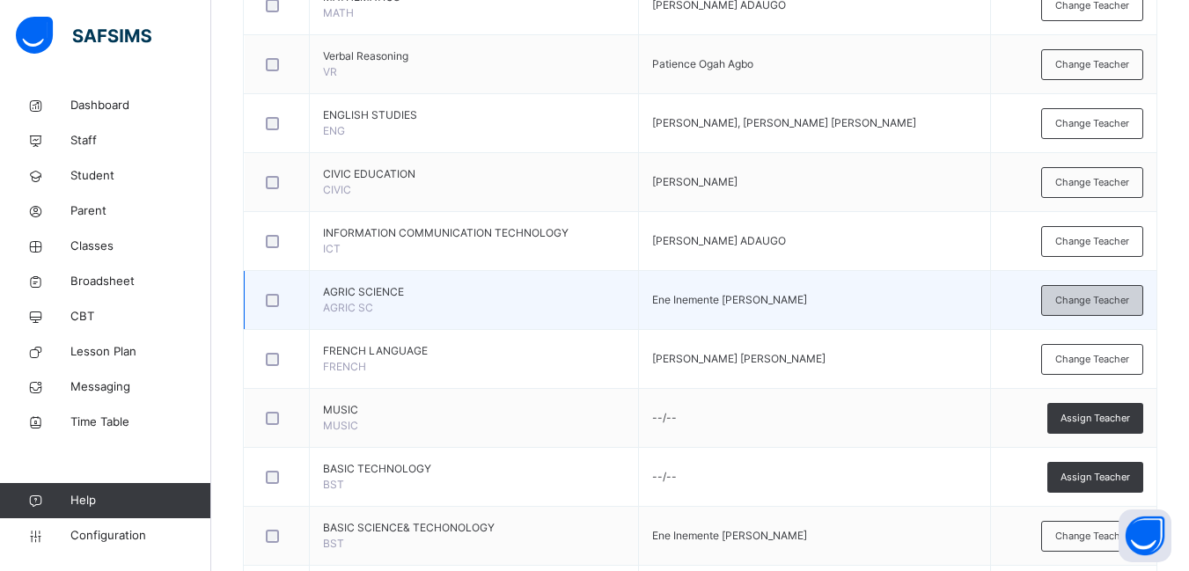
click at [1109, 301] on span "Change Teacher" at bounding box center [1092, 300] width 74 height 15
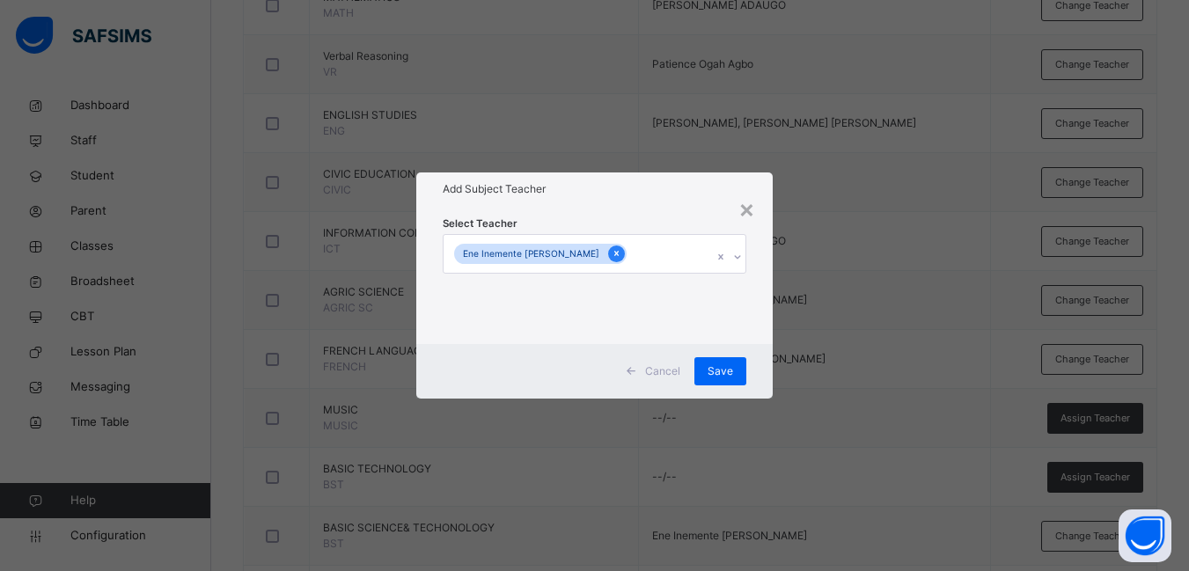
click at [611, 252] on icon at bounding box center [616, 253] width 10 height 12
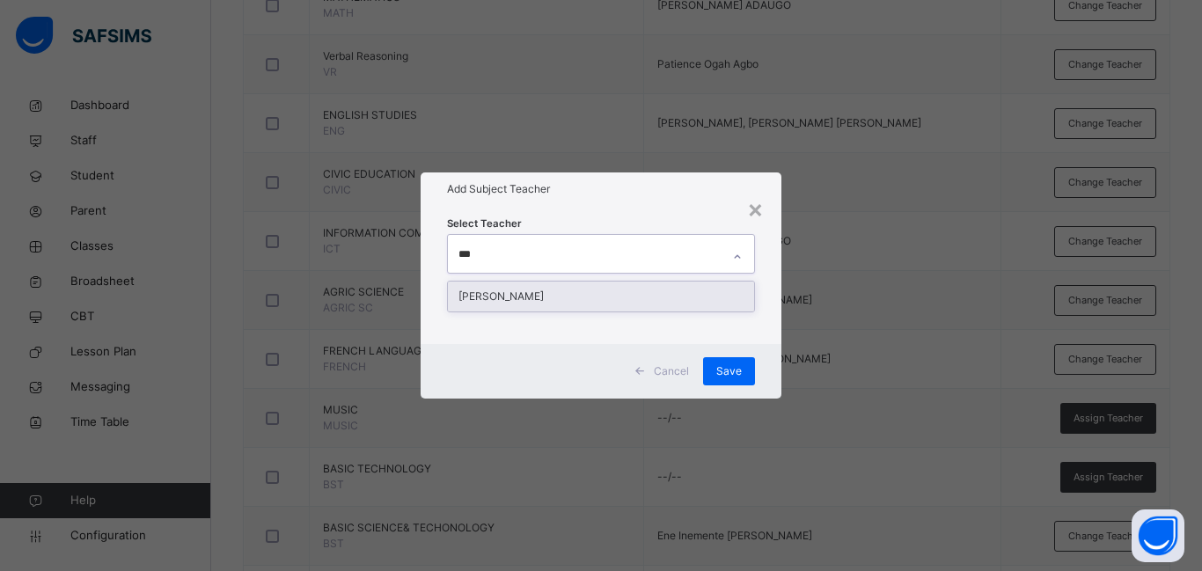
type input "****"
click at [556, 300] on div "[PERSON_NAME]" at bounding box center [601, 297] width 306 height 30
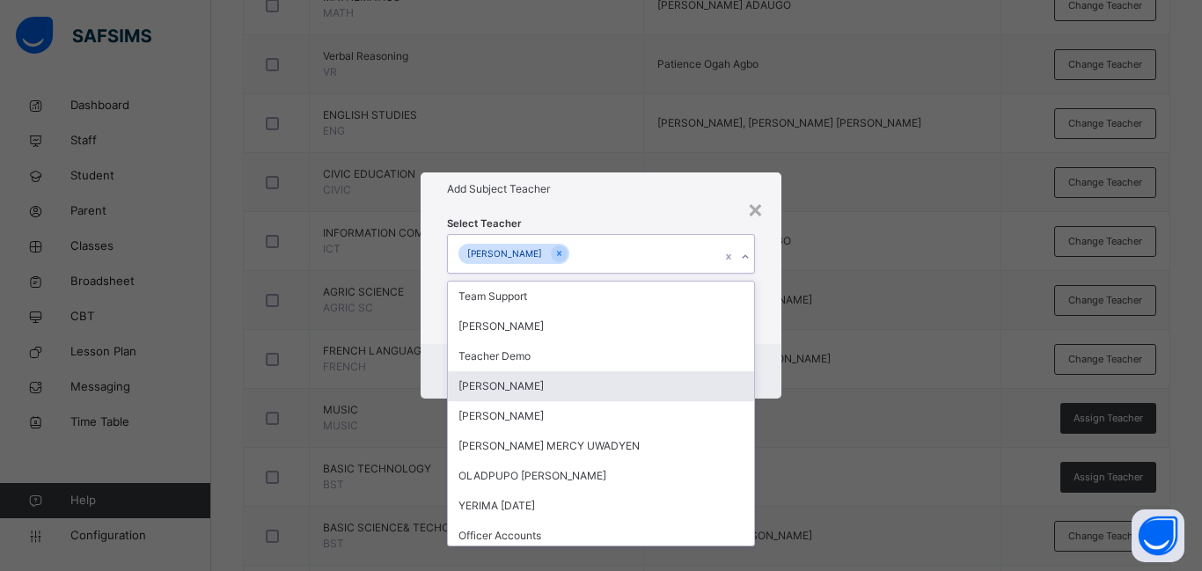
click at [767, 366] on div "Cancel Save" at bounding box center [601, 371] width 361 height 55
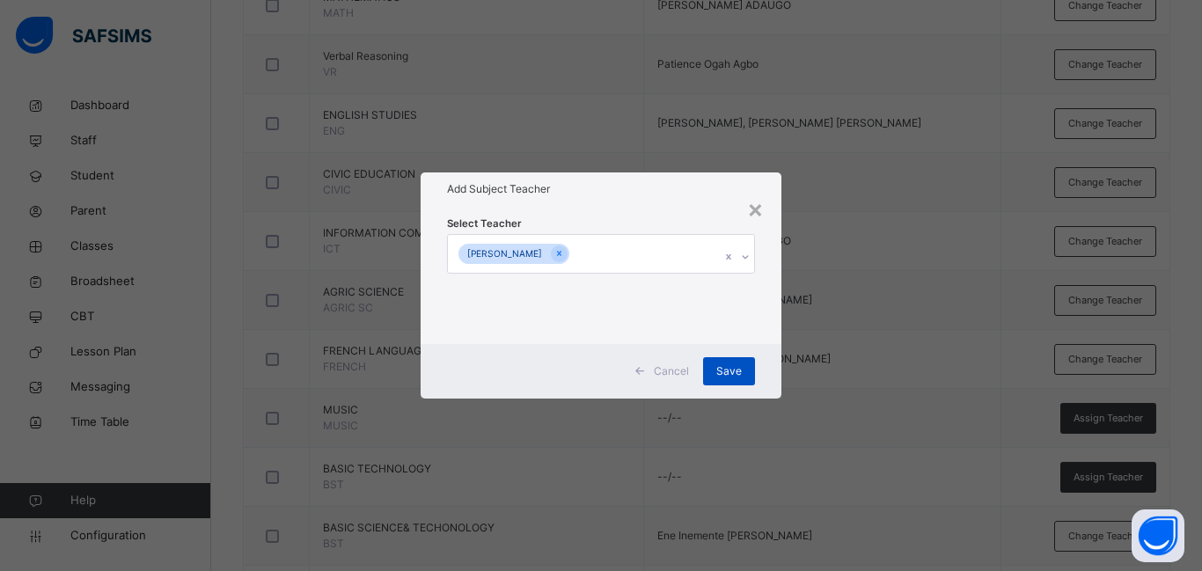
click at [728, 370] on span "Save" at bounding box center [729, 371] width 26 height 16
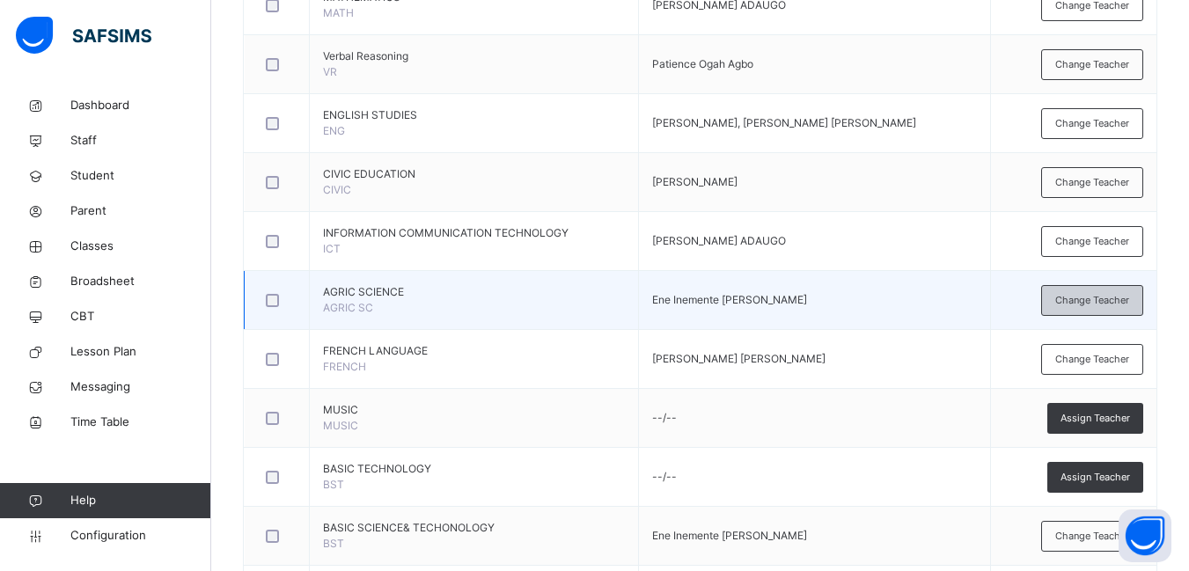
click at [1095, 302] on span "Change Teacher" at bounding box center [1092, 300] width 74 height 15
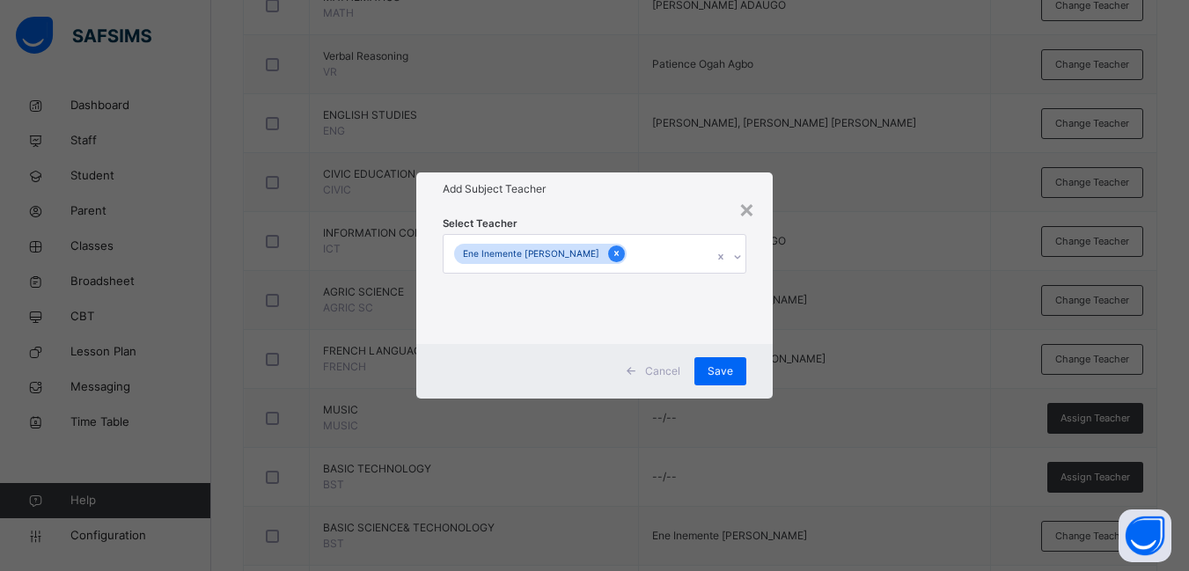
click at [611, 253] on icon at bounding box center [616, 253] width 10 height 12
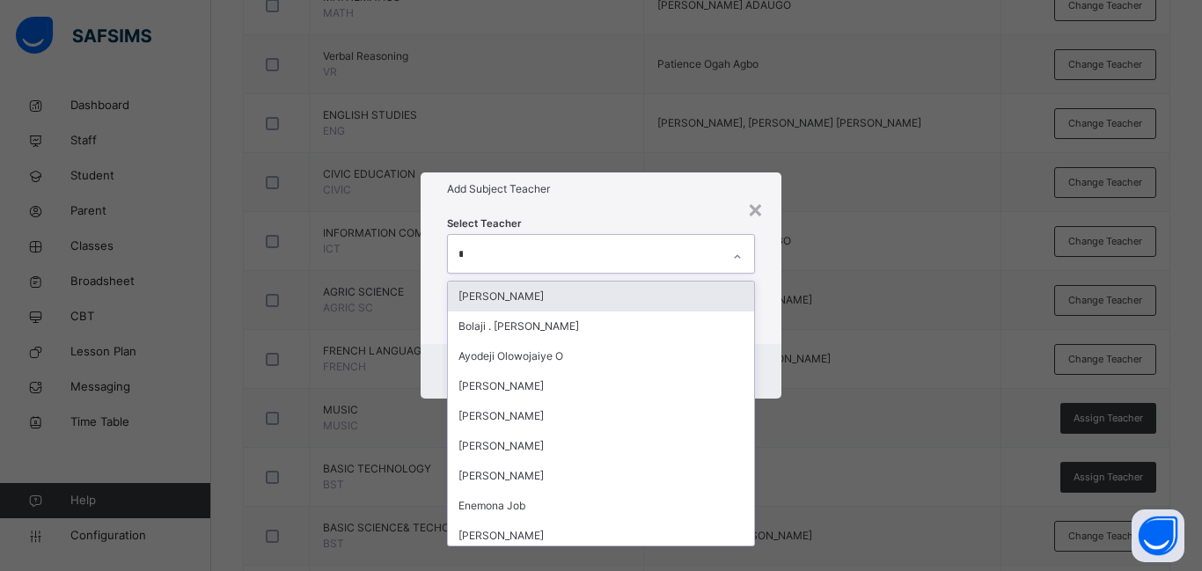
type input "**"
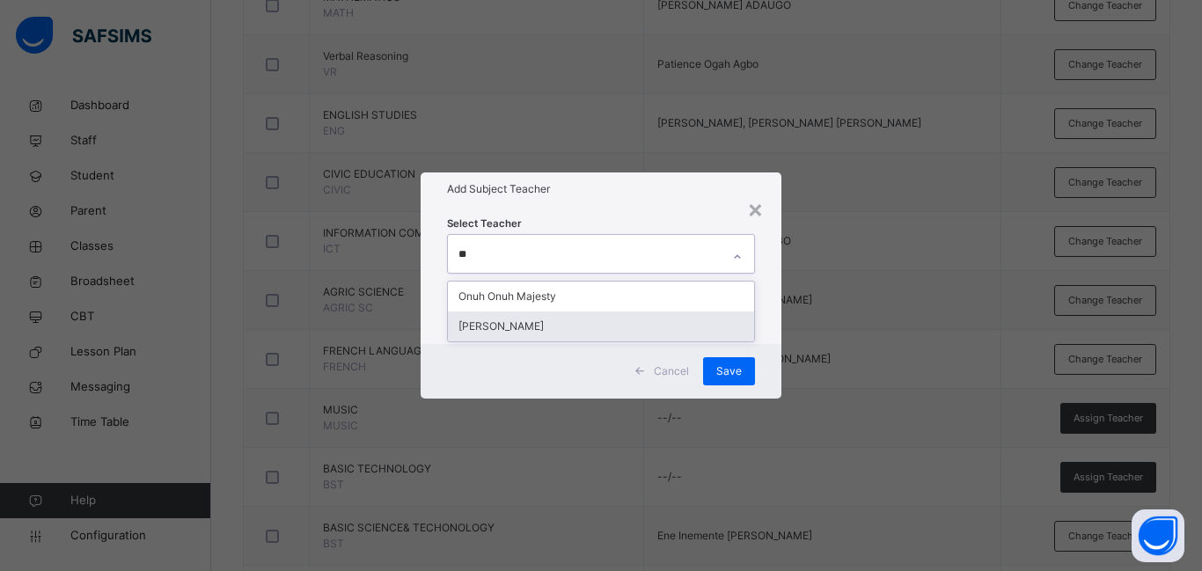
click at [491, 327] on div "[PERSON_NAME]" at bounding box center [601, 326] width 306 height 30
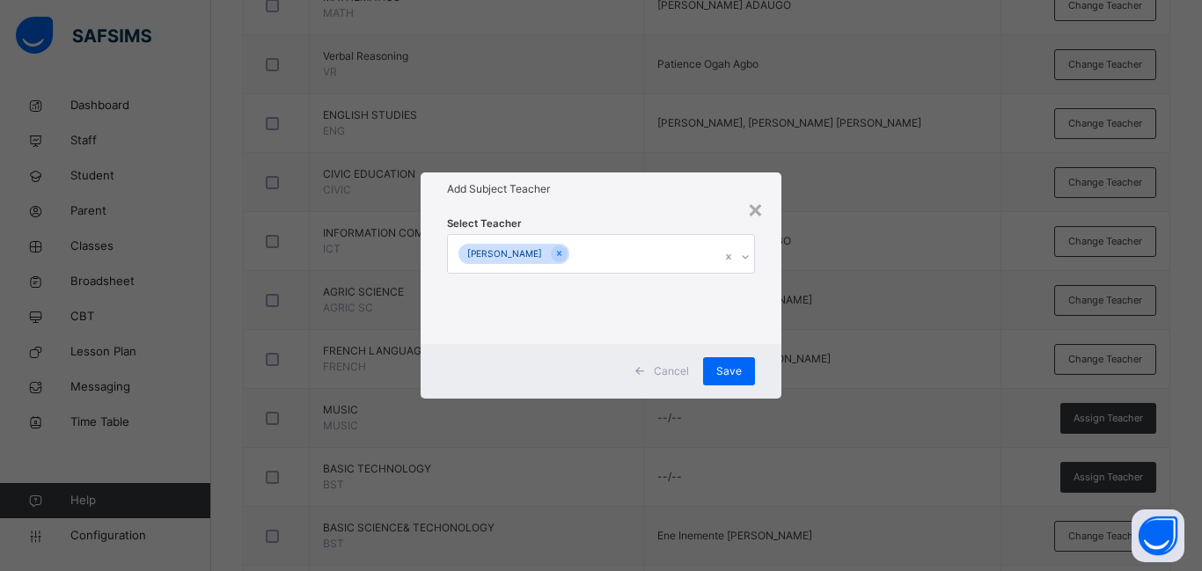
click at [770, 326] on div "Select Teacher [PERSON_NAME]" at bounding box center [601, 274] width 361 height 137
click at [735, 368] on span "Save" at bounding box center [729, 371] width 26 height 16
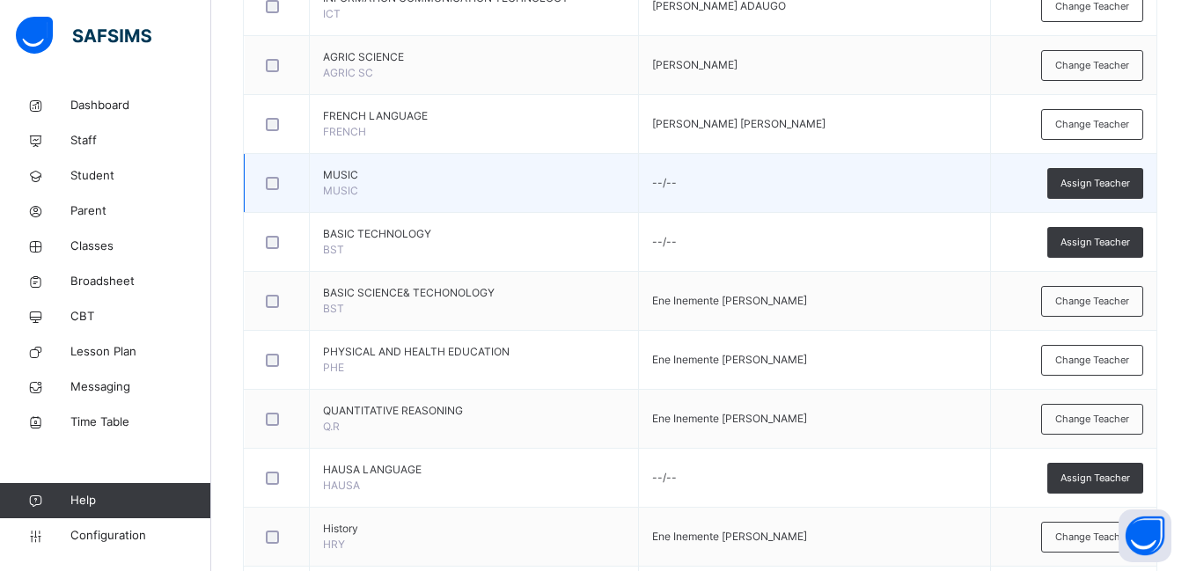
scroll to position [792, 0]
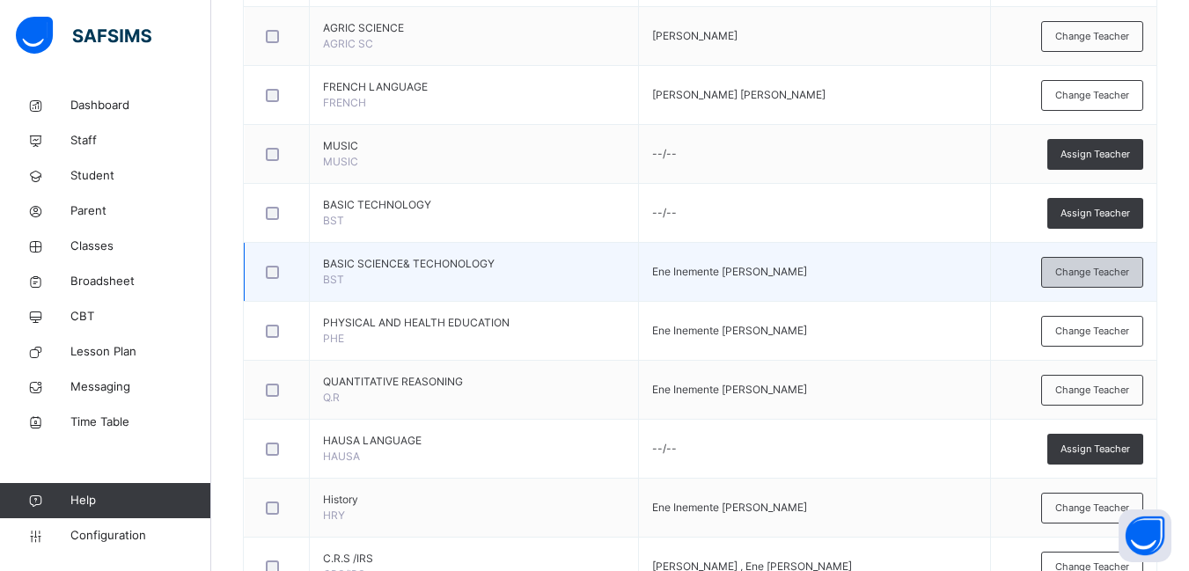
click at [1089, 270] on span "Change Teacher" at bounding box center [1092, 272] width 74 height 15
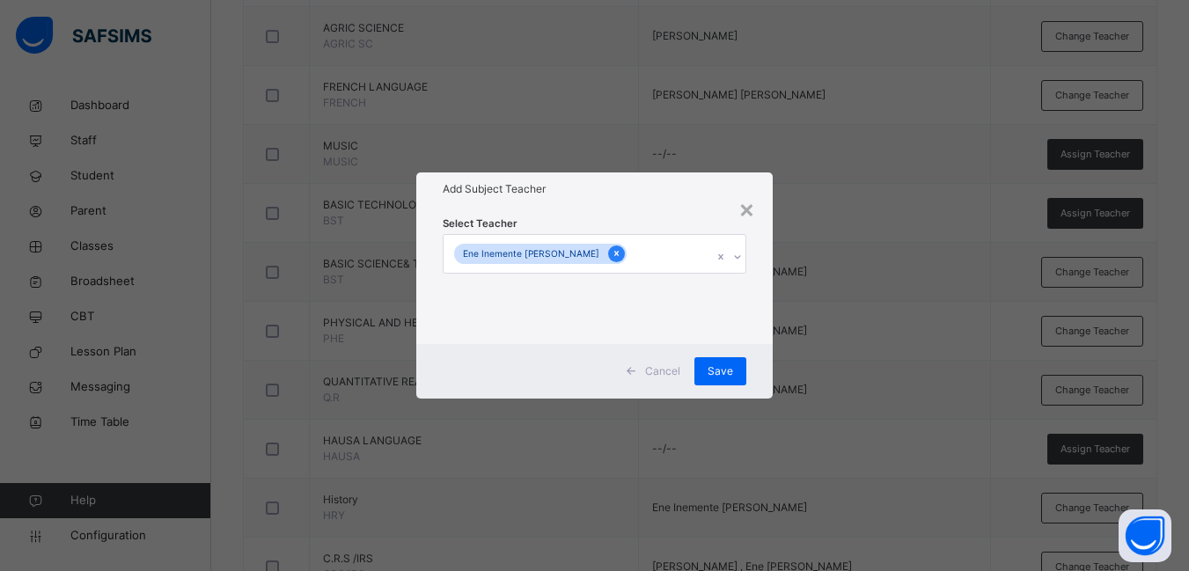
click at [614, 253] on icon at bounding box center [616, 254] width 4 height 5
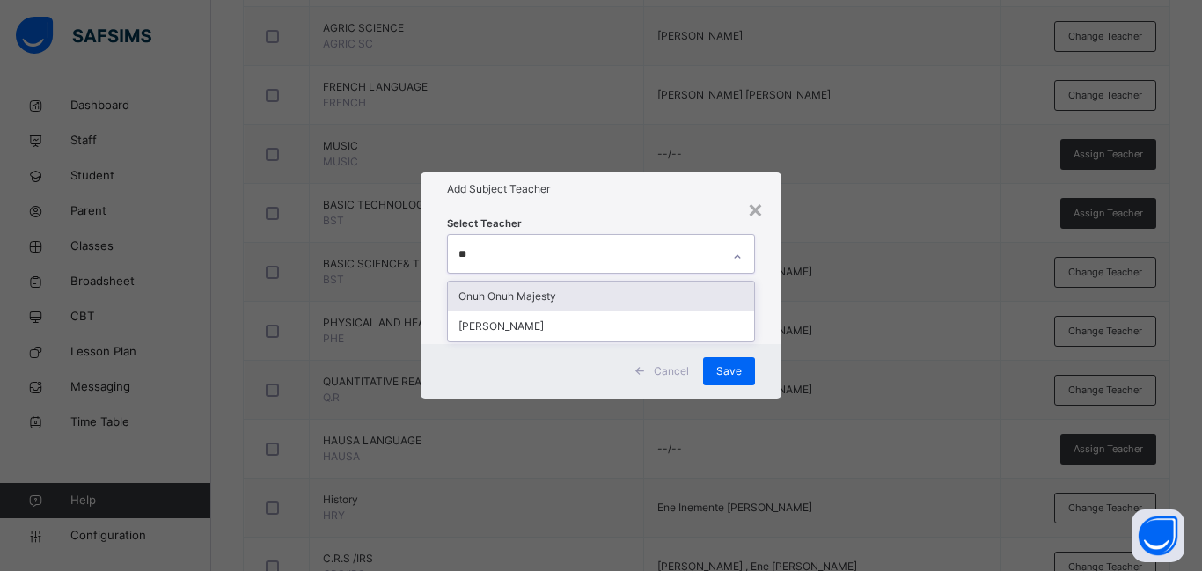
type input "***"
click at [525, 290] on div "[PERSON_NAME]" at bounding box center [601, 297] width 306 height 30
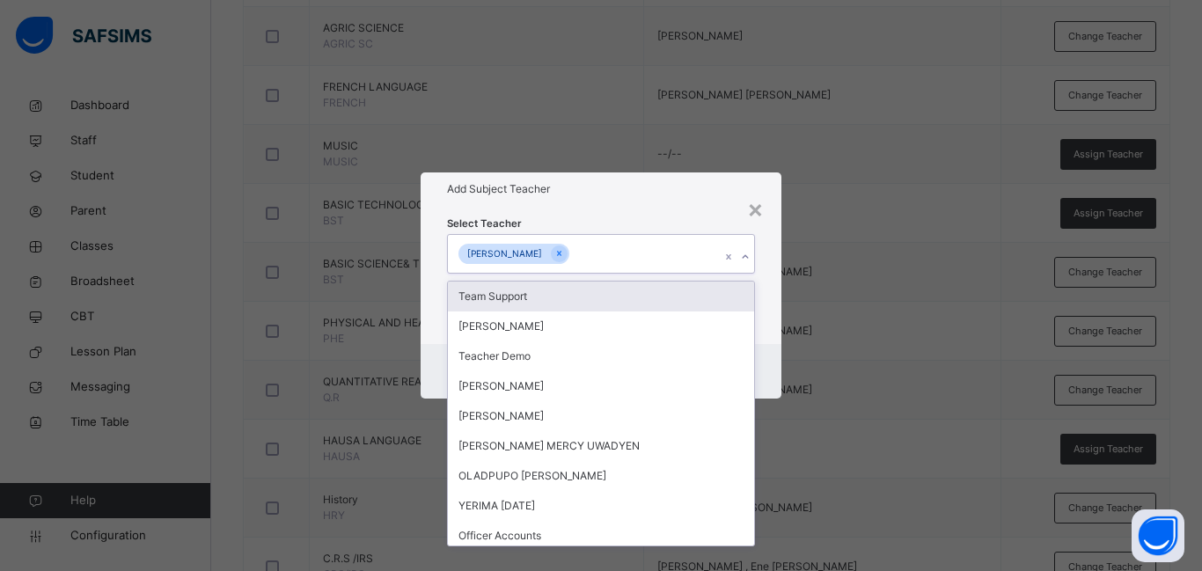
click at [531, 295] on div "Team Support" at bounding box center [601, 297] width 306 height 30
click at [655, 254] on icon at bounding box center [660, 253] width 10 height 12
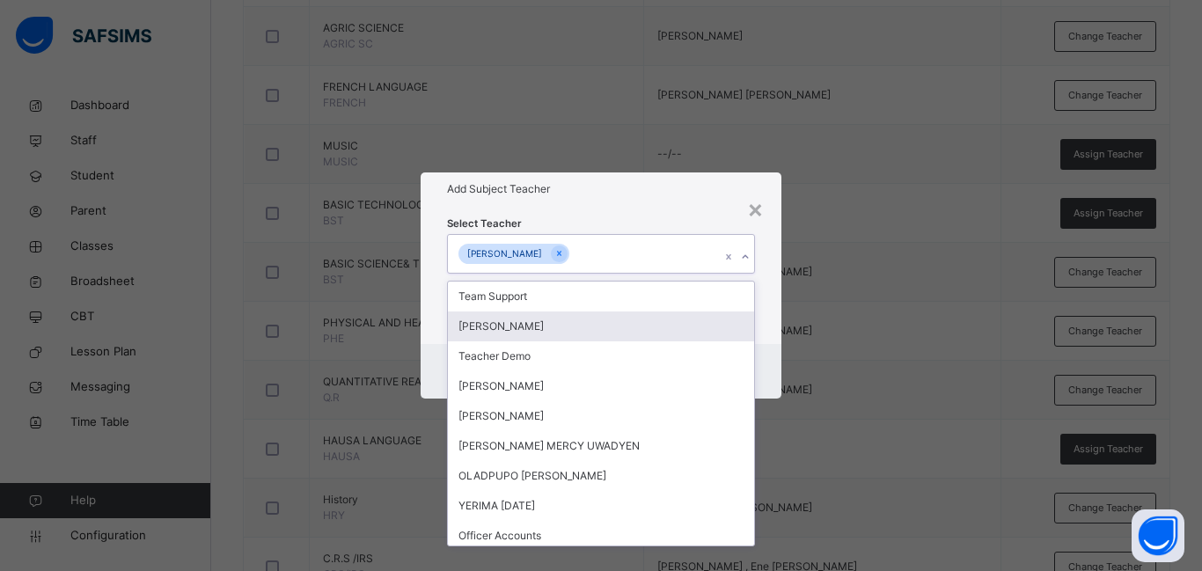
click at [780, 365] on div "Cancel Save" at bounding box center [601, 371] width 361 height 55
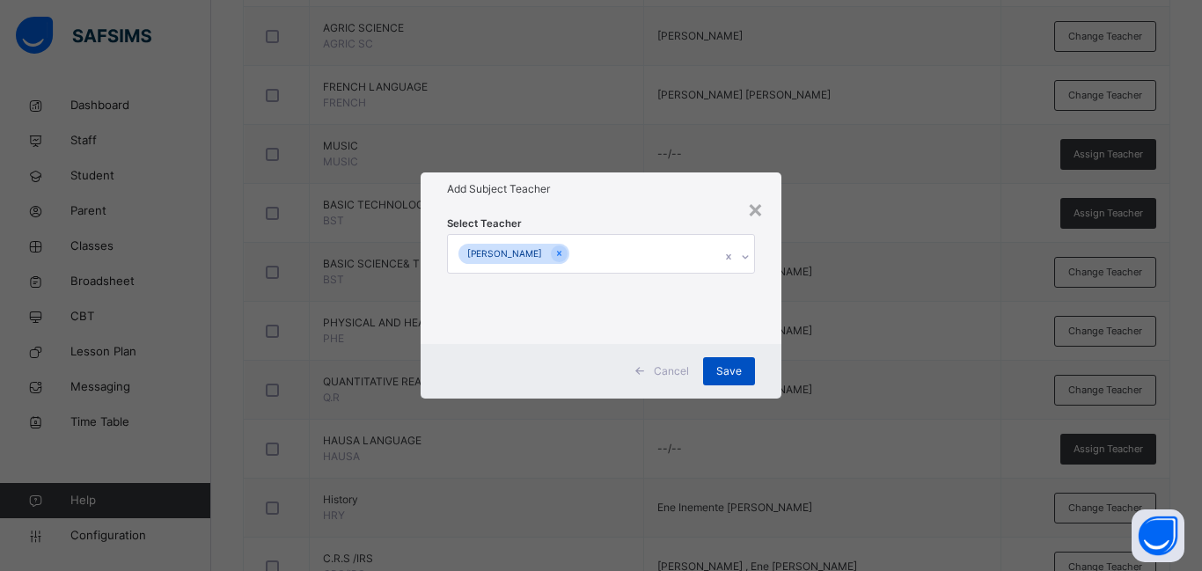
click at [733, 370] on span "Save" at bounding box center [729, 371] width 26 height 16
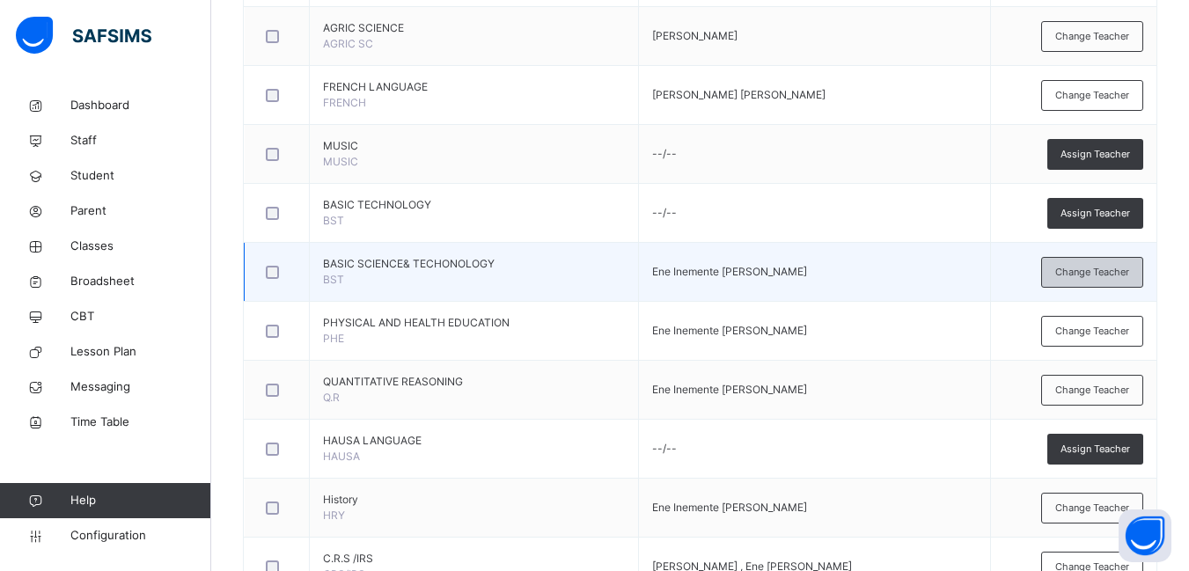
click at [1110, 269] on span "Change Teacher" at bounding box center [1092, 272] width 74 height 15
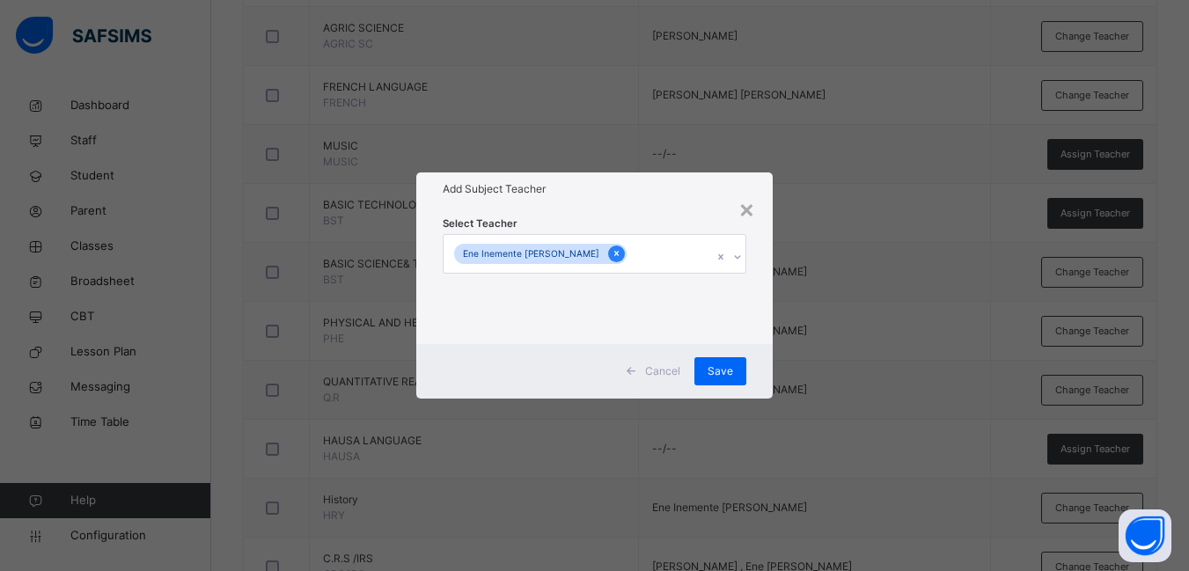
click at [611, 252] on icon at bounding box center [616, 253] width 10 height 12
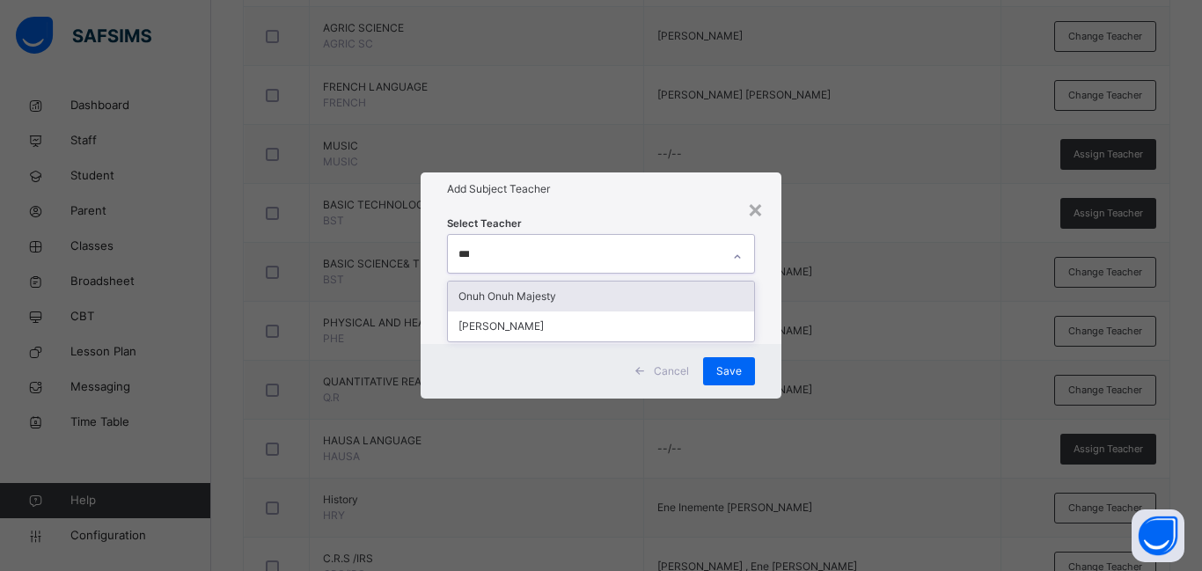
type input "****"
click at [578, 293] on div "[PERSON_NAME]" at bounding box center [601, 297] width 306 height 30
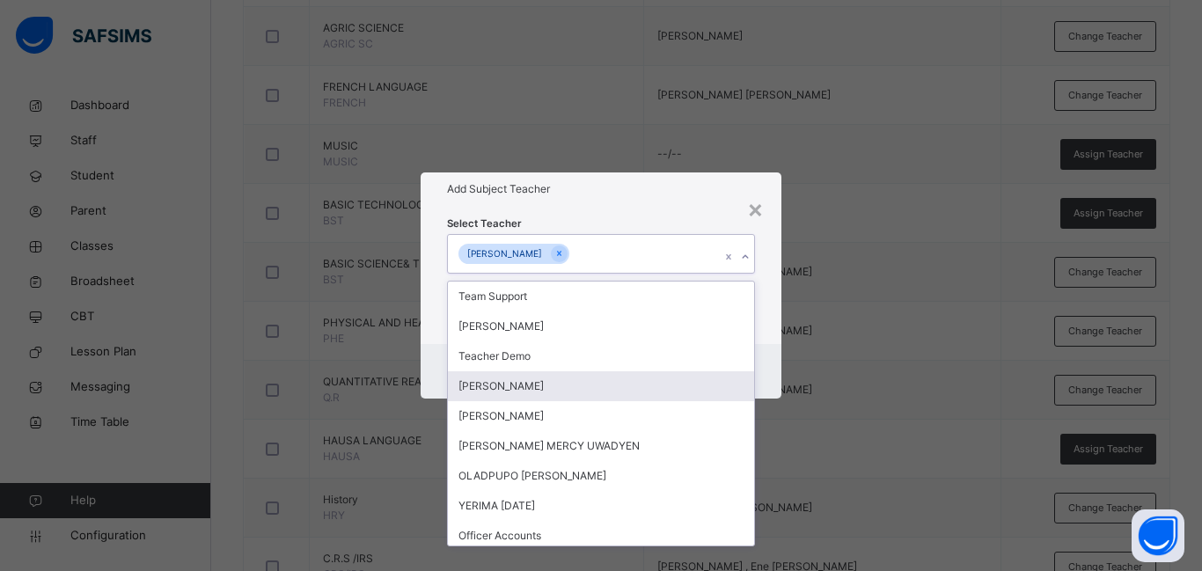
click at [773, 355] on div "Cancel Save" at bounding box center [601, 371] width 361 height 55
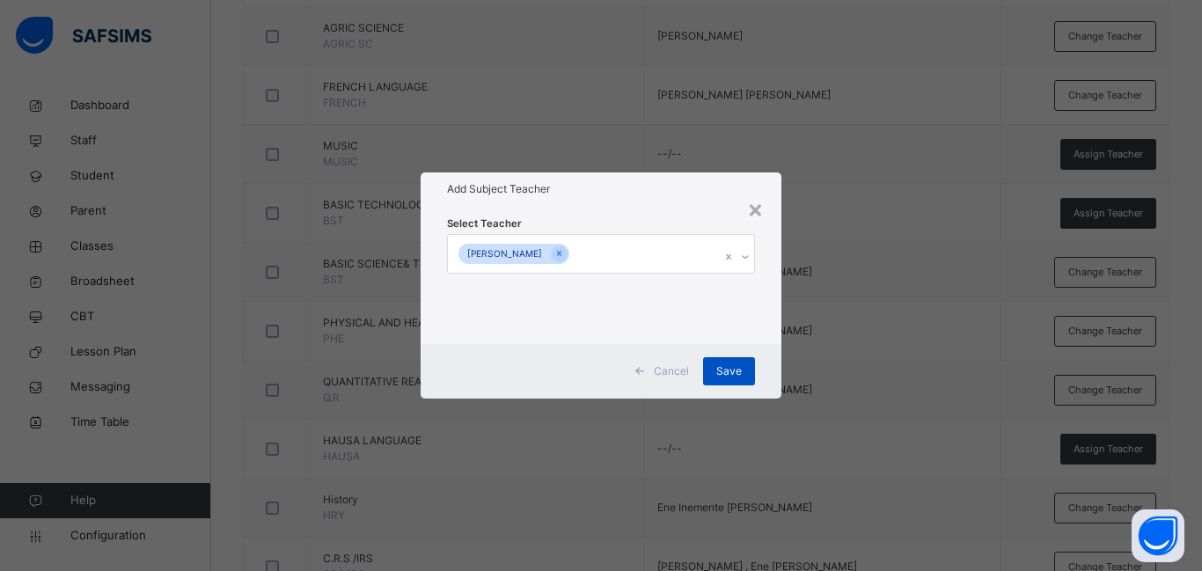
click at [736, 370] on span "Save" at bounding box center [729, 371] width 26 height 16
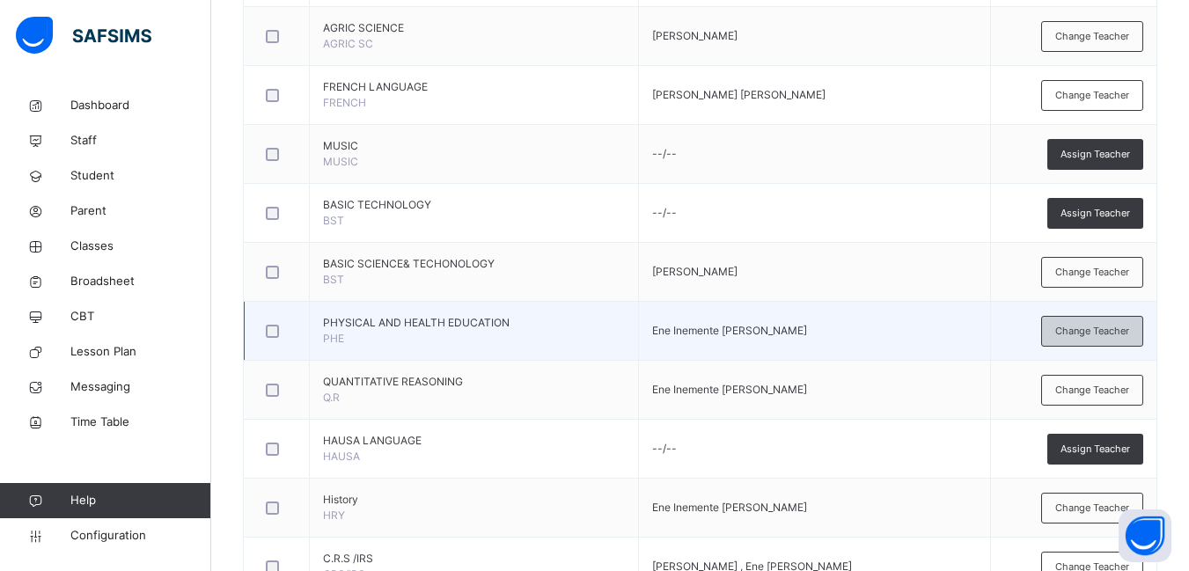
click at [1102, 337] on span "Change Teacher" at bounding box center [1092, 331] width 74 height 15
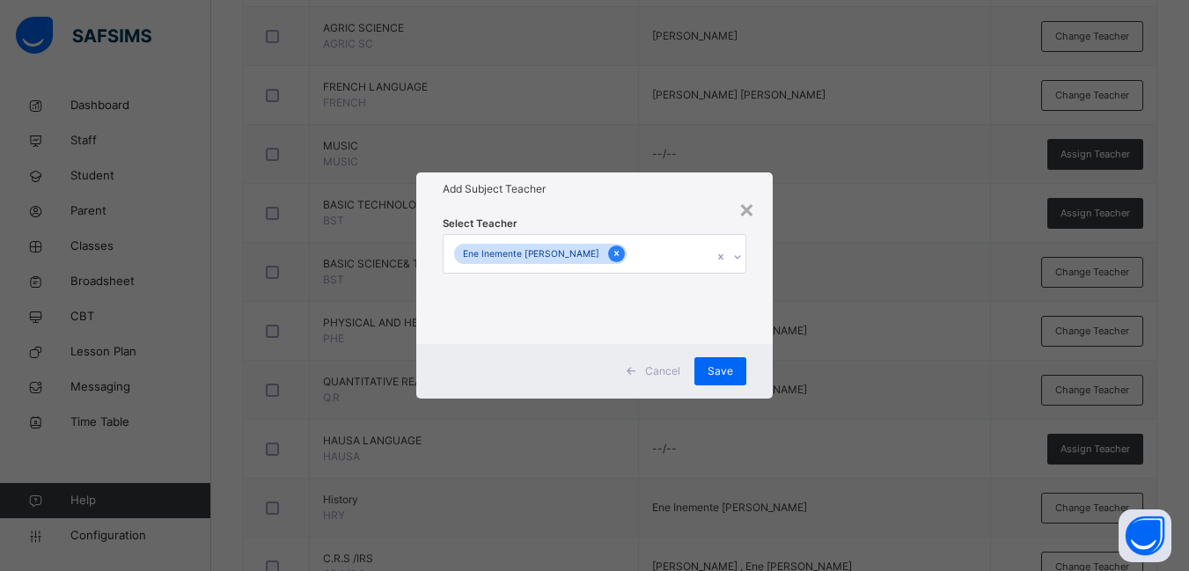
click at [611, 250] on icon at bounding box center [616, 253] width 10 height 12
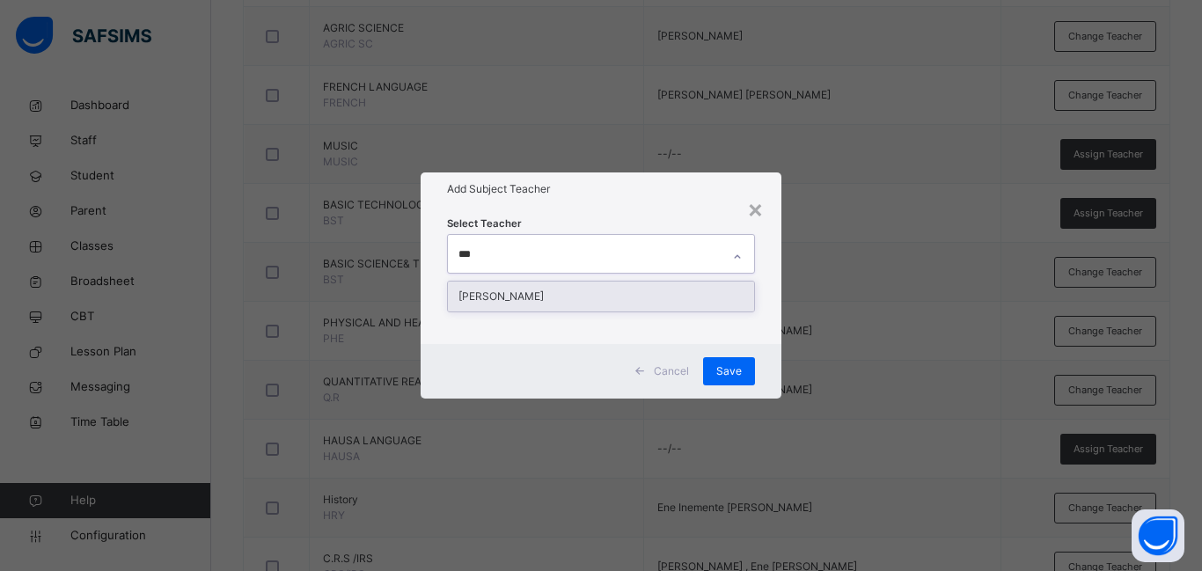
type input "****"
click at [515, 296] on div "[PERSON_NAME]" at bounding box center [601, 297] width 306 height 30
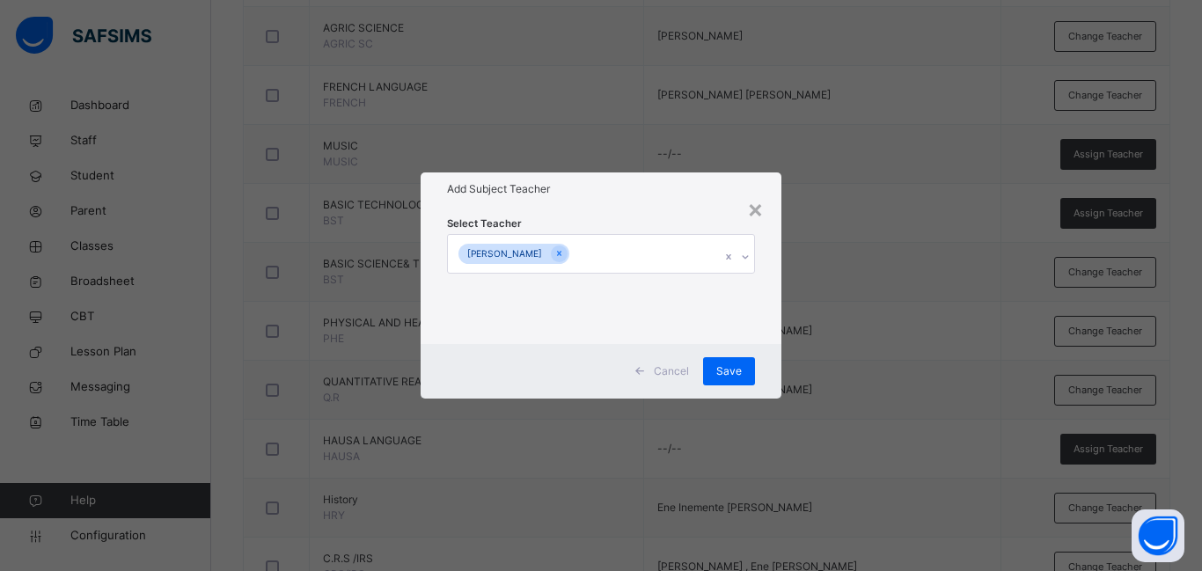
click at [770, 340] on div "Select Teacher [PERSON_NAME]" at bounding box center [601, 274] width 361 height 137
click at [736, 365] on span "Save" at bounding box center [729, 371] width 26 height 16
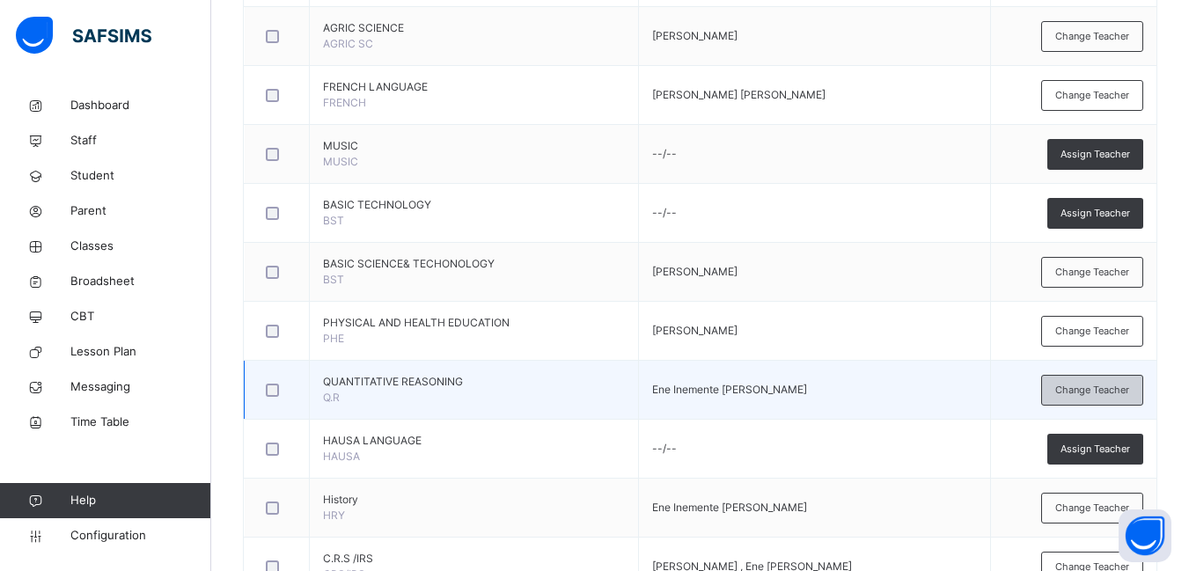
click at [1085, 392] on span "Change Teacher" at bounding box center [1092, 390] width 74 height 15
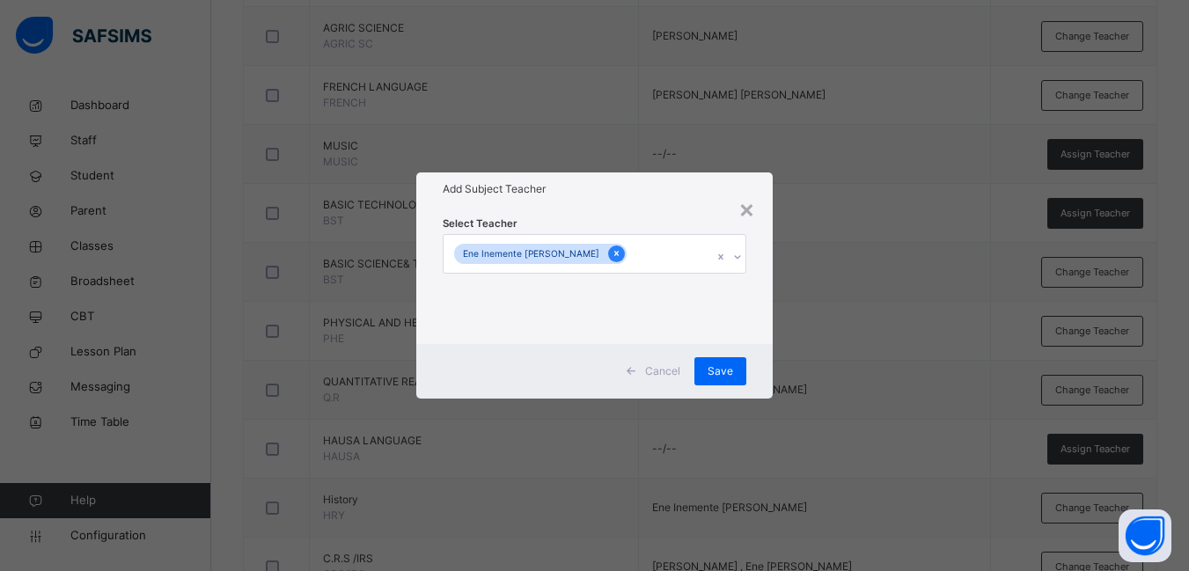
click at [611, 251] on icon at bounding box center [616, 253] width 10 height 12
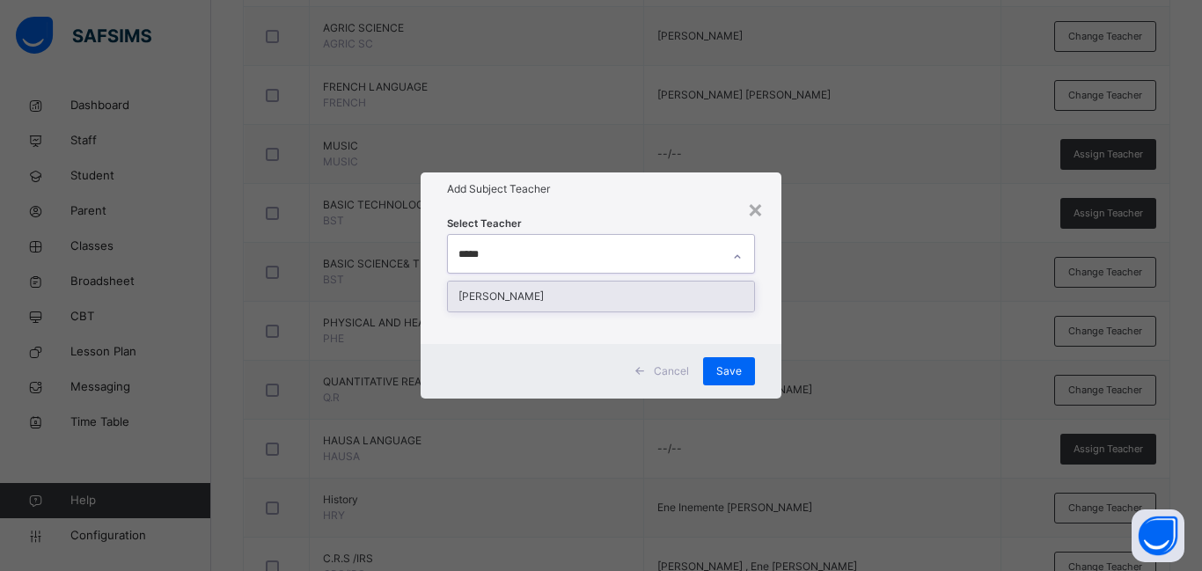
type input "******"
click at [531, 291] on div "[PERSON_NAME]" at bounding box center [601, 297] width 306 height 30
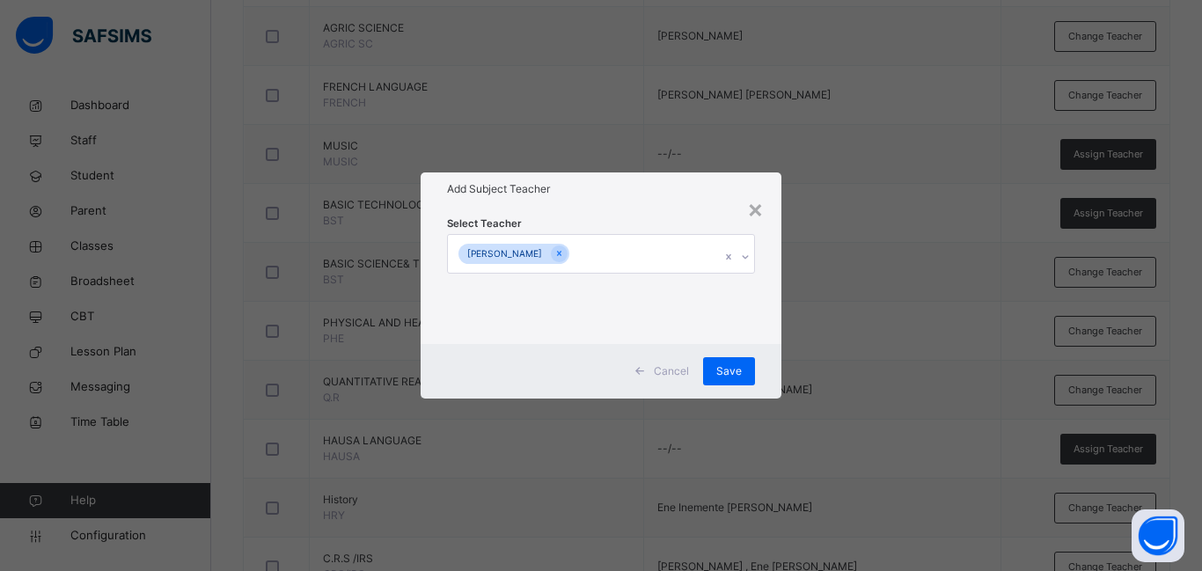
click at [765, 318] on div "Select Teacher [PERSON_NAME]" at bounding box center [601, 274] width 361 height 137
click at [727, 370] on span "Save" at bounding box center [729, 371] width 26 height 16
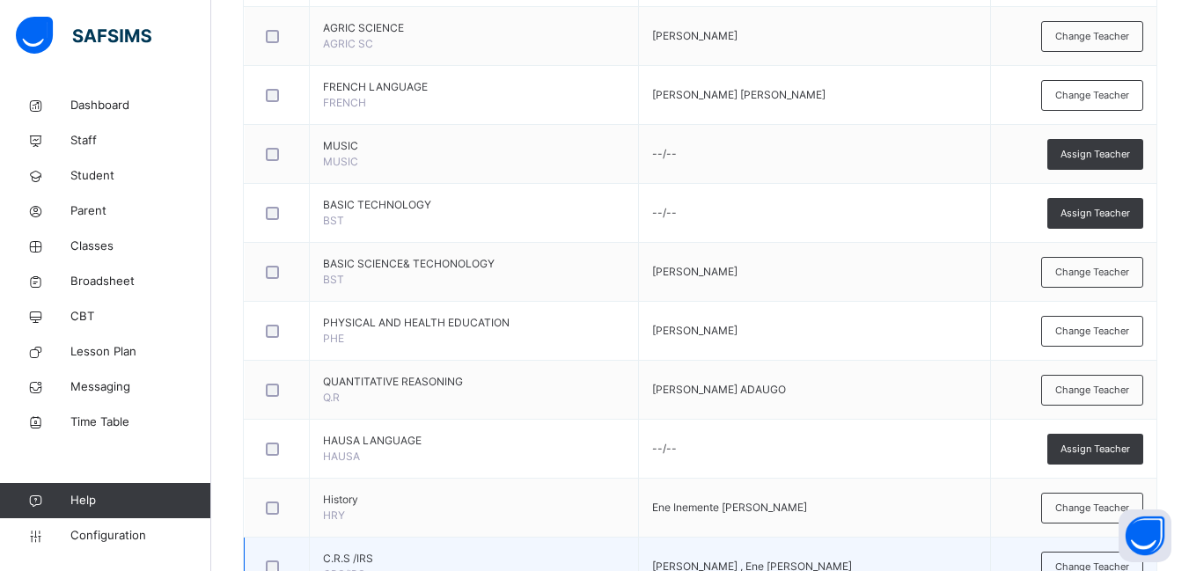
scroll to position [968, 0]
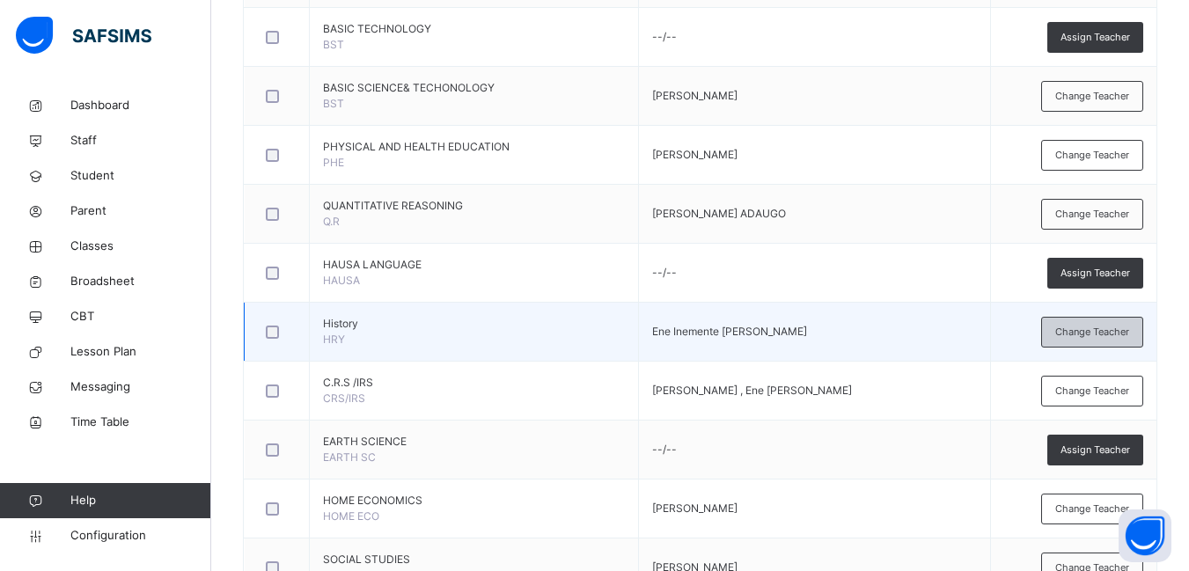
click at [1109, 329] on span "Change Teacher" at bounding box center [1092, 332] width 74 height 15
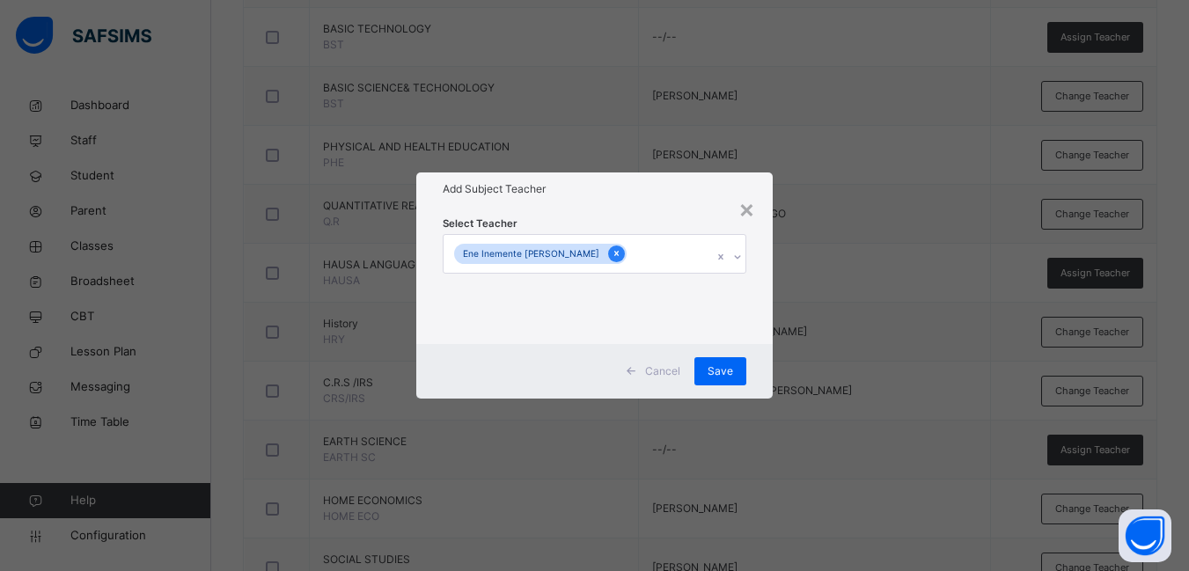
click at [614, 254] on icon at bounding box center [616, 254] width 4 height 5
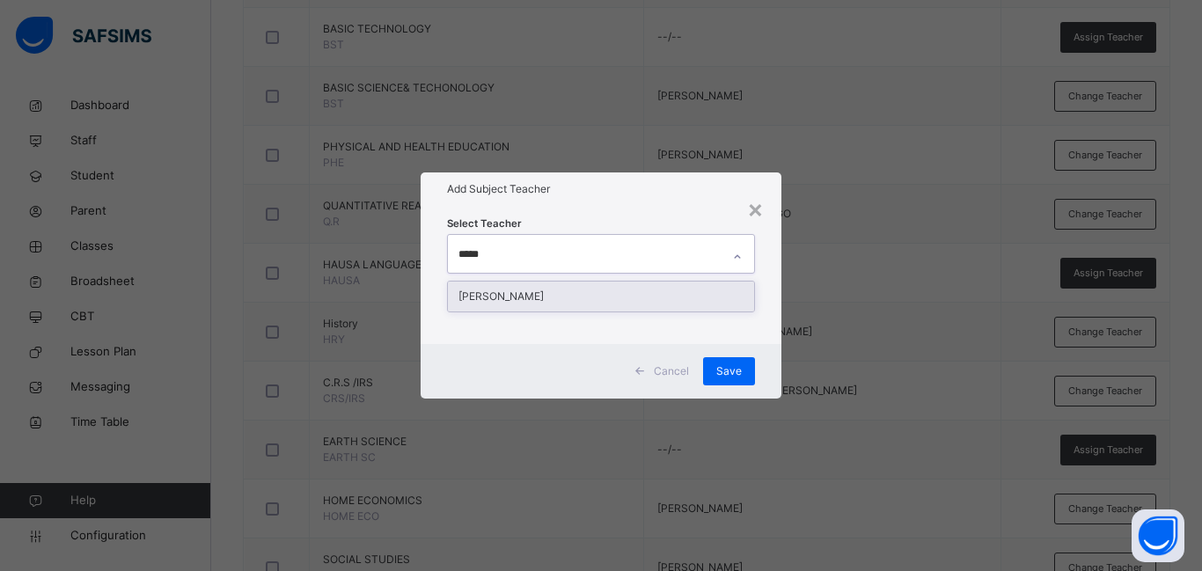
type input "******"
click at [539, 290] on div "[PERSON_NAME]" at bounding box center [601, 297] width 306 height 30
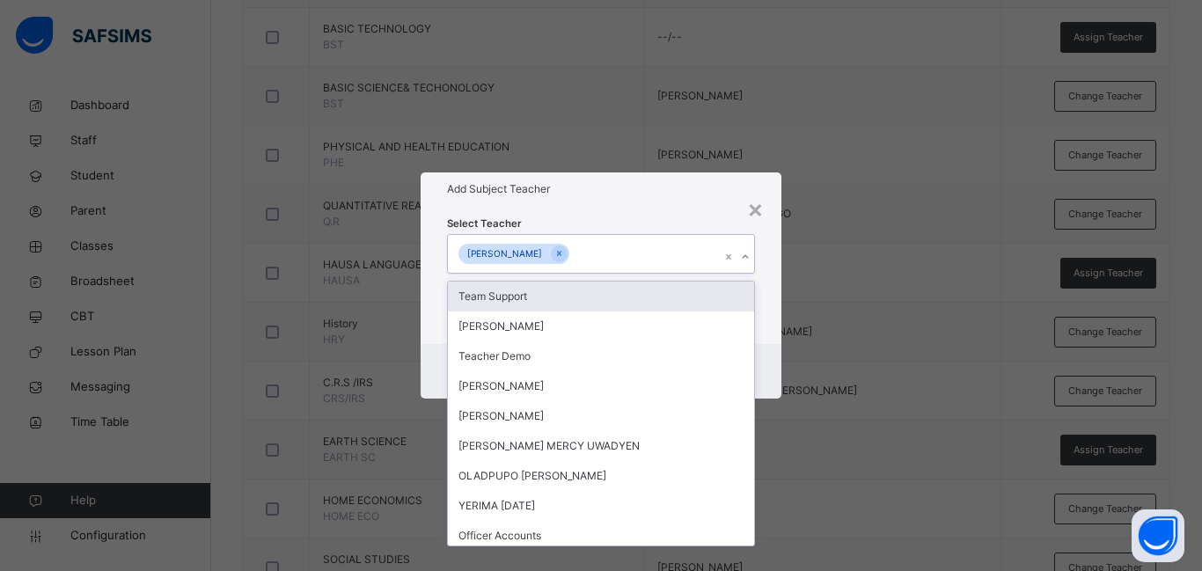
click at [772, 335] on div "Select Teacher option [PERSON_NAME], selected. option Team Support focused, 1 o…" at bounding box center [601, 274] width 361 height 137
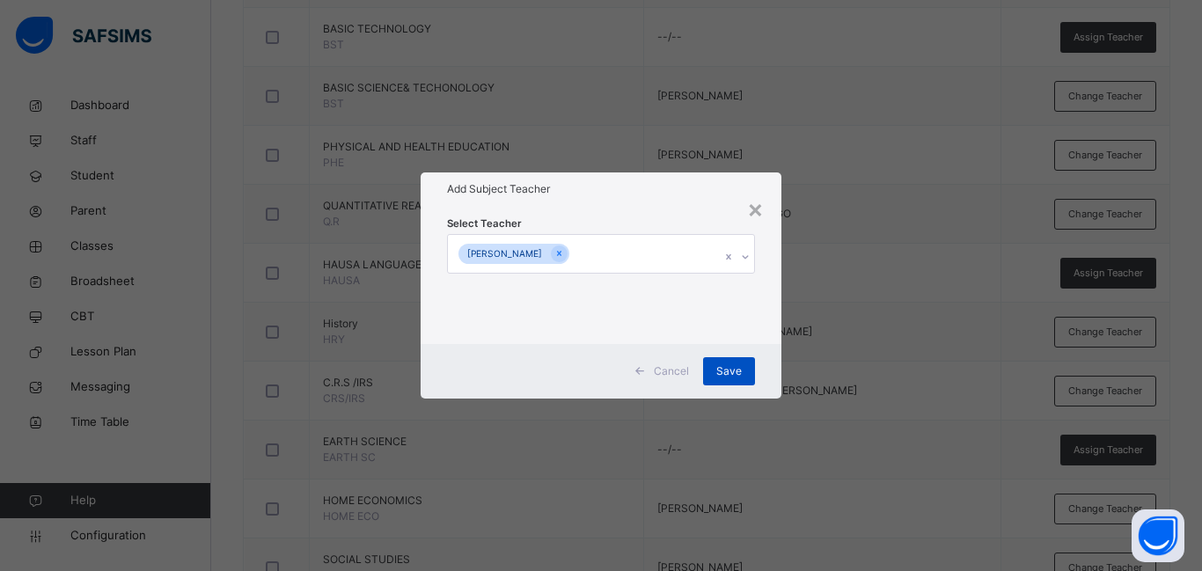
click at [726, 369] on span "Save" at bounding box center [729, 371] width 26 height 16
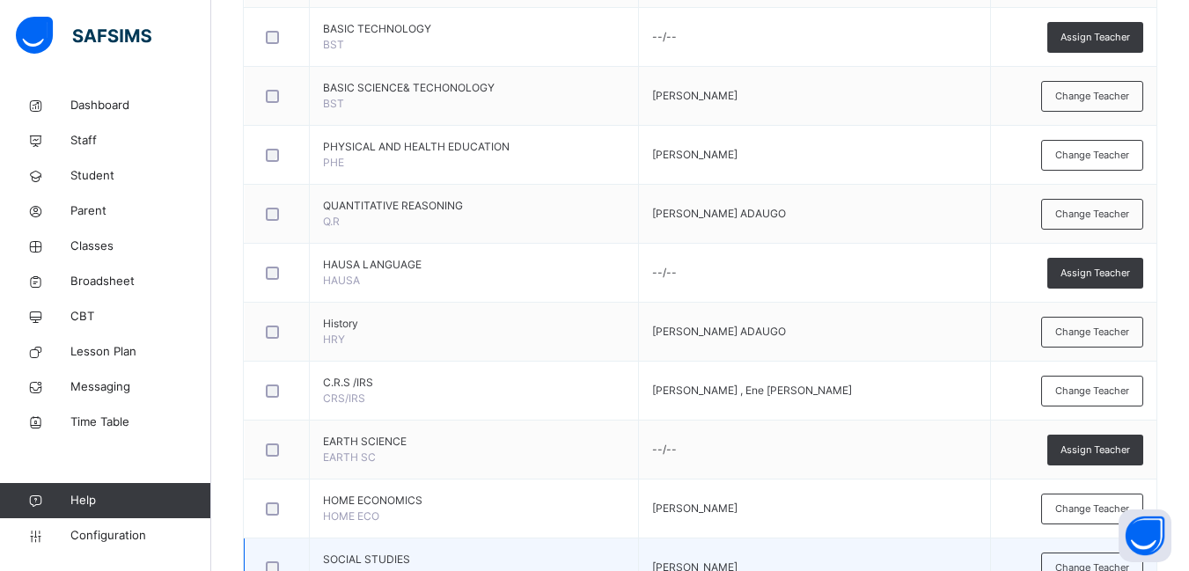
scroll to position [1144, 0]
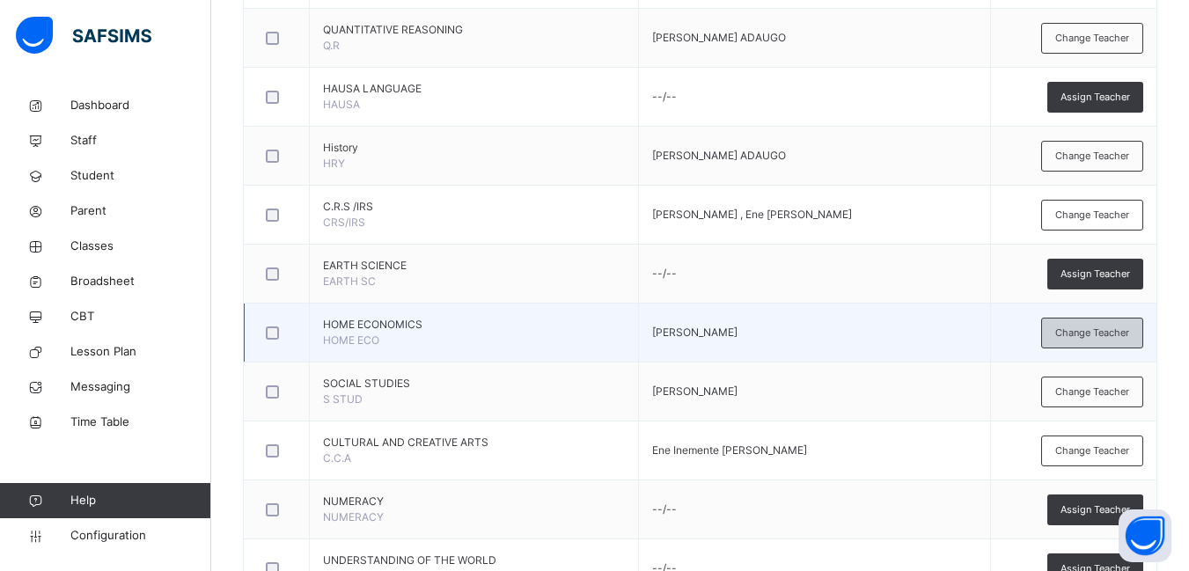
click at [1120, 333] on span "Change Teacher" at bounding box center [1092, 333] width 74 height 15
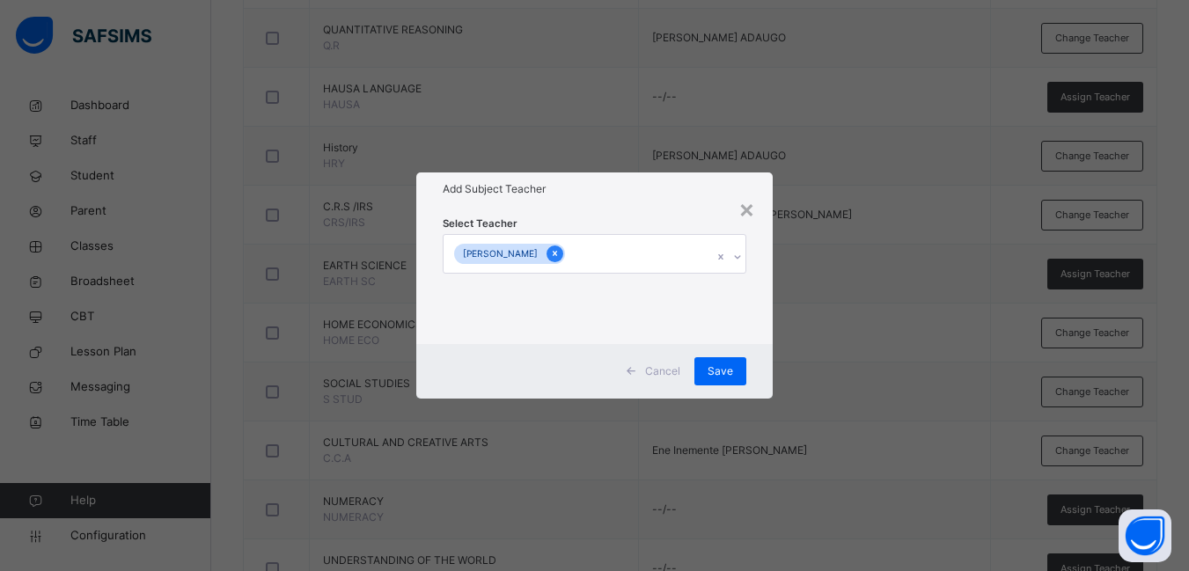
click at [550, 251] on icon at bounding box center [555, 253] width 10 height 12
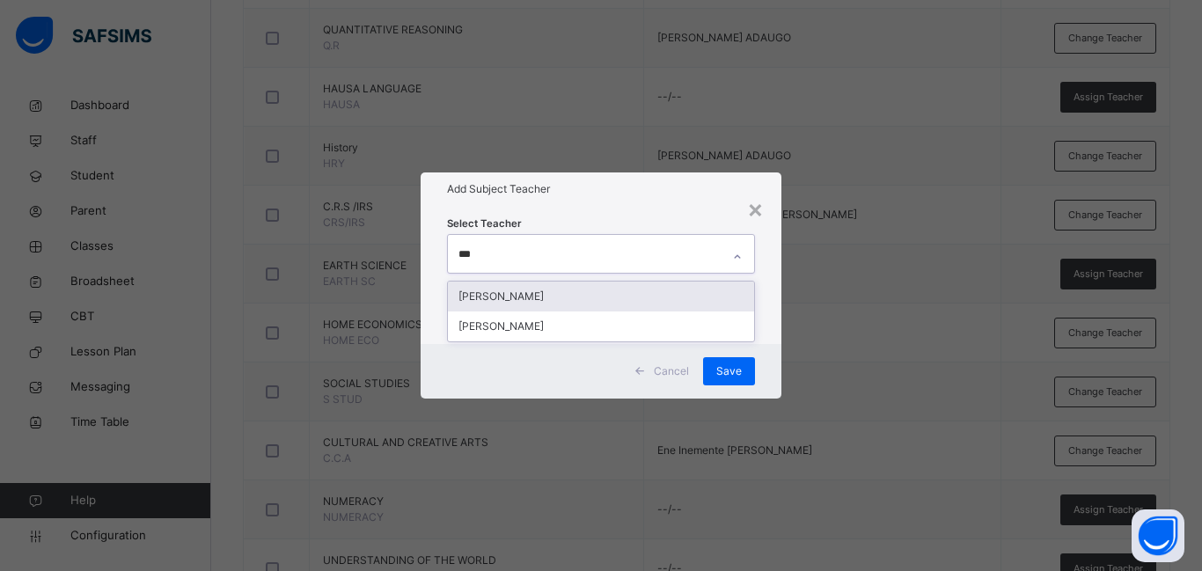
type input "****"
click at [501, 293] on div "[PERSON_NAME]" at bounding box center [601, 297] width 306 height 30
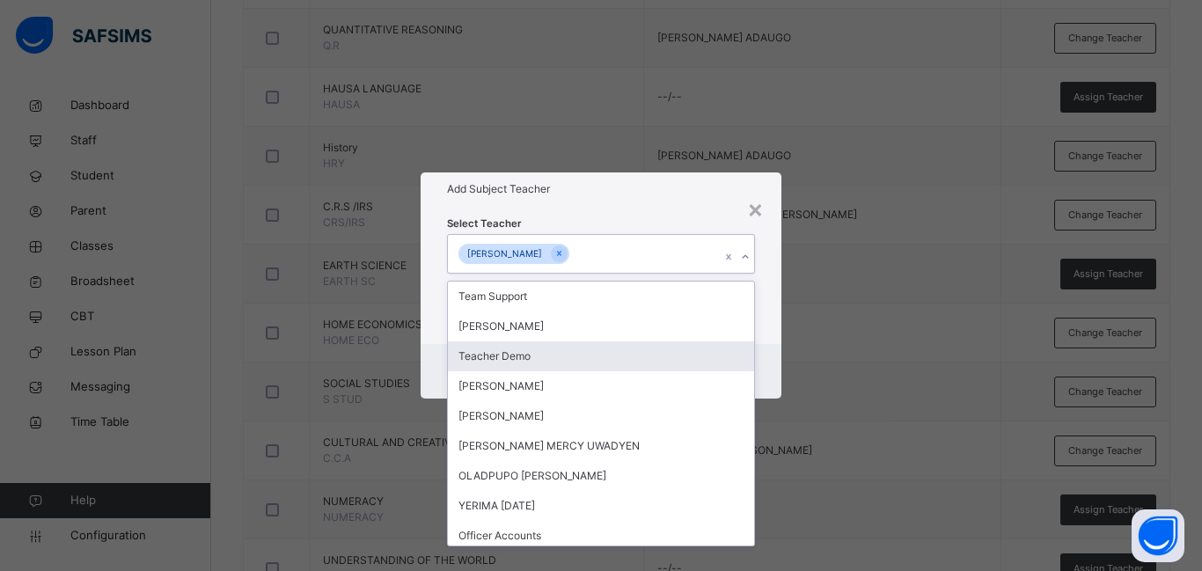
click at [775, 334] on div "Select Teacher option IBRAHIM AISHA , selected. option Teacher Demo focused, 3 …" at bounding box center [601, 274] width 361 height 137
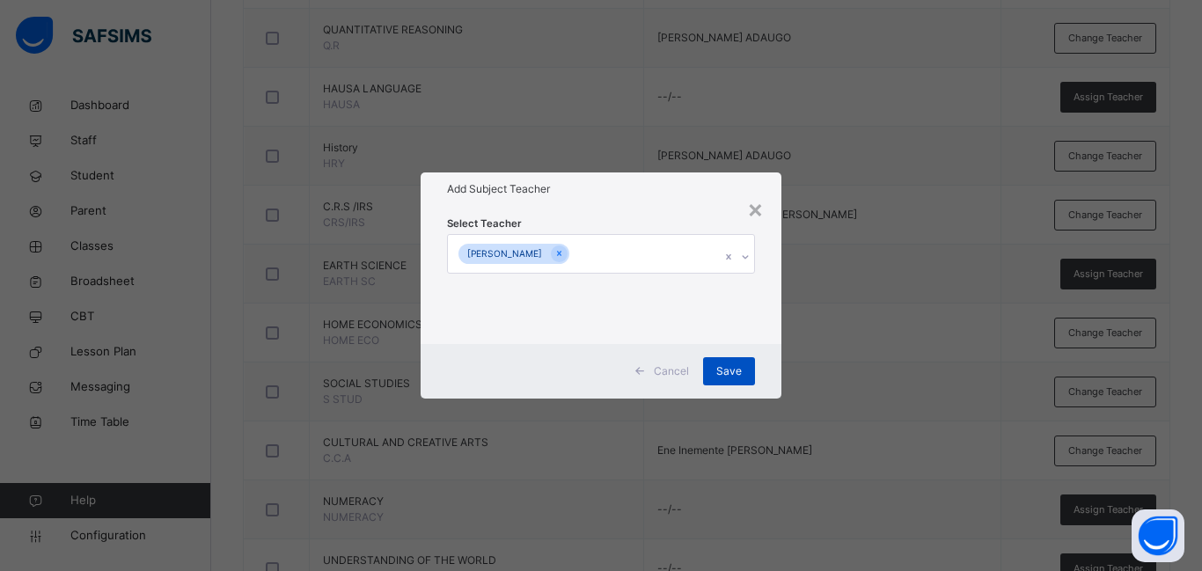
click at [736, 367] on span "Save" at bounding box center [729, 371] width 26 height 16
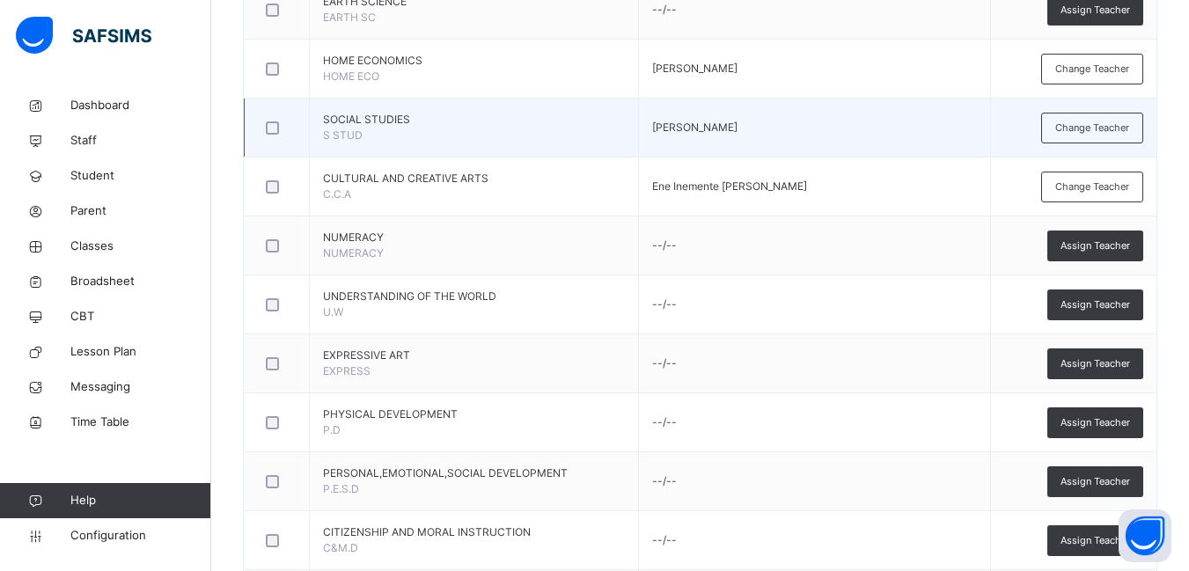
scroll to position [1496, 0]
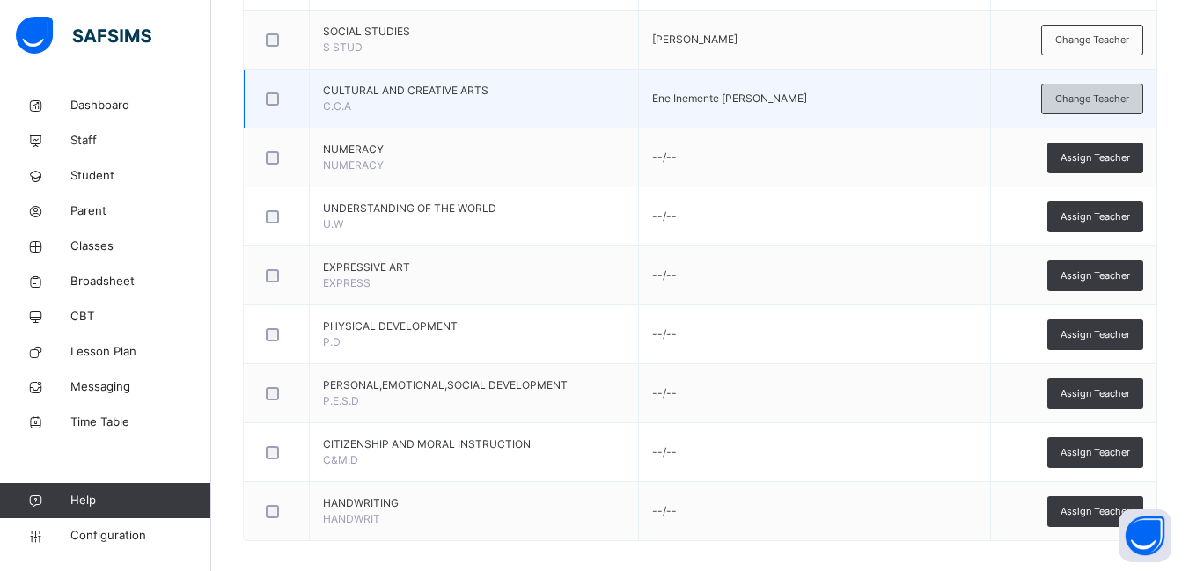
click at [1082, 98] on span "Change Teacher" at bounding box center [1092, 99] width 74 height 15
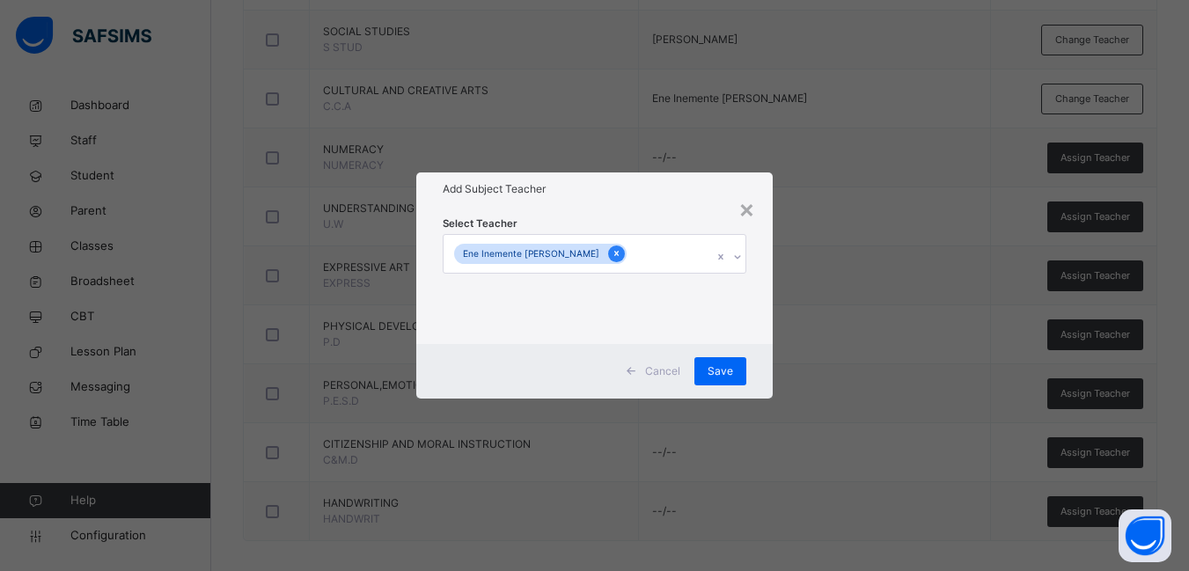
click at [614, 253] on icon at bounding box center [616, 254] width 4 height 5
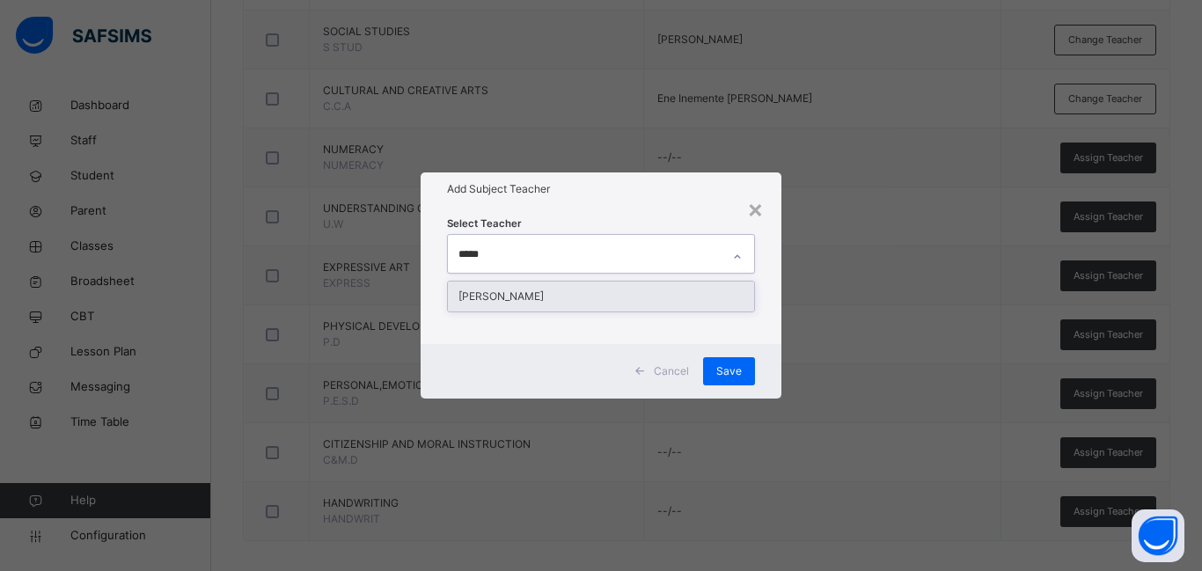
type input "******"
click at [538, 292] on div "[PERSON_NAME]" at bounding box center [601, 297] width 306 height 30
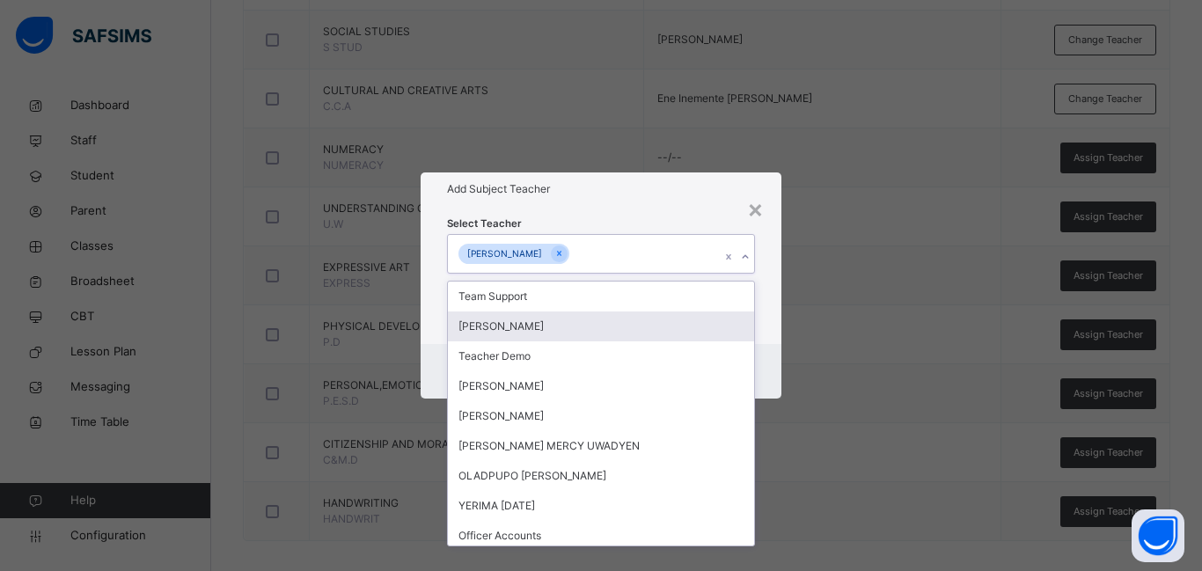
click at [773, 346] on div "Cancel Save" at bounding box center [601, 371] width 361 height 55
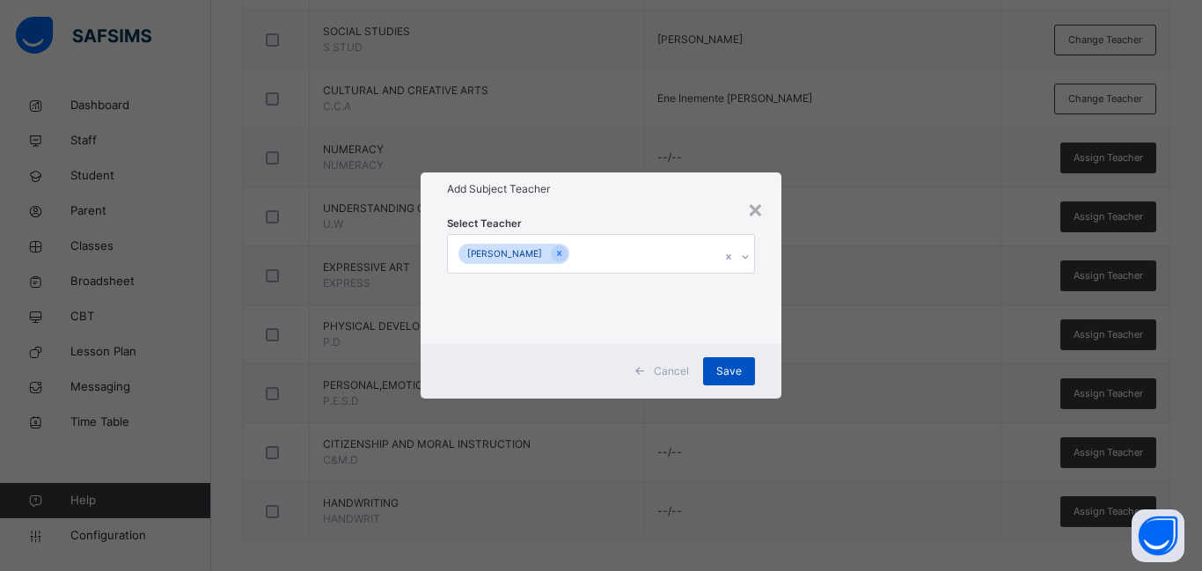
click at [734, 372] on span "Save" at bounding box center [729, 371] width 26 height 16
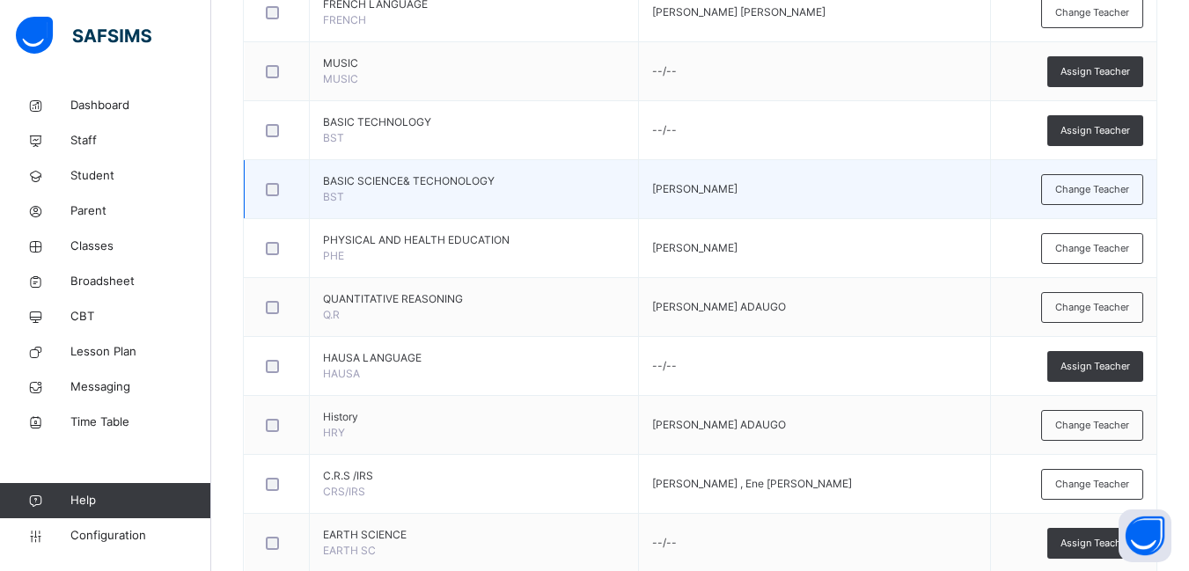
scroll to position [894, 0]
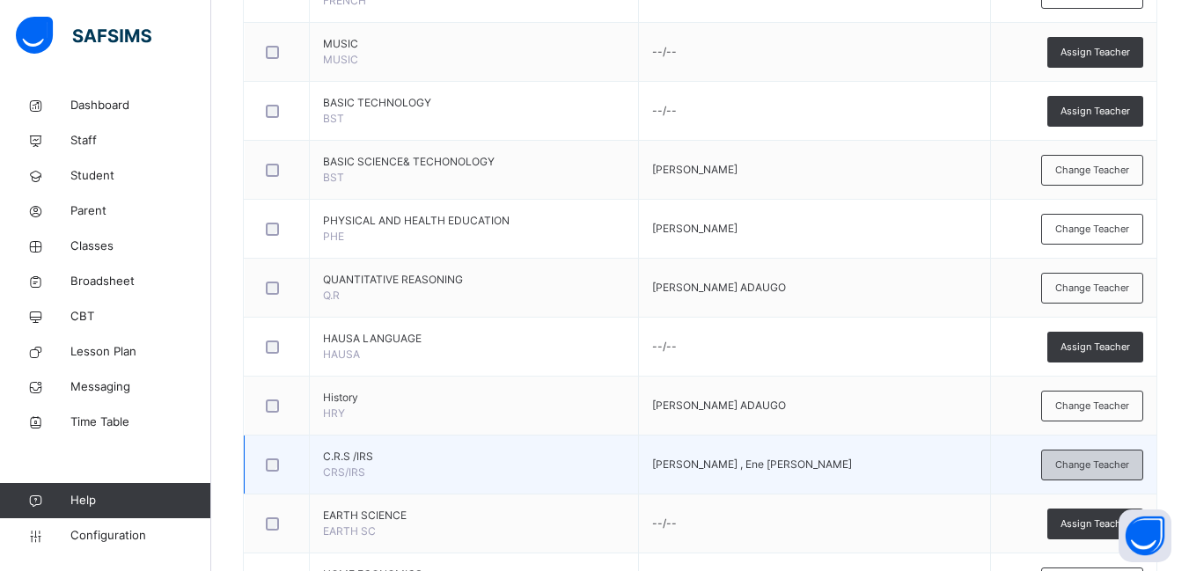
click at [1107, 458] on span "Change Teacher" at bounding box center [1092, 465] width 74 height 15
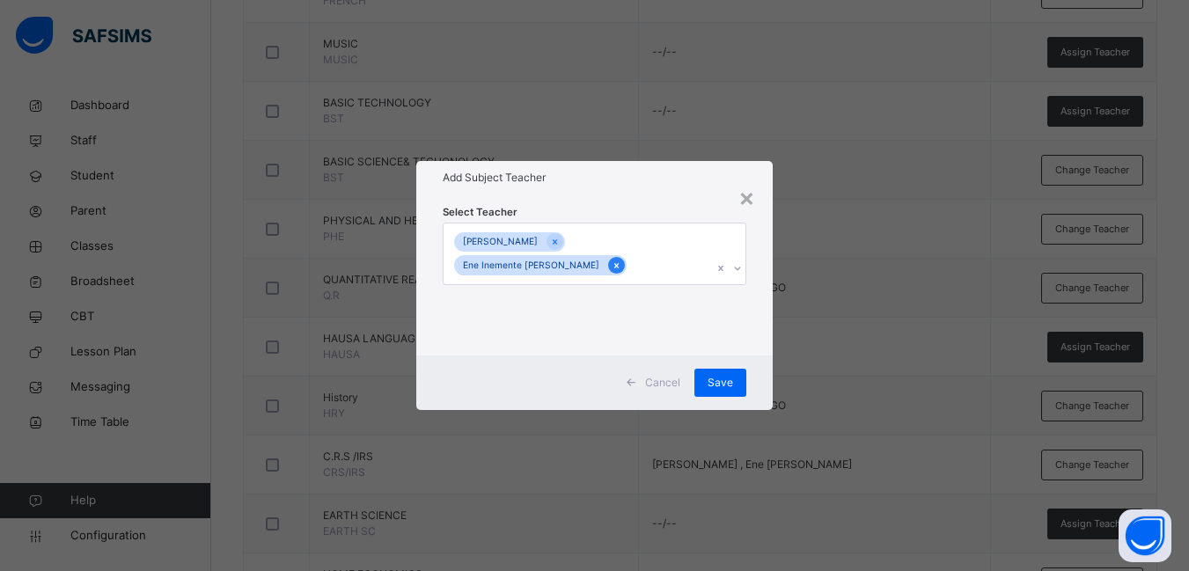
click at [621, 260] on icon at bounding box center [616, 266] width 10 height 12
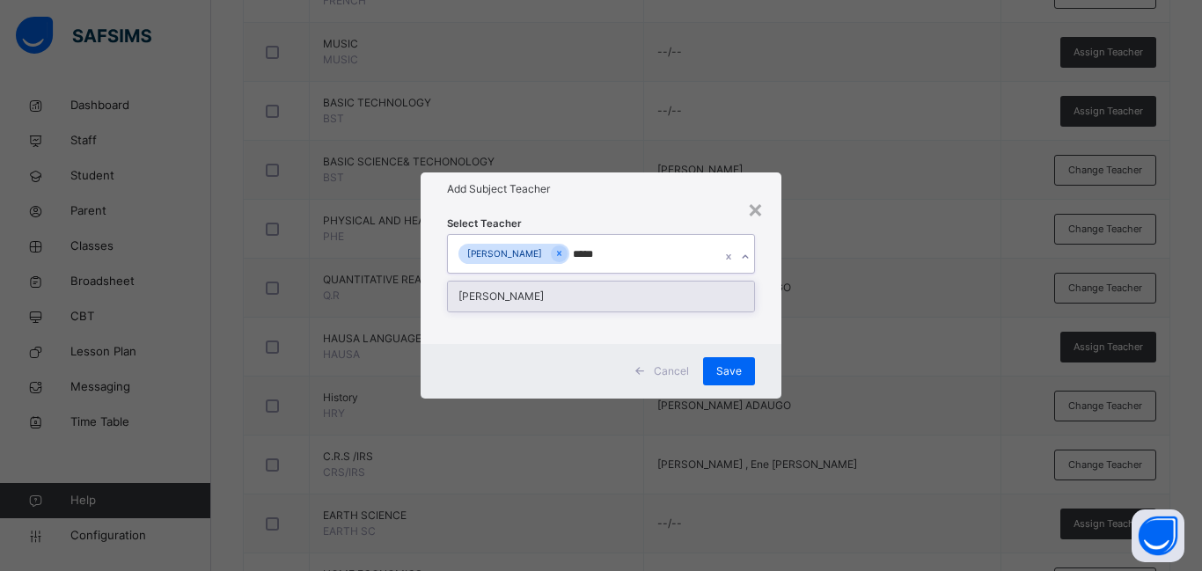
type input "******"
click at [511, 296] on div "[PERSON_NAME]" at bounding box center [601, 297] width 306 height 30
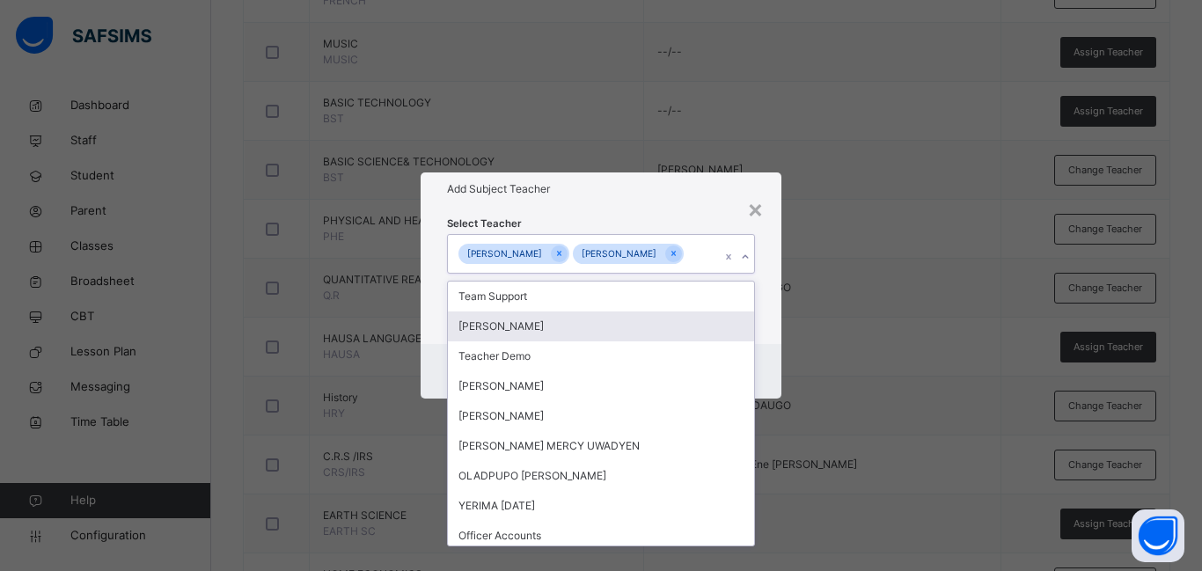
click at [772, 333] on div "Select Teacher option OKONKWO DORIS ADAUGO, selected. option Osadare Deborah fo…" at bounding box center [601, 274] width 361 height 137
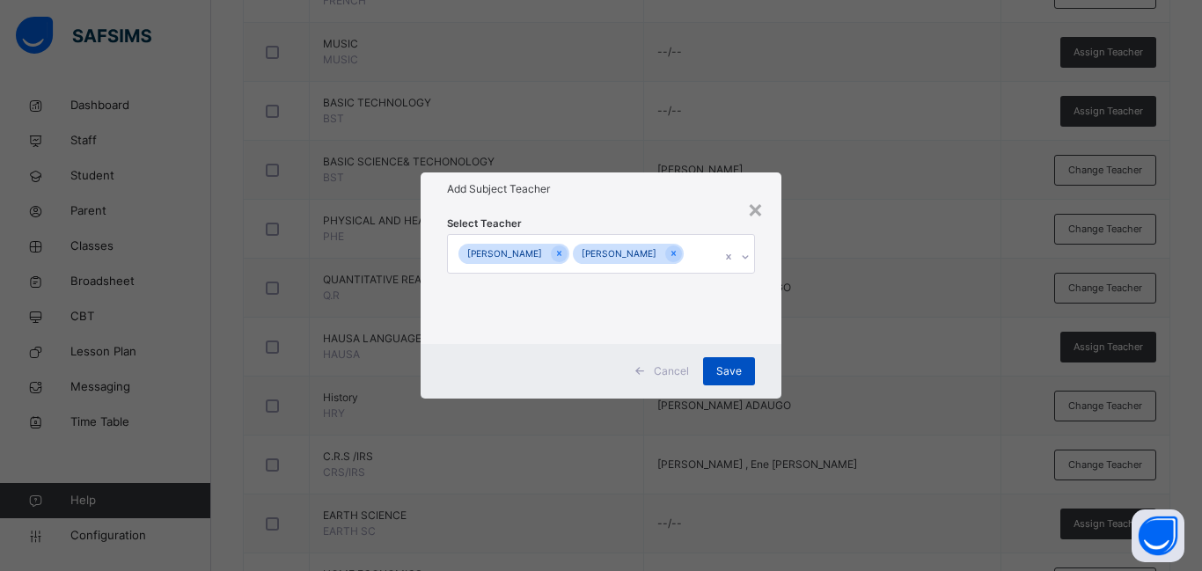
click at [734, 379] on span "Save" at bounding box center [729, 371] width 26 height 16
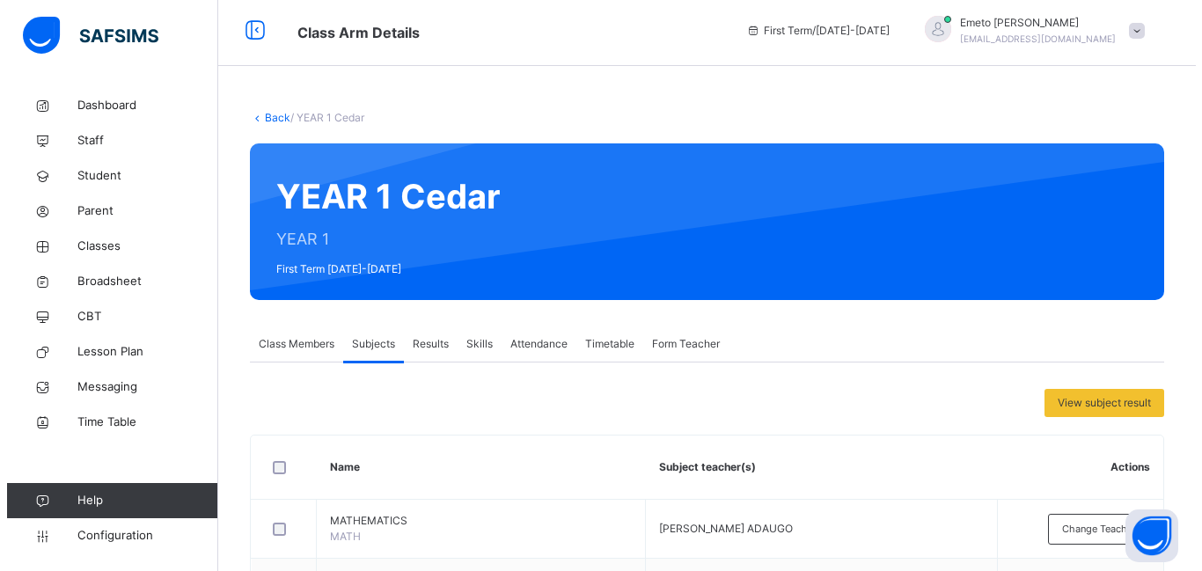
scroll to position [0, 0]
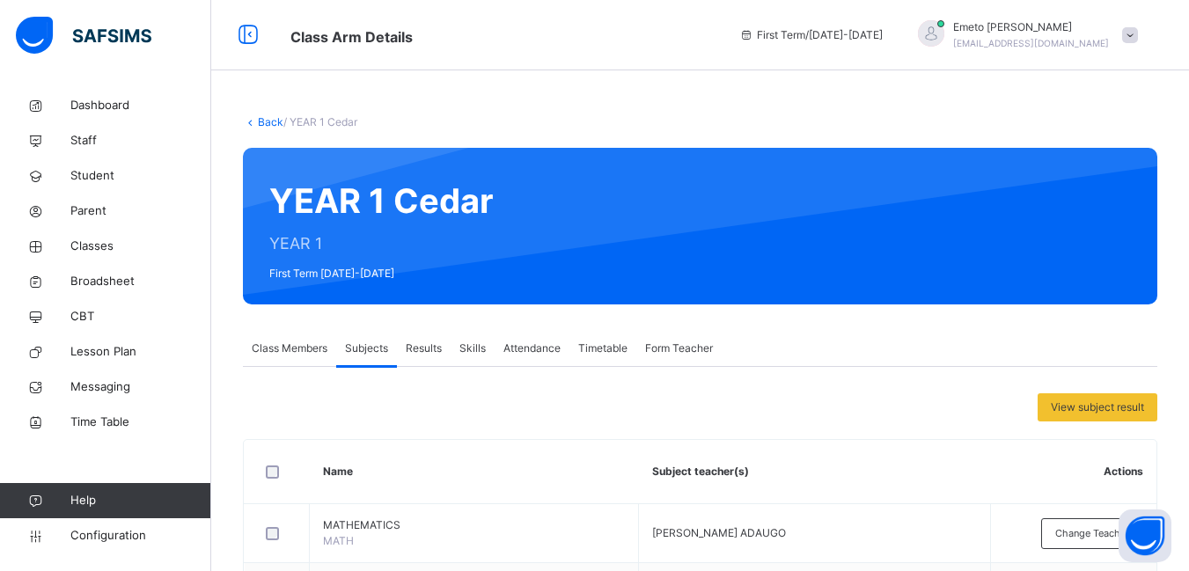
click at [265, 124] on link "Back" at bounding box center [271, 121] width 26 height 13
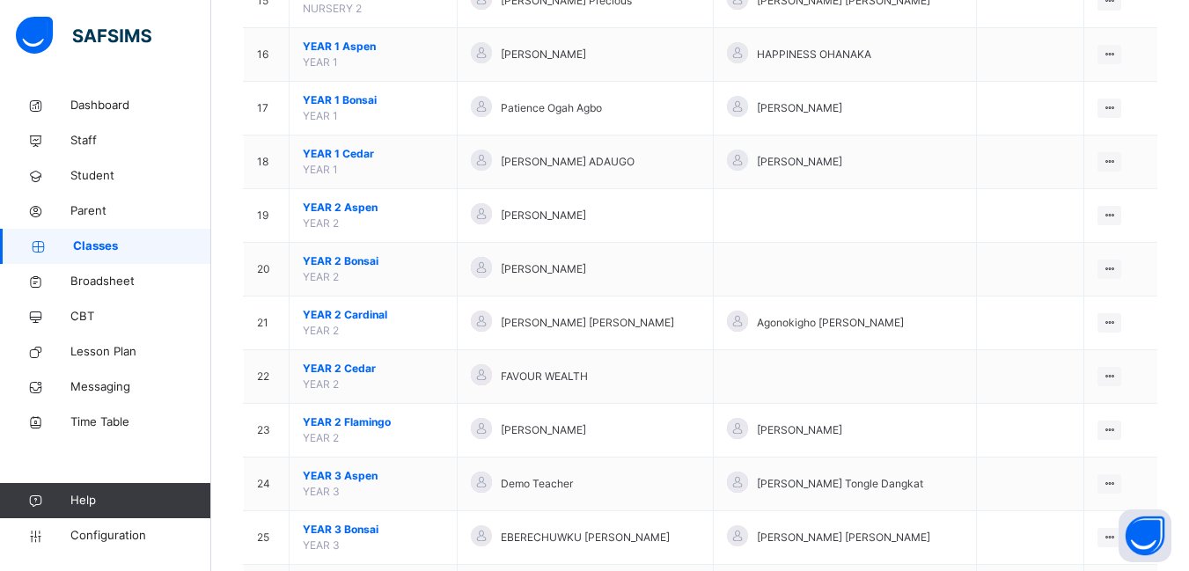
scroll to position [968, 0]
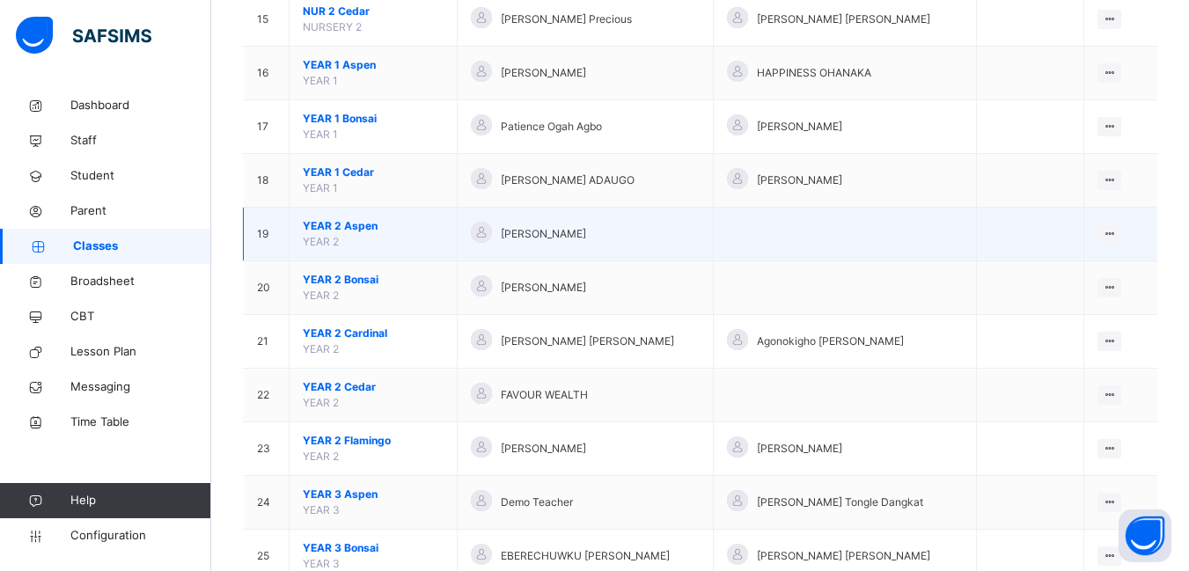
click at [351, 223] on span "YEAR 2 Aspen" at bounding box center [373, 226] width 141 height 16
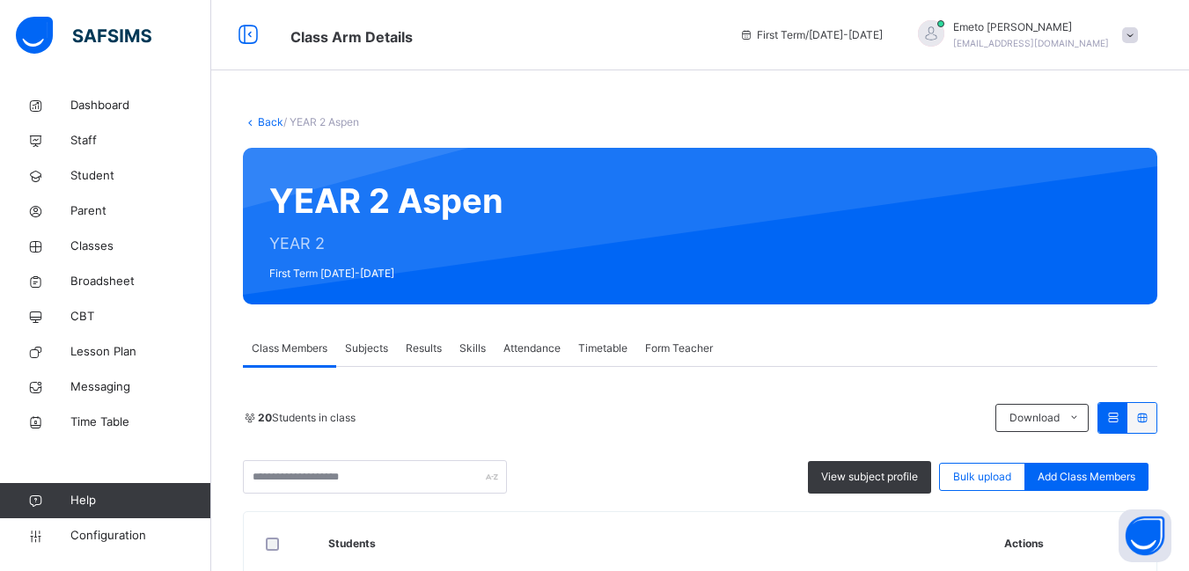
click at [368, 349] on span "Subjects" at bounding box center [366, 348] width 43 height 16
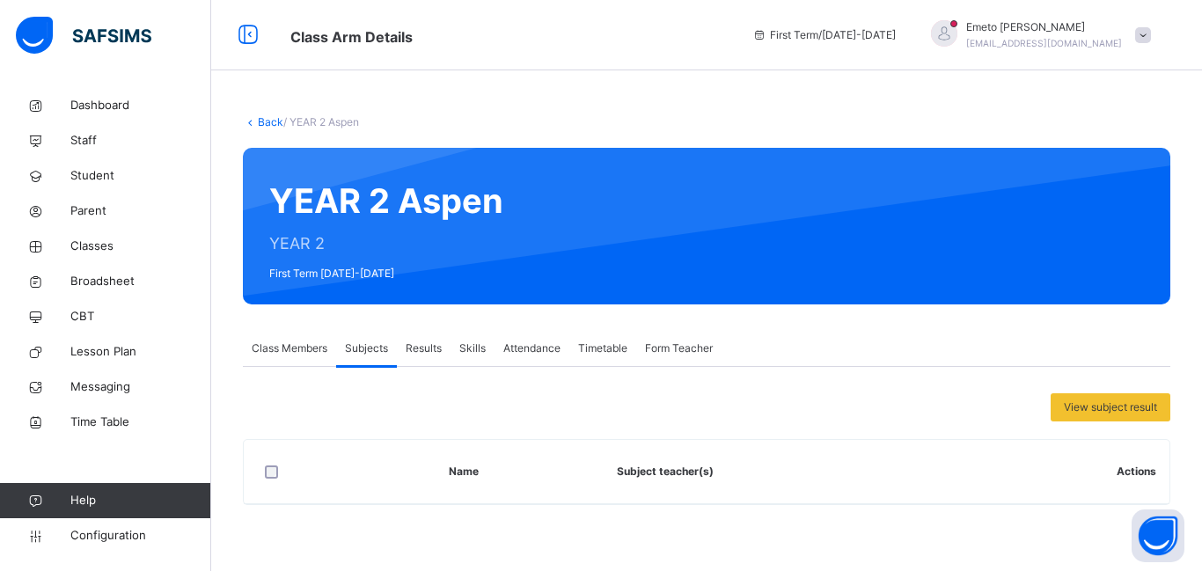
click at [292, 341] on span "Class Members" at bounding box center [290, 348] width 76 height 16
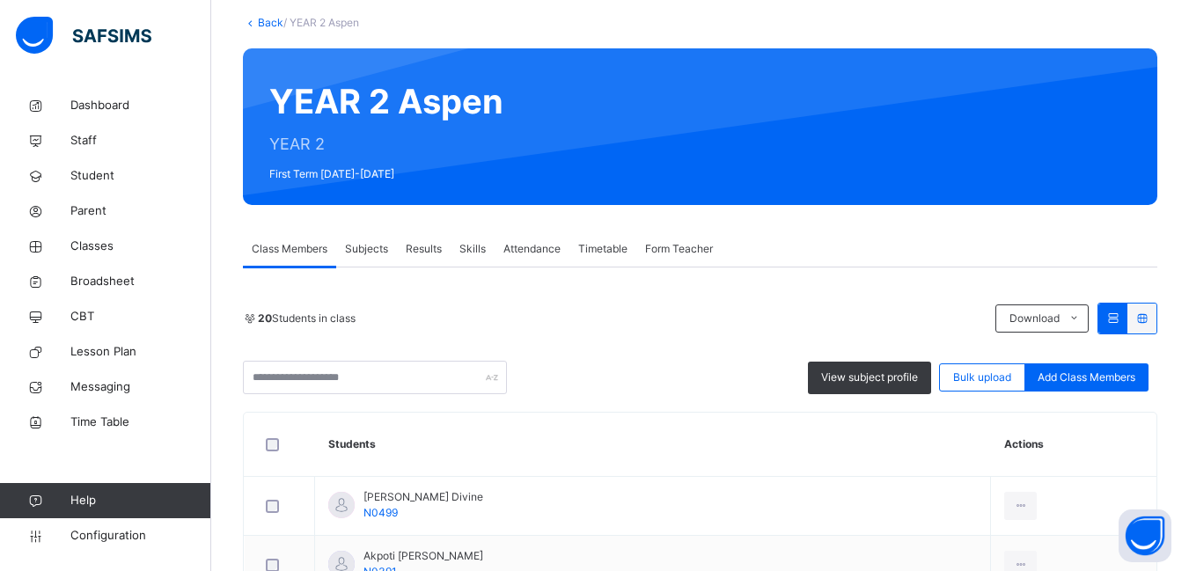
scroll to position [88, 0]
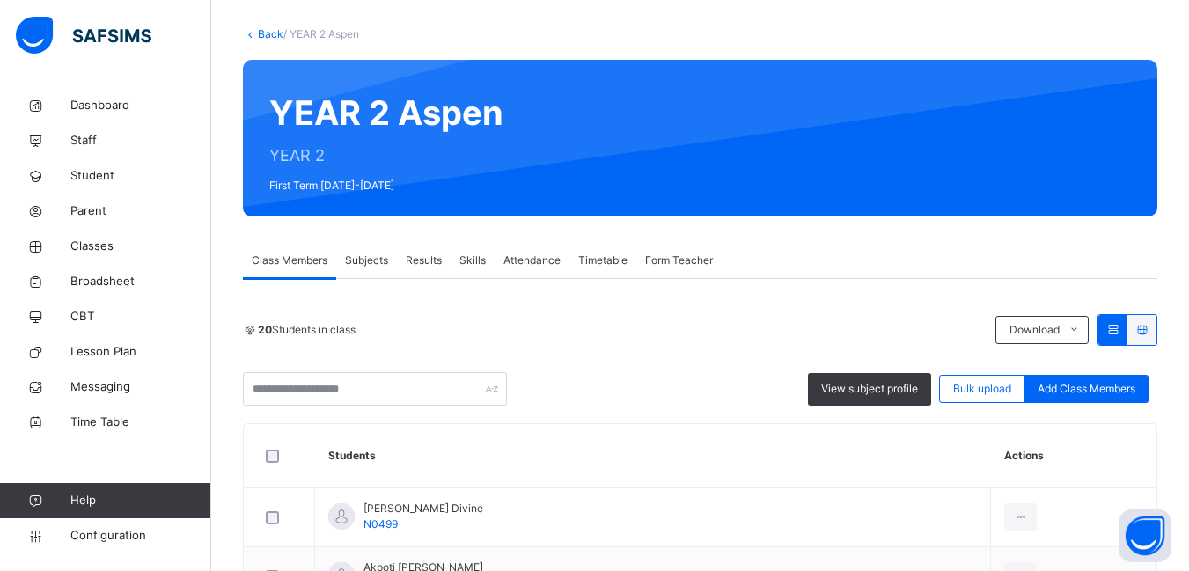
click at [360, 260] on span "Subjects" at bounding box center [366, 261] width 43 height 16
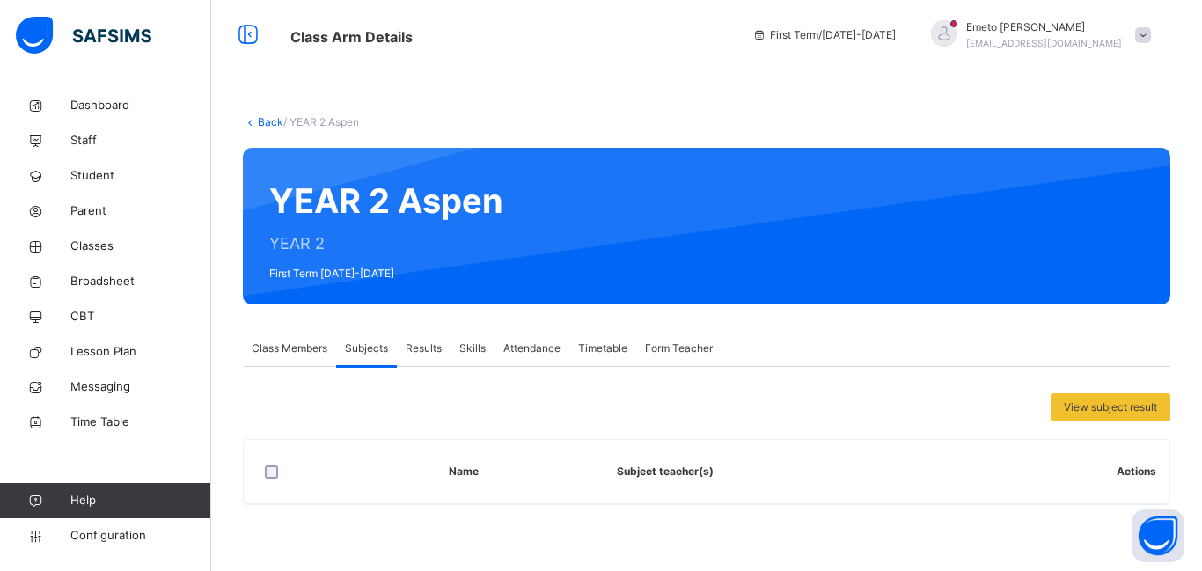
click at [289, 342] on span "Class Members" at bounding box center [290, 348] width 76 height 16
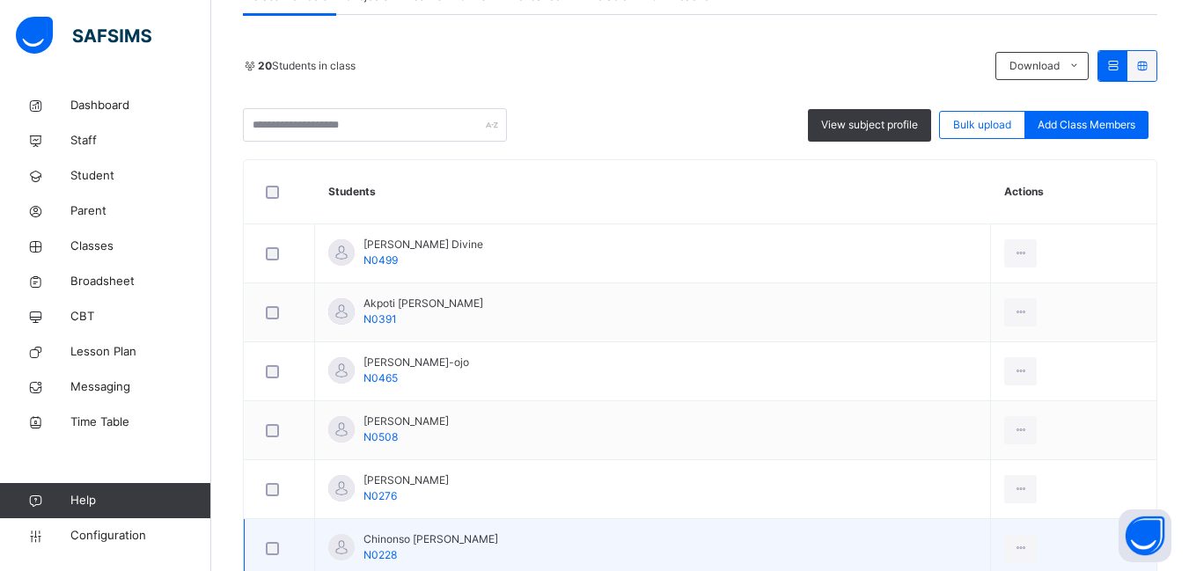
scroll to position [176, 0]
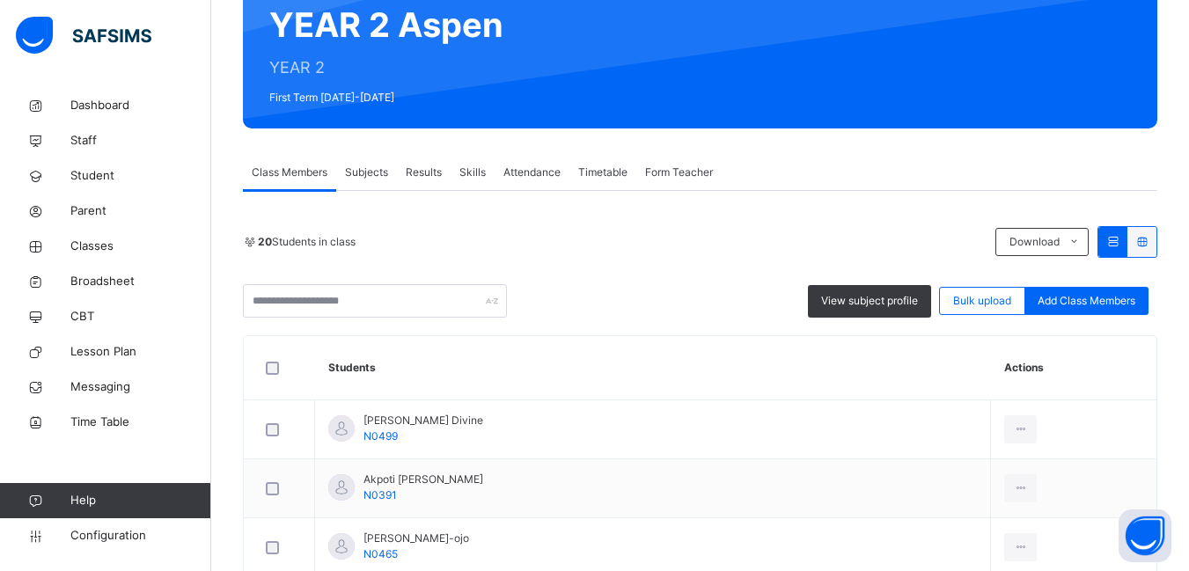
click at [366, 172] on span "Subjects" at bounding box center [366, 173] width 43 height 16
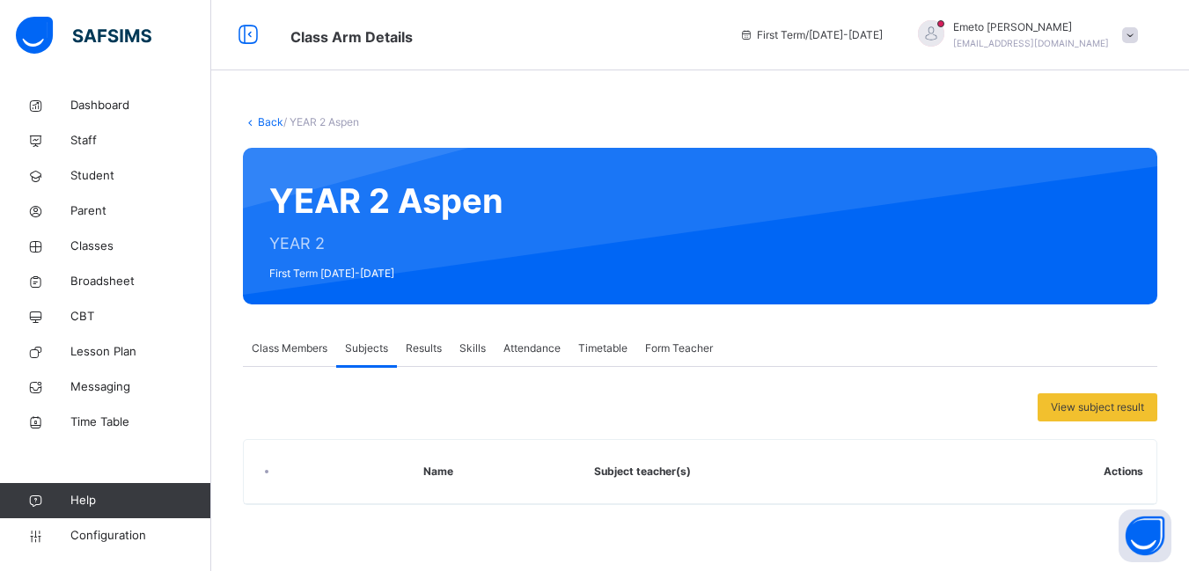
scroll to position [0, 0]
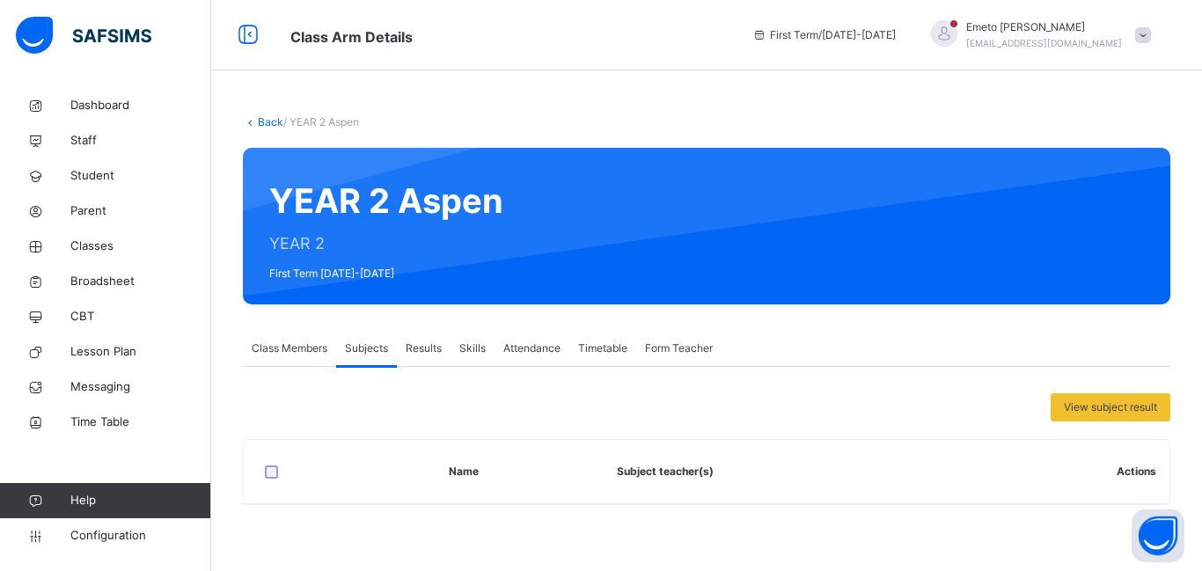
click at [264, 123] on link "Back" at bounding box center [271, 121] width 26 height 13
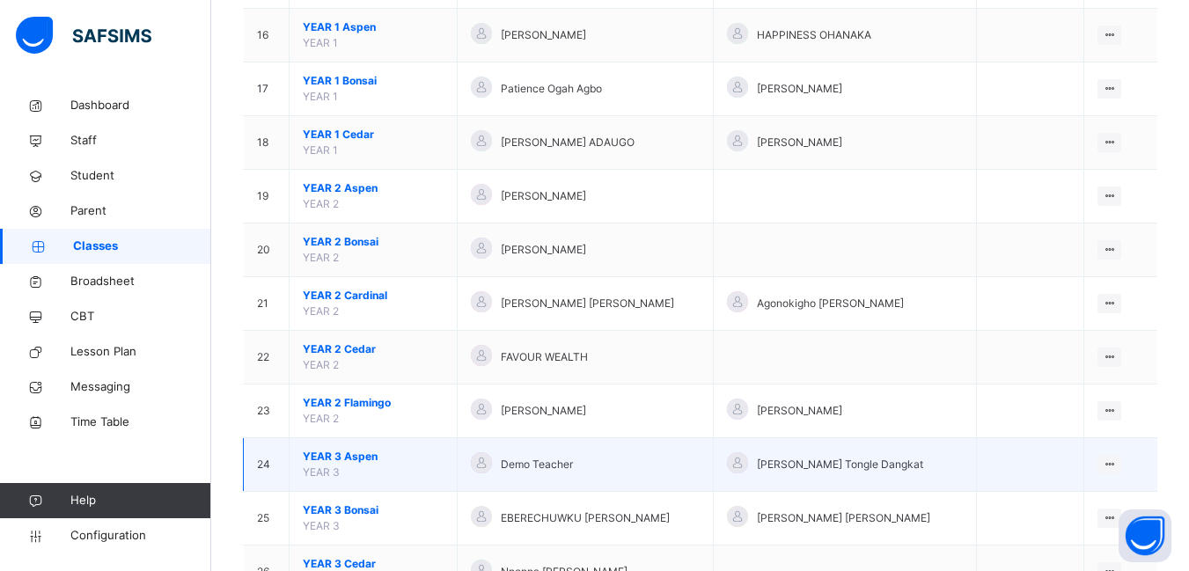
scroll to position [968, 0]
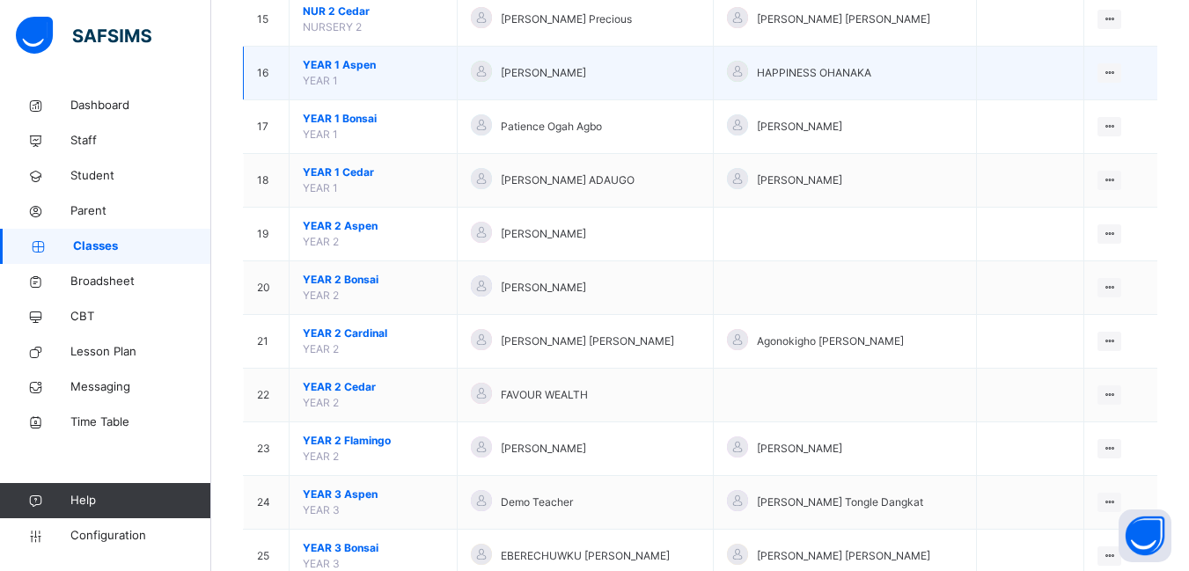
click at [352, 63] on span "YEAR 1 Aspen" at bounding box center [373, 65] width 141 height 16
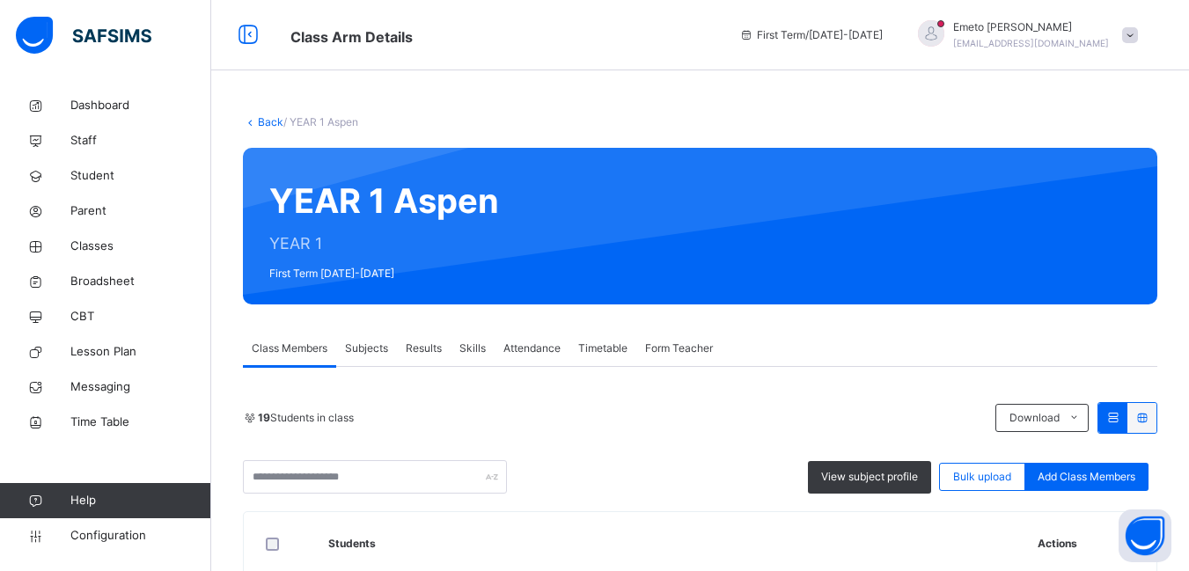
click at [372, 344] on span "Subjects" at bounding box center [366, 348] width 43 height 16
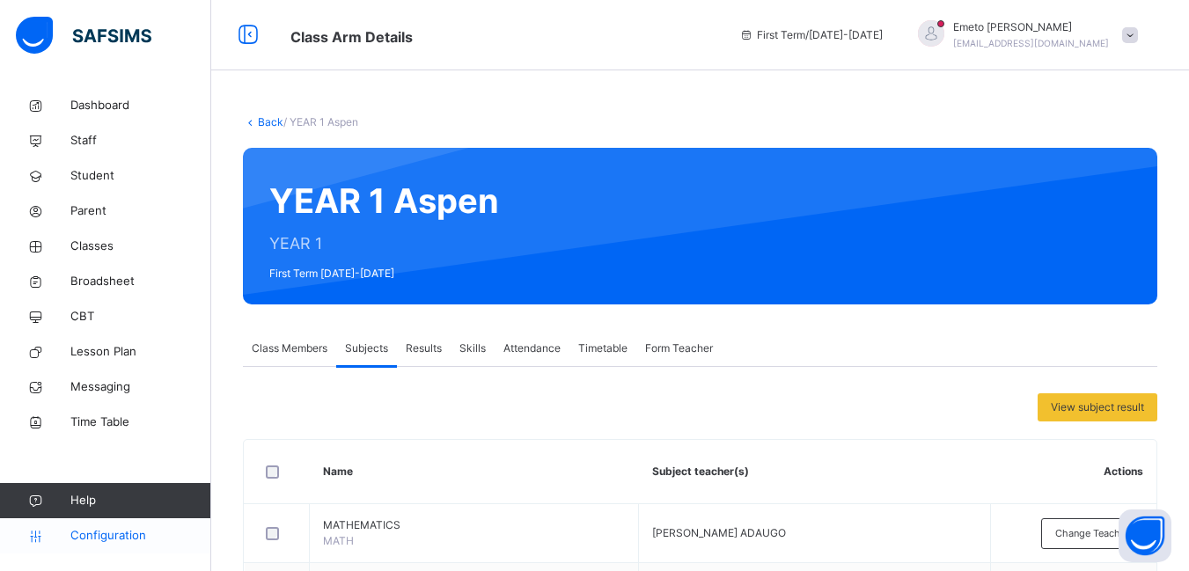
click at [105, 535] on span "Configuration" at bounding box center [140, 536] width 140 height 18
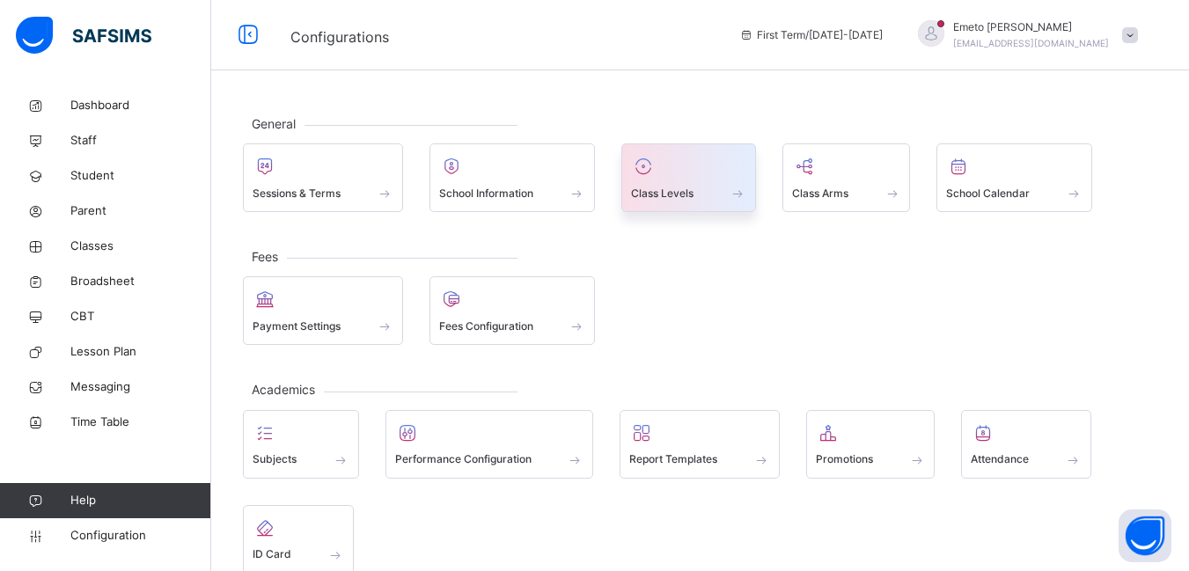
click at [657, 191] on span "Class Levels" at bounding box center [662, 194] width 62 height 16
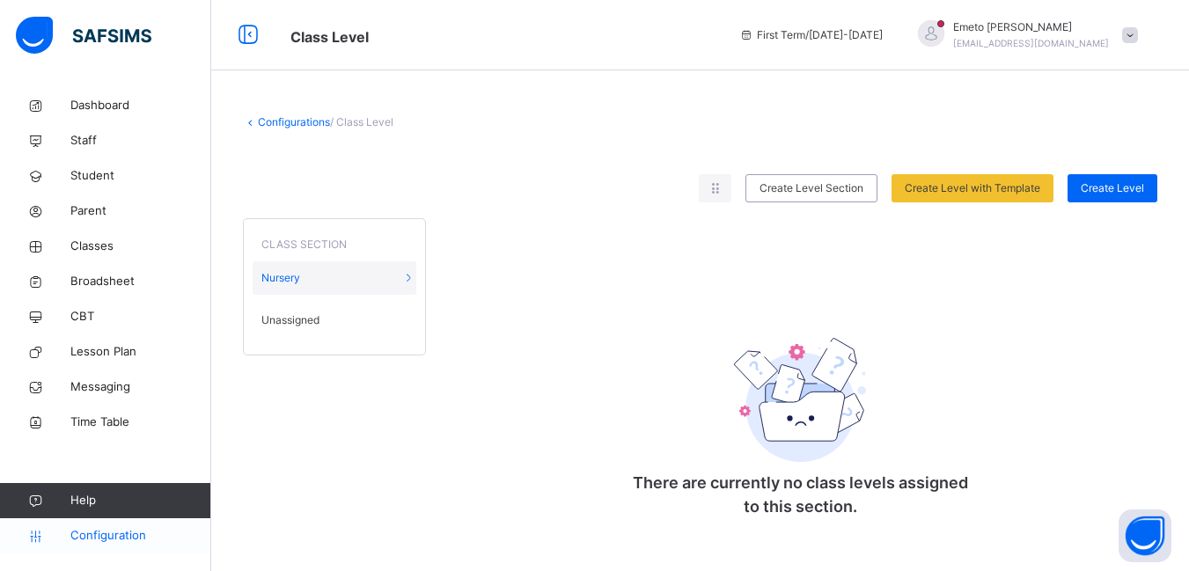
click at [116, 534] on span "Configuration" at bounding box center [140, 536] width 140 height 18
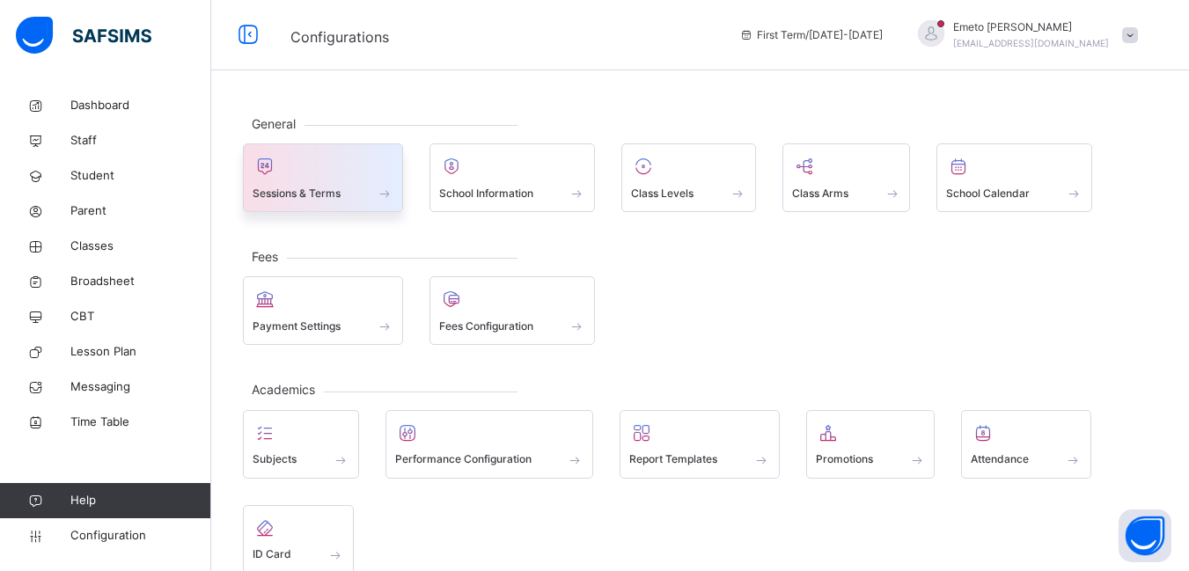
click at [318, 175] on div at bounding box center [323, 166] width 141 height 26
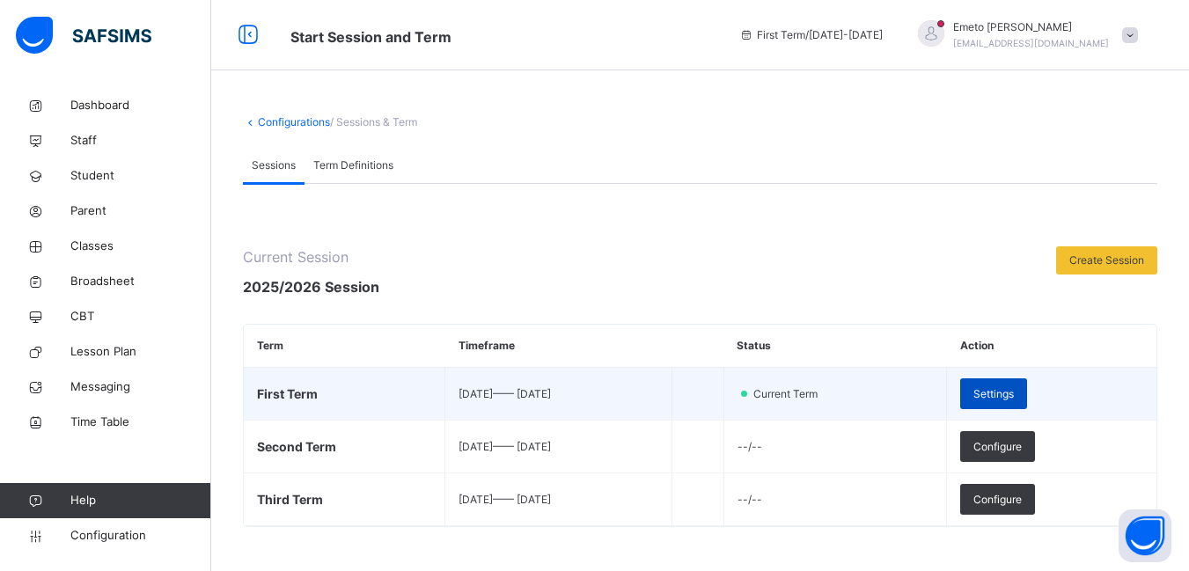
click at [1014, 391] on span "Settings" at bounding box center [993, 394] width 40 height 16
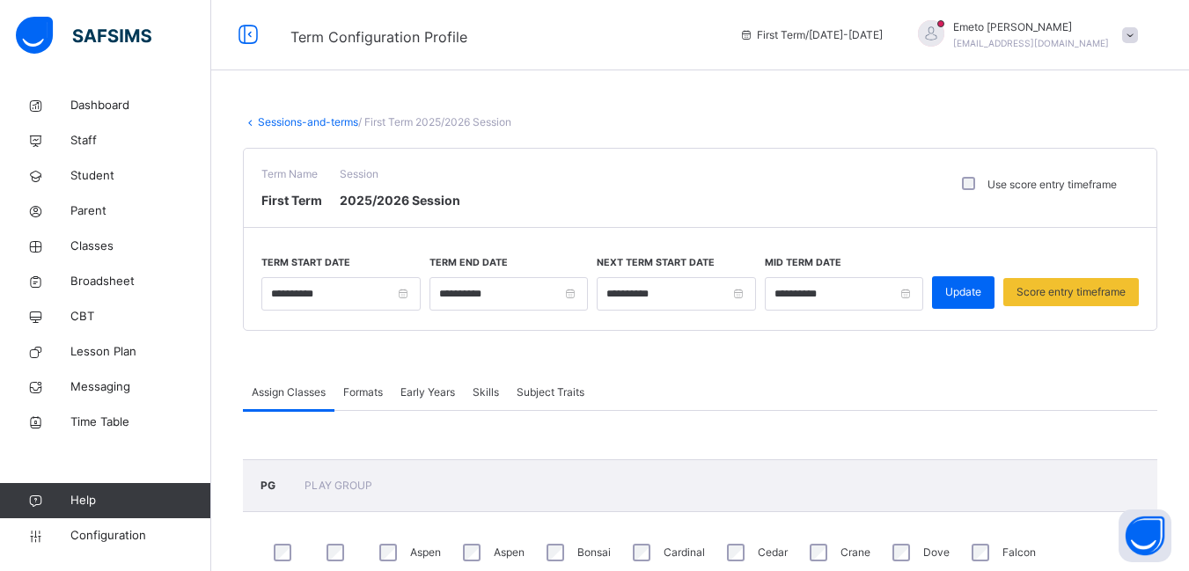
scroll to position [209, 0]
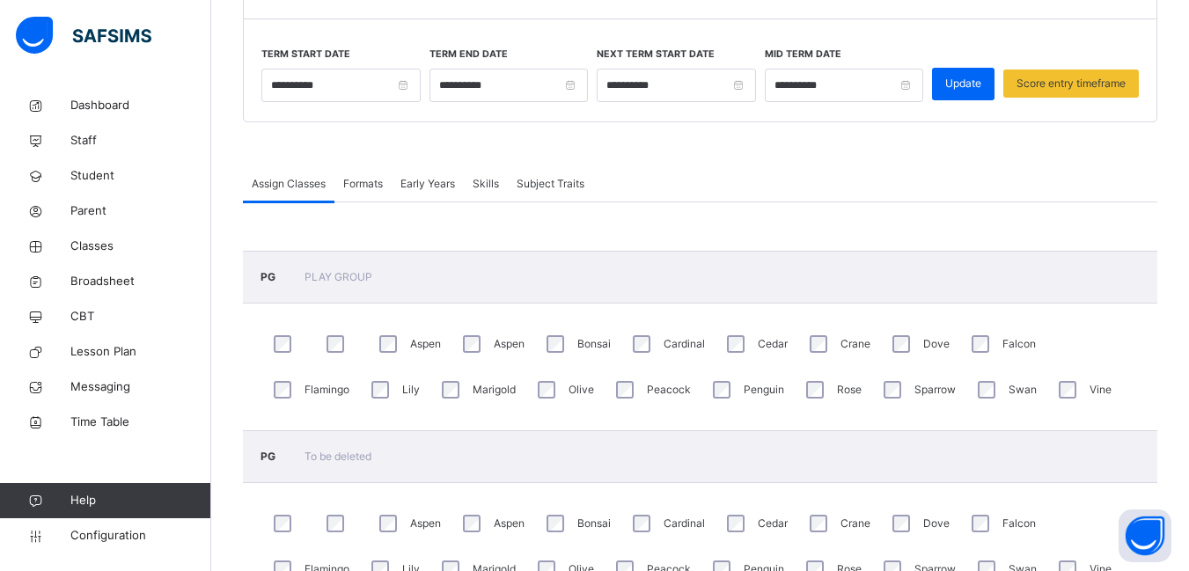
click at [377, 187] on span "Formats" at bounding box center [363, 184] width 40 height 16
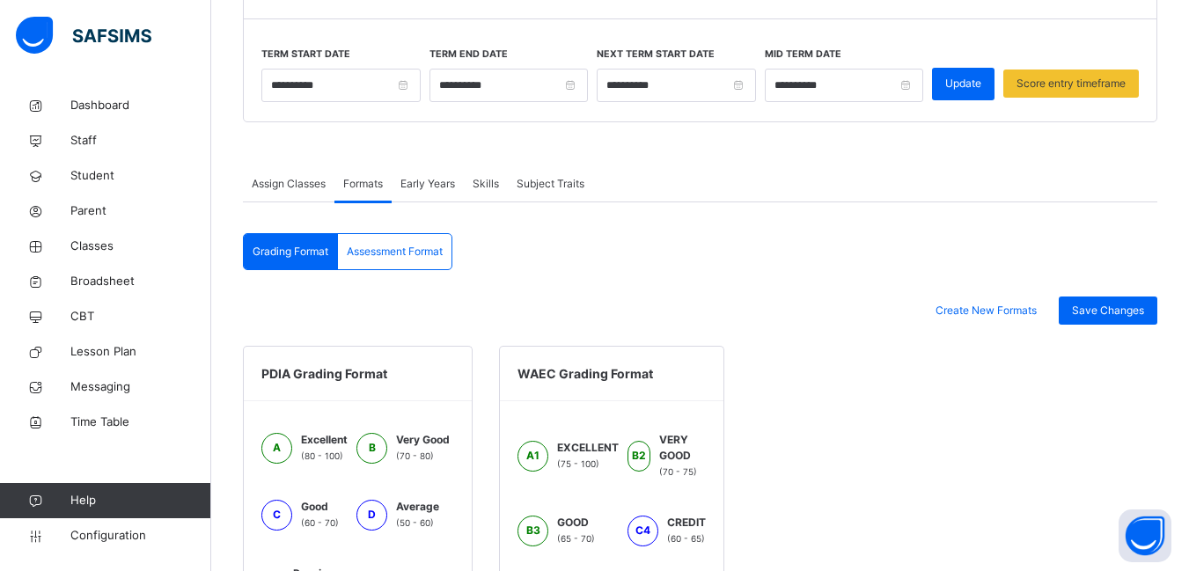
click at [431, 185] on span "Early Years" at bounding box center [427, 184] width 55 height 16
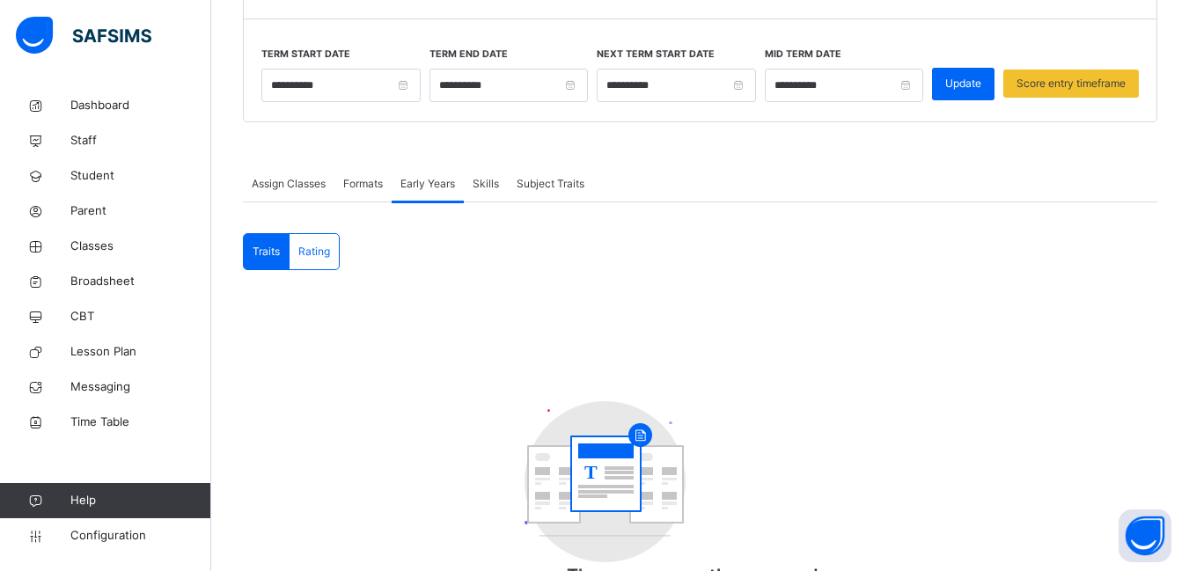
click at [553, 184] on span "Subject Traits" at bounding box center [550, 184] width 68 height 16
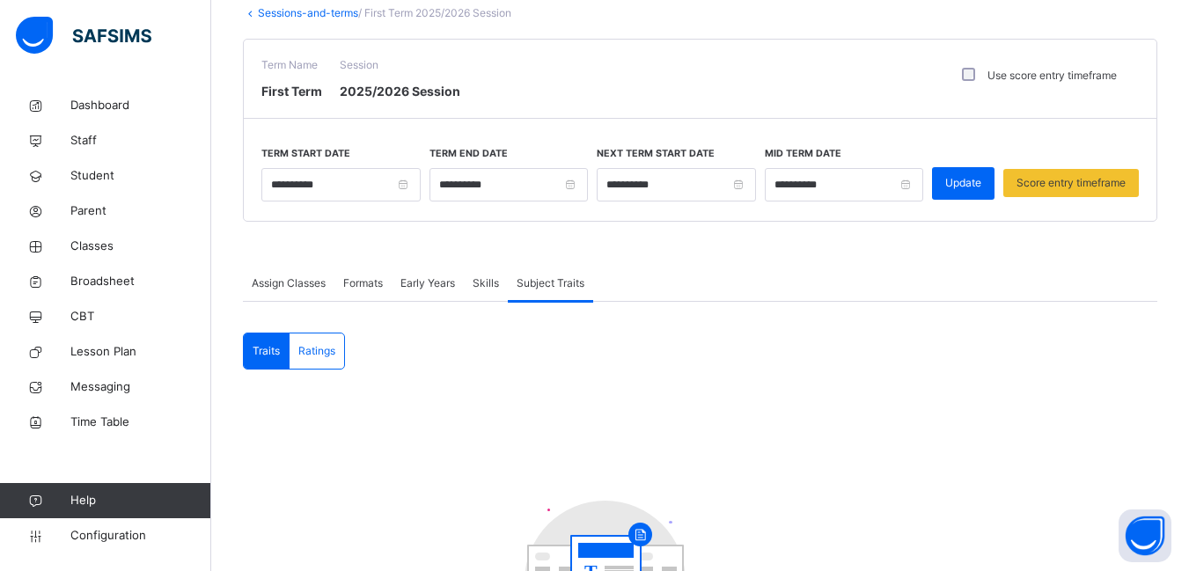
scroll to position [105, 0]
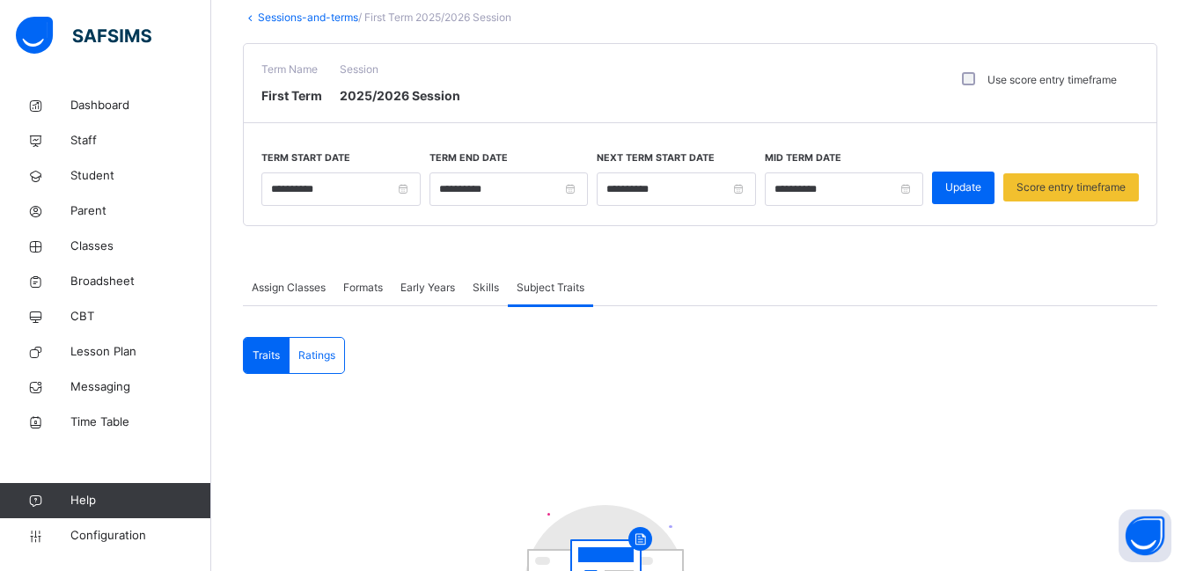
click at [297, 289] on span "Assign Classes" at bounding box center [289, 288] width 74 height 16
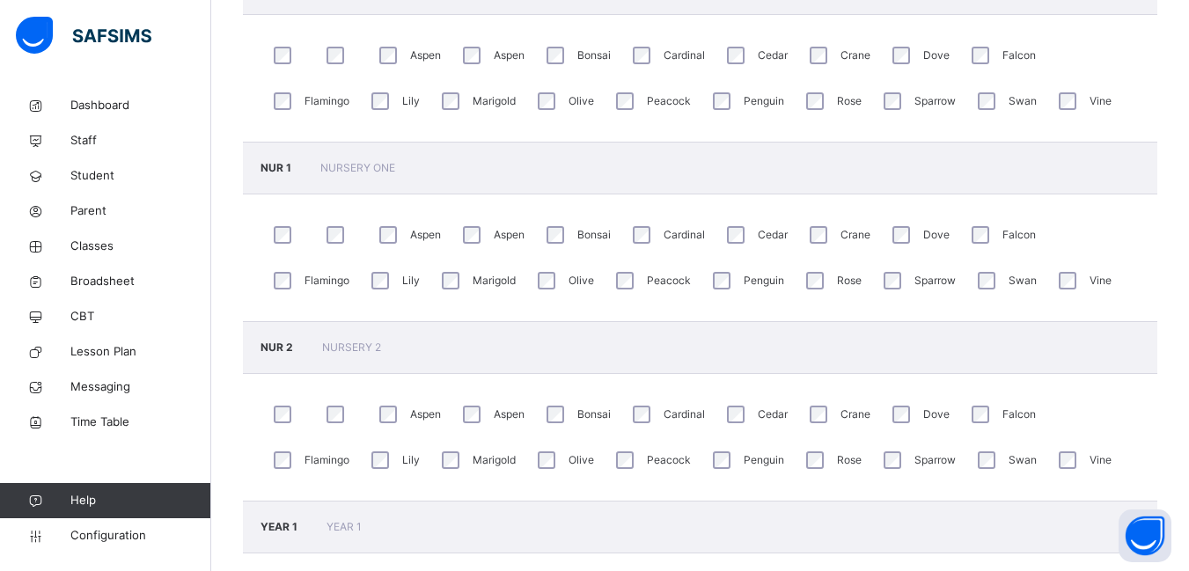
scroll to position [1248, 0]
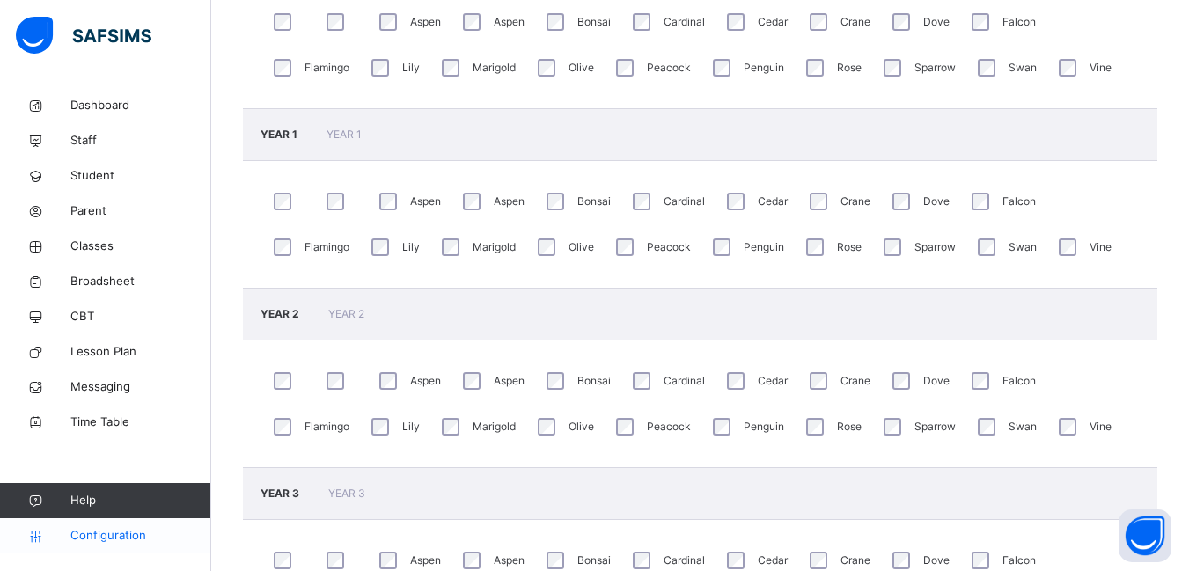
click at [123, 535] on span "Configuration" at bounding box center [140, 536] width 140 height 18
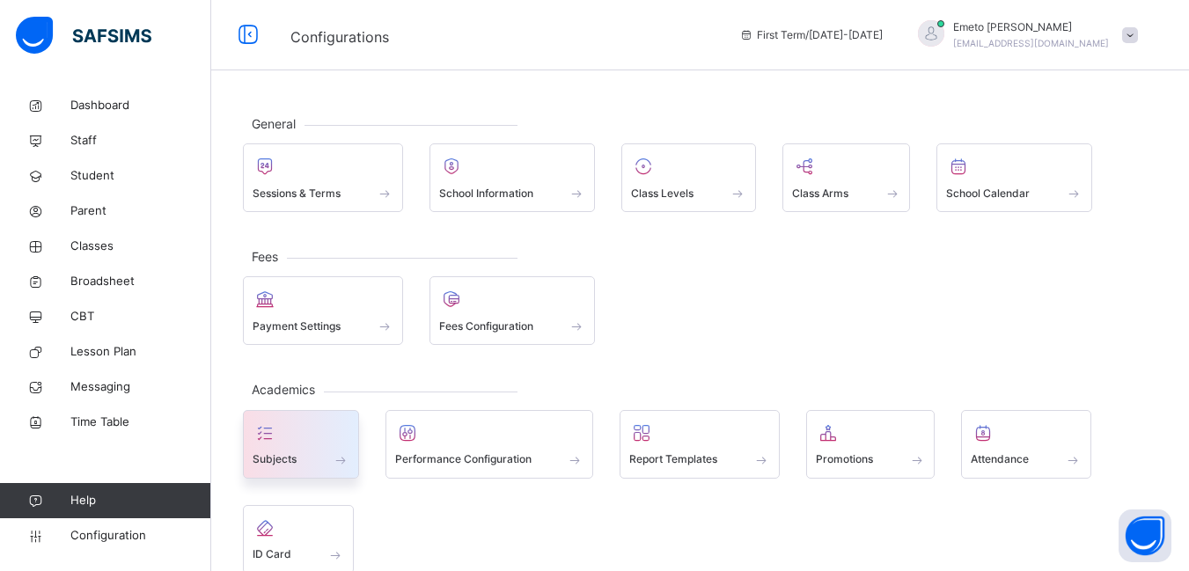
click at [282, 449] on span at bounding box center [301, 448] width 97 height 4
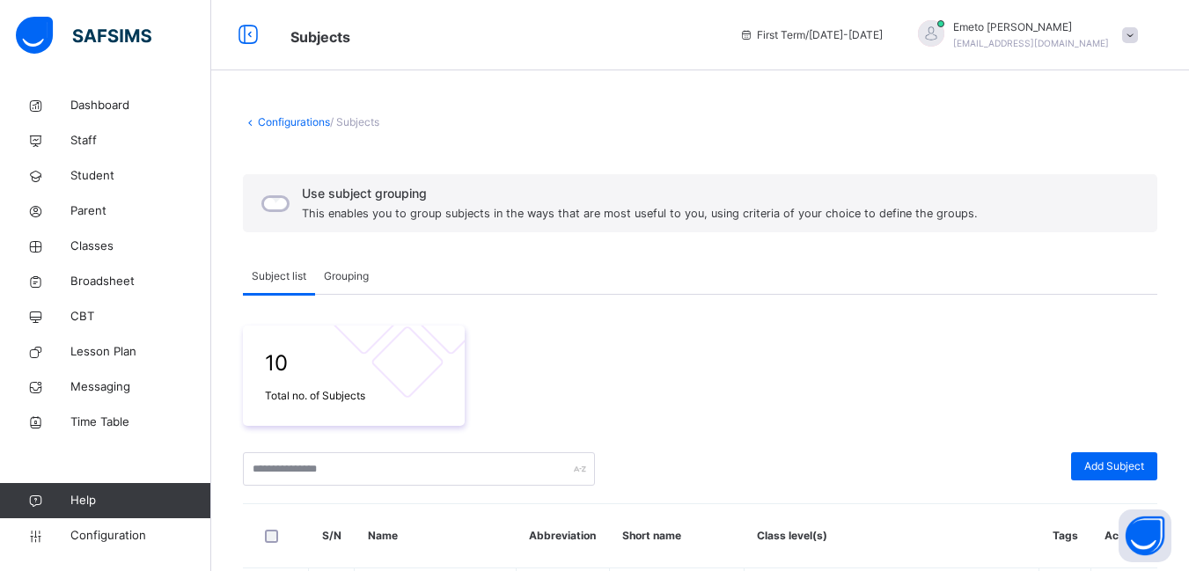
click at [355, 276] on span "Grouping" at bounding box center [346, 276] width 45 height 16
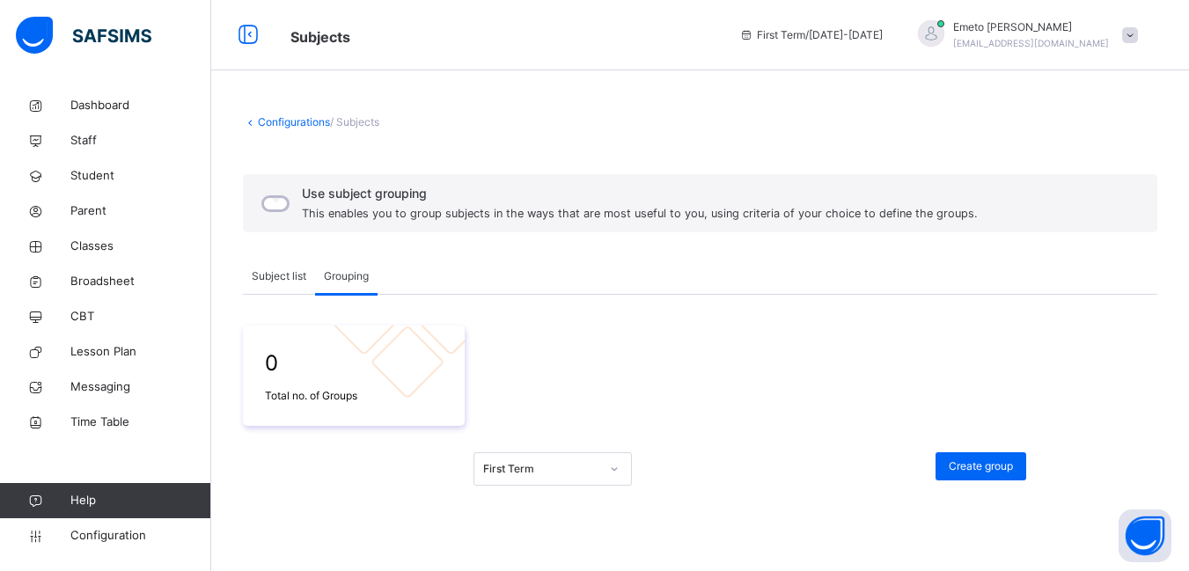
click at [278, 275] on span "Subject list" at bounding box center [279, 276] width 55 height 16
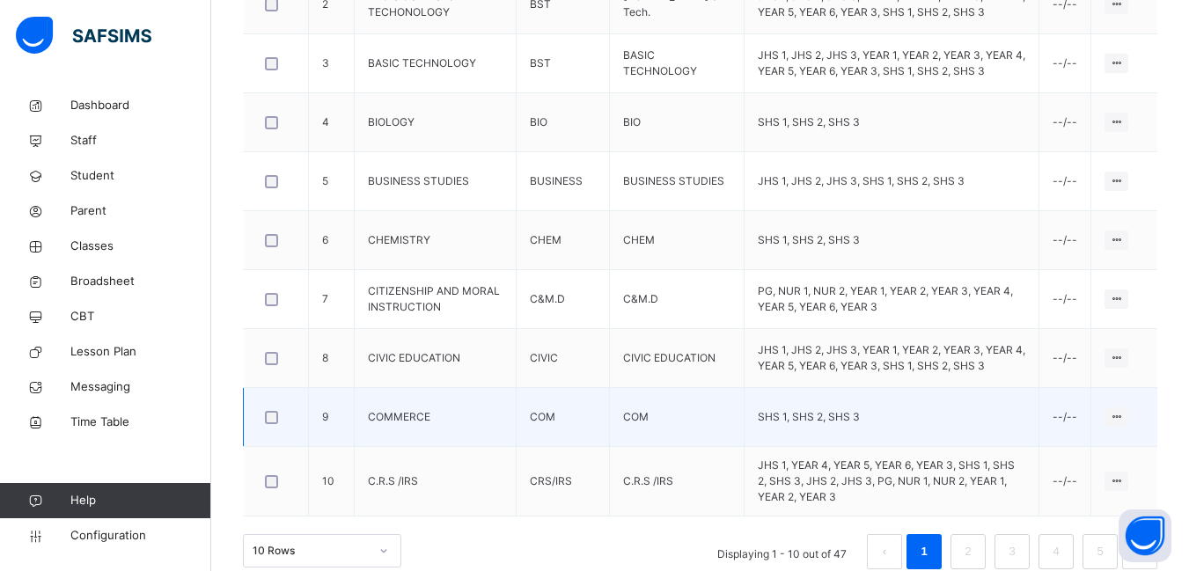
scroll to position [677, 0]
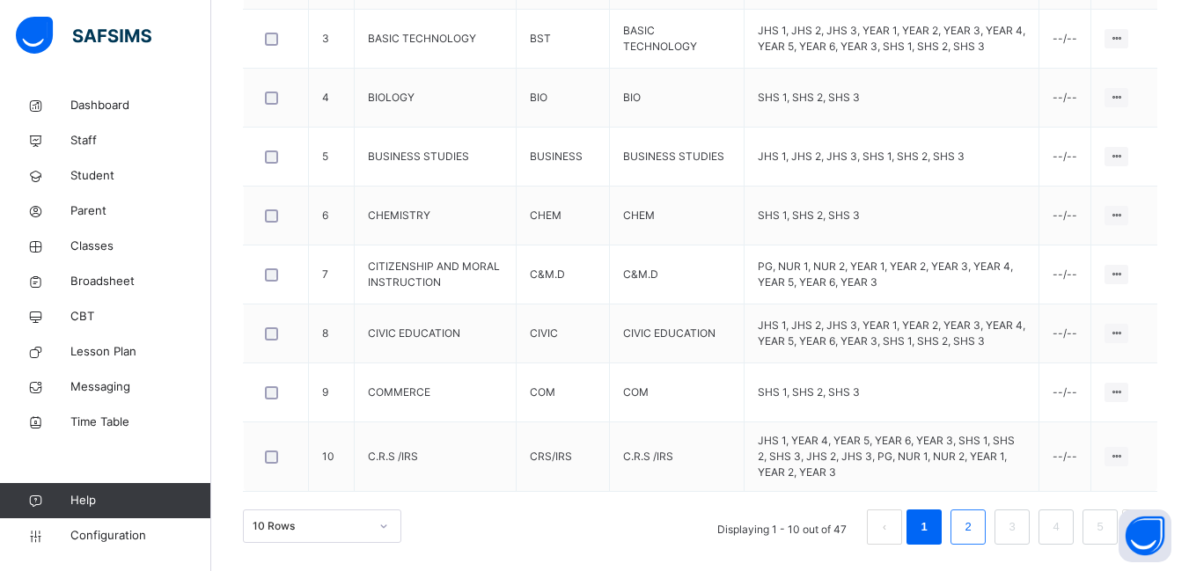
click at [976, 528] on link "2" at bounding box center [967, 527] width 17 height 23
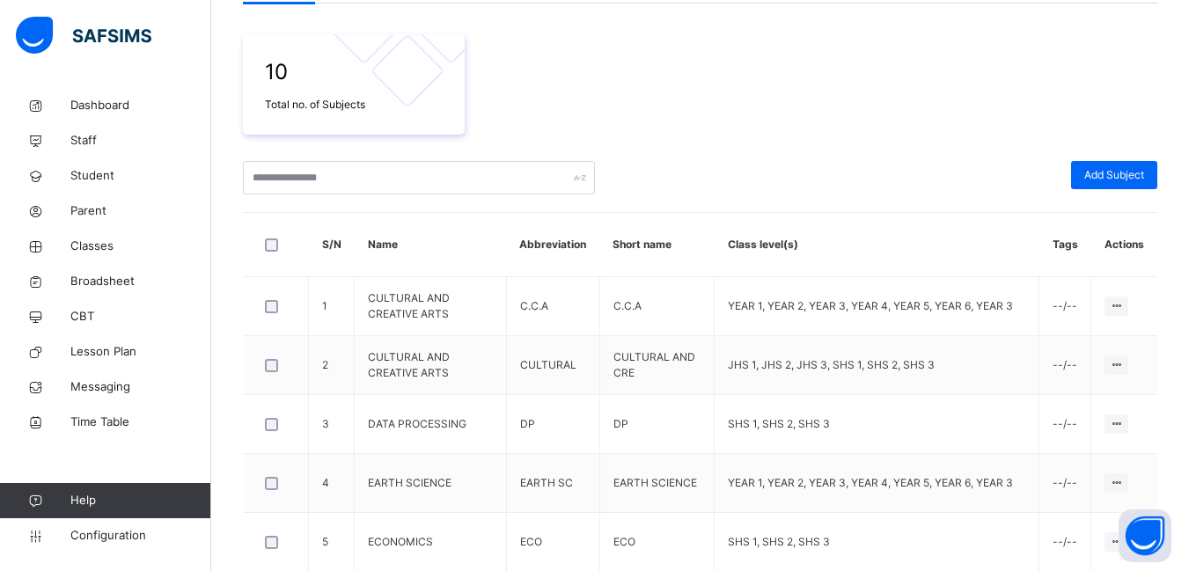
scroll to position [666, 0]
